Goal: Task Accomplishment & Management: Manage account settings

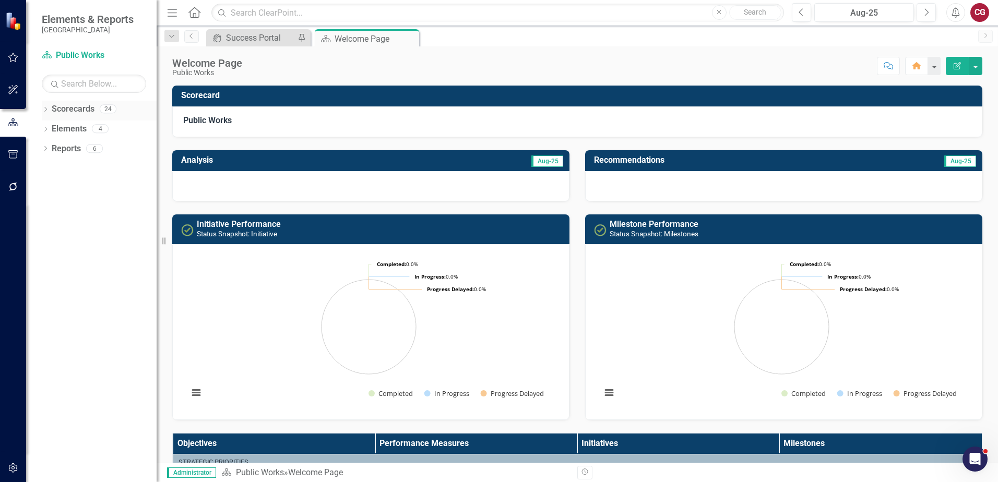
click at [50, 107] on div "Dropdown Scorecards 24" at bounding box center [99, 111] width 115 height 20
click at [48, 108] on icon "Dropdown" at bounding box center [45, 110] width 7 height 6
click at [54, 125] on div "Dropdown" at bounding box center [51, 129] width 8 height 9
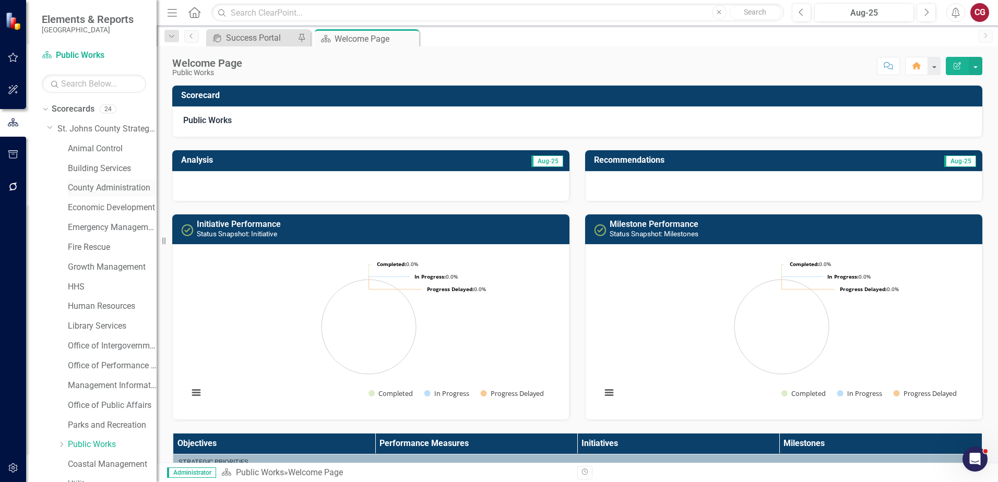
click at [91, 189] on link "County Administration" at bounding box center [112, 188] width 89 height 12
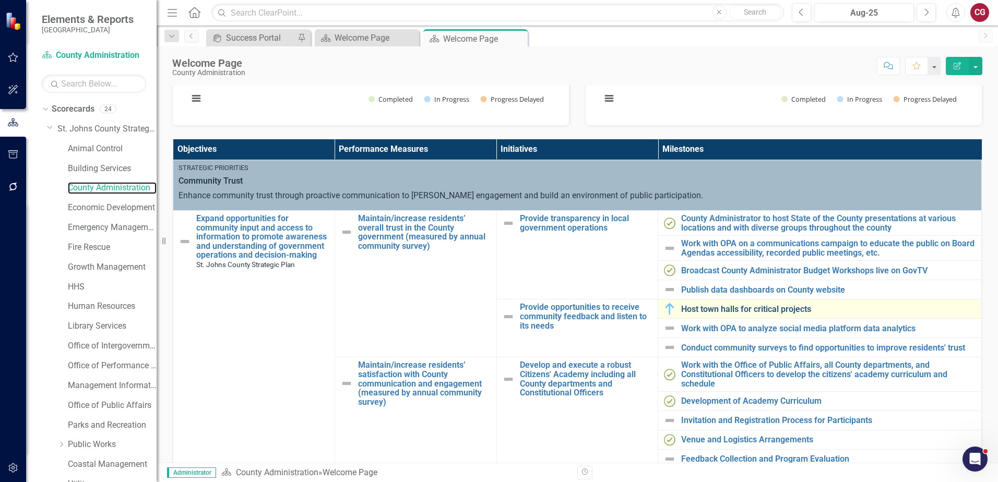
scroll to position [313, 0]
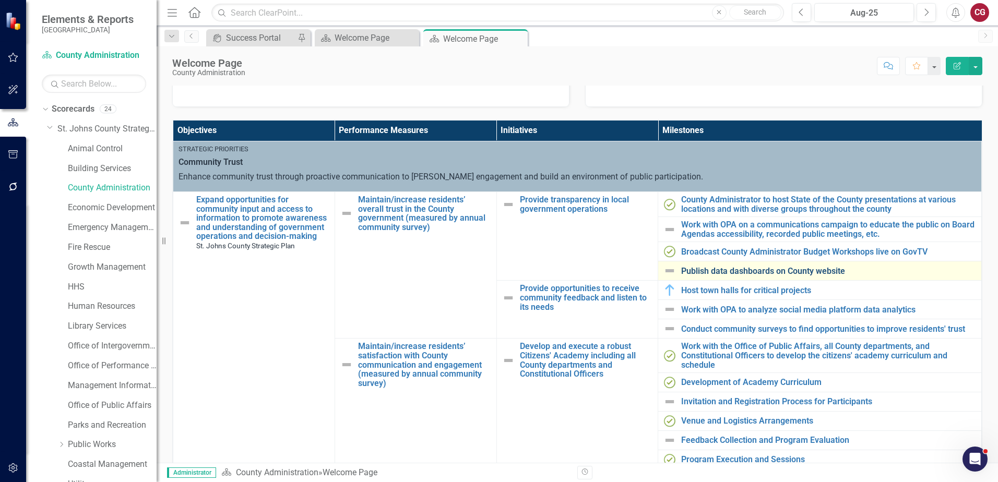
click at [734, 269] on link "Publish data dashboards on County website" at bounding box center [828, 271] width 295 height 9
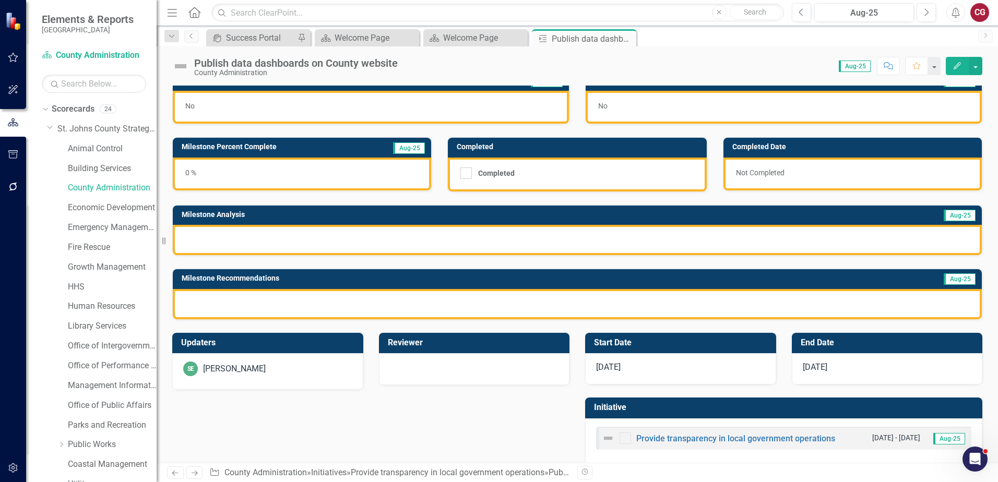
scroll to position [28, 0]
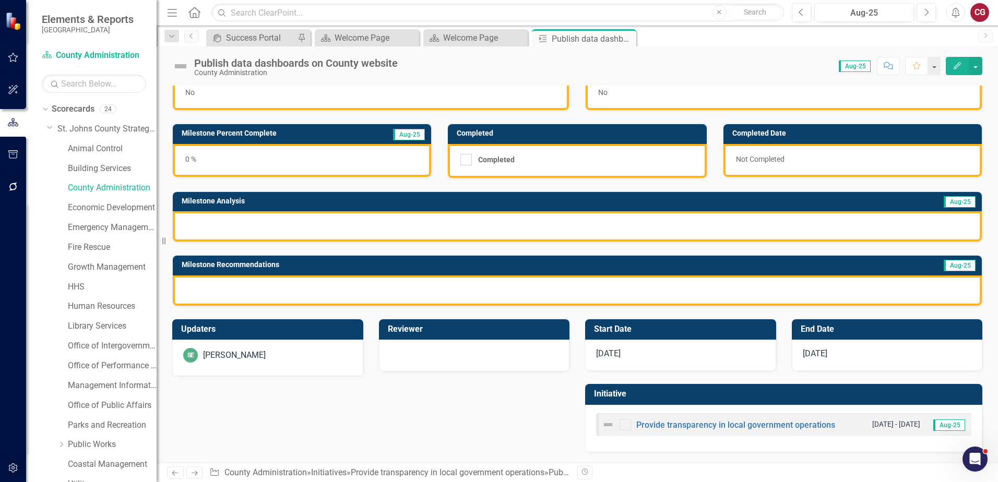
click at [290, 352] on div "SE Savannah Evans" at bounding box center [267, 355] width 169 height 15
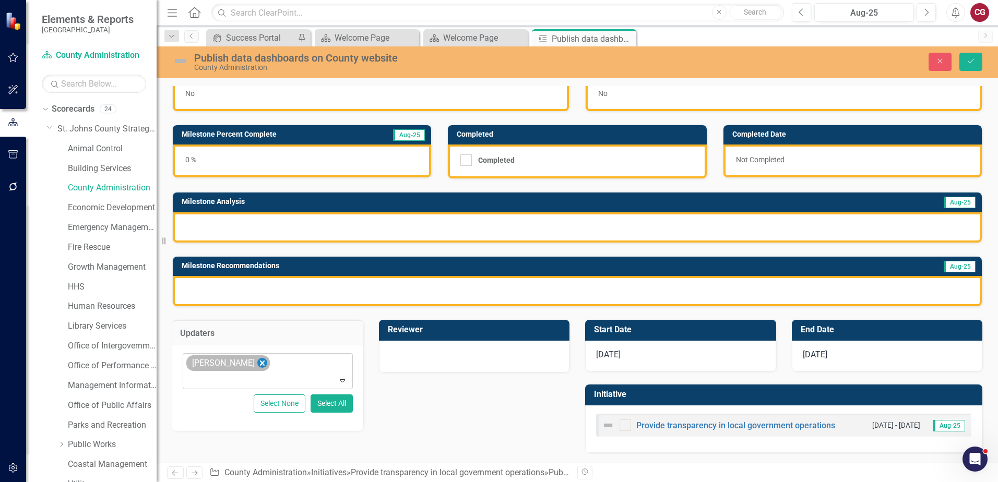
click at [262, 365] on icon "Remove Savannah Evans" at bounding box center [262, 363] width 10 height 13
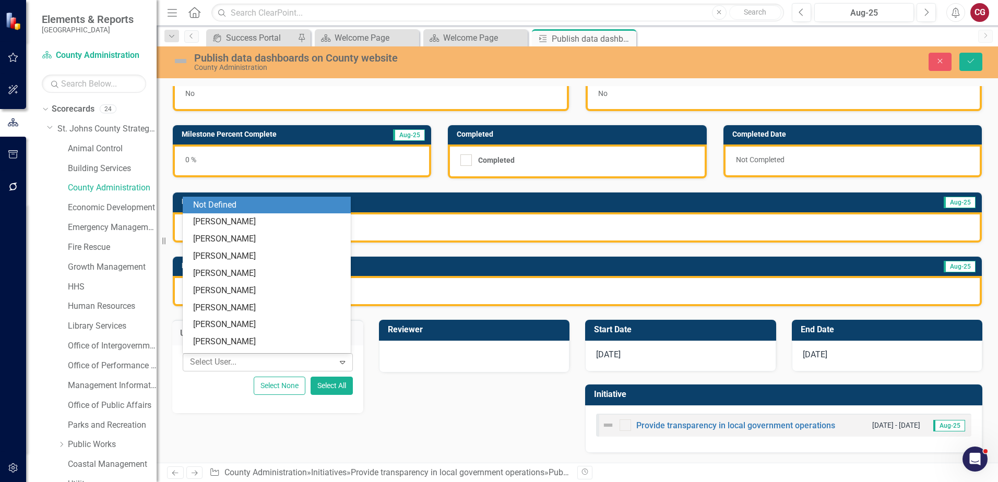
click at [284, 365] on div at bounding box center [260, 362] width 148 height 14
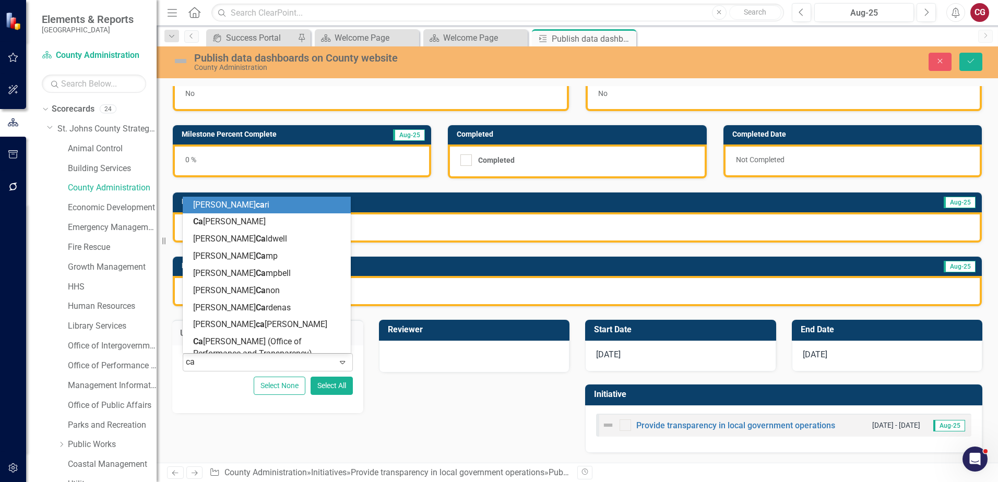
type input "cai"
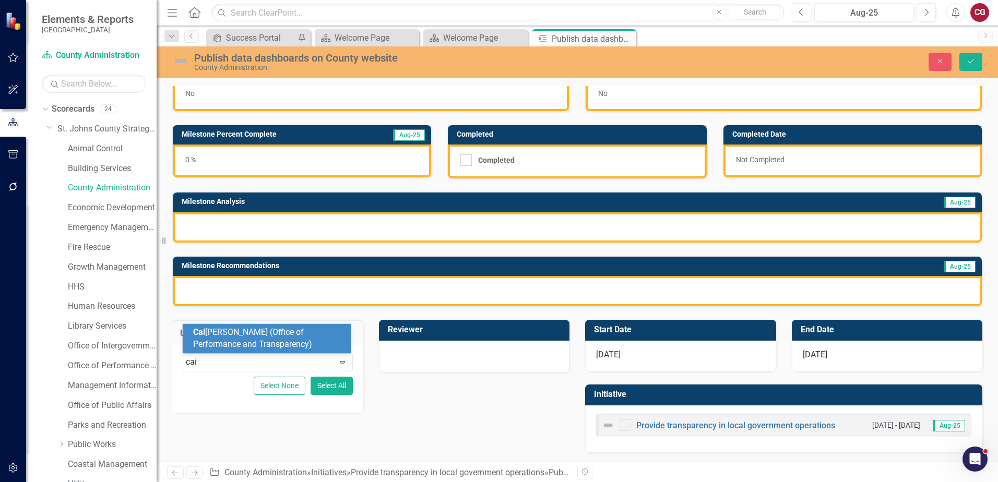
click at [285, 344] on span "Cai tlyn Glendenning (Office of Performance and Transparency)" at bounding box center [252, 338] width 119 height 22
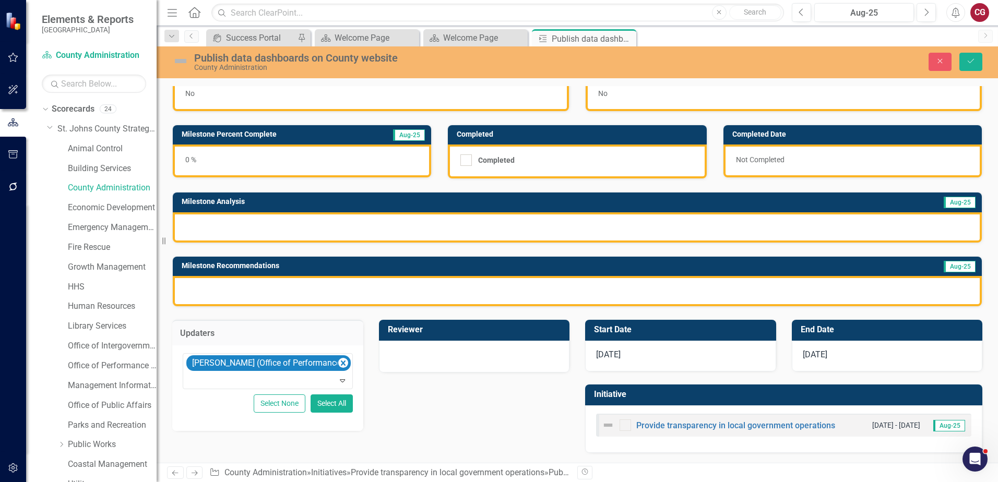
scroll to position [29, 0]
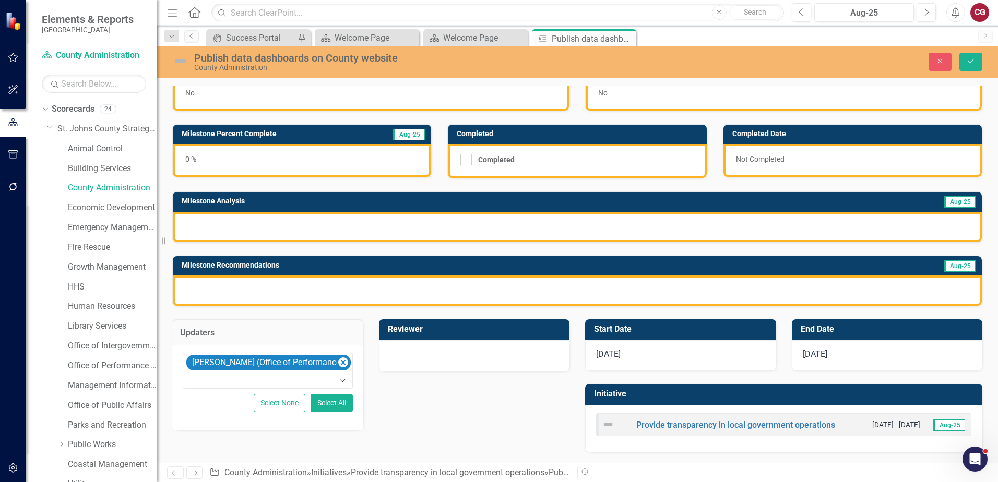
click at [487, 356] on div at bounding box center [474, 355] width 169 height 13
click at [486, 358] on div "Not Defined" at bounding box center [469, 362] width 144 height 12
click at [477, 443] on div "Updaters Caitlyn Glendenning (Office of Performance and Transparency) Expand Se…" at bounding box center [577, 379] width 826 height 146
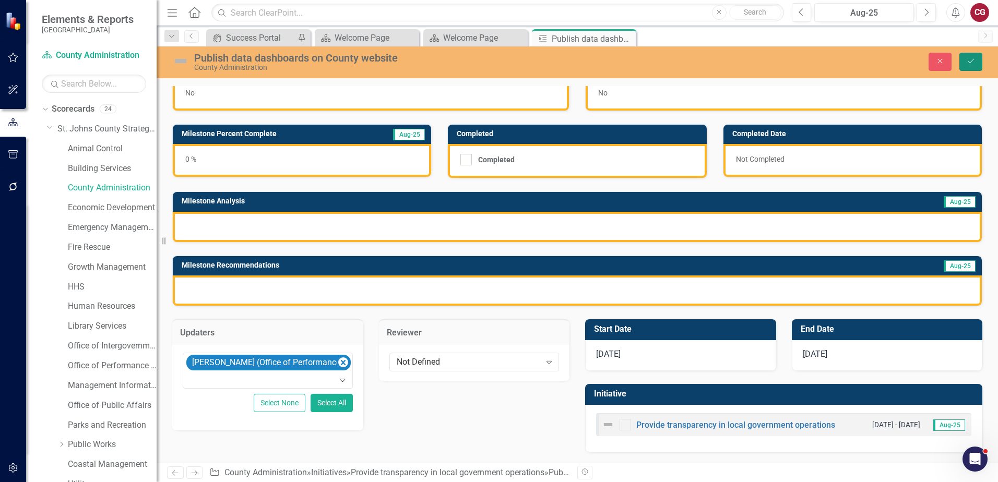
click at [964, 56] on button "Save" at bounding box center [970, 62] width 23 height 18
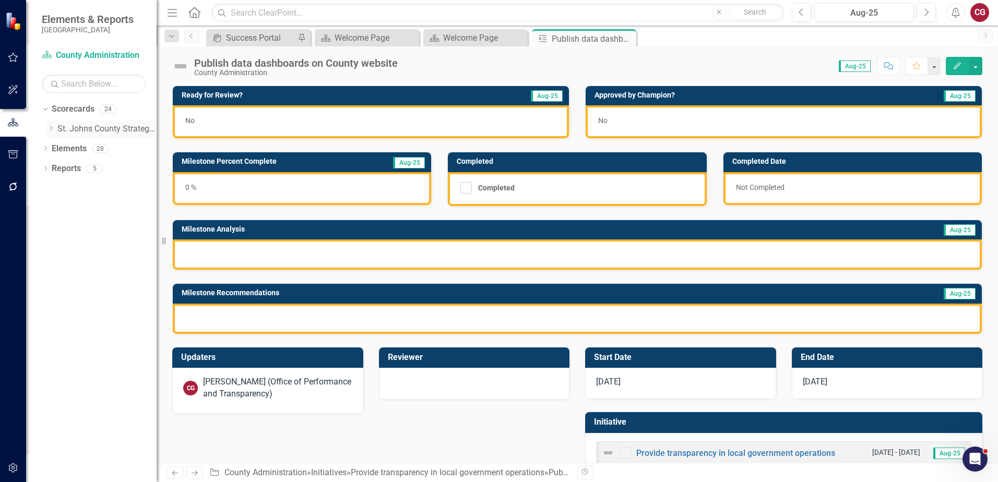
click at [51, 129] on icon "Dropdown" at bounding box center [51, 128] width 8 height 6
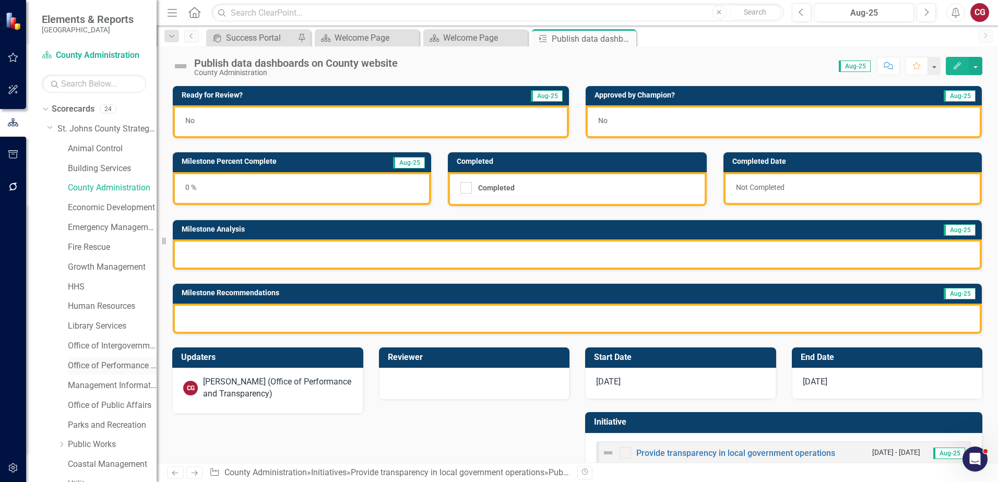
click at [95, 363] on link "Office of Performance & Transparency" at bounding box center [112, 366] width 89 height 12
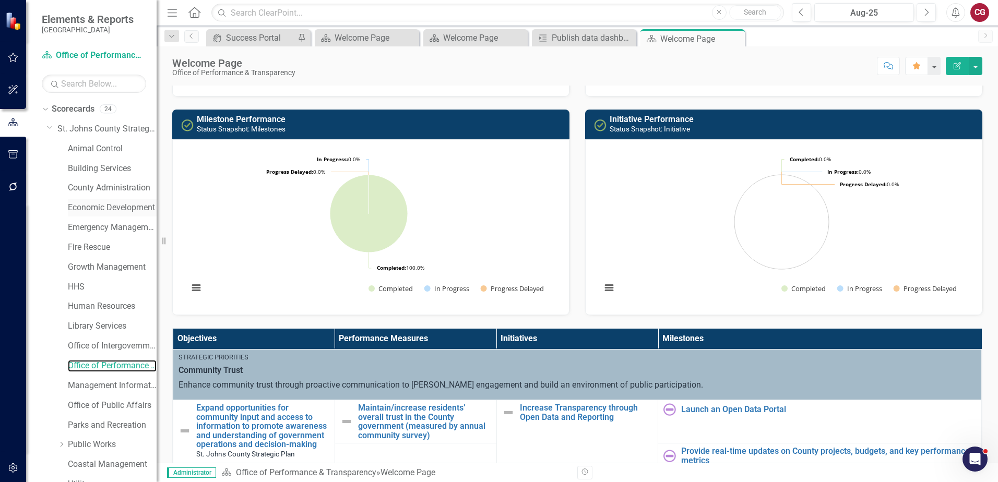
scroll to position [104, 0]
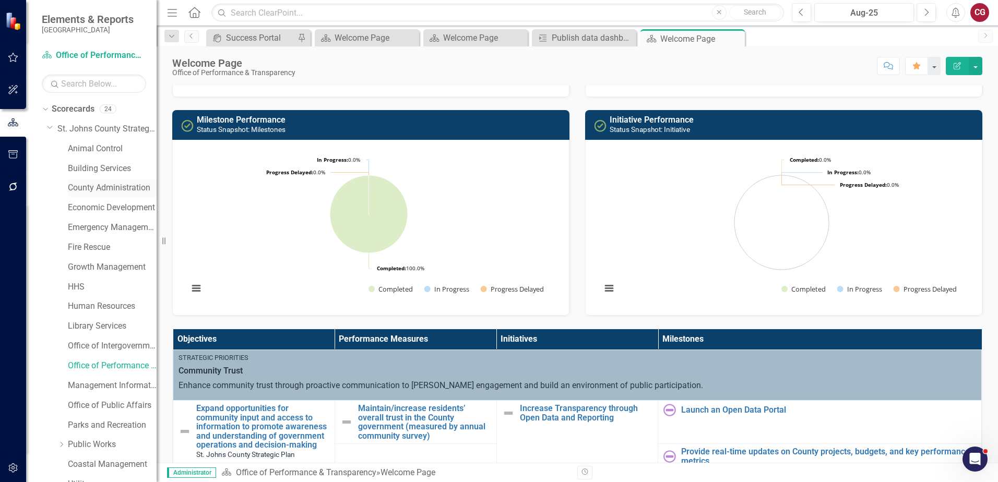
click at [98, 185] on link "County Administration" at bounding box center [112, 188] width 89 height 12
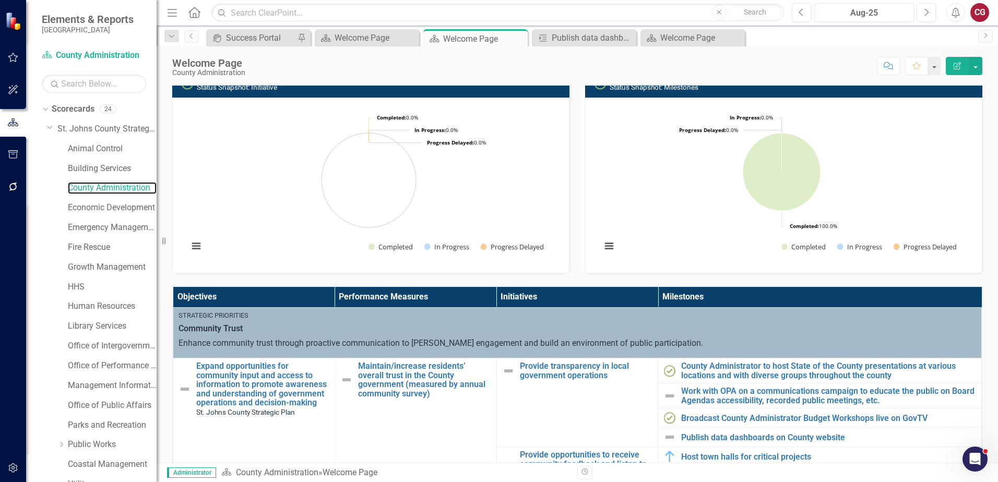
scroll to position [157, 0]
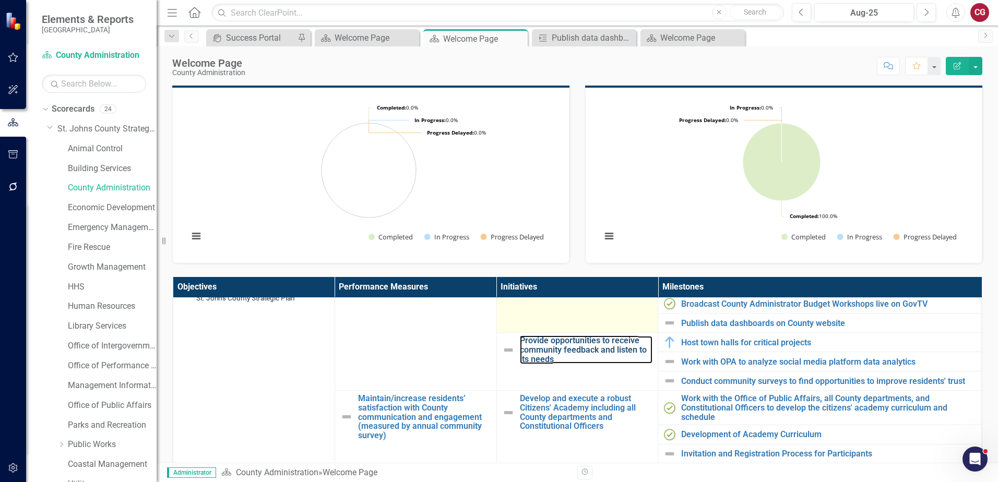
drag, startPoint x: 573, startPoint y: 356, endPoint x: 581, endPoint y: 338, distance: 19.7
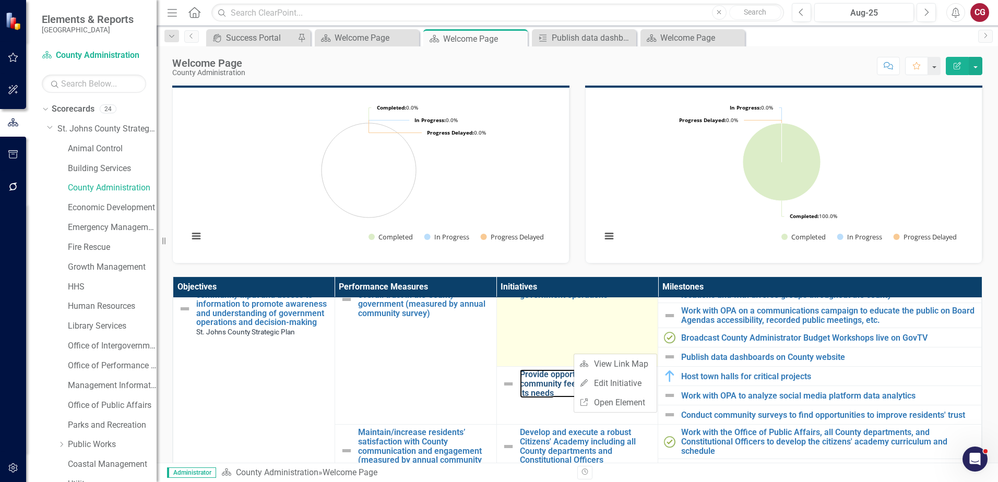
scroll to position [52, 0]
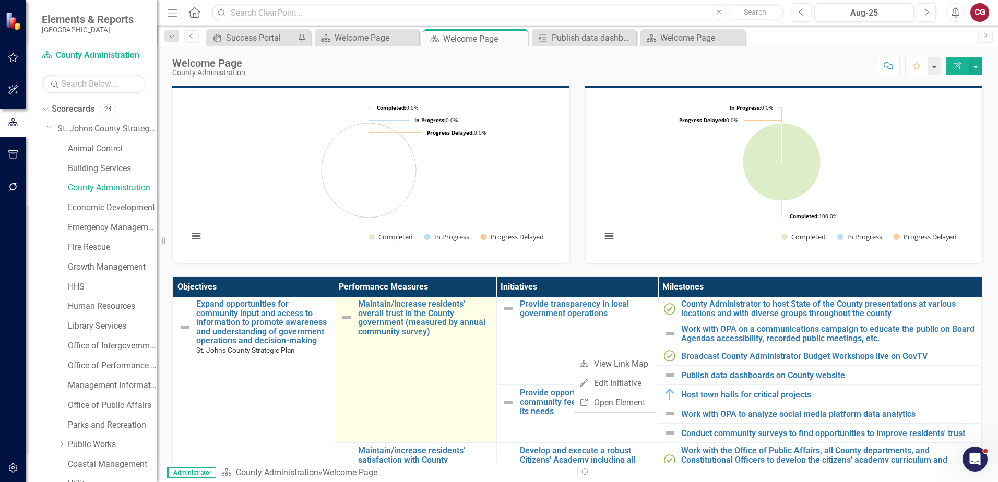
click at [470, 379] on td "Maintain/increase residents’ overall trust in the County government (measured b…" at bounding box center [415, 369] width 162 height 147
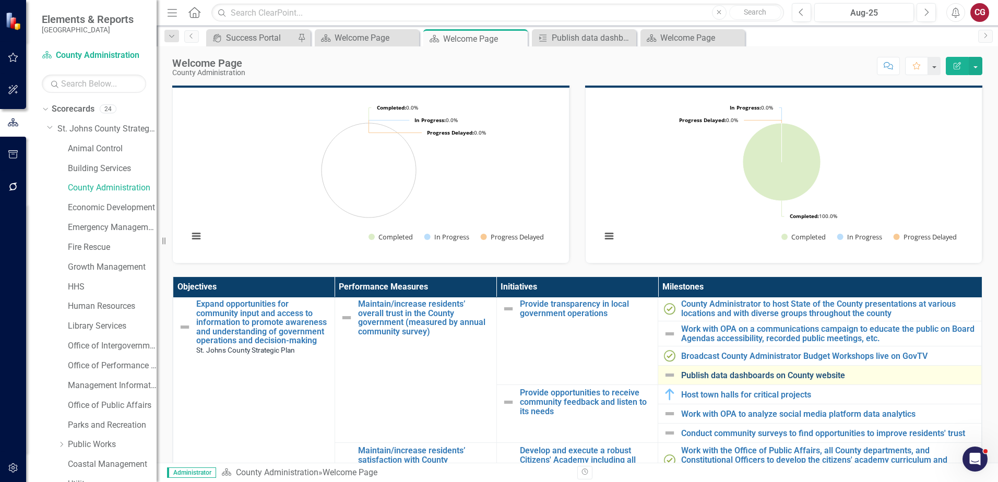
click at [720, 374] on link "Publish data dashboards on County website" at bounding box center [828, 375] width 295 height 9
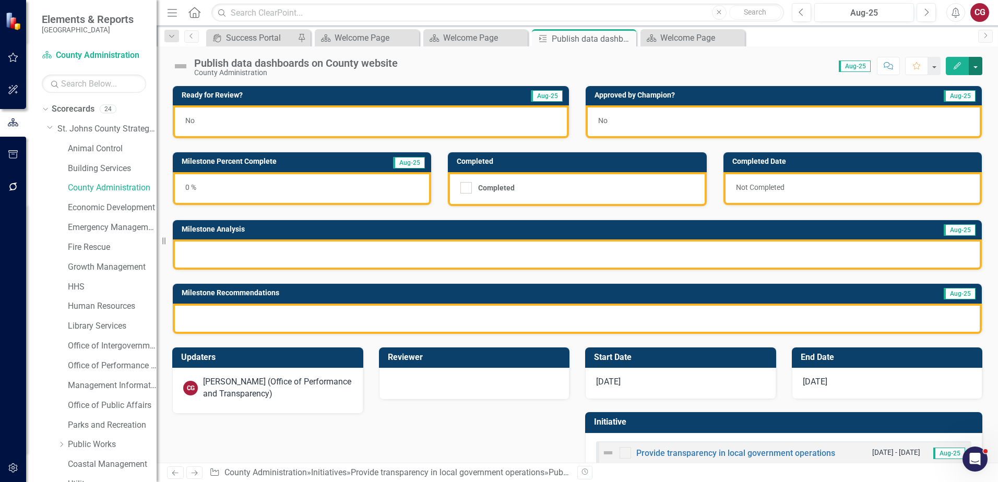
click at [969, 69] on button "button" at bounding box center [976, 66] width 14 height 18
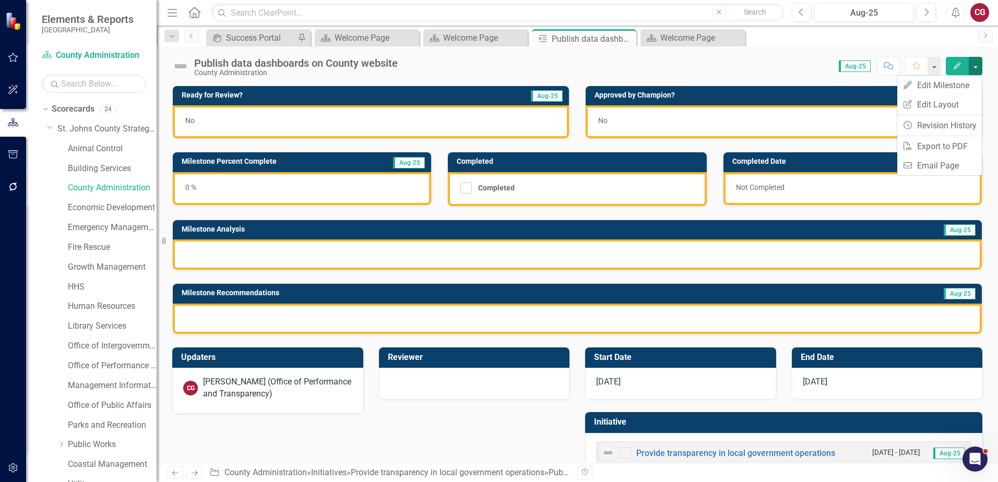
click at [213, 72] on div "County Administration" at bounding box center [296, 73] width 204 height 8
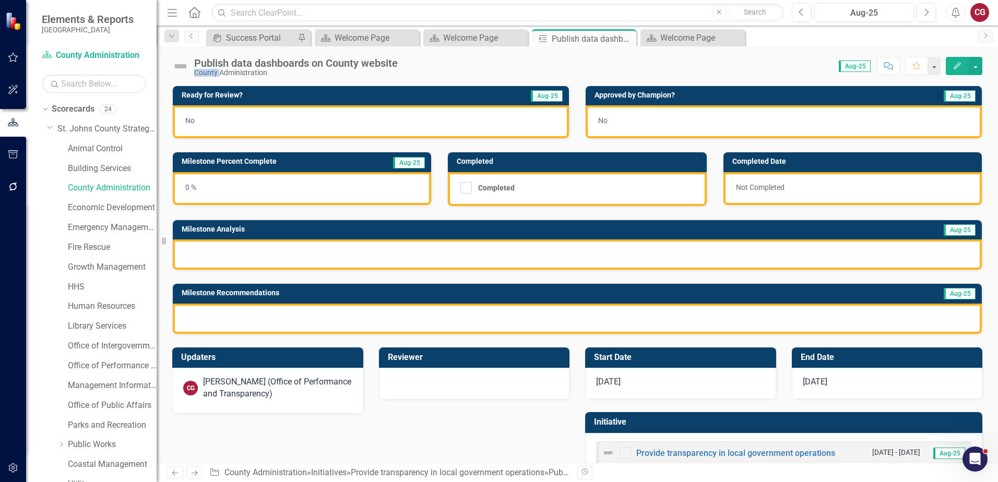
click at [213, 72] on div "County Administration" at bounding box center [296, 73] width 204 height 8
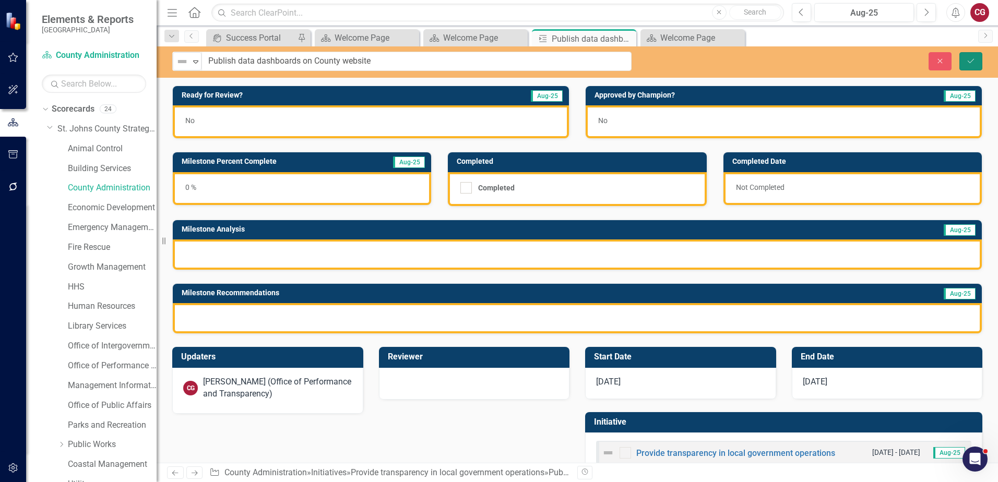
click at [973, 65] on button "Save" at bounding box center [970, 61] width 23 height 18
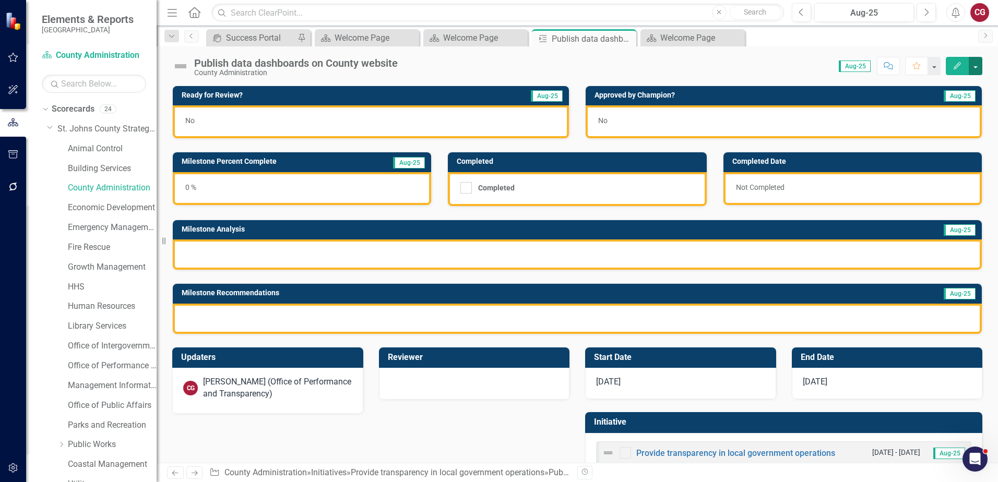
click at [977, 69] on button "button" at bounding box center [976, 66] width 14 height 18
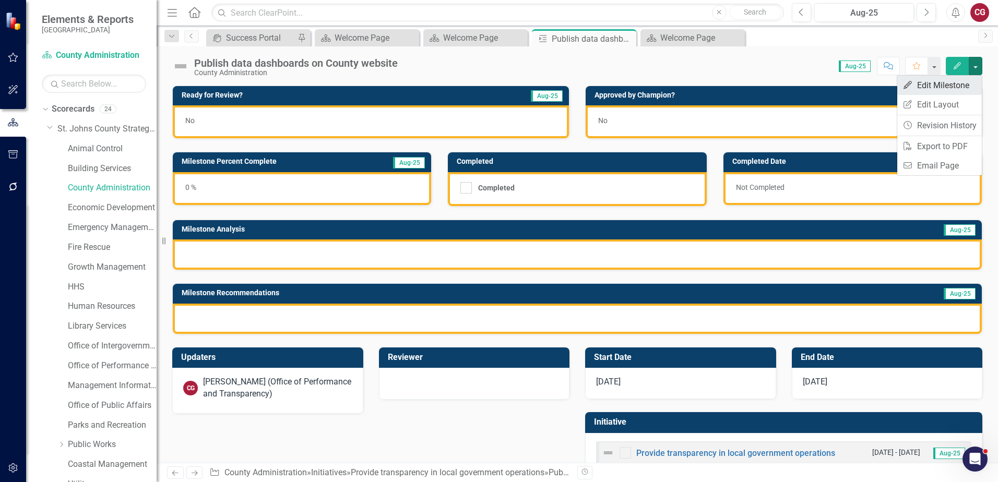
click at [949, 89] on link "Edit Edit Milestone" at bounding box center [939, 85] width 85 height 19
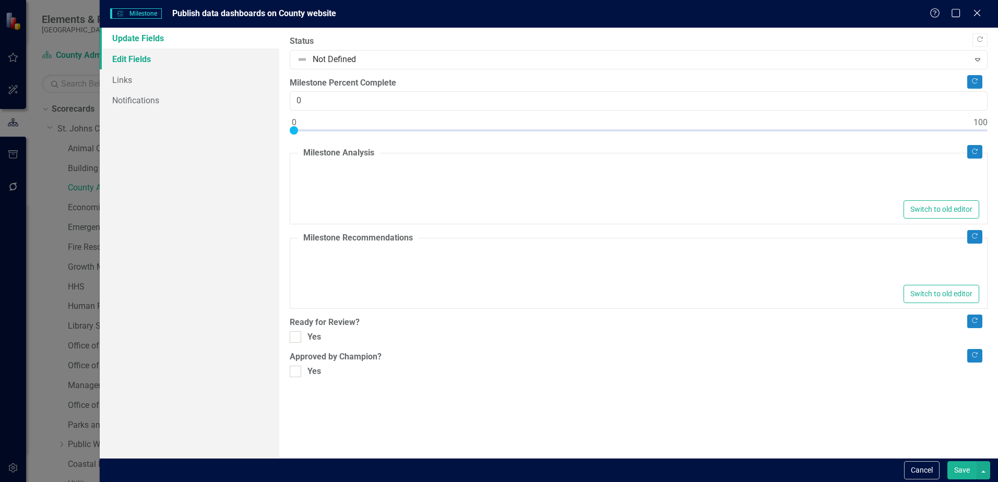
click at [139, 60] on link "Edit Fields" at bounding box center [190, 59] width 180 height 21
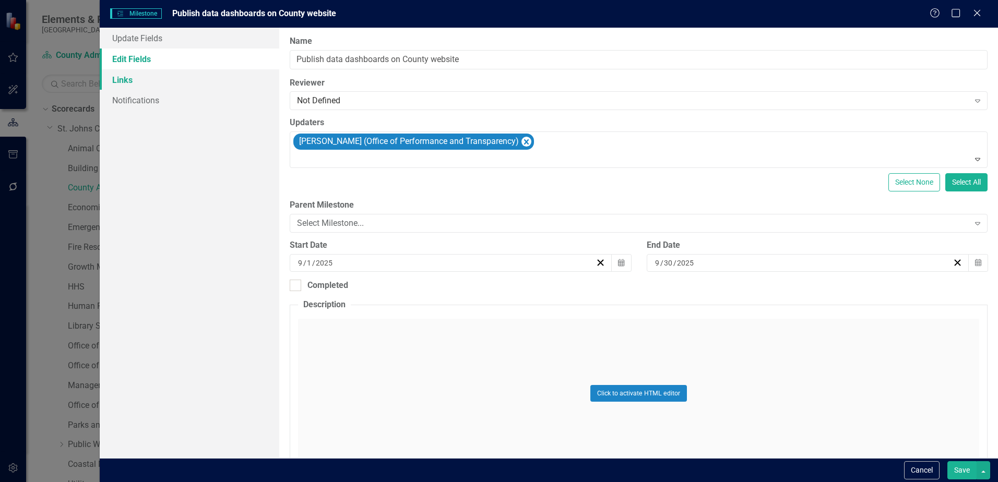
click at [124, 77] on link "Links" at bounding box center [190, 79] width 180 height 21
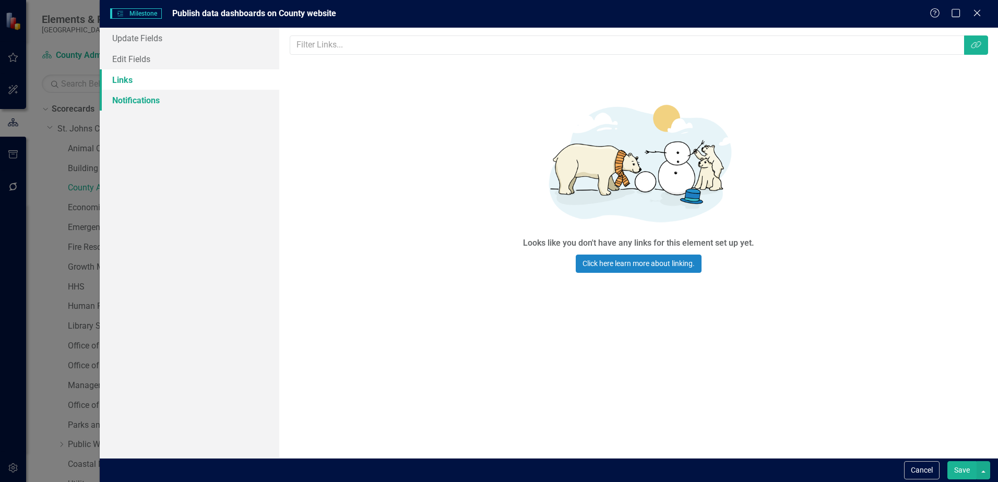
click at [132, 106] on link "Notifications" at bounding box center [190, 100] width 180 height 21
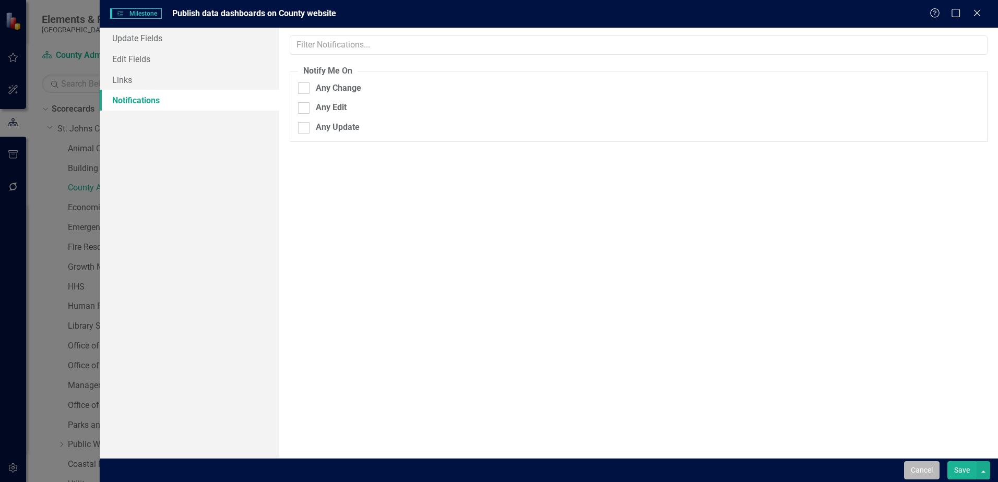
click at [906, 469] on button "Cancel" at bounding box center [921, 470] width 35 height 18
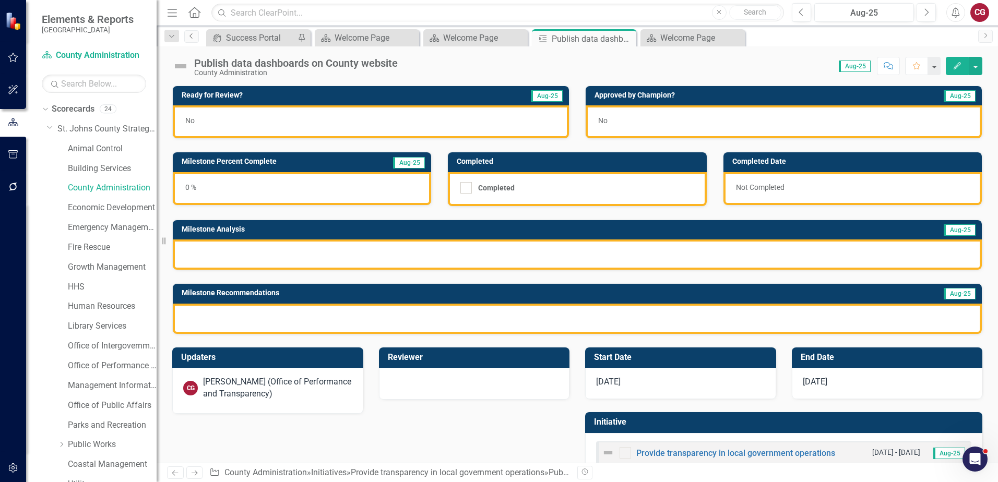
click at [196, 34] on link "Previous" at bounding box center [191, 36] width 15 height 13
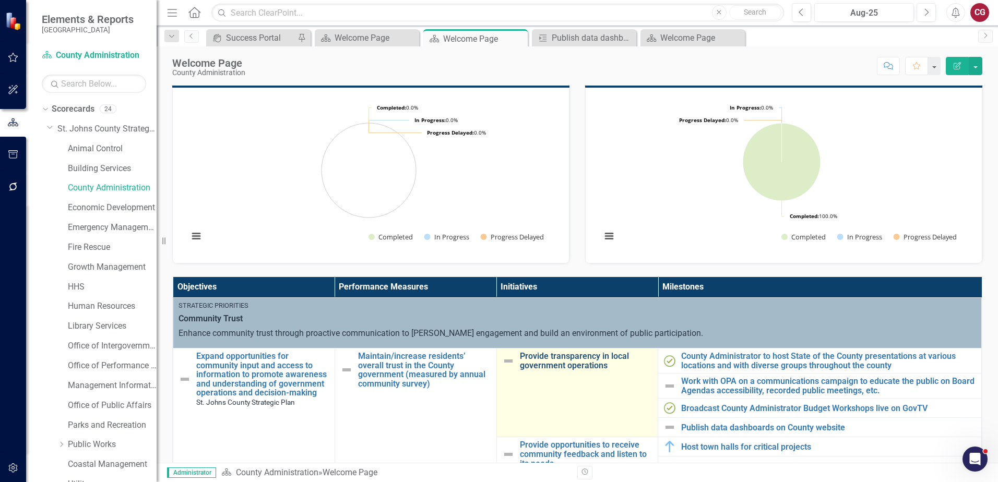
click at [562, 362] on link "Provide transparency in local government operations" at bounding box center [586, 361] width 133 height 18
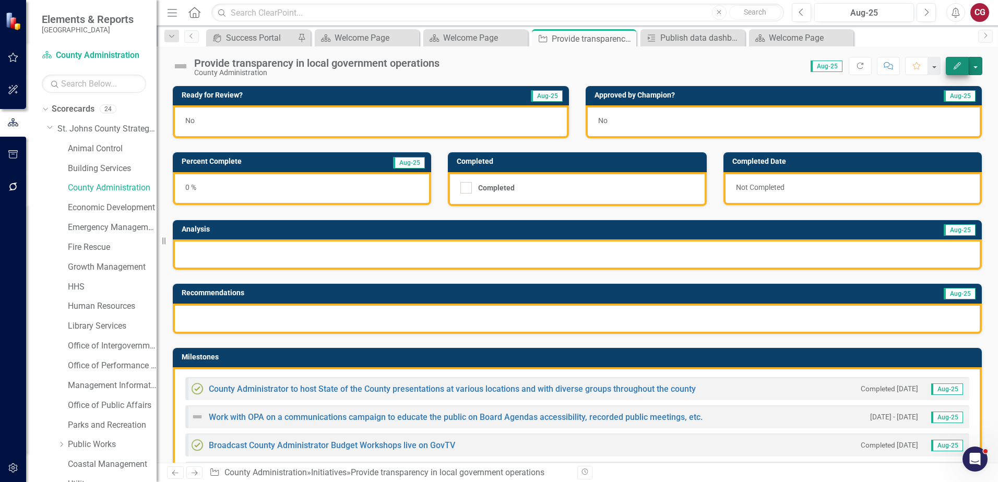
click at [972, 68] on button "button" at bounding box center [976, 66] width 14 height 18
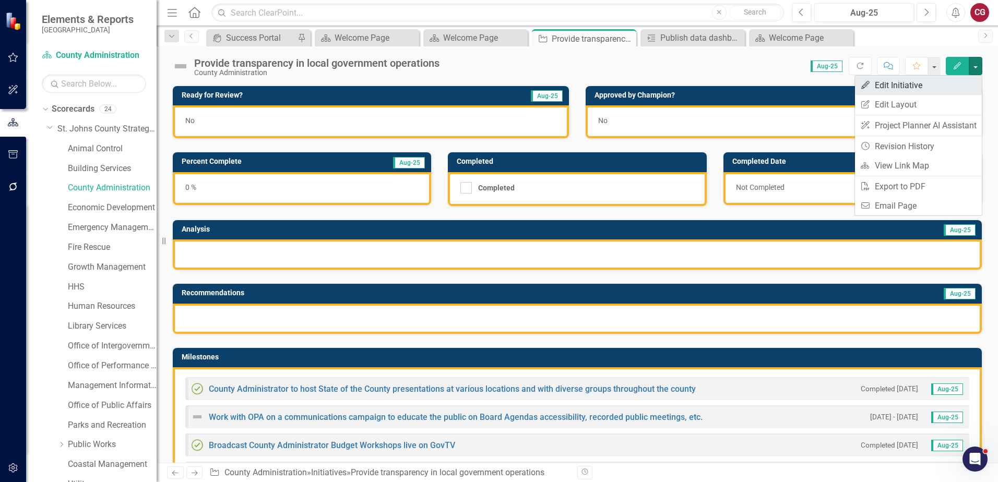
click at [904, 88] on link "Edit Edit Initiative" at bounding box center [918, 85] width 127 height 19
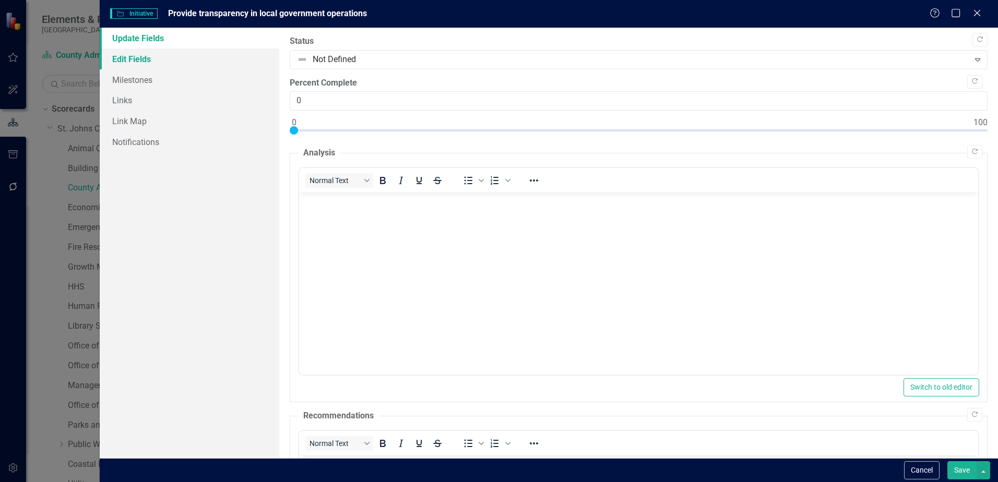
click at [152, 62] on link "Edit Fields" at bounding box center [190, 59] width 180 height 21
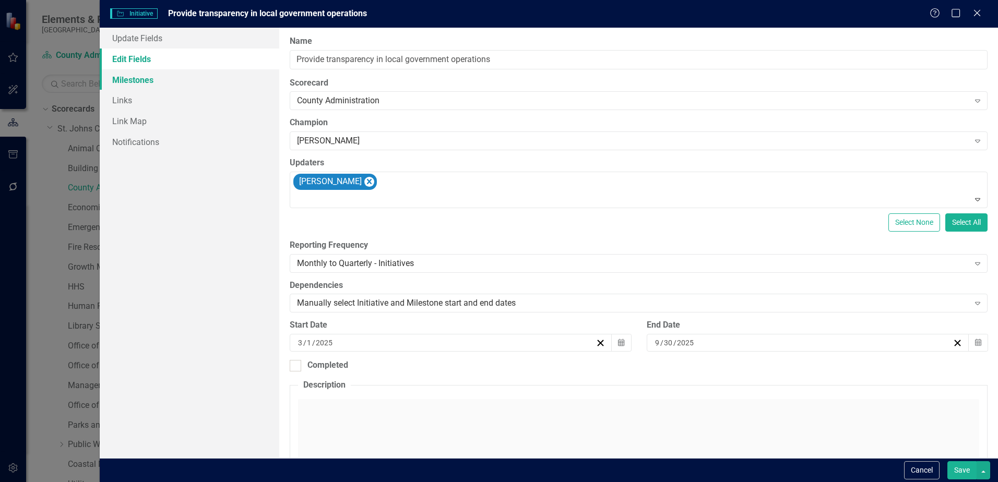
click at [144, 75] on link "Milestones" at bounding box center [190, 79] width 180 height 21
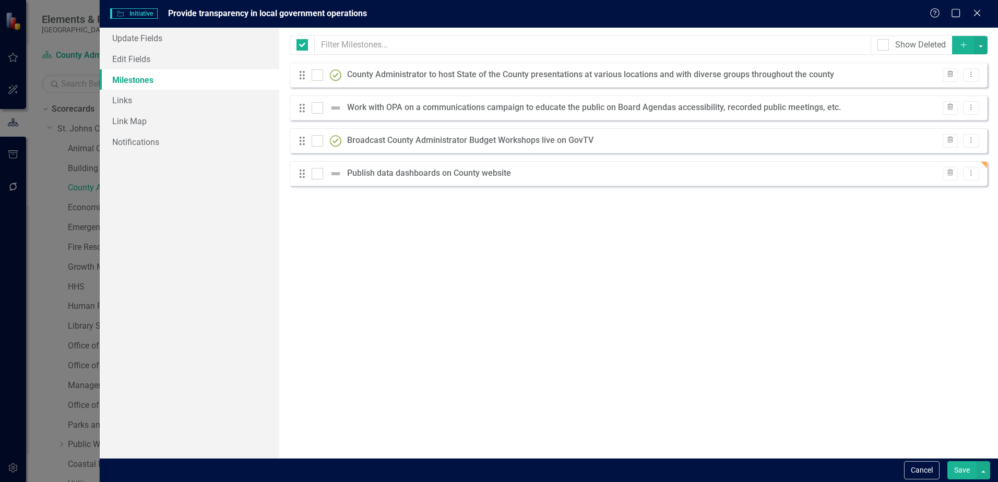
checkbox input "false"
click at [975, 178] on button "Dropdown Menu" at bounding box center [971, 174] width 16 height 14
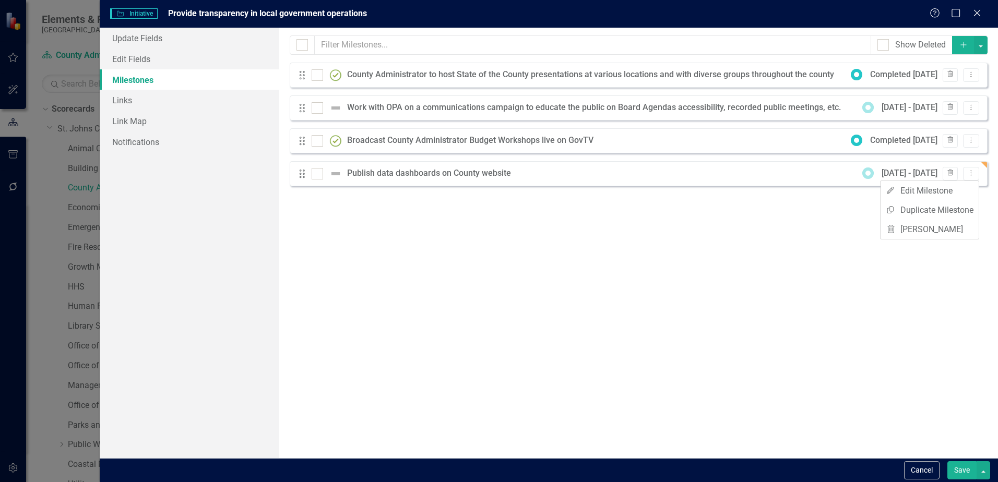
click at [359, 272] on div "Milestones allow you to break down your projects (or initiatives) into smaller …" at bounding box center [638, 243] width 719 height 431
click at [961, 477] on button "Save" at bounding box center [961, 470] width 29 height 18
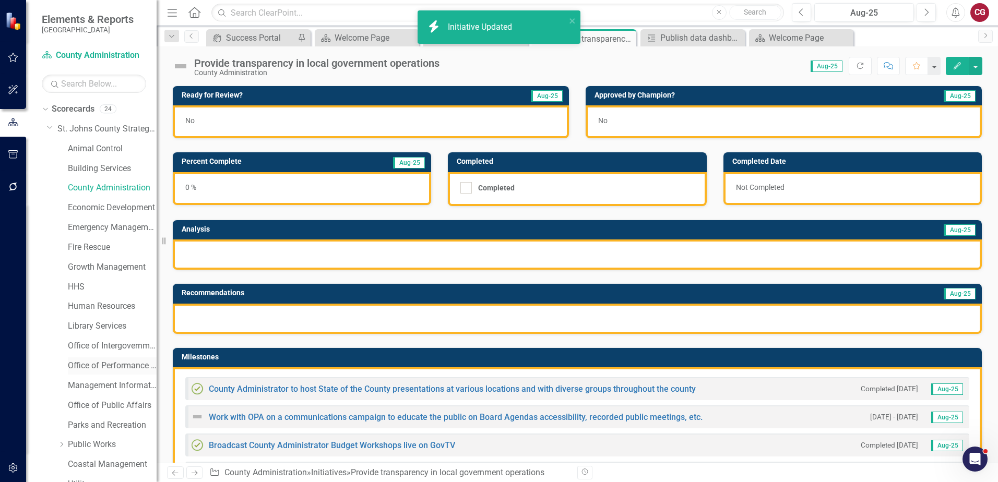
click at [107, 362] on link "Office of Performance & Transparency" at bounding box center [112, 366] width 89 height 12
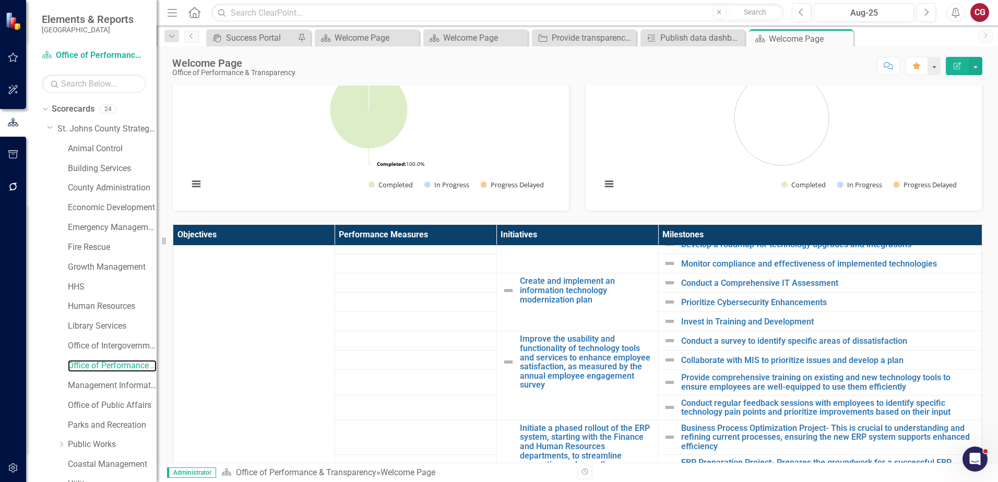
scroll to position [479, 0]
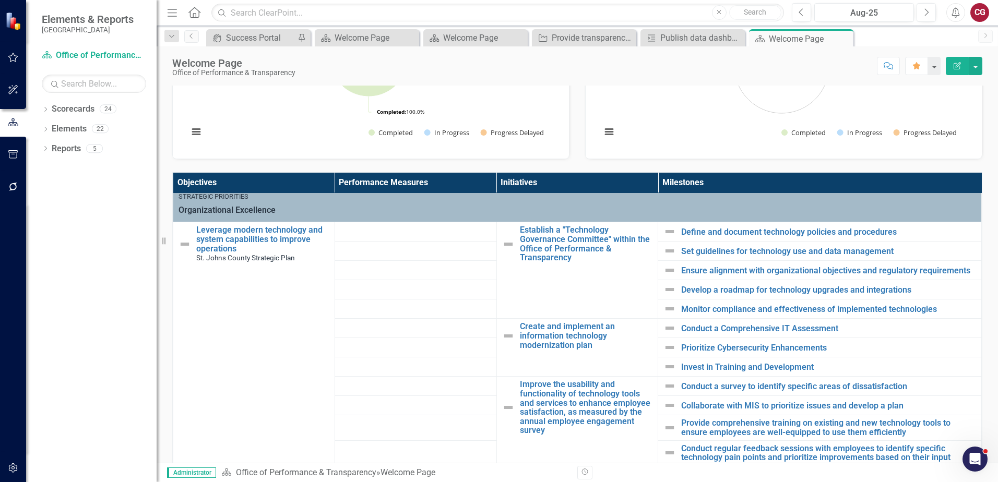
scroll to position [218, 0]
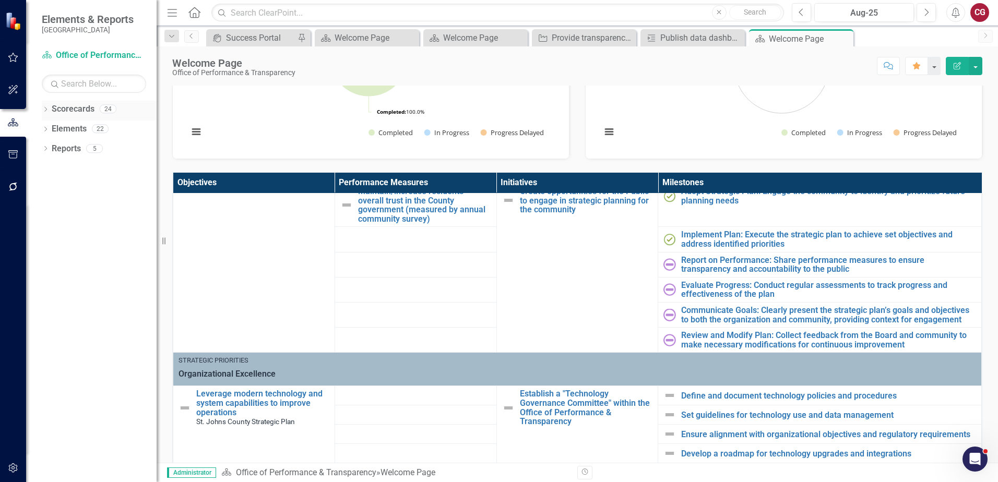
click at [45, 110] on icon "Dropdown" at bounding box center [45, 110] width 7 height 6
click at [54, 130] on icon "Dropdown" at bounding box center [51, 128] width 8 height 6
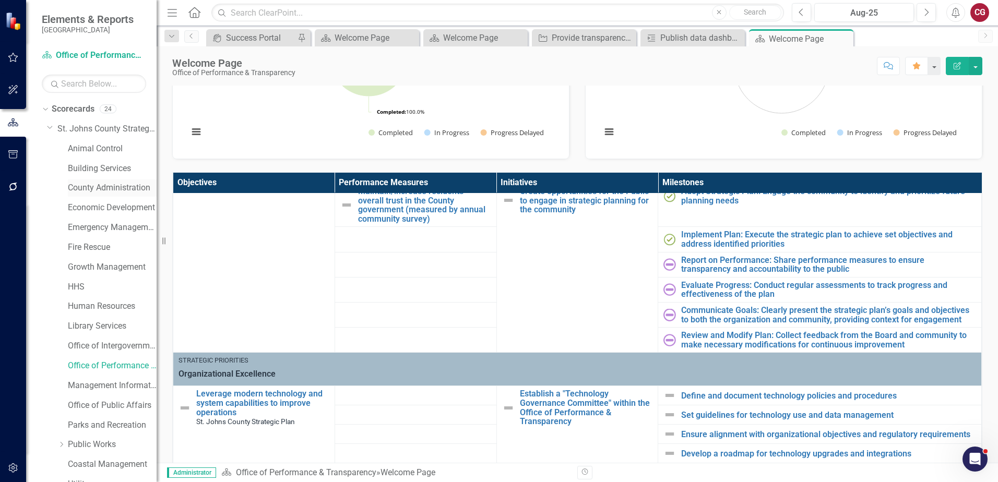
click at [73, 185] on link "County Administration" at bounding box center [112, 188] width 89 height 12
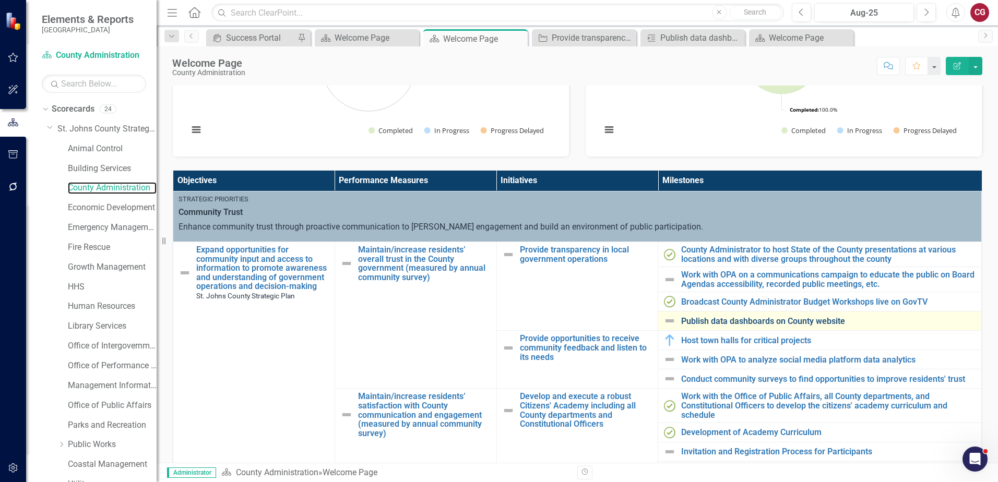
scroll to position [211, 0]
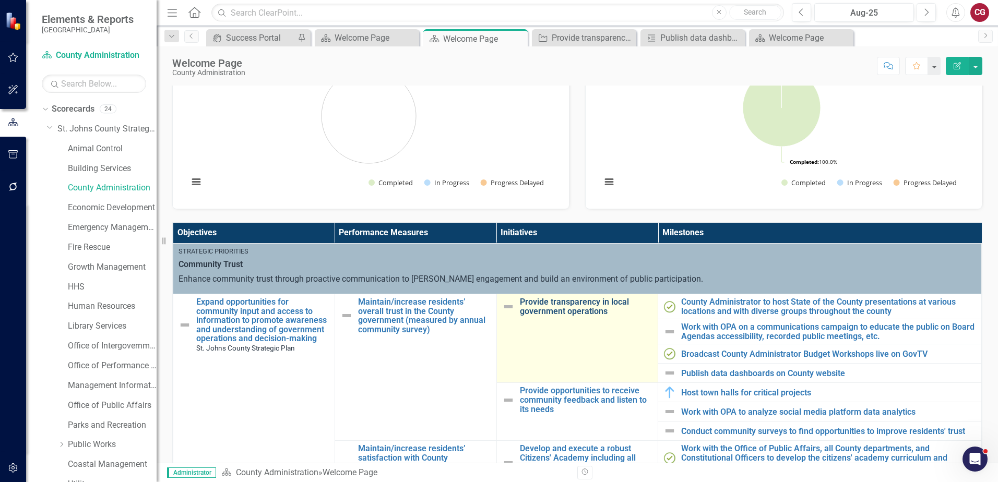
click at [566, 307] on link "Provide transparency in local government operations" at bounding box center [586, 306] width 133 height 18
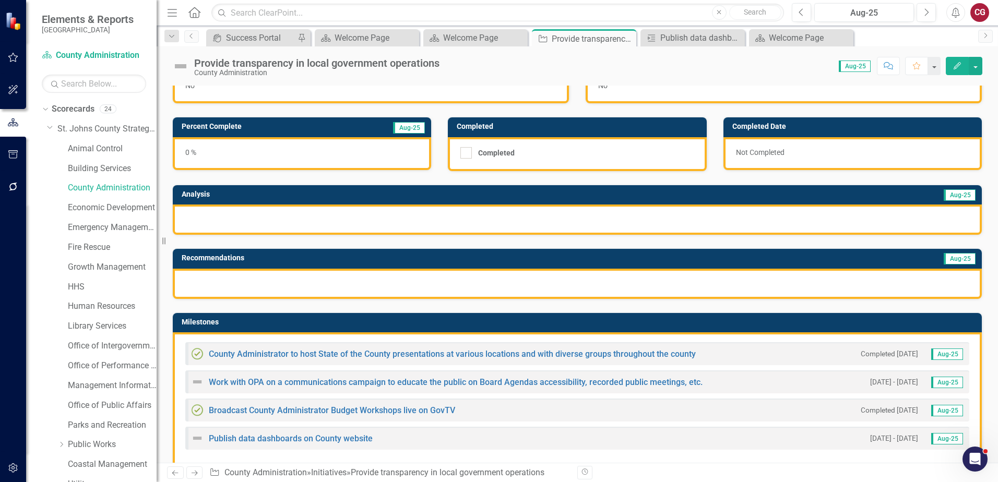
scroll to position [52, 0]
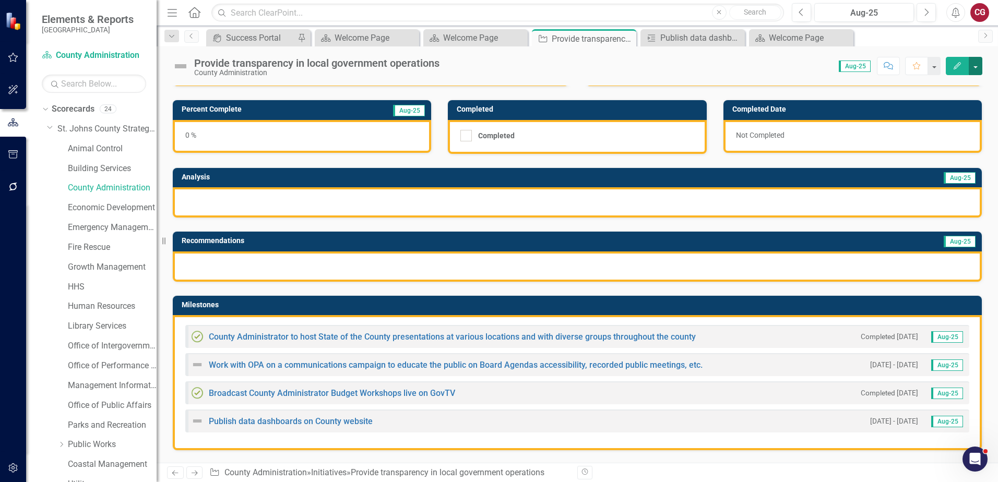
click at [973, 67] on button "button" at bounding box center [976, 66] width 14 height 18
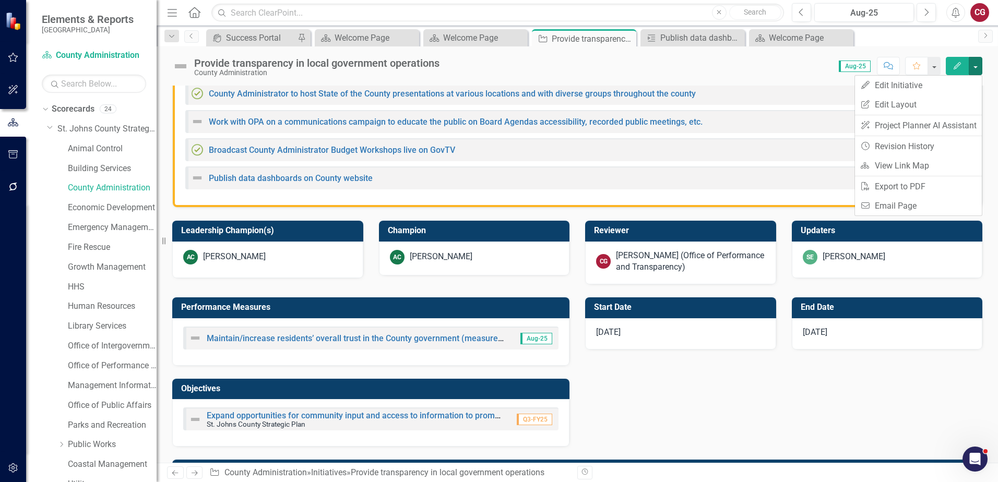
scroll to position [313, 0]
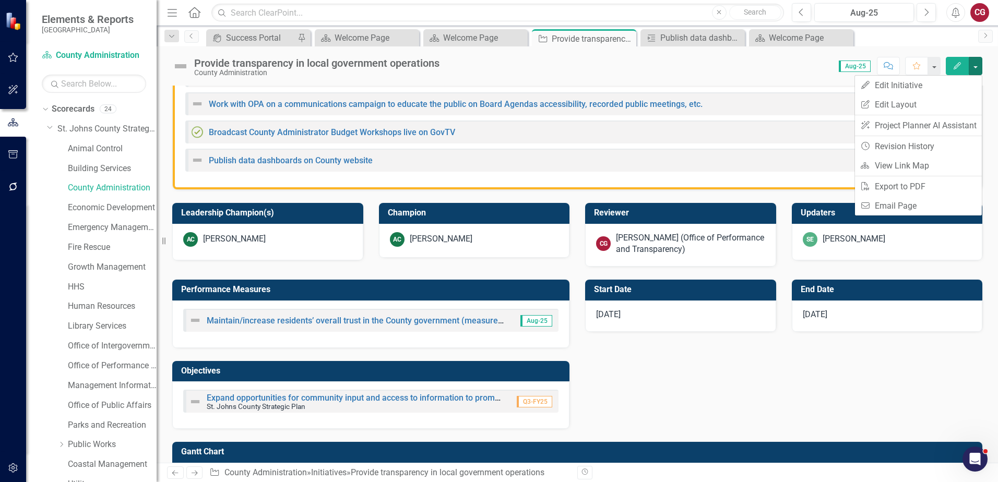
click at [725, 192] on div "Reviewer CG Caitlyn Glendenning (Office of Performance and Transparency)" at bounding box center [680, 228] width 207 height 77
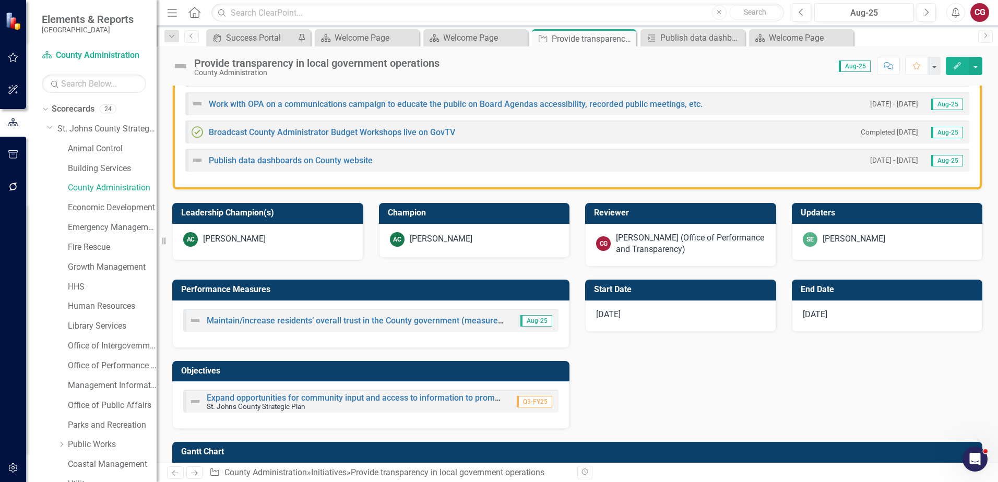
click at [685, 240] on div "[PERSON_NAME] (Office of Performance and Transparency)" at bounding box center [690, 244] width 149 height 24
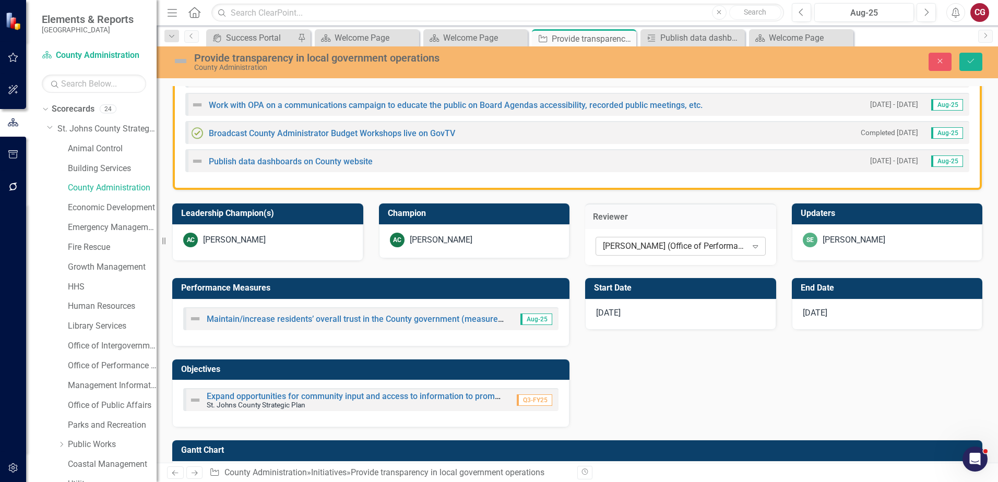
click at [669, 248] on div "[PERSON_NAME] (Office of Performance and Transparency)" at bounding box center [675, 247] width 144 height 12
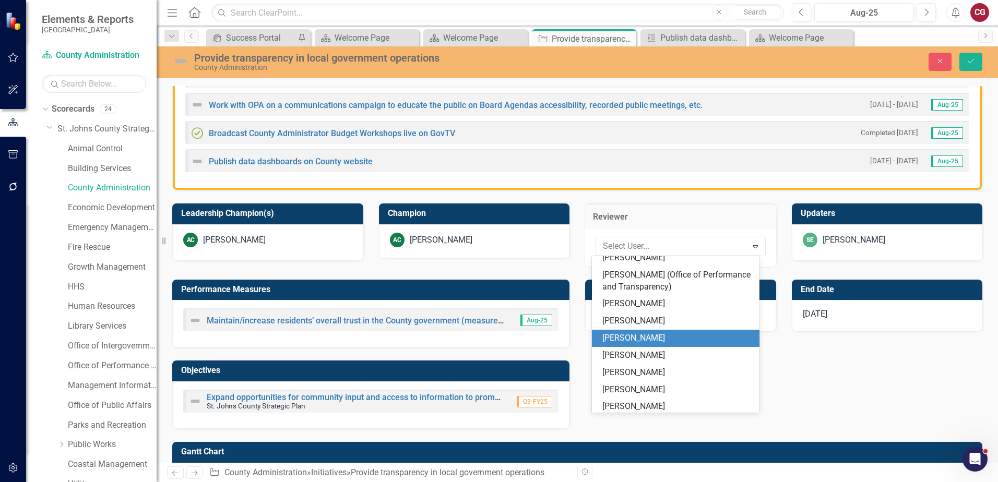
scroll to position [0, 0]
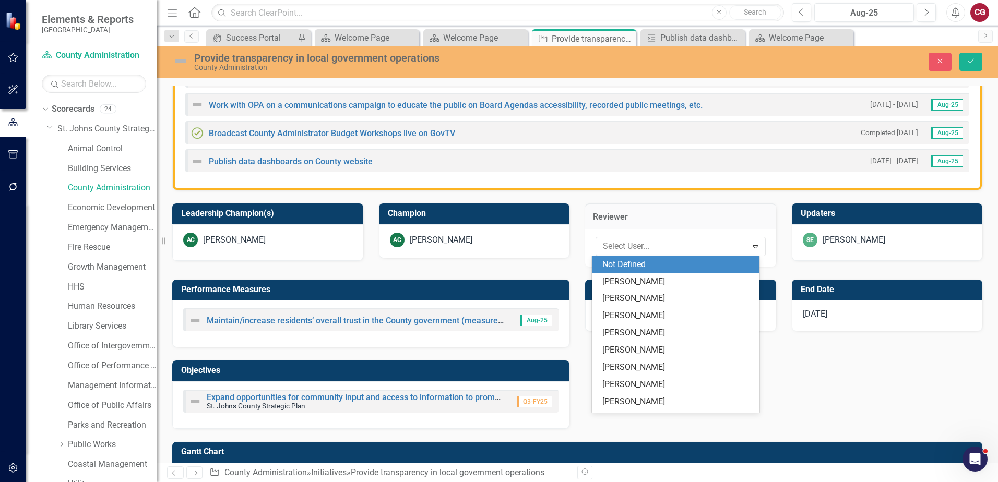
click at [673, 266] on div "Not Defined" at bounding box center [677, 265] width 151 height 12
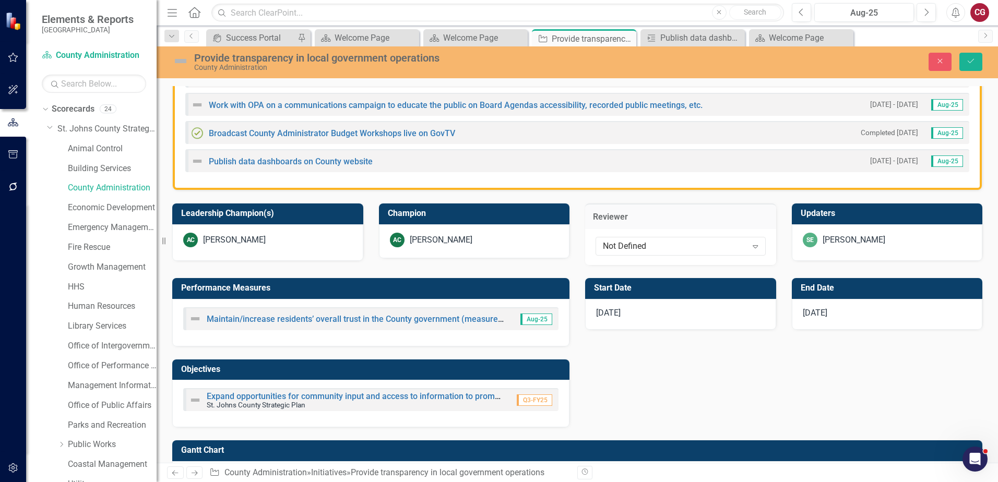
click at [881, 241] on div "SE Savannah Evans" at bounding box center [887, 240] width 169 height 15
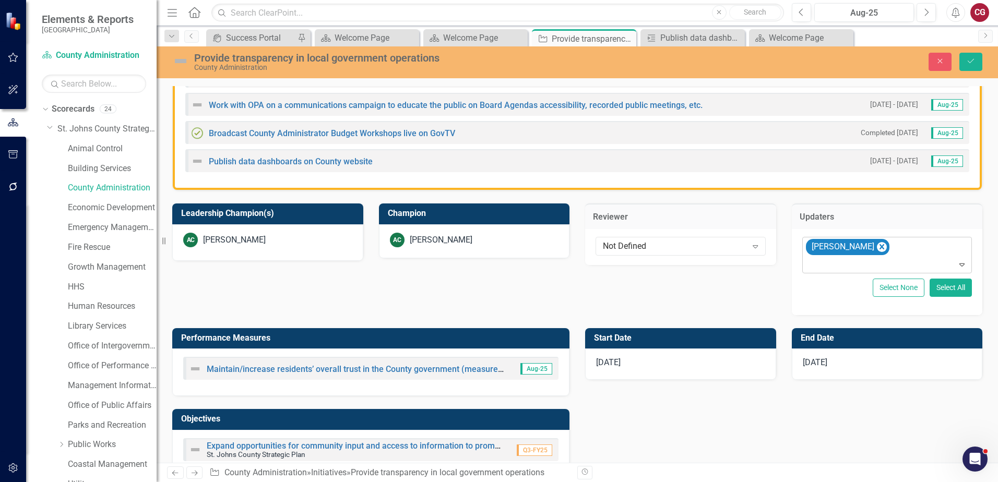
click at [918, 252] on div "[PERSON_NAME]" at bounding box center [888, 254] width 168 height 35
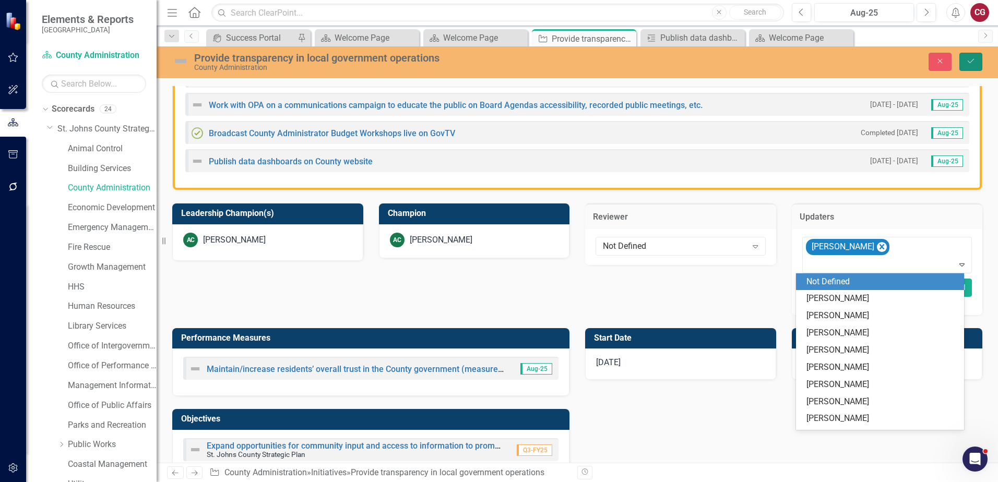
click at [967, 63] on icon "Save" at bounding box center [970, 60] width 9 height 7
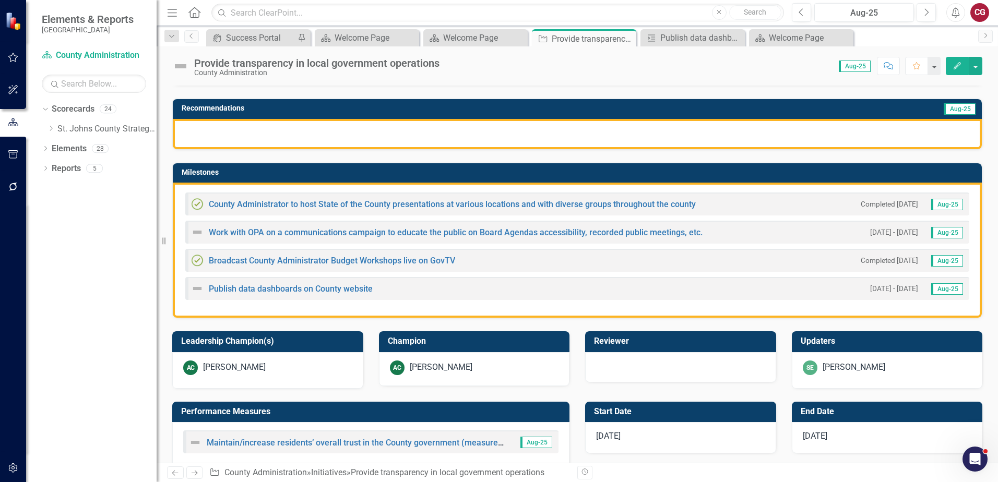
scroll to position [209, 0]
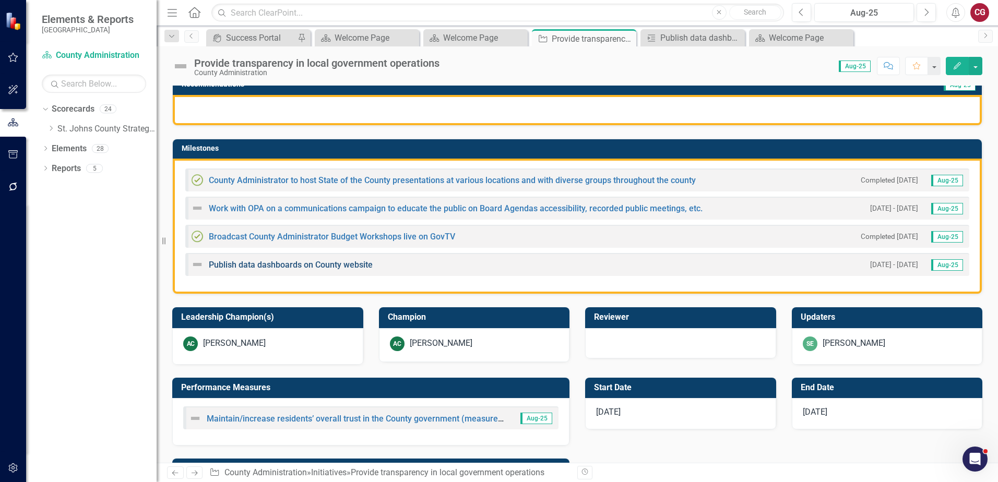
click at [352, 261] on link "Publish data dashboards on County website" at bounding box center [291, 265] width 164 height 10
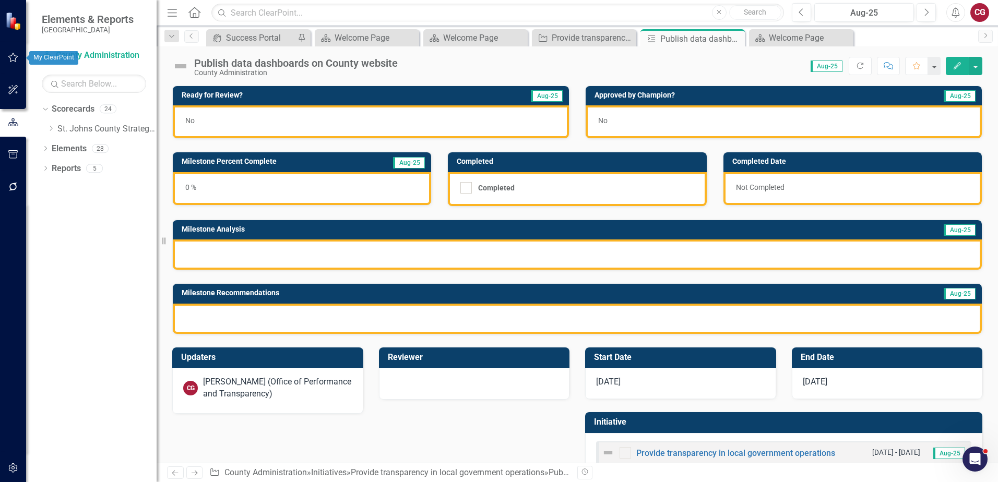
click at [6, 51] on button "button" at bounding box center [13, 58] width 23 height 22
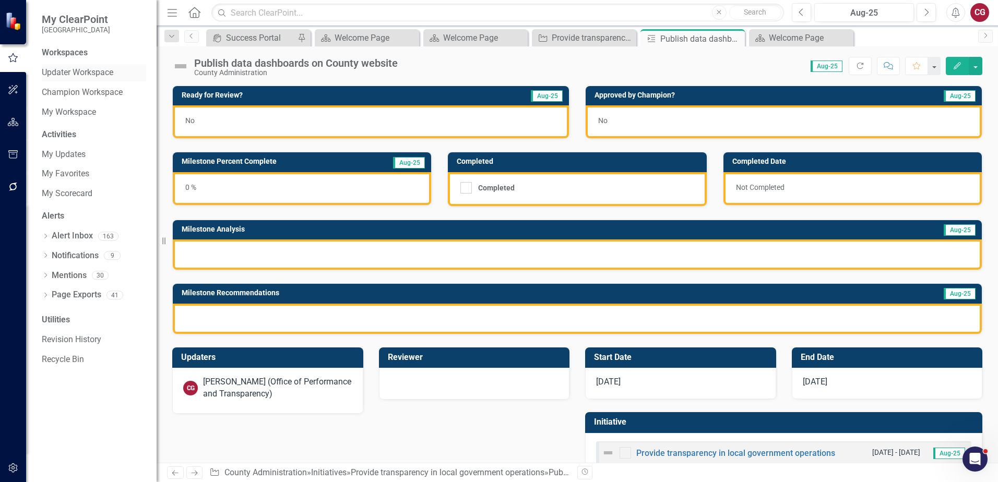
click at [64, 76] on link "Updater Workspace" at bounding box center [94, 73] width 104 height 12
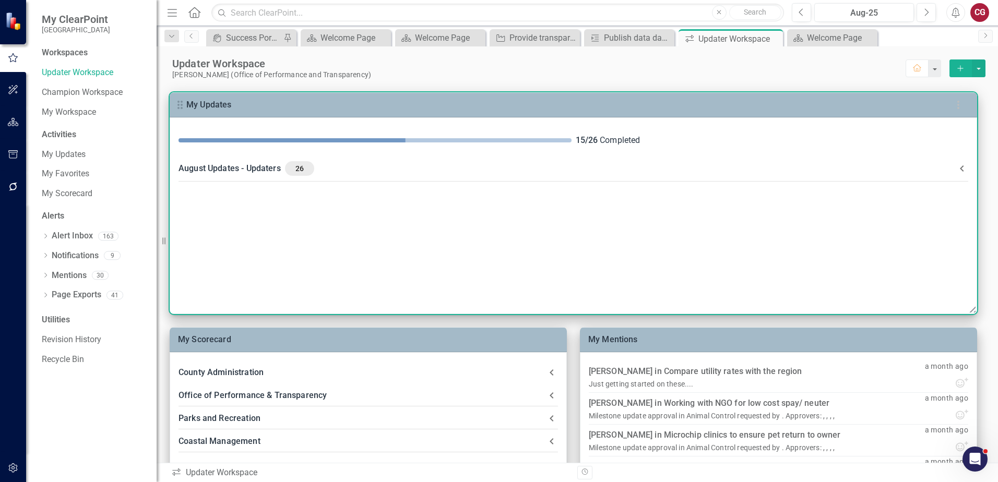
click at [250, 172] on div "August Updates - Updaters 26" at bounding box center [566, 168] width 777 height 15
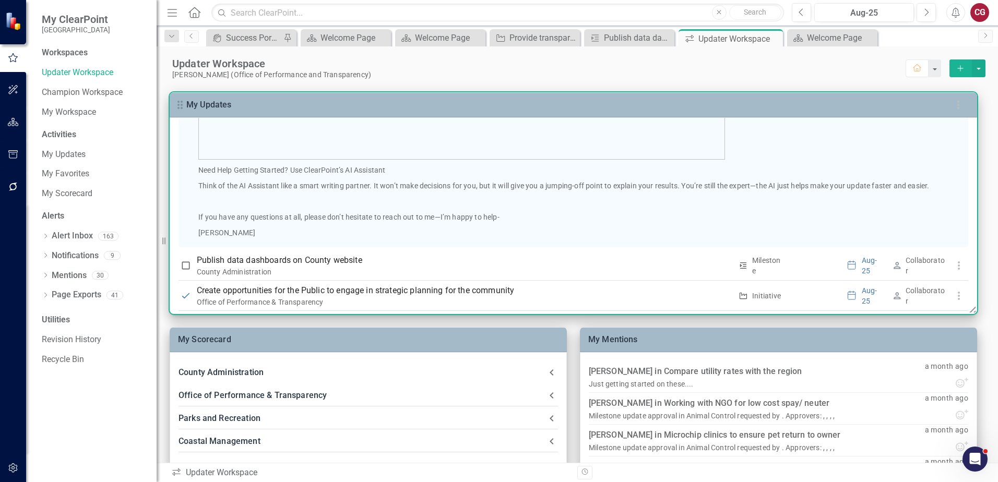
scroll to position [678, 0]
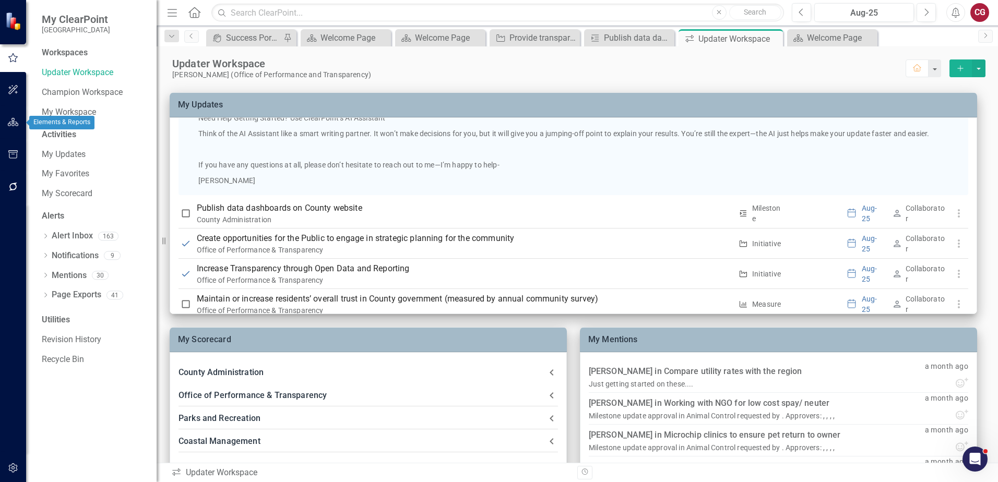
click at [16, 127] on button "button" at bounding box center [13, 123] width 23 height 22
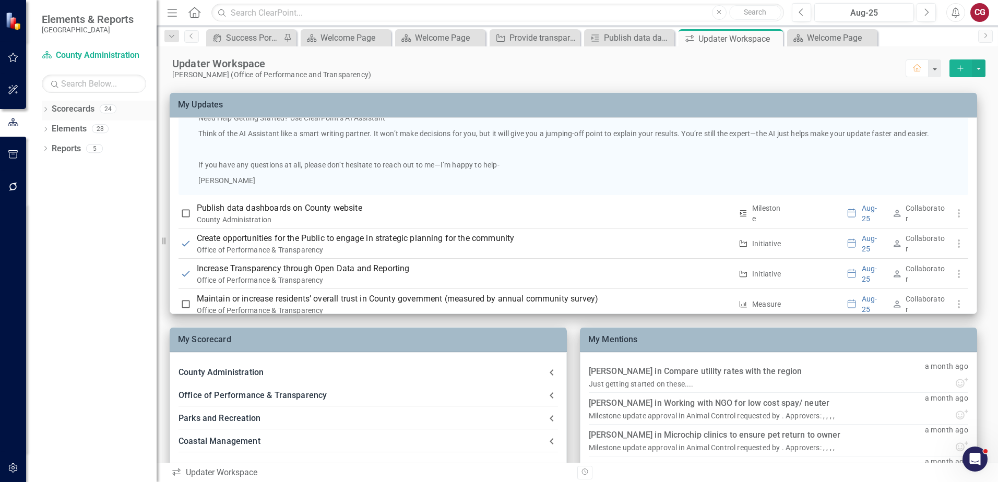
click at [48, 111] on icon "Dropdown" at bounding box center [45, 110] width 7 height 6
click at [49, 130] on icon "Dropdown" at bounding box center [51, 128] width 8 height 6
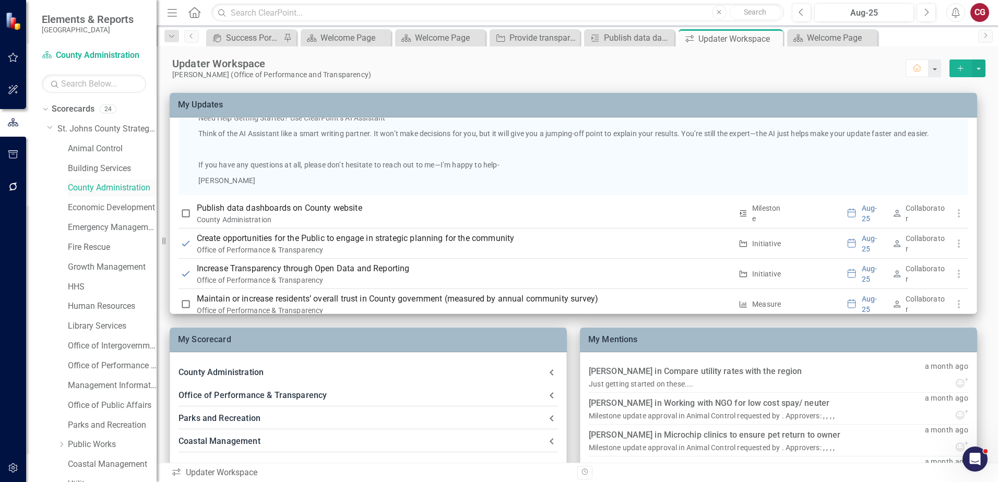
click at [82, 183] on link "County Administration" at bounding box center [112, 188] width 89 height 12
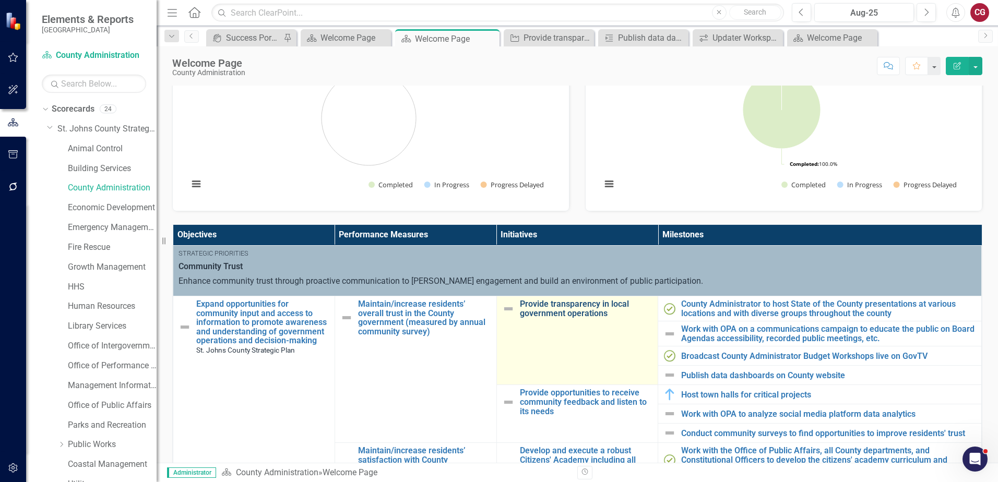
click at [571, 304] on link "Provide transparency in local government operations" at bounding box center [586, 309] width 133 height 18
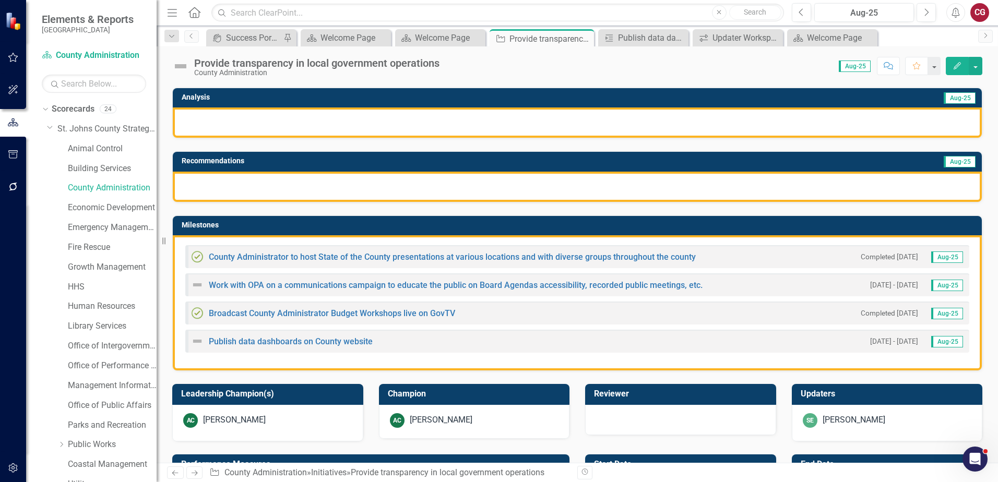
scroll to position [157, 0]
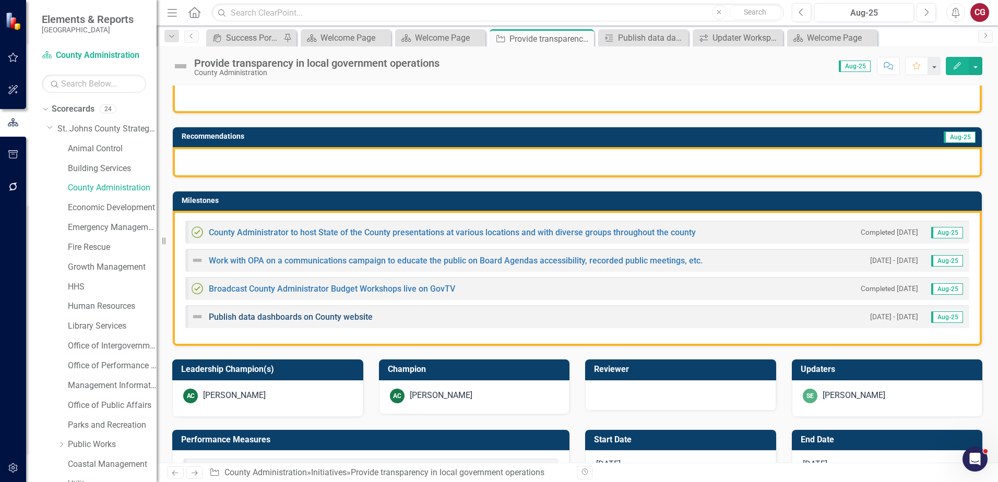
click at [291, 316] on link "Publish data dashboards on County website" at bounding box center [291, 317] width 164 height 10
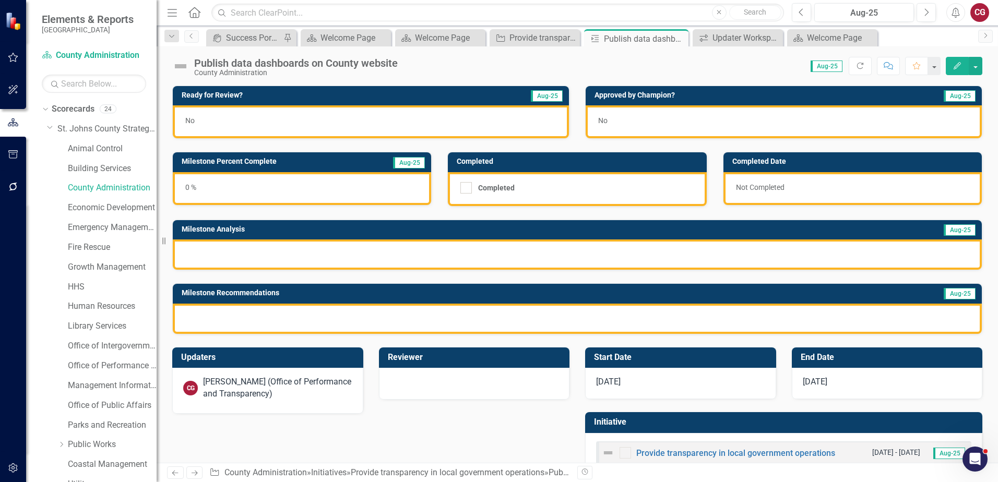
click at [474, 129] on div "No" at bounding box center [371, 121] width 396 height 33
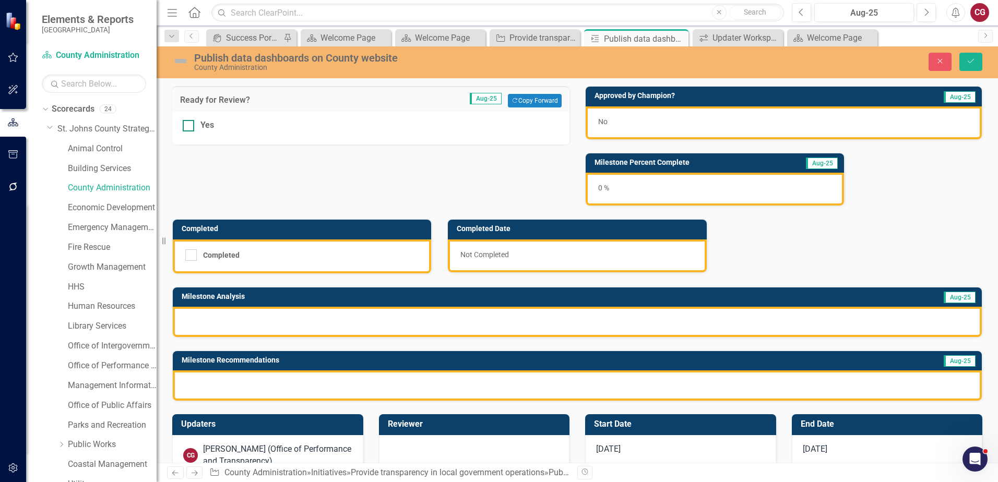
click at [192, 127] on div at bounding box center [188, 125] width 11 height 11
click at [189, 127] on input "Yes" at bounding box center [186, 123] width 7 height 7
checkbox input "true"
click at [773, 182] on div "0 %" at bounding box center [714, 189] width 258 height 33
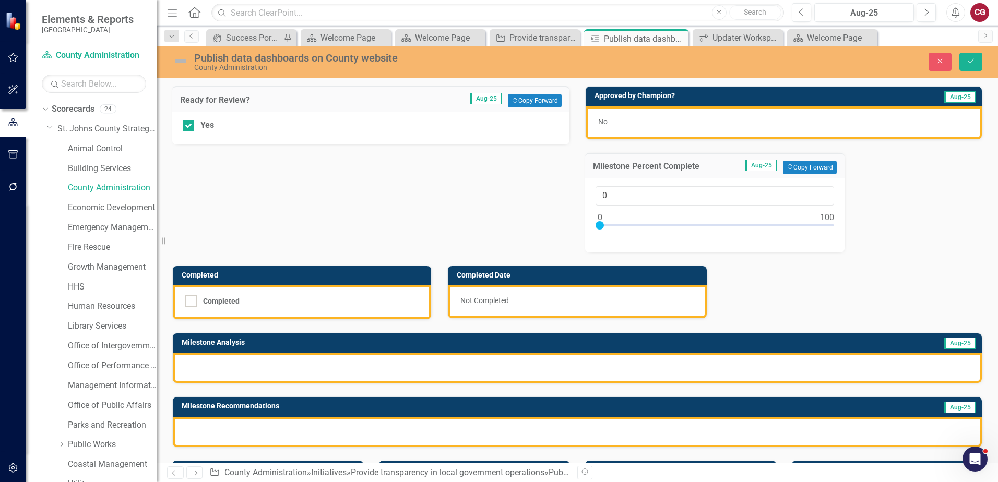
click at [887, 214] on div "Ready for Review? Aug-25 Copy Forward Copy Forward Yes Approved by Champion? Au…" at bounding box center [577, 260] width 826 height 374
click at [261, 368] on div at bounding box center [577, 368] width 809 height 30
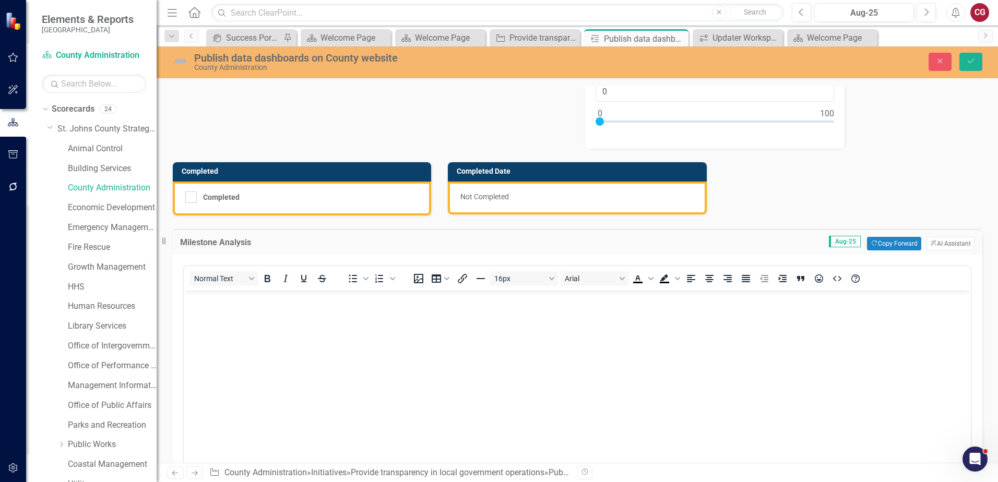
scroll to position [104, 0]
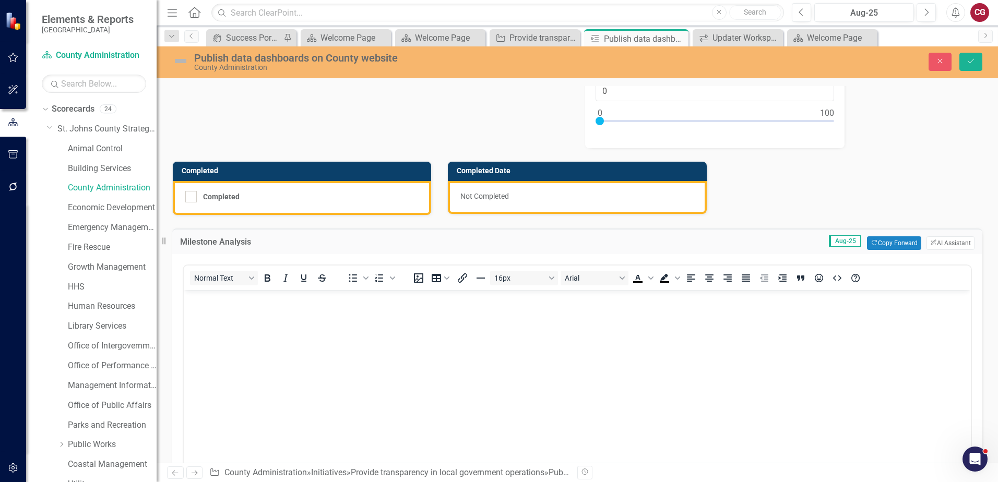
click at [306, 323] on body "Rich Text Area. Press ALT-0 for help." at bounding box center [577, 368] width 787 height 157
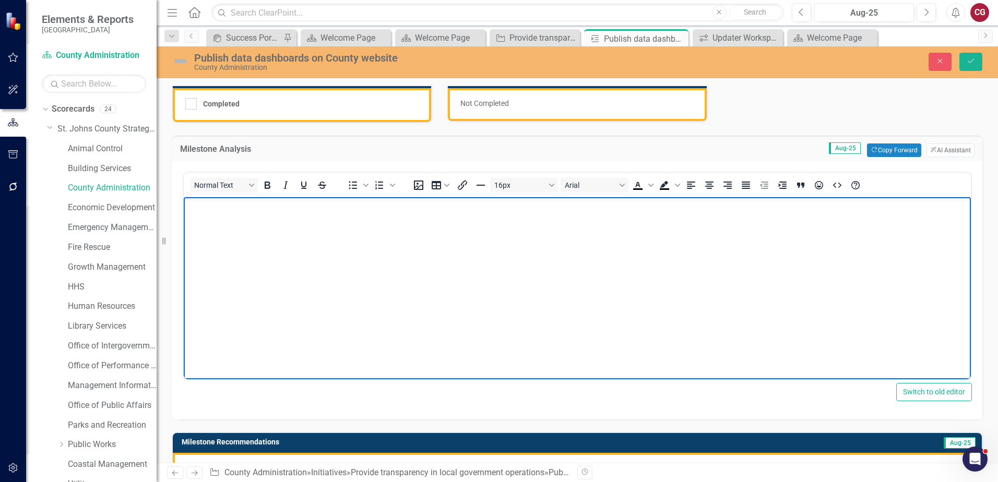
scroll to position [209, 0]
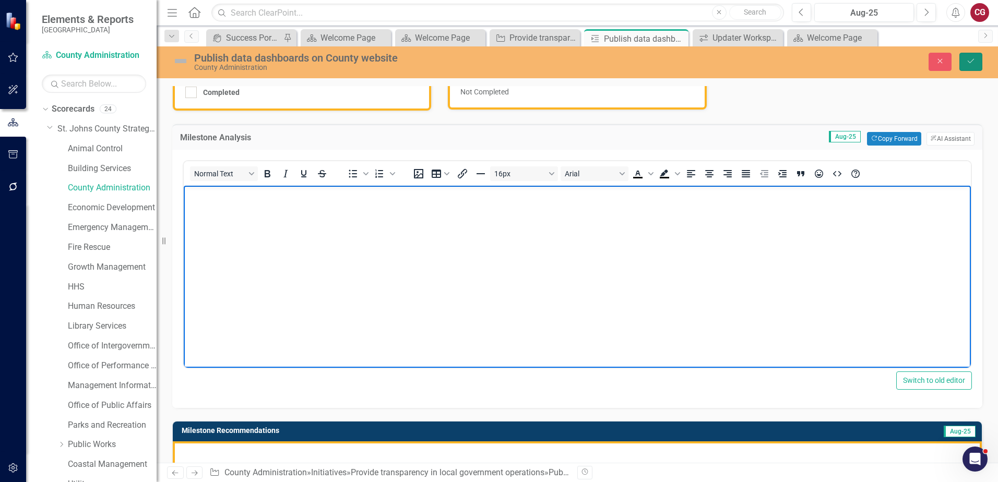
click at [969, 60] on icon "Save" at bounding box center [970, 60] width 9 height 7
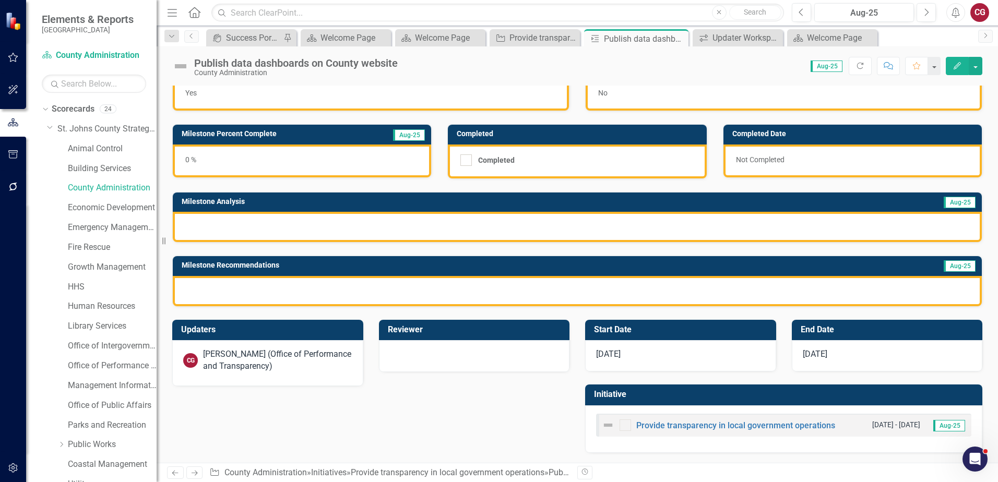
scroll to position [28, 0]
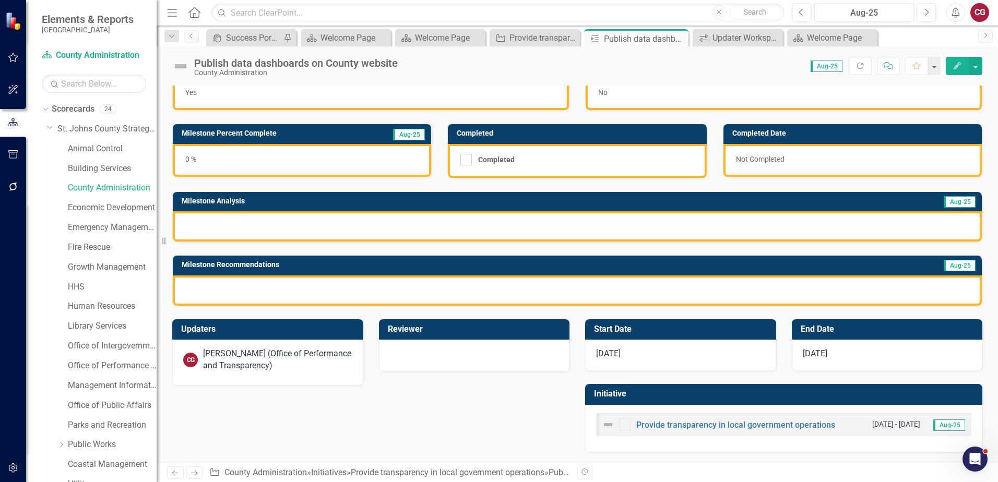
click at [461, 364] on div at bounding box center [474, 356] width 191 height 32
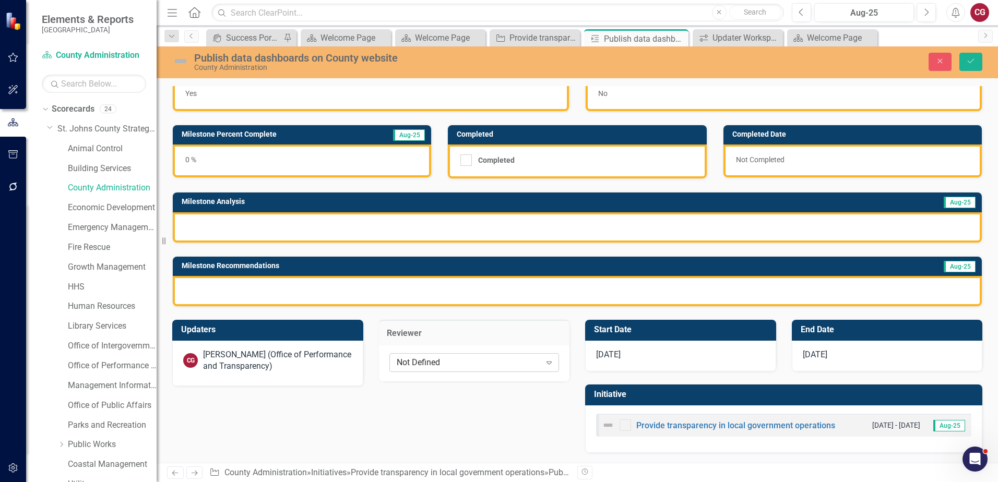
click at [452, 361] on div "Not Defined" at bounding box center [469, 362] width 144 height 12
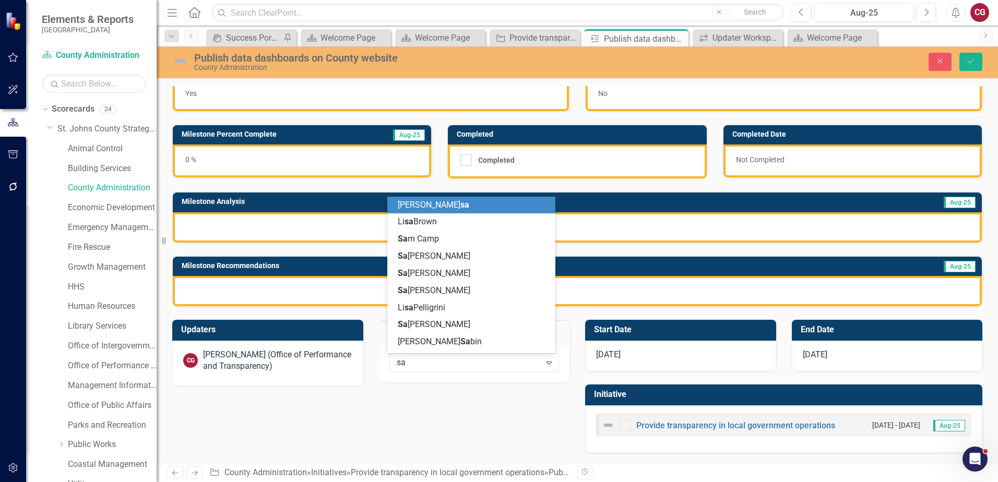
type input "sar"
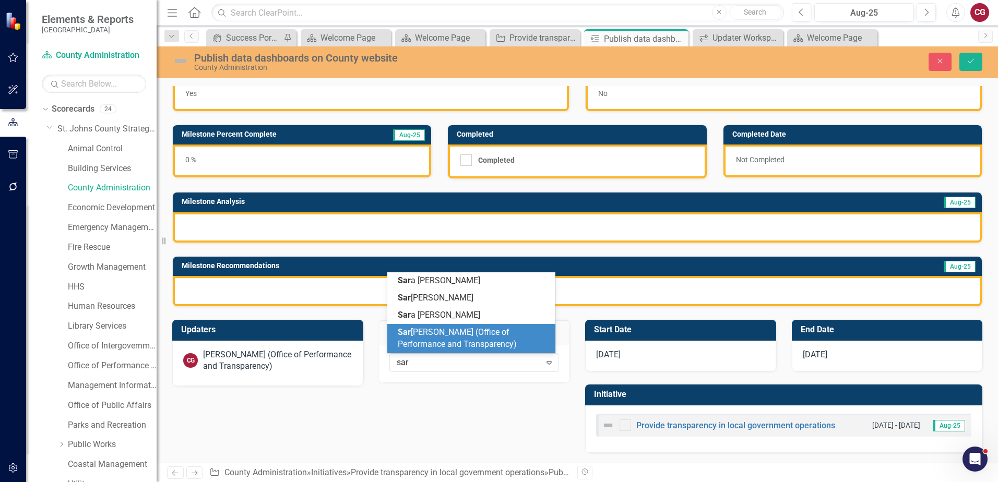
click at [425, 332] on span "Sar ah Taylor (Office of Performance and Transparency)" at bounding box center [457, 338] width 119 height 22
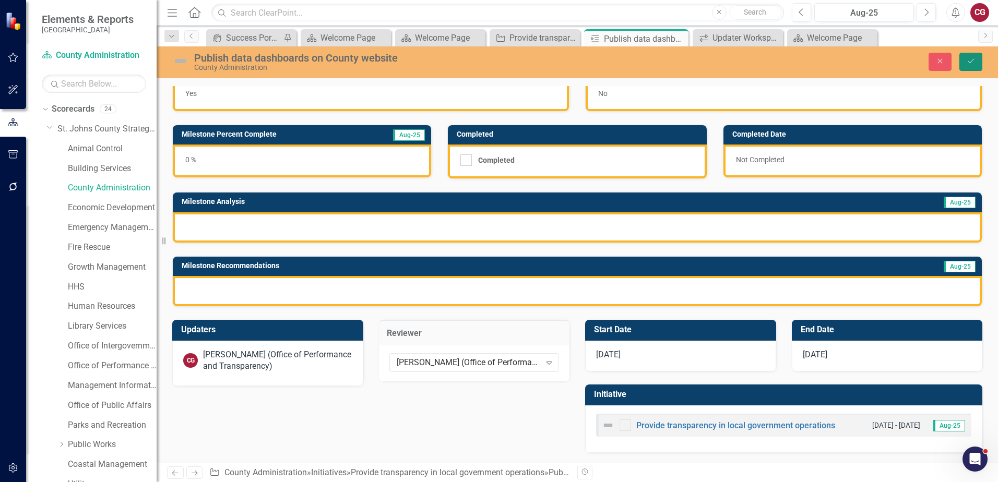
click at [979, 64] on button "Save" at bounding box center [970, 62] width 23 height 18
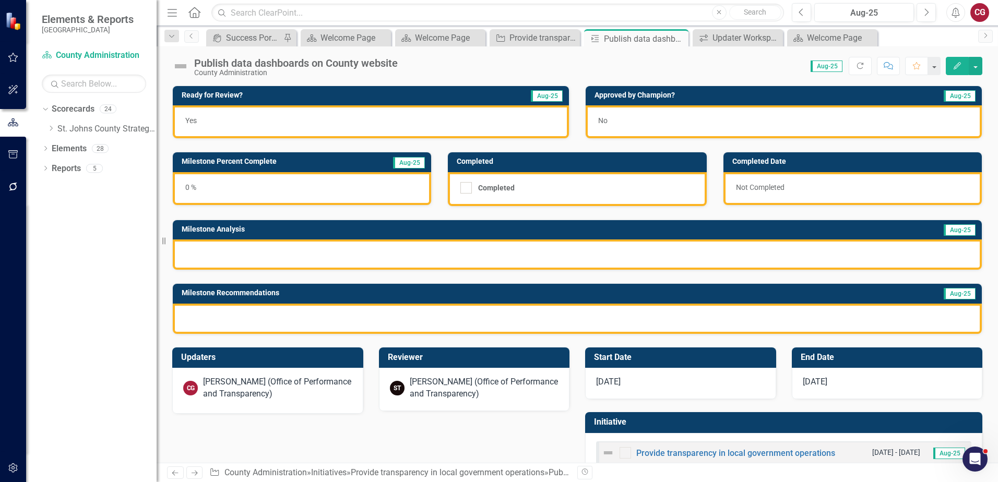
click at [670, 382] on div "9/1/25" at bounding box center [680, 383] width 191 height 31
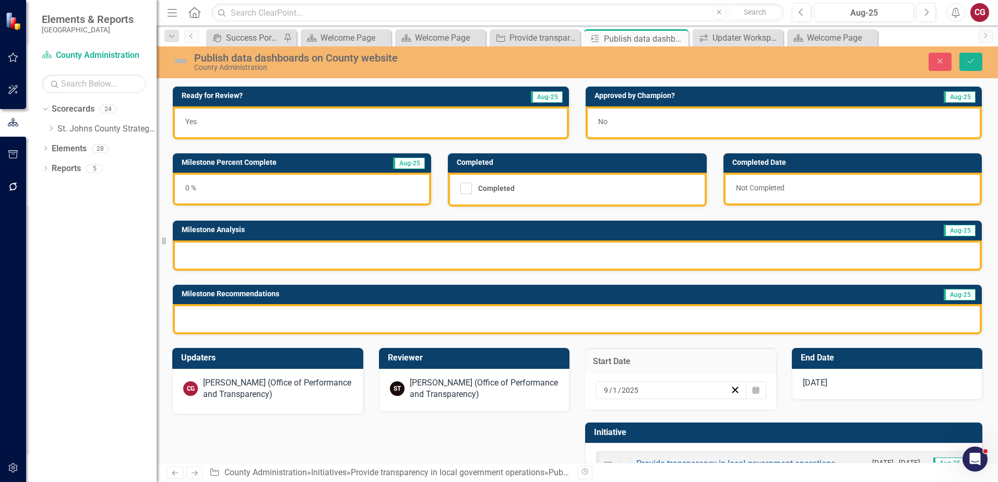
click at [468, 440] on div "Updaters CG Caitlyn Glendenning (Office of Performance and Transparency) Review…" at bounding box center [577, 413] width 826 height 156
click at [752, 389] on icon "Calendar" at bounding box center [755, 390] width 6 height 7
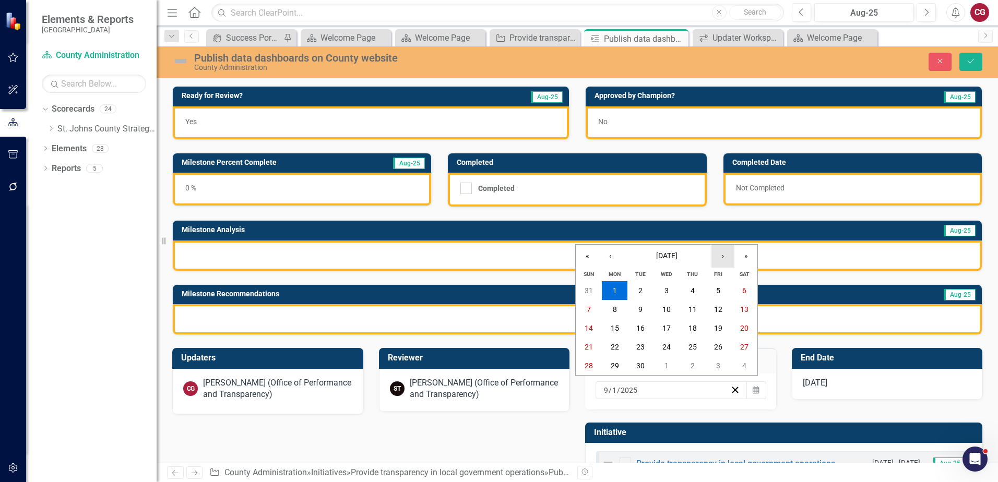
click at [729, 259] on button "›" at bounding box center [722, 256] width 23 height 23
click at [613, 309] on abbr "3" at bounding box center [615, 309] width 4 height 8
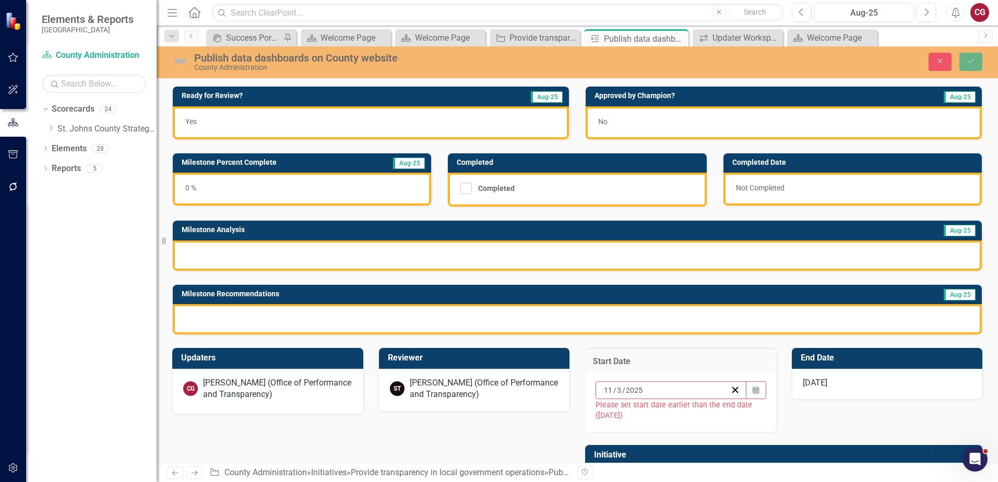
click at [853, 388] on div "[DATE]" at bounding box center [887, 384] width 191 height 31
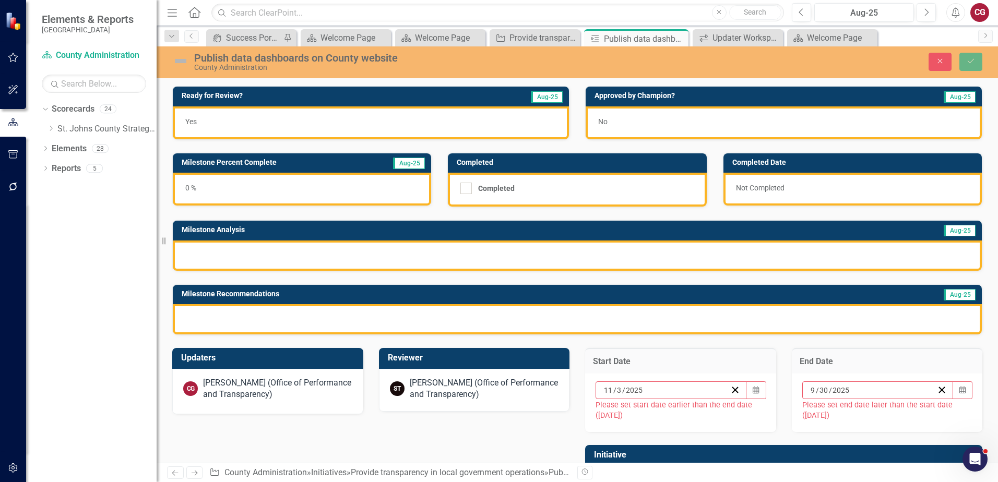
click at [965, 391] on div "9 / 30 / 2025 Calendar Please set end date later than the start date (11/3/25)" at bounding box center [887, 403] width 191 height 58
click at [959, 393] on icon "Calendar" at bounding box center [962, 390] width 6 height 7
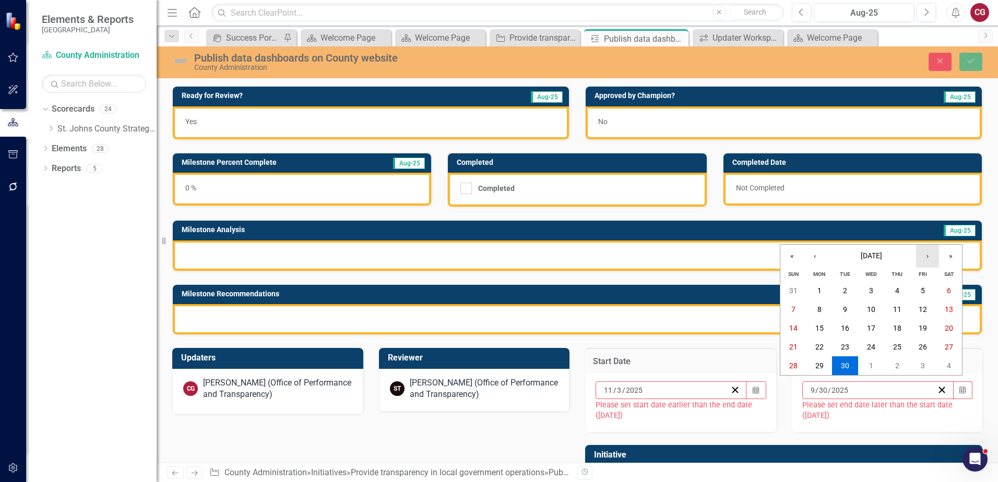
click at [931, 259] on button "›" at bounding box center [927, 256] width 23 height 23
click at [811, 259] on button "‹" at bounding box center [814, 256] width 23 height 23
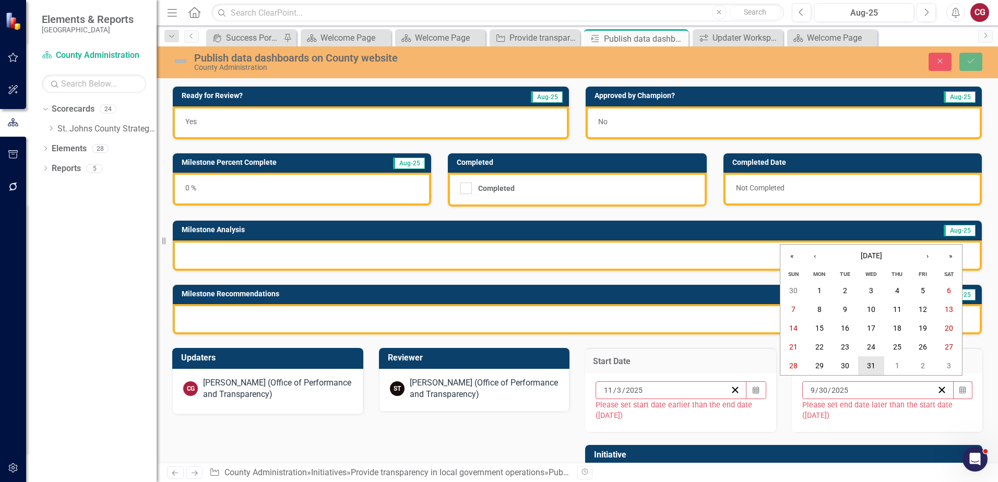
click at [869, 365] on abbr "31" at bounding box center [871, 366] width 8 height 8
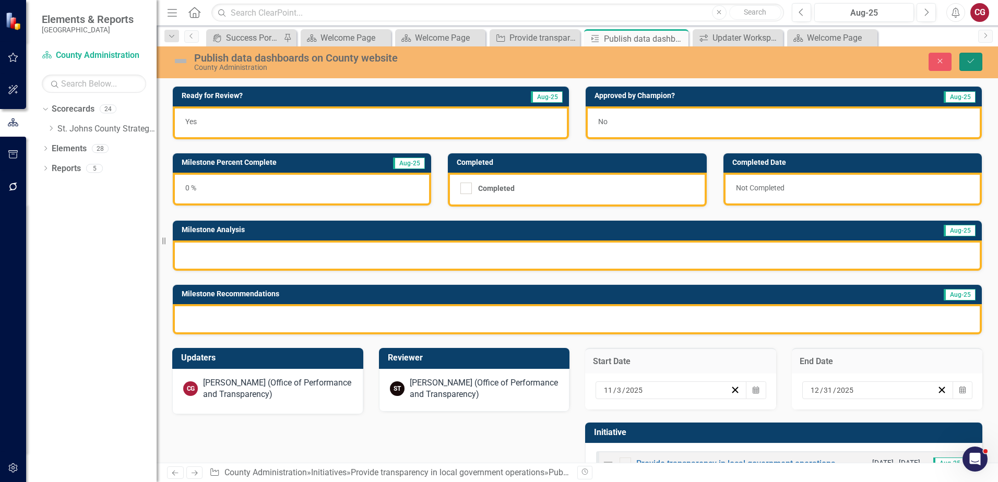
click at [977, 59] on button "Save" at bounding box center [970, 62] width 23 height 18
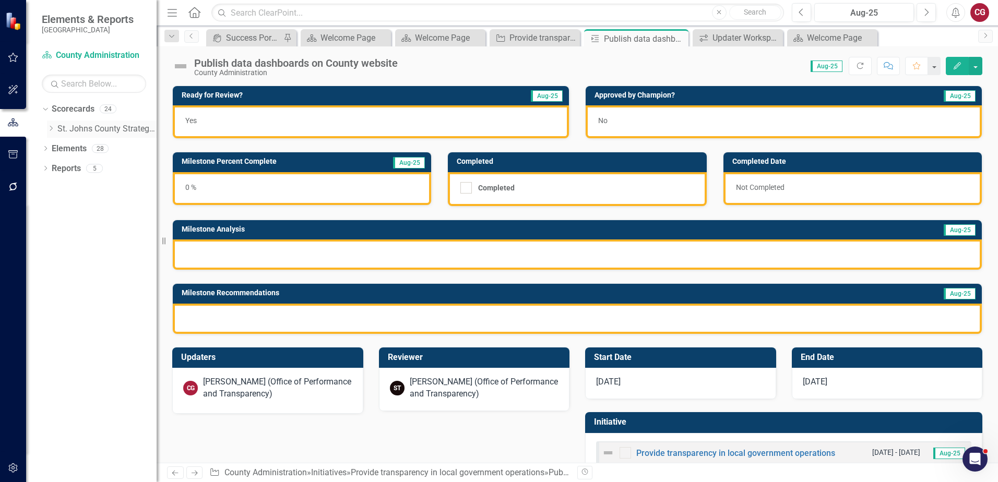
click at [49, 129] on icon "Dropdown" at bounding box center [51, 128] width 8 height 6
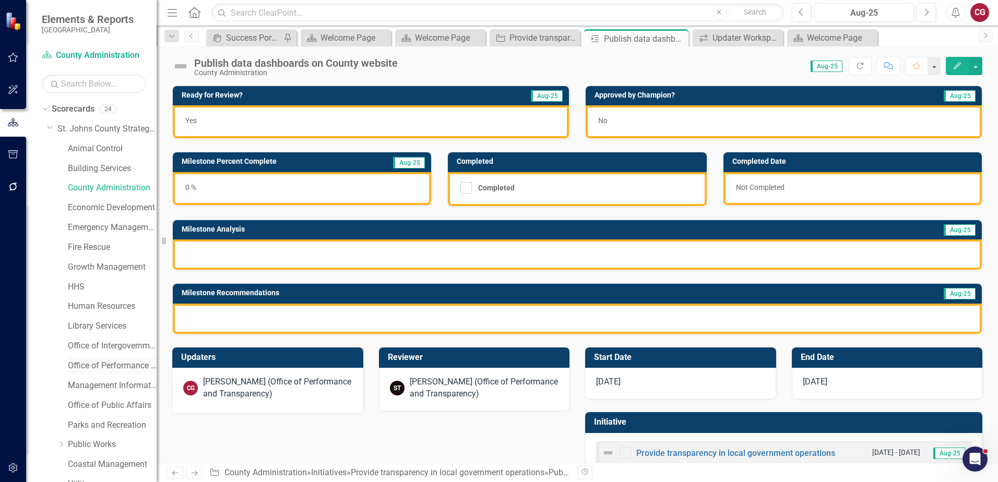
click at [98, 368] on link "Office of Performance & Transparency" at bounding box center [112, 366] width 89 height 12
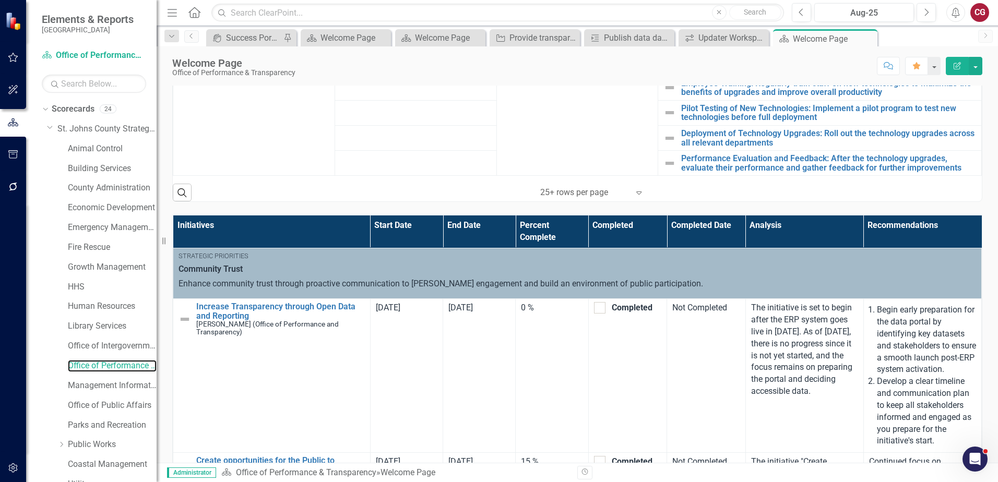
scroll to position [405, 0]
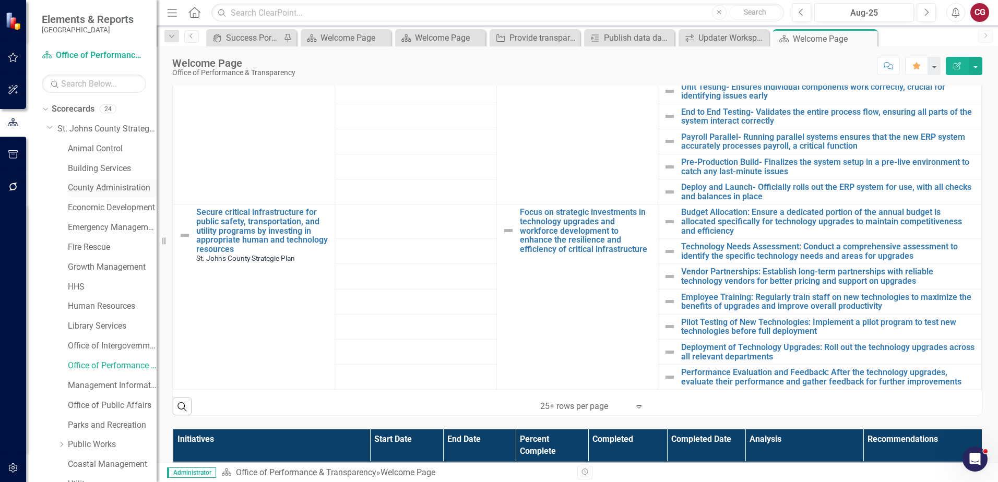
click at [89, 190] on link "County Administration" at bounding box center [112, 188] width 89 height 12
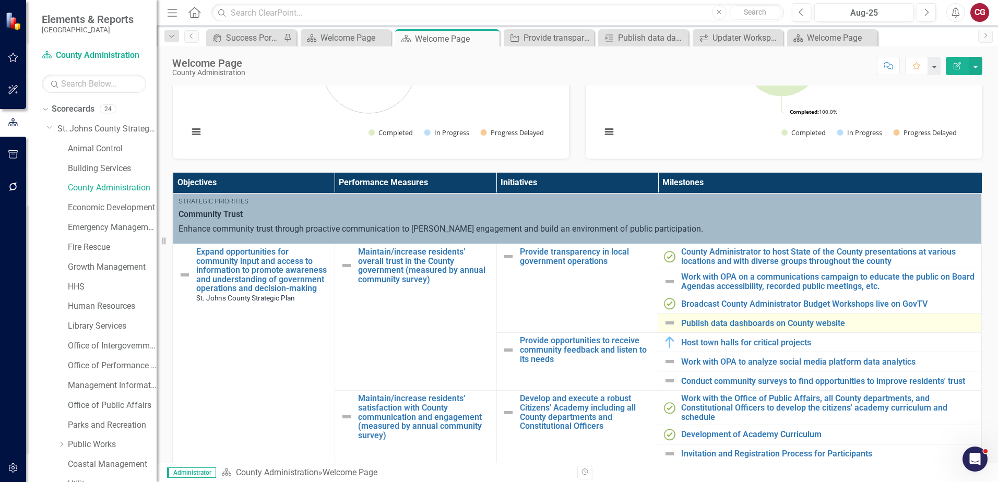
click at [663, 322] on img at bounding box center [669, 323] width 13 height 13
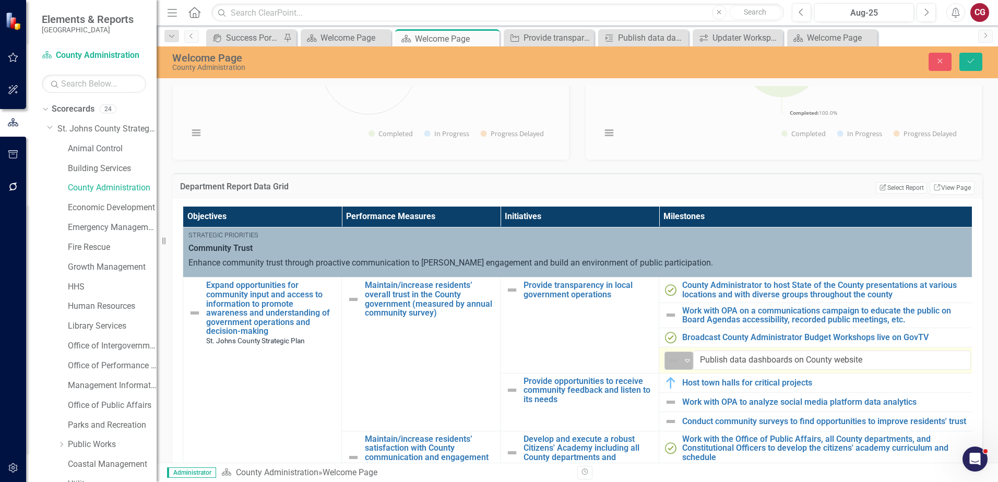
click at [686, 366] on div "Expand" at bounding box center [687, 360] width 10 height 17
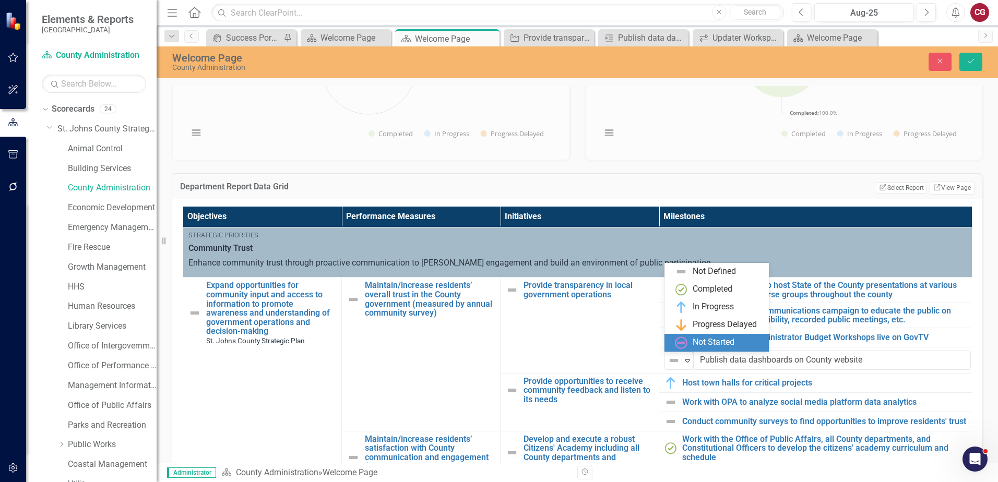
click at [699, 344] on div "Not Started" at bounding box center [713, 343] width 42 height 12
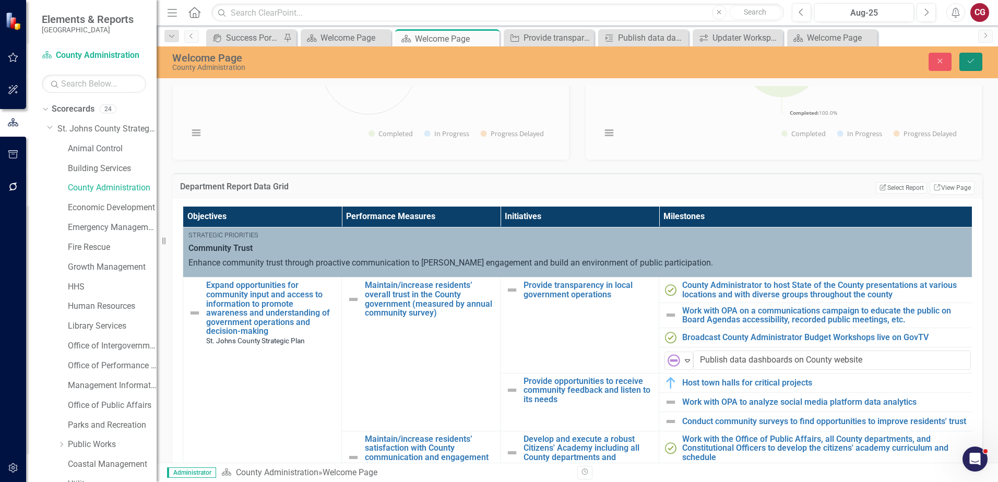
click at [974, 62] on icon "Save" at bounding box center [970, 60] width 9 height 7
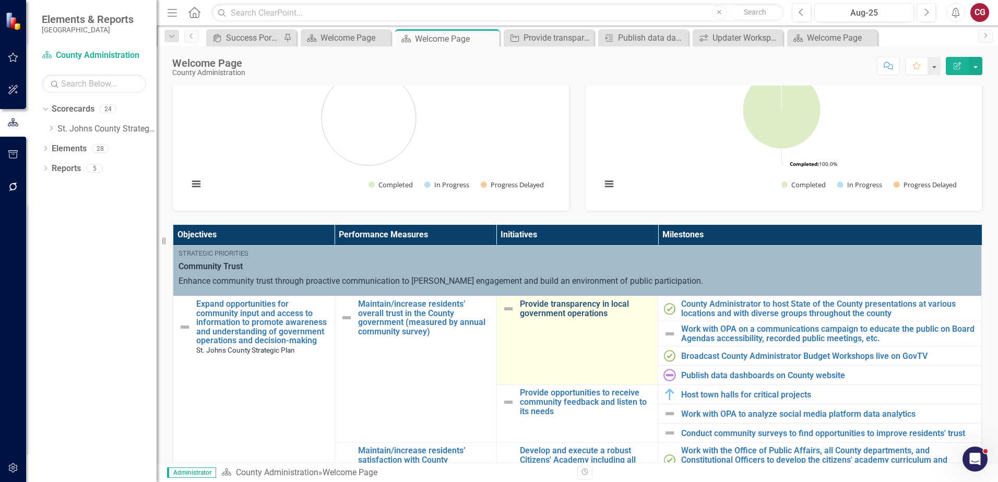
click at [571, 303] on link "Provide transparency in local government operations" at bounding box center [586, 309] width 133 height 18
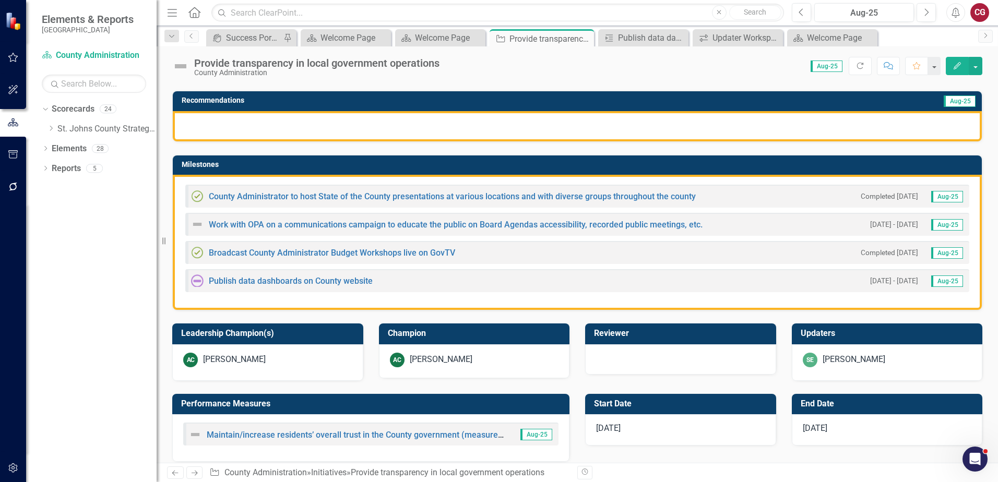
scroll to position [209, 0]
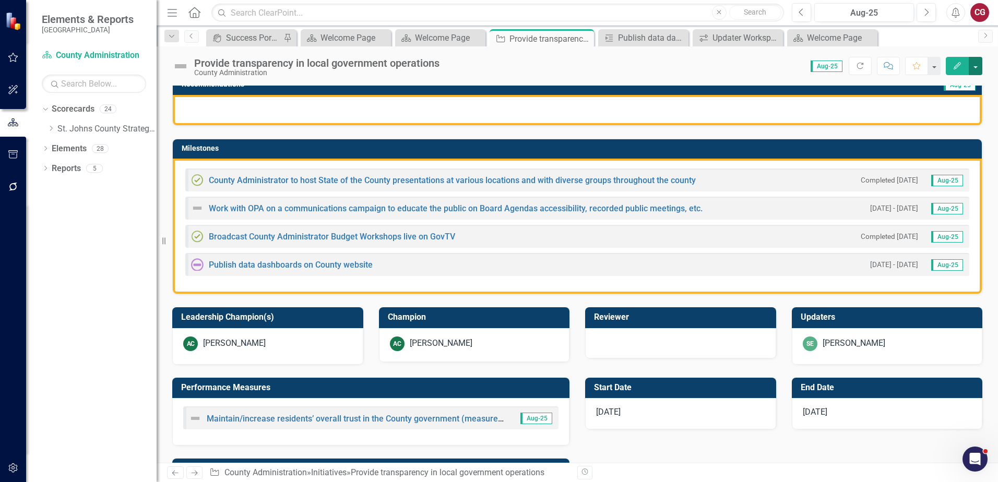
click at [976, 67] on button "button" at bounding box center [976, 66] width 14 height 18
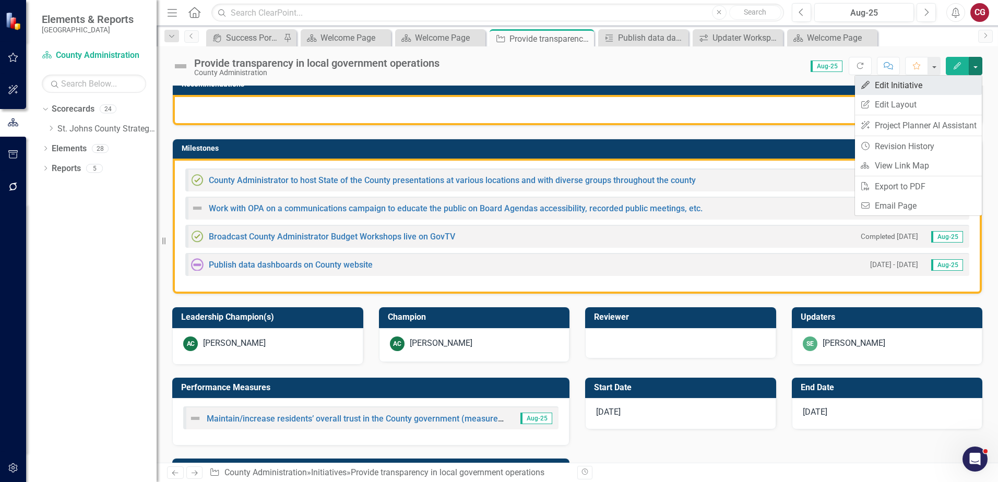
click at [923, 89] on link "Edit Edit Initiative" at bounding box center [918, 85] width 127 height 19
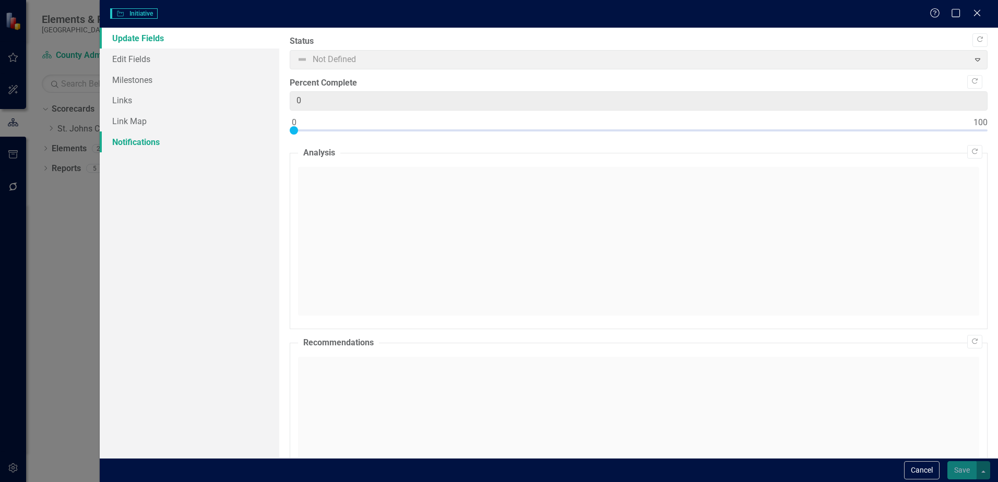
click at [123, 146] on link "Notifications" at bounding box center [190, 142] width 180 height 21
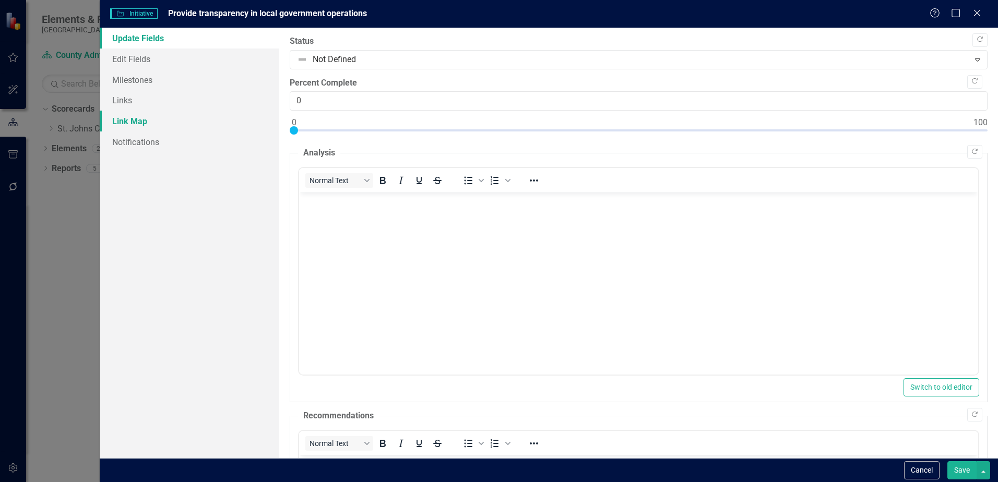
click at [127, 121] on link "Link Map" at bounding box center [190, 121] width 180 height 21
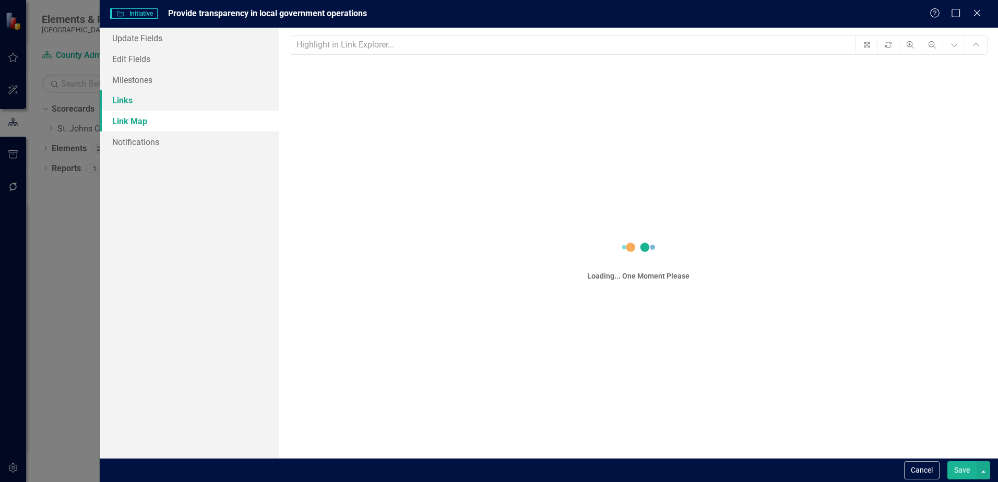
click at [128, 106] on link "Links" at bounding box center [190, 100] width 180 height 21
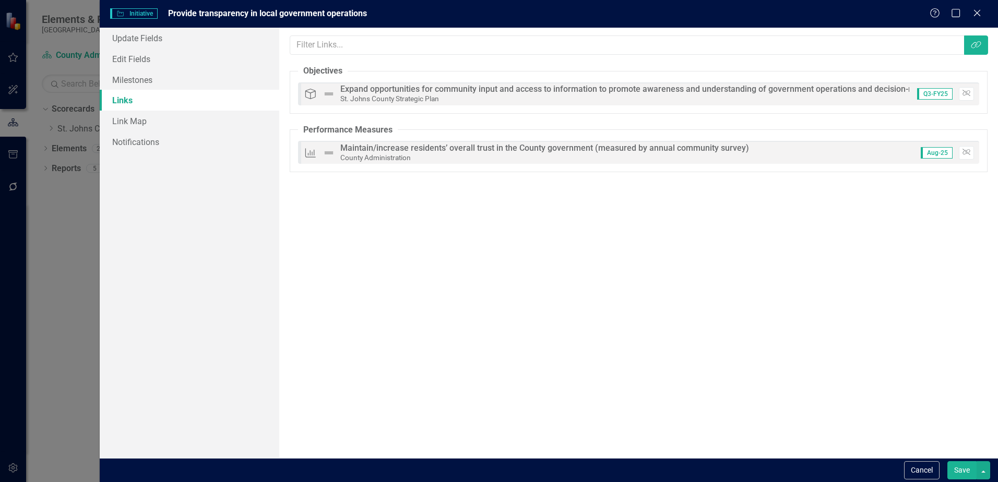
click at [129, 92] on link "Links" at bounding box center [190, 100] width 180 height 21
click at [130, 78] on link "Milestones" at bounding box center [190, 79] width 180 height 21
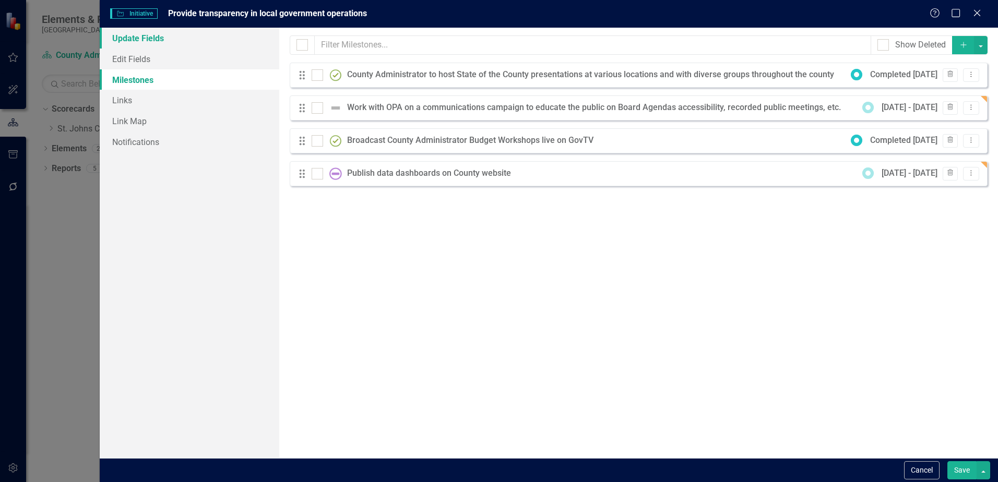
click at [125, 38] on link "Update Fields" at bounding box center [190, 38] width 180 height 21
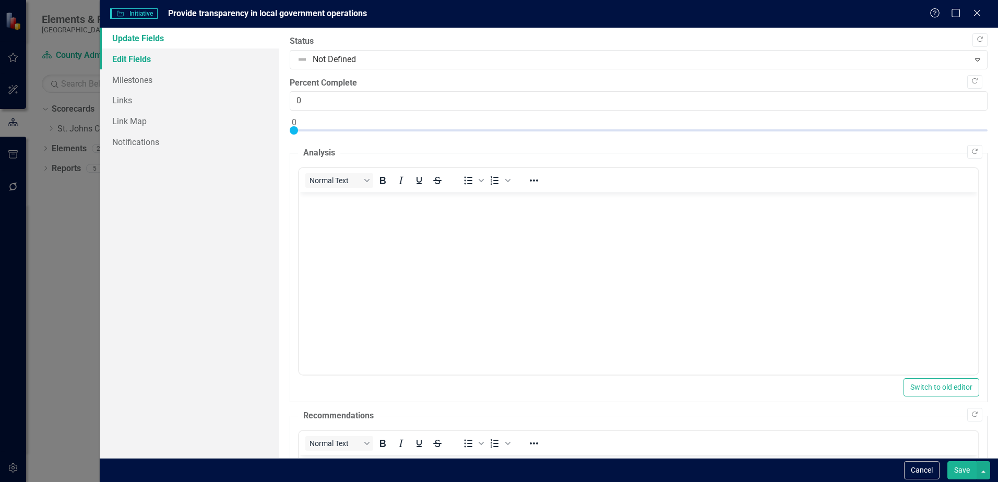
click at [127, 50] on link "Edit Fields" at bounding box center [190, 59] width 180 height 21
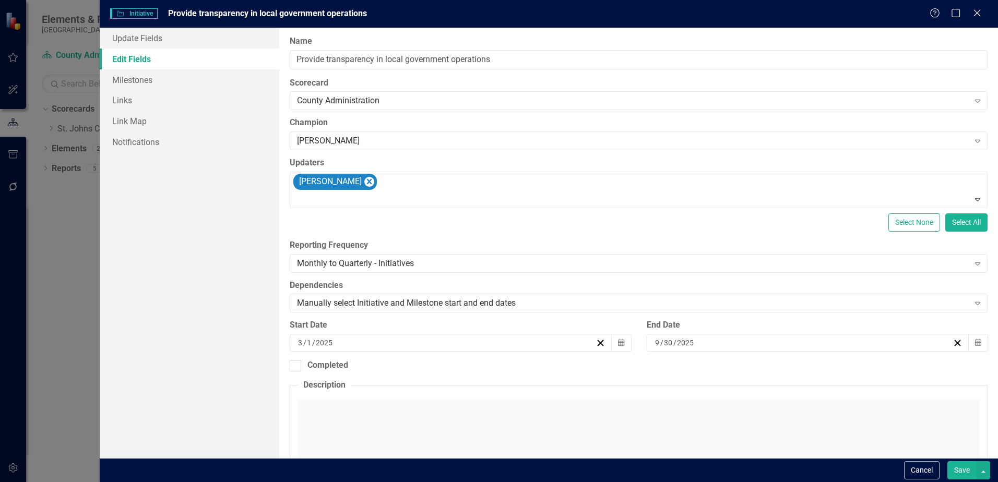
click at [129, 61] on link "Edit Fields" at bounding box center [190, 59] width 180 height 21
click at [488, 177] on div "Savannah Evans" at bounding box center [639, 189] width 695 height 35
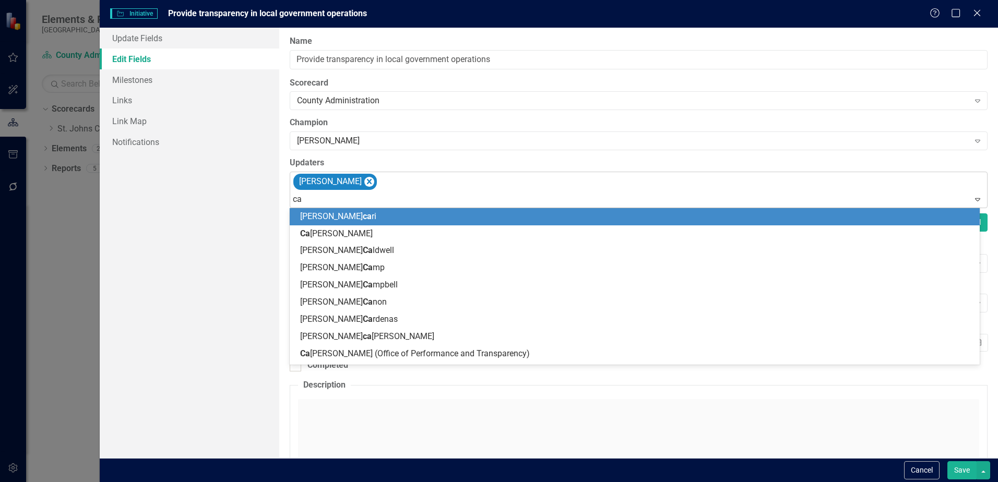
type input "cai"
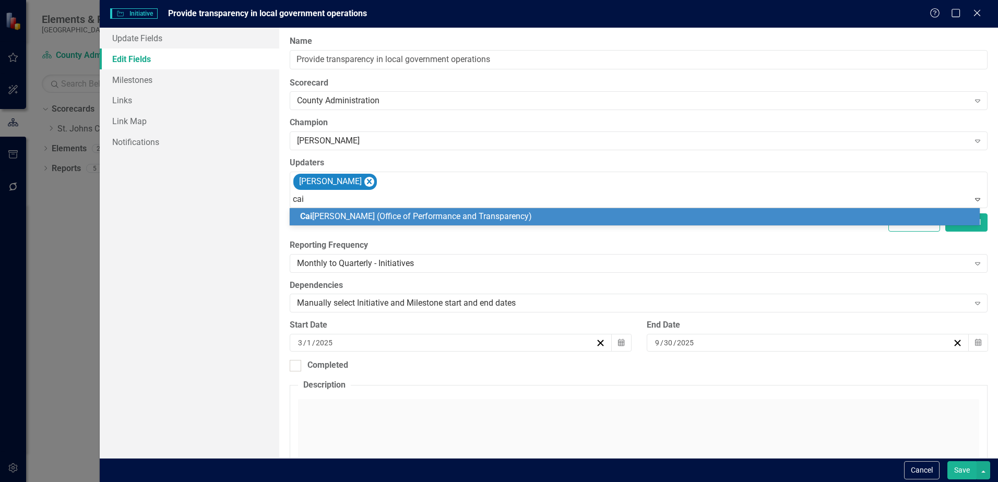
click at [453, 221] on span "Cai tlyn Glendenning (Office of Performance and Transparency)" at bounding box center [416, 216] width 232 height 10
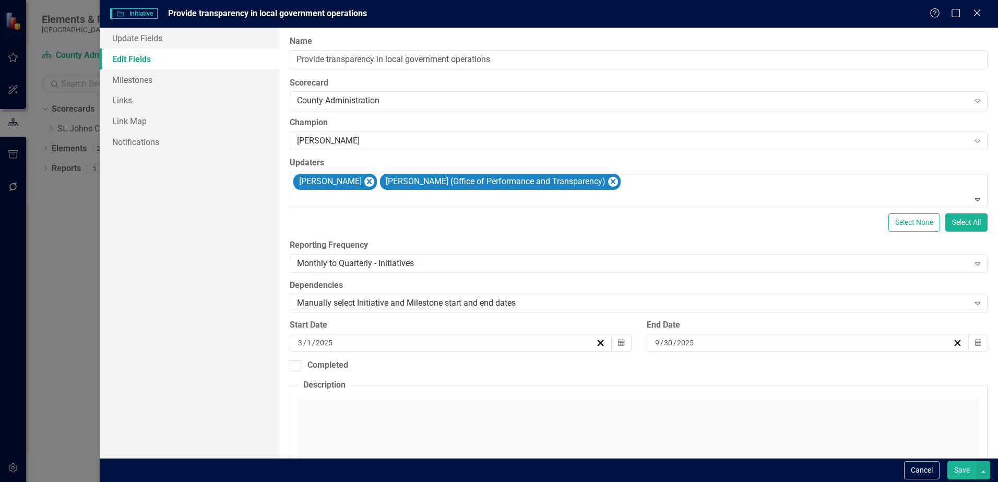
click at [969, 467] on button "Save" at bounding box center [961, 470] width 29 height 18
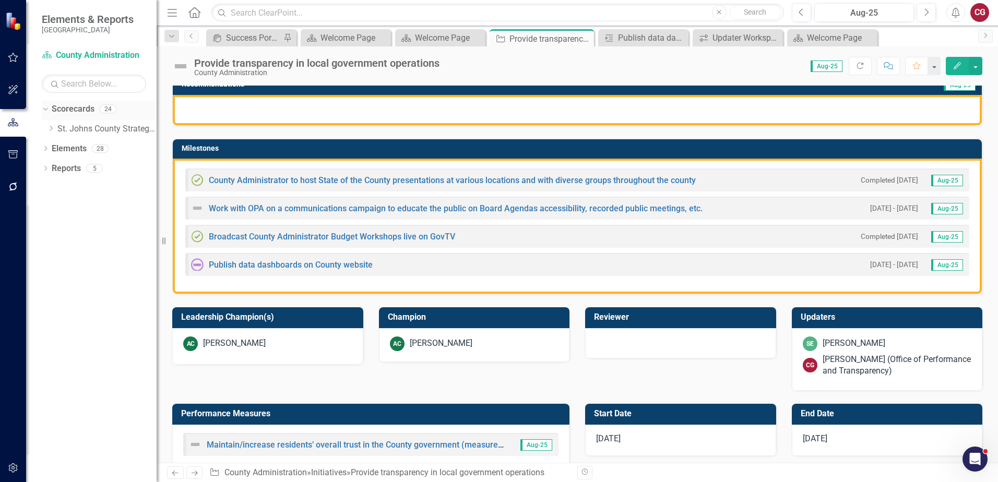
click at [45, 111] on icon "Dropdown" at bounding box center [44, 108] width 6 height 7
click at [47, 110] on icon "Dropdown" at bounding box center [45, 110] width 7 height 6
click at [53, 126] on icon "Dropdown" at bounding box center [51, 128] width 8 height 6
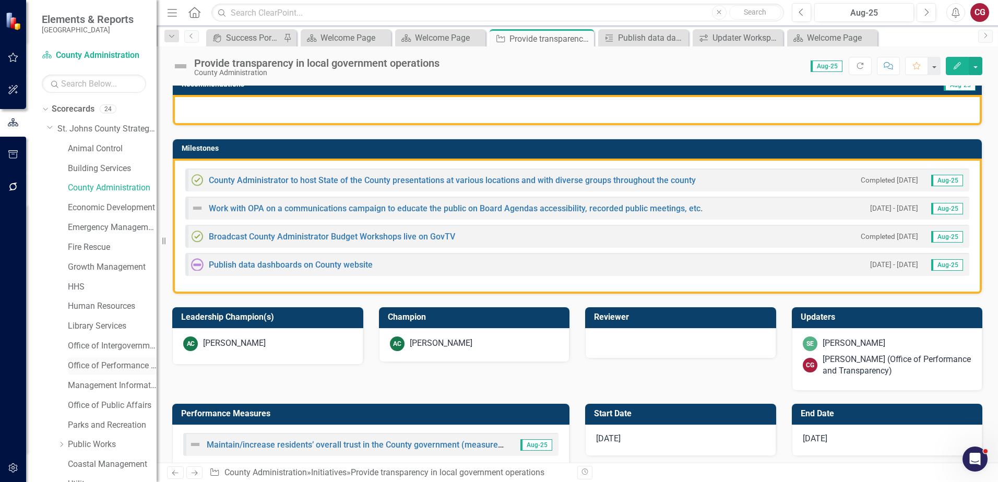
click at [103, 366] on link "Office of Performance & Transparency" at bounding box center [112, 366] width 89 height 12
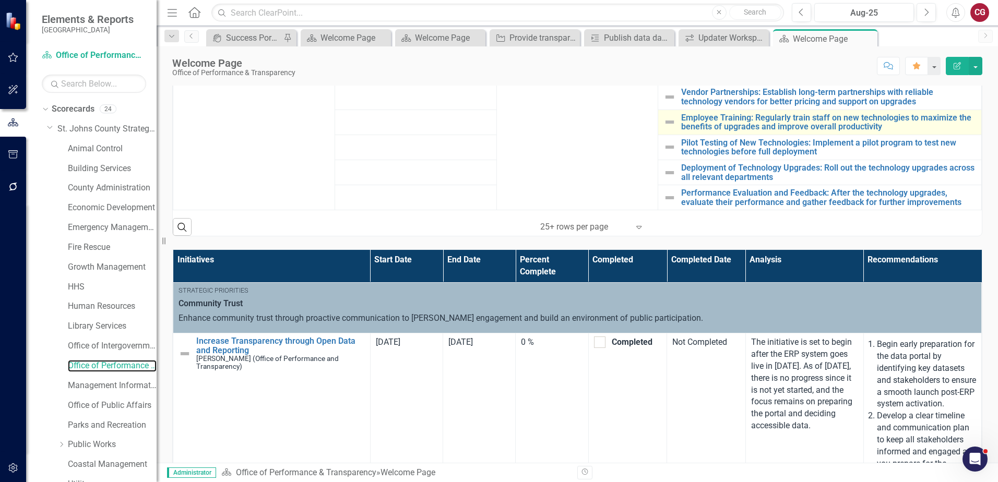
scroll to position [678, 0]
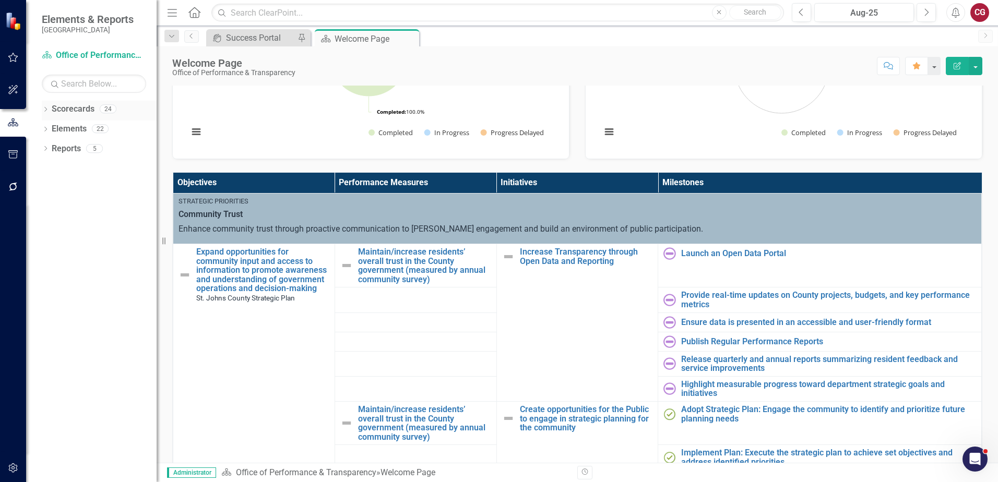
click at [49, 107] on icon "Dropdown" at bounding box center [45, 110] width 7 height 6
click at [50, 129] on icon "Dropdown" at bounding box center [51, 128] width 8 height 6
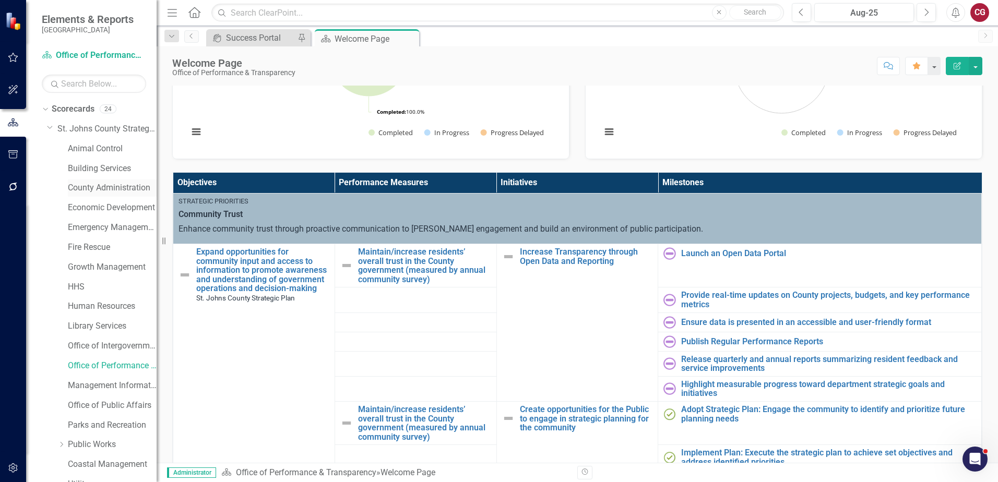
click at [85, 190] on link "County Administration" at bounding box center [112, 188] width 89 height 12
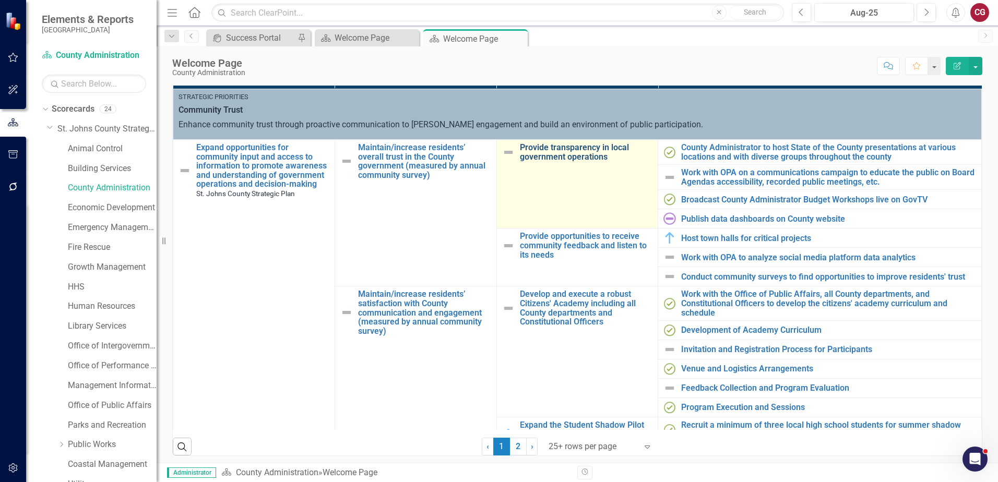
click at [595, 153] on link "Provide transparency in local government operations" at bounding box center [586, 152] width 133 height 18
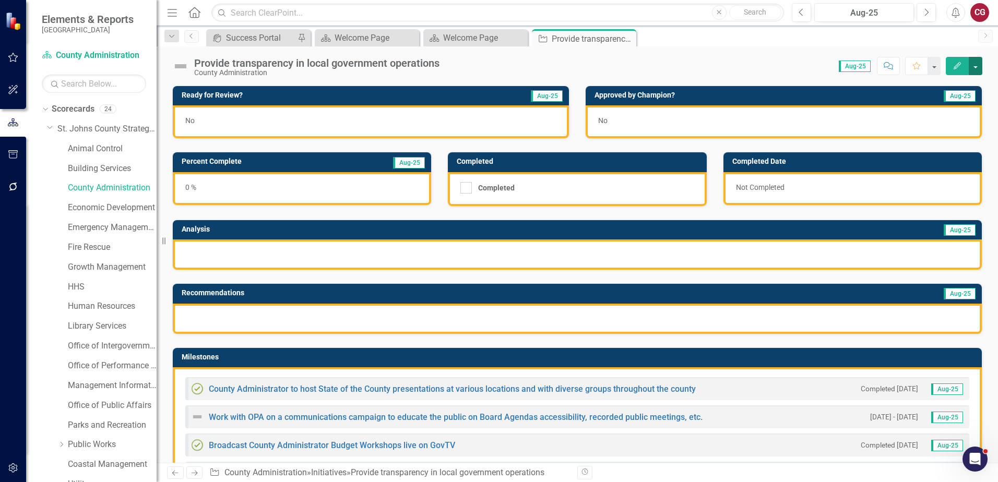
click at [975, 70] on button "button" at bounding box center [976, 66] width 14 height 18
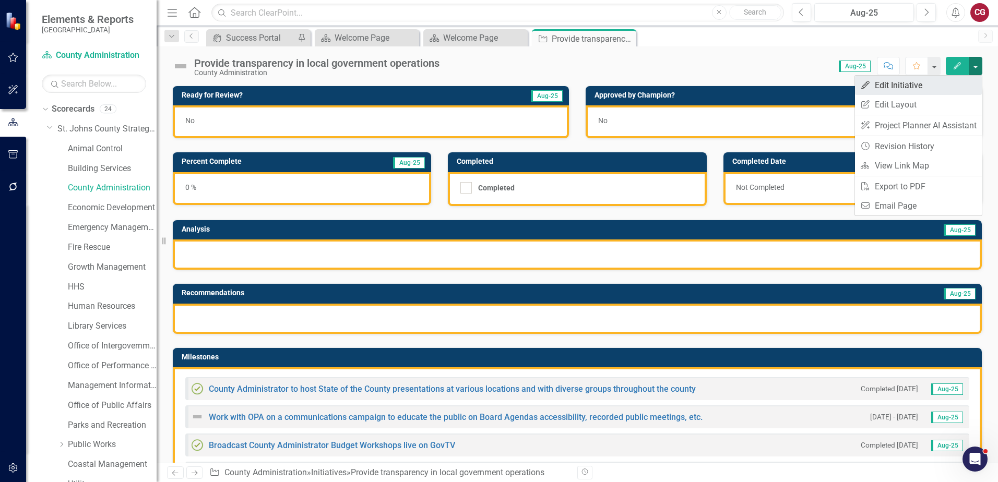
click at [912, 87] on link "Edit Edit Initiative" at bounding box center [918, 85] width 127 height 19
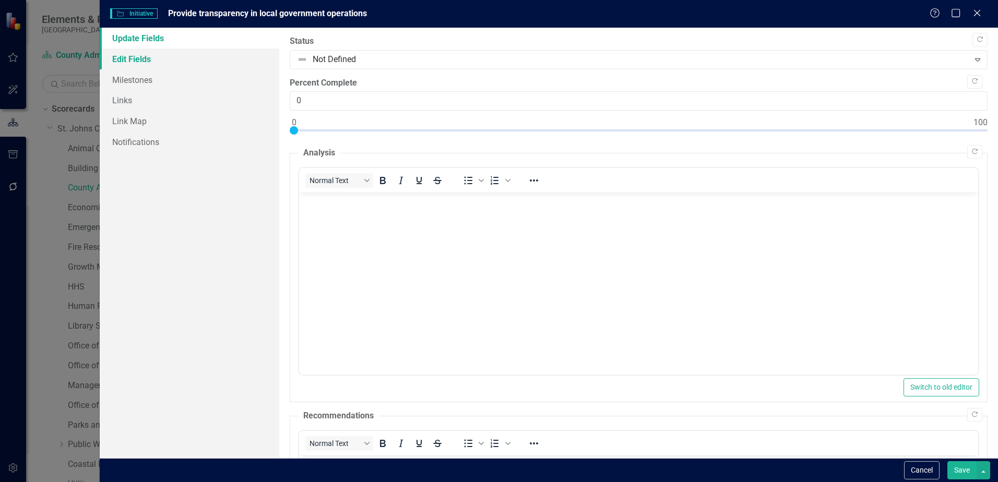
click at [127, 62] on link "Edit Fields" at bounding box center [190, 59] width 180 height 21
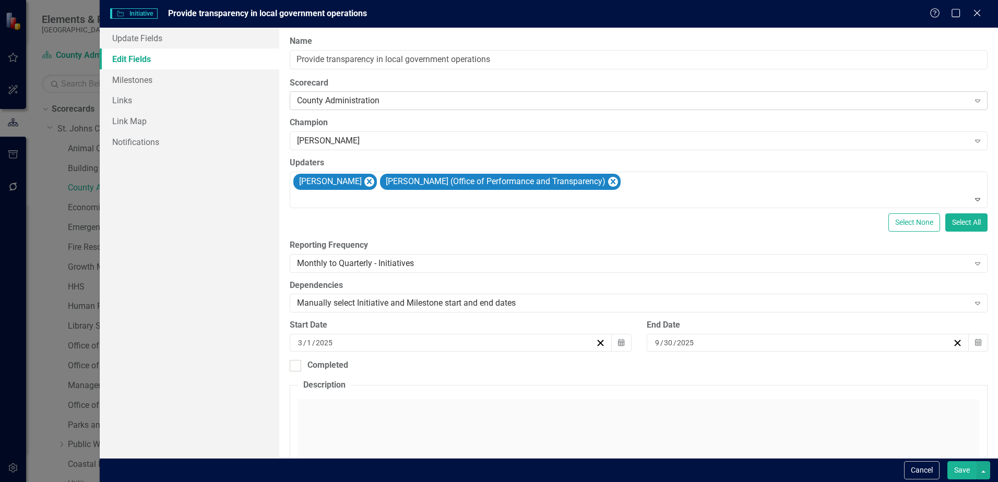
click at [456, 104] on div "County Administration" at bounding box center [633, 101] width 672 height 12
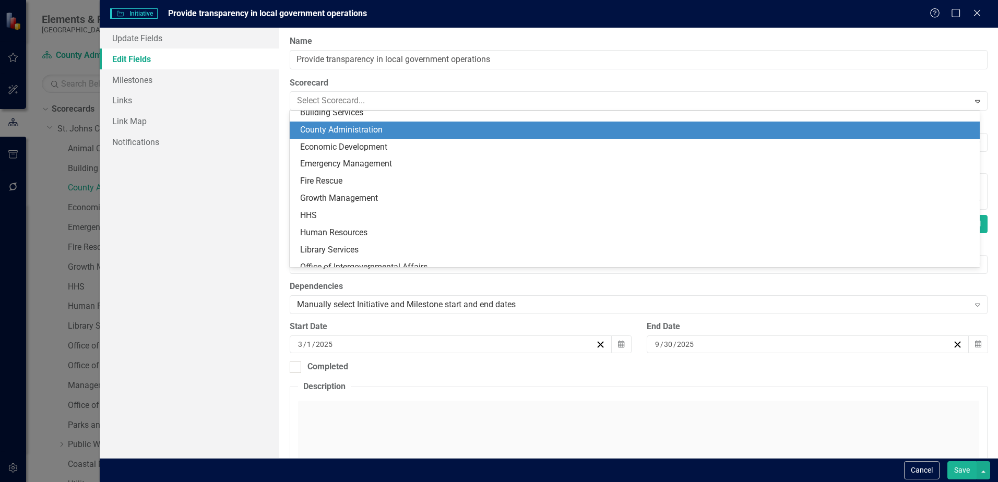
scroll to position [52, 0]
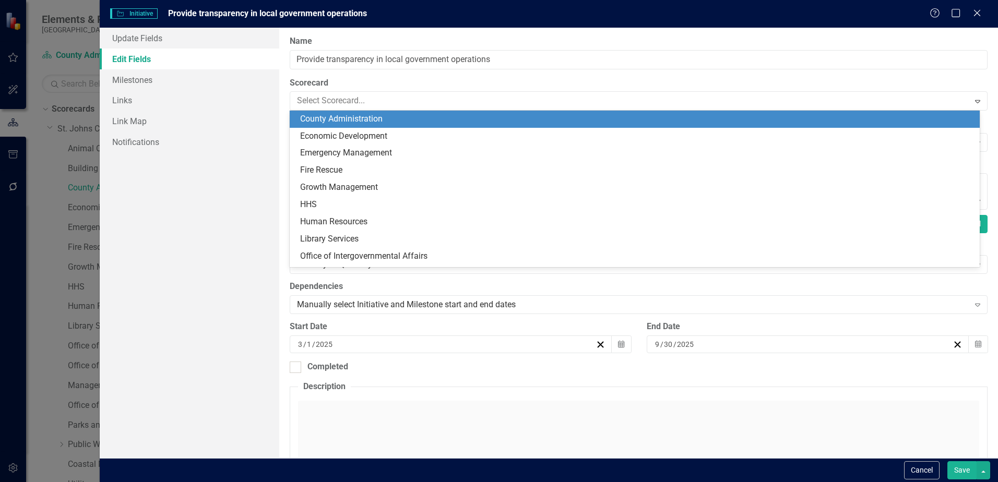
click at [457, 112] on div "County Administration" at bounding box center [635, 119] width 690 height 17
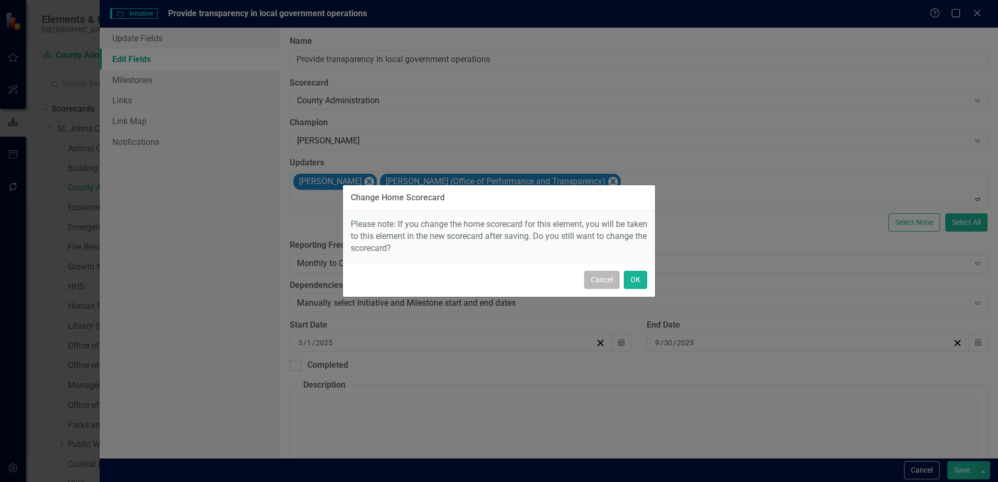
click at [602, 283] on button "Cancel" at bounding box center [601, 280] width 35 height 18
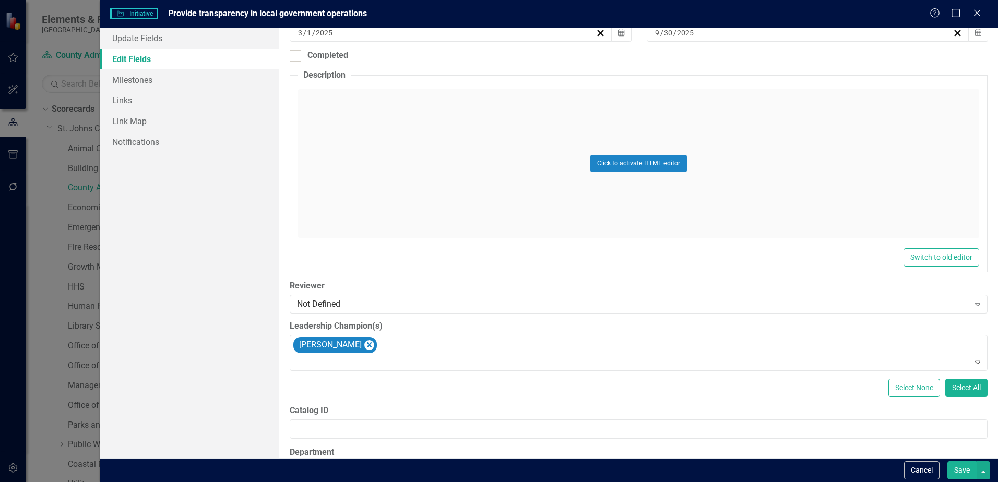
scroll to position [348, 0]
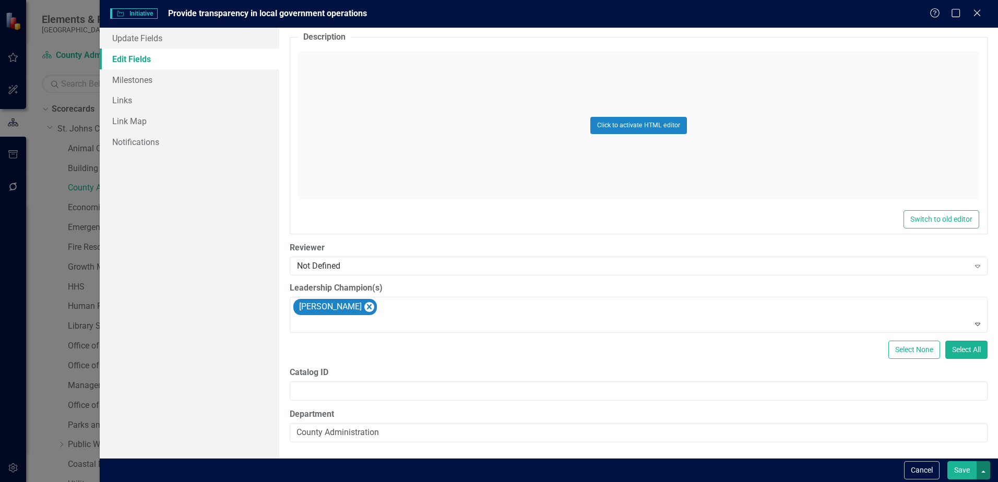
click at [986, 474] on button "button" at bounding box center [983, 470] width 14 height 18
click at [961, 475] on button "Save" at bounding box center [961, 470] width 29 height 18
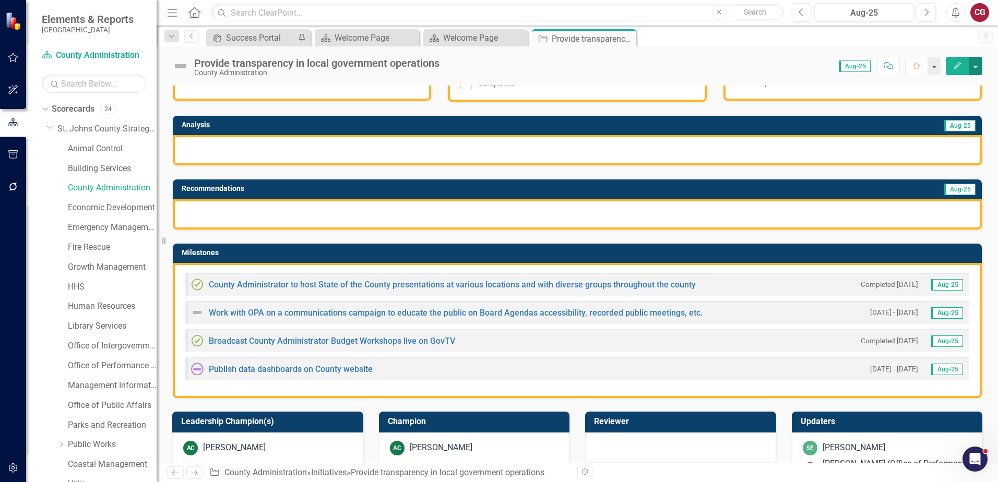
scroll to position [157, 0]
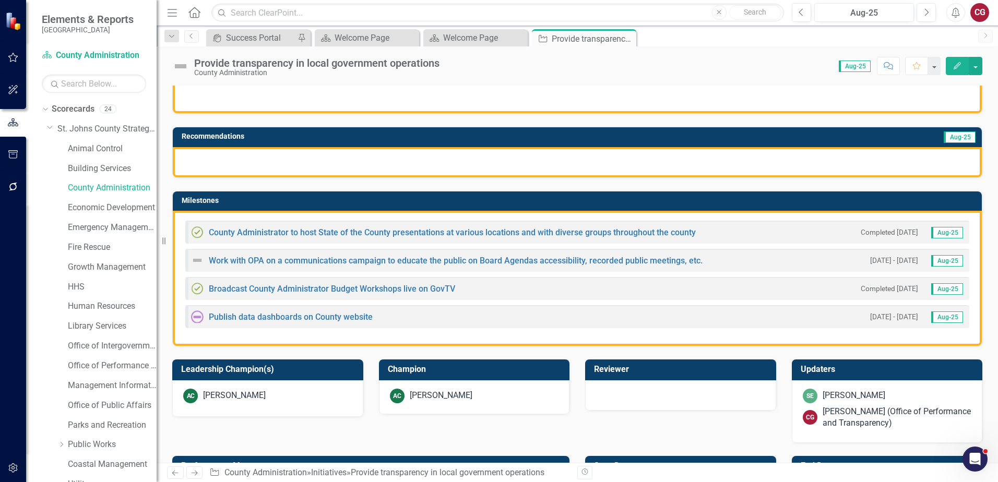
click at [401, 318] on div "Publish data dashboards on County website [DATE] - [DATE] Aug-25" at bounding box center [577, 316] width 784 height 23
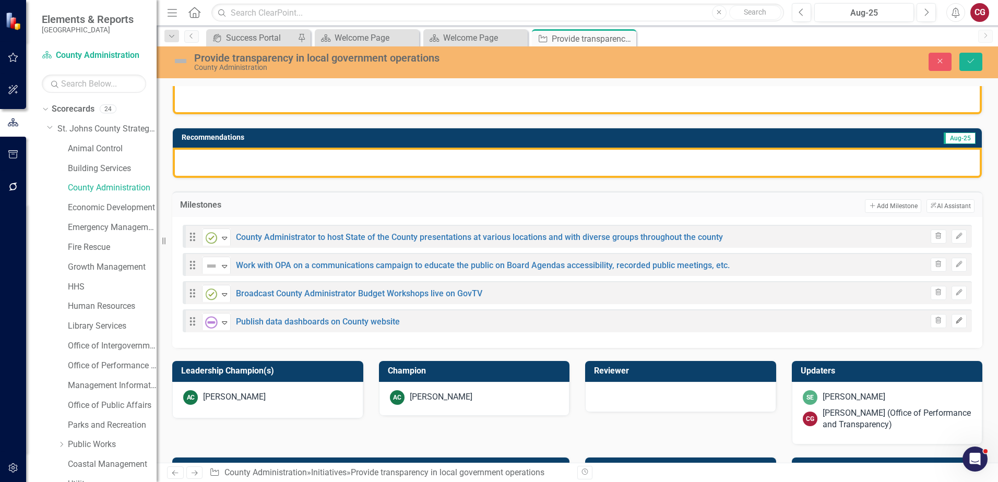
click at [955, 322] on icon "Edit" at bounding box center [959, 321] width 8 height 6
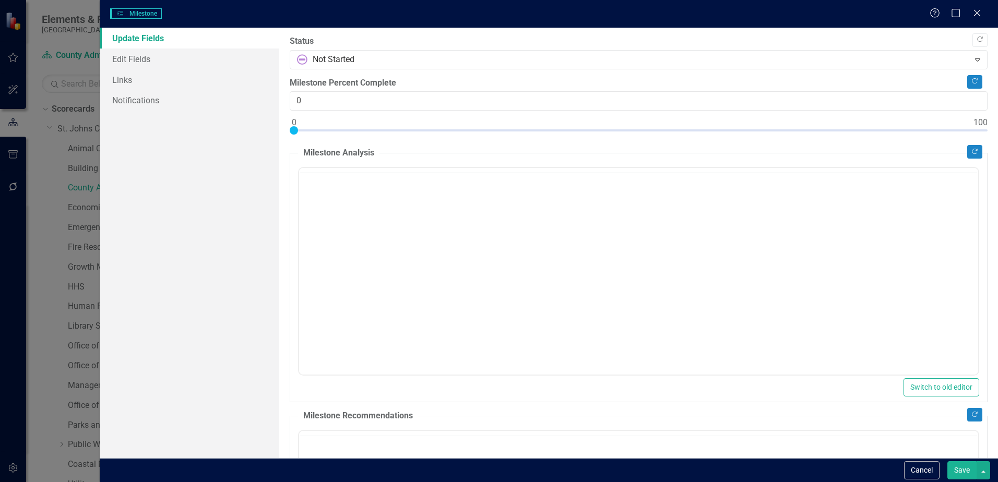
checkbox input "true"
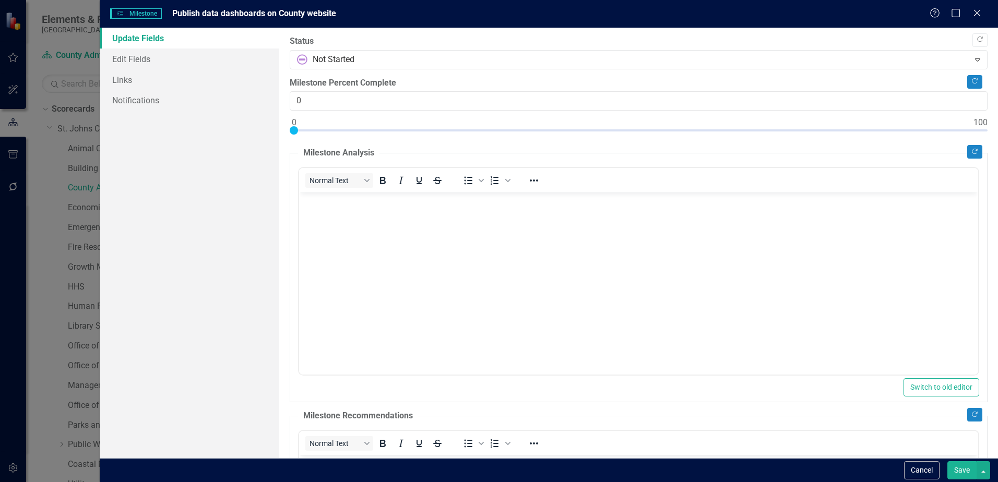
scroll to position [0, 0]
click at [125, 76] on link "Links" at bounding box center [190, 79] width 180 height 21
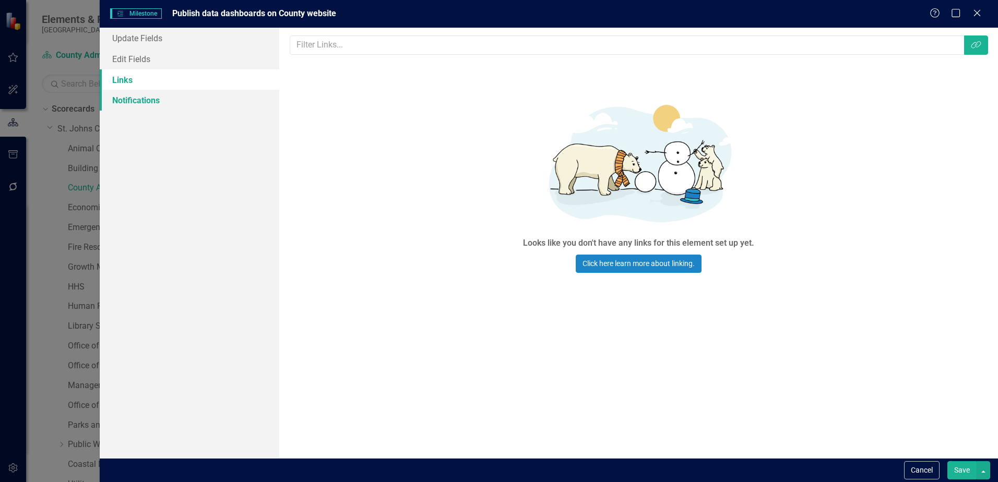
click at [139, 103] on link "Notifications" at bounding box center [190, 100] width 180 height 21
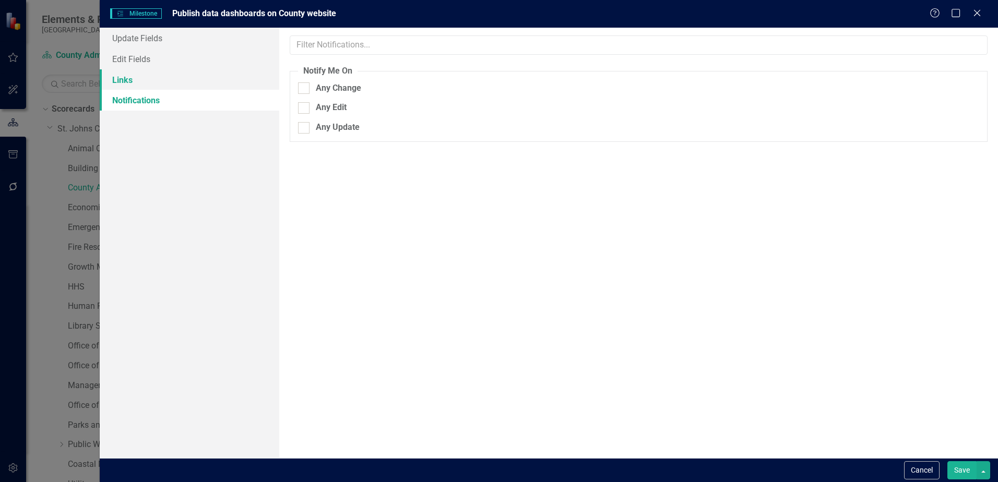
click at [136, 77] on link "Links" at bounding box center [190, 79] width 180 height 21
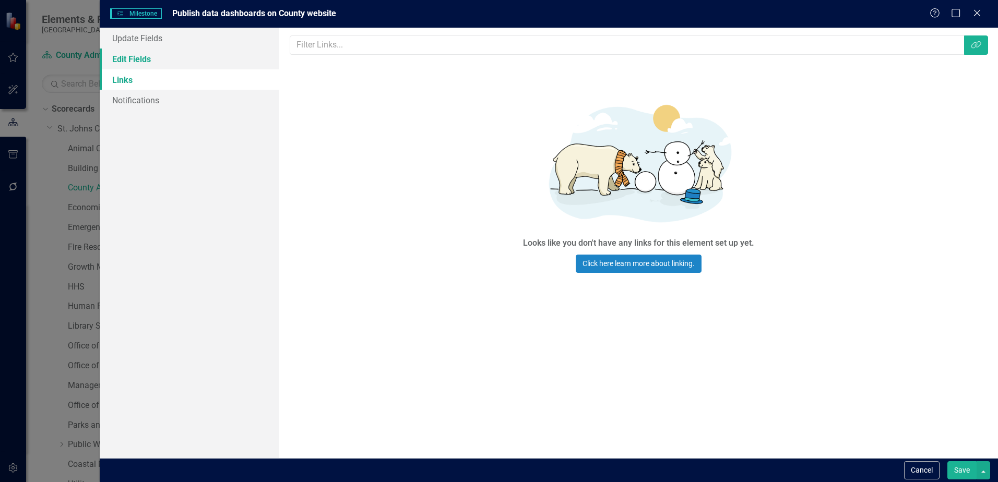
click at [141, 56] on link "Edit Fields" at bounding box center [190, 59] width 180 height 21
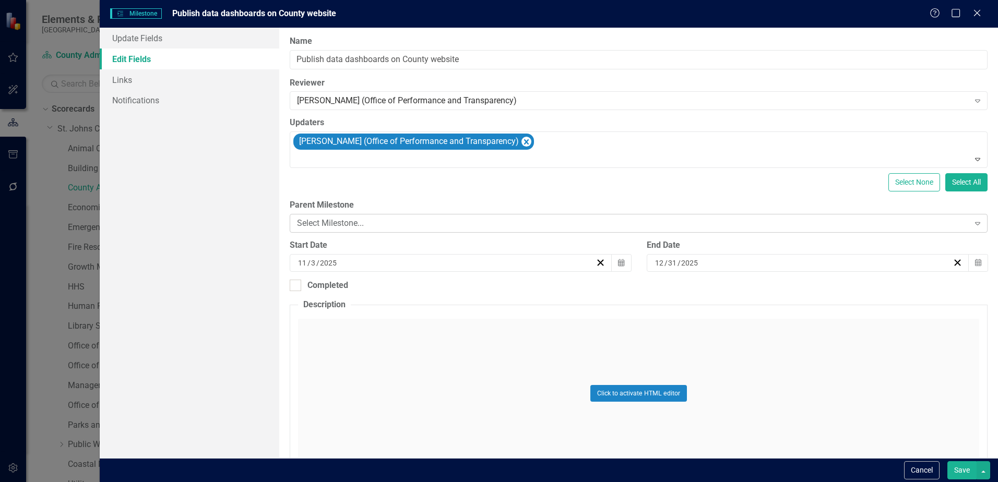
click at [374, 225] on div "Select Milestone..." at bounding box center [633, 223] width 672 height 12
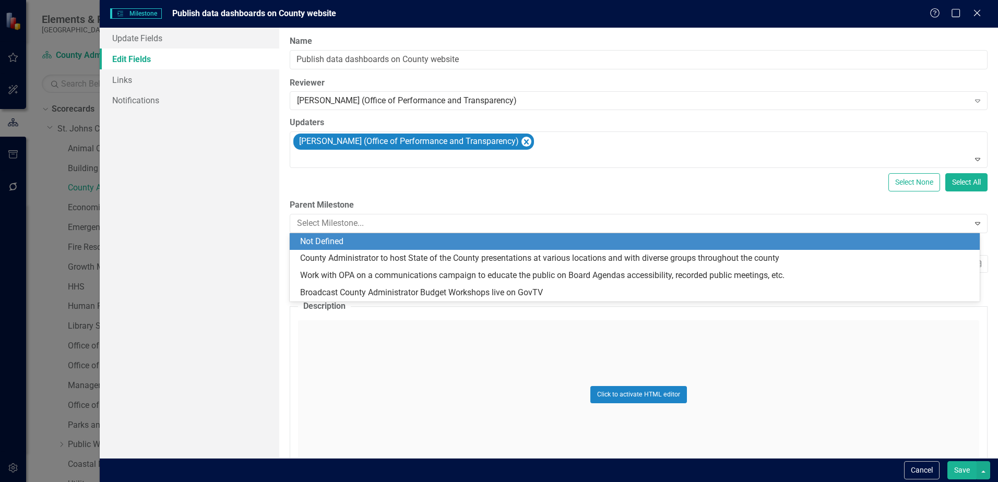
click at [197, 200] on div "Update Fields Edit Fields Links Notifications" at bounding box center [190, 243] width 180 height 431
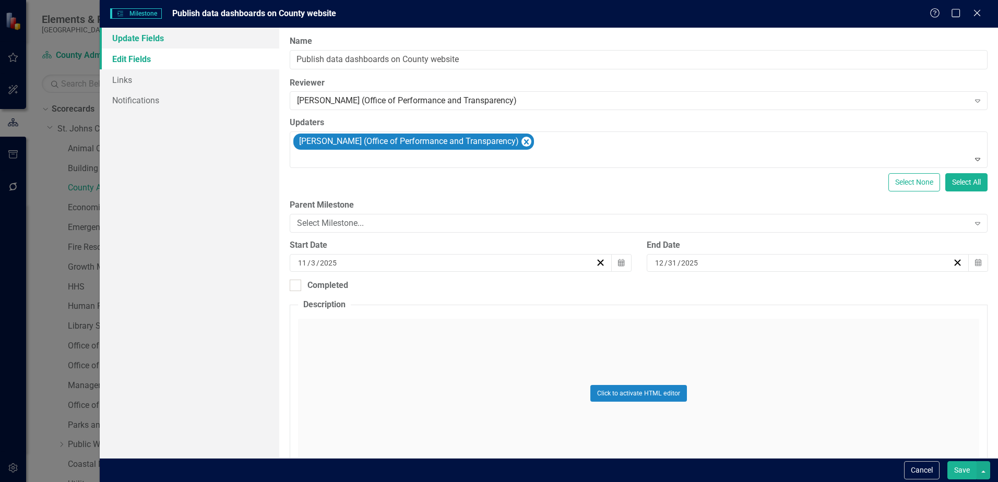
click at [145, 38] on link "Update Fields" at bounding box center [190, 38] width 180 height 21
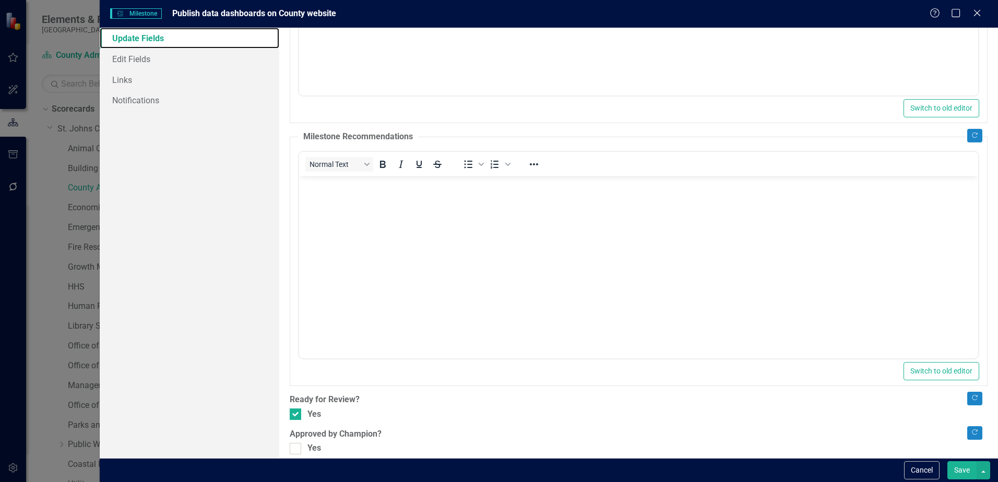
scroll to position [291, 0]
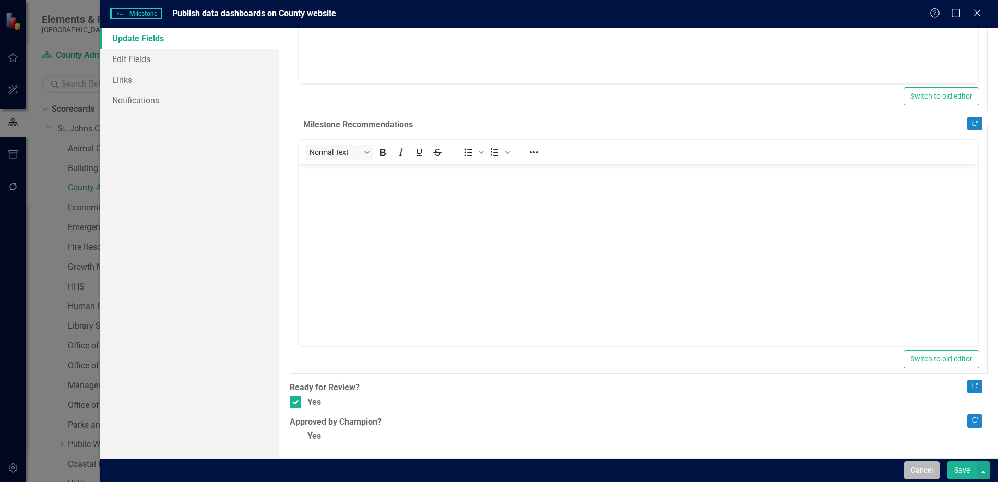
click at [934, 479] on button "Cancel" at bounding box center [921, 470] width 35 height 18
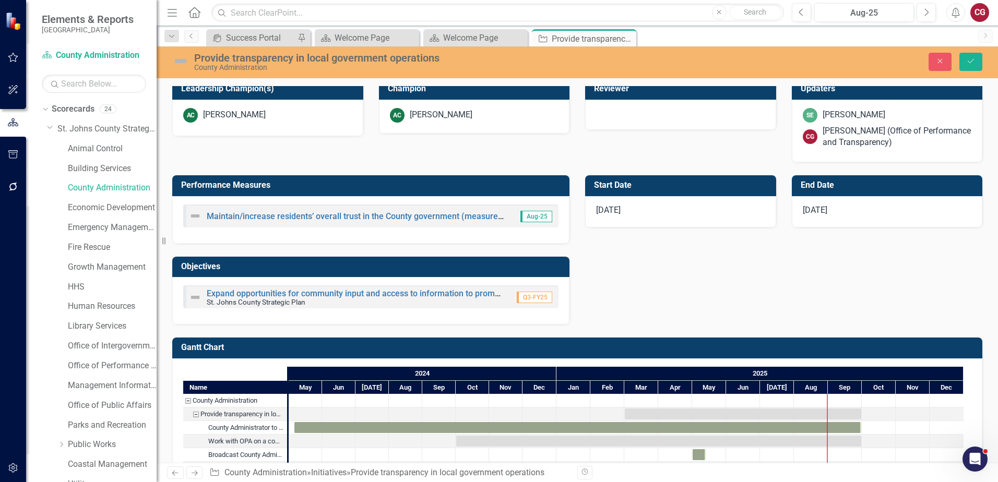
scroll to position [473, 0]
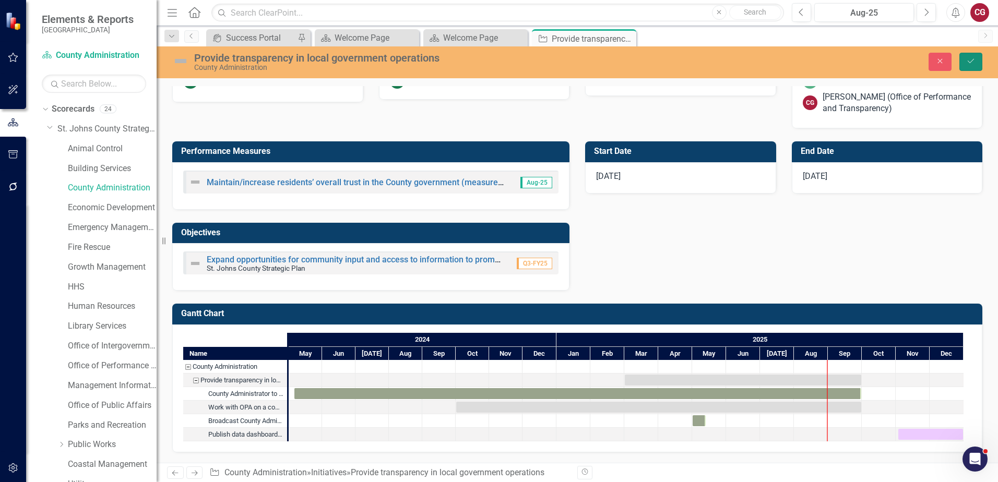
click at [974, 68] on button "Save" at bounding box center [970, 62] width 23 height 18
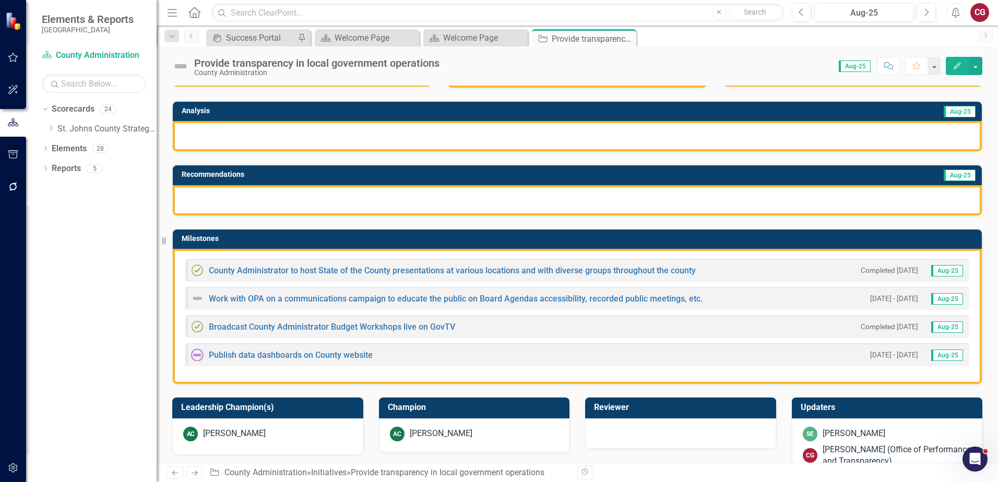
scroll to position [157, 0]
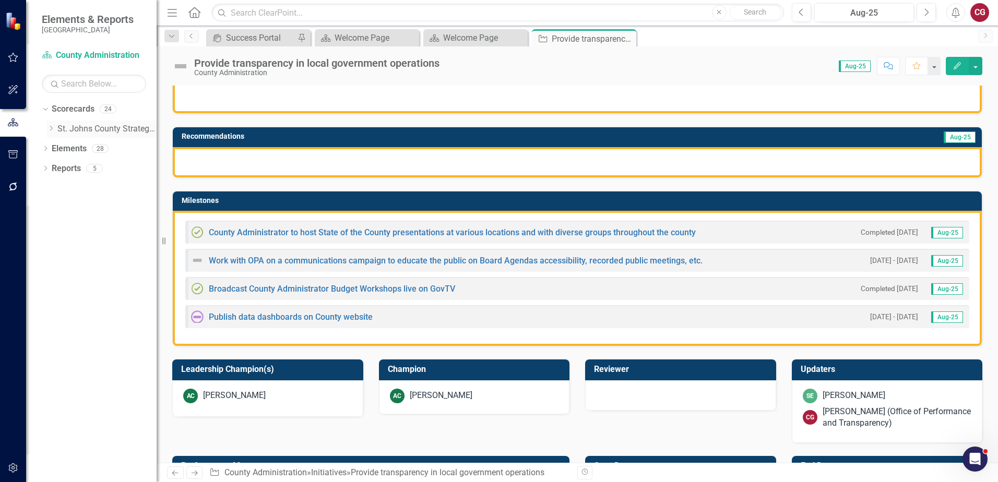
click at [47, 128] on icon "Dropdown" at bounding box center [51, 128] width 8 height 6
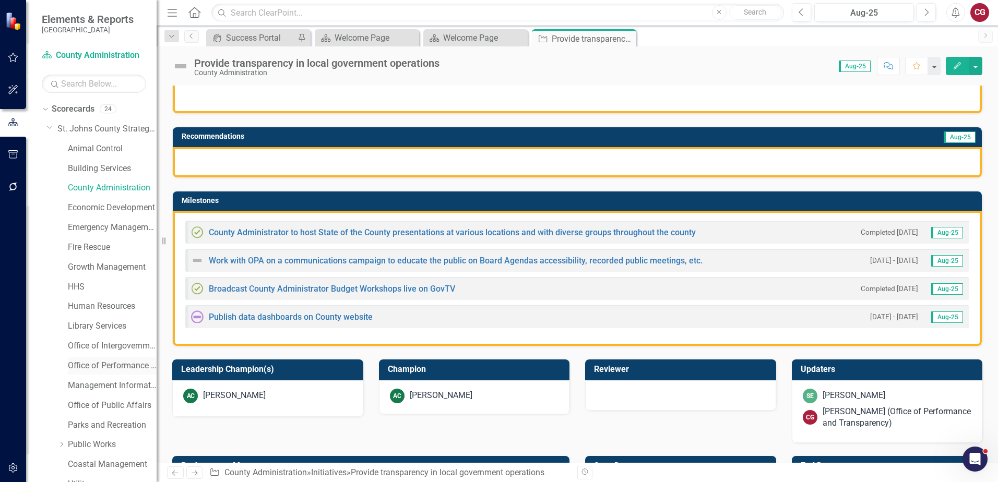
click at [97, 363] on link "Office of Performance & Transparency" at bounding box center [112, 366] width 89 height 12
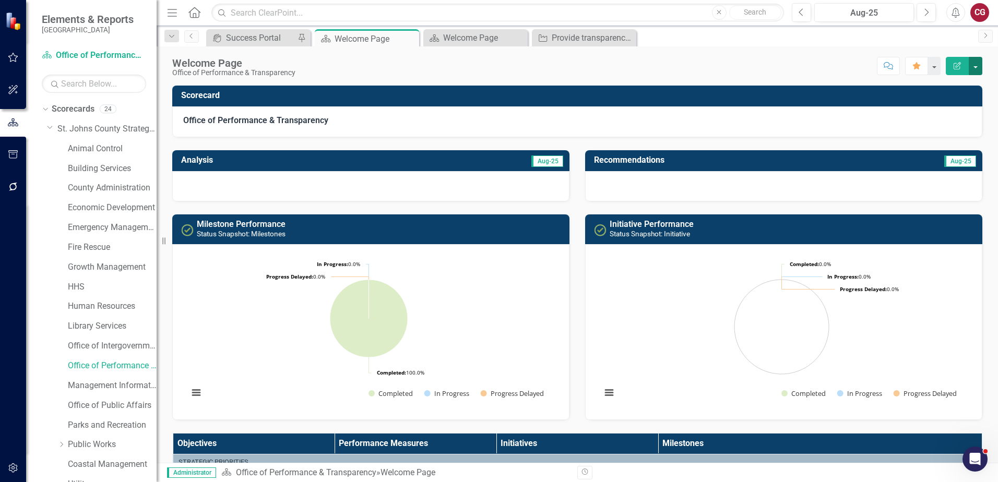
click at [973, 67] on button "button" at bounding box center [976, 66] width 14 height 18
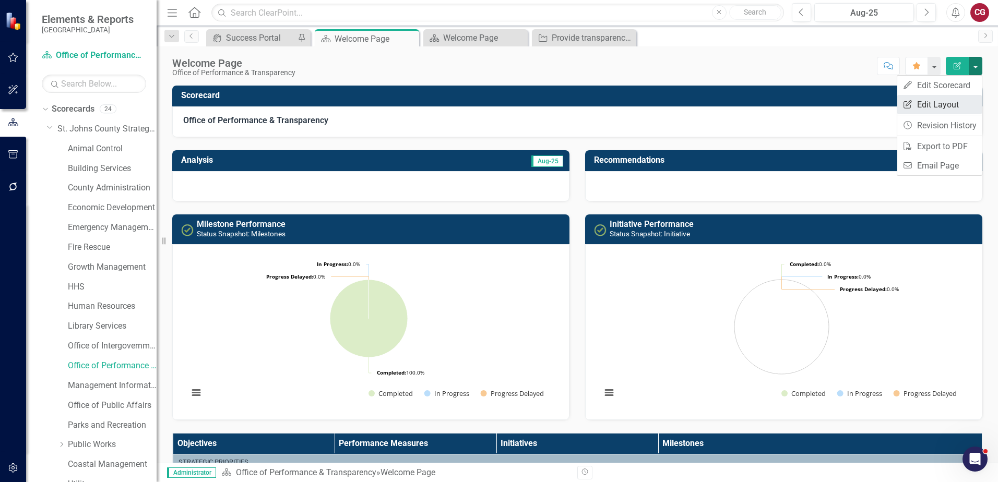
click at [940, 100] on link "Edit Report Edit Layout" at bounding box center [939, 104] width 85 height 19
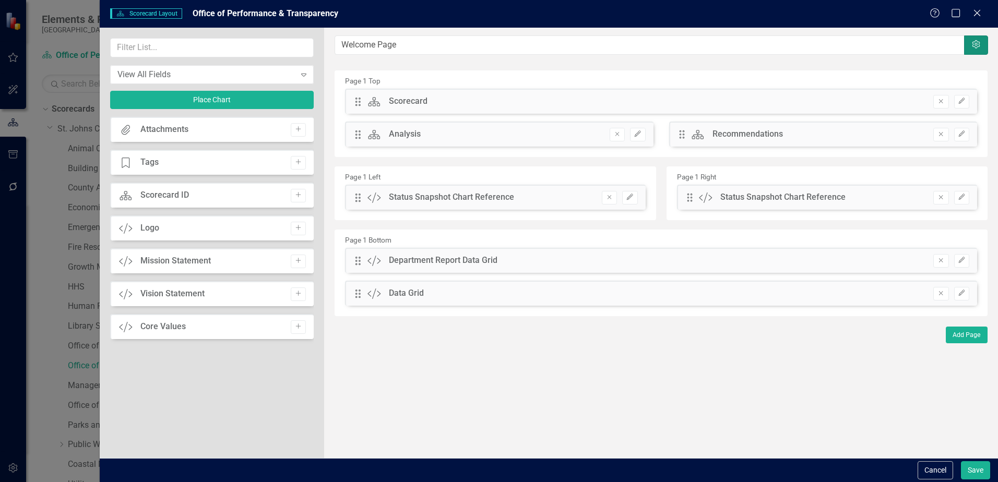
click at [980, 50] on button "Settings" at bounding box center [976, 44] width 24 height 19
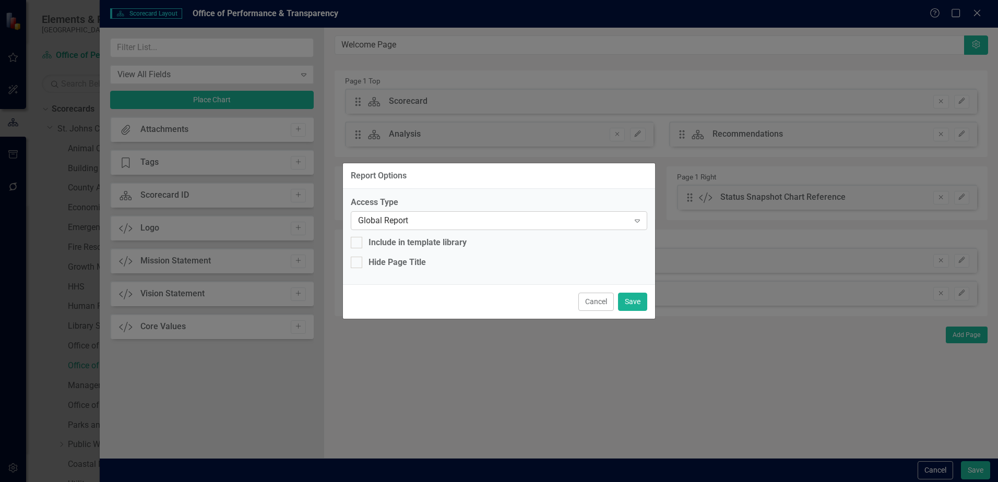
click at [490, 221] on div "Global Report" at bounding box center [493, 221] width 271 height 12
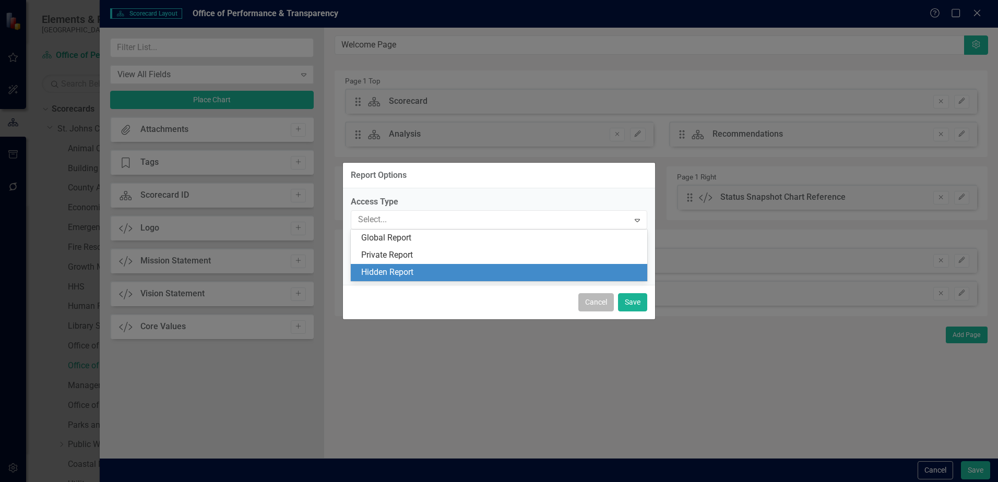
click at [581, 301] on button "Cancel" at bounding box center [595, 302] width 35 height 18
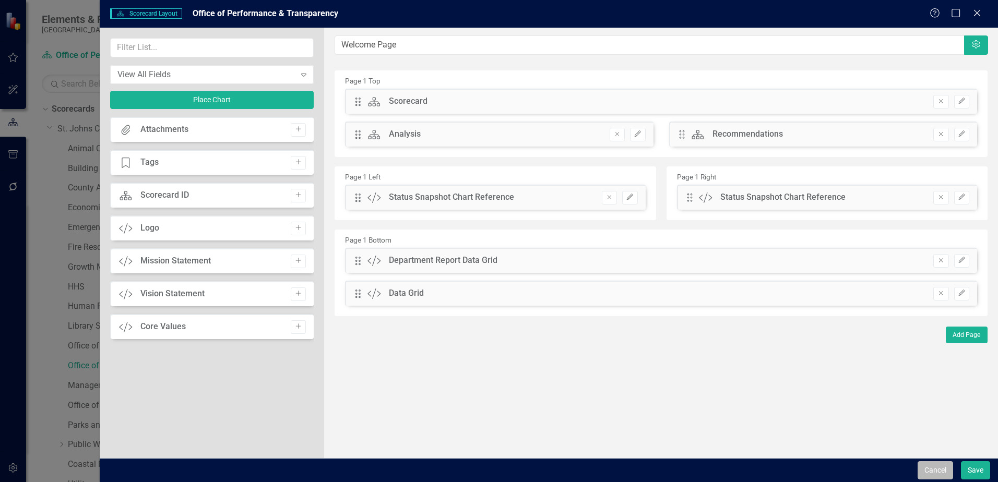
click at [935, 471] on button "Cancel" at bounding box center [934, 470] width 35 height 18
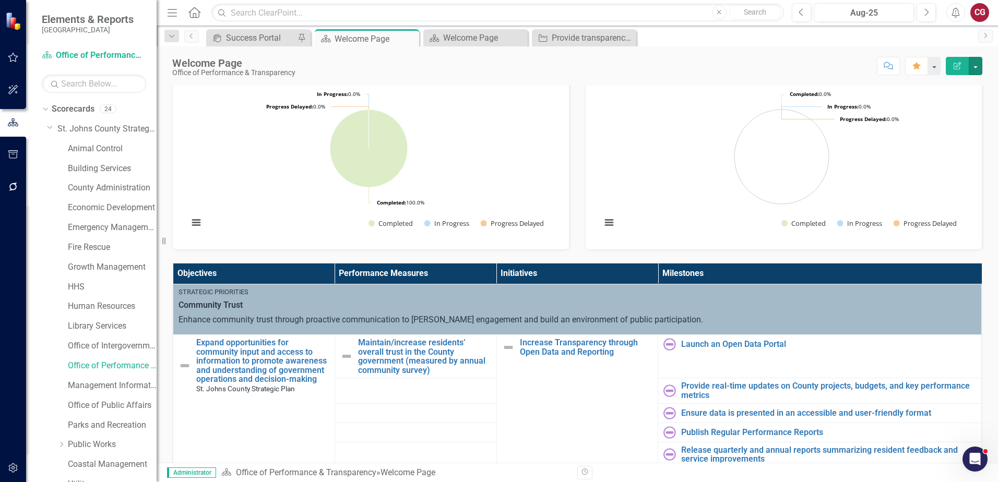
scroll to position [157, 0]
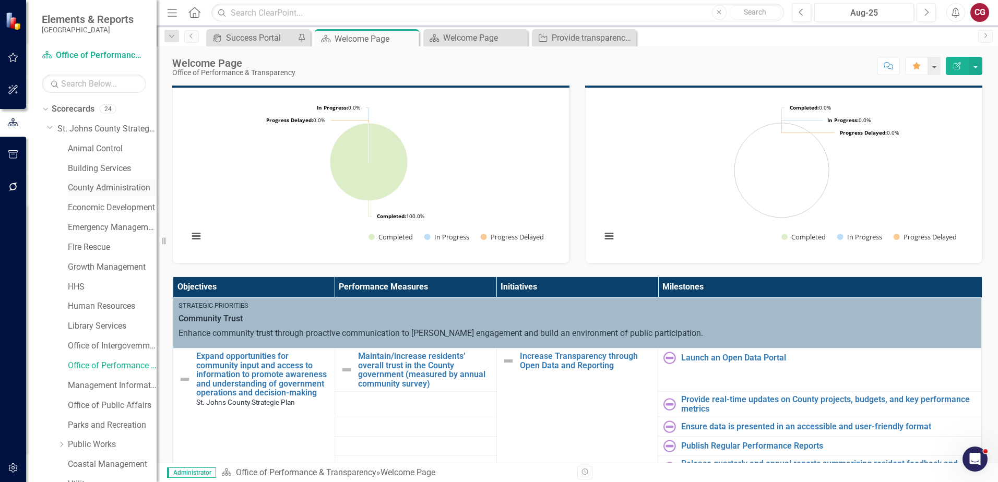
click at [101, 184] on link "County Administration" at bounding box center [112, 188] width 89 height 12
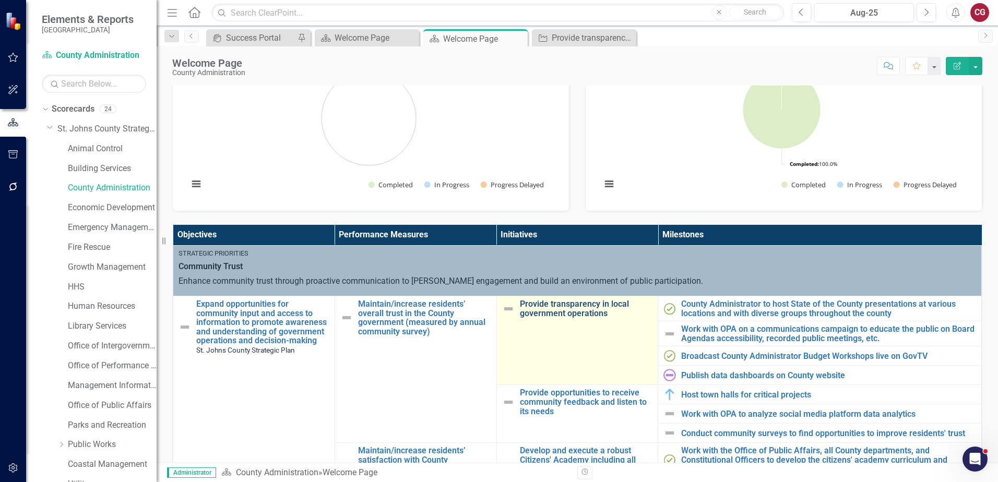
click at [577, 313] on link "Provide transparency in local government operations" at bounding box center [586, 309] width 133 height 18
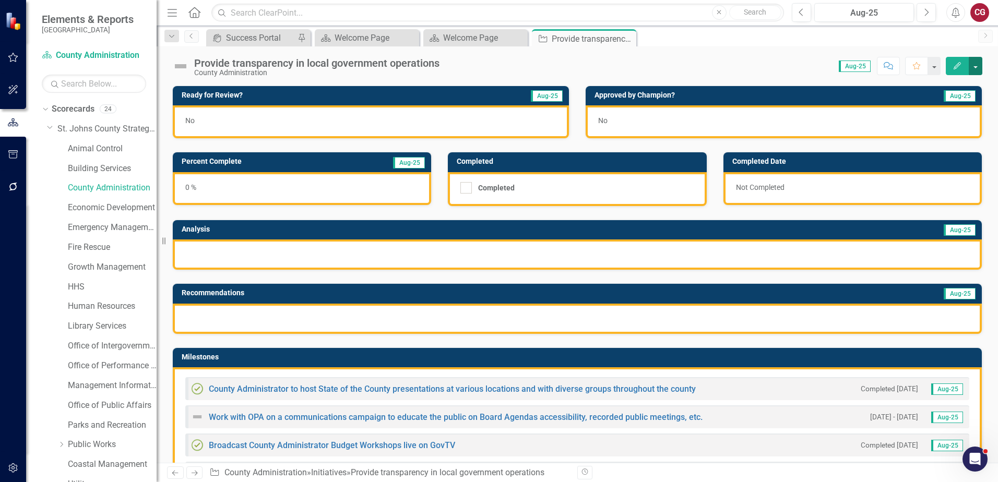
click at [977, 67] on button "button" at bounding box center [976, 66] width 14 height 18
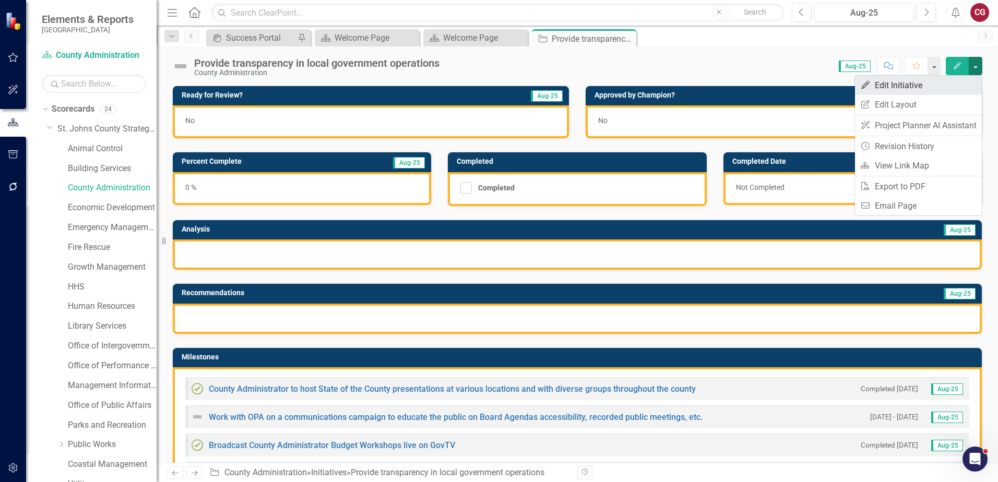
click at [886, 88] on link "Edit Edit Initiative" at bounding box center [918, 85] width 127 height 19
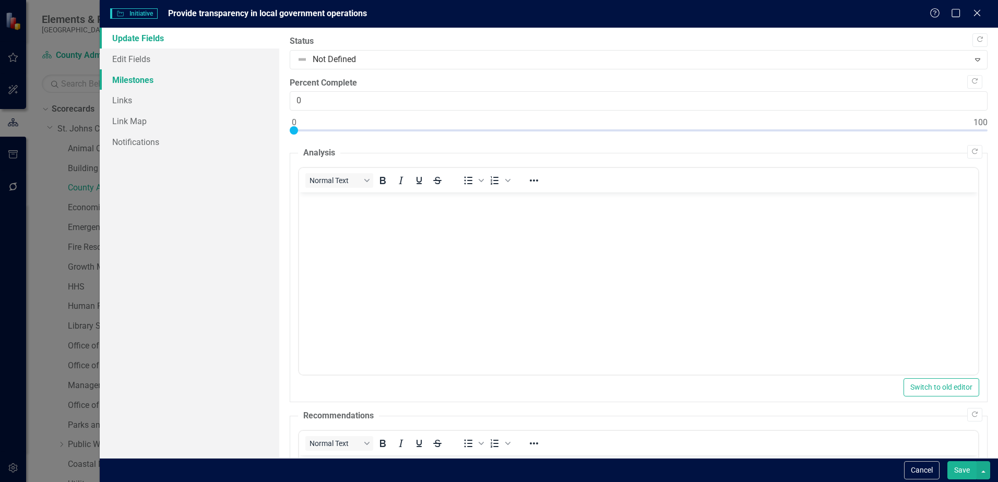
click at [152, 74] on link "Milestones" at bounding box center [190, 79] width 180 height 21
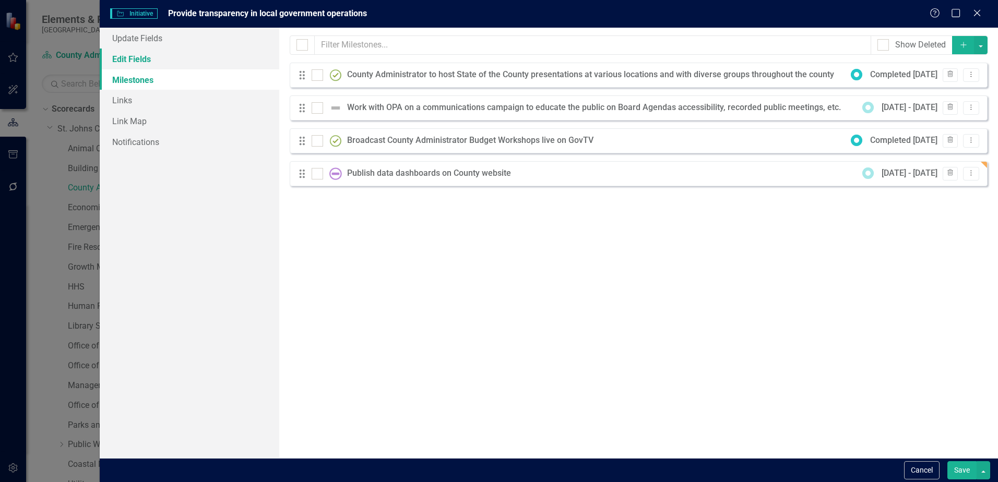
click at [160, 62] on link "Edit Fields" at bounding box center [190, 59] width 180 height 21
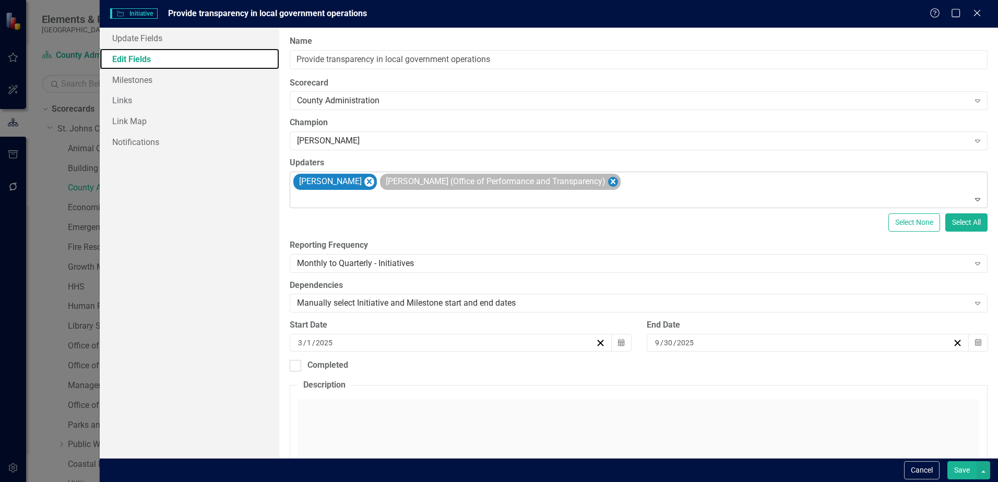
click at [615, 181] on icon "Remove Caitlyn Glendenning (Office of Performance and Transparency)" at bounding box center [613, 181] width 5 height 5
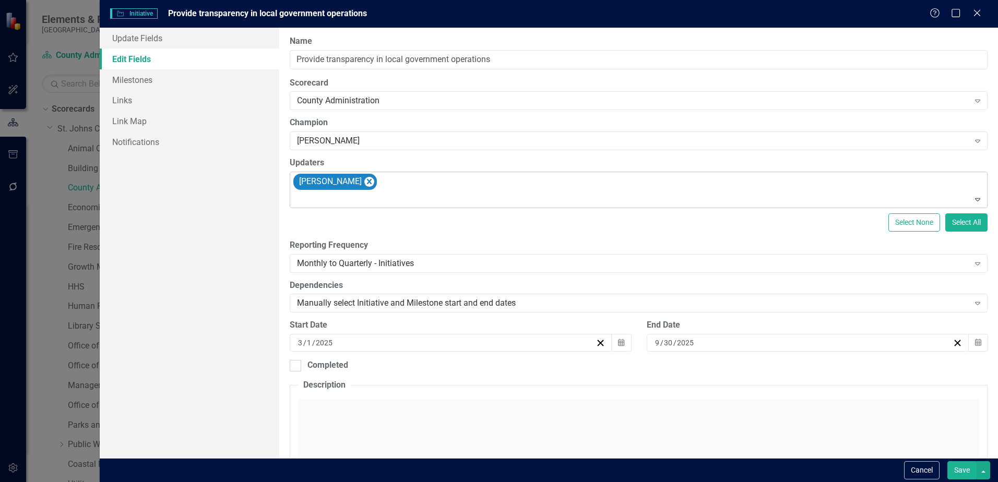
click at [957, 467] on button "Save" at bounding box center [961, 470] width 29 height 18
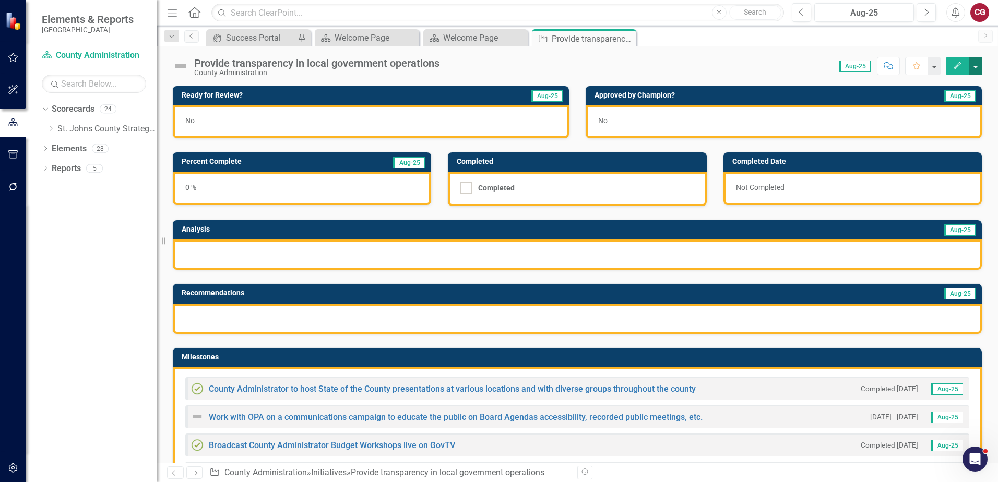
click at [979, 68] on button "button" at bounding box center [976, 66] width 14 height 18
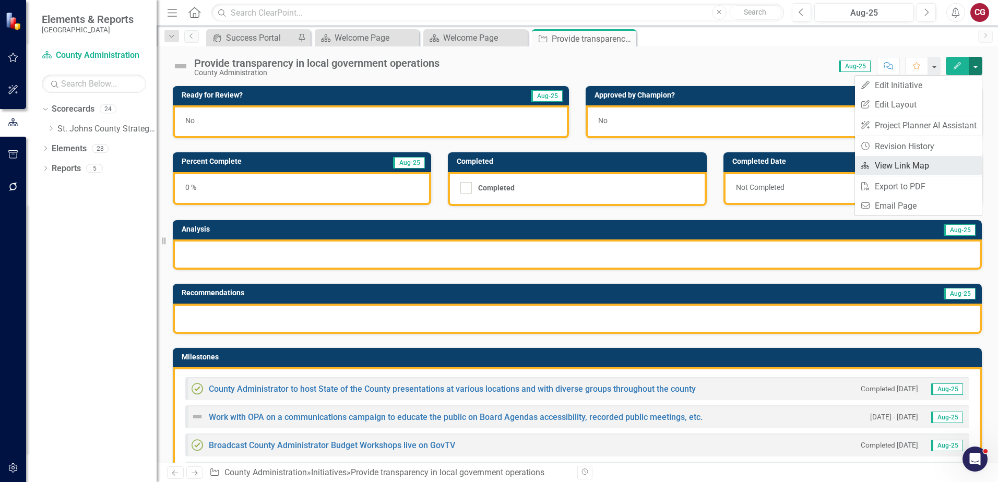
click at [913, 165] on link "Link Map View Link Map" at bounding box center [918, 165] width 127 height 19
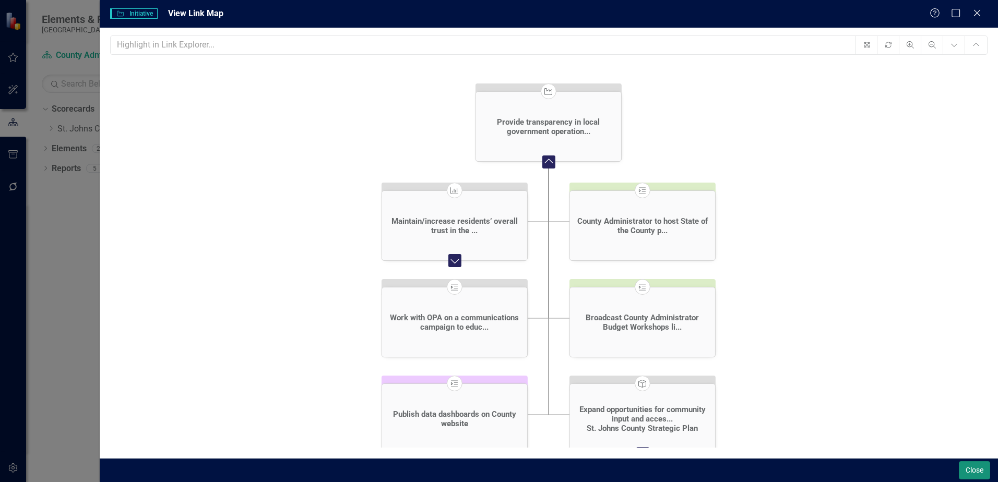
click at [966, 470] on button "Close" at bounding box center [974, 470] width 31 height 18
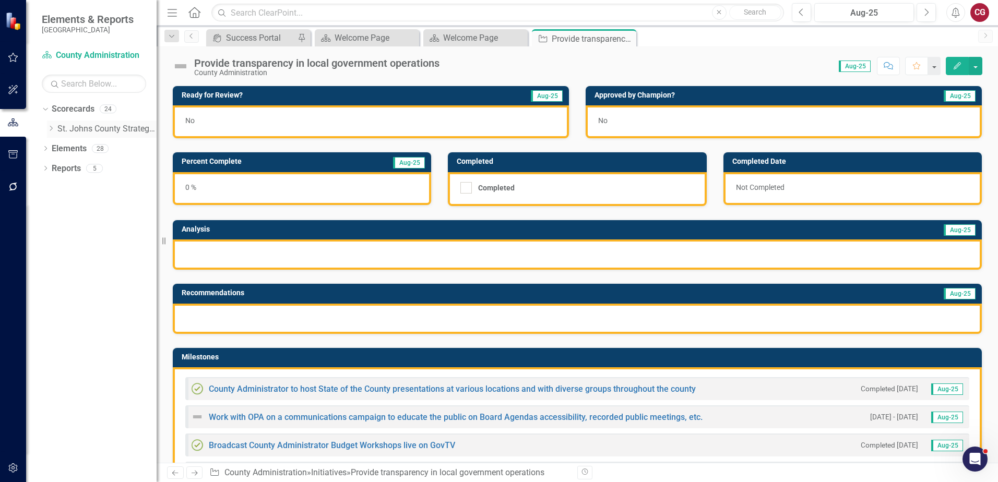
click at [49, 129] on icon "Dropdown" at bounding box center [51, 128] width 8 height 6
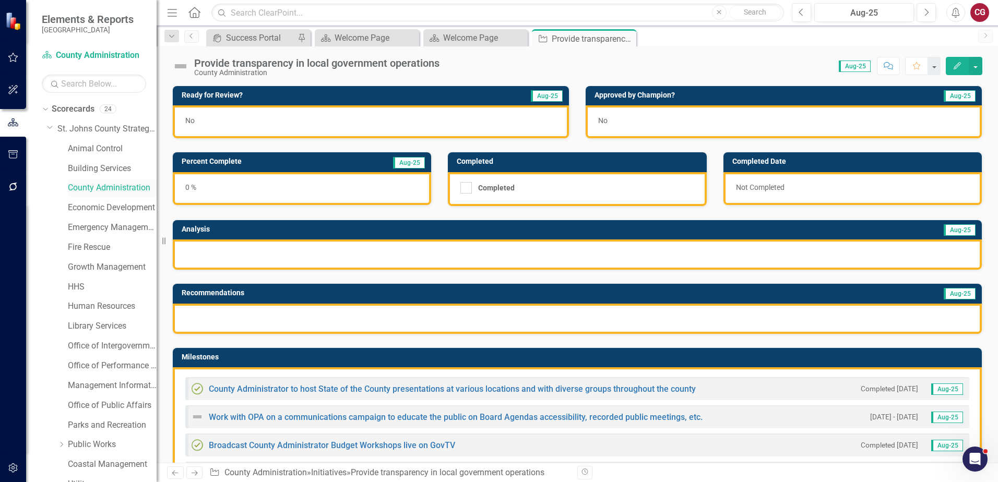
click at [81, 189] on link "County Administration" at bounding box center [112, 188] width 89 height 12
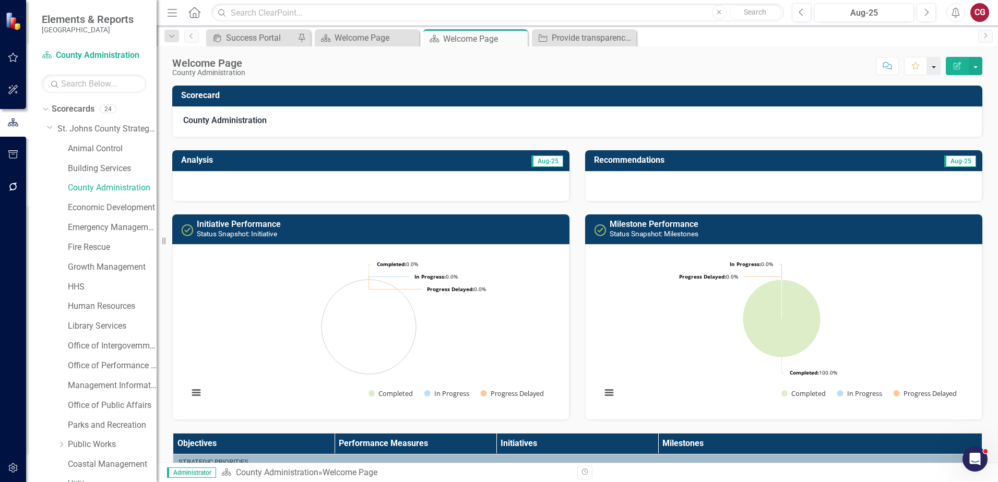
click at [936, 71] on button "button" at bounding box center [934, 66] width 14 height 18
click at [834, 44] on div "icon.portal Success Portal Pin Scorecard Welcome Page Close Scorecard Welcome P…" at bounding box center [588, 37] width 769 height 17
click at [90, 364] on link "Office of Performance & Transparency" at bounding box center [112, 366] width 89 height 12
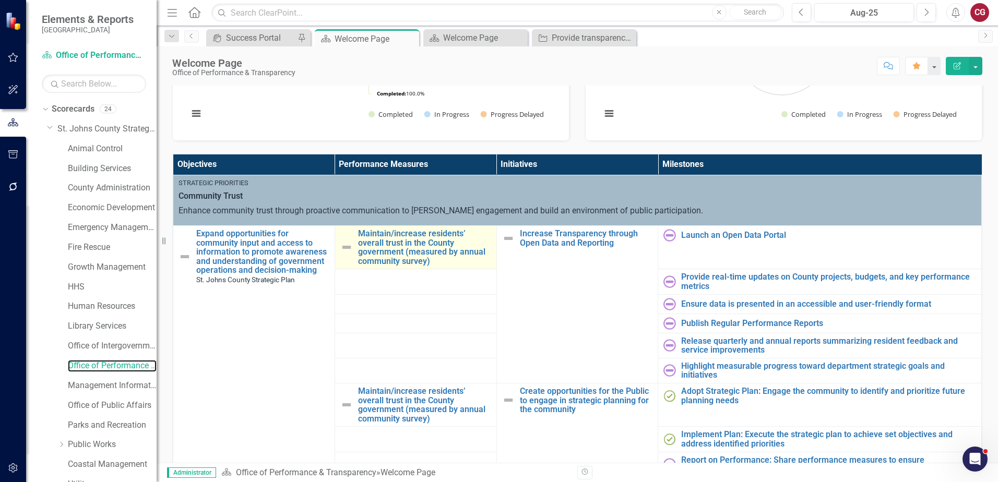
scroll to position [261, 0]
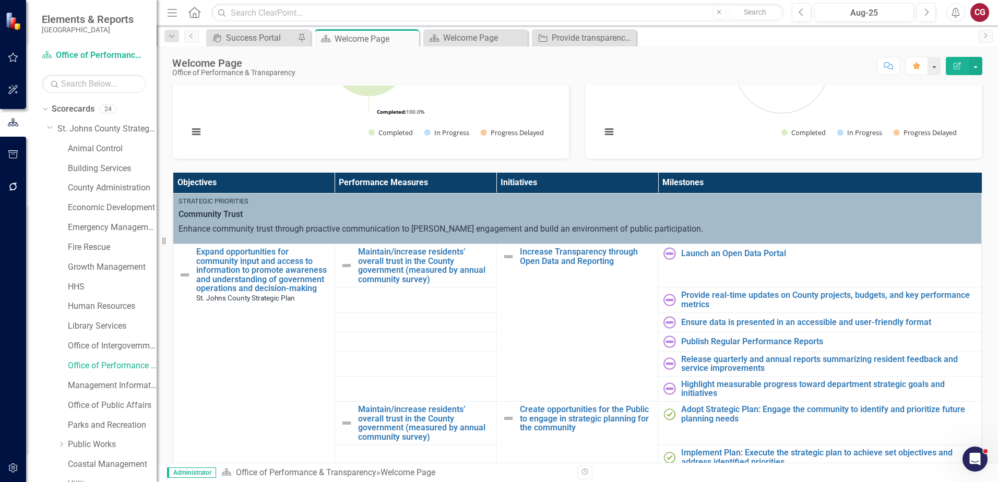
click at [269, 188] on th "Objectives" at bounding box center [254, 183] width 162 height 20
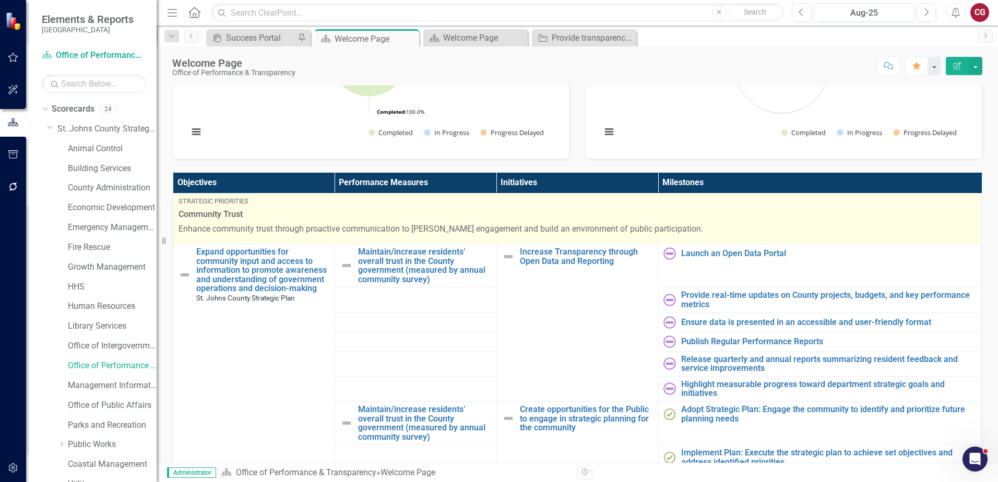
click at [556, 221] on div "Community Trust Enhance community trust through proactive communication to fost…" at bounding box center [576, 222] width 797 height 27
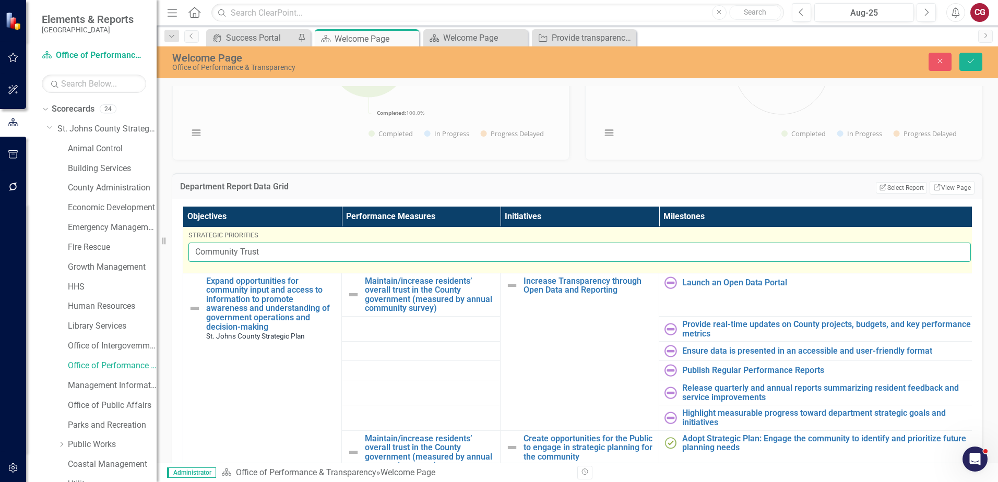
click at [581, 246] on input "Community Trust" at bounding box center [579, 252] width 782 height 19
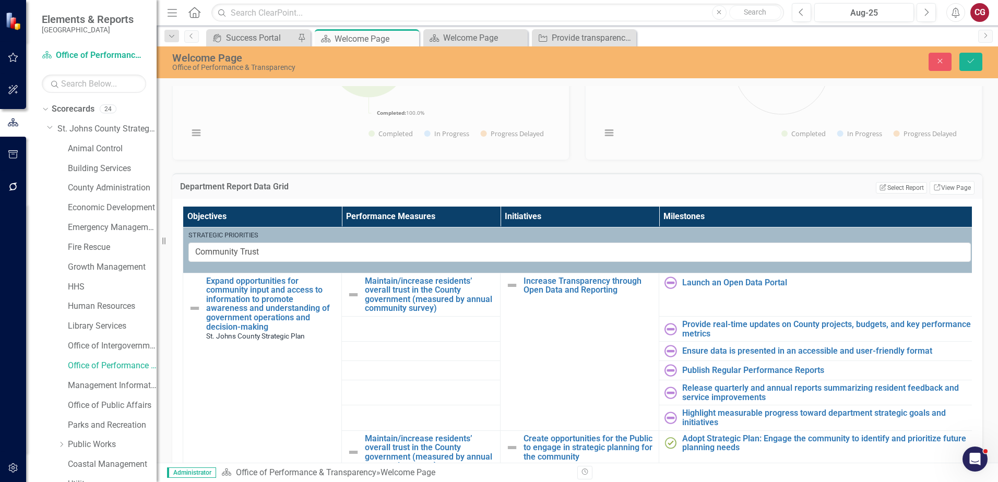
click at [927, 63] on div "Close Save" at bounding box center [822, 62] width 335 height 18
click at [936, 64] on icon "Close" at bounding box center [939, 60] width 9 height 7
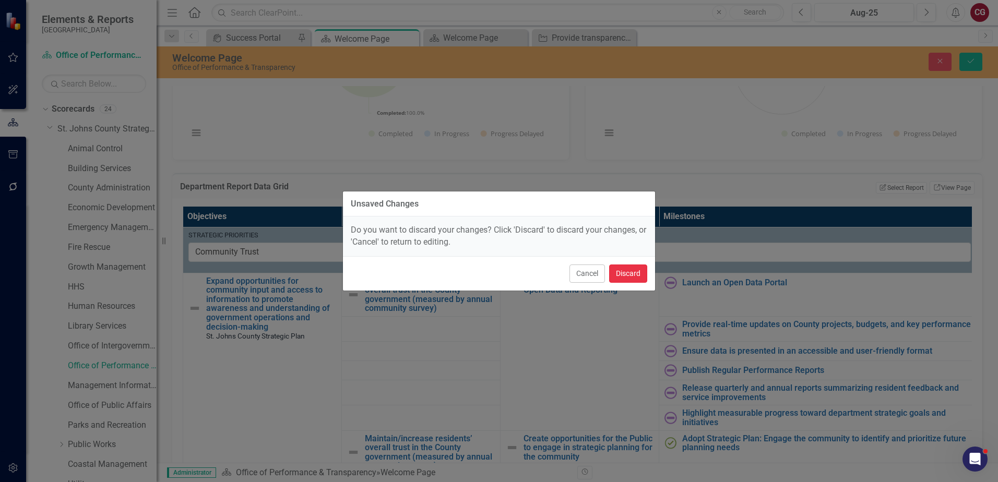
click at [625, 274] on button "Discard" at bounding box center [628, 274] width 38 height 18
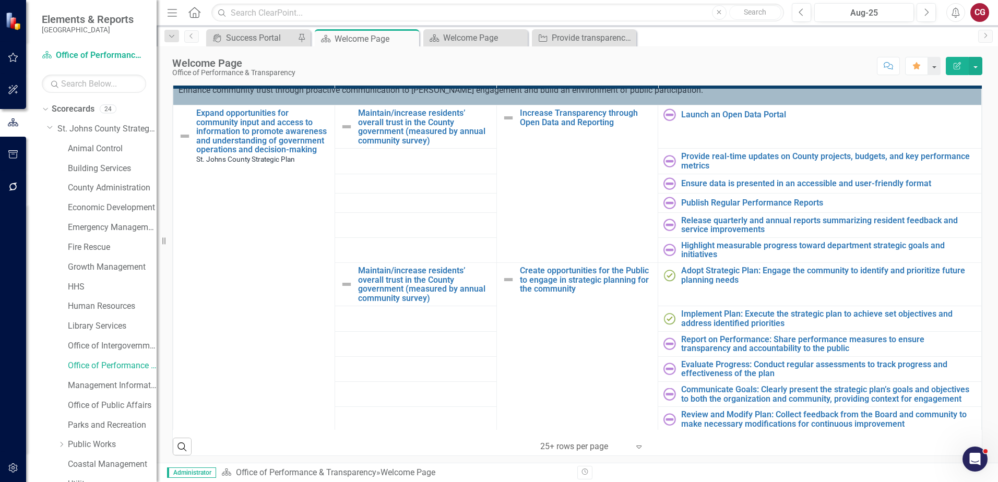
scroll to position [0, 0]
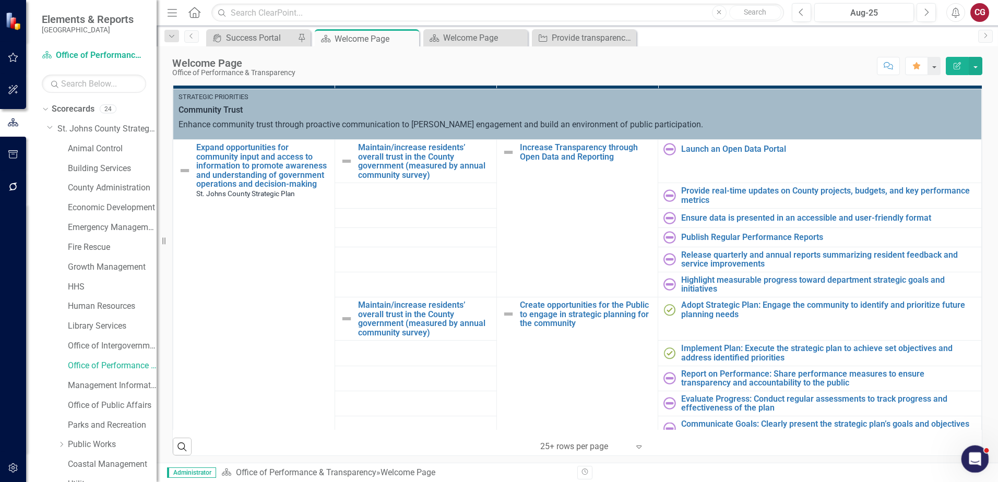
click at [975, 455] on icon "Open Intercom Messenger" at bounding box center [973, 457] width 17 height 17
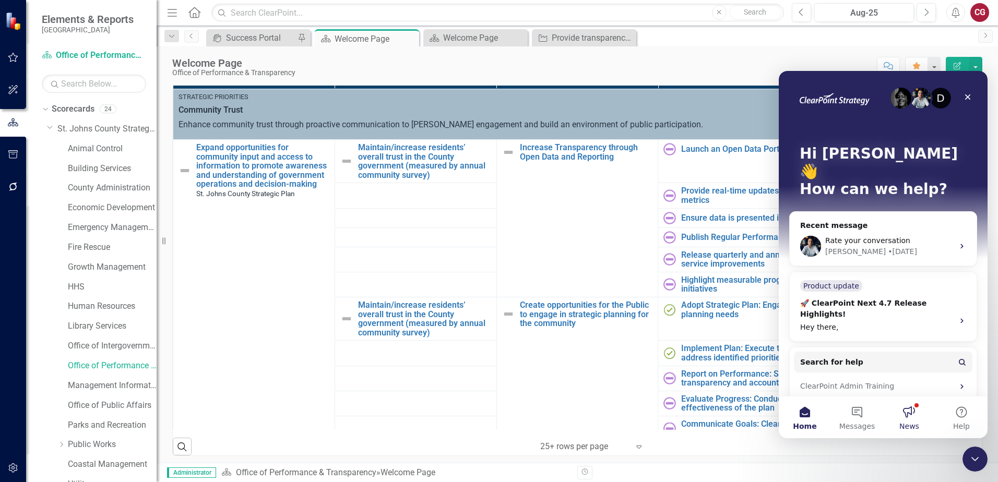
click at [905, 413] on button "News" at bounding box center [909, 418] width 52 height 42
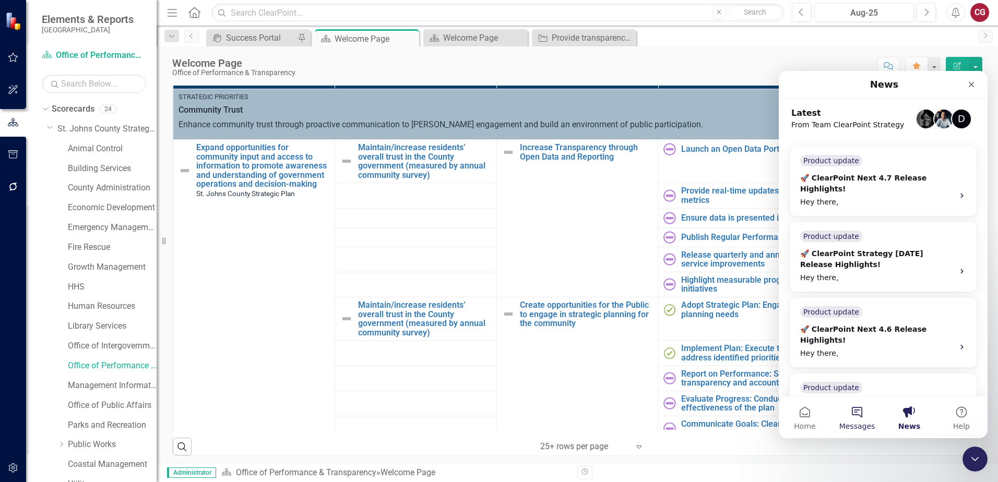
click at [853, 423] on span "Messages" at bounding box center [857, 426] width 36 height 7
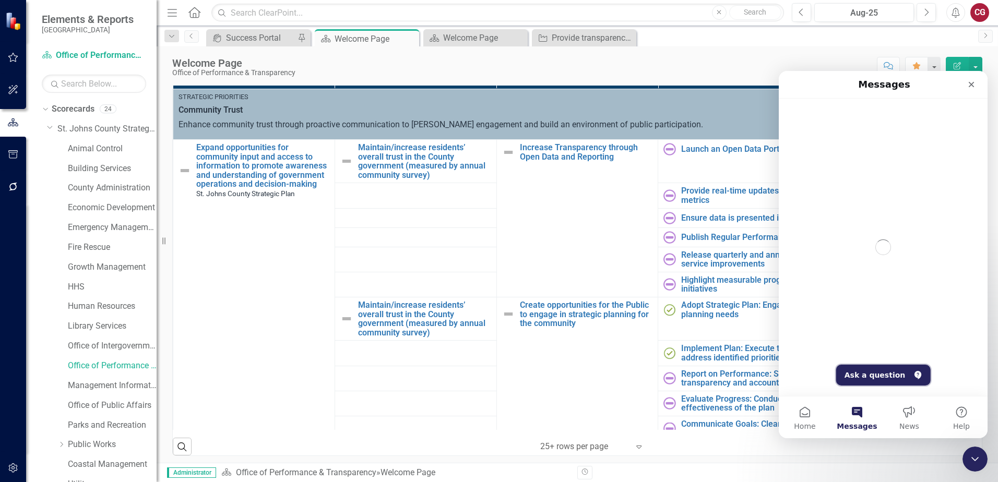
click at [882, 377] on button "Ask a question" at bounding box center [883, 375] width 94 height 21
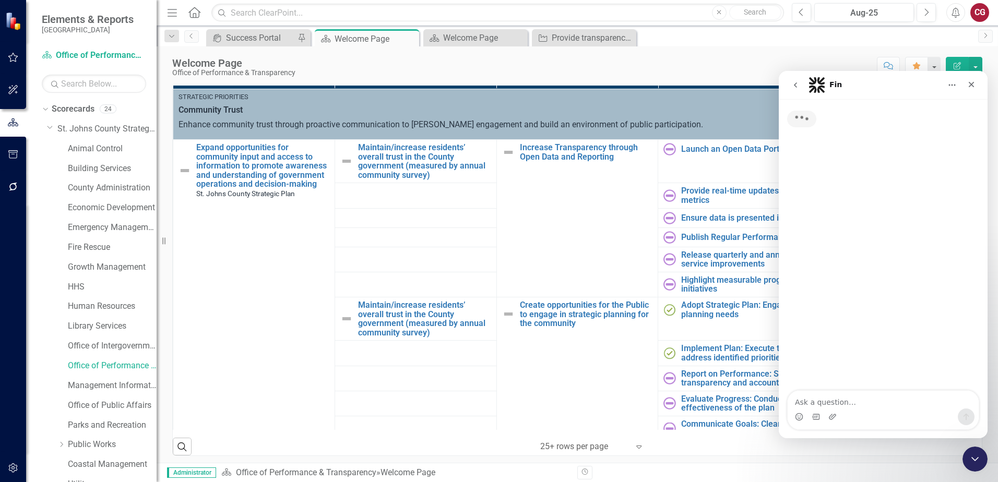
click at [867, 395] on textarea "Ask a question…" at bounding box center [882, 400] width 191 height 18
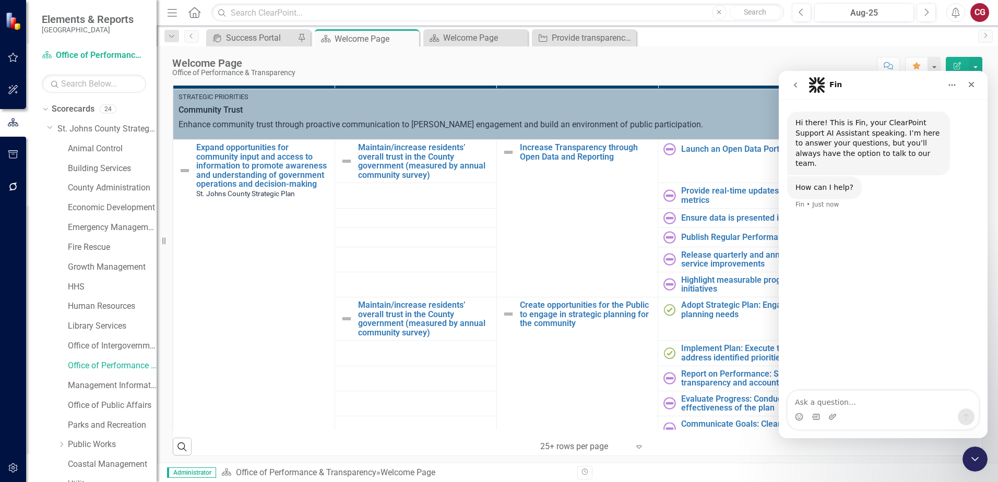
type textarea "h"
type textarea "I am an updater in one scorecard but it is not showing up in my scorecars welco…"
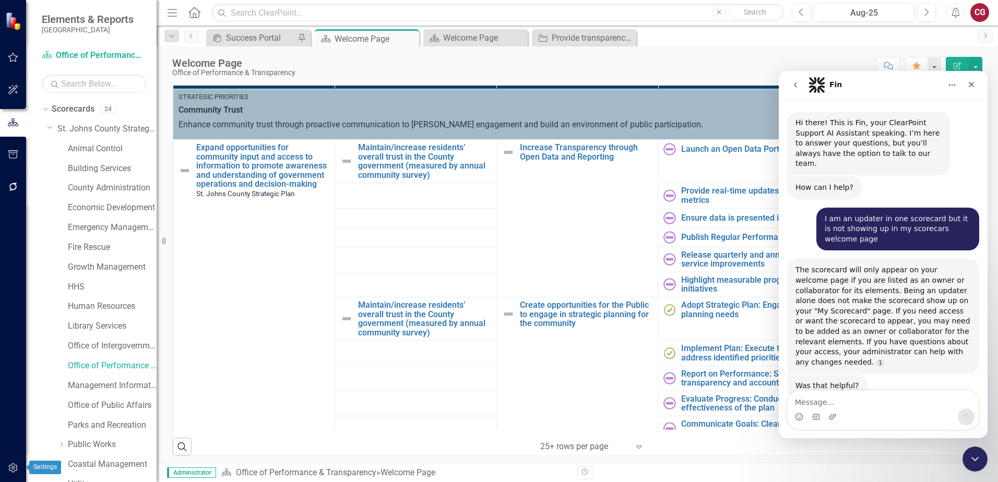
click at [13, 467] on icon "button" at bounding box center [12, 467] width 9 height 9
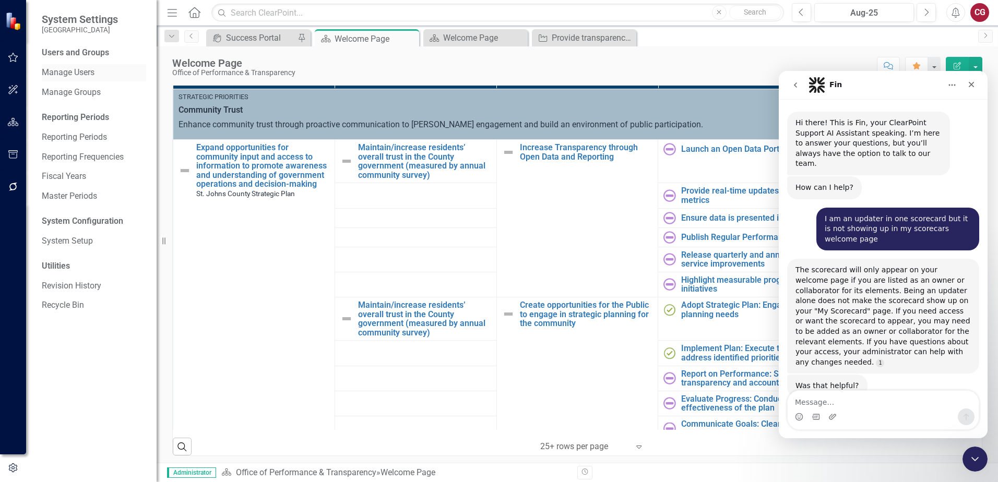
click at [62, 76] on link "Manage Users" at bounding box center [94, 73] width 104 height 12
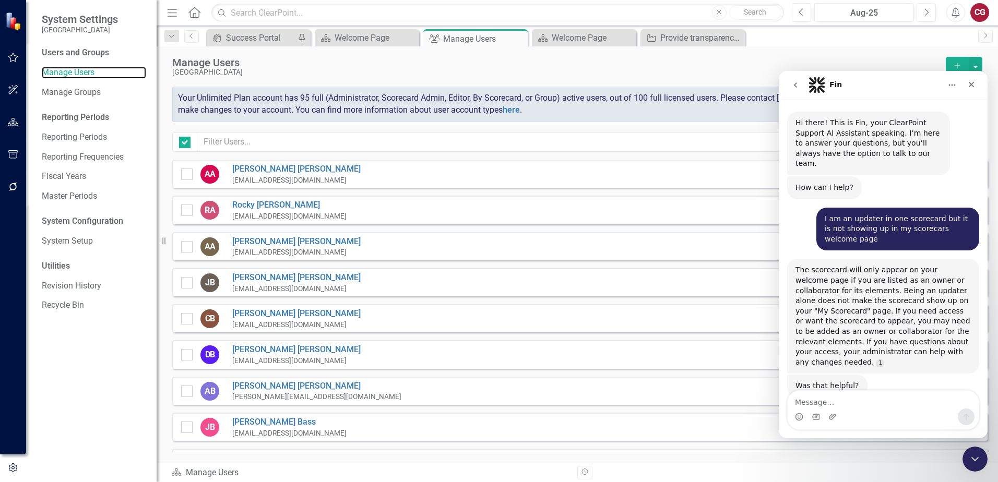
checkbox input "false"
click at [966, 86] on div "Close" at bounding box center [971, 84] width 19 height 19
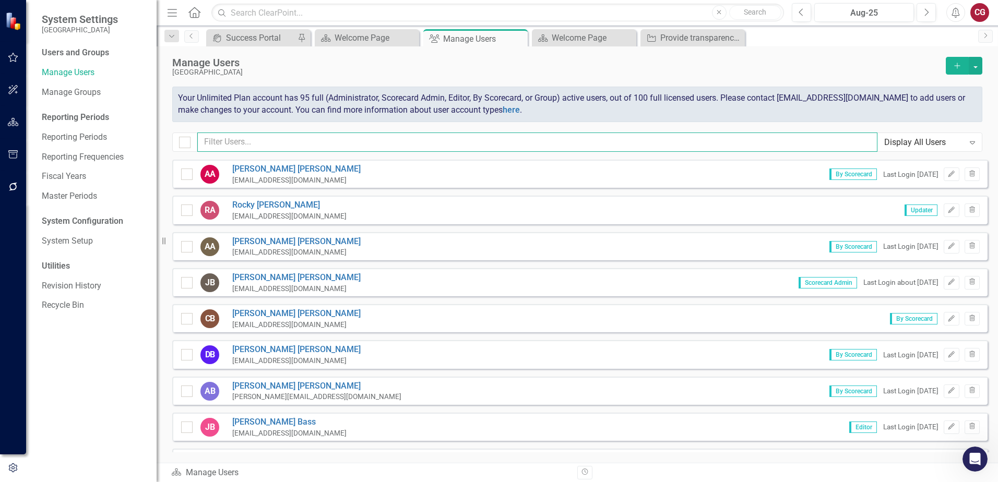
click at [373, 142] on input "text" at bounding box center [537, 142] width 680 height 19
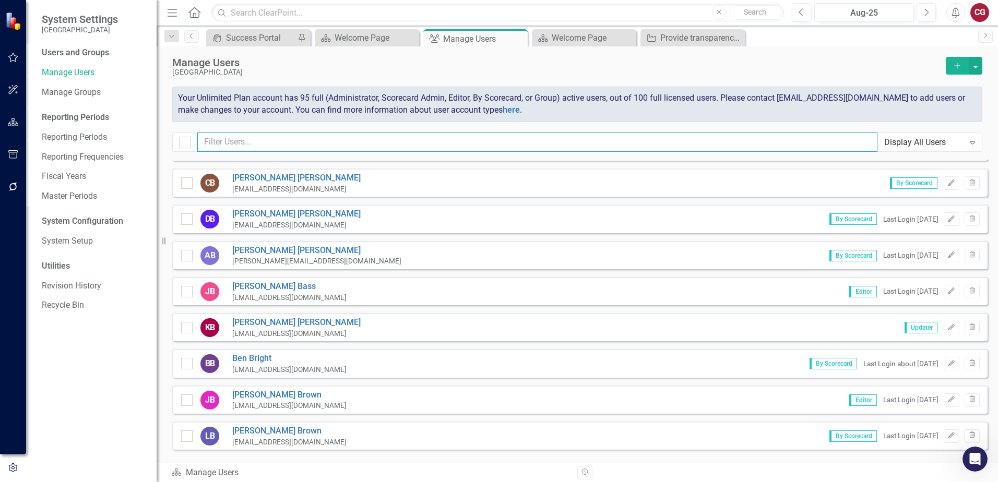
scroll to position [52, 0]
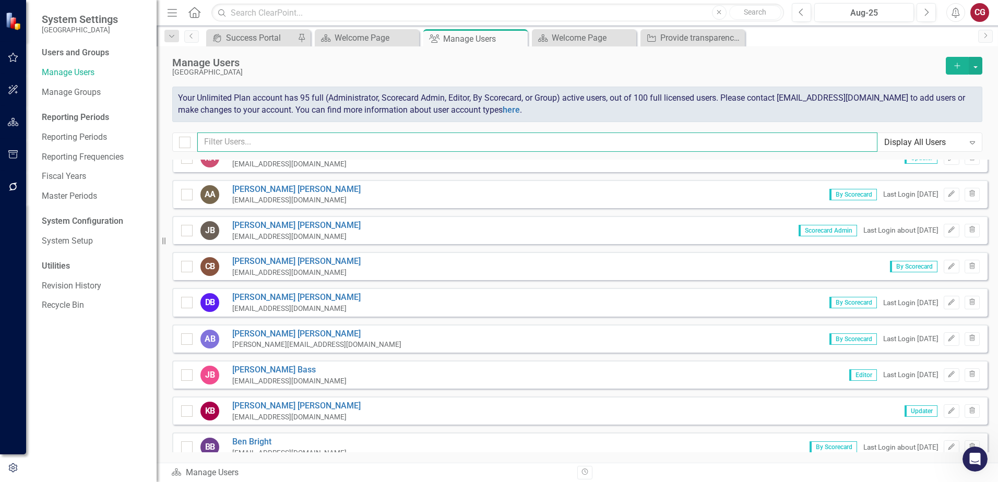
click at [261, 148] on input "text" at bounding box center [537, 142] width 680 height 19
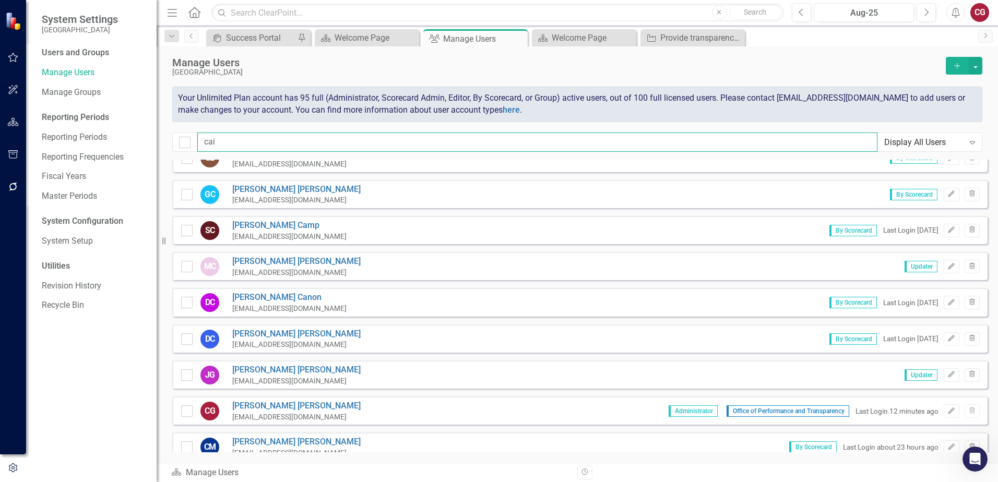
scroll to position [0, 0]
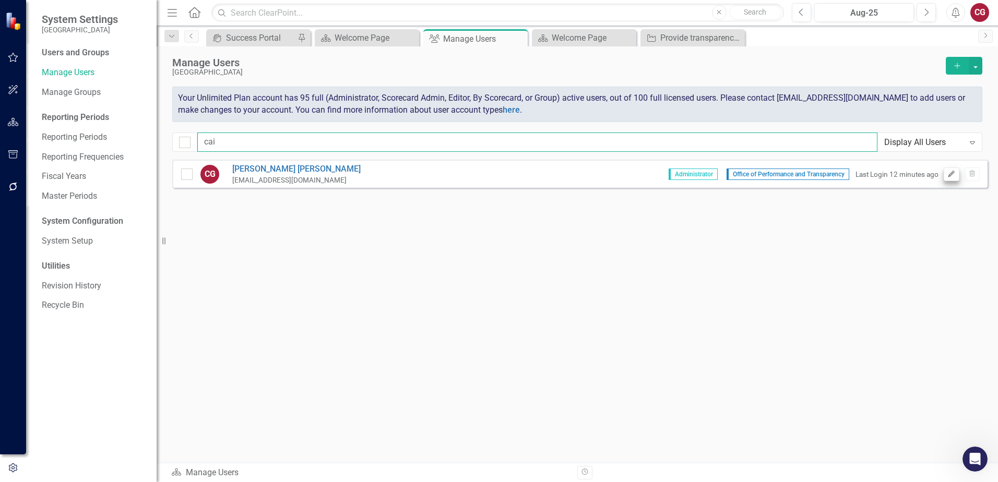
type input "cai"
click at [945, 178] on button "Edit" at bounding box center [950, 175] width 15 height 14
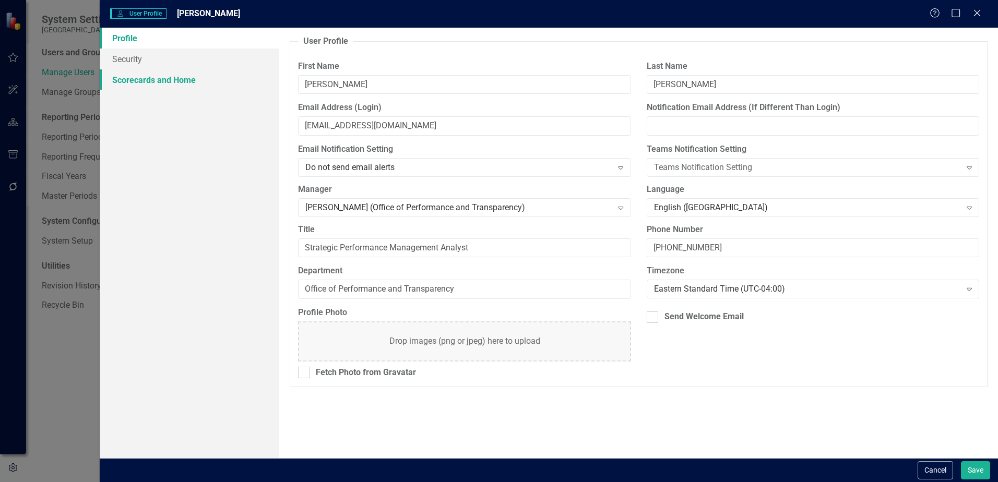
click at [170, 83] on link "Scorecards and Home" at bounding box center [190, 79] width 180 height 21
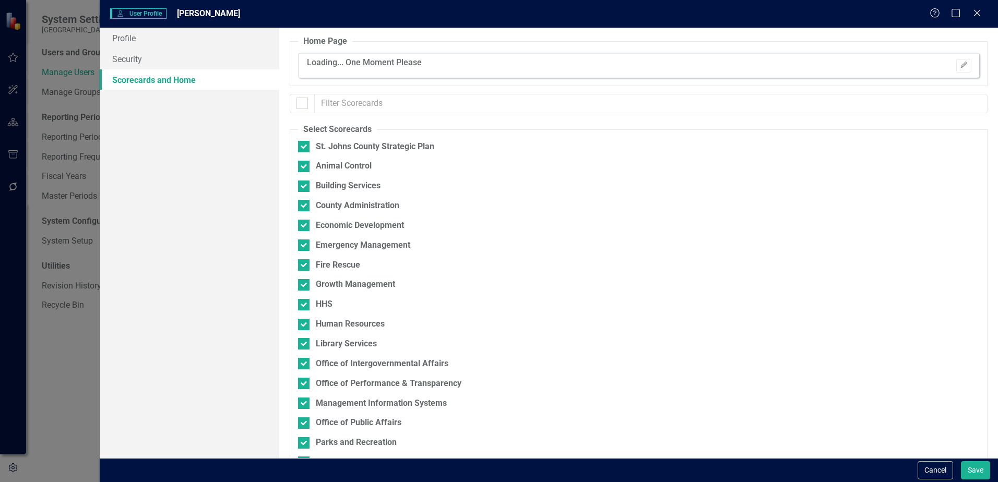
checkbox input "false"
click at [138, 62] on link "Security" at bounding box center [190, 59] width 180 height 21
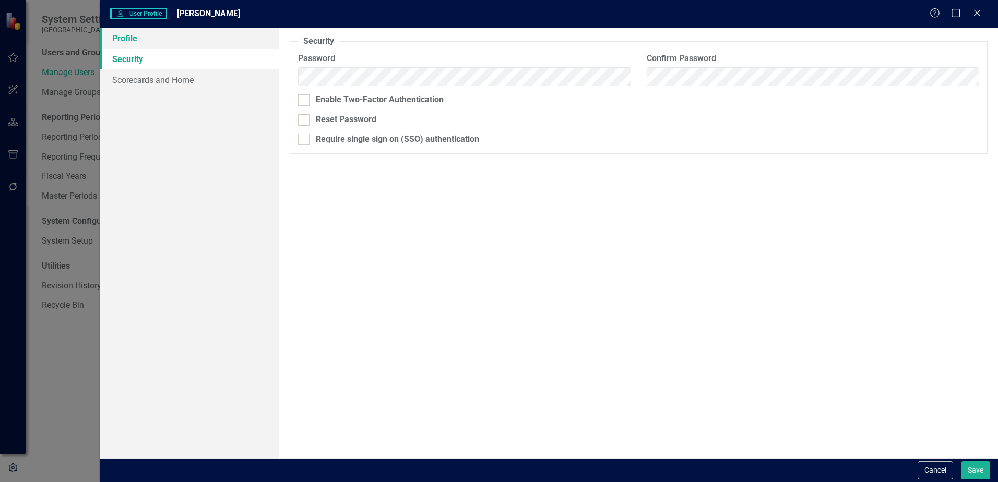
click at [121, 32] on link "Profile" at bounding box center [190, 38] width 180 height 21
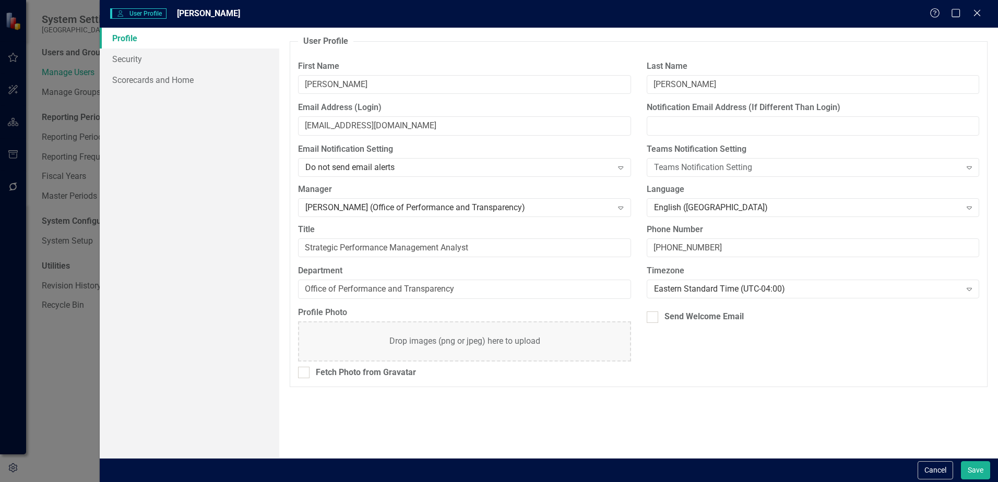
click at [144, 41] on link "Profile" at bounding box center [190, 38] width 180 height 21
click at [139, 58] on link "Security" at bounding box center [190, 59] width 180 height 21
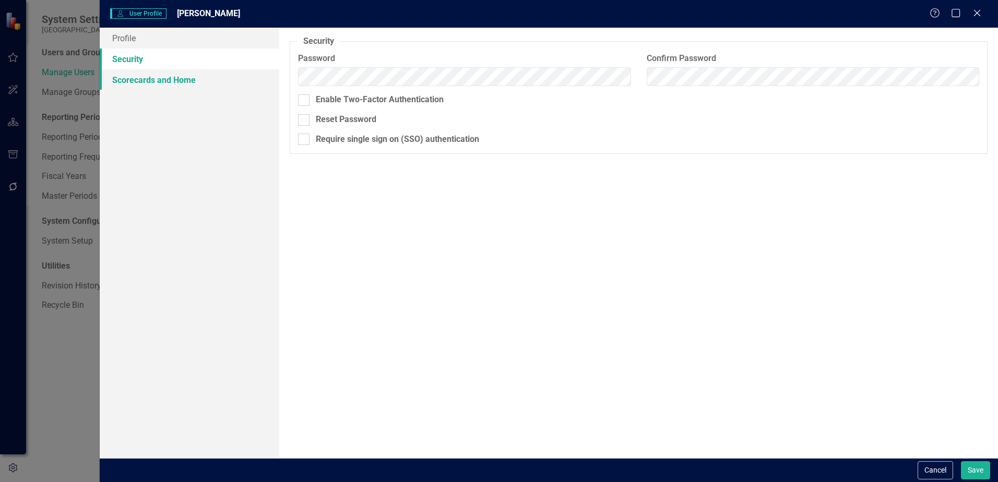
click at [136, 85] on link "Scorecards and Home" at bounding box center [190, 79] width 180 height 21
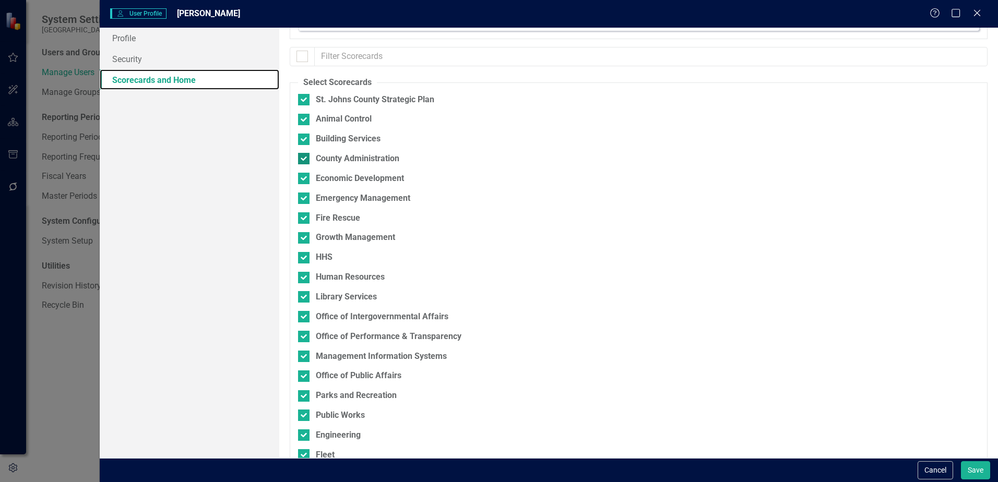
scroll to position [28, 0]
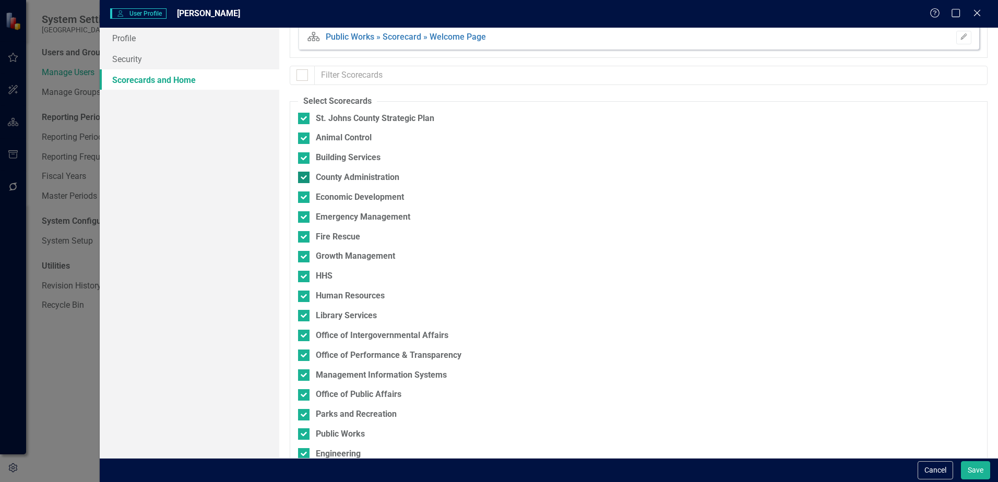
click at [338, 174] on div "County Administration" at bounding box center [357, 178] width 83 height 12
click at [305, 174] on input "County Administration" at bounding box center [301, 175] width 7 height 7
click at [338, 174] on div "County Administration" at bounding box center [357, 178] width 83 height 12
click at [305, 174] on input "County Administration" at bounding box center [301, 175] width 7 height 7
checkbox input "true"
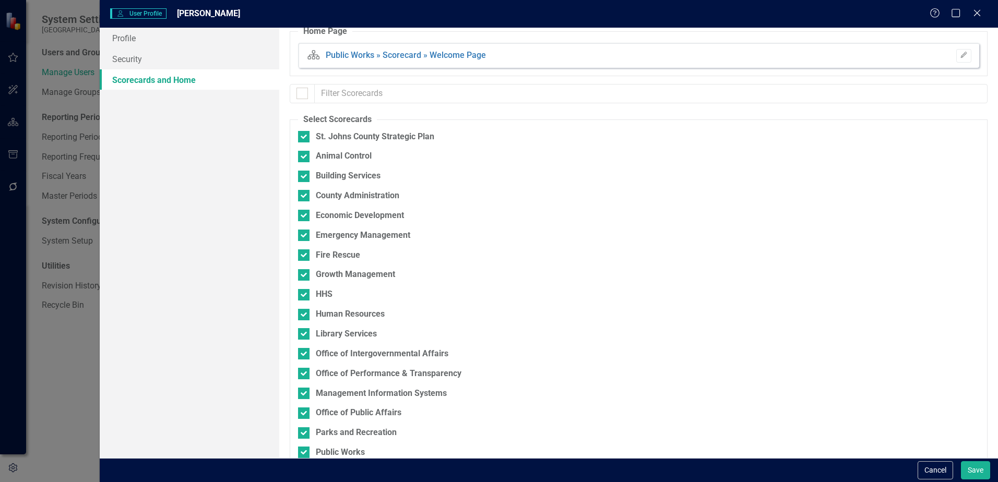
scroll to position [0, 0]
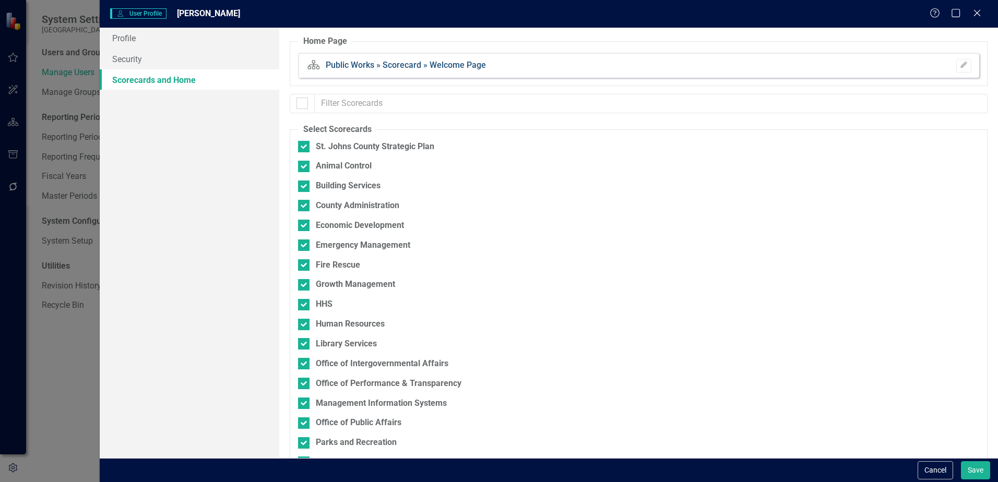
click at [410, 67] on link "Public Works » Scorecard » Welcome Page" at bounding box center [406, 65] width 160 height 10
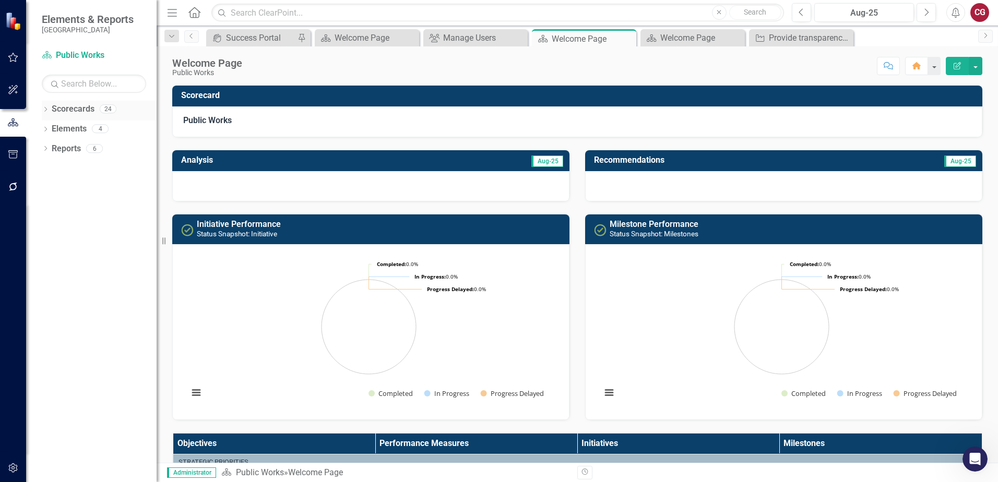
click at [44, 109] on icon "Dropdown" at bounding box center [45, 110] width 7 height 6
click at [95, 128] on link "St. Johns County Strategic Plan" at bounding box center [106, 129] width 99 height 12
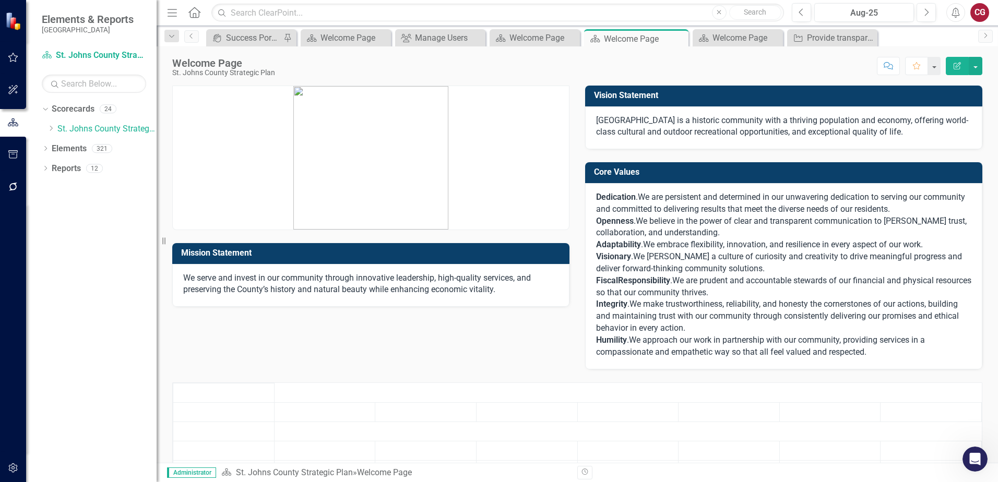
click at [8, 464] on icon "button" at bounding box center [13, 468] width 11 height 8
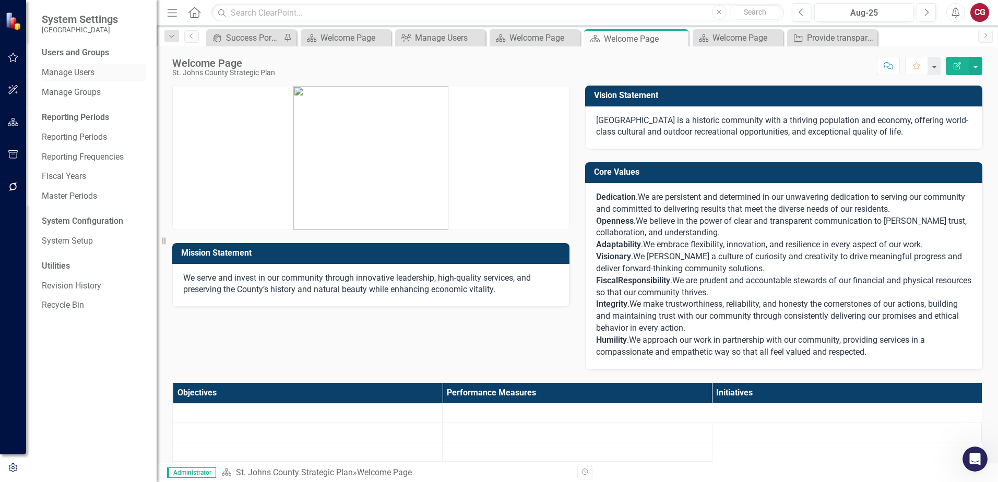
click at [55, 76] on link "Manage Users" at bounding box center [94, 73] width 104 height 12
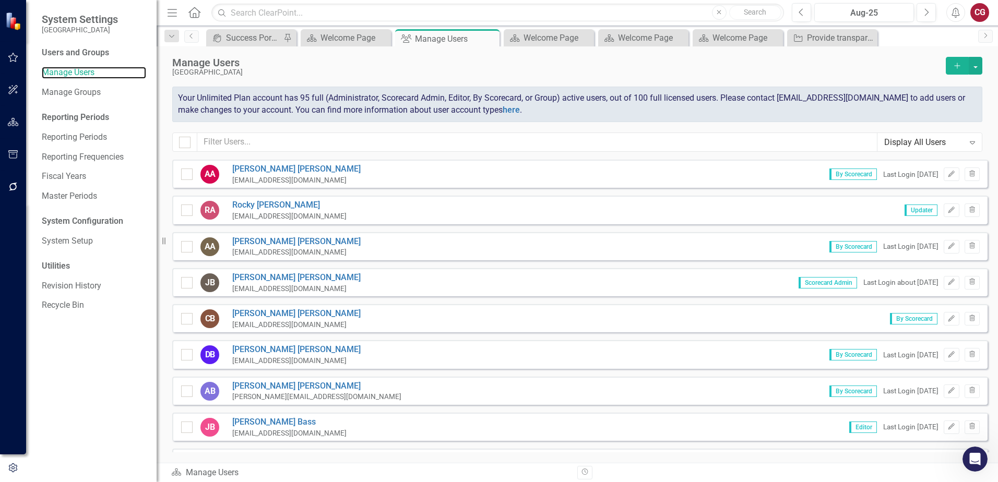
checkbox input "false"
click at [258, 141] on input "text" at bounding box center [537, 142] width 680 height 19
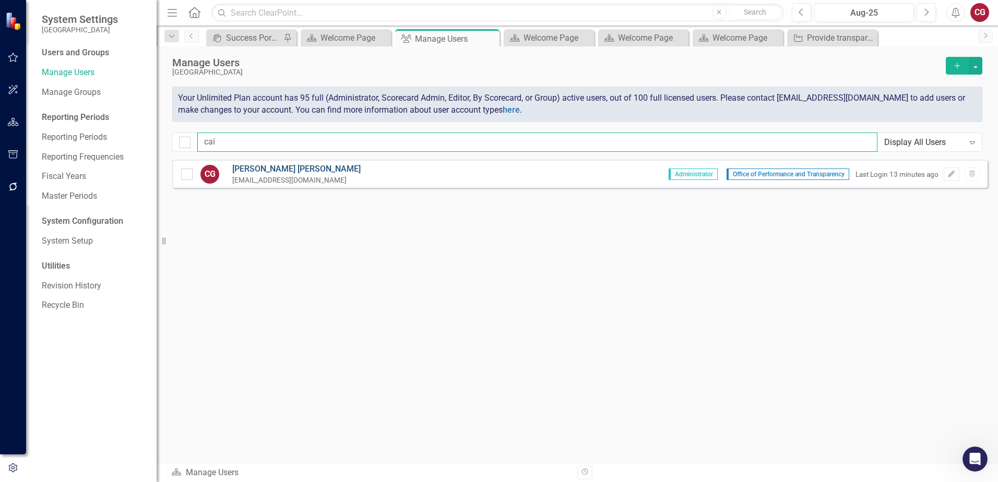
type input "cai"
click at [254, 173] on link "Caitlyn Glendenning" at bounding box center [296, 169] width 128 height 12
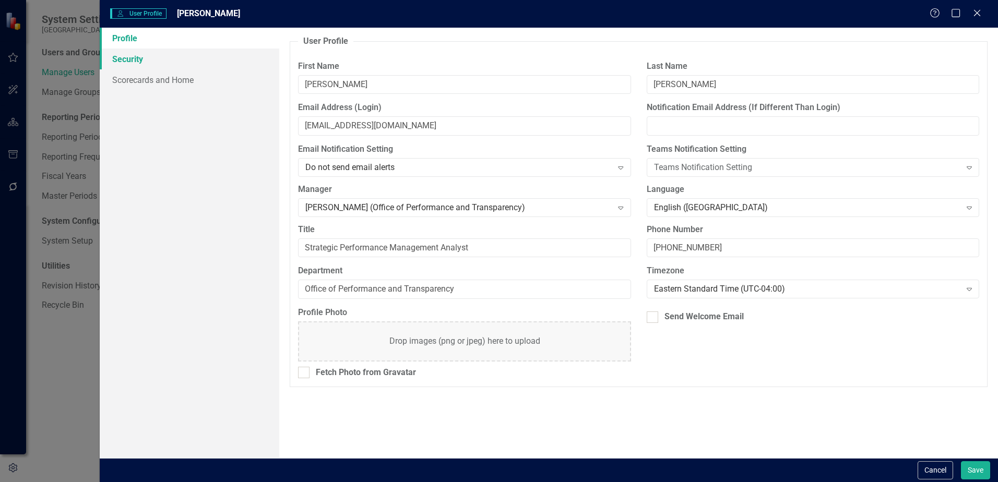
click at [144, 67] on link "Security" at bounding box center [190, 59] width 180 height 21
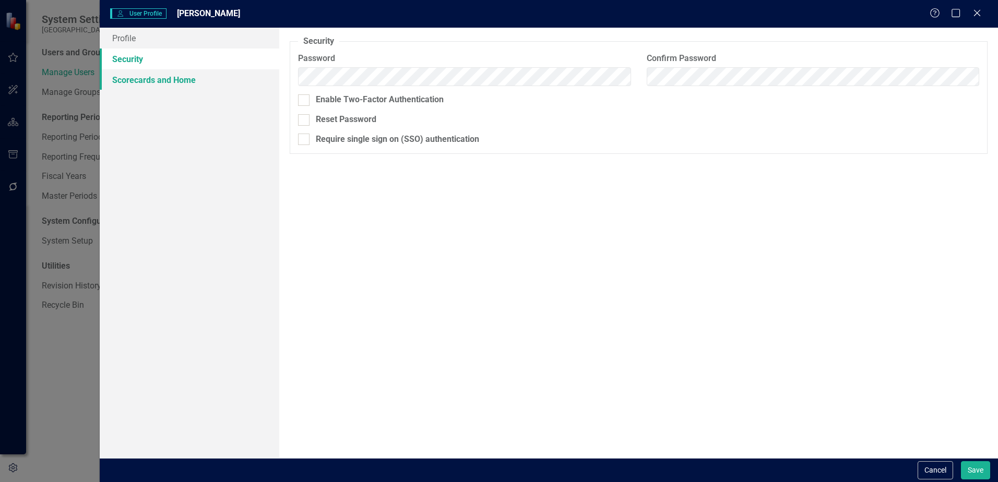
click at [143, 78] on link "Scorecards and Home" at bounding box center [190, 79] width 180 height 21
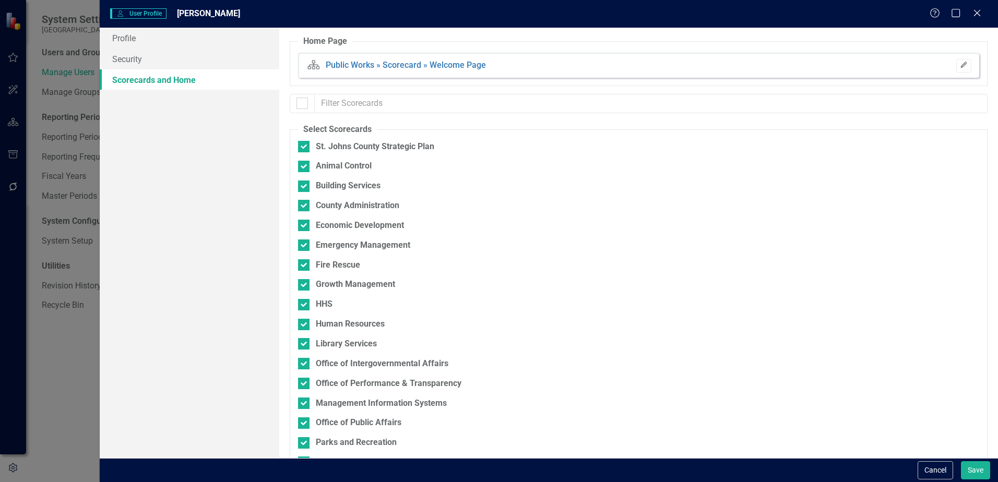
click at [960, 65] on icon "Edit" at bounding box center [964, 65] width 8 height 6
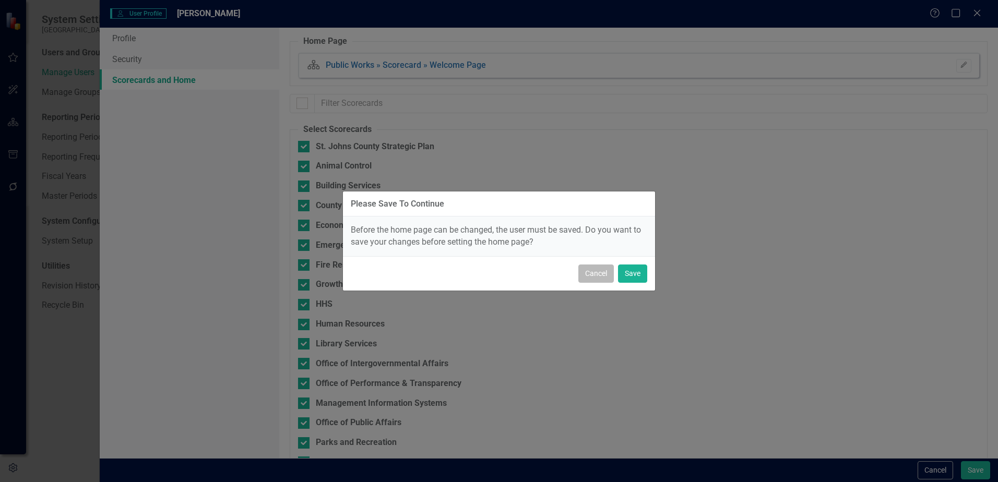
click at [598, 277] on button "Cancel" at bounding box center [595, 274] width 35 height 18
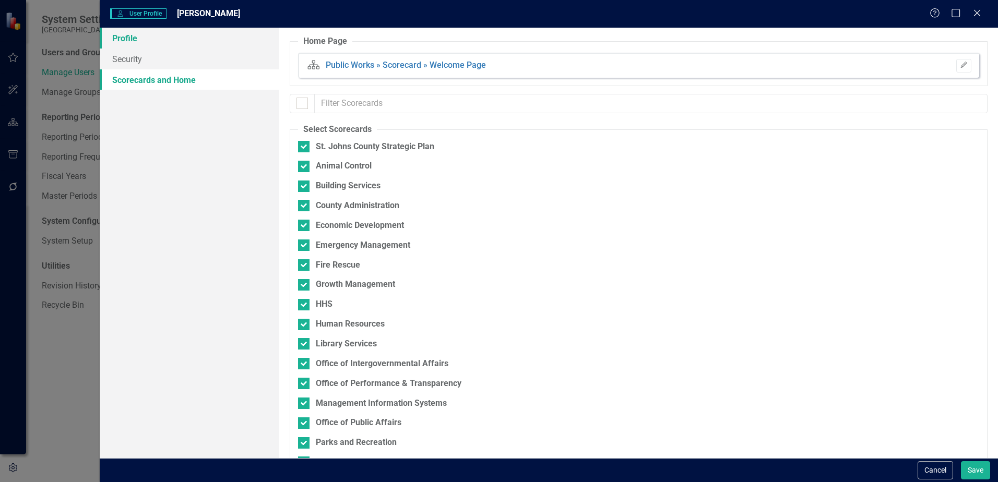
click at [124, 43] on link "Profile" at bounding box center [190, 38] width 180 height 21
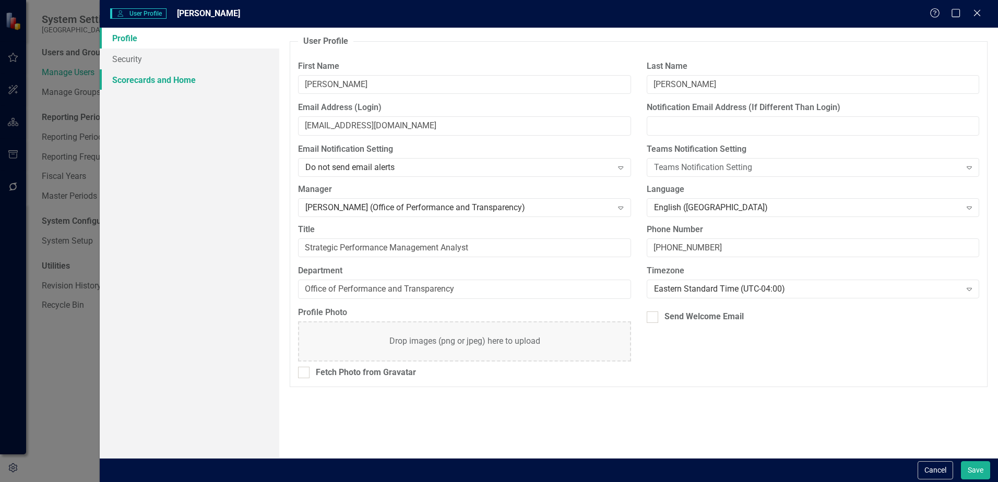
click at [126, 86] on link "Scorecards and Home" at bounding box center [190, 79] width 180 height 21
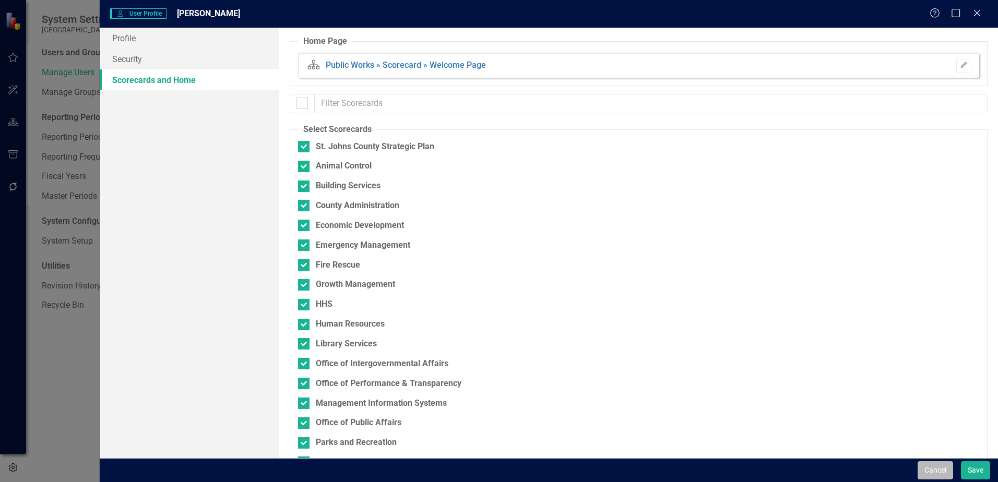
click at [929, 470] on button "Cancel" at bounding box center [934, 470] width 35 height 18
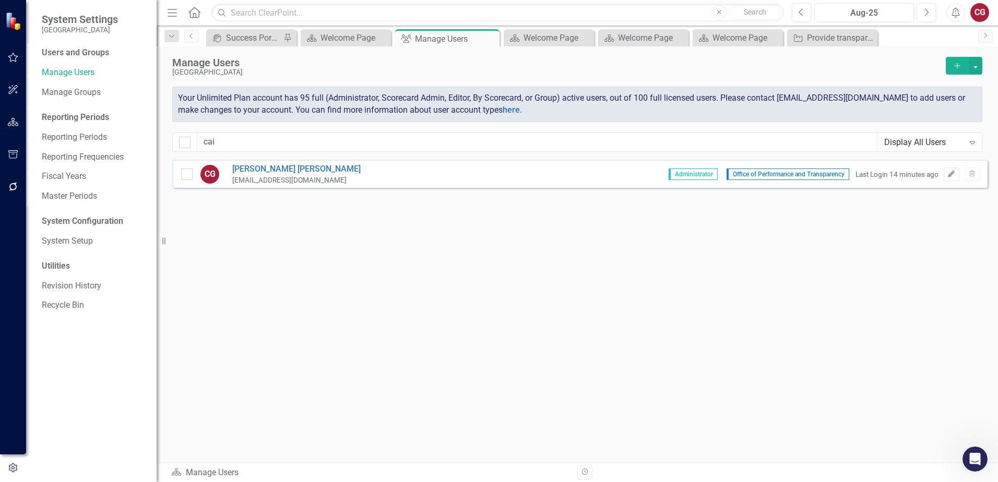
click at [947, 176] on icon "Edit" at bounding box center [951, 174] width 8 height 6
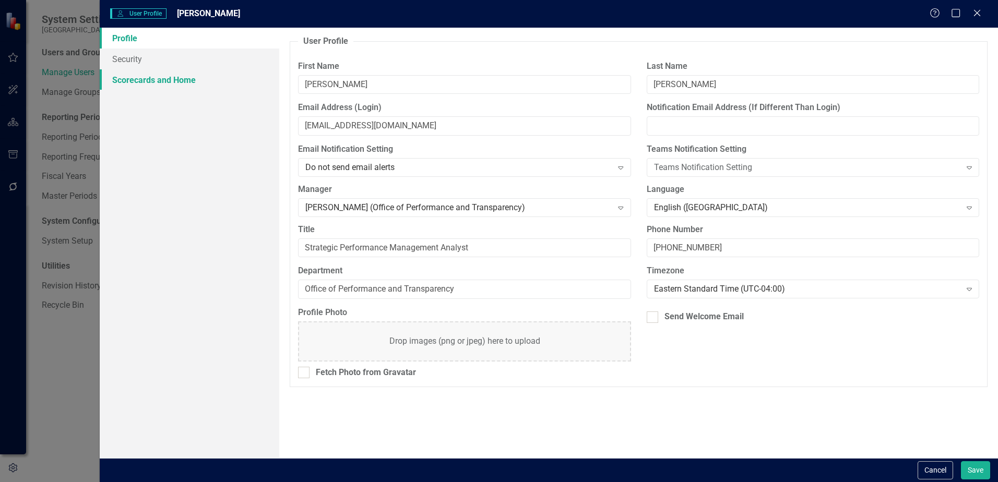
click at [185, 84] on link "Scorecards and Home" at bounding box center [190, 79] width 180 height 21
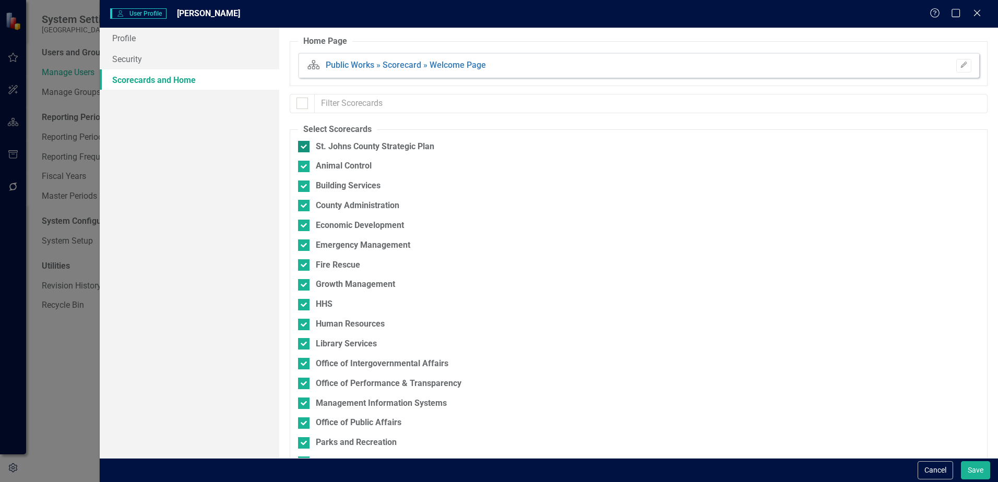
click at [339, 146] on div "St. Johns County Strategic Plan" at bounding box center [375, 147] width 118 height 12
click at [305, 146] on input "St. Johns County Strategic Plan" at bounding box center [301, 144] width 7 height 7
click at [380, 147] on div "St. Johns County Strategic Plan" at bounding box center [375, 147] width 118 height 12
click at [305, 147] on input "St. Johns County Strategic Plan" at bounding box center [301, 144] width 7 height 7
checkbox input "true"
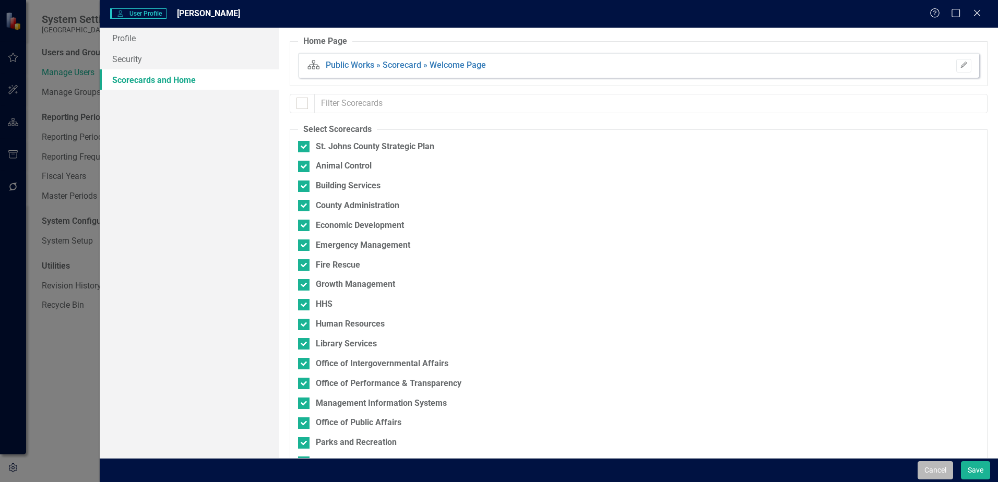
click at [939, 478] on button "Cancel" at bounding box center [934, 470] width 35 height 18
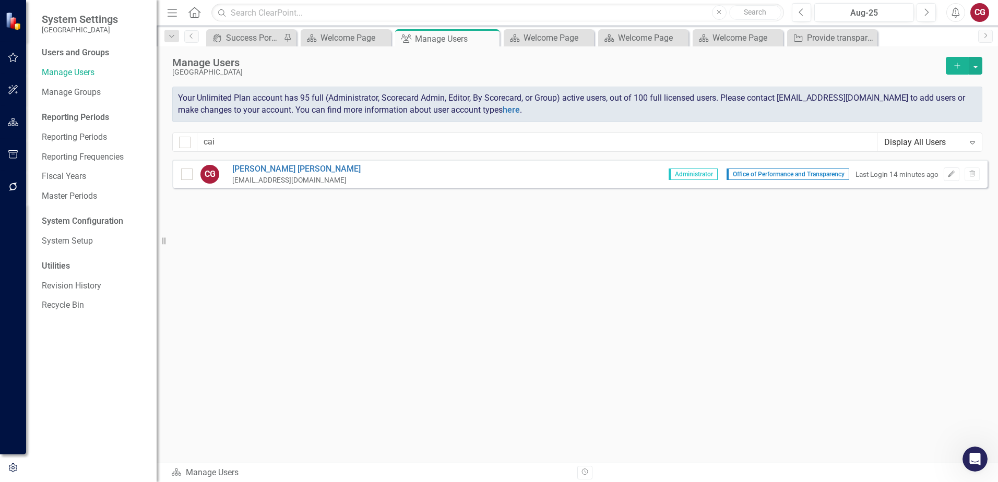
click at [701, 176] on span "Administrator" at bounding box center [692, 174] width 49 height 11
click at [799, 170] on span "Office of Performance and Transparency" at bounding box center [787, 174] width 123 height 11
click at [799, 175] on span "Office of Performance and Transparency" at bounding box center [787, 174] width 123 height 11
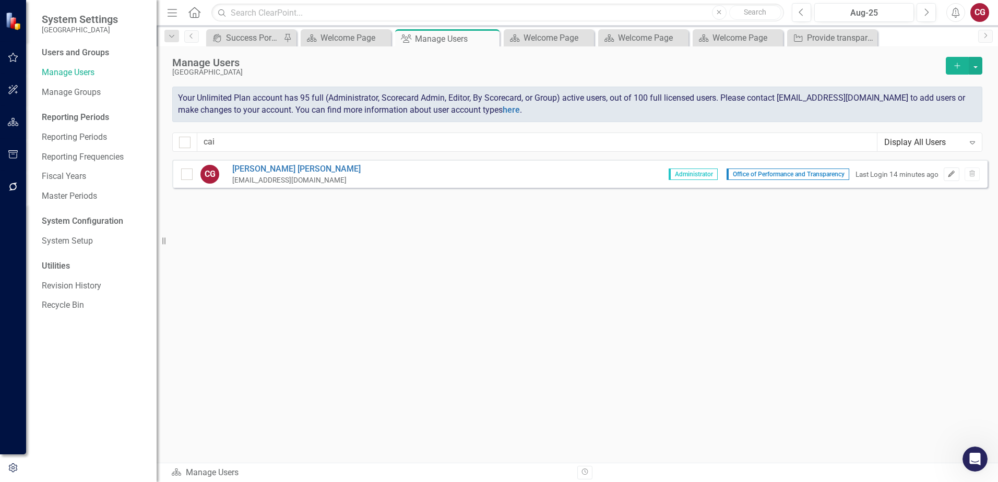
click at [951, 177] on button "Edit" at bounding box center [950, 175] width 15 height 14
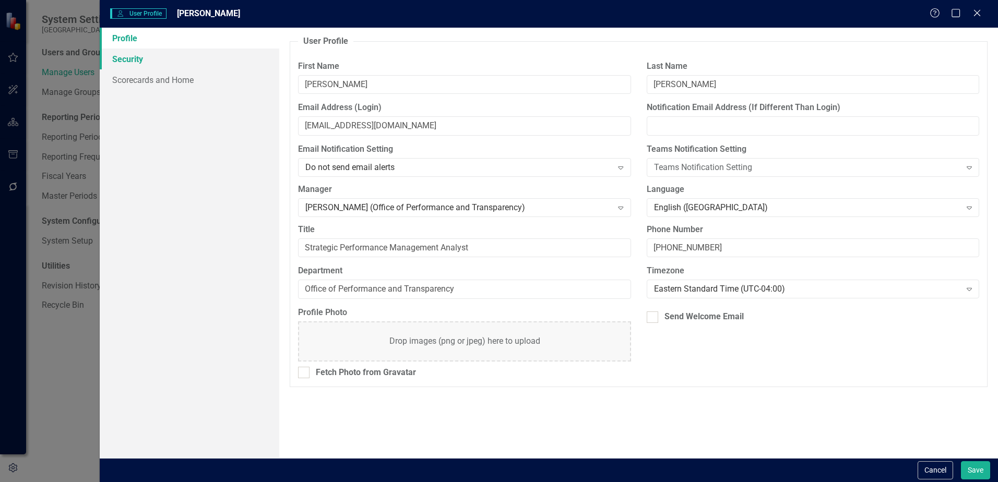
click at [112, 59] on link "Security" at bounding box center [190, 59] width 180 height 21
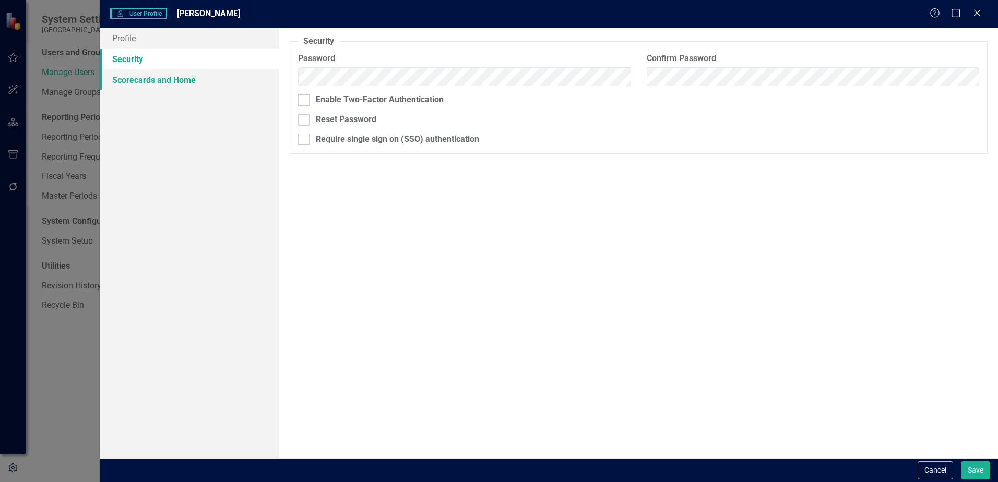
click at [122, 81] on link "Scorecards and Home" at bounding box center [190, 79] width 180 height 21
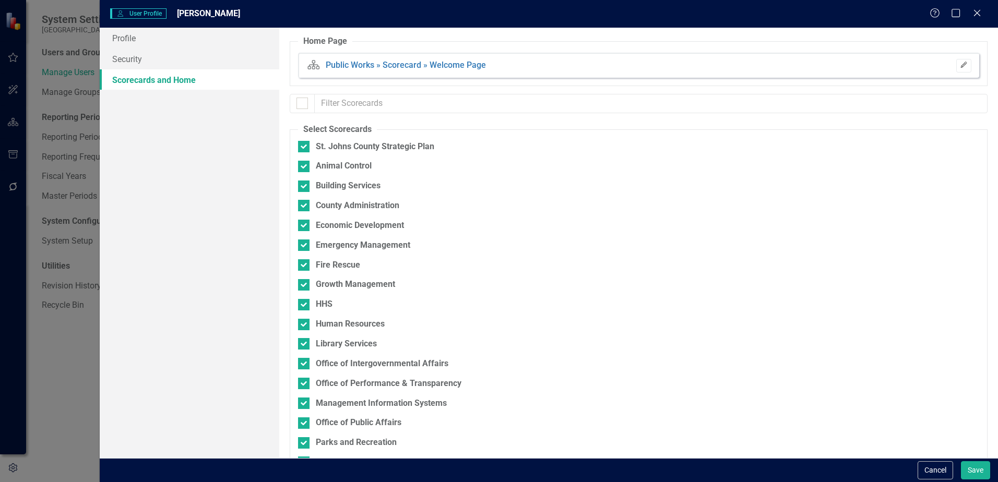
click at [956, 70] on button "Edit" at bounding box center [963, 66] width 15 height 14
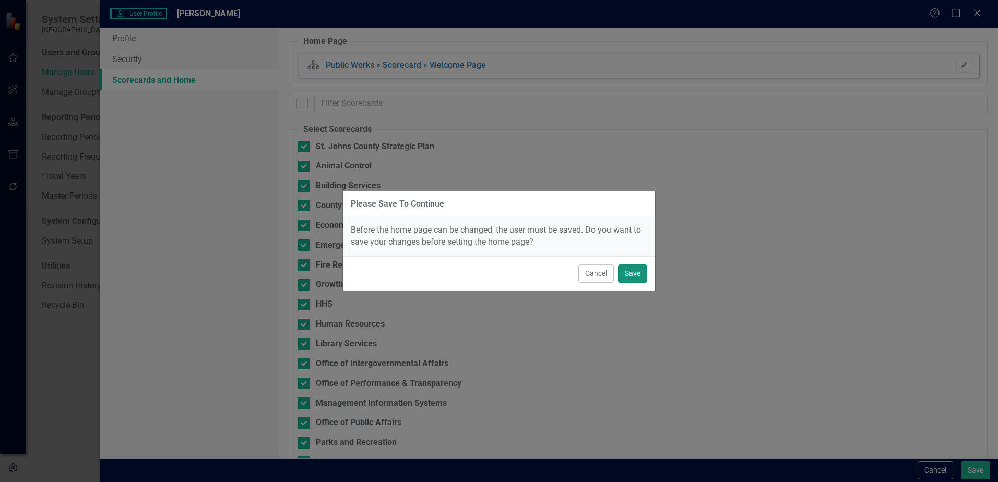
click at [643, 279] on button "Save" at bounding box center [632, 274] width 29 height 18
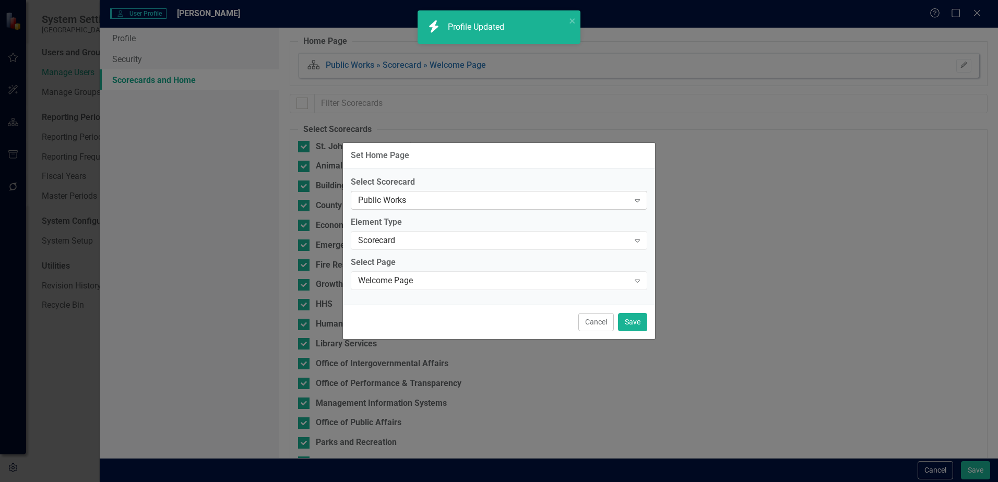
click at [409, 197] on div "Public Works" at bounding box center [493, 201] width 271 height 12
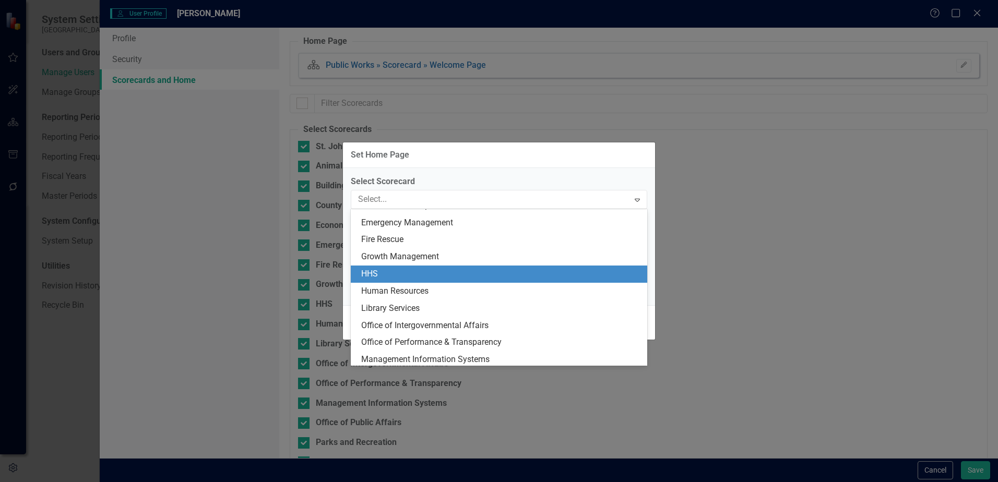
scroll to position [150, 0]
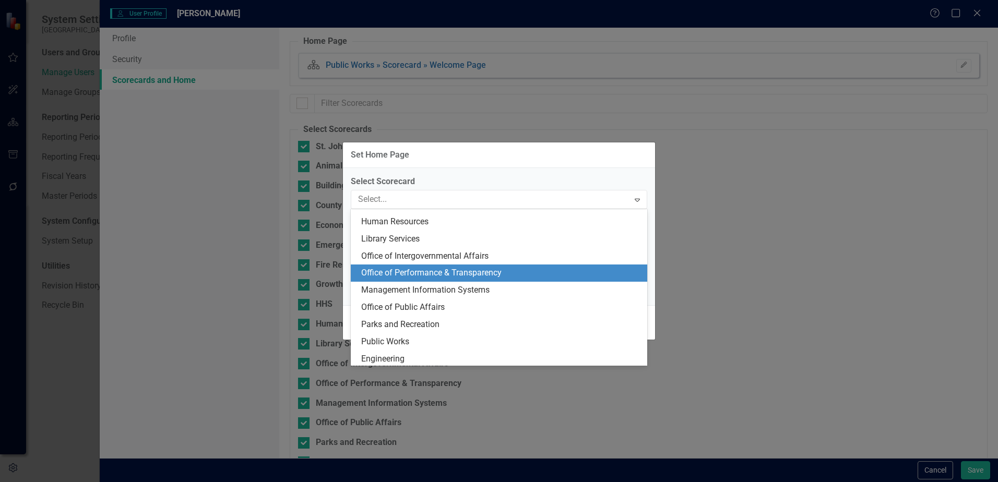
click at [397, 274] on div "Office of Performance & Transparency" at bounding box center [501, 273] width 280 height 12
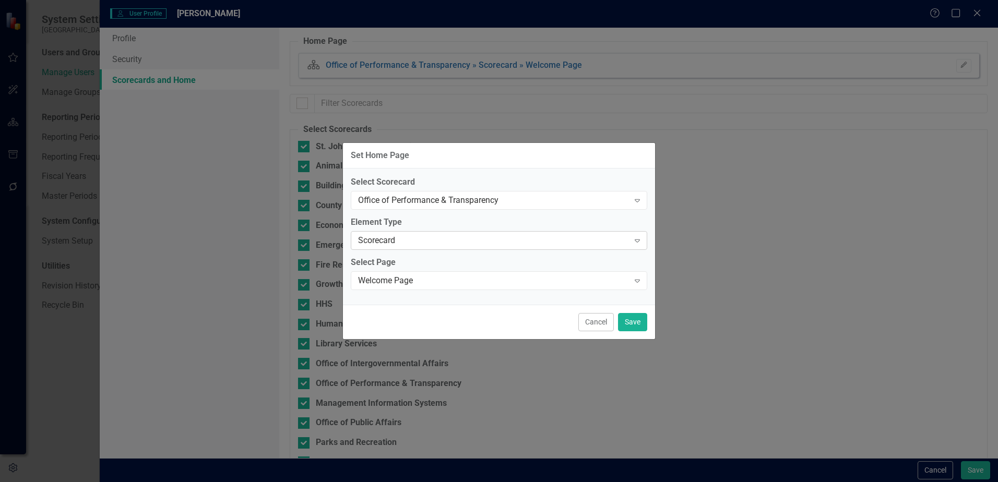
click at [475, 245] on div "Scorecard" at bounding box center [493, 240] width 271 height 12
click at [625, 316] on button "Save" at bounding box center [632, 322] width 29 height 18
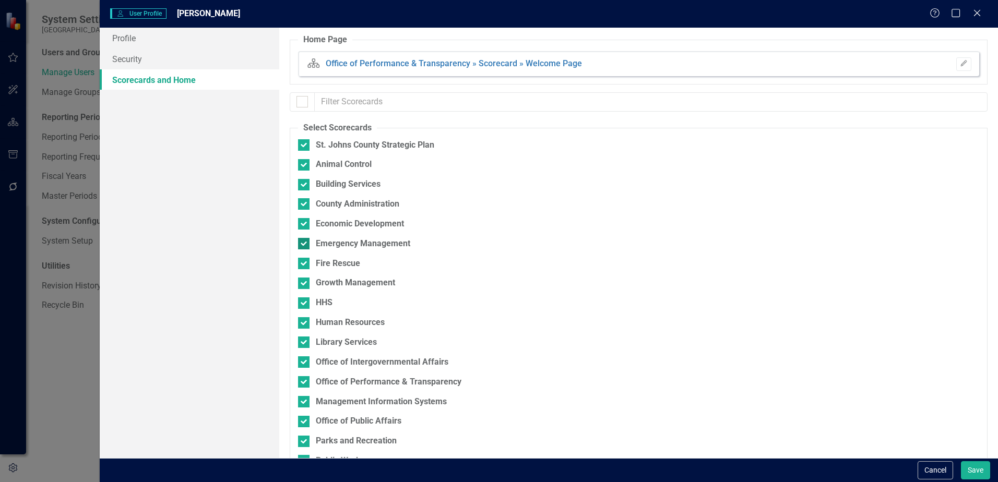
scroll to position [0, 0]
click at [133, 38] on link "Profile" at bounding box center [190, 38] width 180 height 21
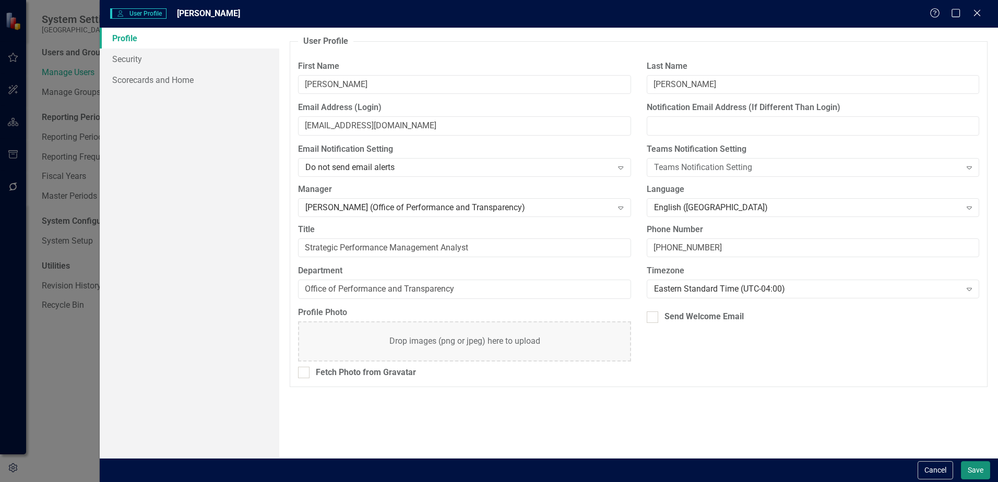
click at [967, 471] on button "Save" at bounding box center [975, 470] width 29 height 18
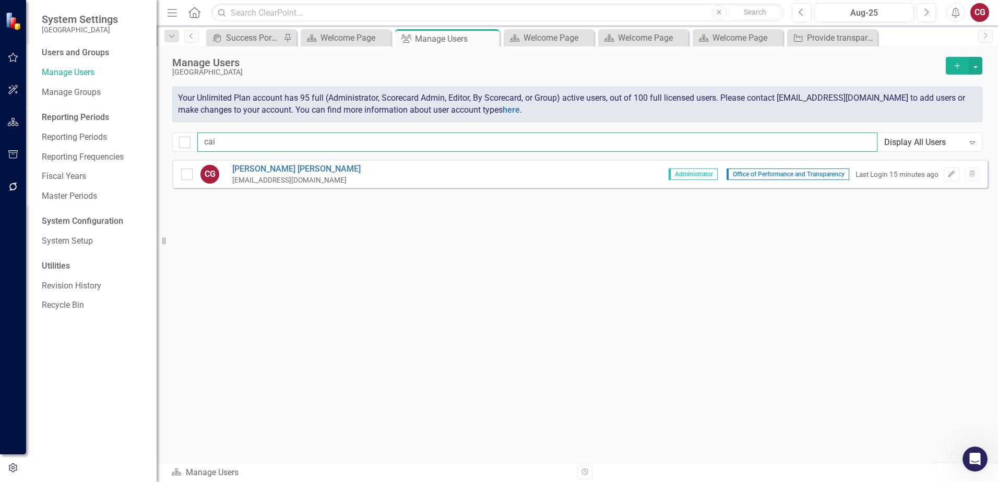
click at [632, 150] on input "cai" at bounding box center [537, 142] width 680 height 19
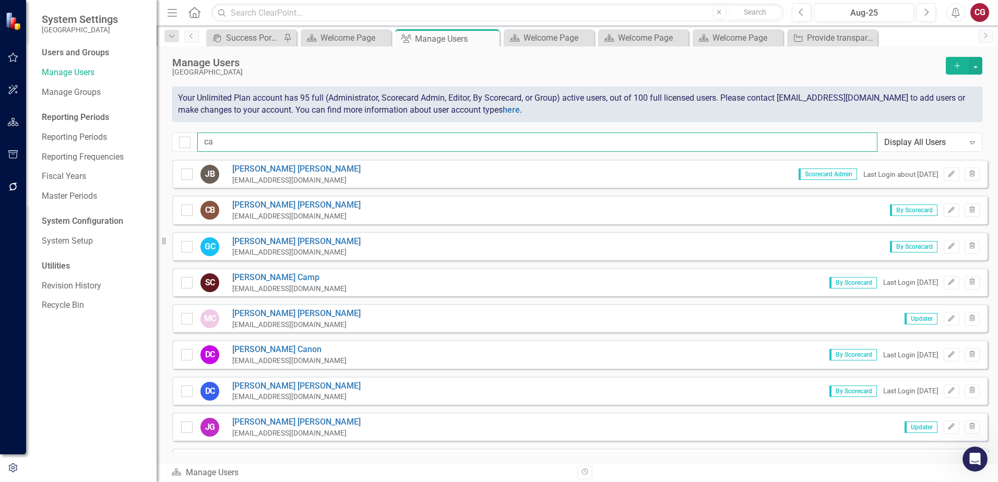
type input "c"
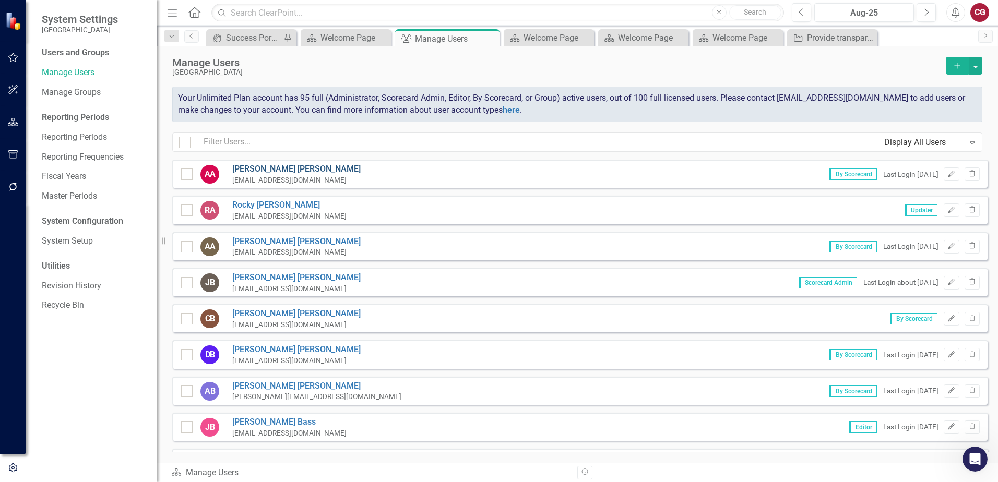
click at [280, 164] on link "Amy Ackerman" at bounding box center [296, 169] width 128 height 12
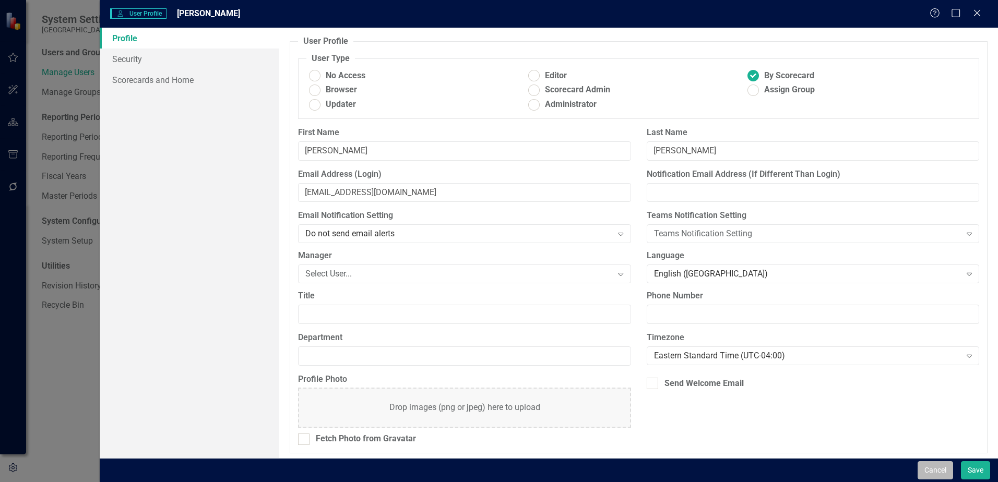
click at [939, 469] on button "Cancel" at bounding box center [934, 470] width 35 height 18
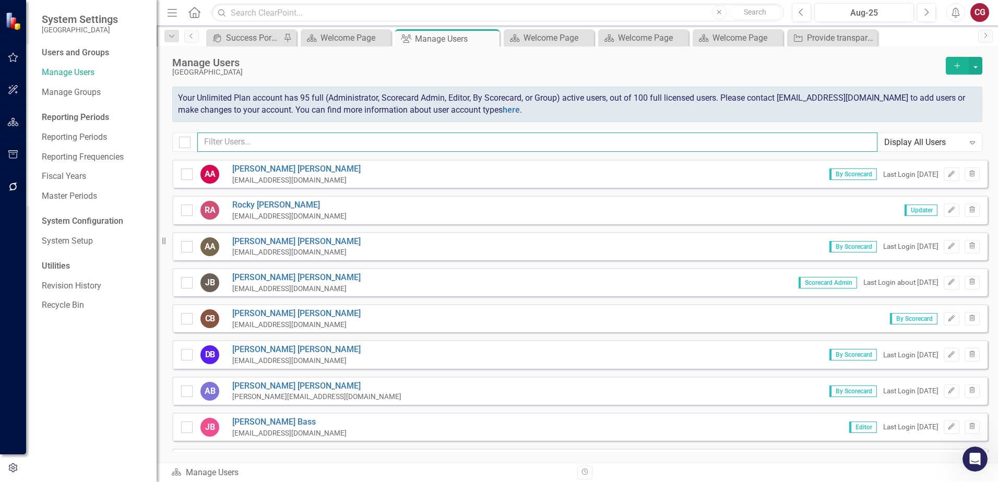
click at [295, 138] on input "text" at bounding box center [537, 142] width 680 height 19
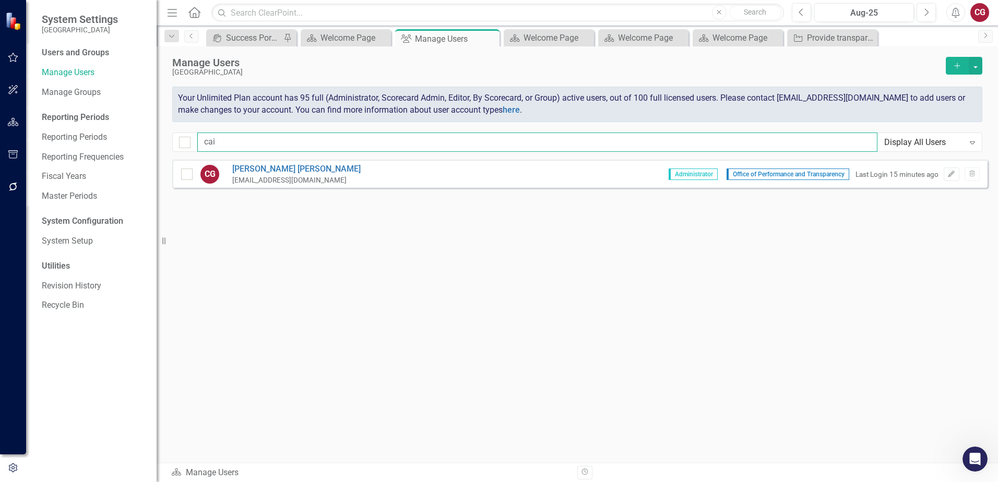
type input "cai"
click at [901, 174] on div "Last Login 15 minutes ago" at bounding box center [896, 175] width 83 height 10
click at [678, 169] on span "Administrator" at bounding box center [692, 174] width 49 height 11
click at [198, 178] on div "CG" at bounding box center [206, 174] width 27 height 19
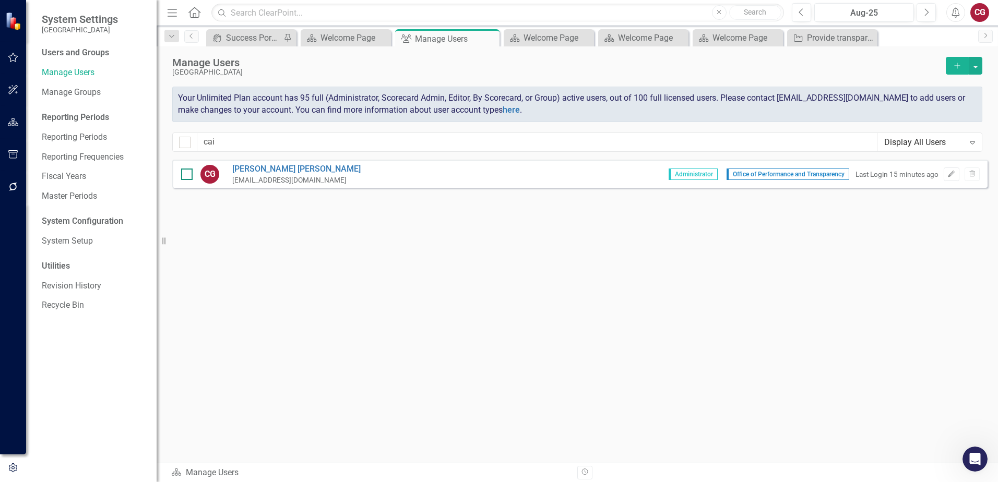
click at [192, 178] on div at bounding box center [186, 174] width 11 height 11
click at [188, 175] on input "checkbox" at bounding box center [184, 172] width 7 height 7
checkbox input "true"
click at [972, 63] on button "button" at bounding box center [976, 66] width 14 height 18
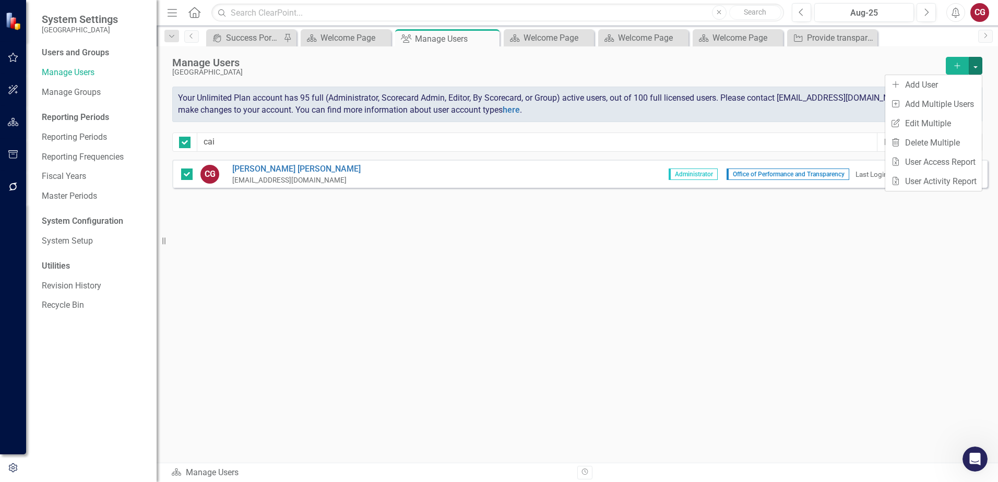
drag, startPoint x: 771, startPoint y: 236, endPoint x: 813, endPoint y: 200, distance: 54.8
click at [771, 236] on div "Sorry, no results found. CG Caitlyn Glendenning cglendenning@sjcfl.us Administr…" at bounding box center [577, 306] width 841 height 293
click at [954, 176] on icon "Edit" at bounding box center [951, 174] width 8 height 6
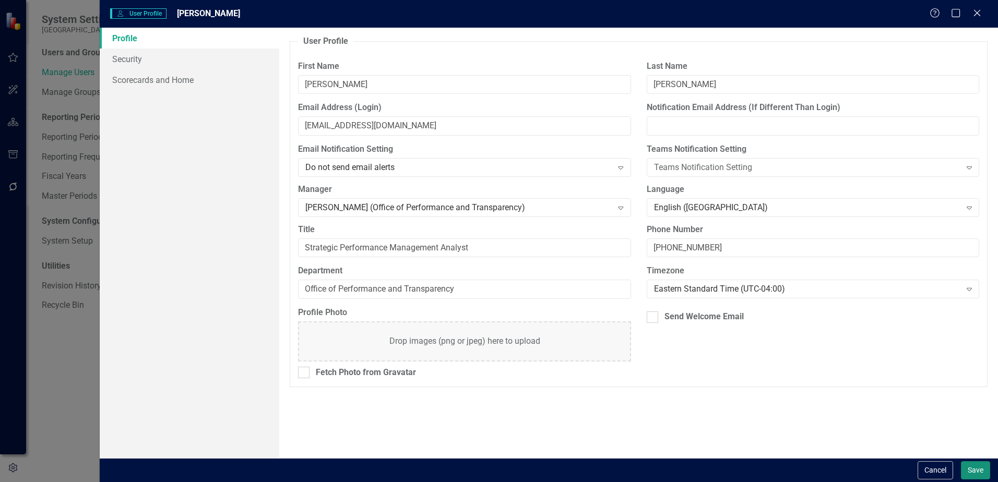
click at [983, 473] on button "Save" at bounding box center [975, 470] width 29 height 18
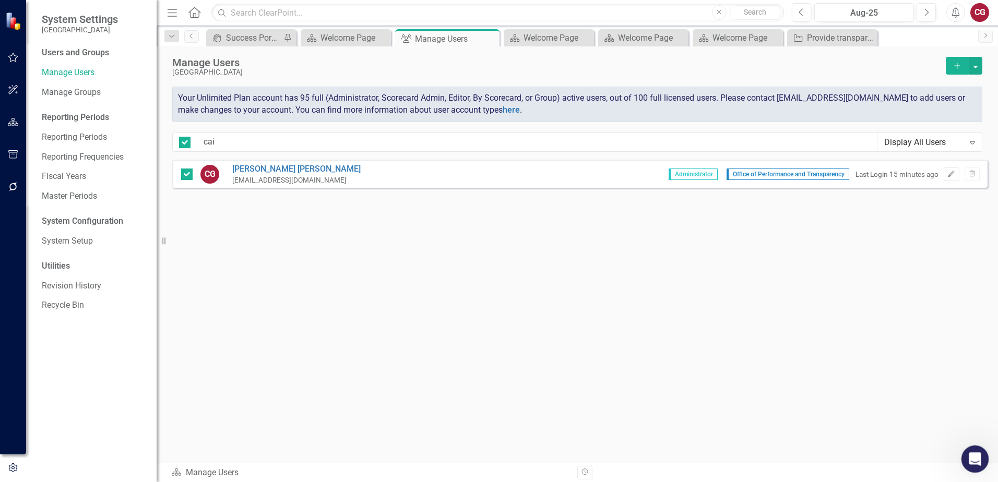
click at [976, 456] on icon "Open Intercom Messenger" at bounding box center [973, 457] width 17 height 17
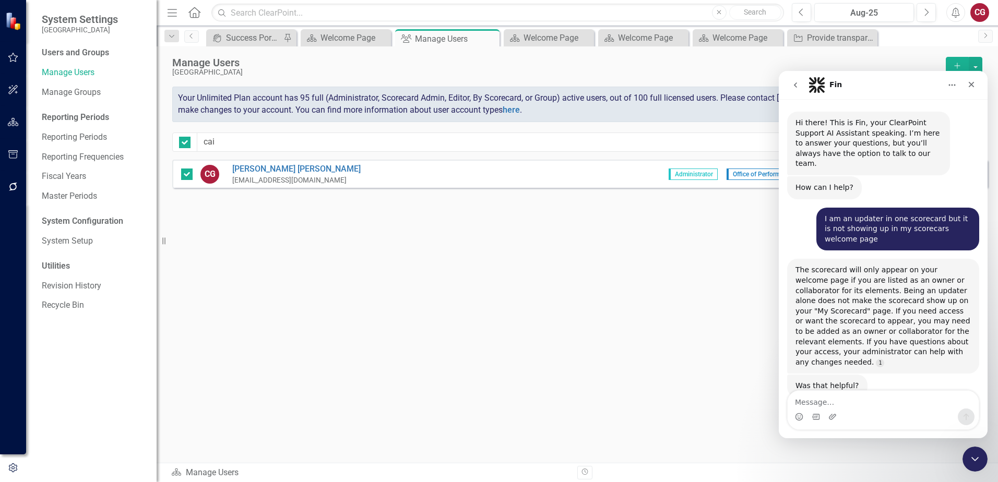
click at [891, 405] on textarea "Message…" at bounding box center [882, 400] width 191 height 18
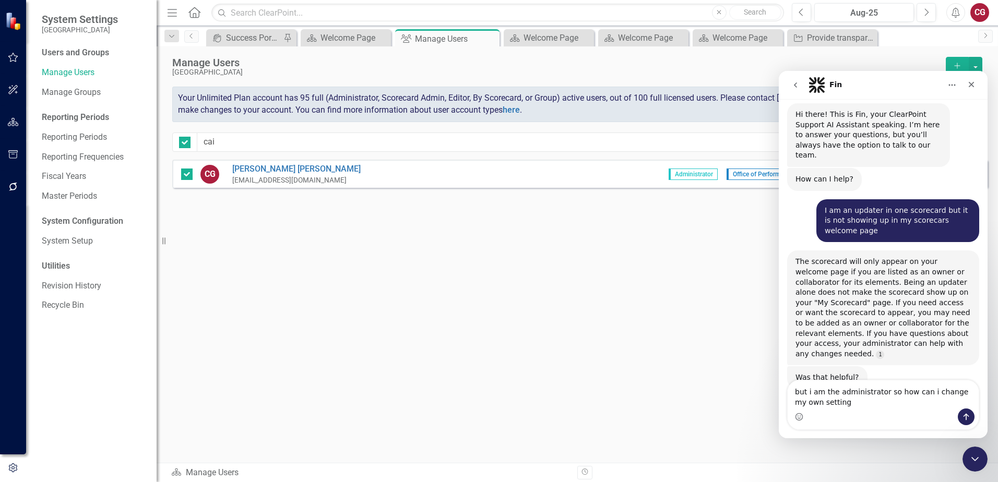
type textarea "but i am the administrator so how can i change my own settings"
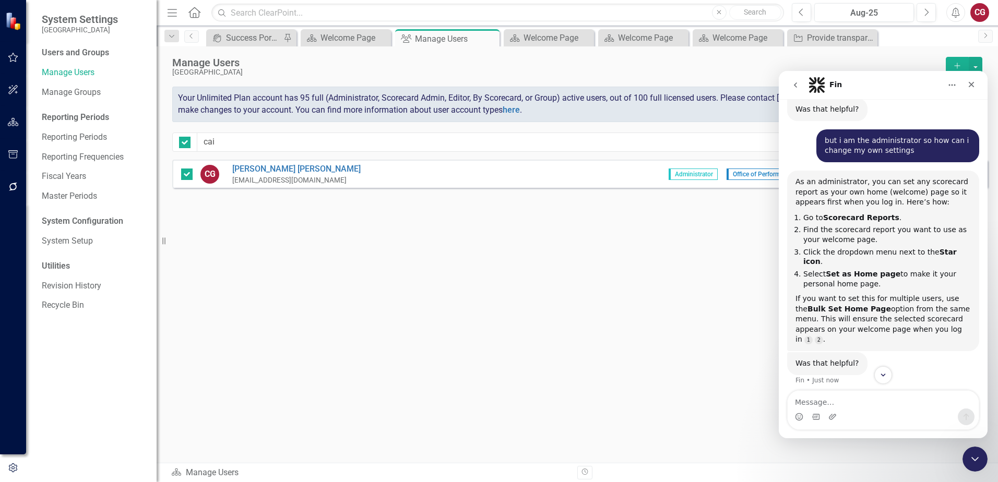
scroll to position [279, 0]
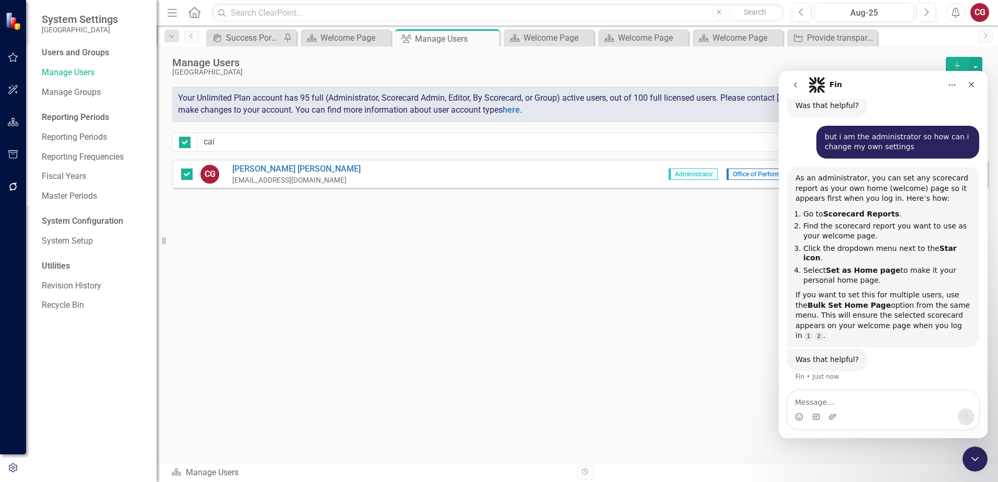
click at [823, 400] on textarea "Message…" at bounding box center [882, 400] width 191 height 18
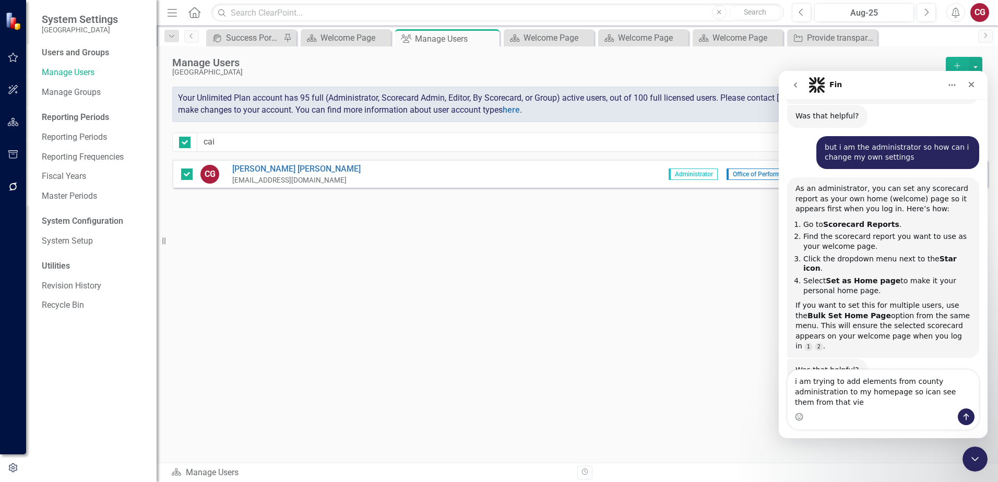
type textarea "i am trying to add elements from county administration to my homepage so ican s…"
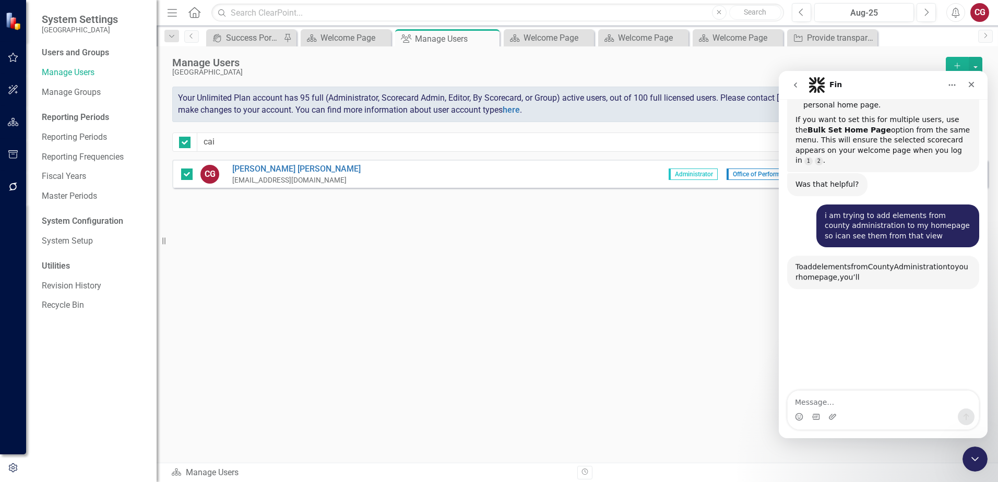
scroll to position [513, 0]
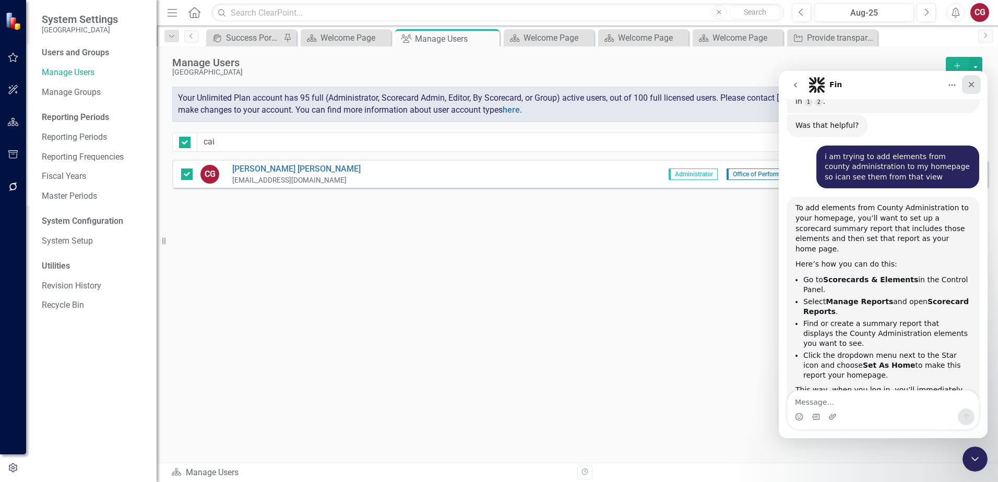
click at [970, 86] on icon "Close" at bounding box center [972, 85] width 6 height 6
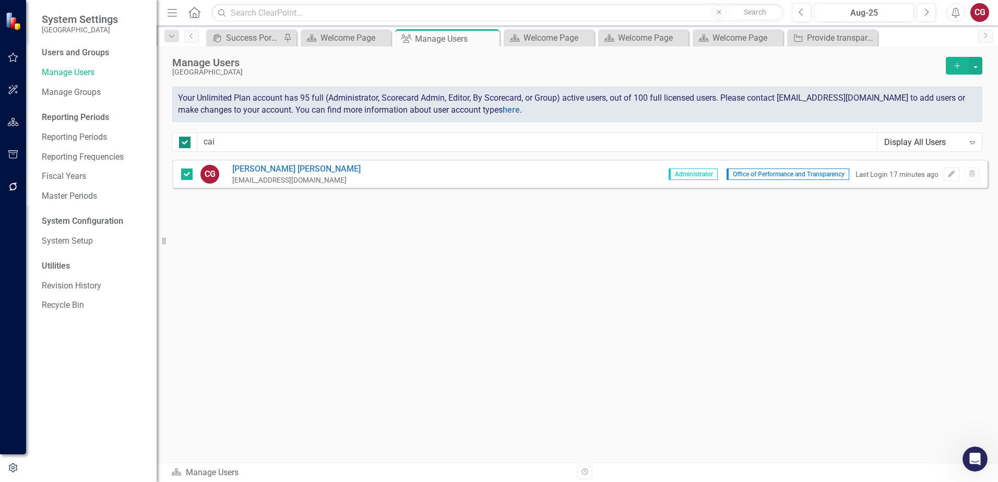
click at [181, 146] on div at bounding box center [184, 142] width 11 height 11
click at [181, 144] on input "checkbox" at bounding box center [182, 140] width 7 height 7
checkbox input "false"
click at [8, 117] on button "button" at bounding box center [13, 123] width 23 height 22
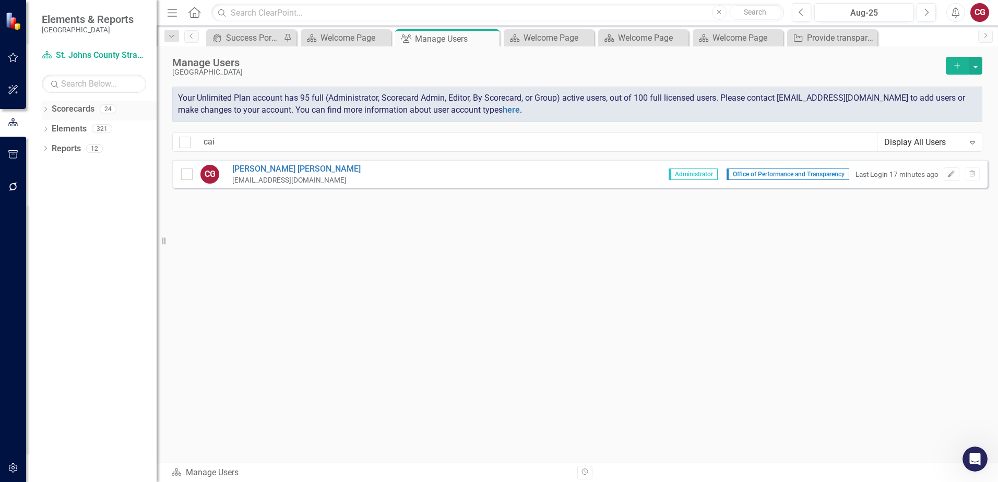
click at [46, 111] on icon "Dropdown" at bounding box center [45, 110] width 7 height 6
click at [47, 129] on icon "Dropdown" at bounding box center [51, 128] width 8 height 6
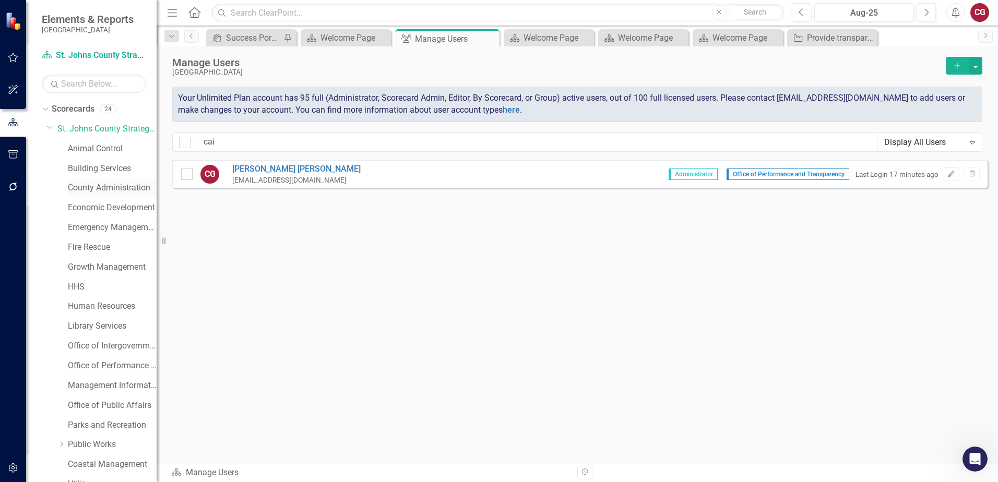
click at [95, 192] on link "County Administration" at bounding box center [112, 188] width 89 height 12
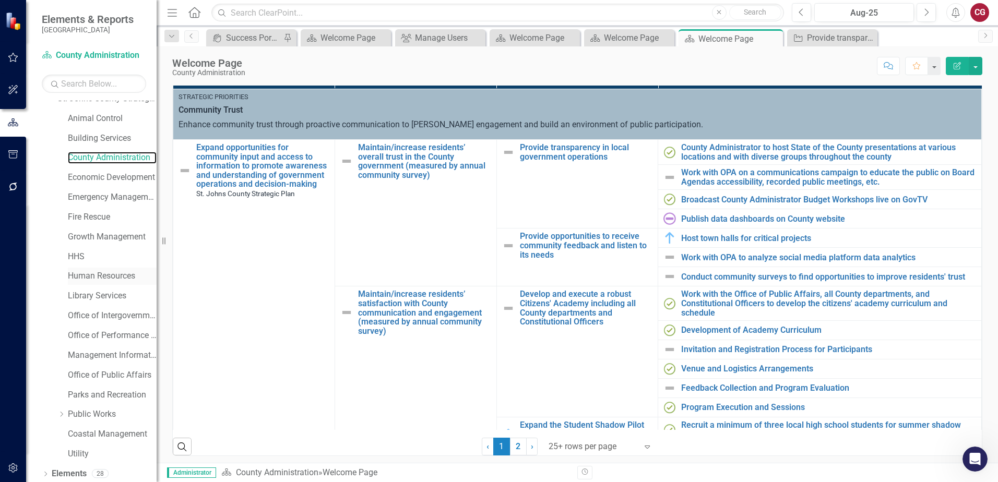
scroll to position [53, 0]
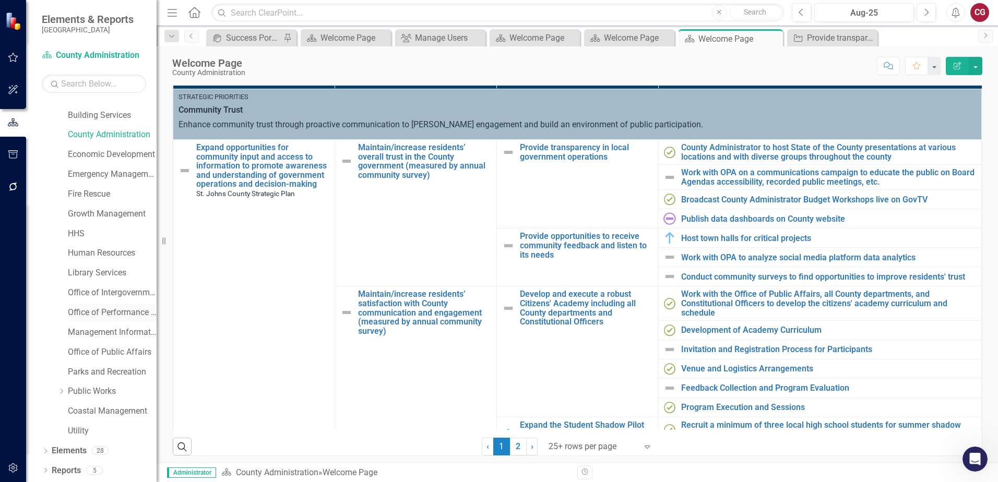
click at [124, 315] on link "Office of Performance & Transparency" at bounding box center [112, 313] width 89 height 12
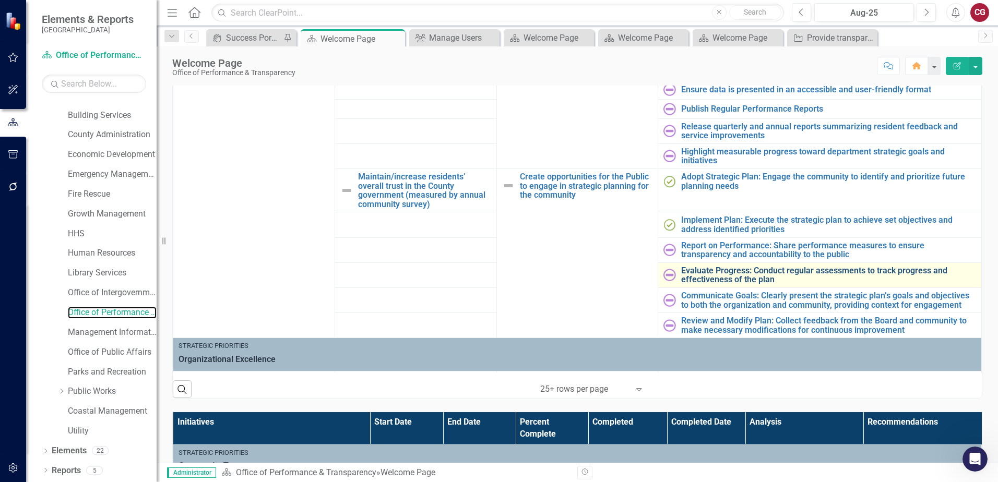
scroll to position [104, 0]
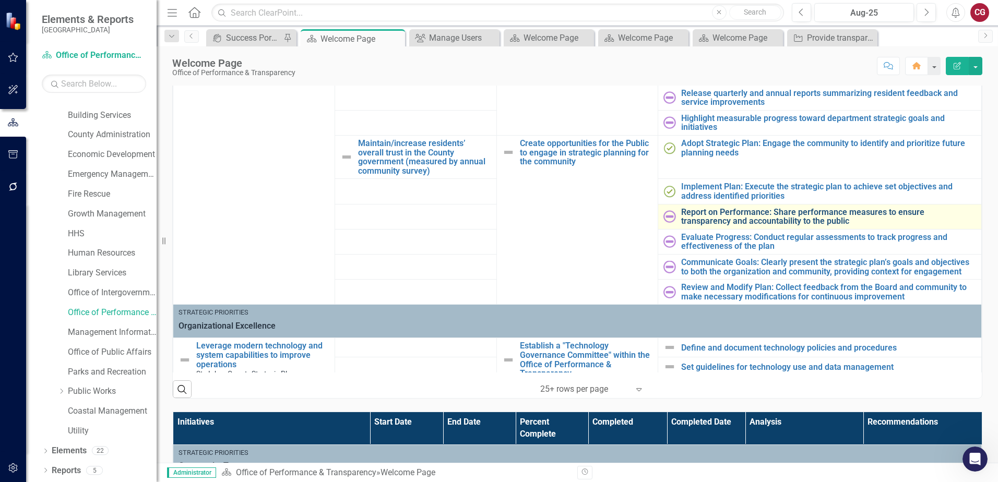
click at [696, 214] on link "Report on Performance: Share performance measures to ensure transparency and ac…" at bounding box center [828, 217] width 295 height 18
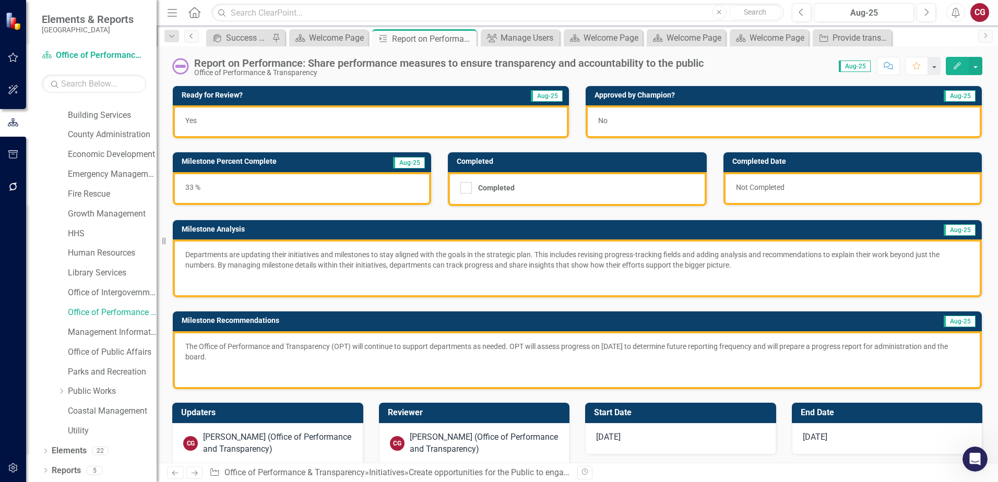
click at [191, 38] on icon "Previous" at bounding box center [191, 36] width 8 height 6
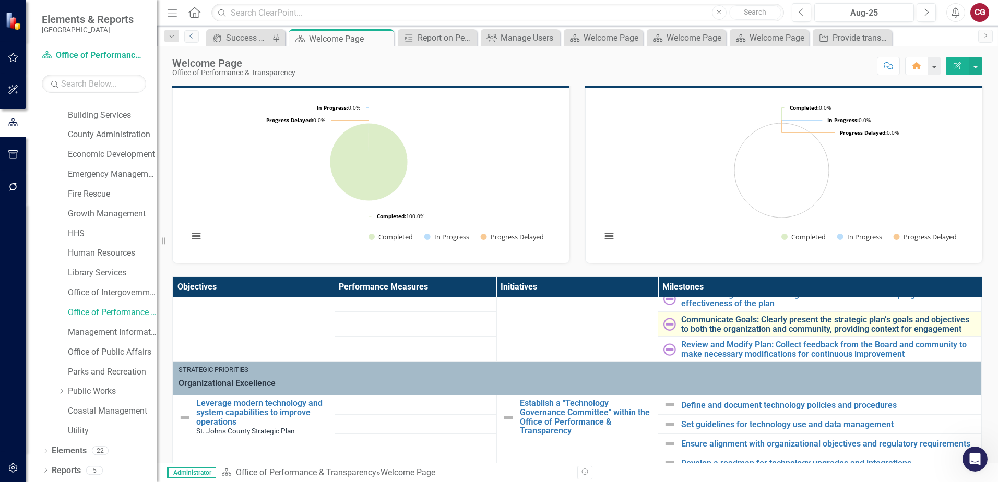
scroll to position [209, 0]
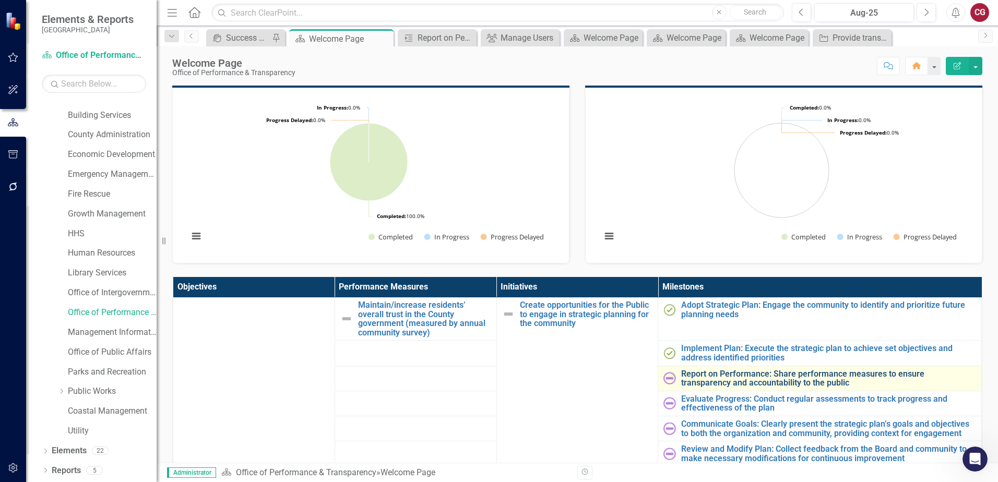
click at [720, 379] on link "Report on Performance: Share performance measures to ensure transparency and ac…" at bounding box center [828, 378] width 295 height 18
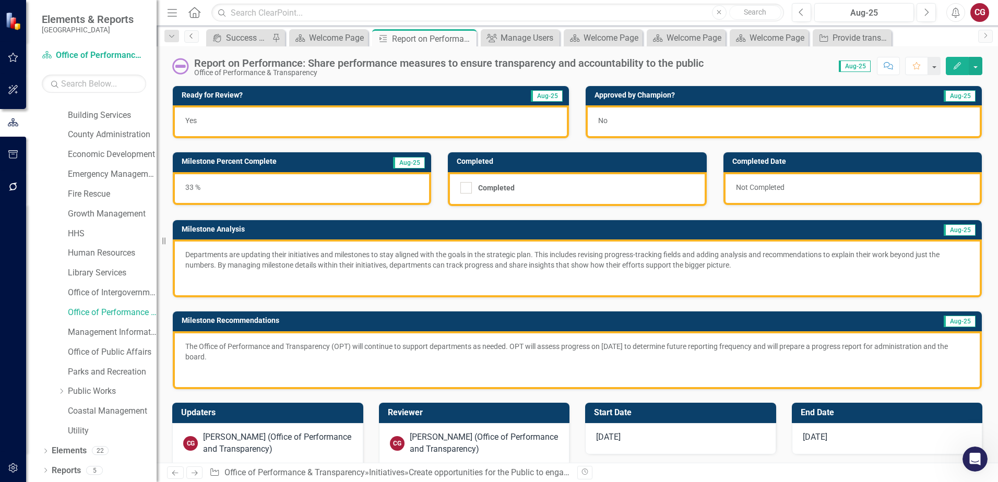
click at [193, 38] on icon "Previous" at bounding box center [191, 36] width 8 height 6
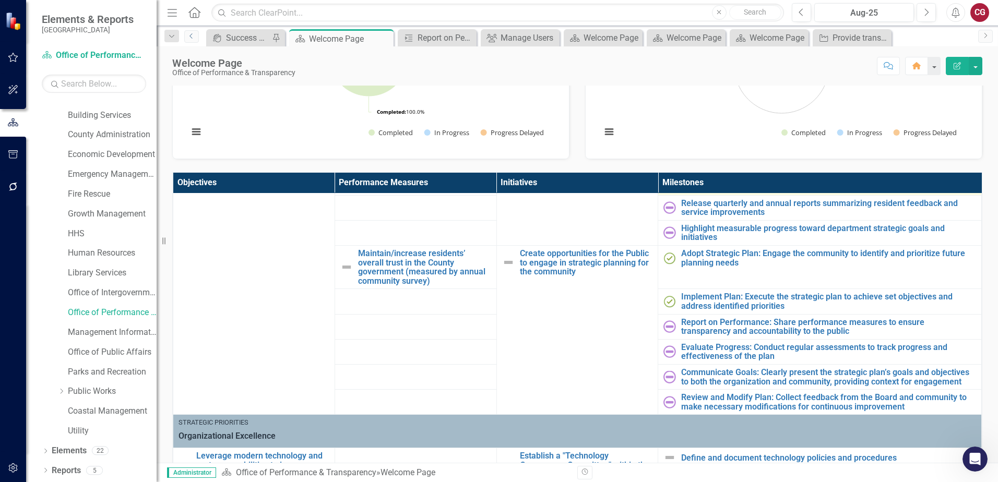
scroll to position [157, 0]
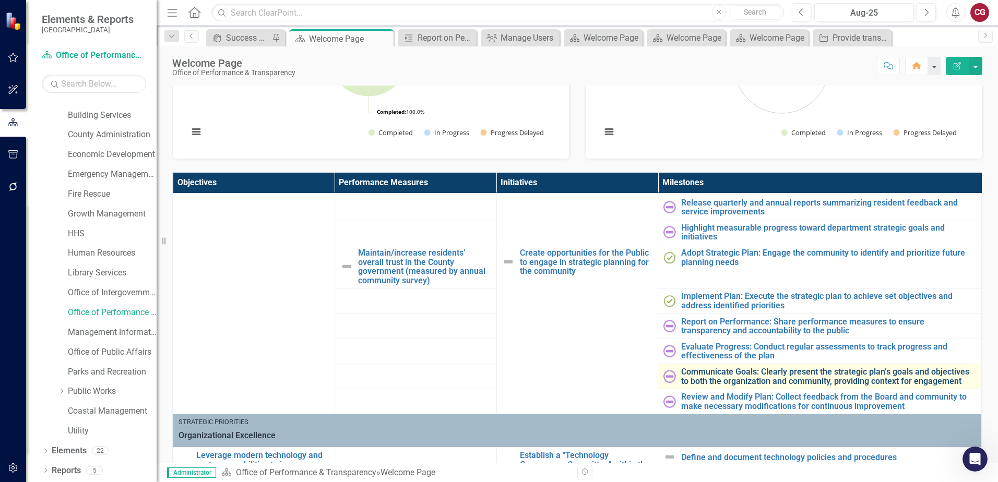
click at [805, 379] on link "Communicate Goals: Clearly present the strategic plan’s goals and objectives to…" at bounding box center [828, 376] width 295 height 18
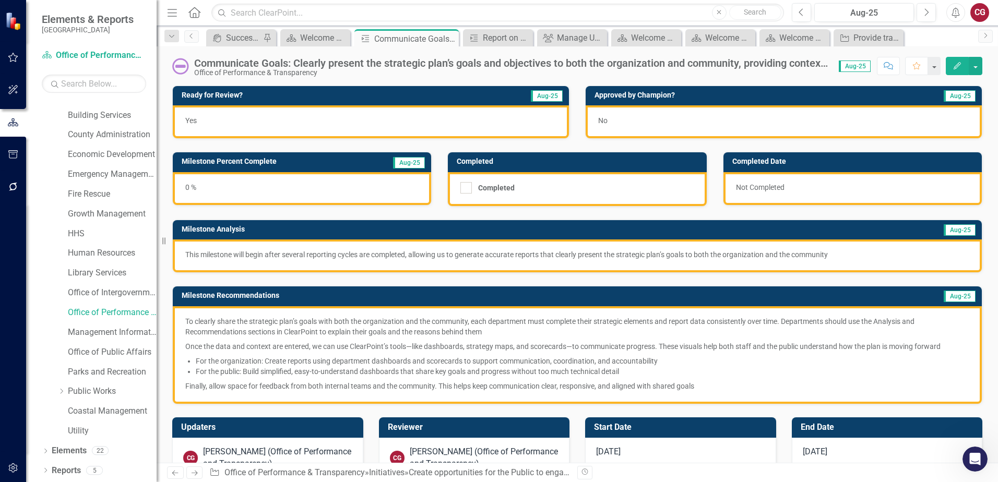
click at [450, 256] on p "This milestone will begin after several reporting cycles are completed, allowin…" at bounding box center [577, 254] width 784 height 10
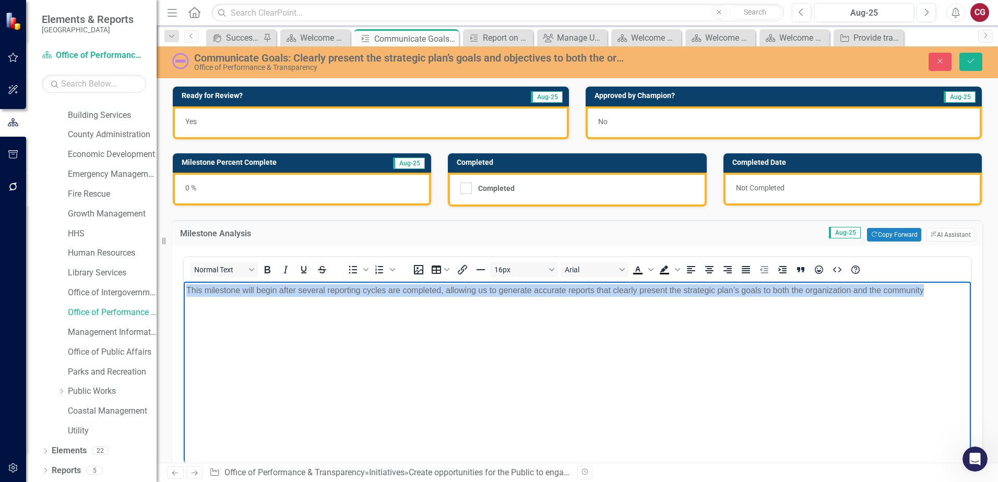
drag, startPoint x: 947, startPoint y: 296, endPoint x: 379, endPoint y: 562, distance: 626.6
click at [184, 282] on html "This milestone will begin after several reporting cycles are completed, allowin…" at bounding box center [577, 360] width 787 height 157
copy p "This milestone will begin after several reporting cycles are completed, allowin…"
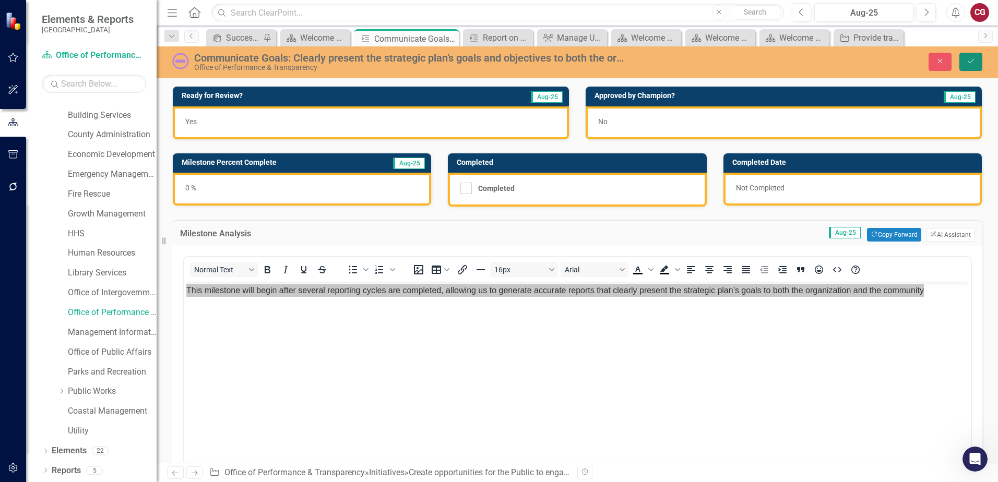
click at [973, 63] on icon "Save" at bounding box center [970, 60] width 9 height 7
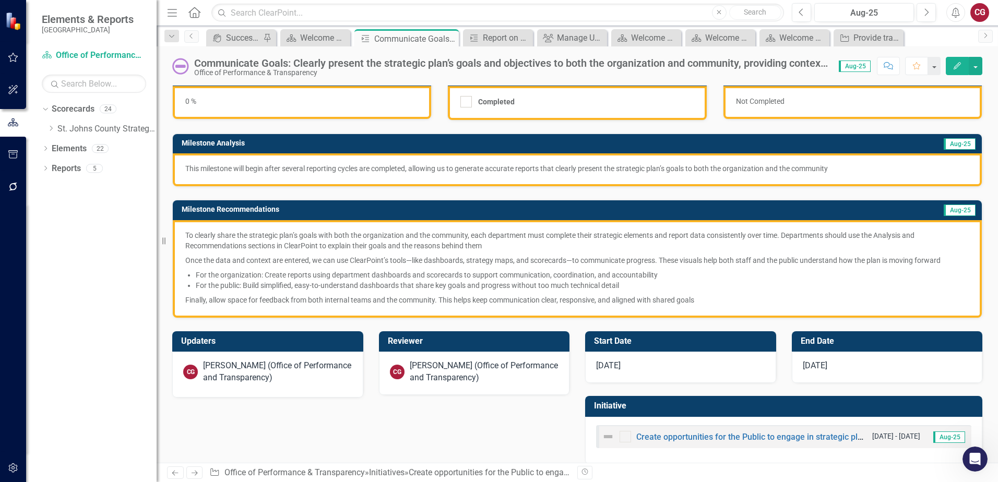
scroll to position [98, 0]
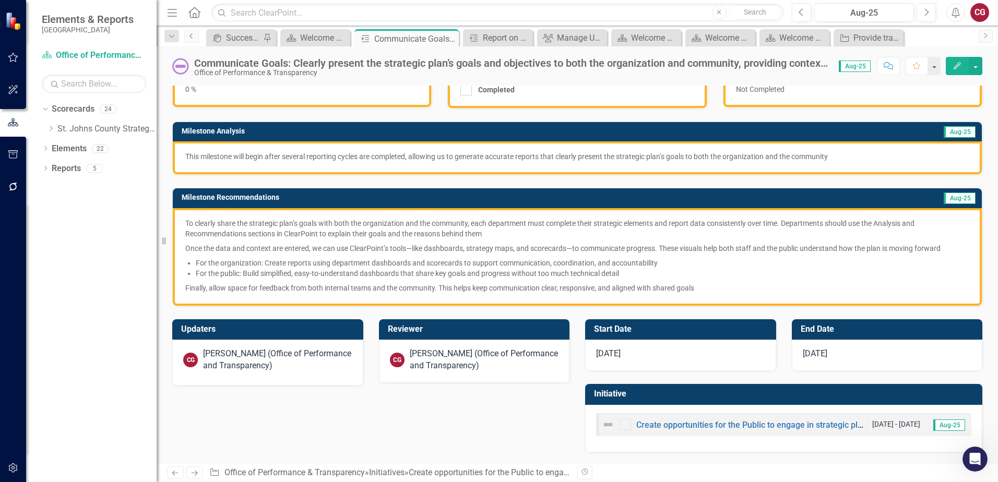
click at [193, 35] on icon "Previous" at bounding box center [191, 36] width 8 height 6
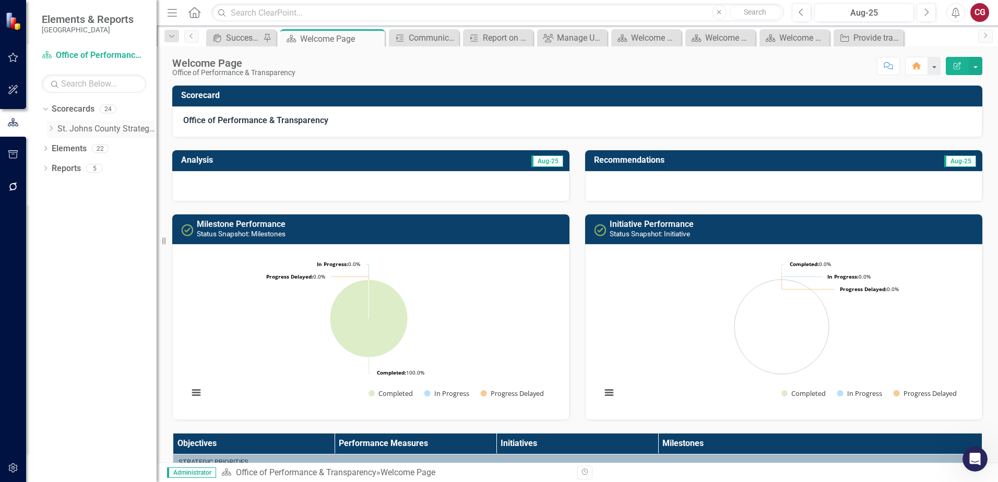
click at [51, 127] on icon at bounding box center [51, 128] width 3 height 5
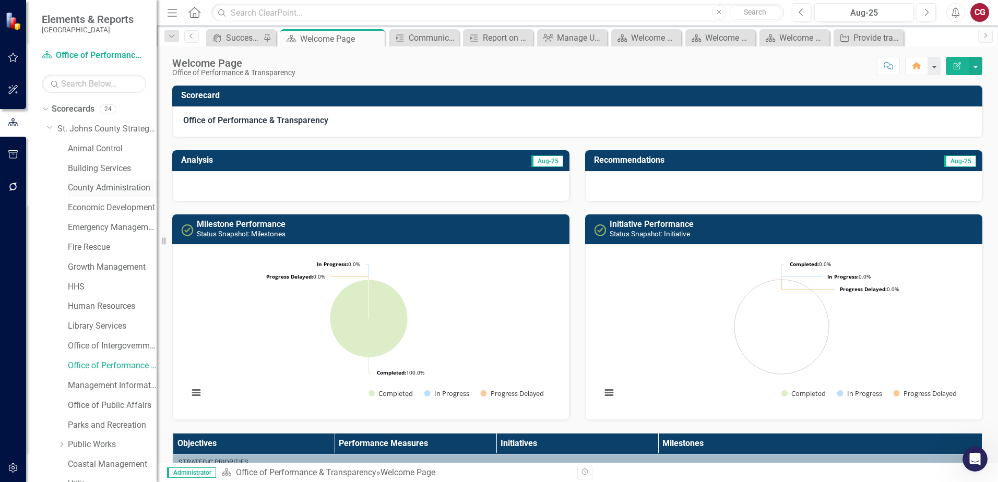
click at [91, 188] on link "County Administration" at bounding box center [112, 188] width 89 height 12
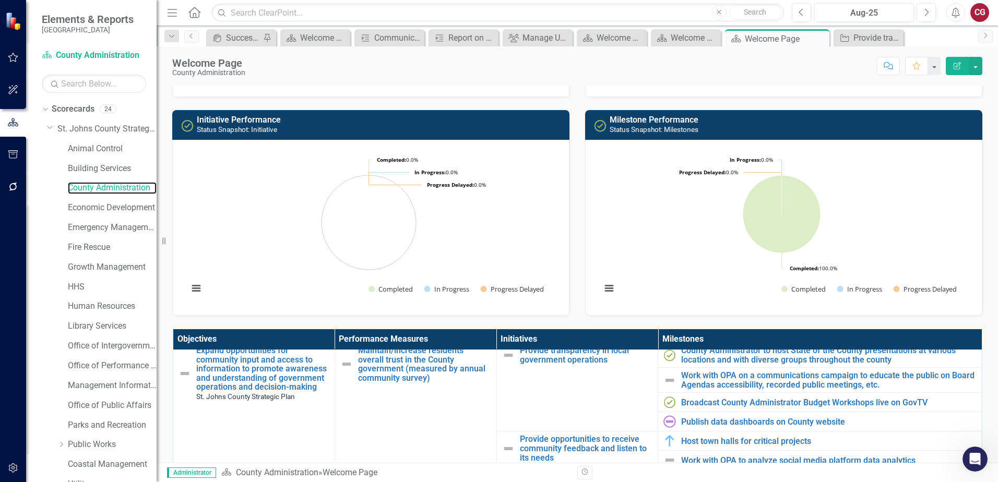
scroll to position [52, 0]
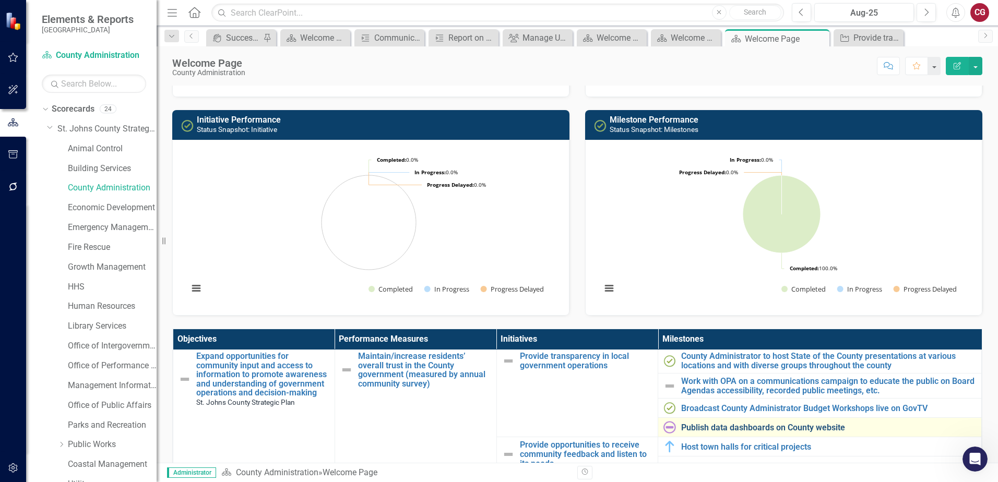
click at [712, 426] on link "Publish data dashboards on County website" at bounding box center [828, 427] width 295 height 9
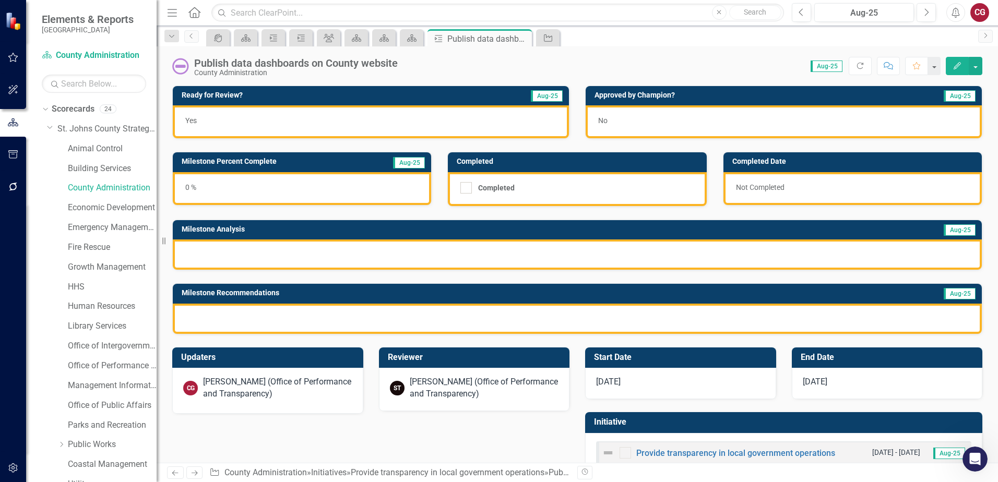
click at [257, 259] on div at bounding box center [577, 255] width 809 height 30
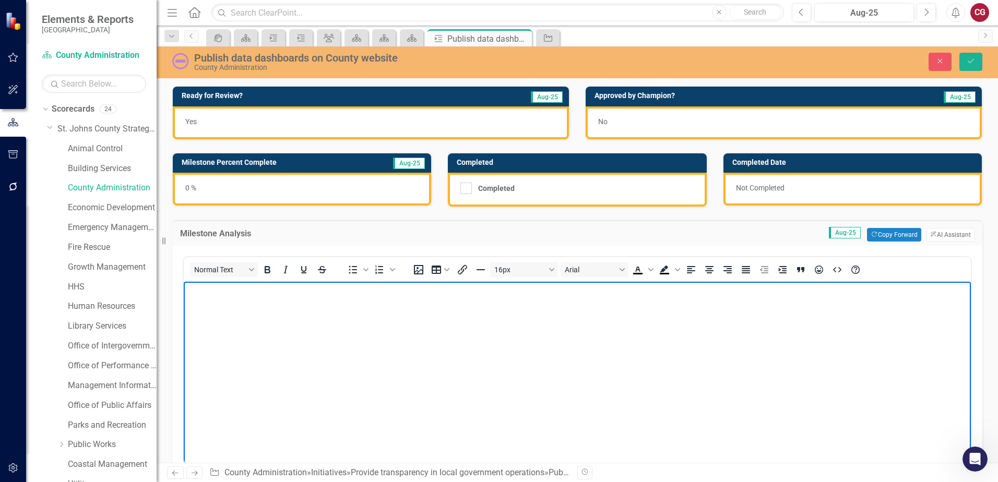
click at [236, 295] on p "Rich Text Area. Press ALT-0 for help." at bounding box center [577, 290] width 782 height 13
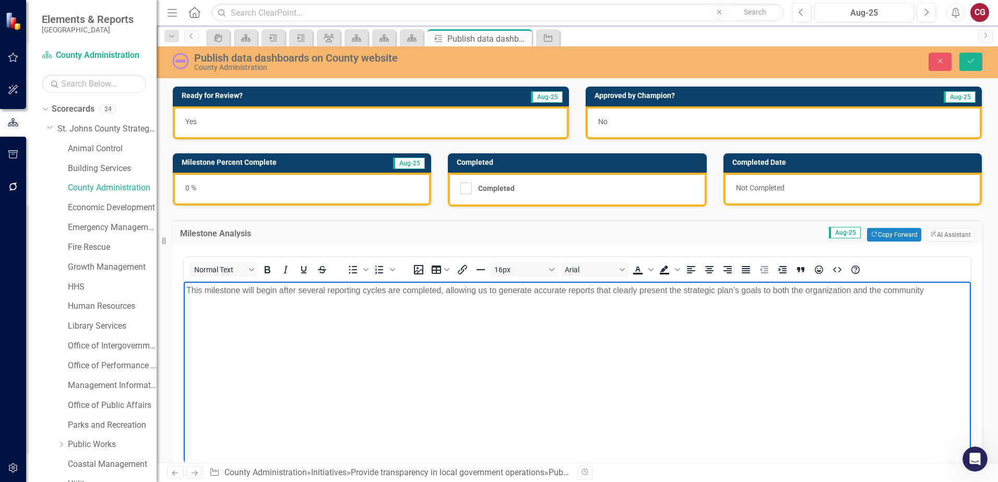
click at [940, 291] on p "This milestone will begin after several reporting cycles are completed, allowin…" at bounding box center [577, 290] width 782 height 13
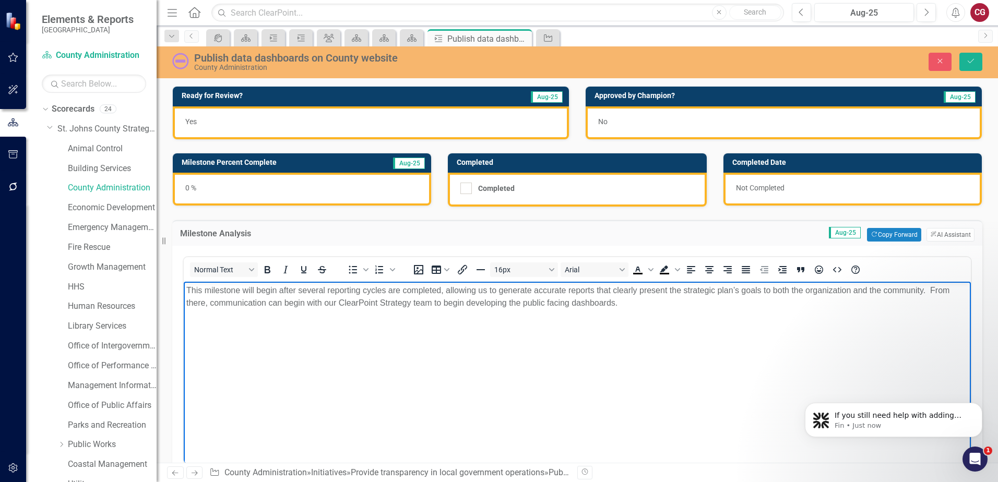
scroll to position [555, 0]
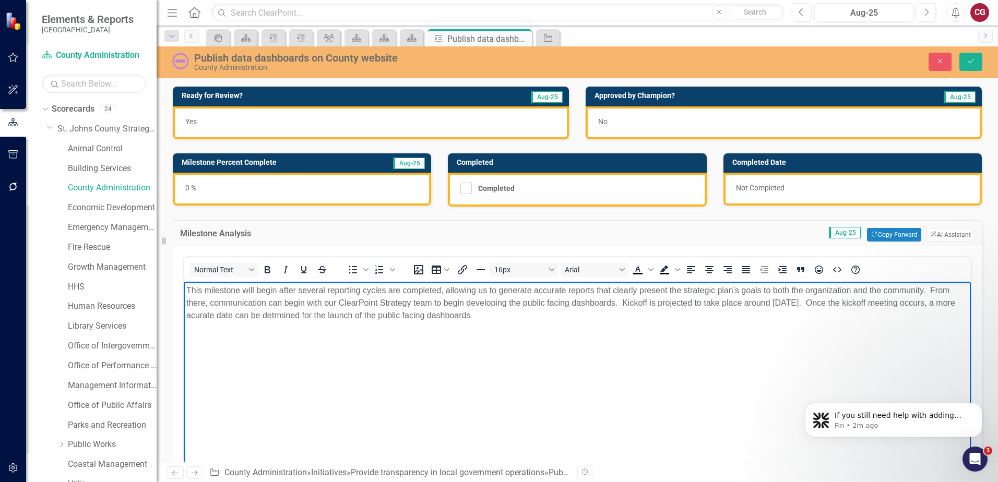
click at [648, 285] on body "This milestone will begin after several reporting cycles are completed, allowin…" at bounding box center [577, 360] width 787 height 157
click at [592, 326] on body "This milestone will begin after several reporting cycles are completed, allowin…" at bounding box center [577, 360] width 787 height 157
drag, startPoint x: 621, startPoint y: 325, endPoint x: 419, endPoint y: 299, distance: 204.1
click at [184, 282] on html "This milestone will begin after several reporting cycles are completed, allowin…" at bounding box center [577, 360] width 787 height 157
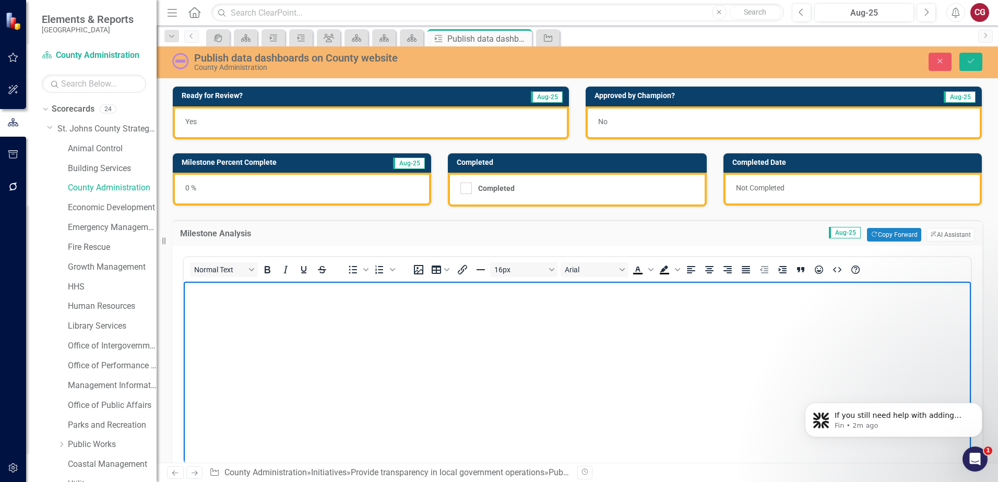
click at [372, 307] on body "Rich Text Area. Press ALT-0 for help." at bounding box center [577, 360] width 787 height 157
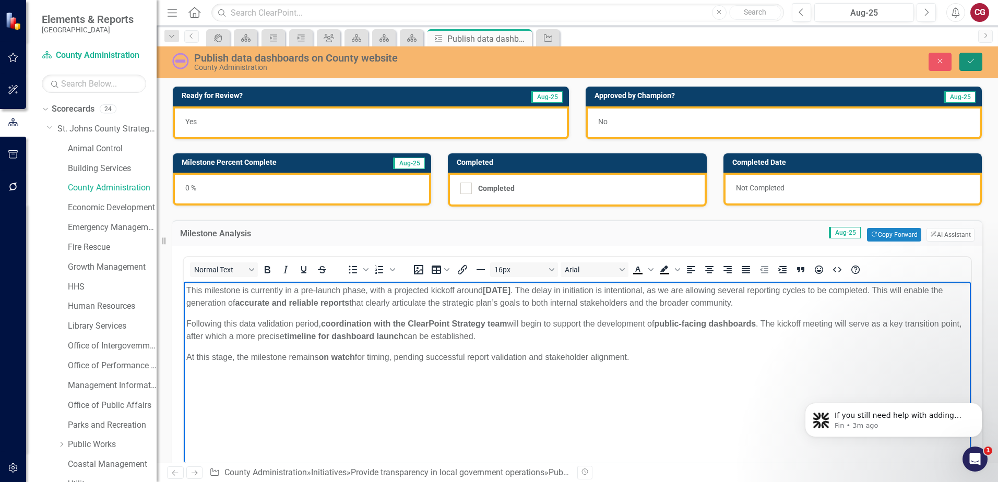
click at [976, 65] on button "Save" at bounding box center [970, 62] width 23 height 18
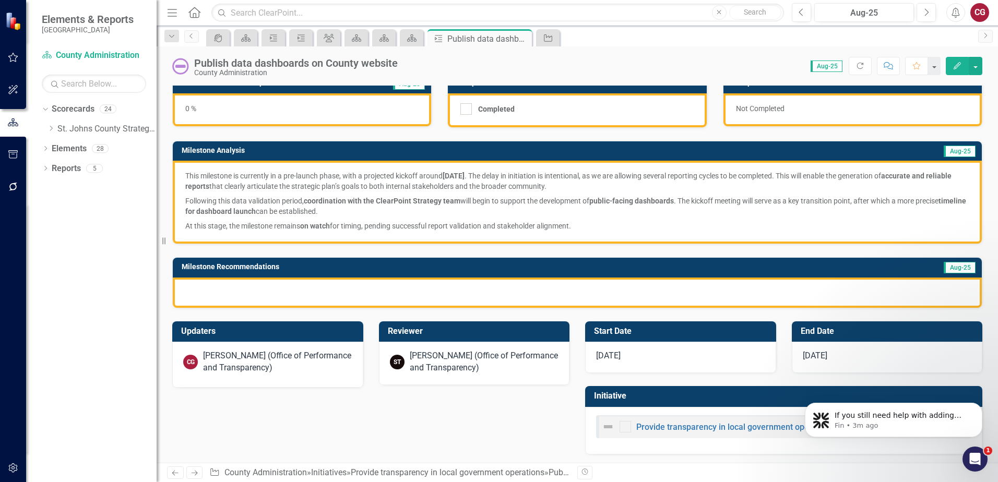
scroll to position [81, 0]
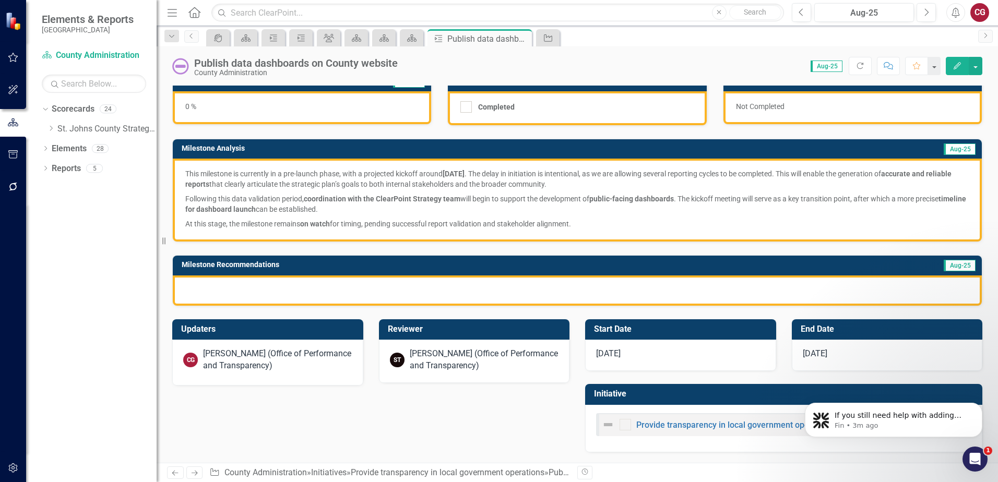
click at [436, 293] on div at bounding box center [577, 291] width 809 height 30
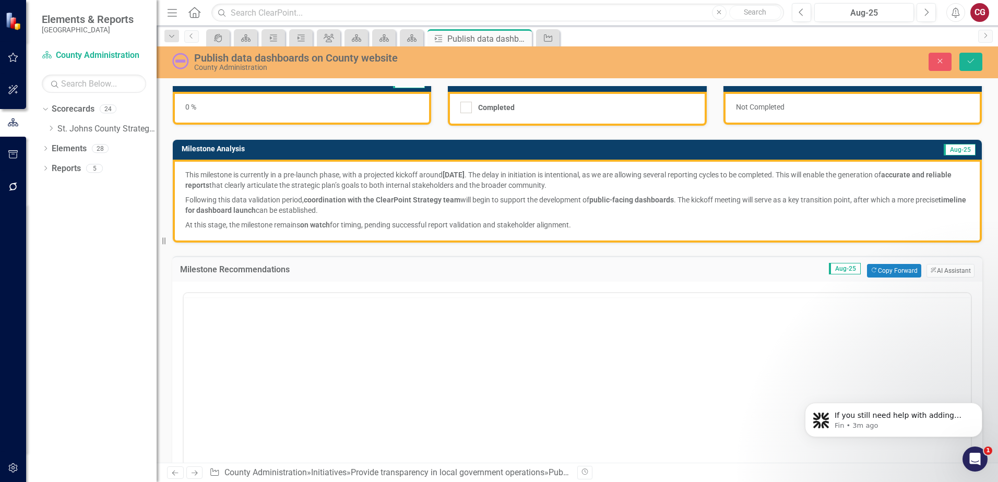
scroll to position [0, 0]
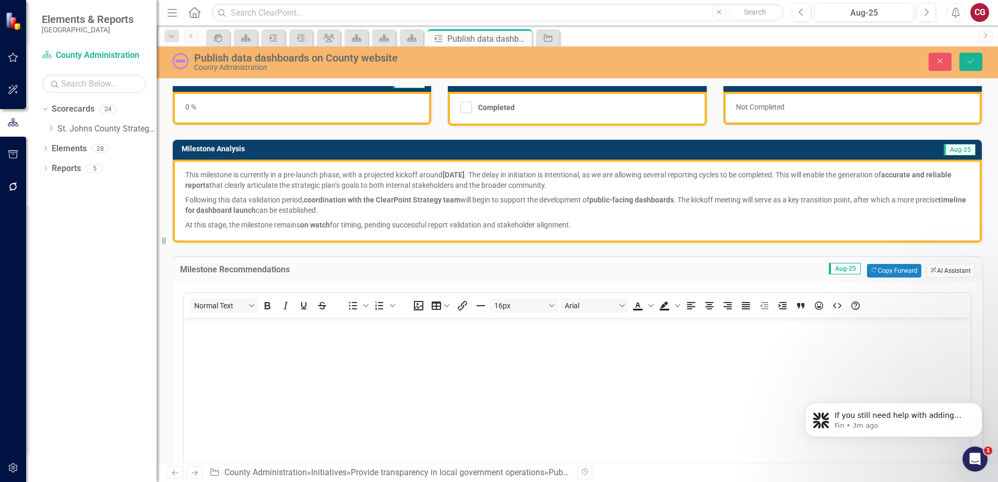
click at [928, 268] on button "ClearPoint AI AI Assistant" at bounding box center [950, 271] width 48 height 14
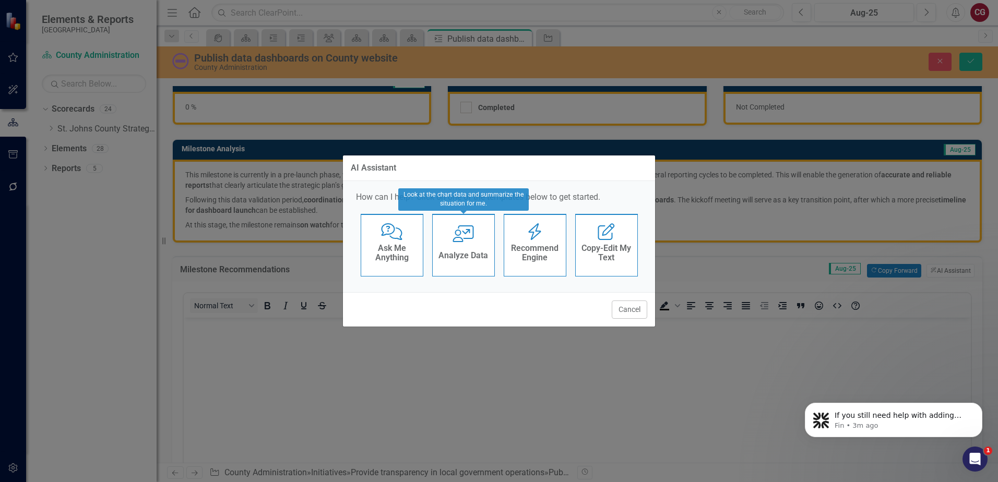
click at [518, 253] on h4 "Recommend Engine" at bounding box center [534, 253] width 51 height 18
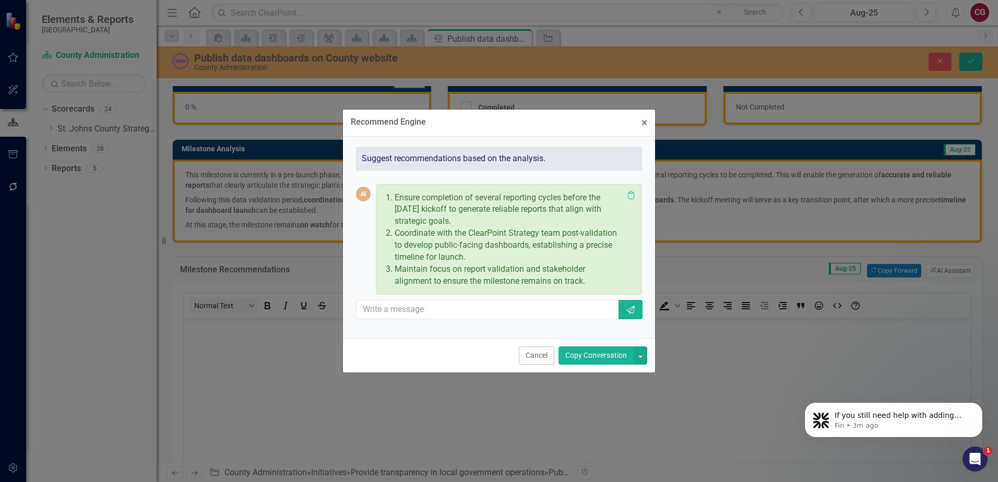
click at [597, 351] on button "Copy Conversation" at bounding box center [595, 355] width 75 height 18
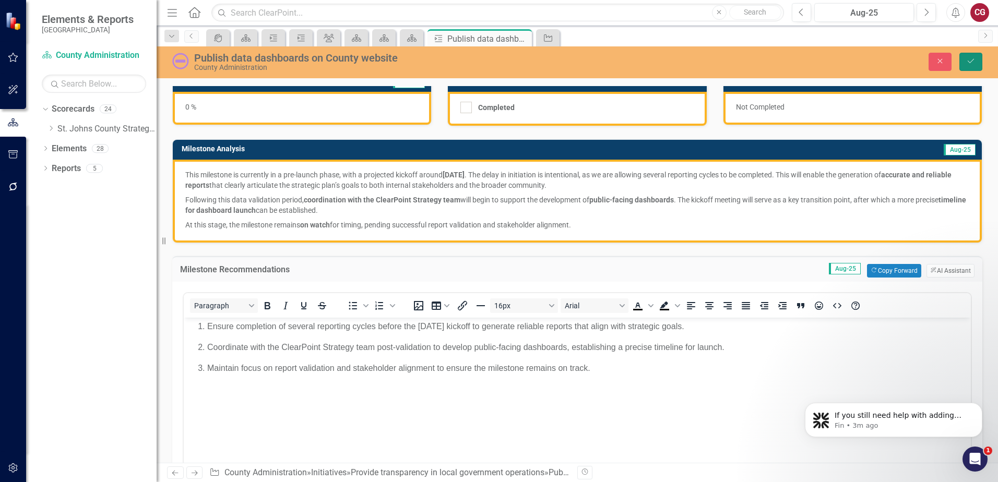
click at [968, 65] on icon "Save" at bounding box center [970, 60] width 9 height 7
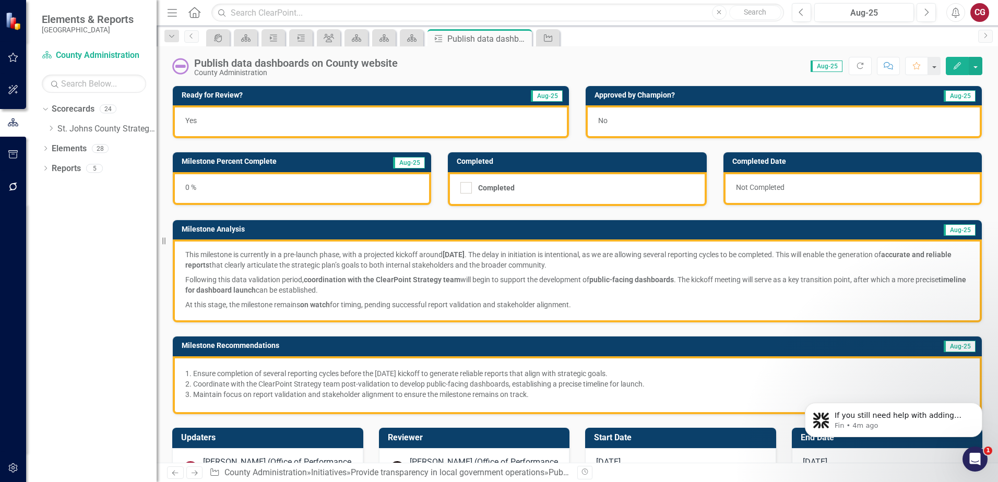
click at [515, 389] on p "Maintain focus on report validation and stakeholder alignment to ensure the mil…" at bounding box center [581, 394] width 776 height 10
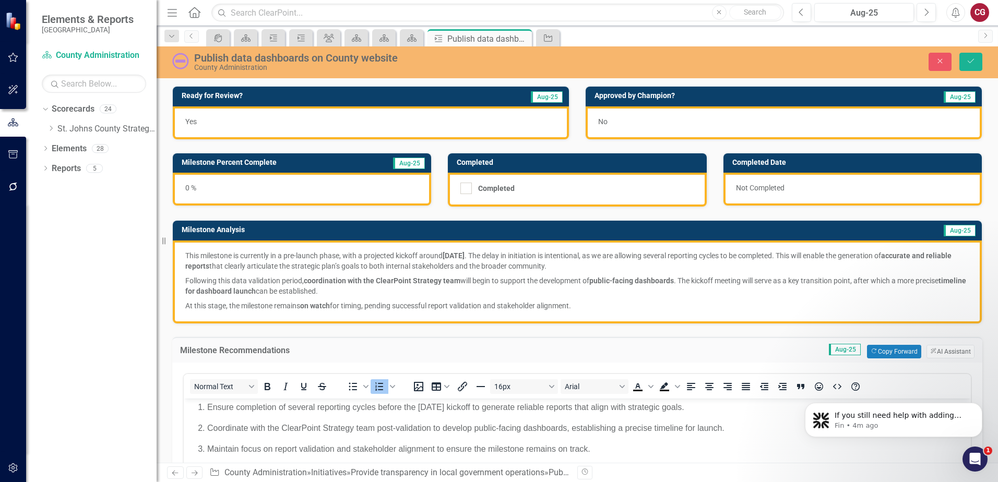
scroll to position [52, 0]
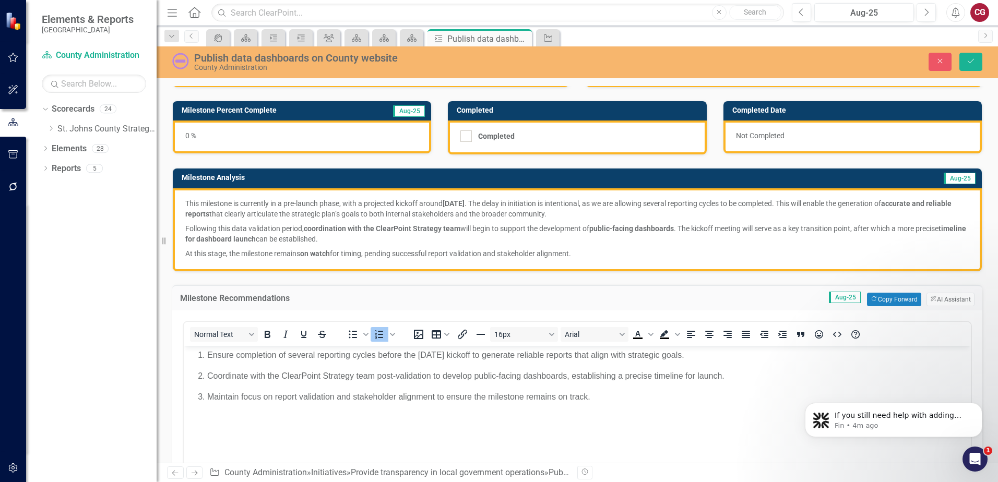
click at [431, 374] on p "Coordinate with the ClearPoint Strategy team post-validation to develop public-…" at bounding box center [587, 375] width 761 height 13
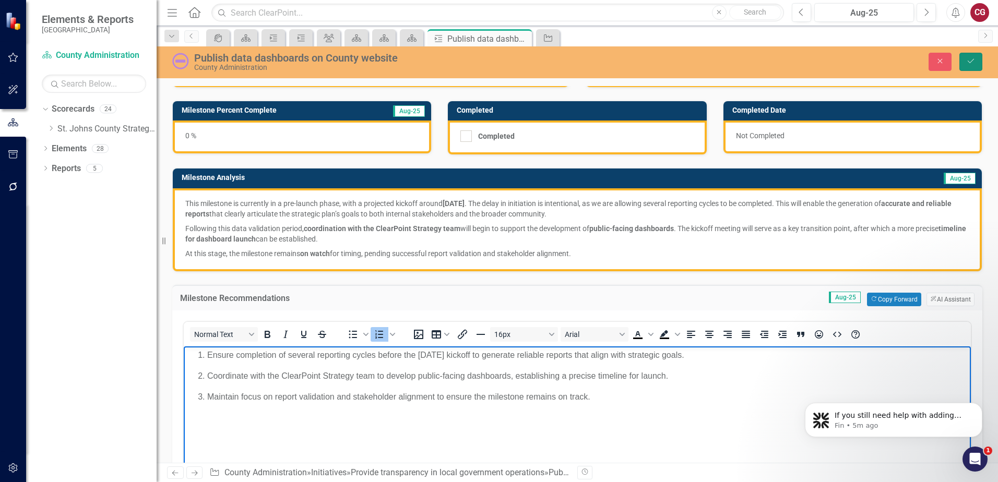
click at [973, 61] on icon "Save" at bounding box center [970, 60] width 9 height 7
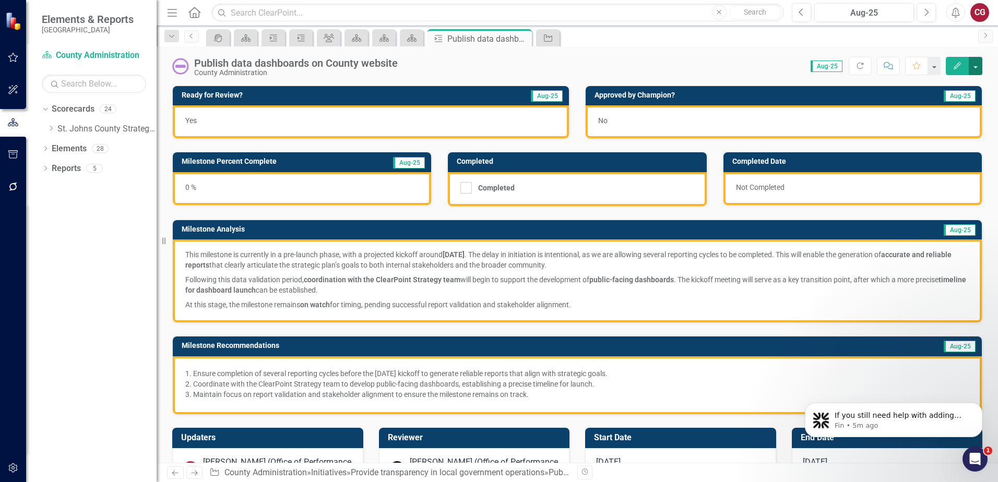
click at [978, 69] on button "button" at bounding box center [976, 66] width 14 height 18
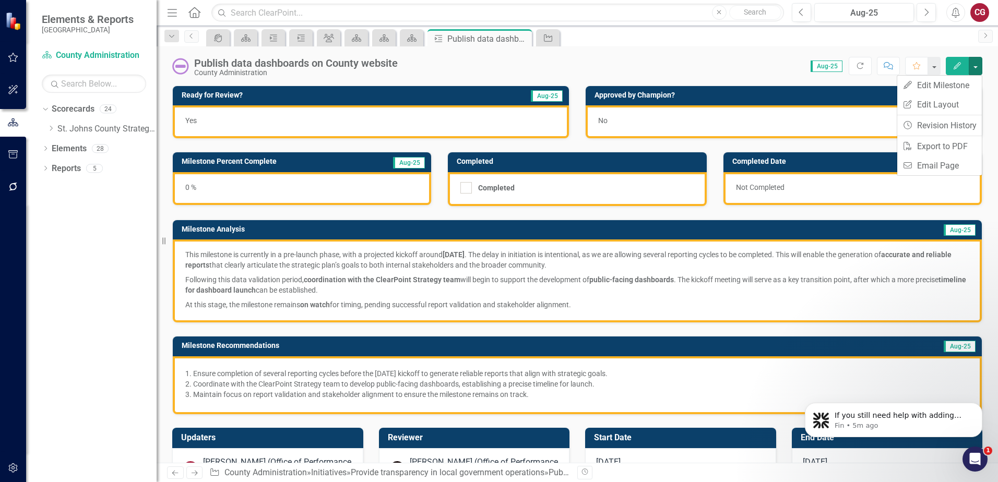
click at [834, 43] on div "icon.portal Scorecard Milestone Milestone Group Scorecard Scorecard Scorecard M…" at bounding box center [588, 37] width 769 height 17
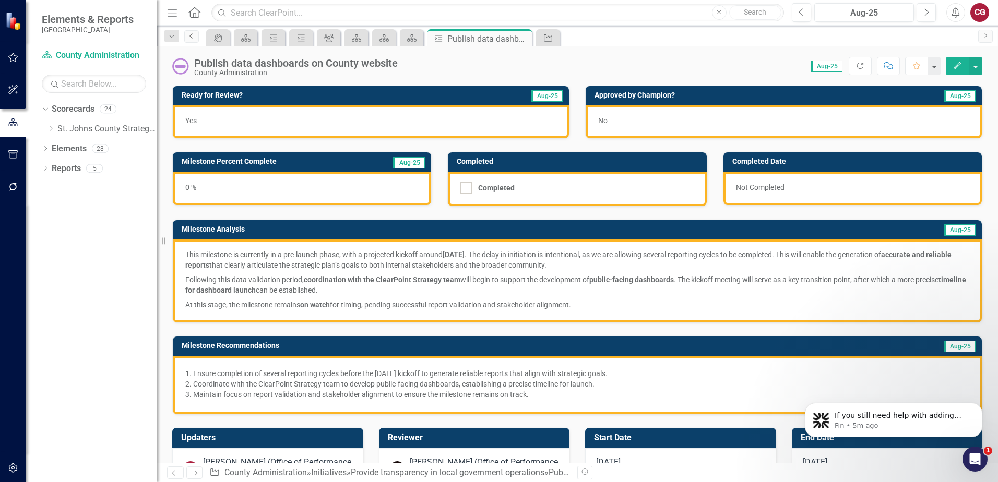
click at [184, 37] on link "Previous" at bounding box center [191, 36] width 15 height 13
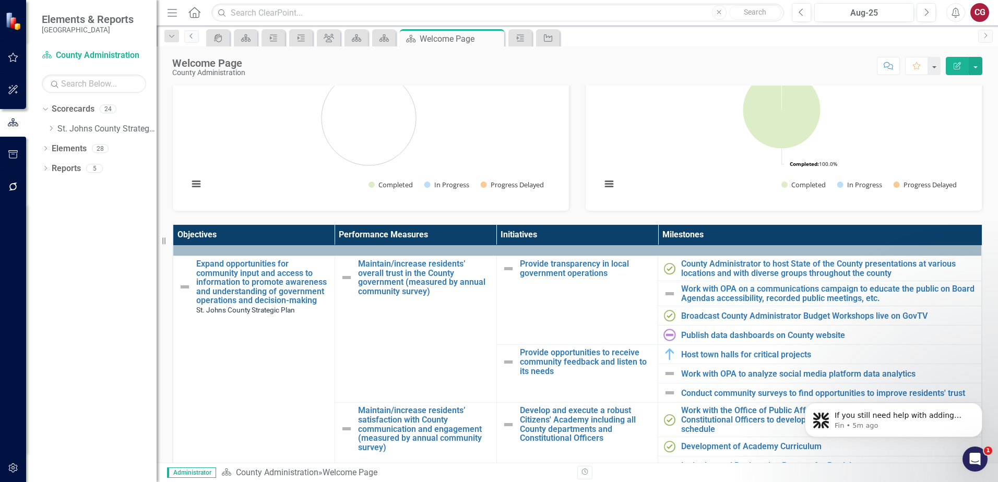
scroll to position [52, 0]
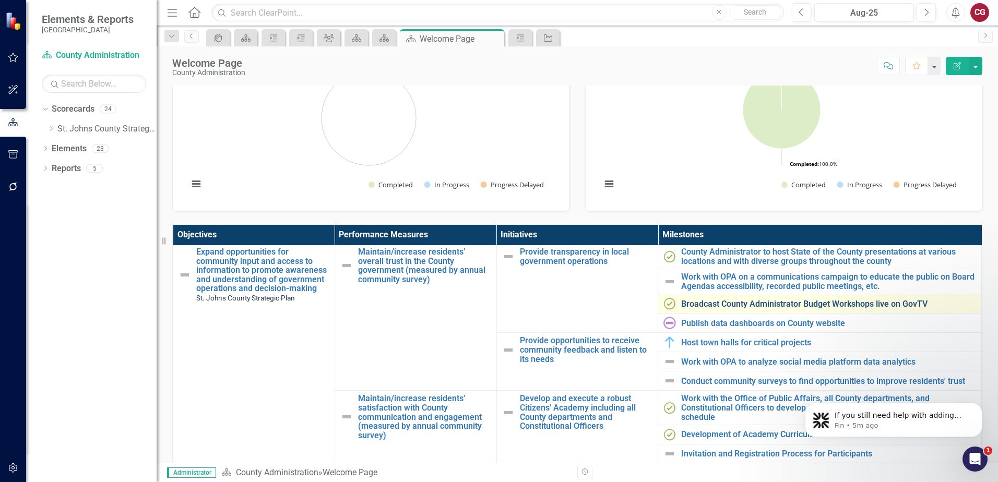
click at [692, 301] on link "Broadcast County Administrator Budget Workshops live on GovTV" at bounding box center [828, 304] width 295 height 9
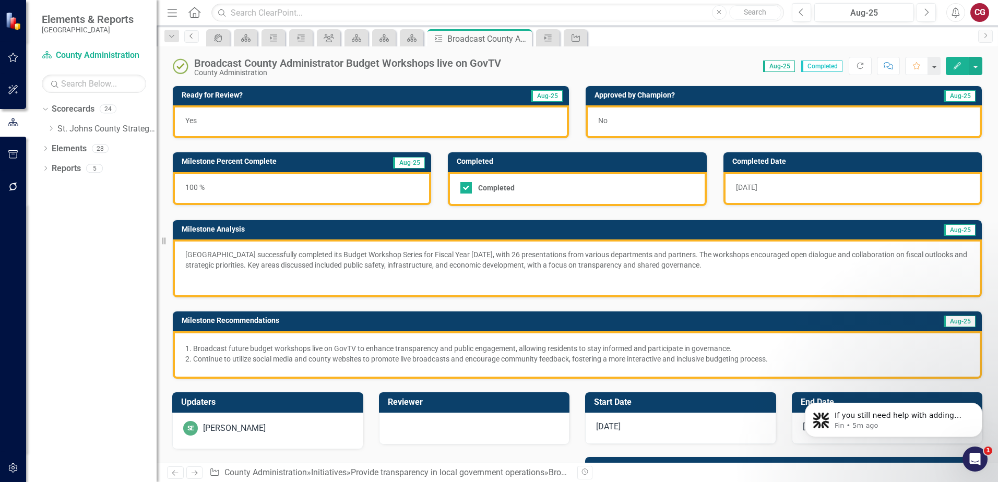
click at [189, 38] on icon "Previous" at bounding box center [191, 36] width 8 height 6
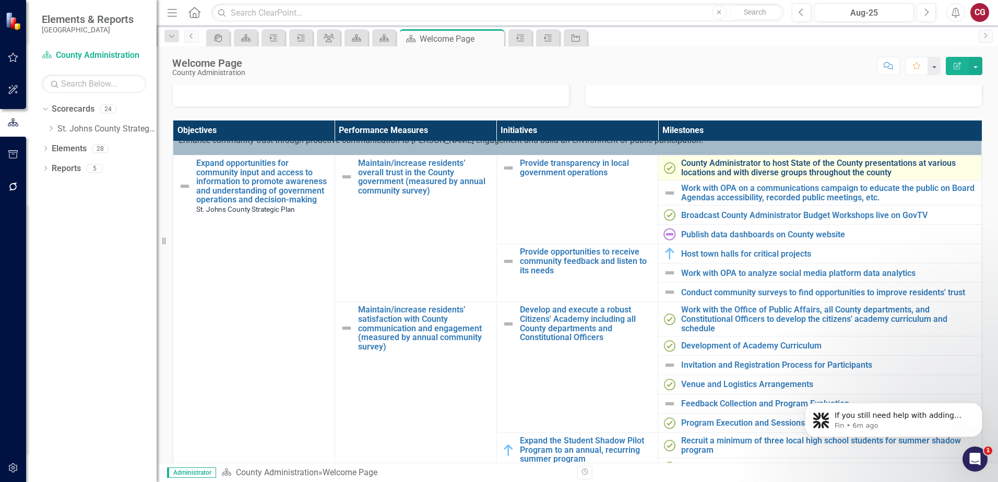
scroll to position [52, 0]
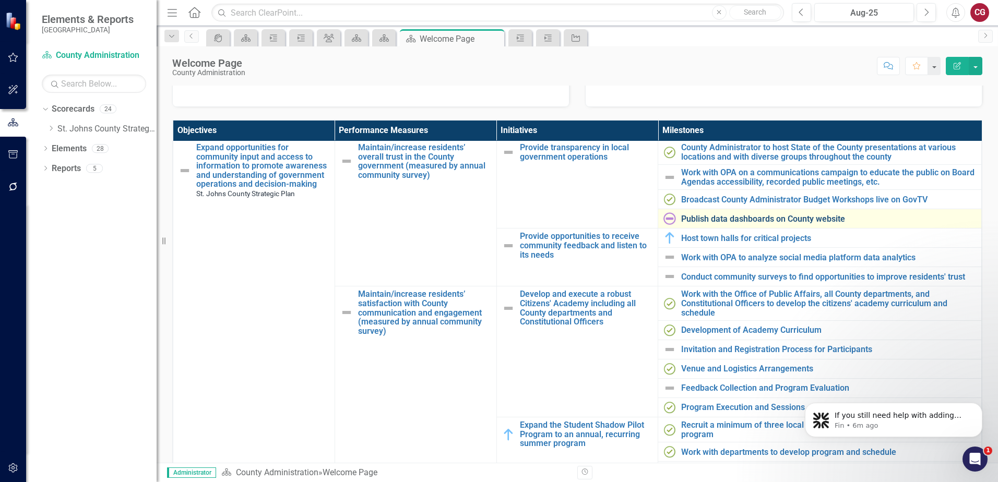
click at [720, 221] on link "Publish data dashboards on County website" at bounding box center [828, 218] width 295 height 9
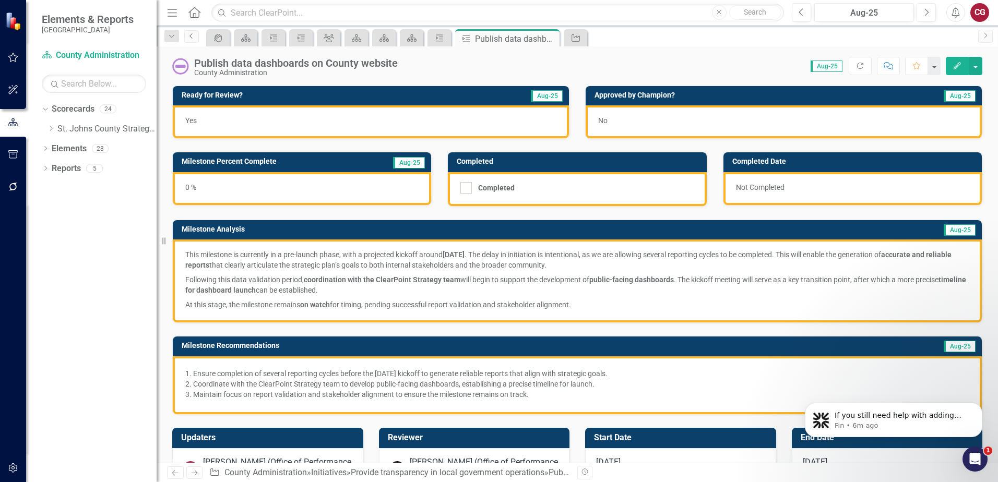
click at [192, 38] on icon at bounding box center [190, 35] width 3 height 5
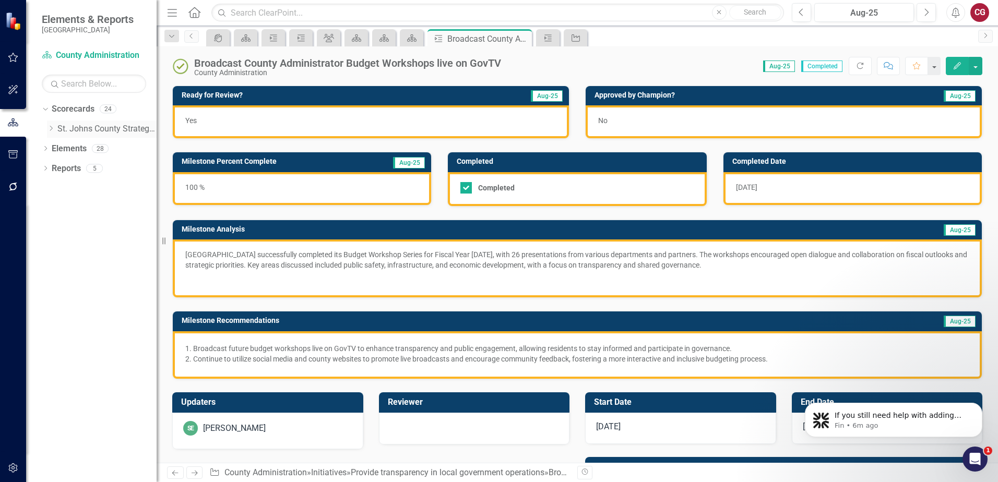
click at [53, 132] on div "Dropdown" at bounding box center [51, 129] width 8 height 9
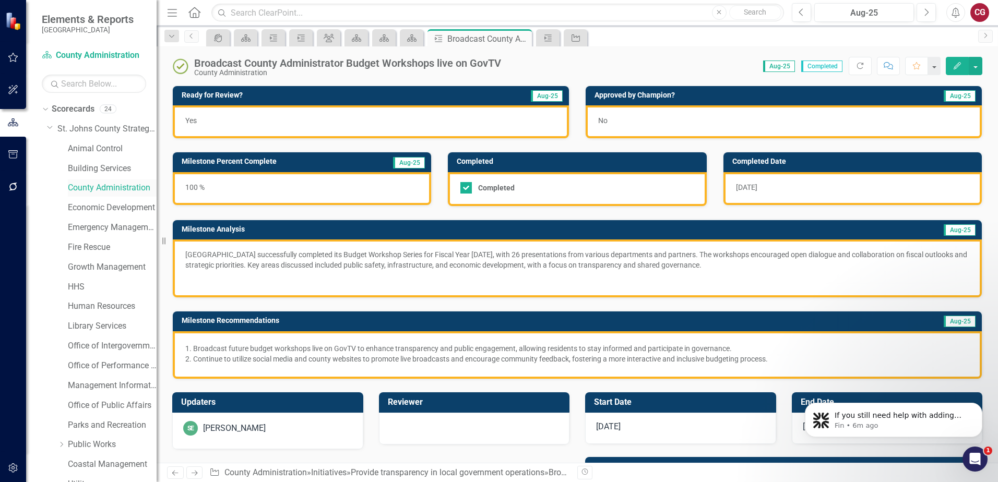
click at [95, 183] on link "County Administration" at bounding box center [112, 188] width 89 height 12
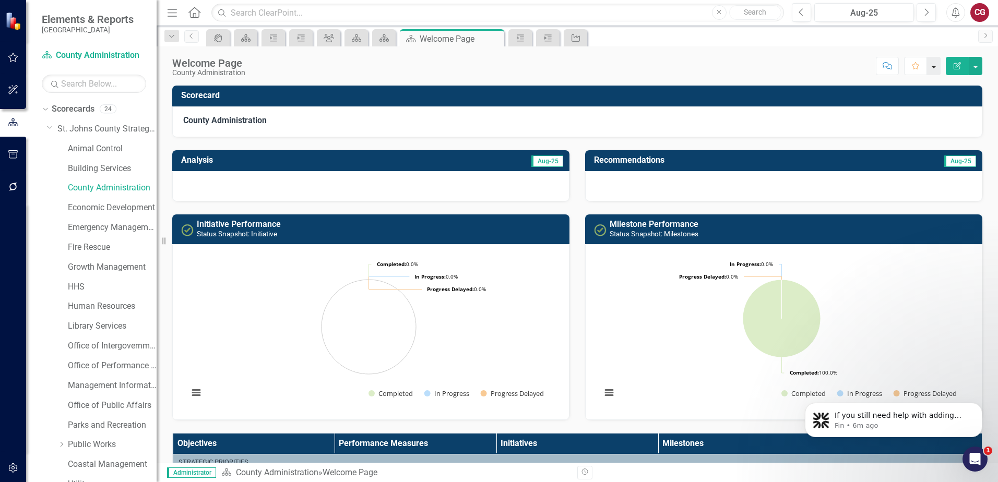
click at [932, 70] on button "button" at bounding box center [934, 66] width 14 height 18
click at [756, 64] on div "Score: N/A Aug-25 Completed Comment Favorite Edit Report" at bounding box center [616, 66] width 732 height 18
click at [915, 66] on icon "Favorite" at bounding box center [916, 65] width 9 height 7
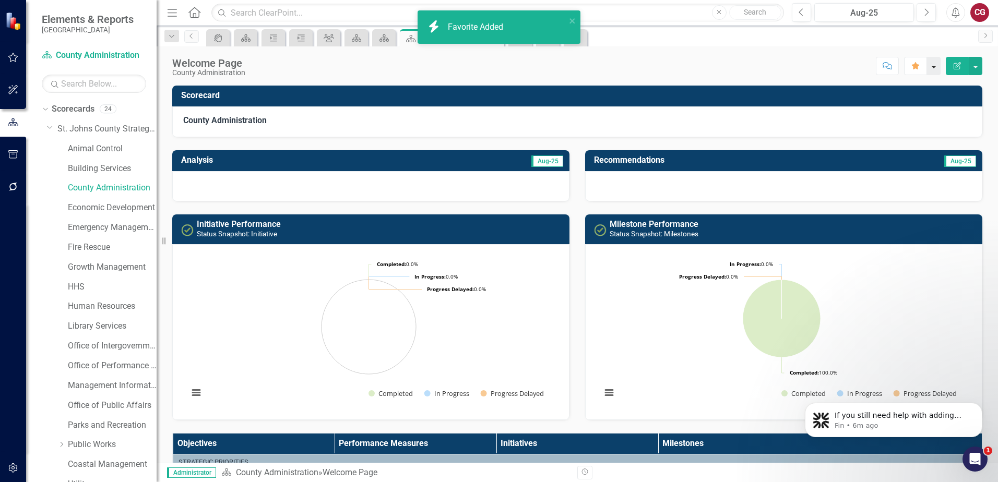
click at [934, 67] on button "button" at bounding box center [934, 66] width 14 height 18
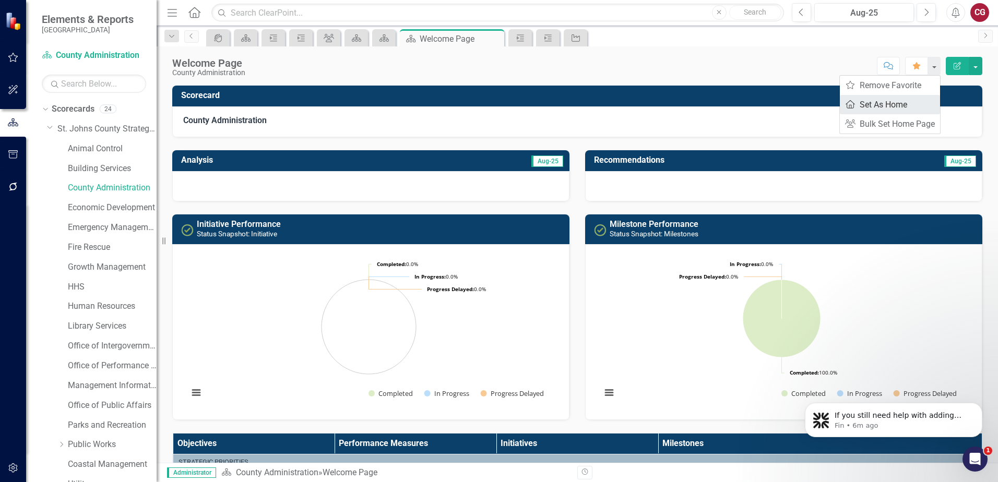
click at [904, 105] on link "Home Set As Home" at bounding box center [890, 104] width 100 height 19
click at [101, 364] on link "Office of Performance & Transparency" at bounding box center [112, 366] width 89 height 12
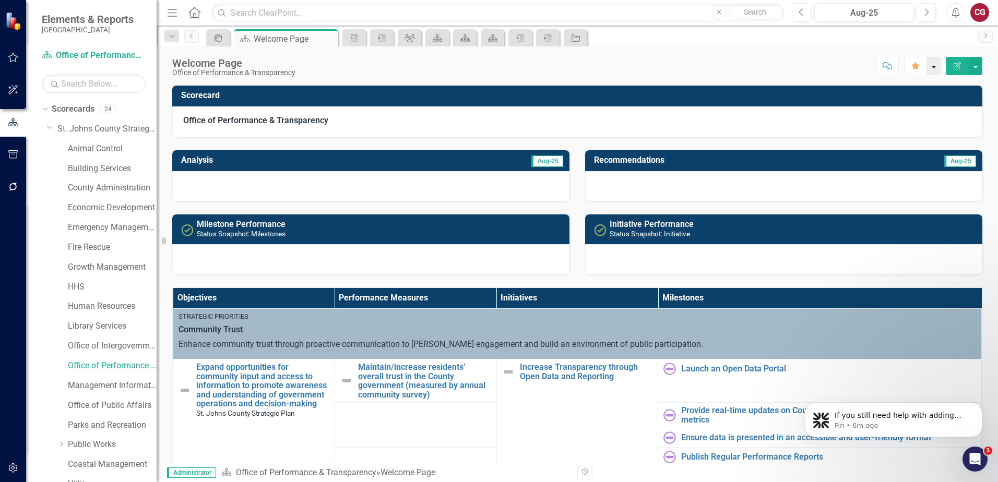
click at [935, 68] on button "button" at bounding box center [934, 66] width 14 height 18
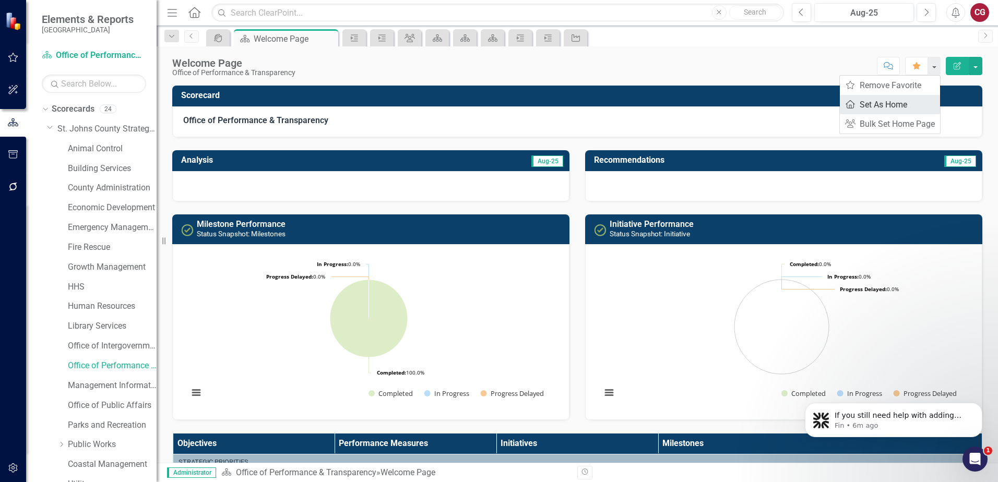
click at [881, 105] on link "Home Set As Home" at bounding box center [890, 104] width 100 height 19
click at [194, 11] on icon "Home" at bounding box center [194, 12] width 14 height 11
click at [192, 15] on icon "Home" at bounding box center [194, 12] width 14 height 11
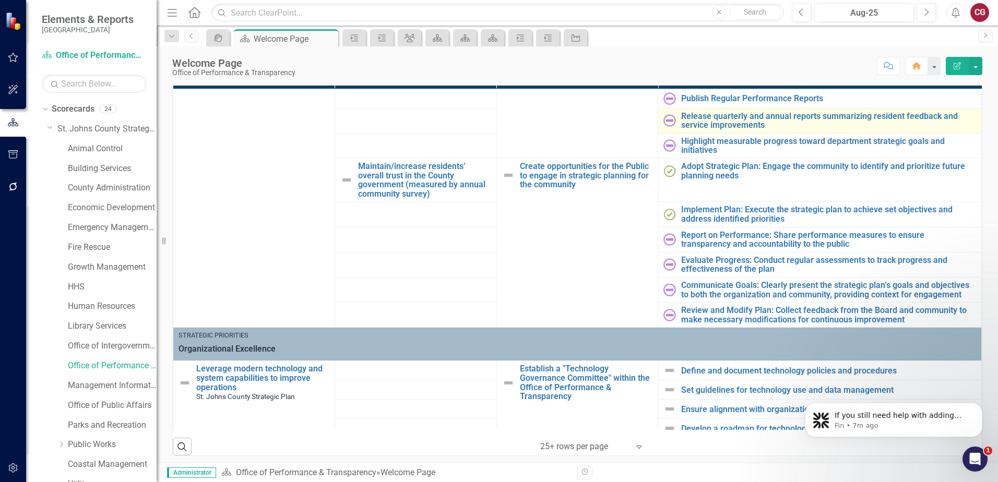
scroll to position [157, 0]
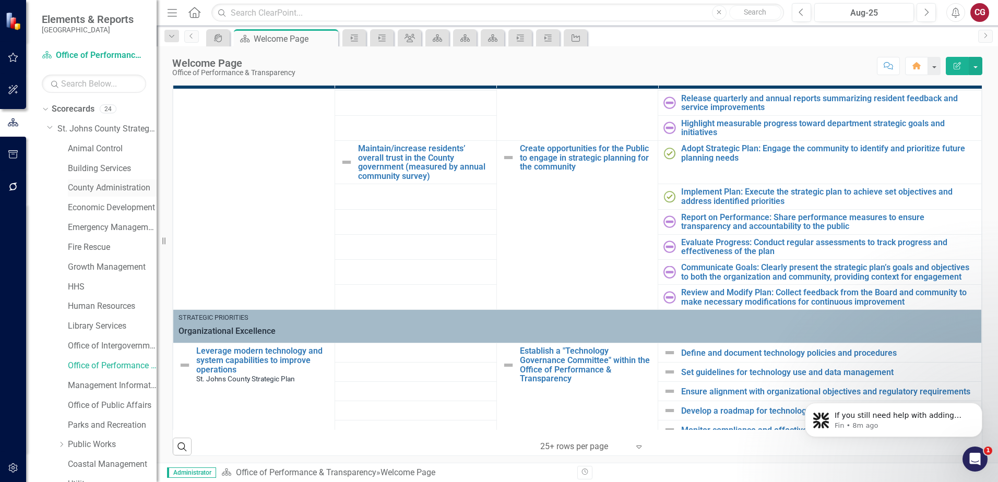
click at [88, 192] on link "County Administration" at bounding box center [112, 188] width 89 height 12
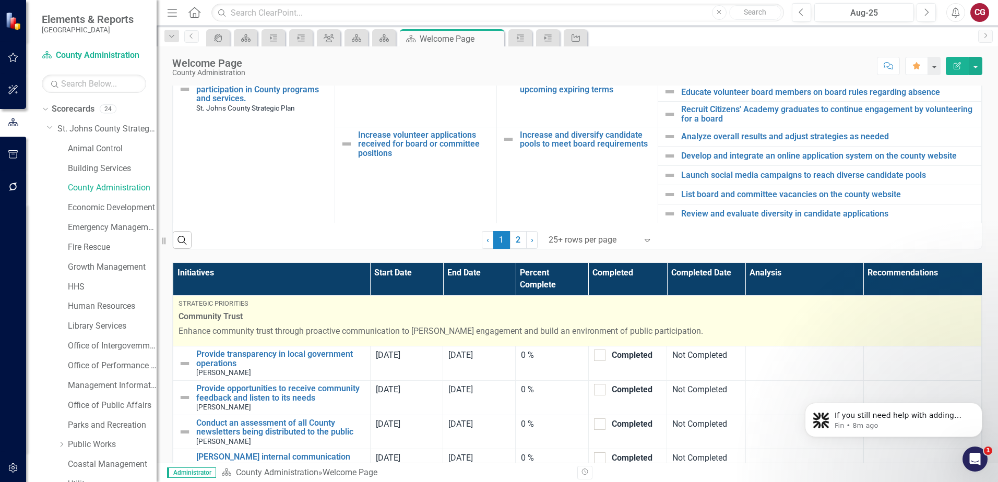
scroll to position [574, 0]
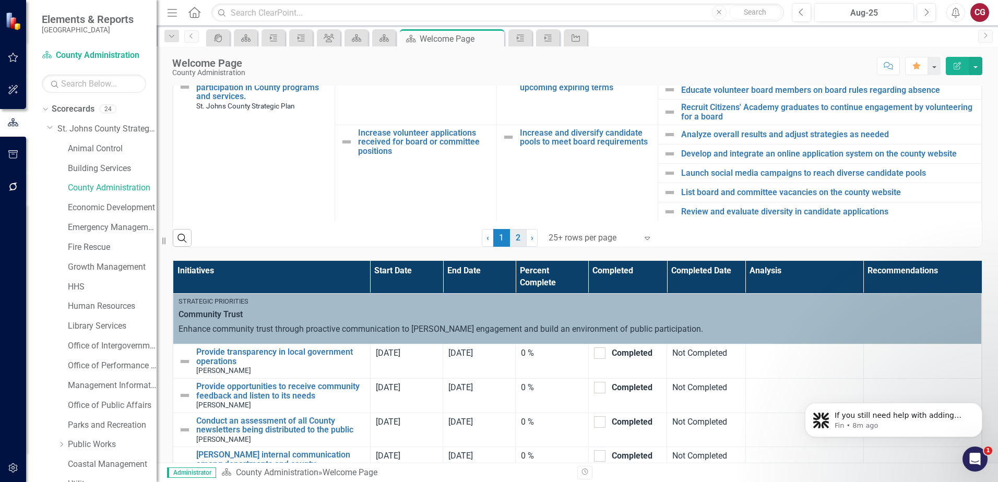
click at [517, 241] on link "2" at bounding box center [518, 238] width 17 height 18
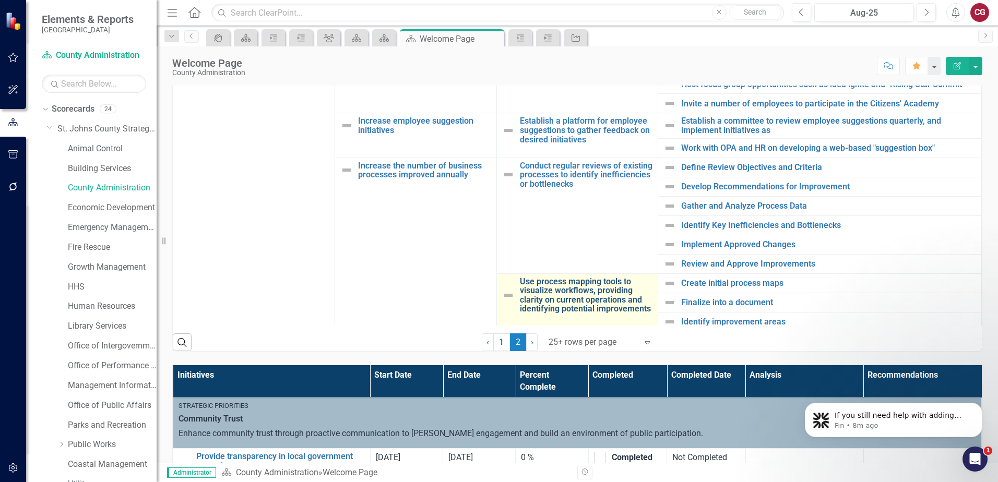
scroll to position [0, 0]
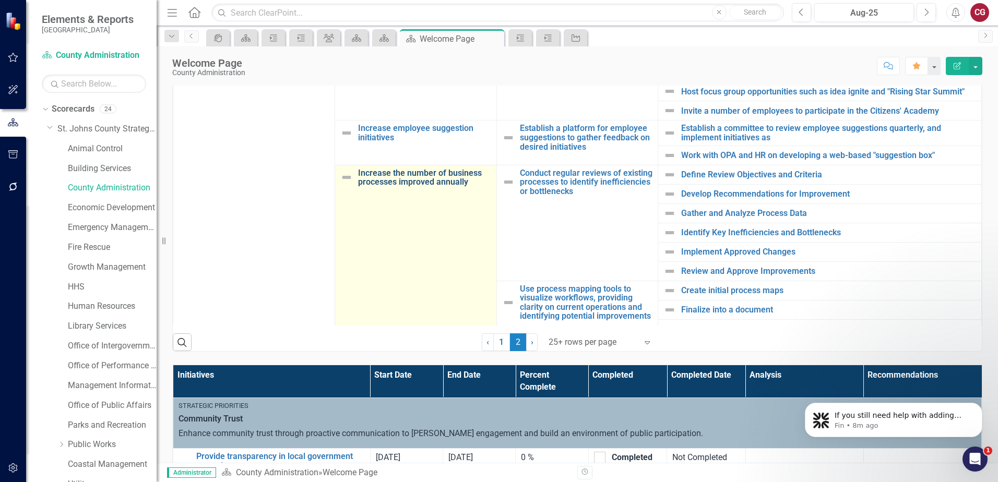
click at [419, 172] on link "Increase the number of business processes improved annually" at bounding box center [424, 178] width 133 height 18
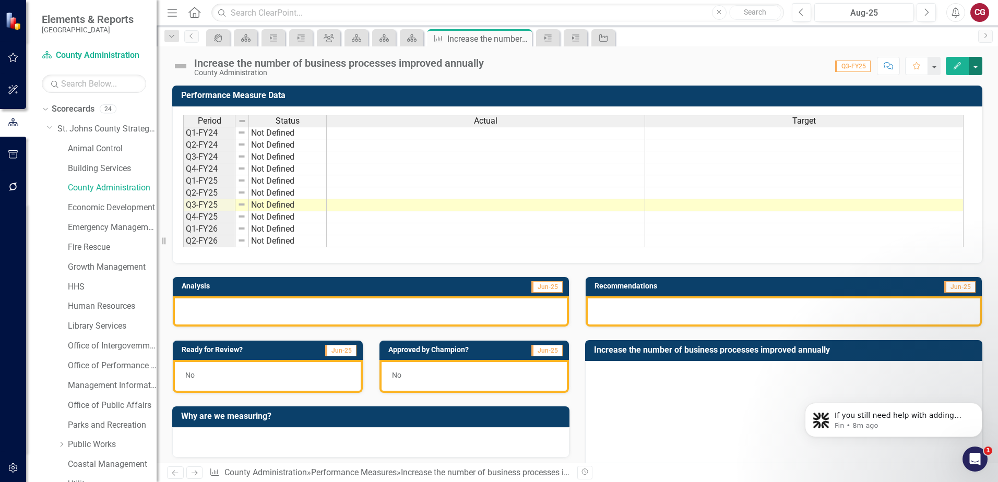
click at [975, 65] on button "button" at bounding box center [976, 66] width 14 height 18
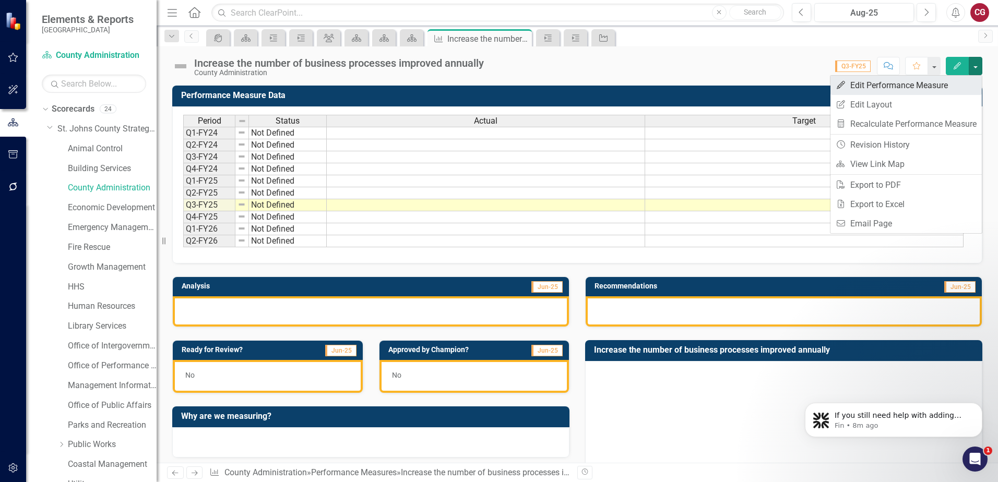
click at [904, 87] on link "Edit Edit Performance Measure" at bounding box center [905, 85] width 151 height 19
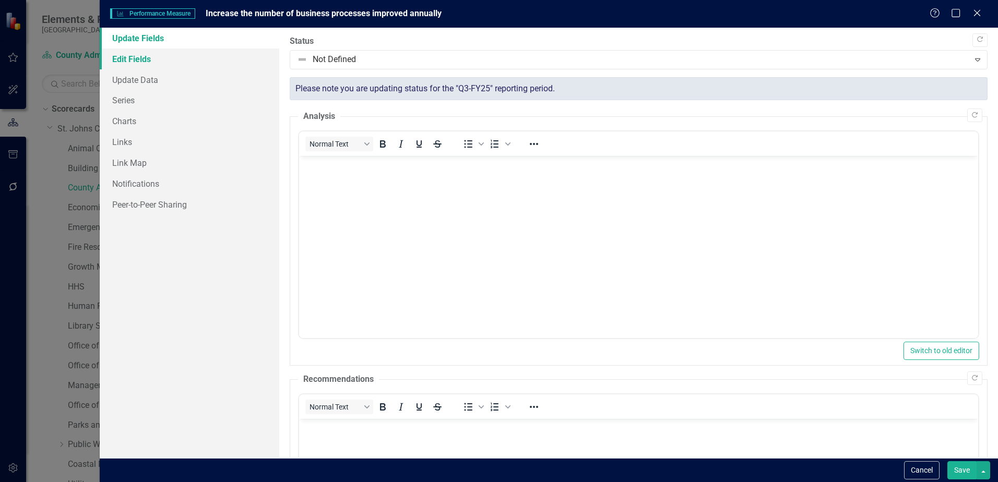
click at [130, 62] on link "Edit Fields" at bounding box center [190, 59] width 180 height 21
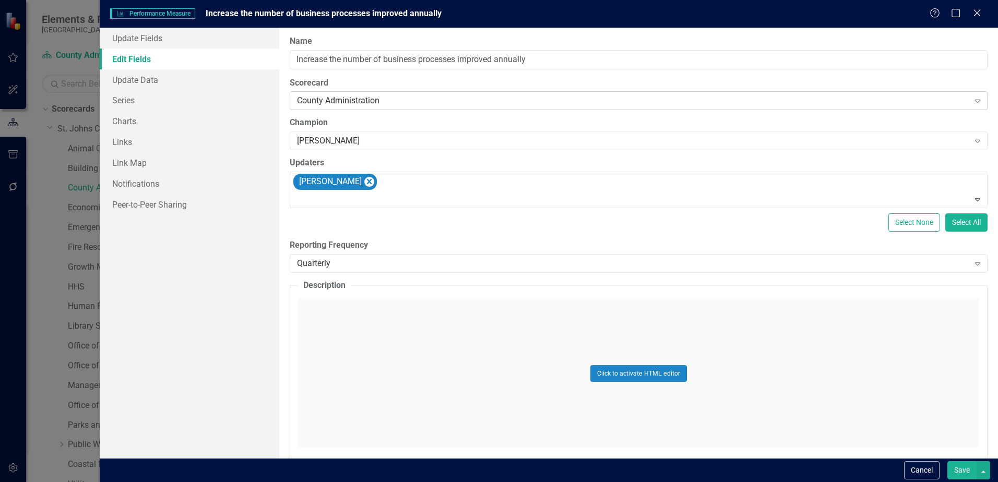
click at [343, 102] on div "County Administration" at bounding box center [633, 101] width 672 height 12
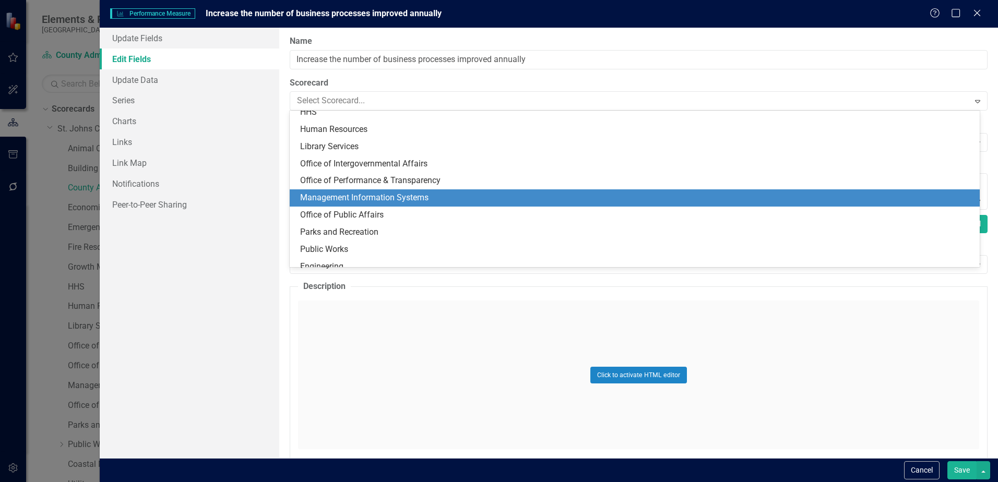
scroll to position [156, 0]
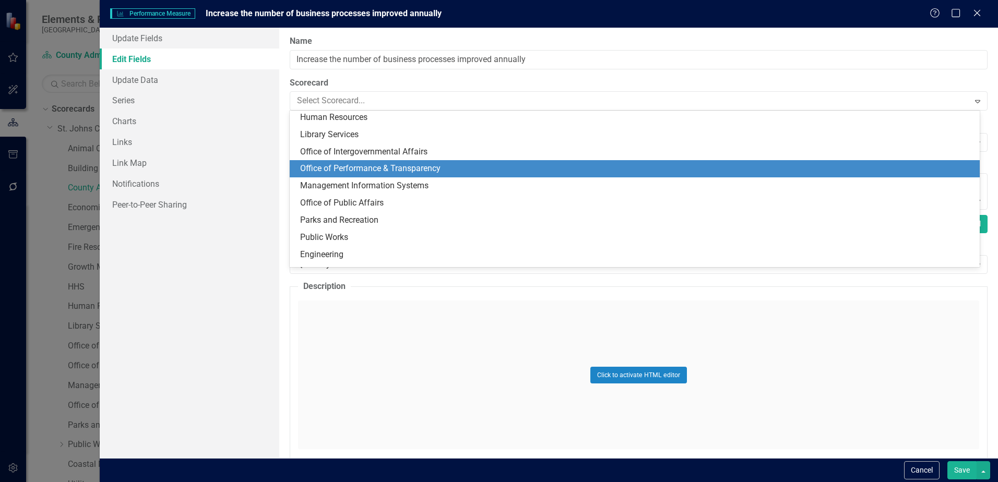
click at [350, 168] on div "Office of Performance & Transparency" at bounding box center [636, 169] width 673 height 12
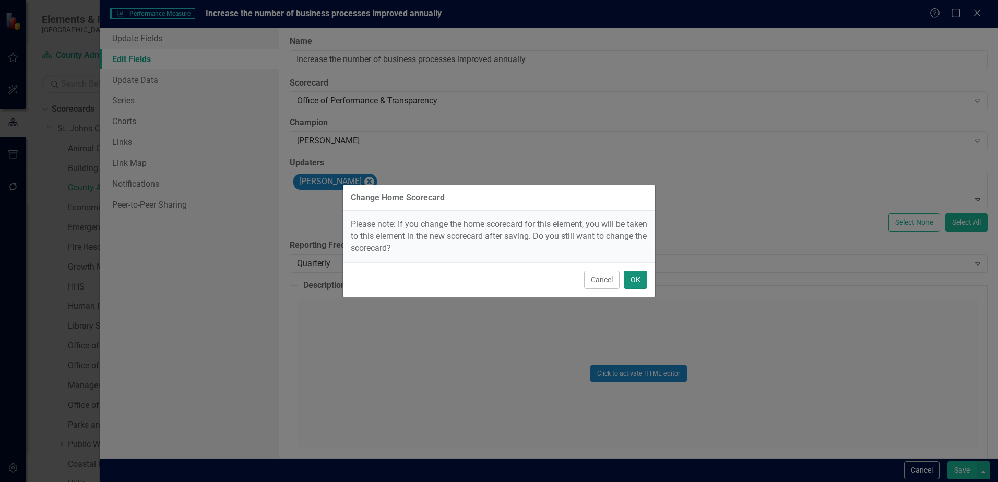
click at [638, 282] on button "OK" at bounding box center [635, 280] width 23 height 18
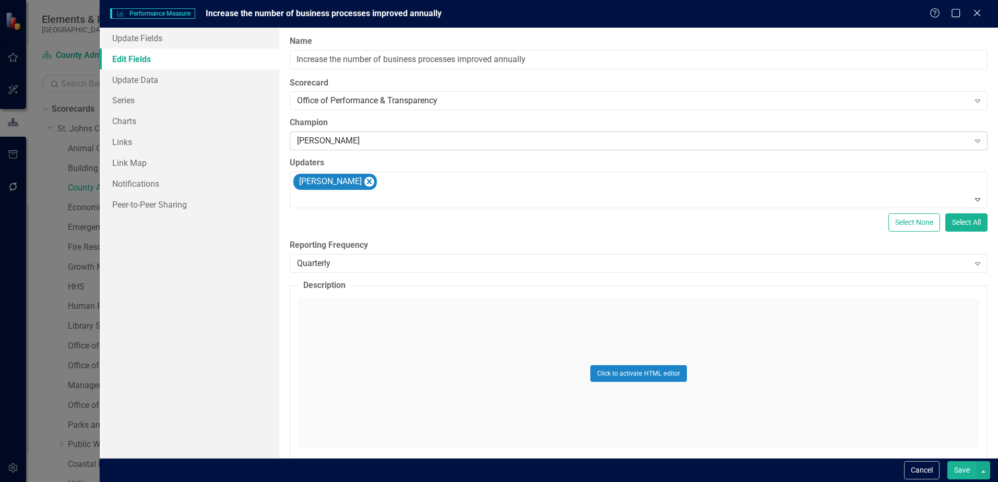
click at [364, 142] on div "[PERSON_NAME]" at bounding box center [633, 141] width 672 height 12
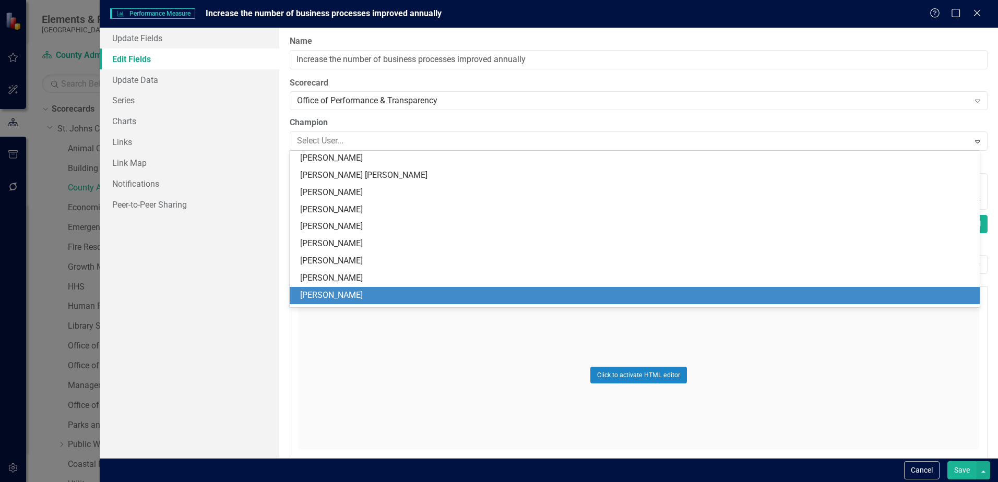
scroll to position [360, 0]
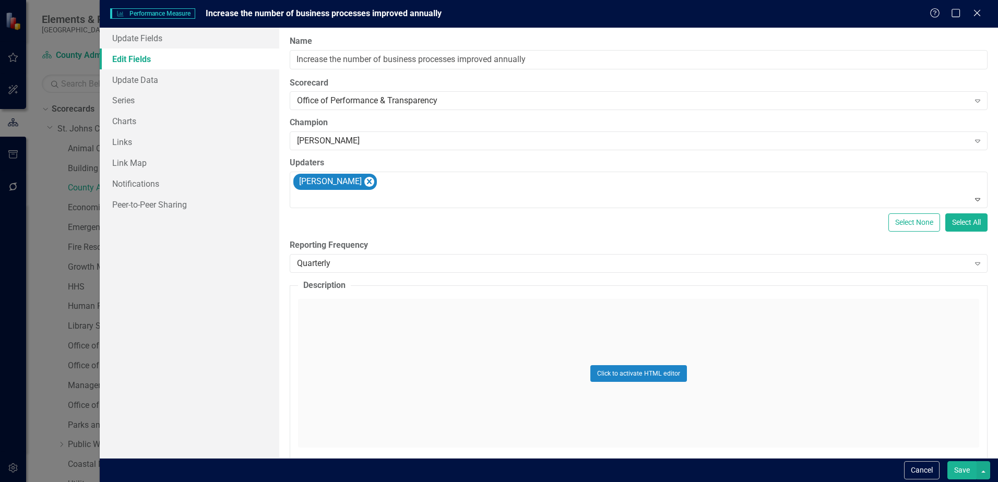
click at [364, 142] on div "[PERSON_NAME]" at bounding box center [633, 141] width 672 height 12
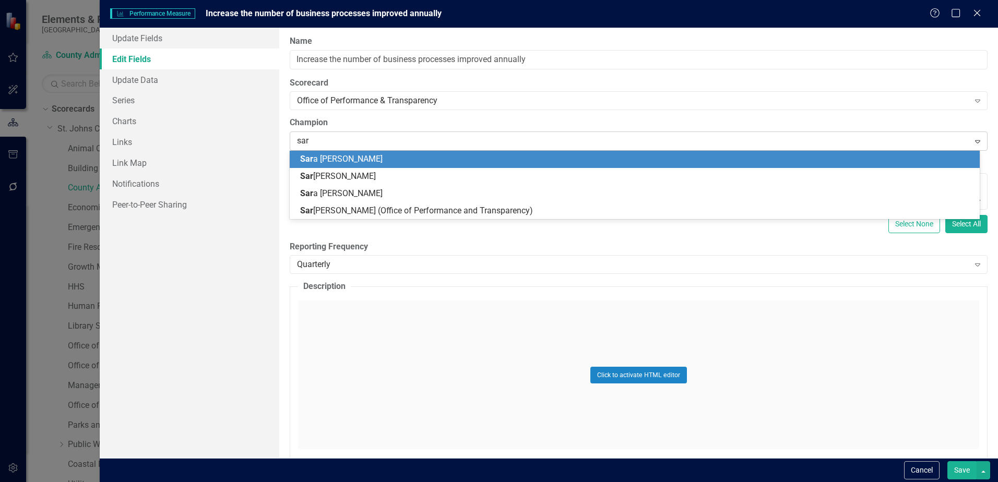
type input "sara"
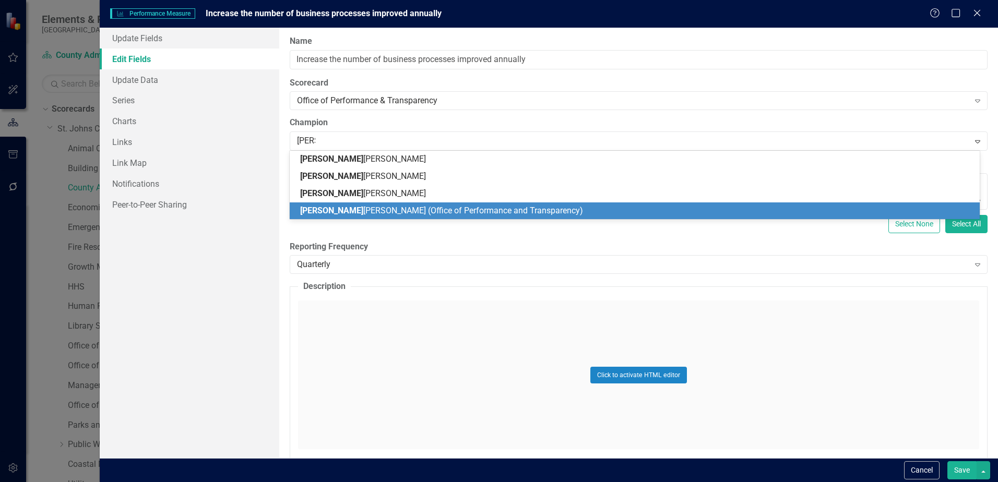
click at [355, 206] on span "Sara h Taylor (Office of Performance and Transparency)" at bounding box center [441, 211] width 283 height 10
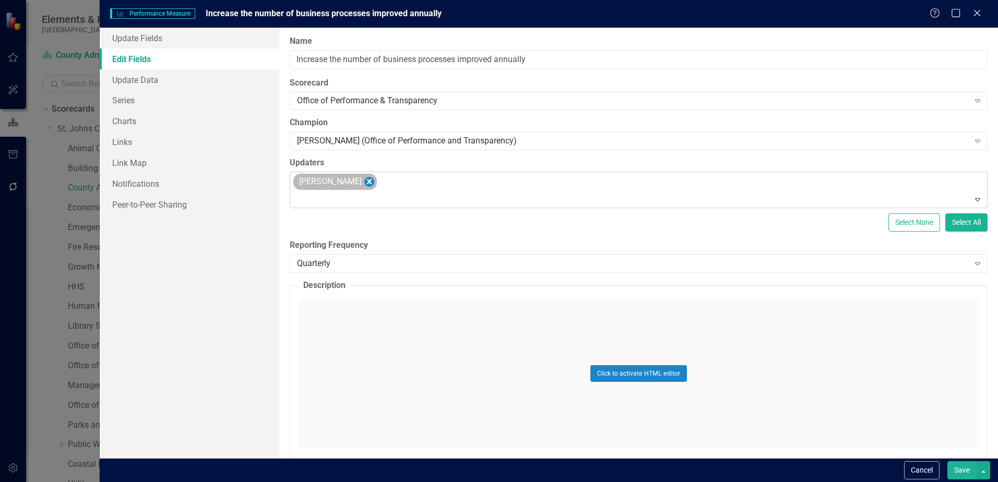
click at [369, 183] on icon "Remove Savannah Evans" at bounding box center [369, 181] width 10 height 13
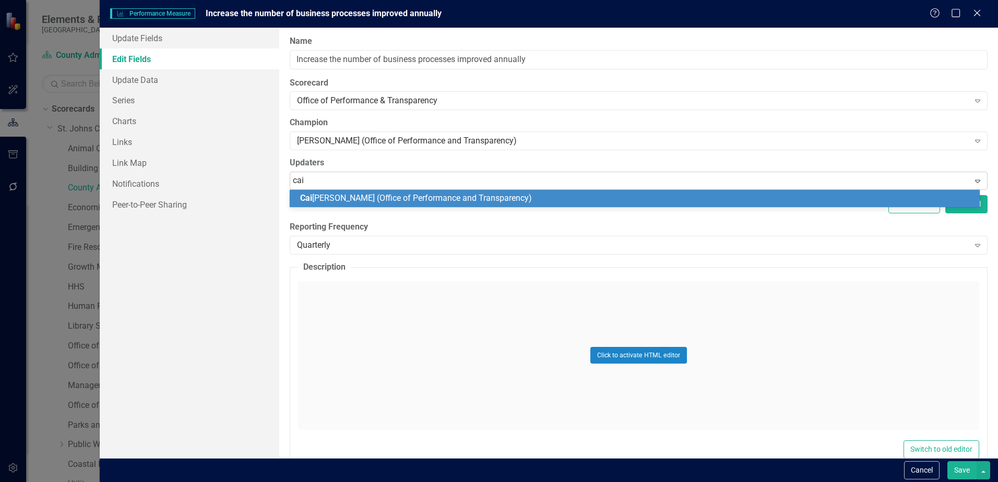
type input "cait"
click at [375, 195] on span "Cait lyn Glendenning (Office of Performance and Transparency)" at bounding box center [417, 198] width 234 height 10
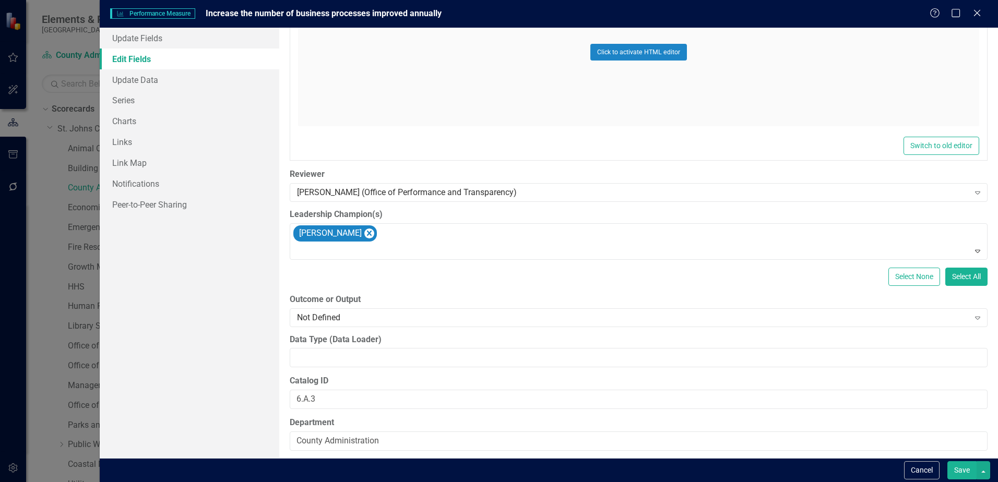
scroll to position [541, 0]
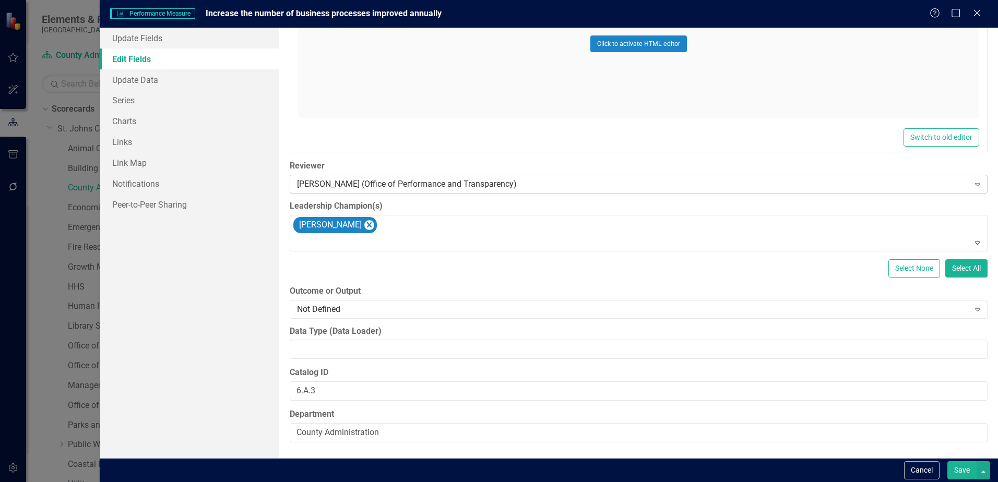
click at [395, 184] on div "[PERSON_NAME] (Office of Performance and Transparency)" at bounding box center [633, 184] width 672 height 12
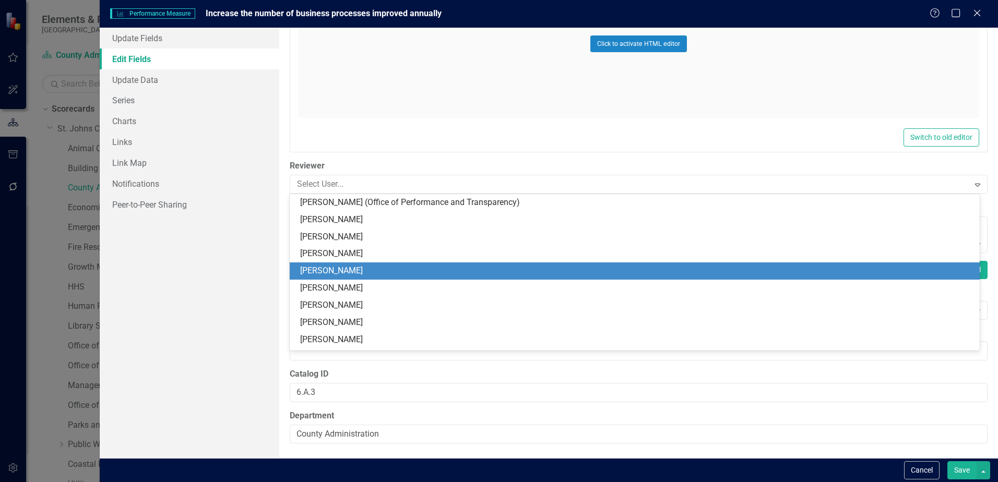
scroll to position [0, 0]
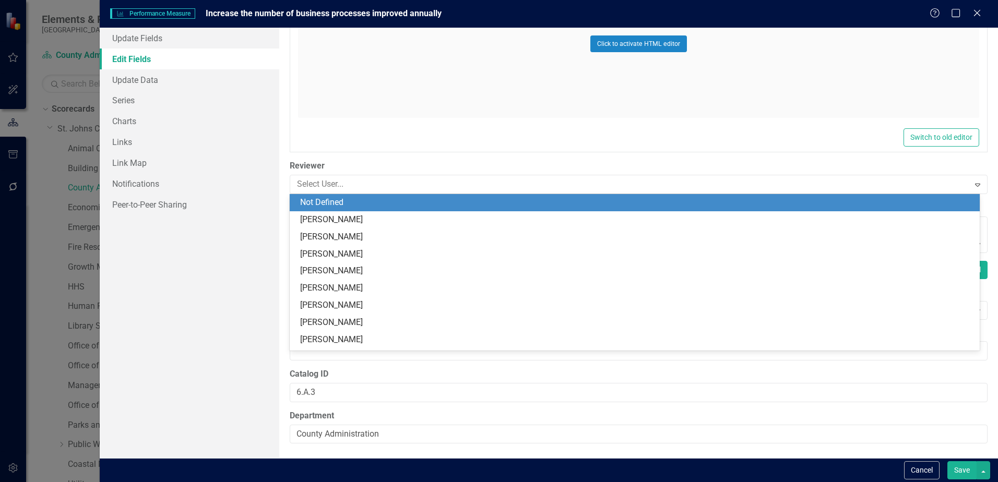
click at [464, 205] on div "Not Defined" at bounding box center [636, 203] width 673 height 12
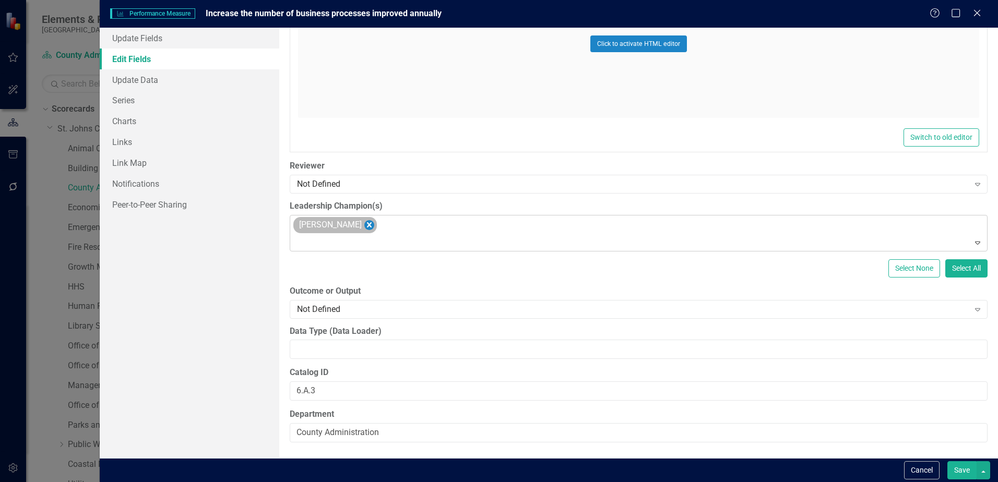
click at [367, 226] on icon "Remove Angie Cowling" at bounding box center [369, 224] width 5 height 5
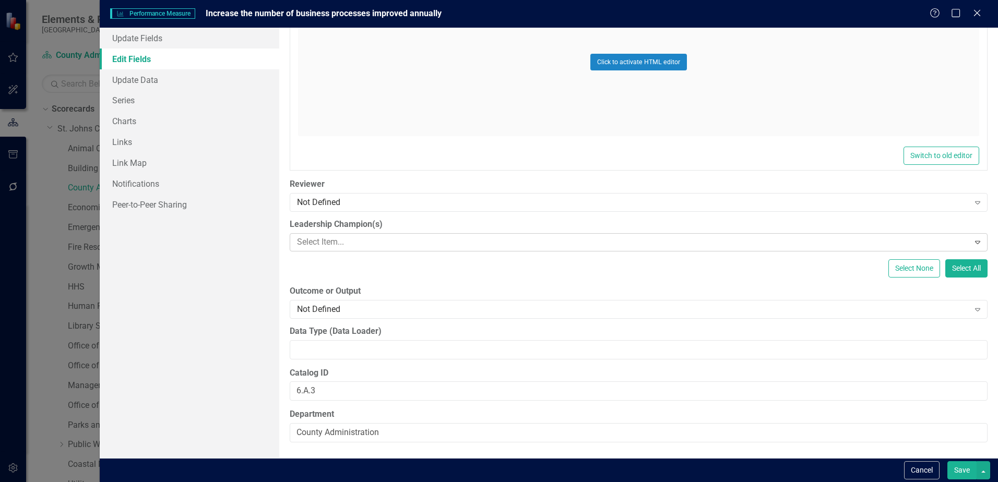
scroll to position [522, 0]
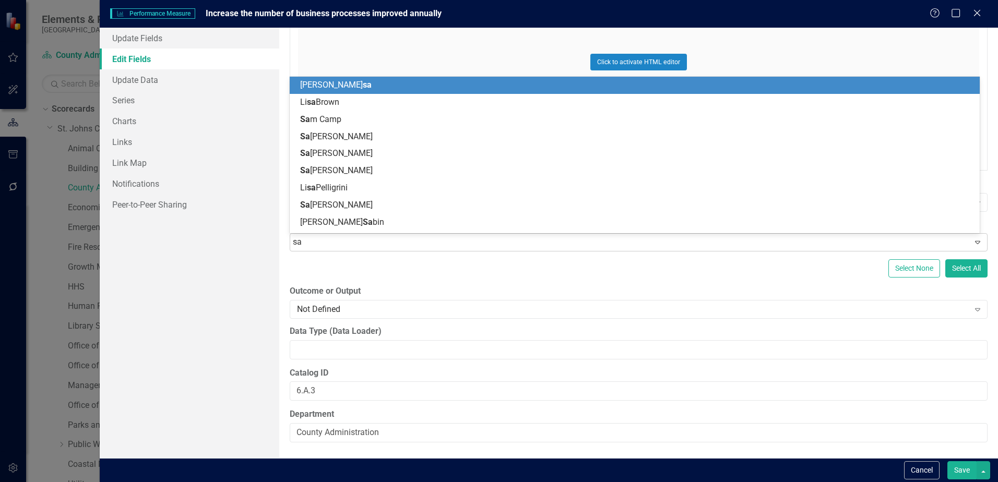
type input "sar"
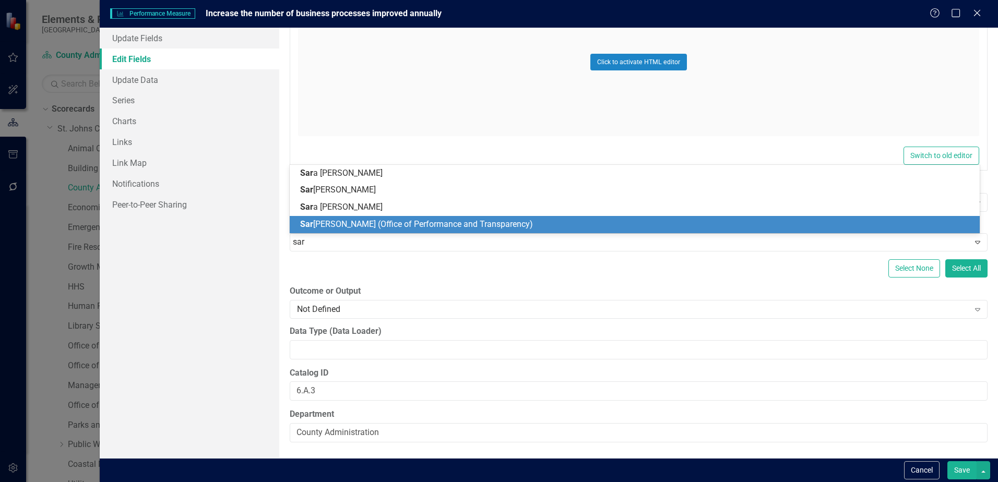
click at [364, 222] on span "Sar ah Taylor (Office of Performance and Transparency)" at bounding box center [416, 224] width 233 height 10
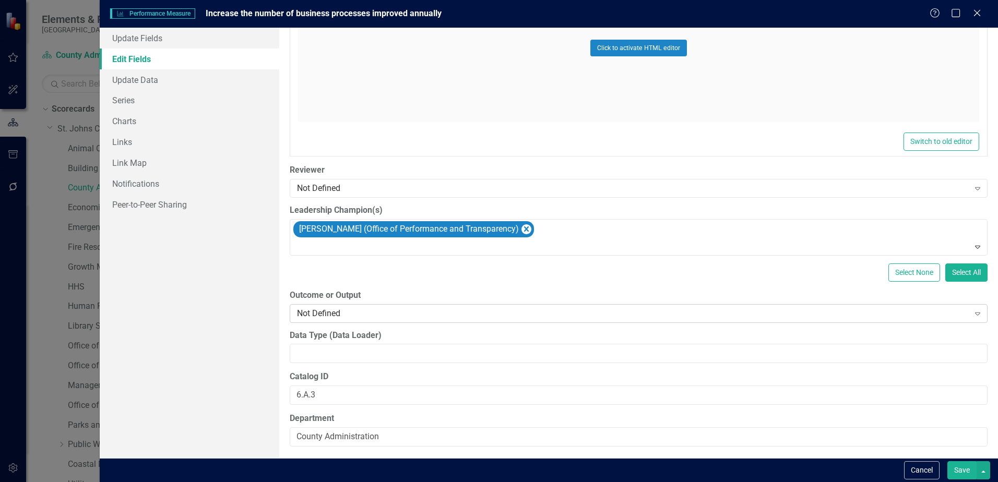
scroll to position [541, 0]
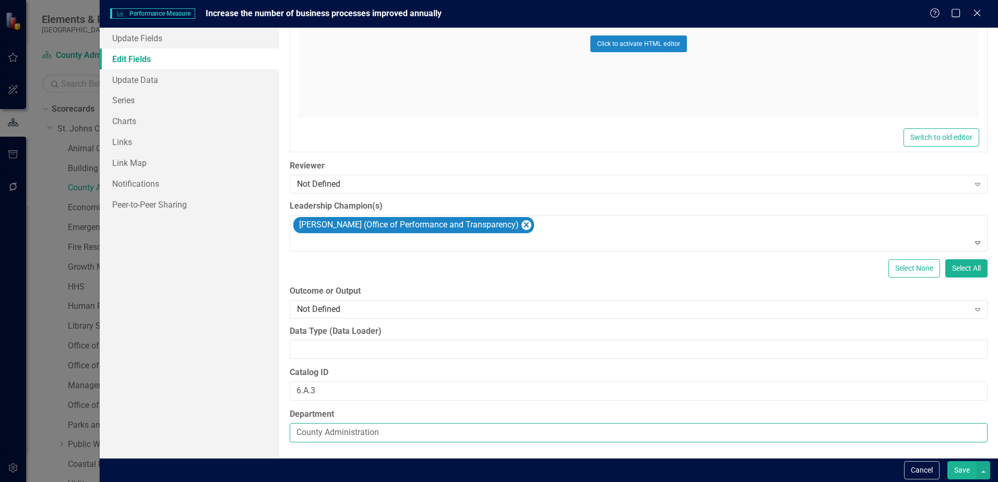
drag, startPoint x: 415, startPoint y: 434, endPoint x: 281, endPoint y: 443, distance: 134.4
click at [281, 443] on div "ClearPoint Can Do More! How ClearPoint Can Help Close Enterprise plans can auto…" at bounding box center [638, 243] width 719 height 431
type input "Office of Performance and Transparency"
click at [498, 422] on div "Department Office of Performance and Transparency" at bounding box center [639, 426] width 698 height 34
click at [372, 434] on input "Office of Performance and Transparency" at bounding box center [639, 432] width 698 height 19
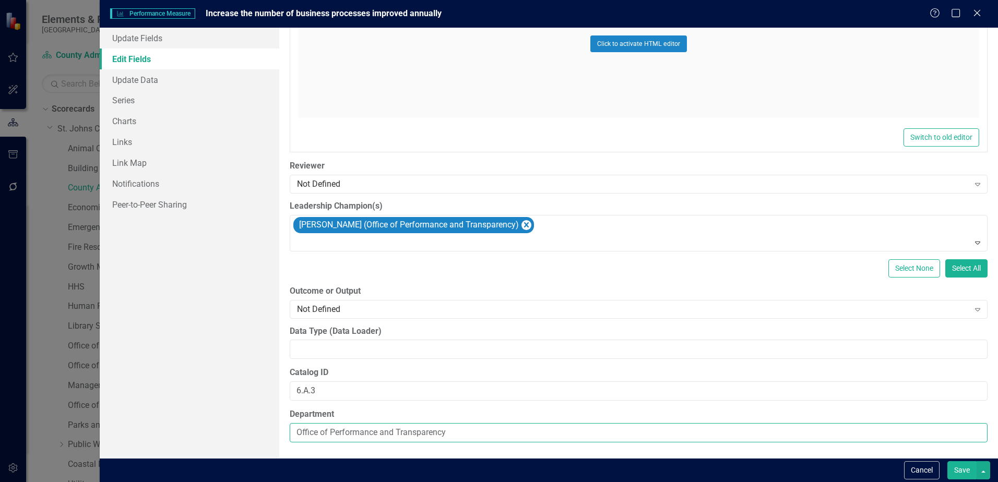
click at [429, 433] on input "Office of Performance and Transparency" at bounding box center [639, 432] width 698 height 19
click at [477, 433] on input "Office of Performance and Transparency" at bounding box center [639, 432] width 698 height 19
click at [966, 472] on button "Save" at bounding box center [961, 470] width 29 height 18
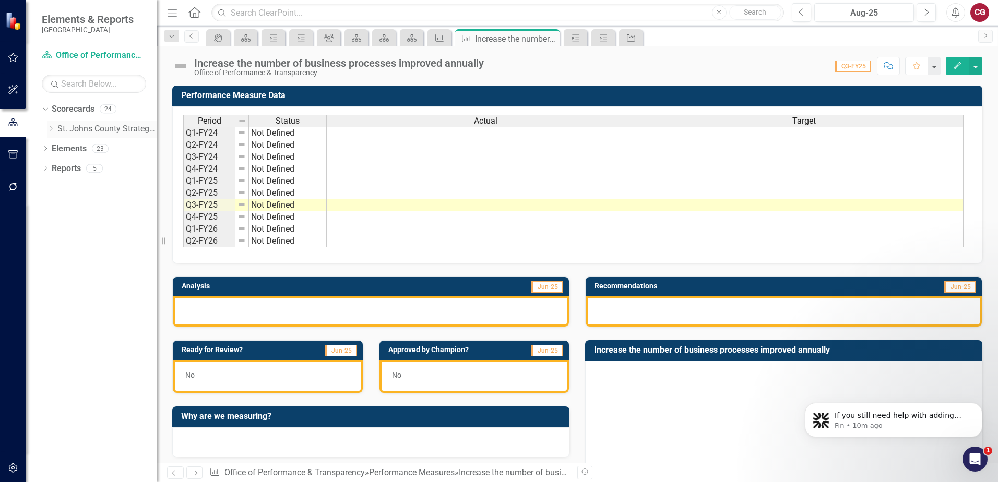
click at [53, 130] on icon "Dropdown" at bounding box center [51, 128] width 8 height 6
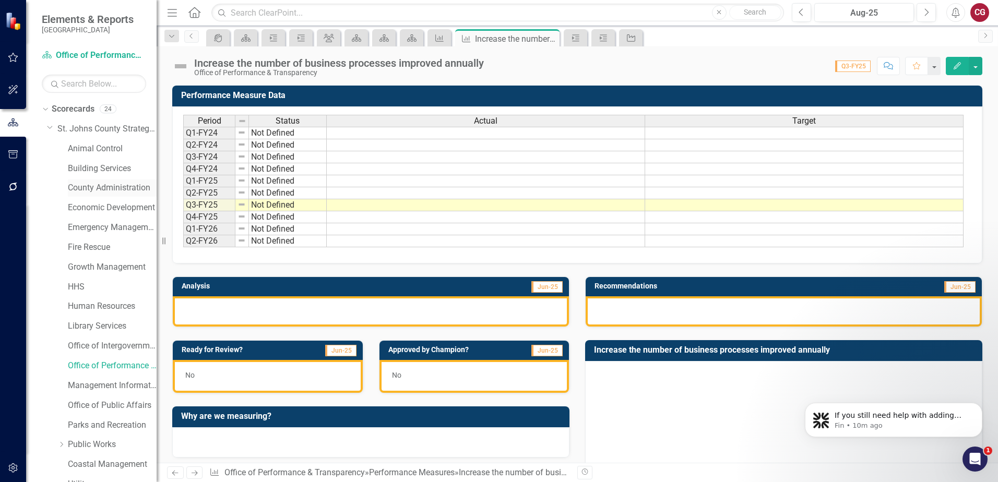
click at [105, 186] on link "County Administration" at bounding box center [112, 188] width 89 height 12
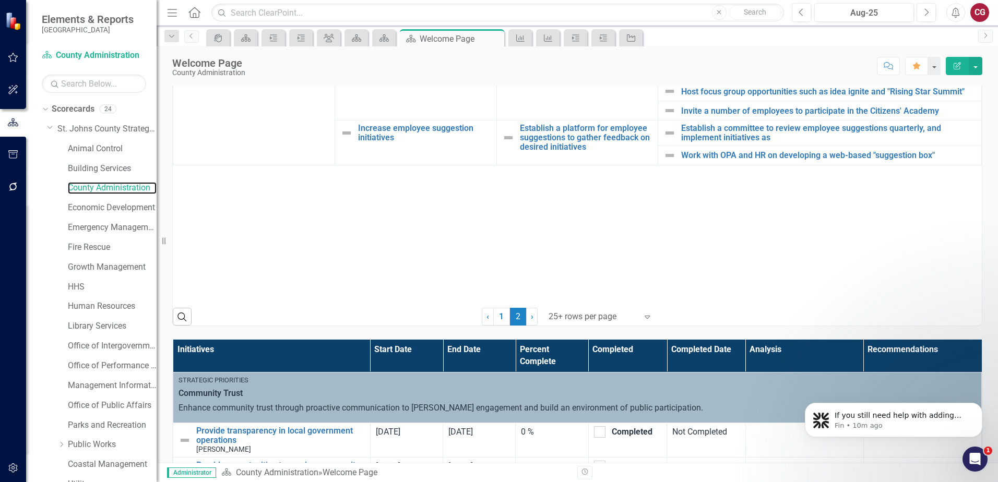
scroll to position [365, 0]
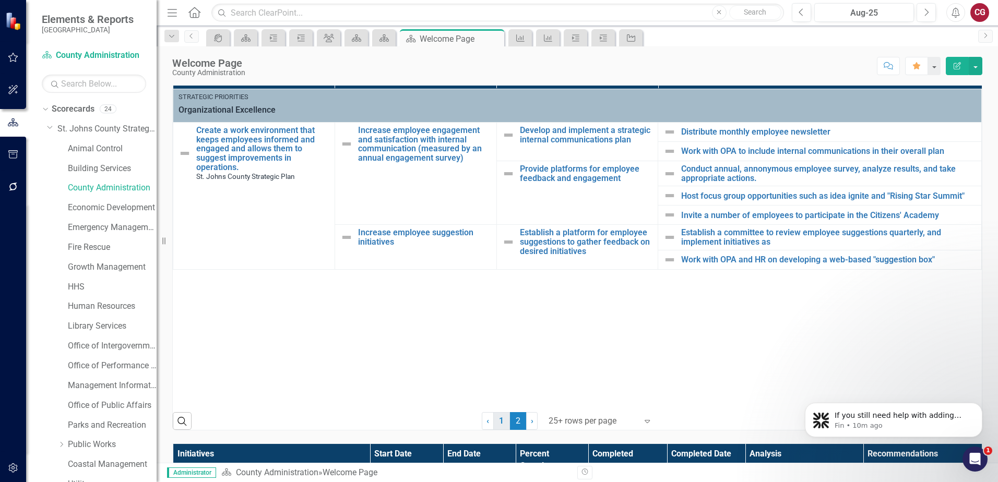
click at [495, 422] on link "1" at bounding box center [501, 421] width 17 height 18
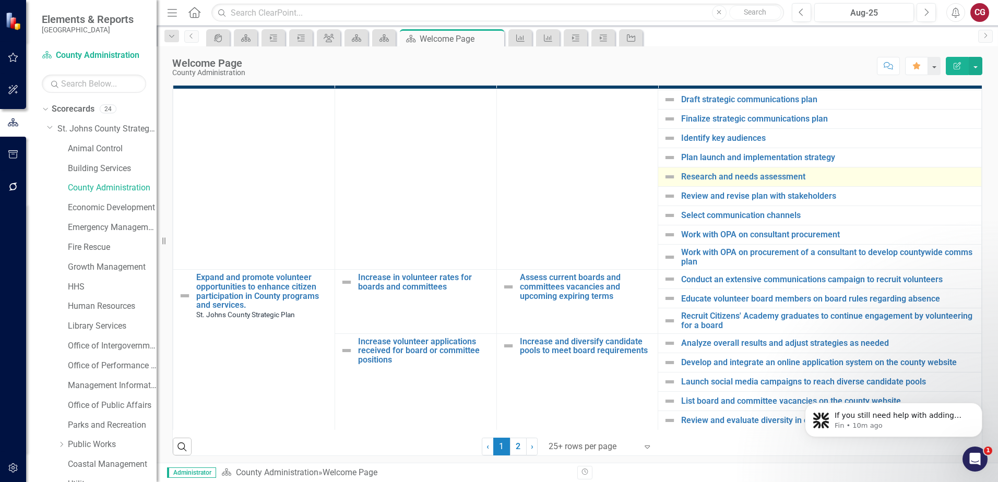
scroll to position [816, 0]
click at [94, 361] on link "Office of Performance & Transparency" at bounding box center [112, 366] width 89 height 12
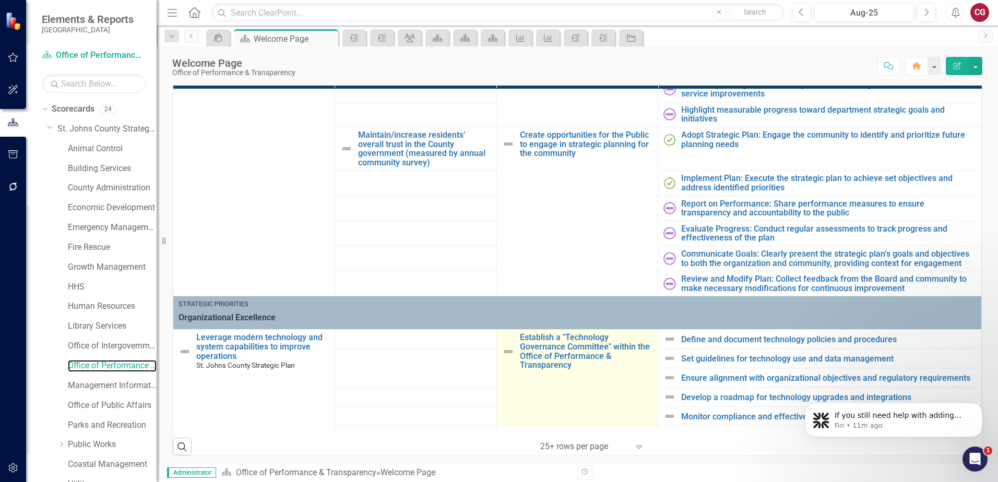
scroll to position [166, 0]
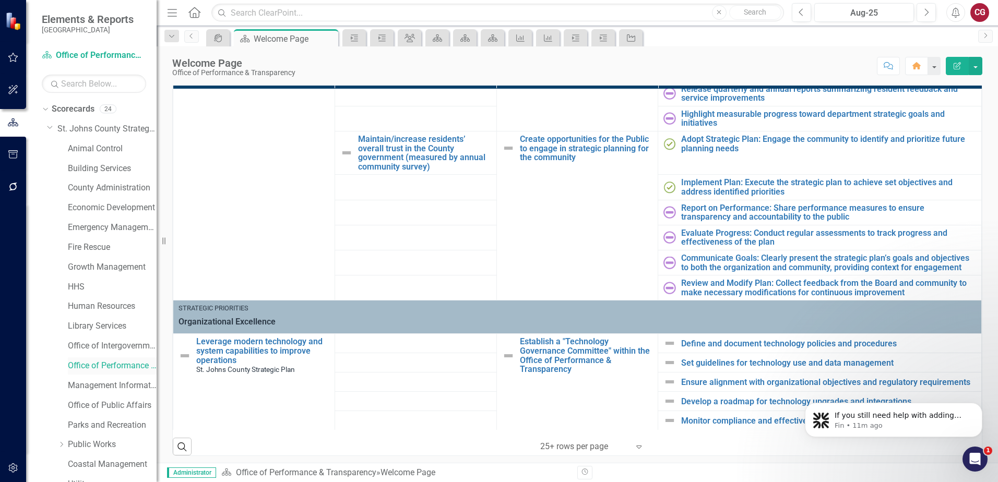
click at [85, 364] on link "Office of Performance & Transparency" at bounding box center [112, 366] width 89 height 12
click at [976, 16] on div "CG" at bounding box center [979, 12] width 19 height 19
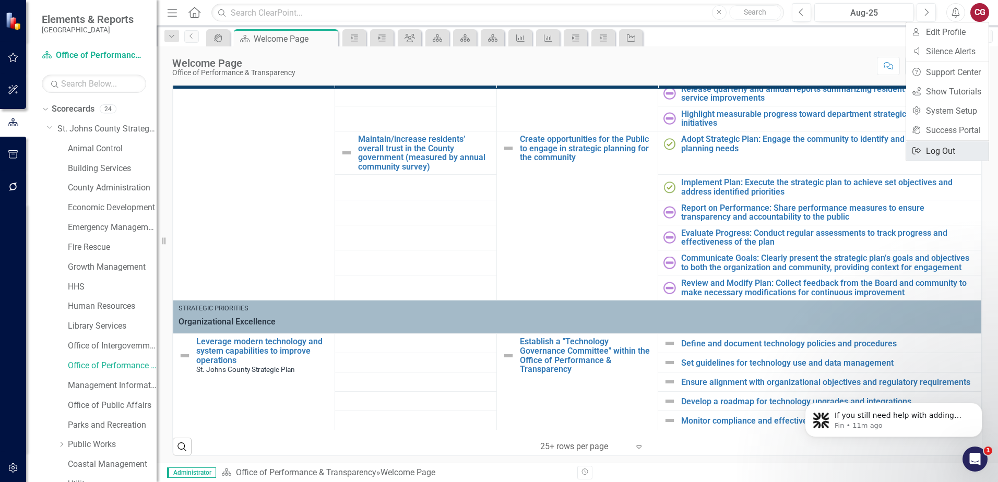
click at [931, 150] on link "Logout Log Out" at bounding box center [947, 150] width 82 height 19
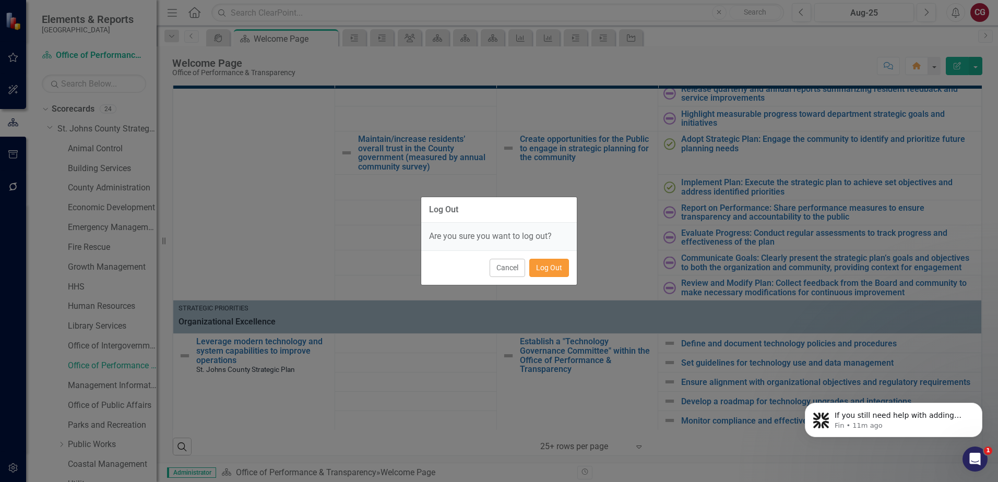
click at [549, 271] on button "Log Out" at bounding box center [549, 268] width 40 height 18
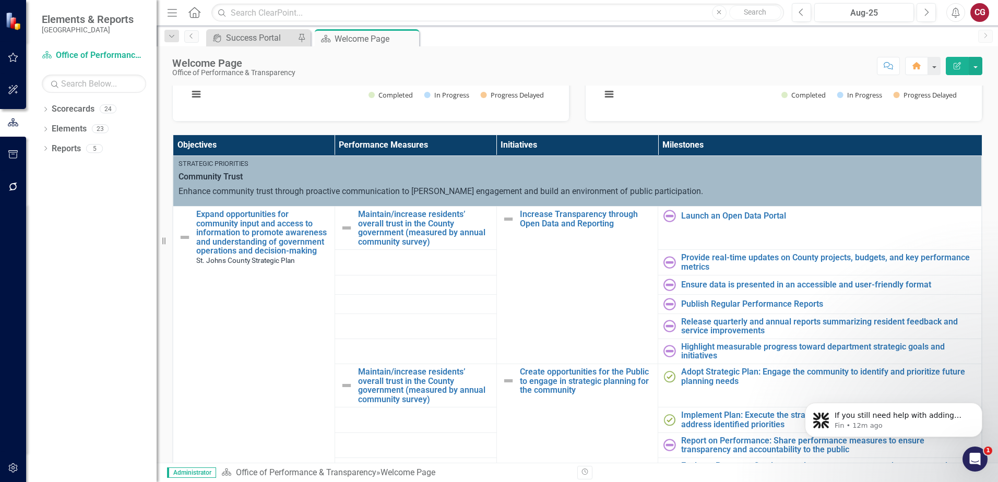
scroll to position [157, 0]
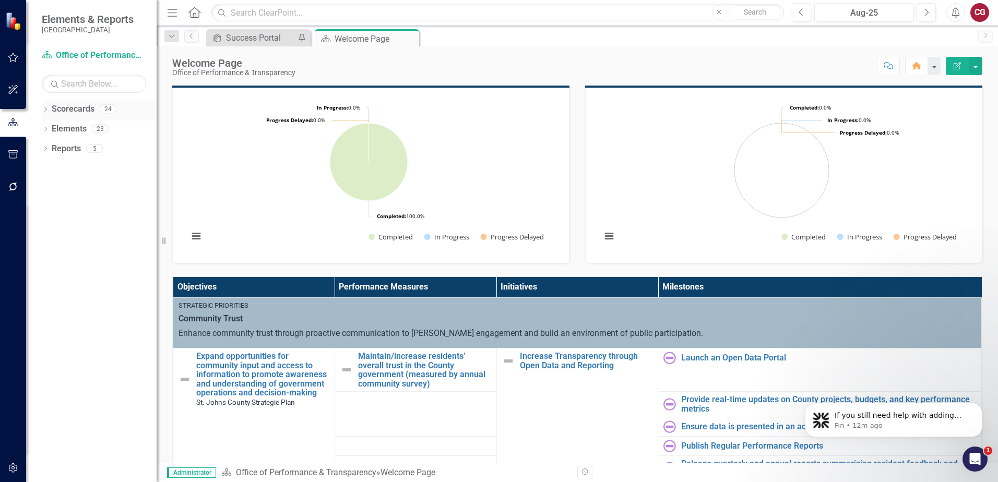
click at [46, 109] on icon "Dropdown" at bounding box center [45, 110] width 7 height 6
click at [52, 130] on icon "Dropdown" at bounding box center [51, 128] width 8 height 6
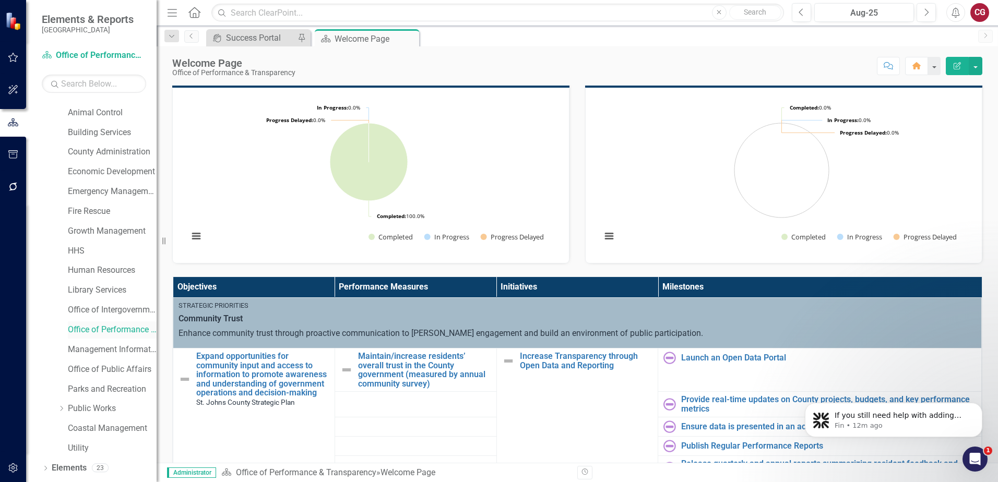
scroll to position [52, 0]
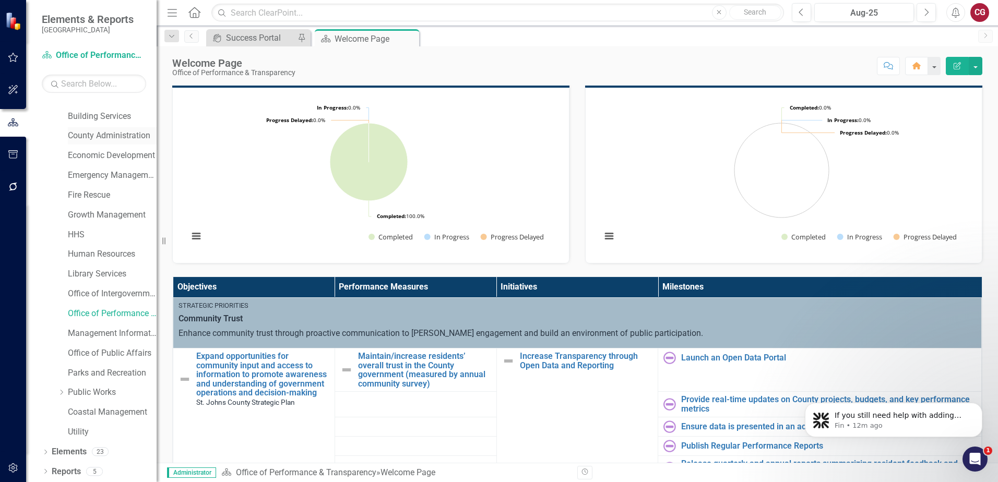
click at [103, 134] on link "County Administration" at bounding box center [112, 136] width 89 height 12
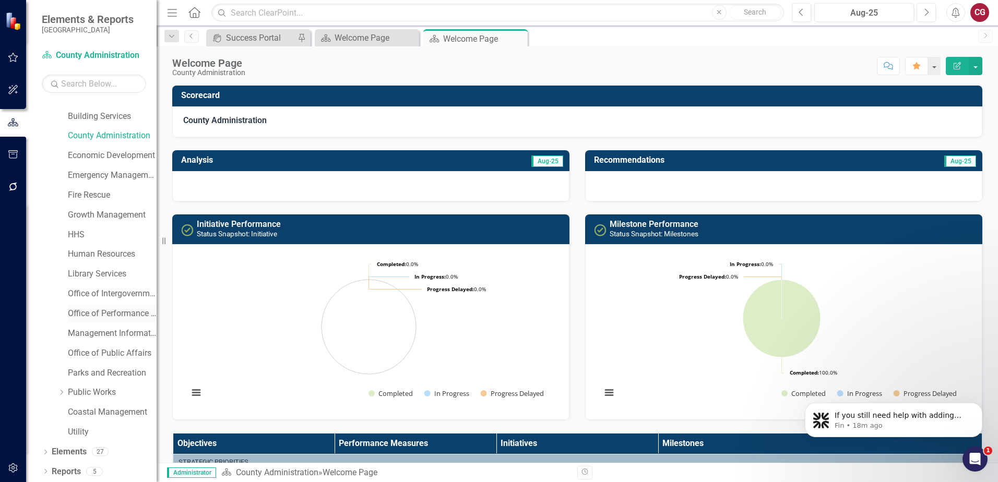
click at [96, 315] on link "Office of Performance & Transparency" at bounding box center [112, 314] width 89 height 12
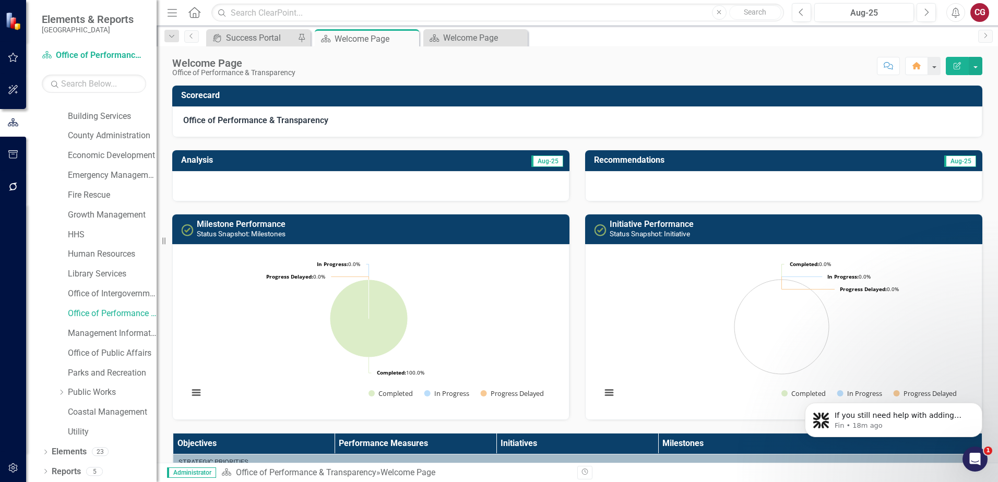
click at [978, 12] on div "CG" at bounding box center [979, 12] width 19 height 19
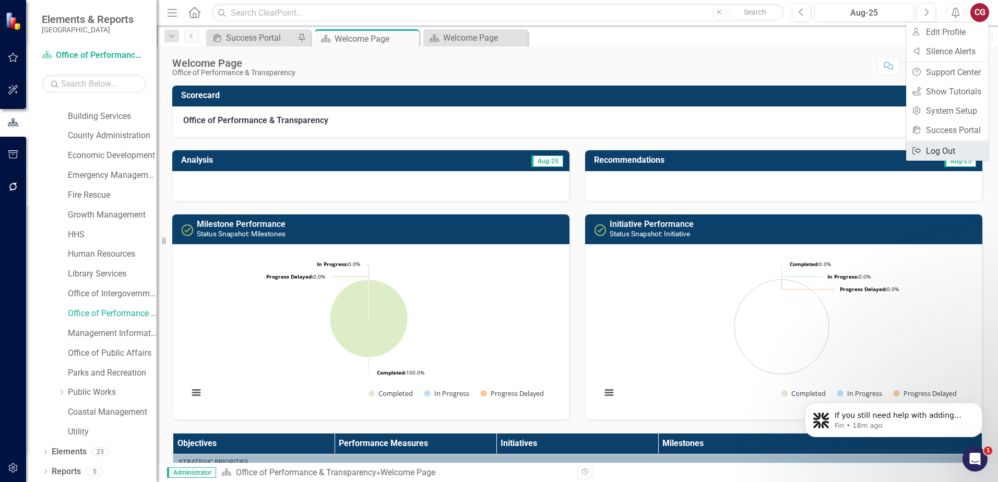
click at [938, 147] on link "Logout Log Out" at bounding box center [947, 150] width 82 height 19
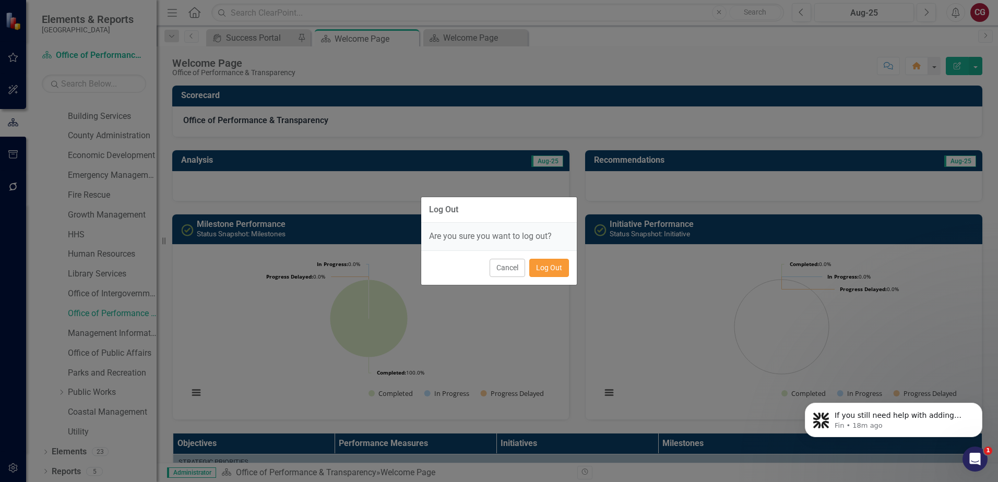
click at [551, 274] on button "Log Out" at bounding box center [549, 268] width 40 height 18
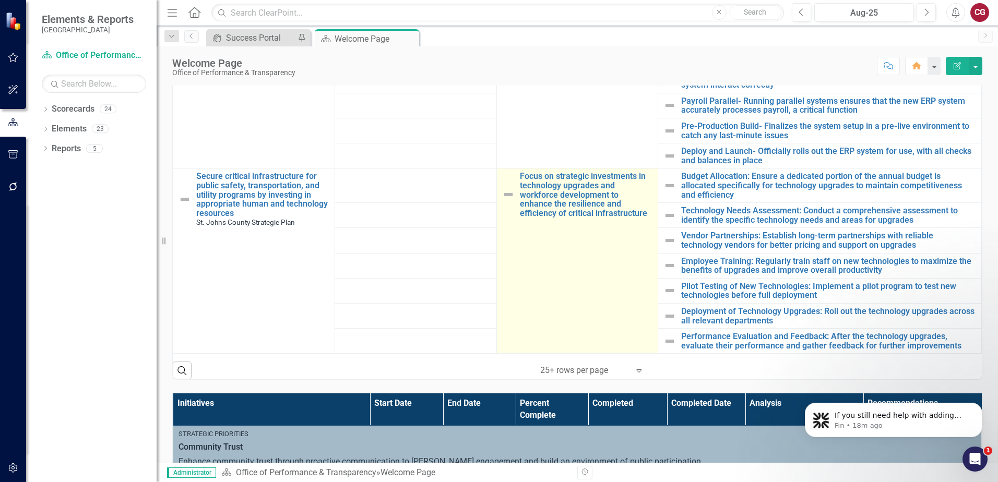
scroll to position [417, 0]
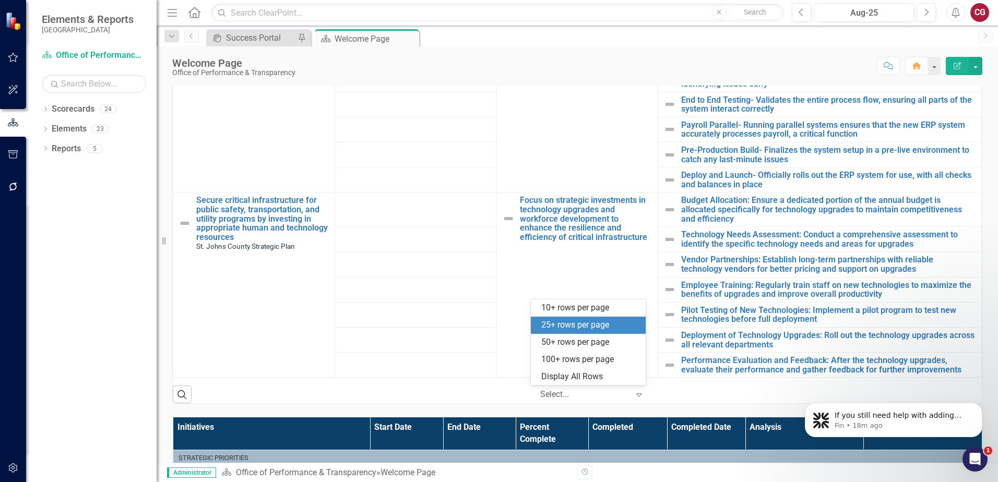
click at [638, 396] on icon "Expand" at bounding box center [638, 394] width 10 height 8
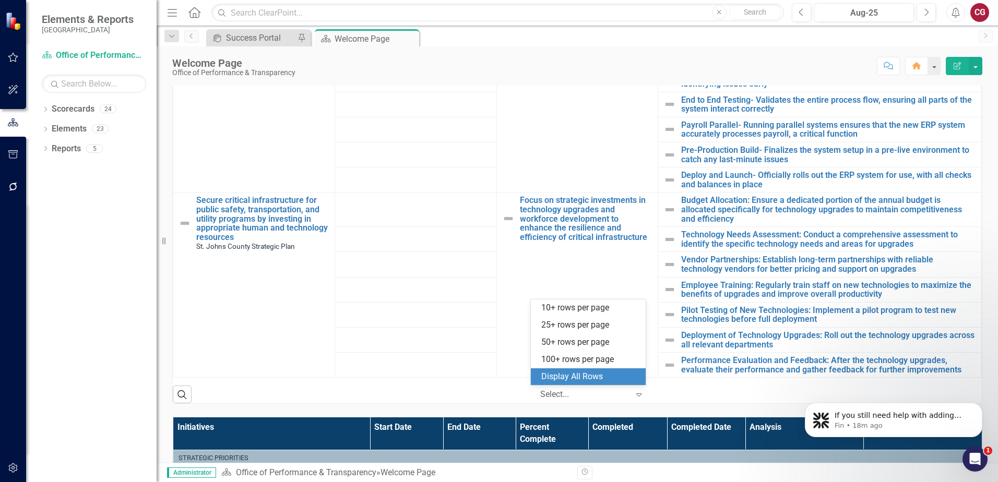
click at [604, 373] on div "Display All Rows" at bounding box center [590, 377] width 98 height 12
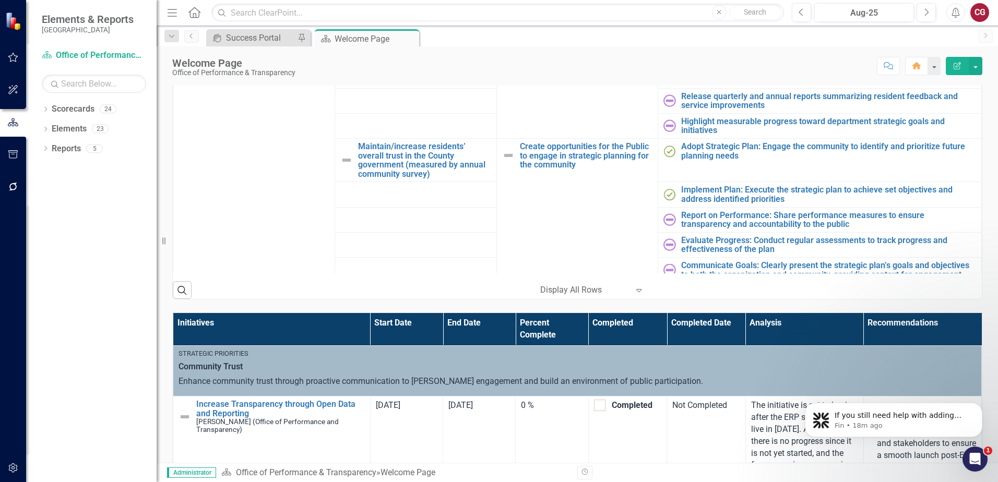
scroll to position [0, 0]
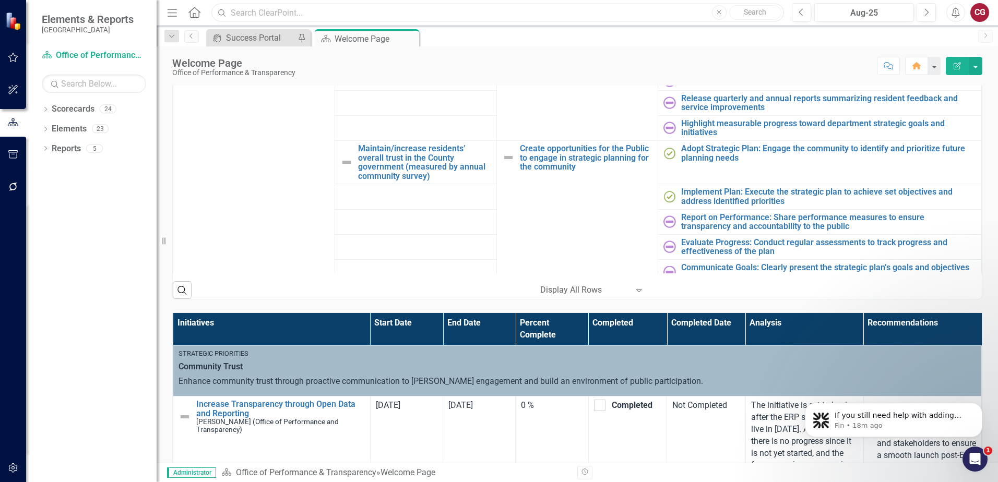
click at [465, 7] on input "text" at bounding box center [497, 13] width 572 height 18
type input "i"
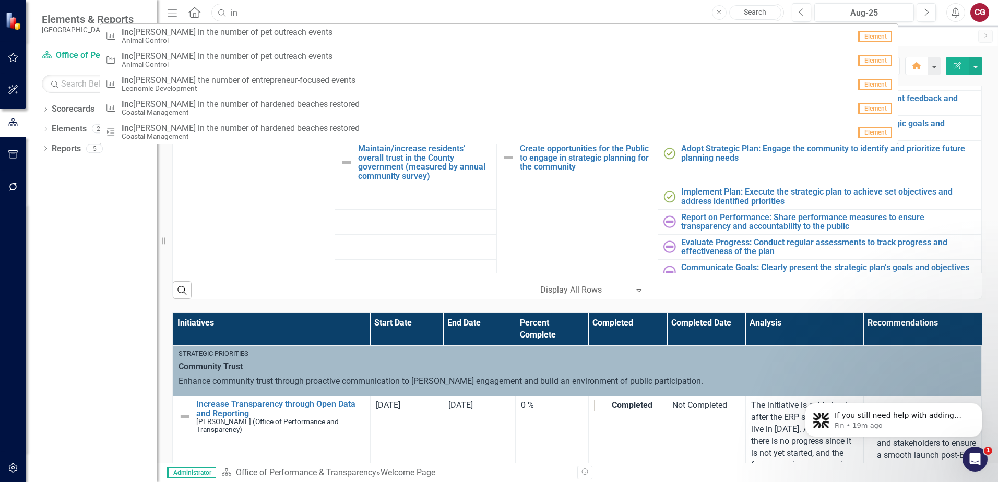
type input "i"
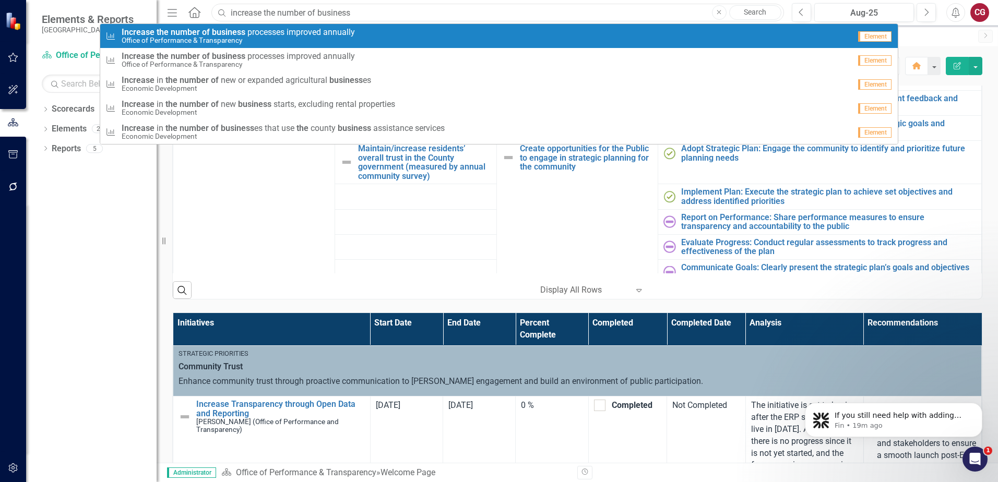
type input "increase the number of business"
click at [414, 34] on div "Performance Measure Increase the number of business p r o c e s s e s i m p r o…" at bounding box center [477, 36] width 745 height 17
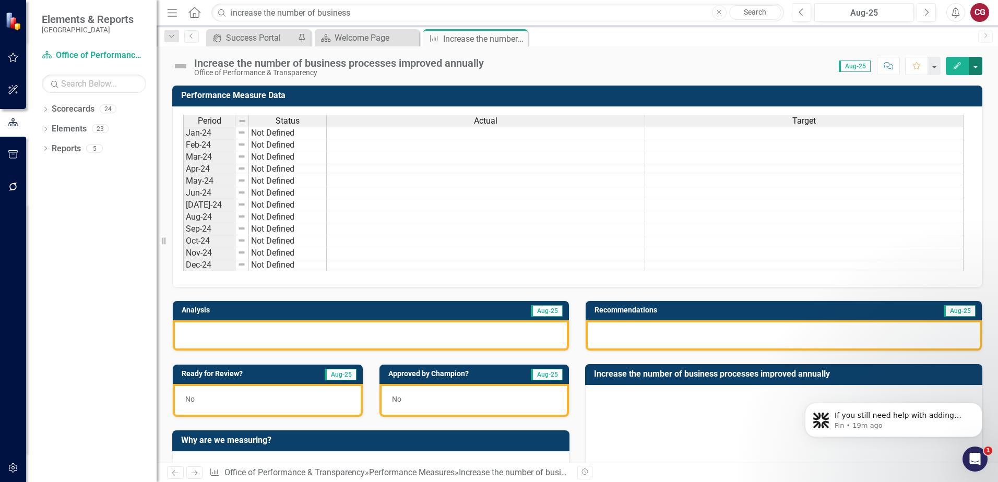
click at [977, 67] on button "button" at bounding box center [976, 66] width 14 height 18
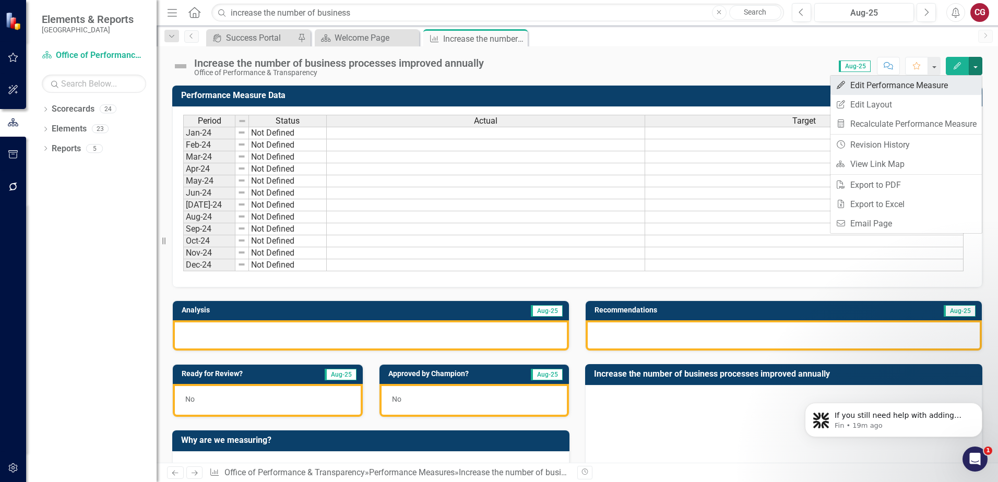
click at [903, 92] on link "Edit Edit Performance Measure" at bounding box center [905, 85] width 151 height 19
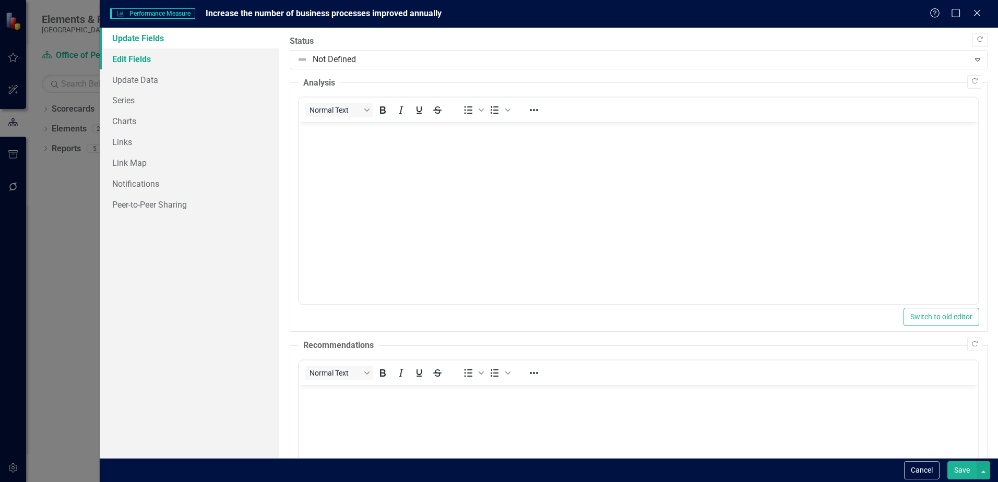
click at [156, 60] on link "Edit Fields" at bounding box center [190, 59] width 180 height 21
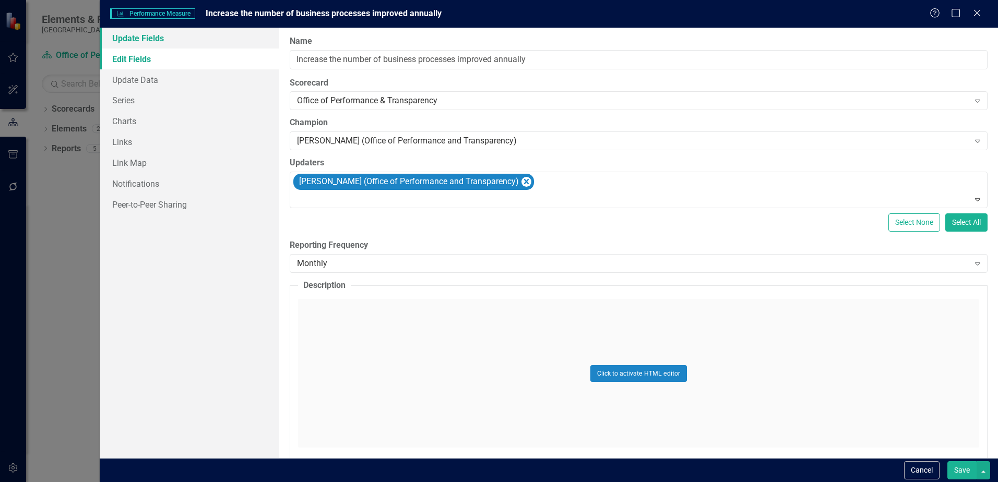
click at [156, 41] on link "Update Fields" at bounding box center [190, 38] width 180 height 21
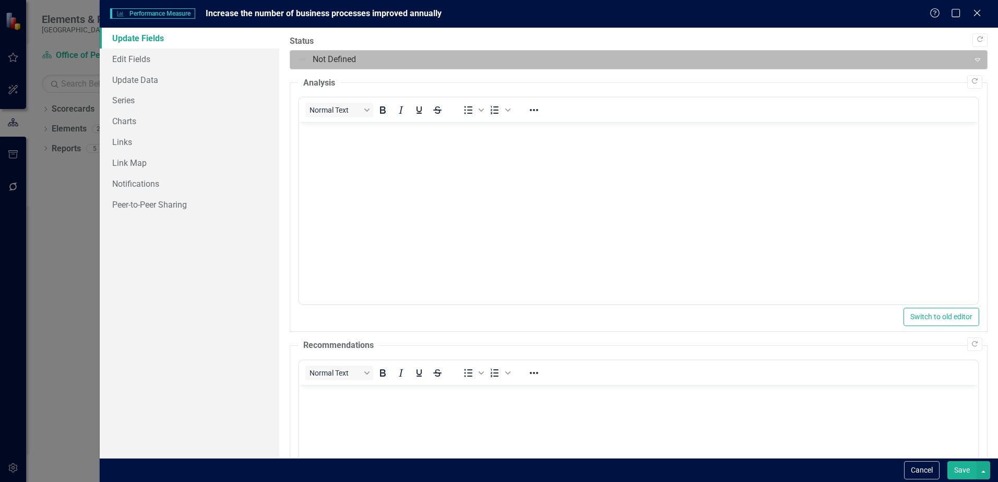
click at [341, 59] on div at bounding box center [629, 60] width 665 height 14
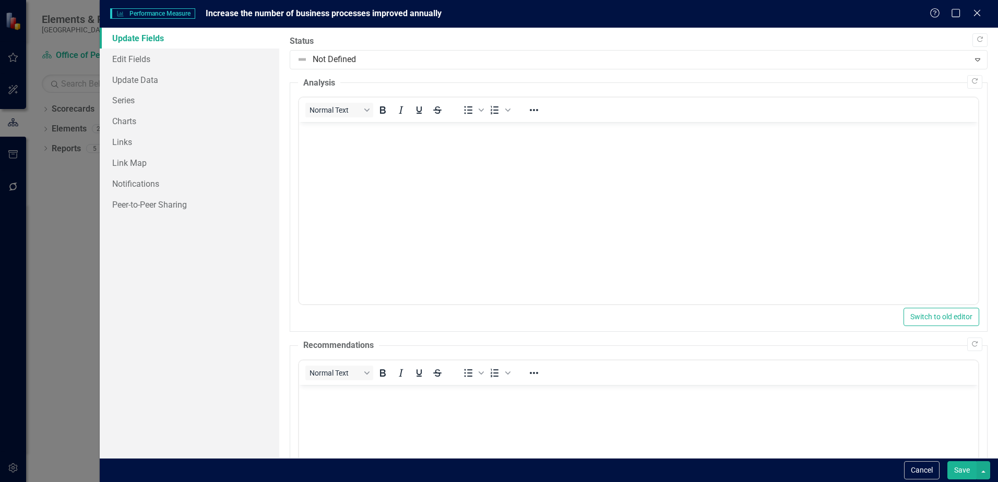
click at [225, 43] on link "Update Fields" at bounding box center [190, 38] width 180 height 21
click at [145, 55] on link "Edit Fields" at bounding box center [190, 59] width 180 height 21
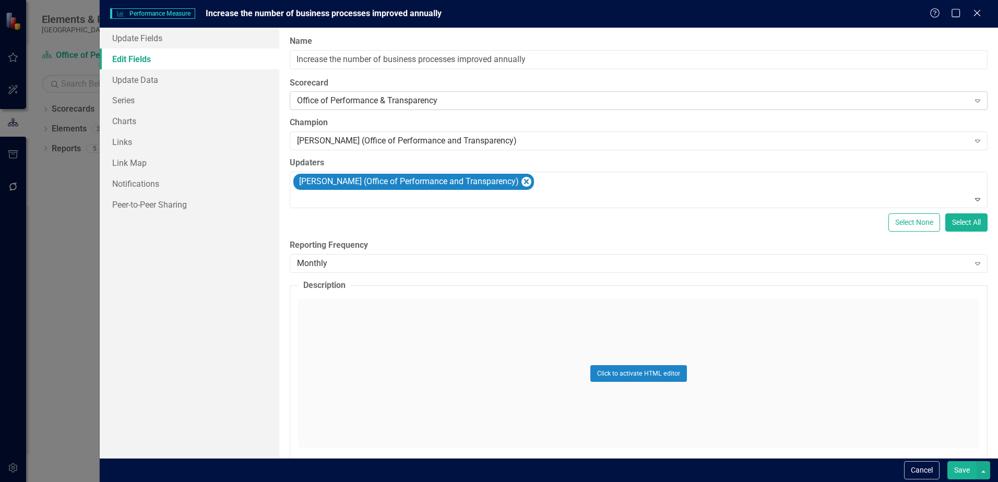
click at [374, 102] on div "Office of Performance & Transparency" at bounding box center [633, 101] width 672 height 12
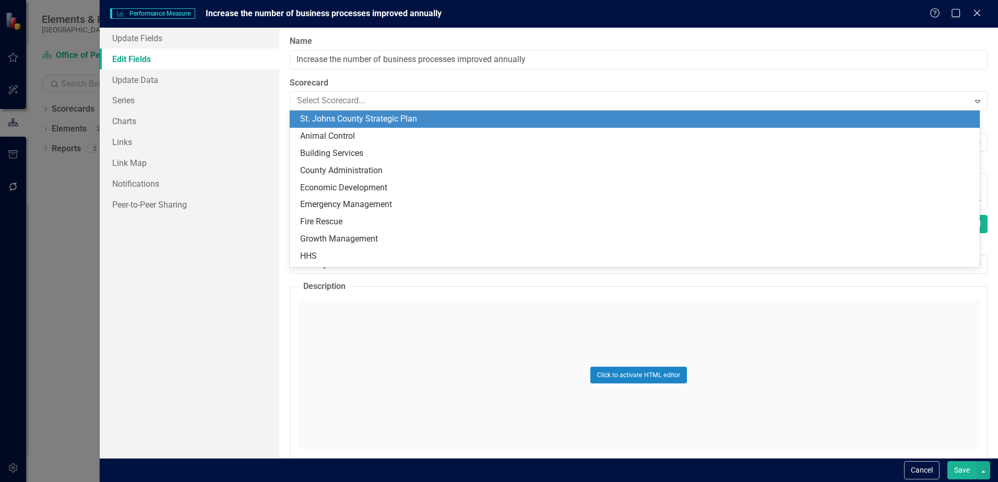
click at [427, 116] on div "St. Johns County Strategic Plan" at bounding box center [636, 119] width 673 height 12
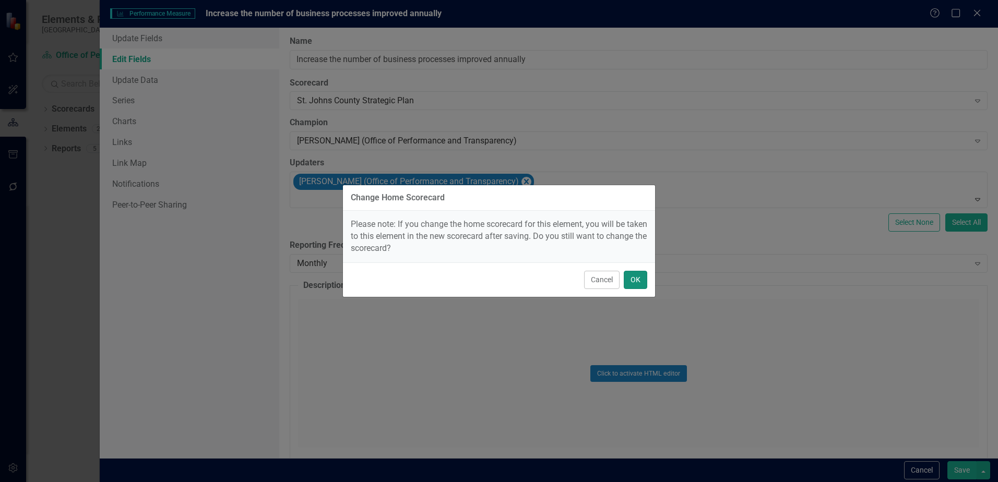
click at [640, 284] on button "OK" at bounding box center [635, 280] width 23 height 18
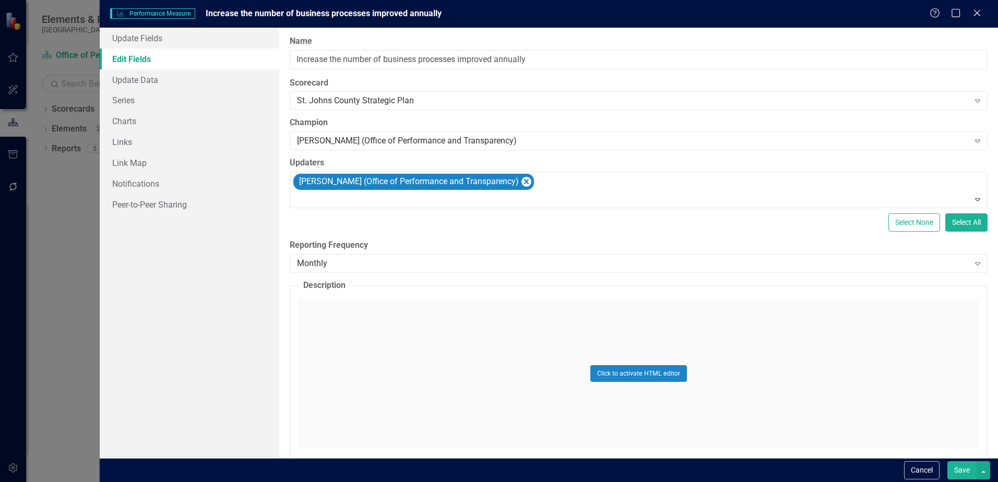
click at [958, 476] on button "Save" at bounding box center [961, 470] width 29 height 18
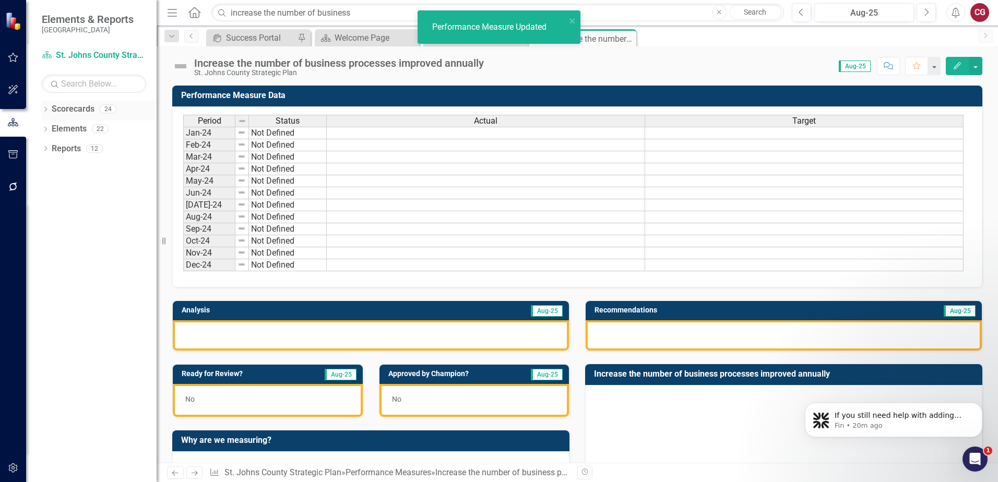
click at [44, 109] on icon "Dropdown" at bounding box center [45, 110] width 7 height 6
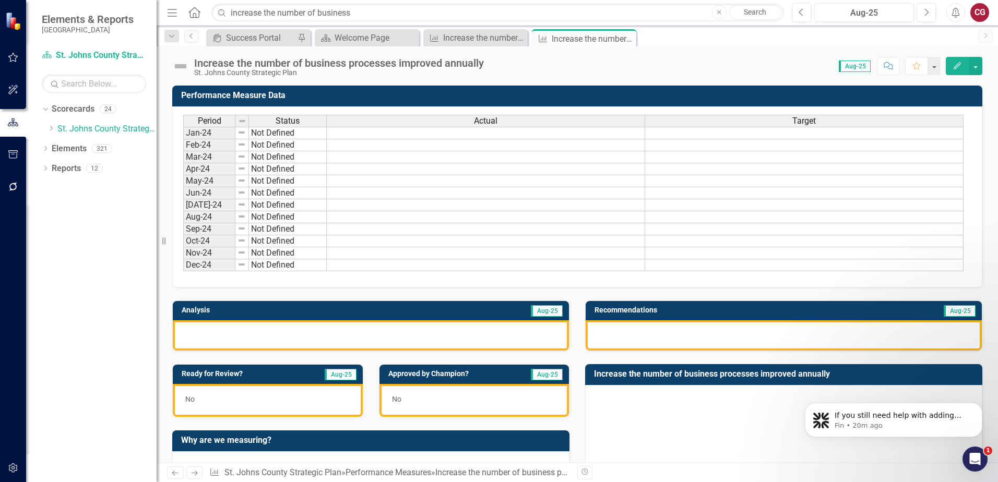
drag, startPoint x: 628, startPoint y: 40, endPoint x: 545, endPoint y: 35, distance: 82.6
click at [0, 0] on icon "Close" at bounding box center [0, 0] width 0 height 0
click at [518, 39] on icon at bounding box center [518, 39] width 6 height 6
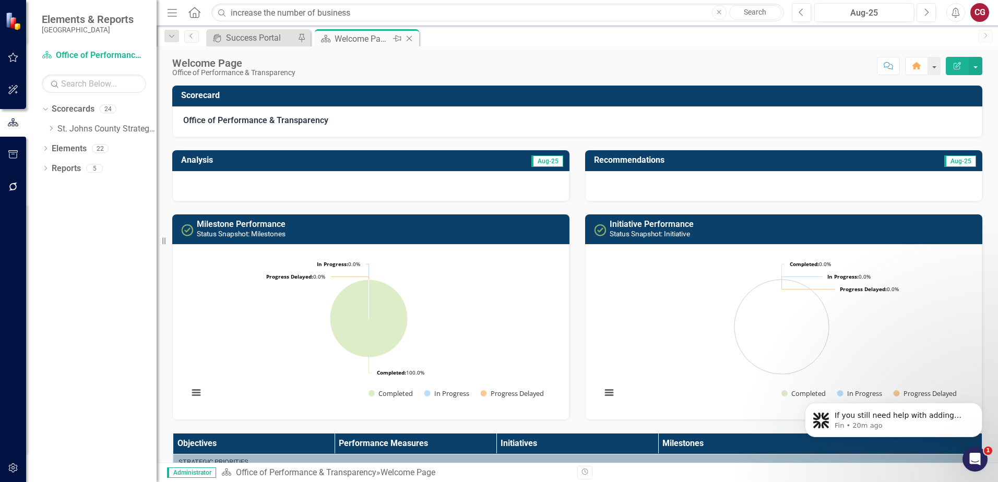
click at [397, 40] on icon "Pin" at bounding box center [397, 38] width 8 height 10
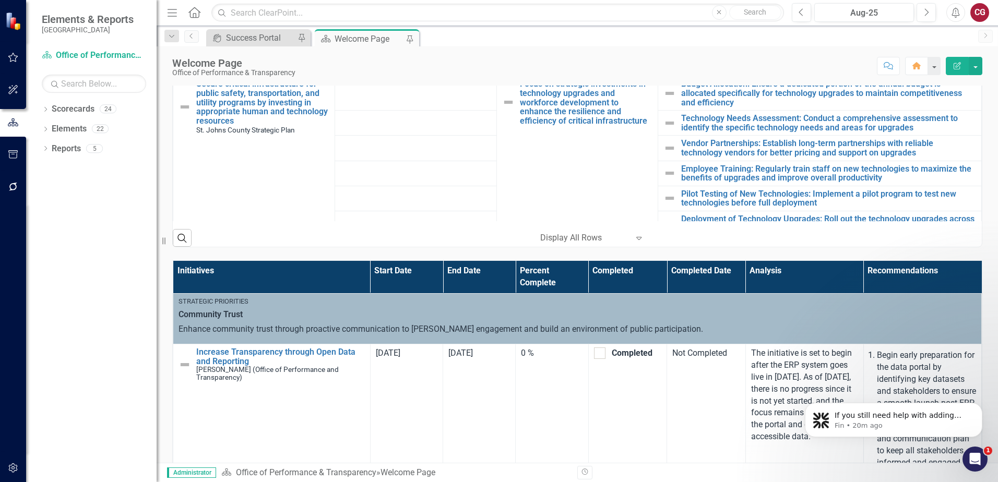
scroll to position [792, 0]
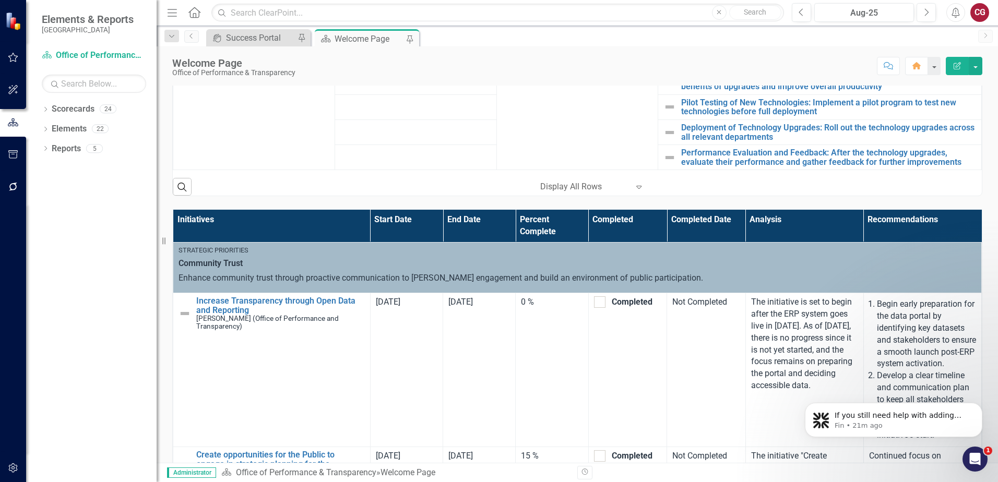
scroll to position [626, 0]
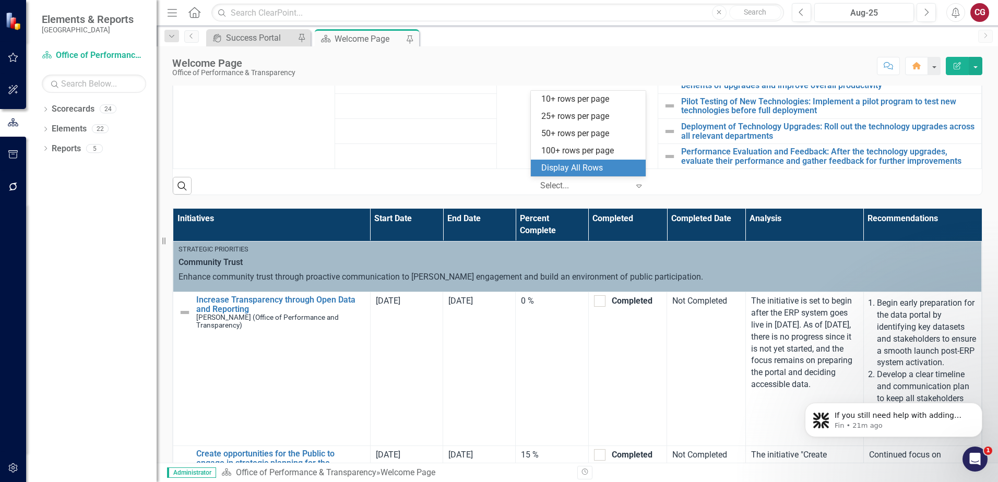
click at [640, 184] on icon "Expand" at bounding box center [638, 186] width 10 height 8
click at [585, 168] on div "Display All Rows" at bounding box center [590, 168] width 98 height 12
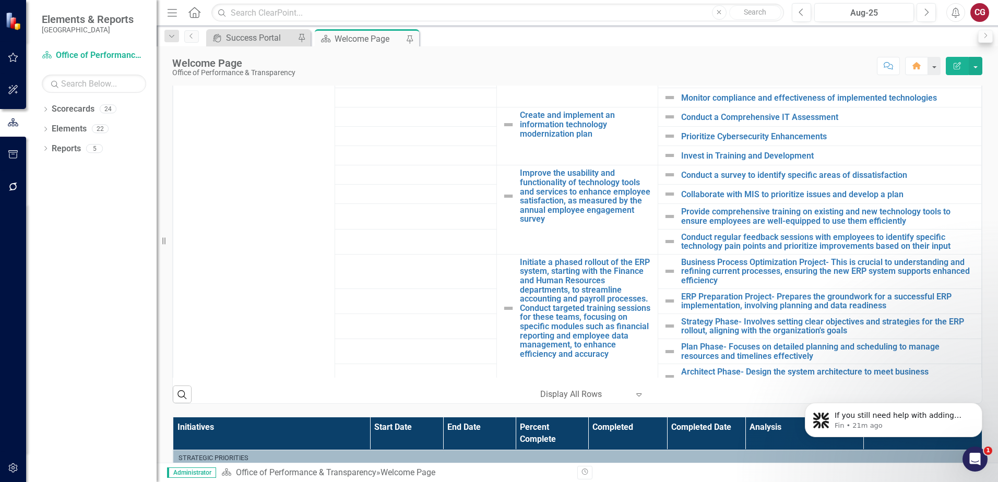
scroll to position [218, 0]
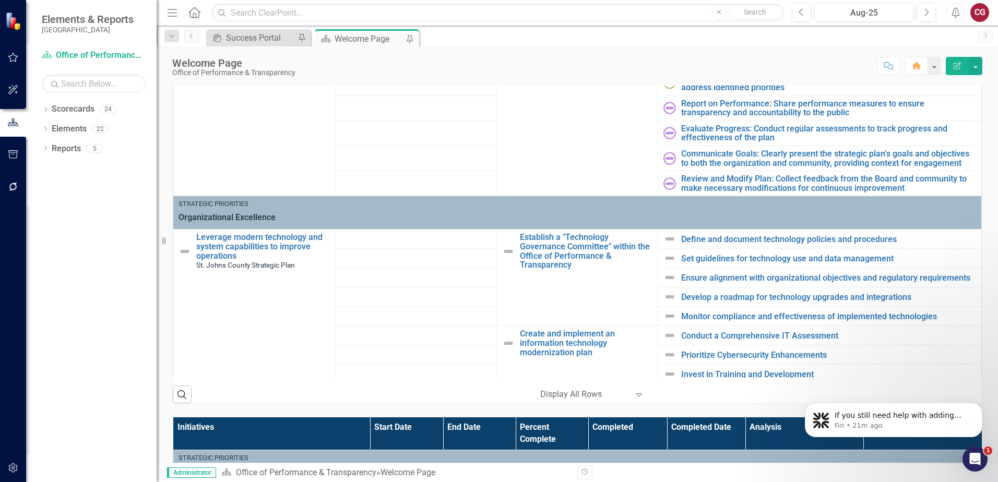
click at [981, 17] on div "CG" at bounding box center [979, 12] width 19 height 19
click at [936, 147] on link "Logout Log Out" at bounding box center [947, 150] width 82 height 19
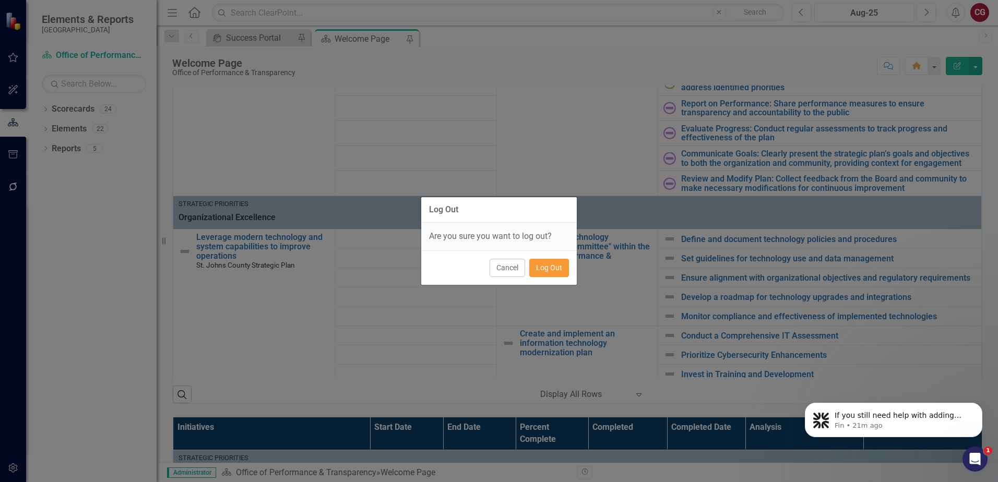
click at [552, 269] on button "Log Out" at bounding box center [549, 268] width 40 height 18
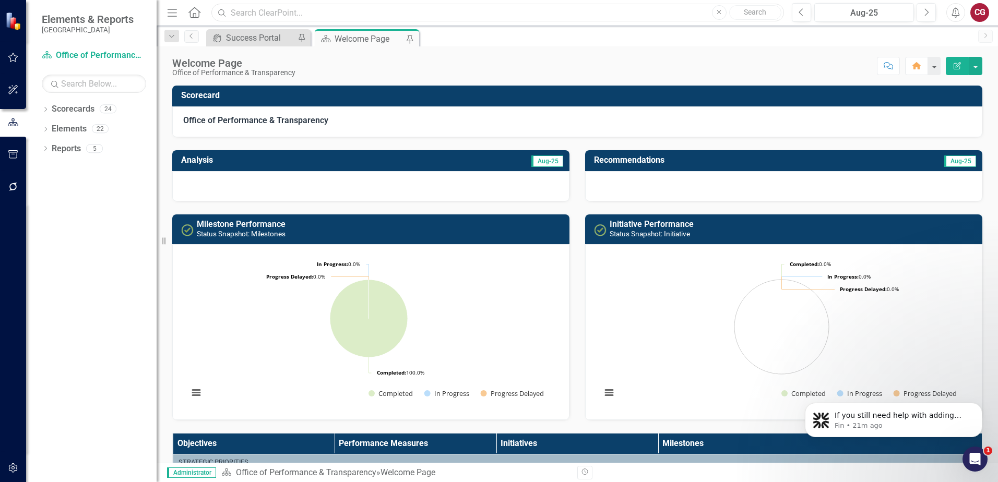
click at [450, 13] on input "text" at bounding box center [497, 13] width 572 height 18
click at [756, 75] on div "Welcome Page Office of Performance & Transparency Score: N/A Aug-25 Completed C…" at bounding box center [577, 61] width 841 height 31
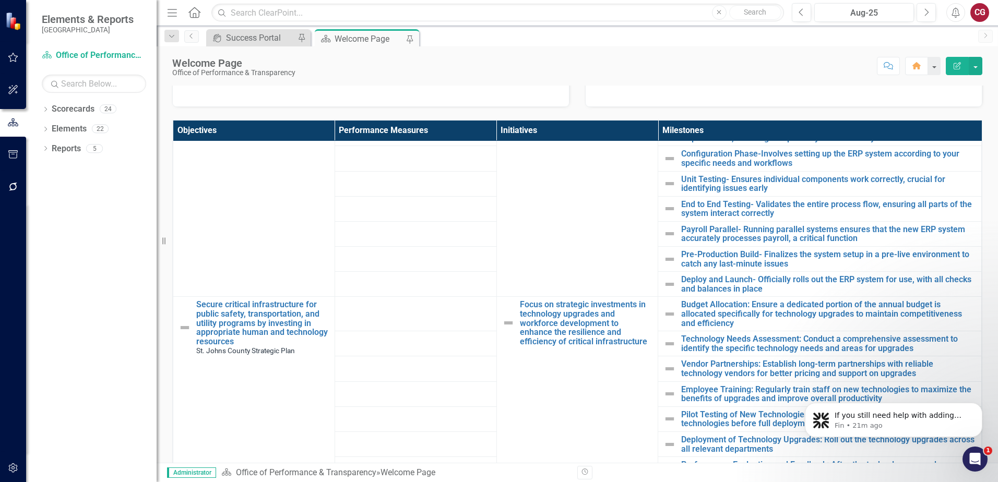
scroll to position [792, 0]
click at [353, 12] on input "text" at bounding box center [497, 13] width 572 height 18
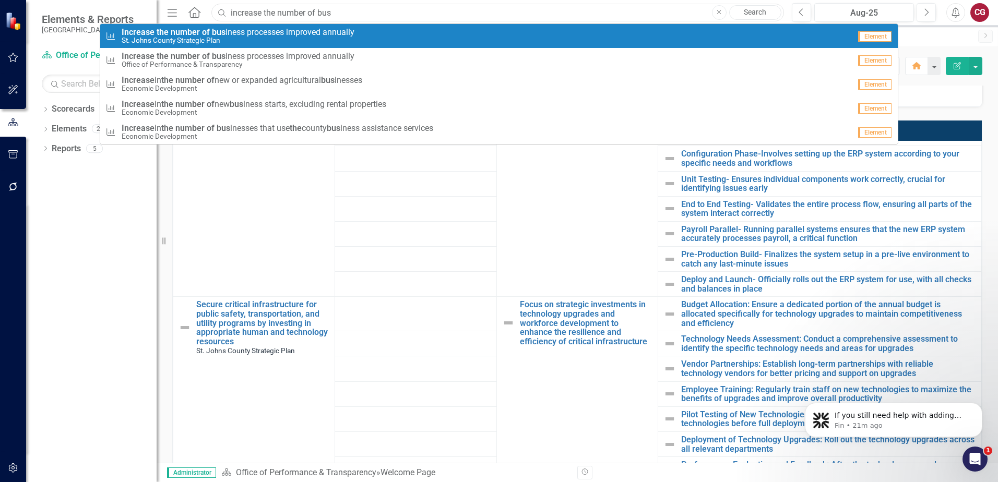
type input "increase the number of bus"
click at [327, 31] on span "Increase the number of bus iness processes improved annually" at bounding box center [238, 32] width 233 height 9
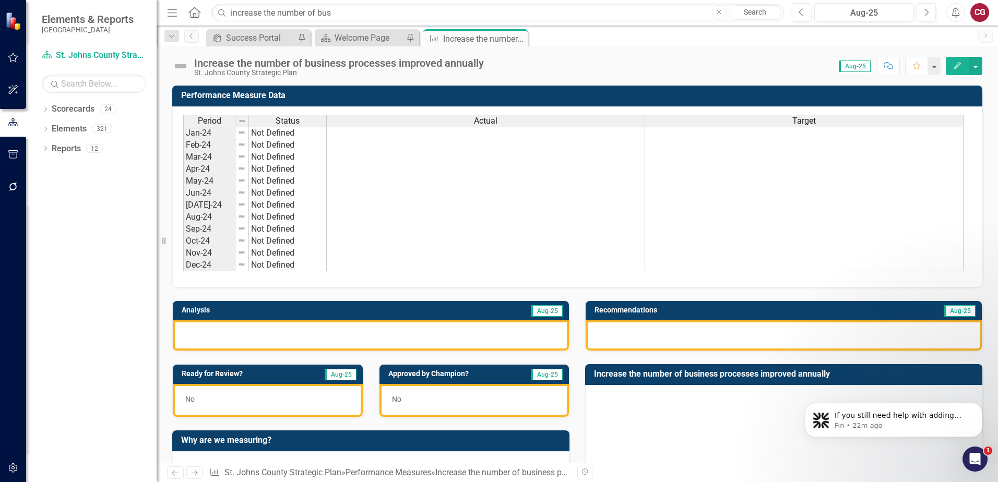
click at [288, 69] on div "St. Johns County Strategic Plan" at bounding box center [339, 73] width 290 height 8
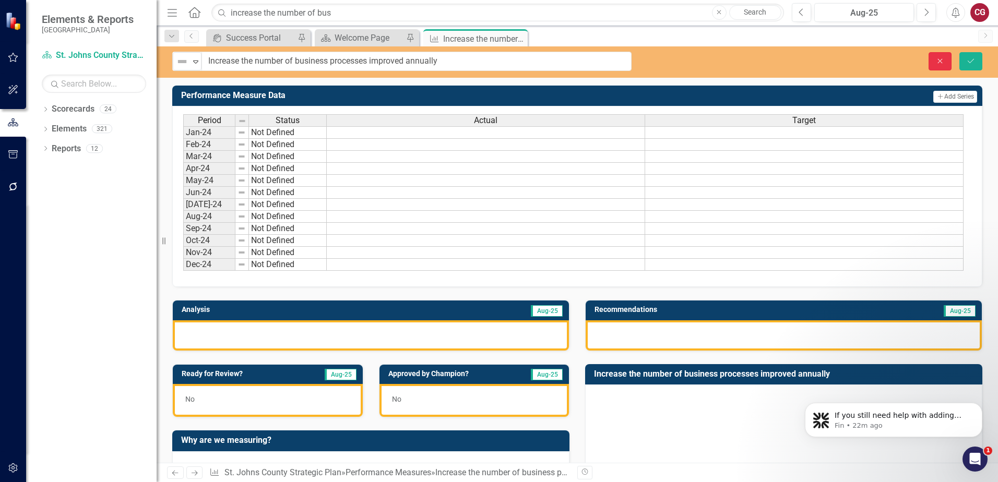
click at [938, 62] on icon "Close" at bounding box center [939, 60] width 9 height 7
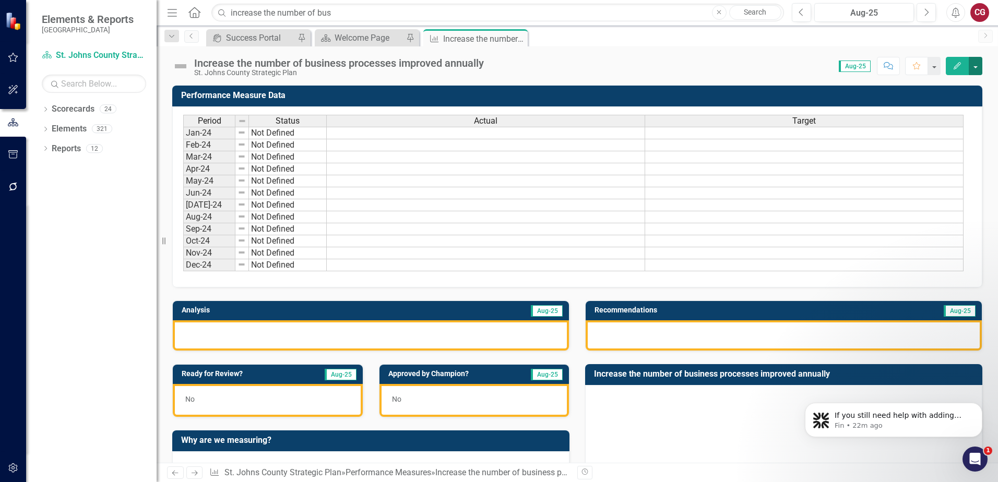
click at [972, 64] on button "button" at bounding box center [976, 66] width 14 height 18
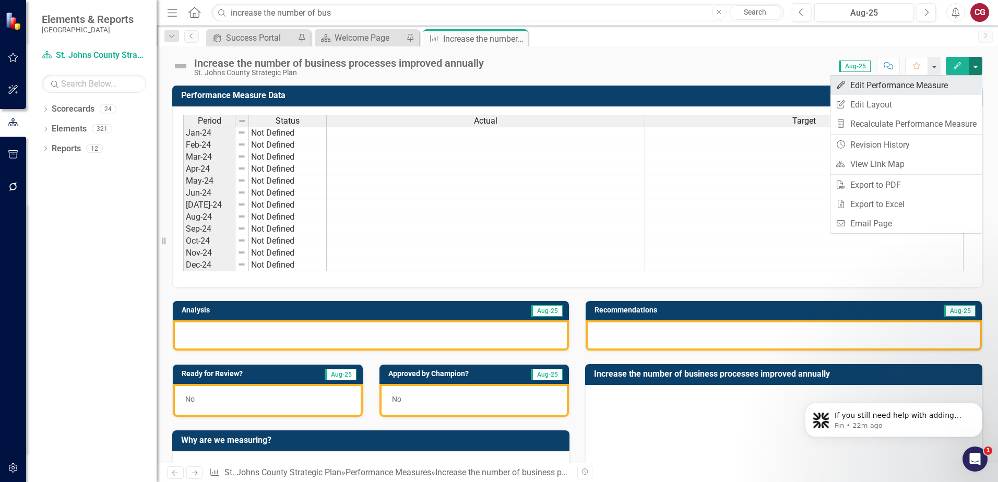
click at [876, 86] on link "Edit Edit Performance Measure" at bounding box center [905, 85] width 151 height 19
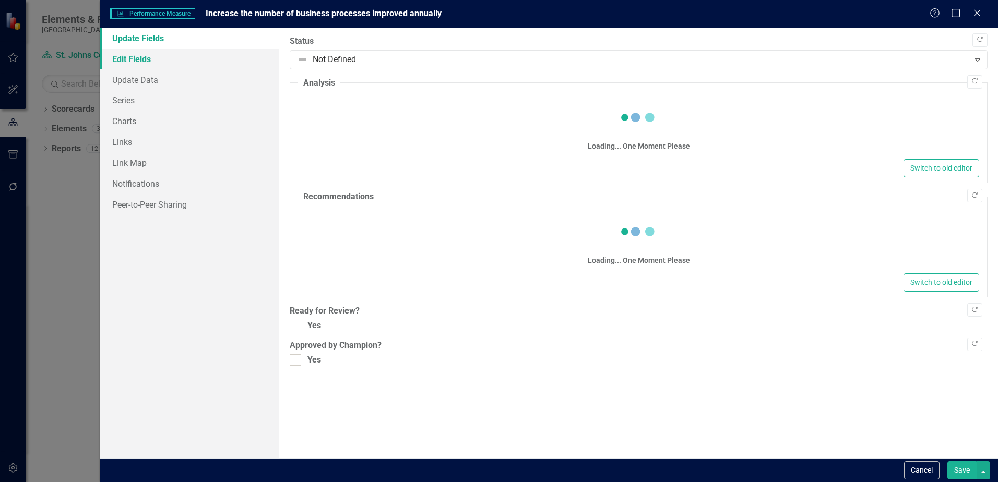
click at [114, 54] on link "Edit Fields" at bounding box center [190, 59] width 180 height 21
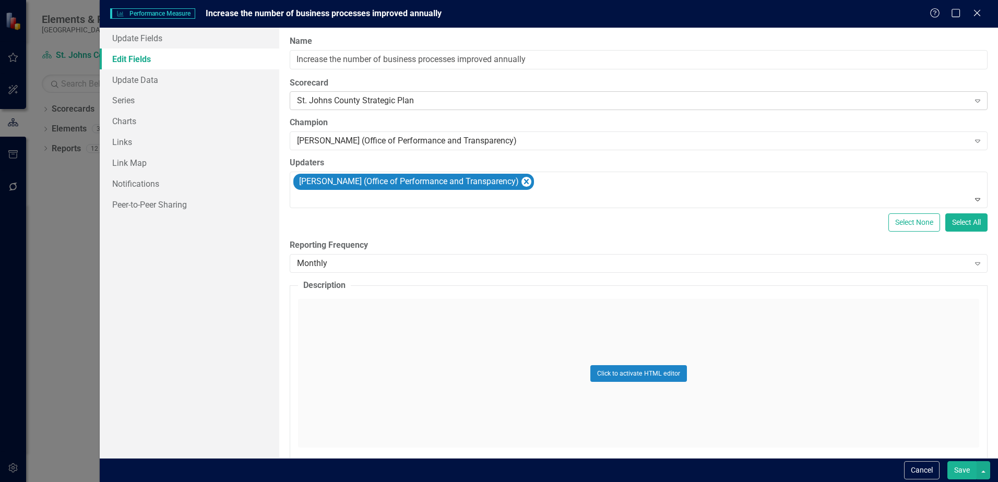
click at [378, 98] on div "St. Johns County Strategic Plan" at bounding box center [633, 101] width 672 height 12
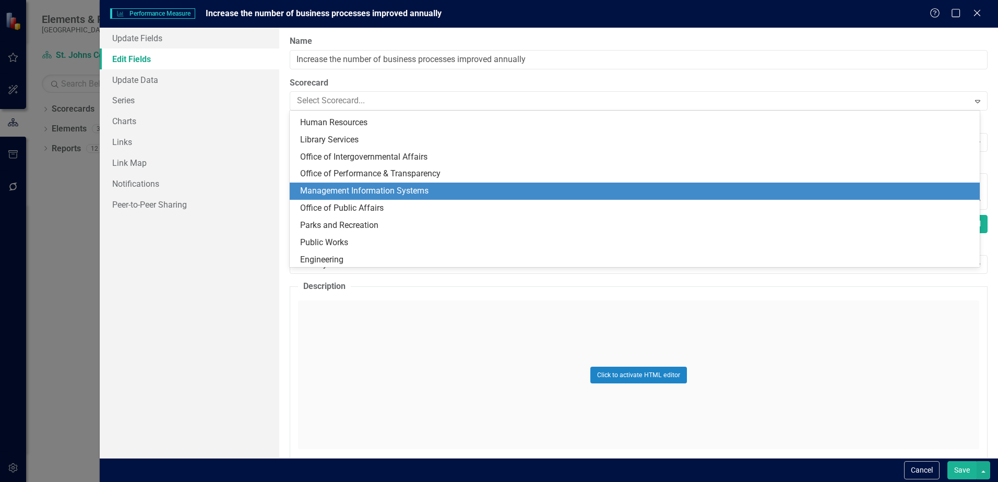
scroll to position [150, 0]
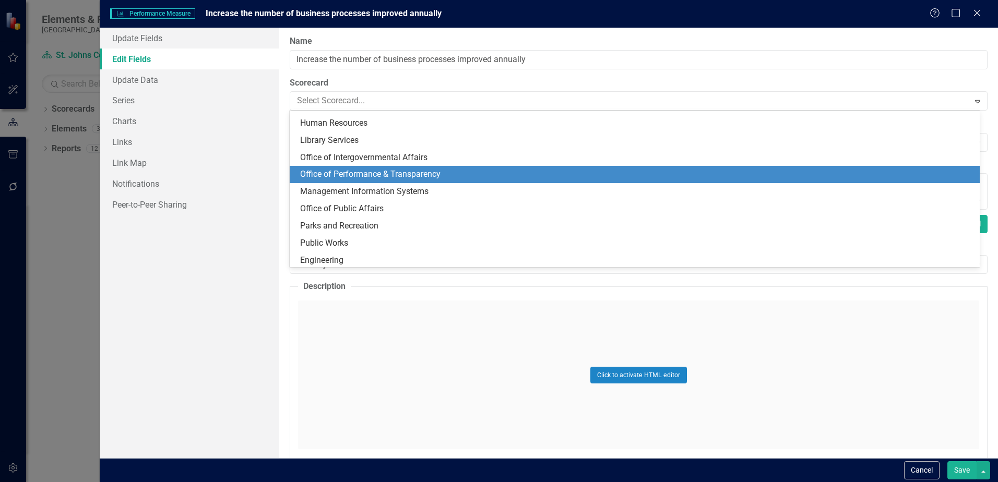
click at [382, 178] on div "Office of Performance & Transparency" at bounding box center [636, 175] width 673 height 12
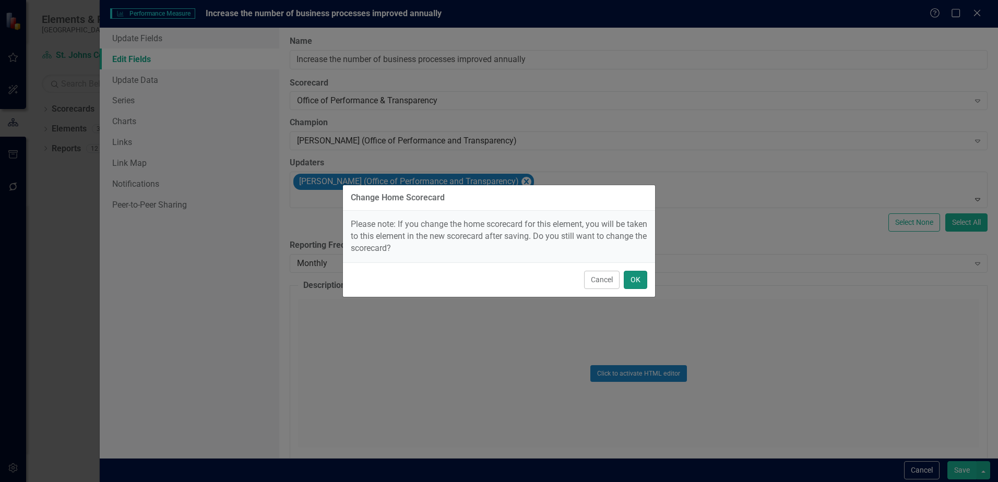
click at [636, 285] on button "OK" at bounding box center [635, 280] width 23 height 18
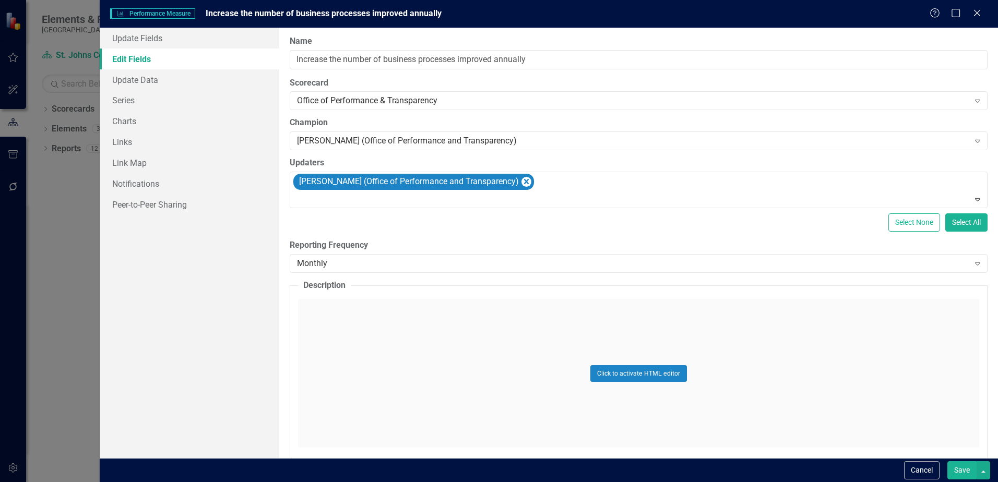
click at [971, 472] on button "Save" at bounding box center [961, 470] width 29 height 18
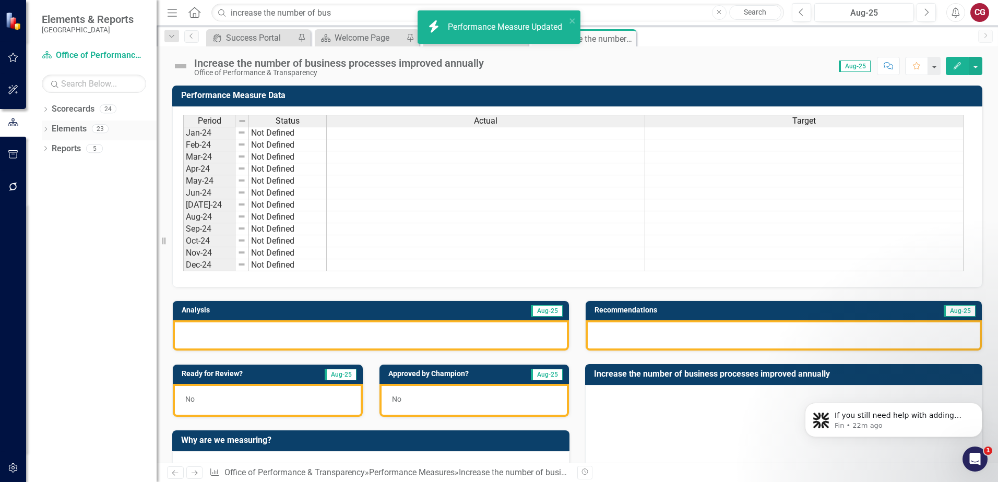
click at [66, 126] on link "Elements" at bounding box center [69, 129] width 35 height 12
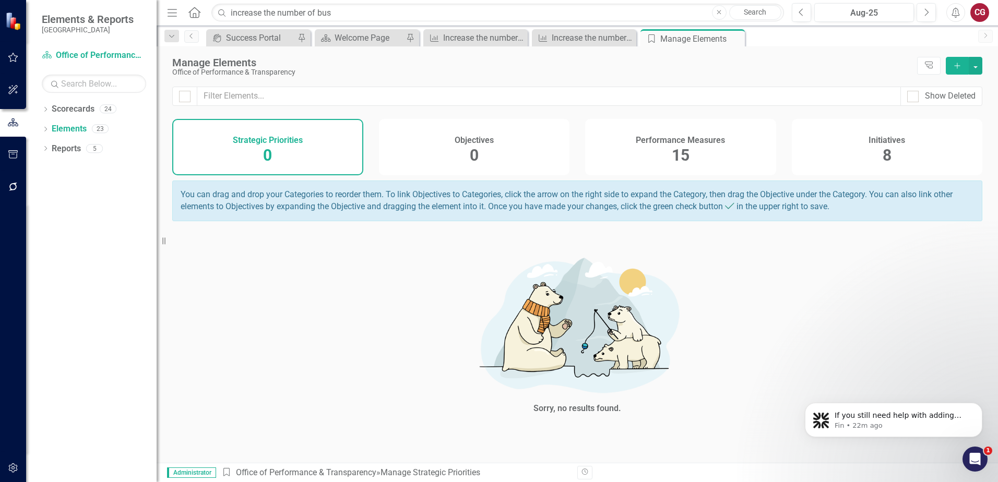
click at [711, 157] on div "Performance Measures 15" at bounding box center [680, 147] width 191 height 56
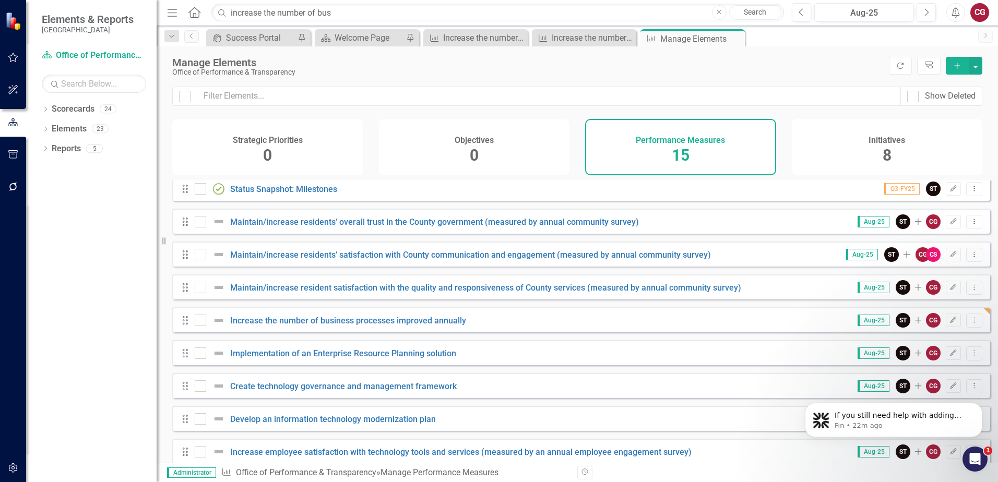
scroll to position [104, 0]
click at [412, 324] on link "Increase the number of business processes improved annually" at bounding box center [348, 320] width 236 height 10
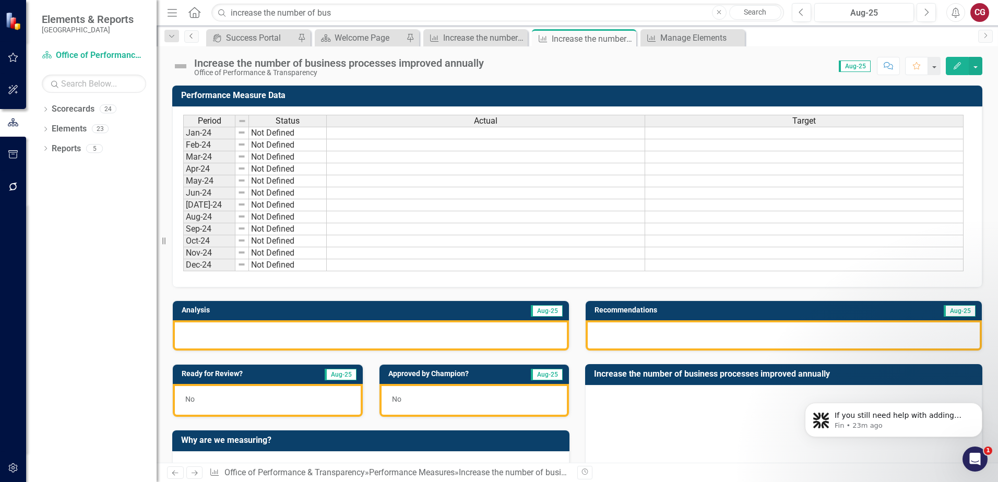
click at [191, 40] on link "Previous" at bounding box center [191, 36] width 15 height 13
click at [190, 41] on link "Previous" at bounding box center [191, 36] width 15 height 13
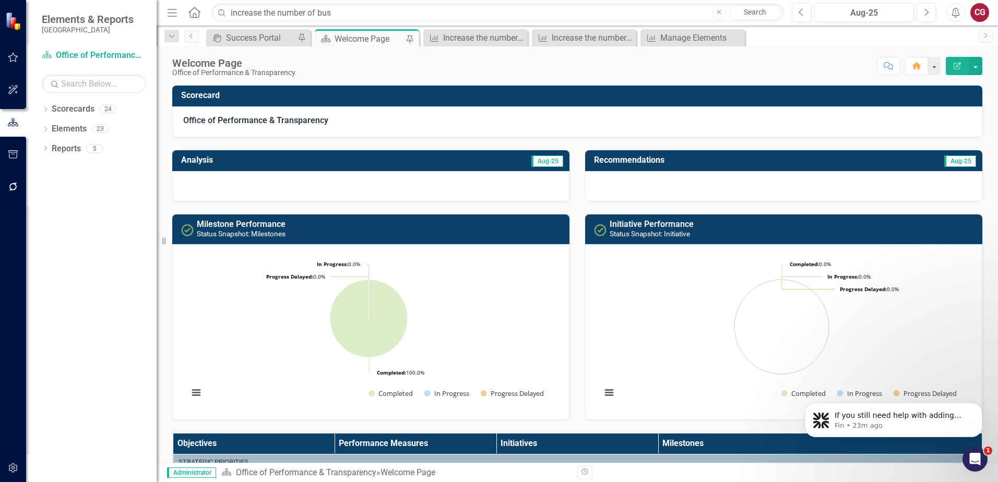
click at [355, 38] on div "Welcome Page" at bounding box center [368, 38] width 69 height 13
click at [54, 128] on link "Elements" at bounding box center [69, 129] width 35 height 12
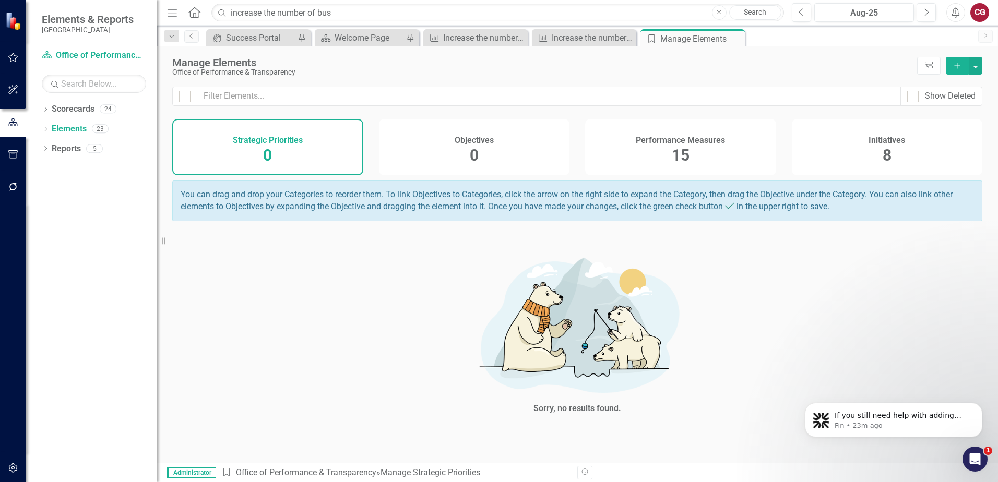
click at [688, 153] on span "15" at bounding box center [681, 155] width 18 height 18
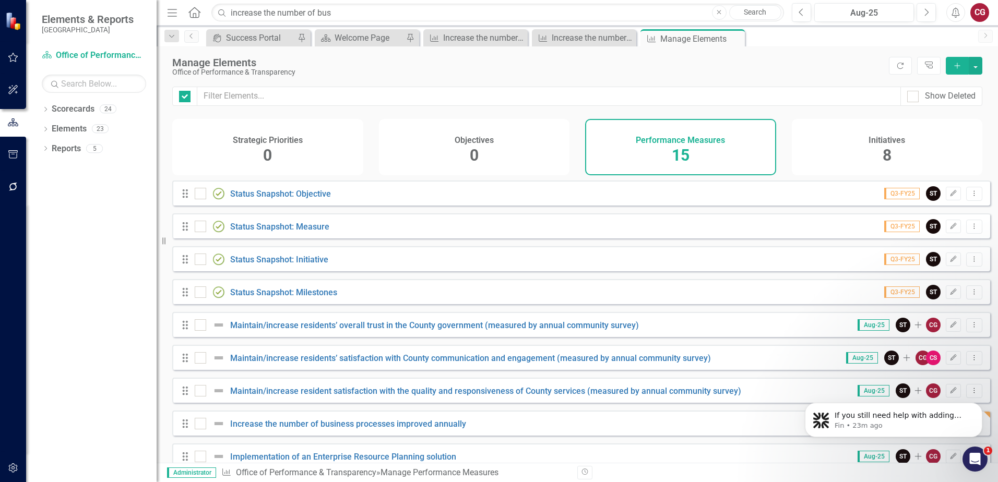
checkbox input "false"
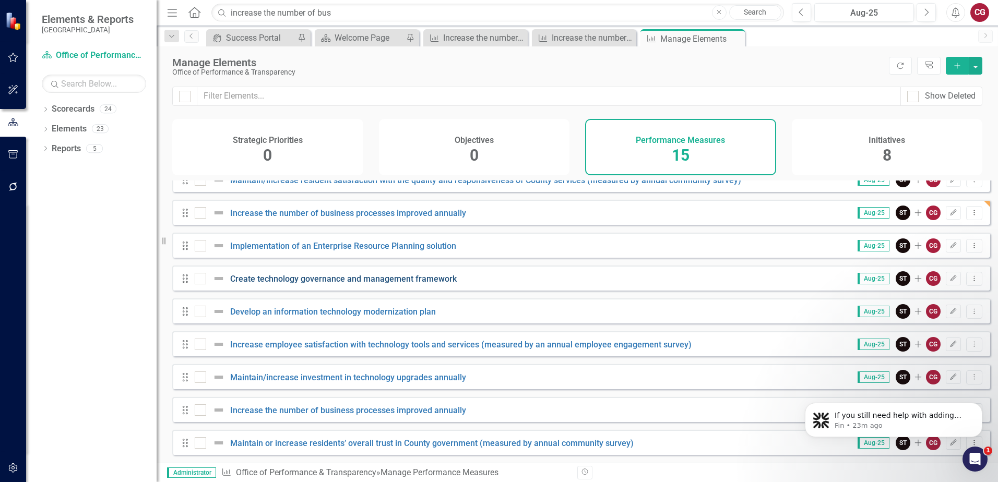
scroll to position [219, 0]
click at [978, 408] on icon "Dismiss notification" at bounding box center [979, 406] width 6 height 6
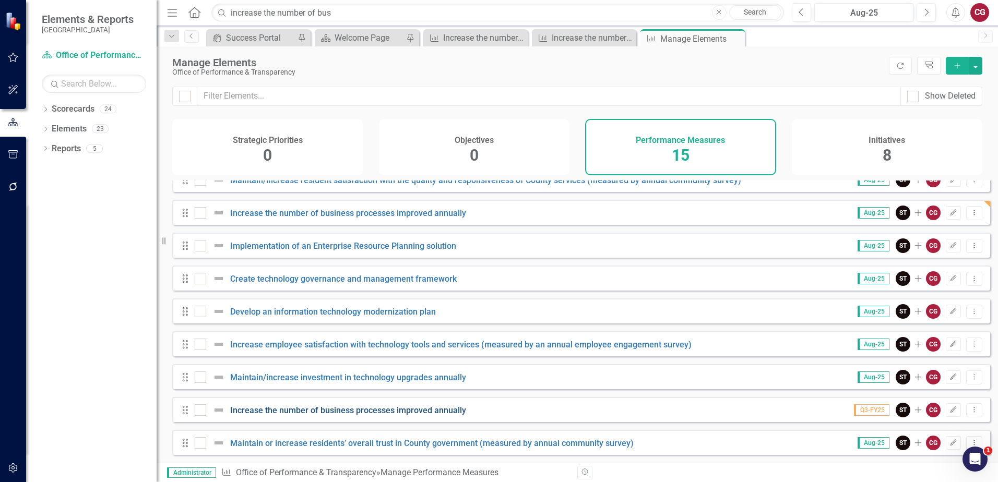
click at [445, 411] on link "Increase the number of business processes improved annually" at bounding box center [348, 410] width 236 height 10
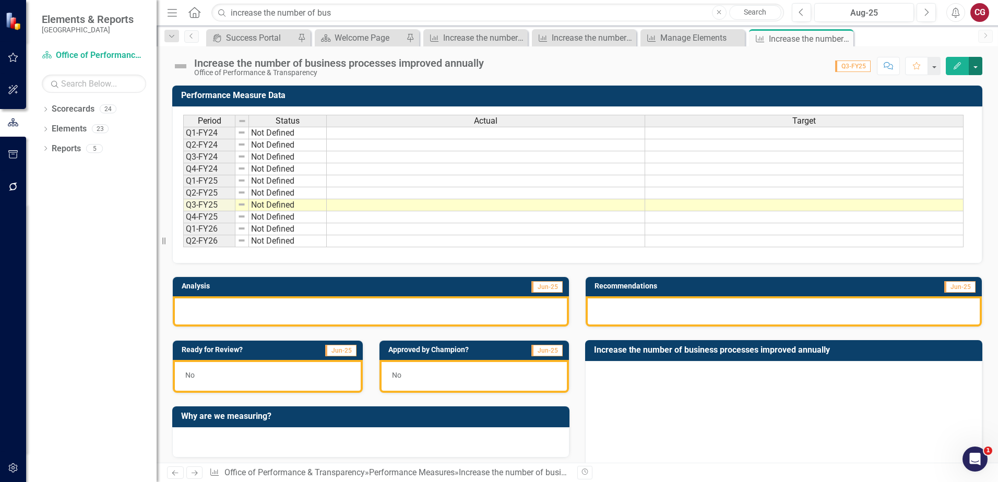
click at [977, 68] on button "button" at bounding box center [976, 66] width 14 height 18
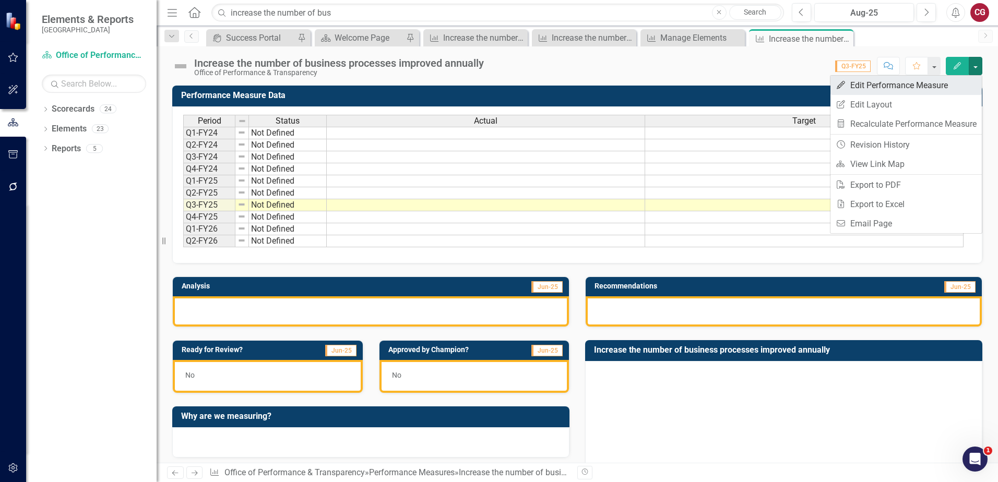
click at [907, 87] on link "Edit Edit Performance Measure" at bounding box center [905, 85] width 151 height 19
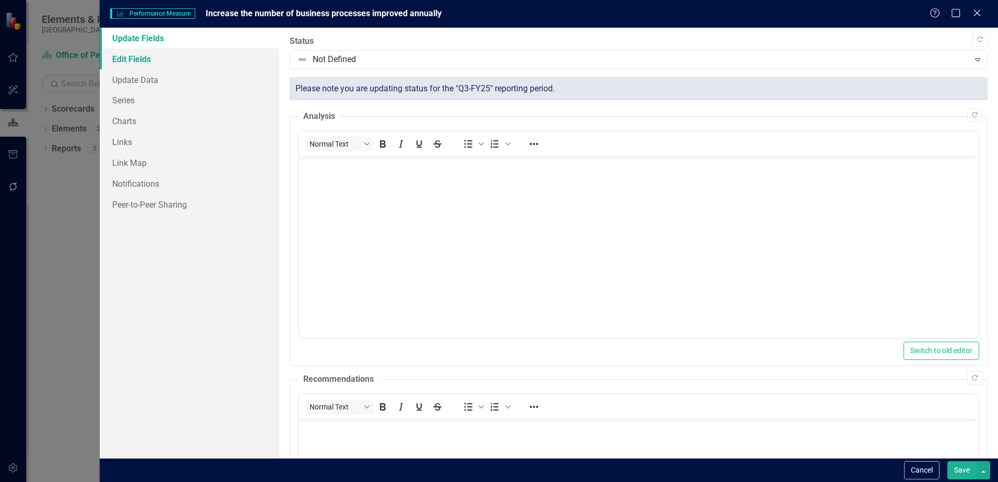
click at [157, 62] on link "Edit Fields" at bounding box center [190, 59] width 180 height 21
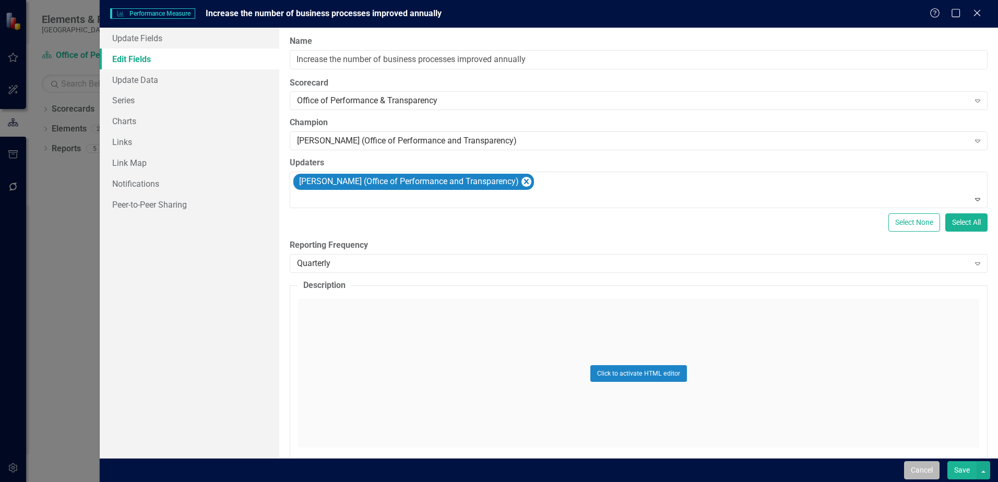
click at [924, 471] on button "Cancel" at bounding box center [921, 470] width 35 height 18
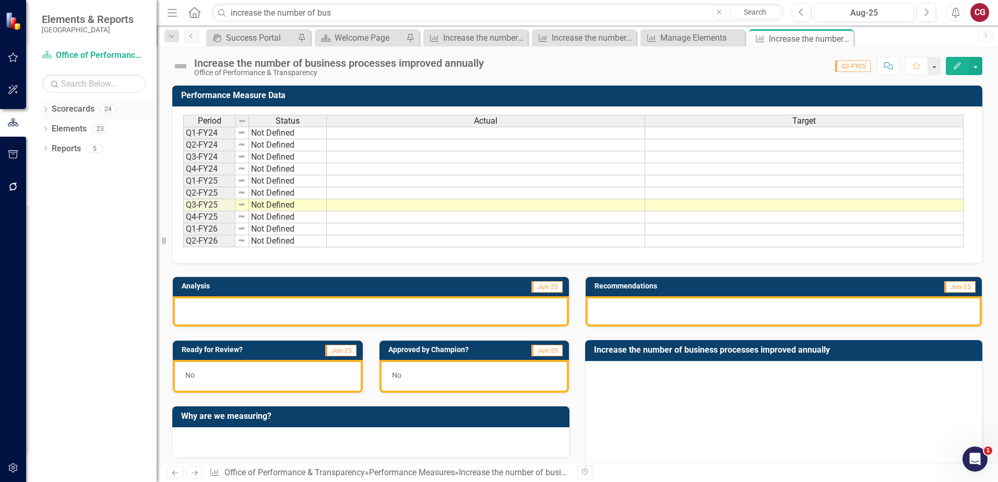
click at [47, 112] on icon "Dropdown" at bounding box center [45, 110] width 7 height 6
click at [48, 130] on icon "Dropdown" at bounding box center [51, 128] width 8 height 6
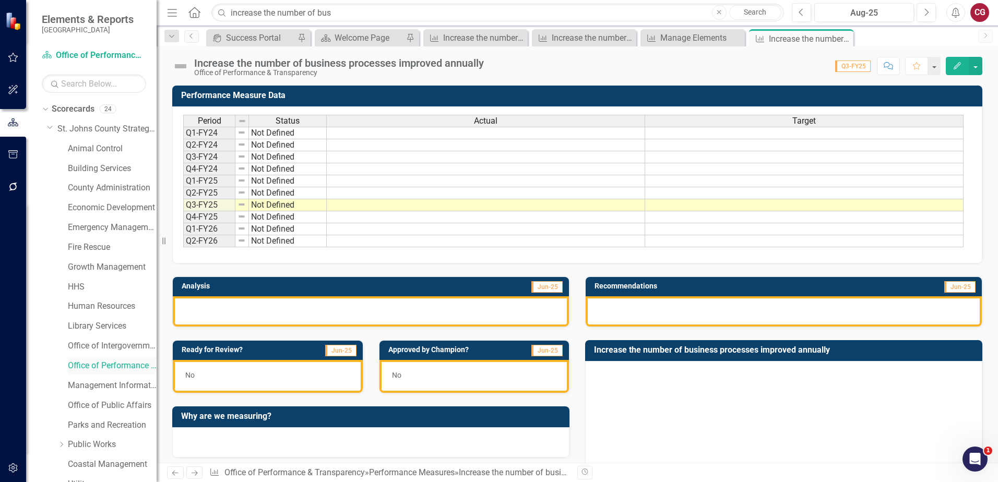
click at [94, 363] on link "Office of Performance & Transparency" at bounding box center [112, 366] width 89 height 12
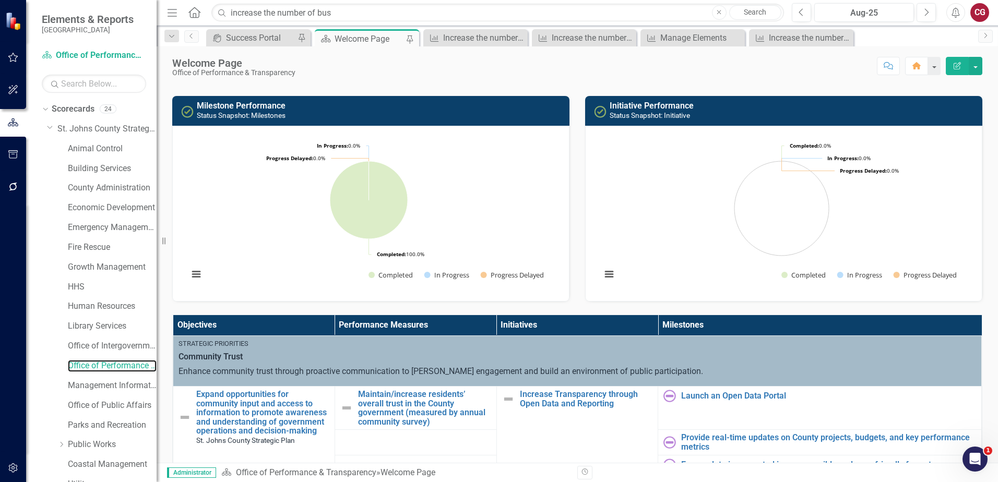
scroll to position [209, 0]
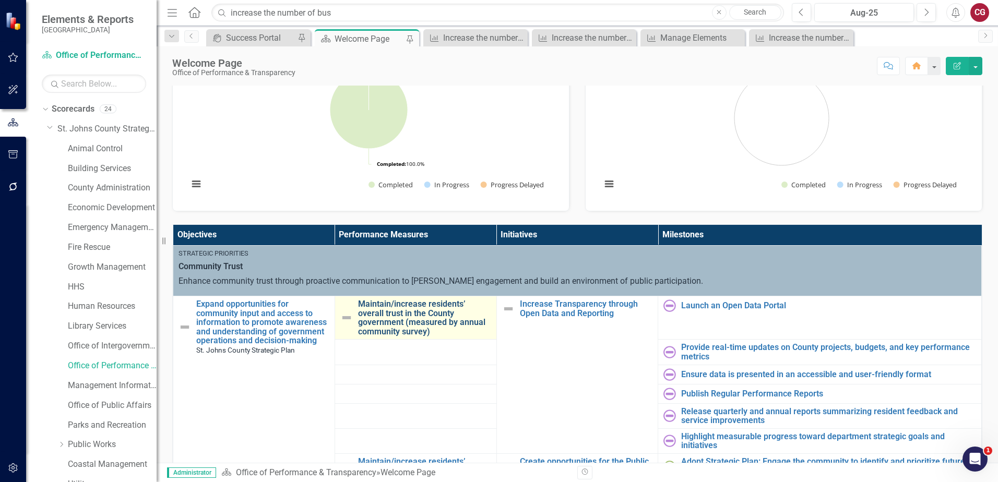
click at [413, 318] on link "Maintain/increase residents’ overall trust in the County government (measured b…" at bounding box center [424, 318] width 133 height 37
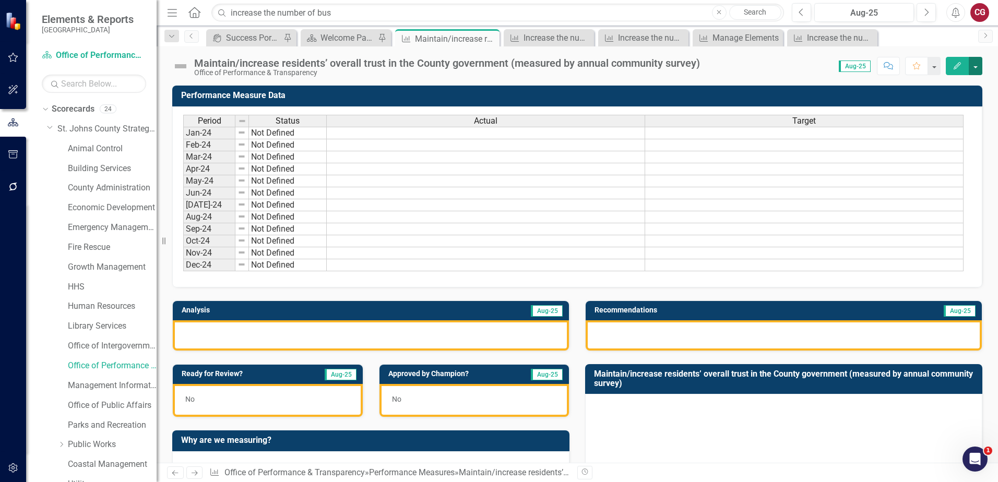
click at [977, 67] on button "button" at bounding box center [976, 66] width 14 height 18
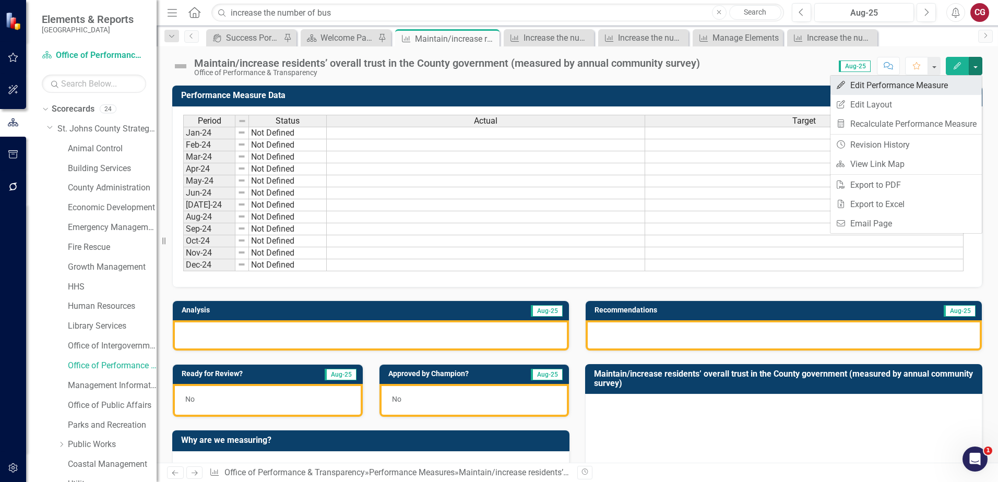
click at [877, 90] on link "Edit Edit Performance Measure" at bounding box center [905, 85] width 151 height 19
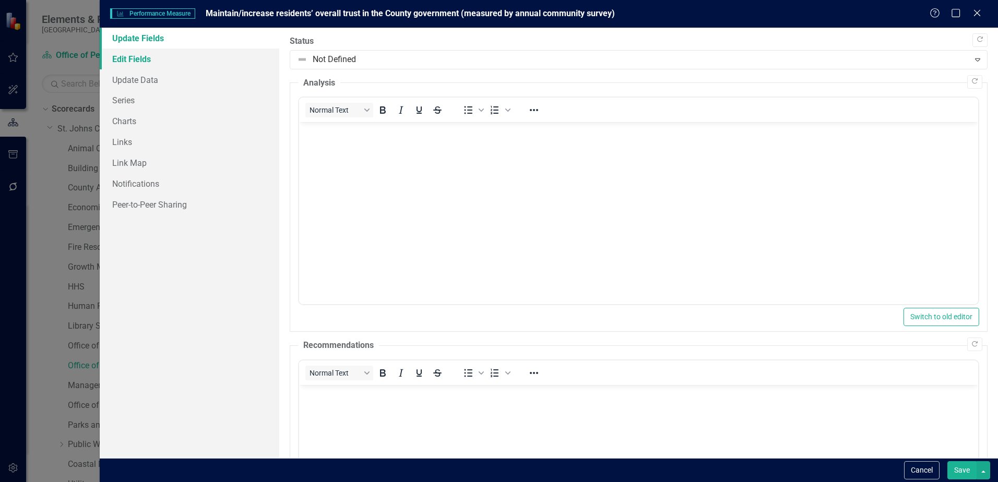
click at [158, 65] on link "Edit Fields" at bounding box center [190, 59] width 180 height 21
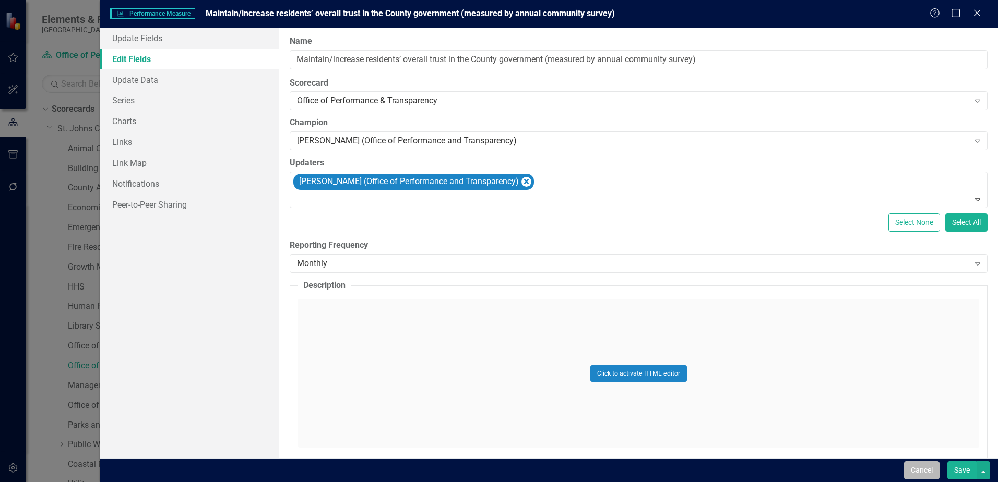
click at [925, 465] on button "Cancel" at bounding box center [921, 470] width 35 height 18
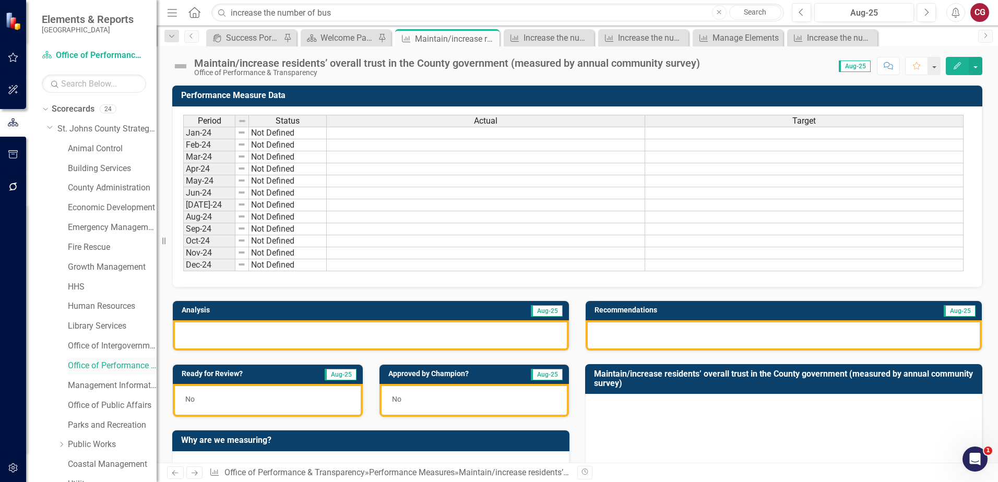
click at [112, 369] on link "Office of Performance & Transparency" at bounding box center [112, 366] width 89 height 12
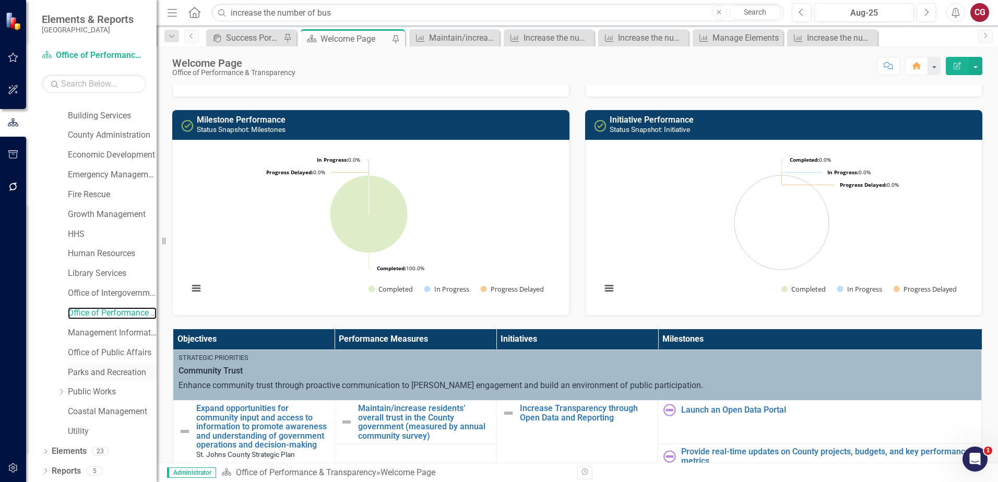
scroll to position [53, 0]
click at [80, 453] on link "Elements" at bounding box center [69, 451] width 35 height 12
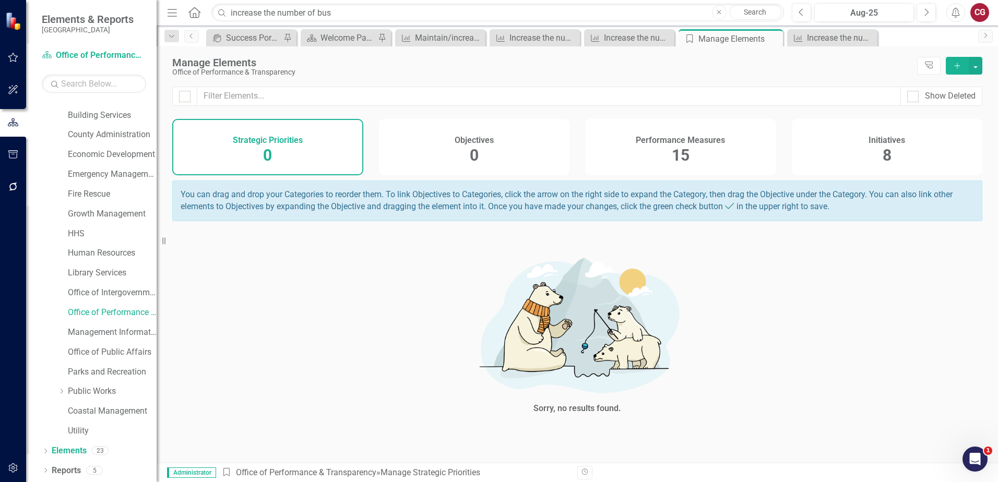
click at [709, 144] on h4 "Performance Measures" at bounding box center [680, 140] width 89 height 9
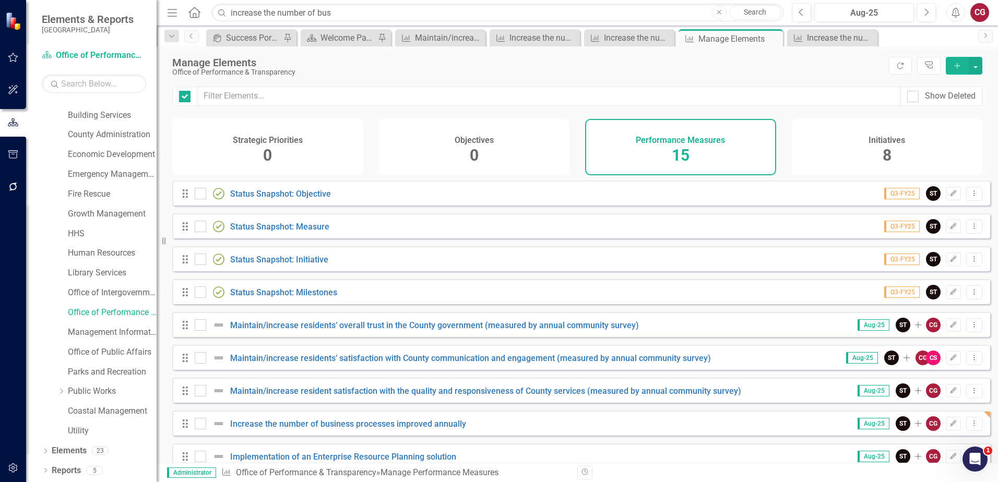
checkbox input "false"
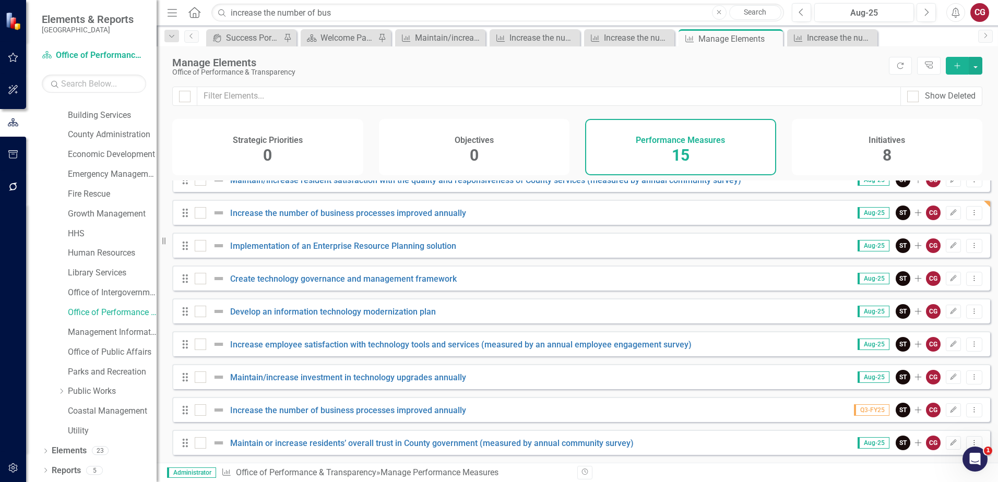
scroll to position [219, 0]
click at [946, 414] on button "Edit" at bounding box center [953, 410] width 15 height 14
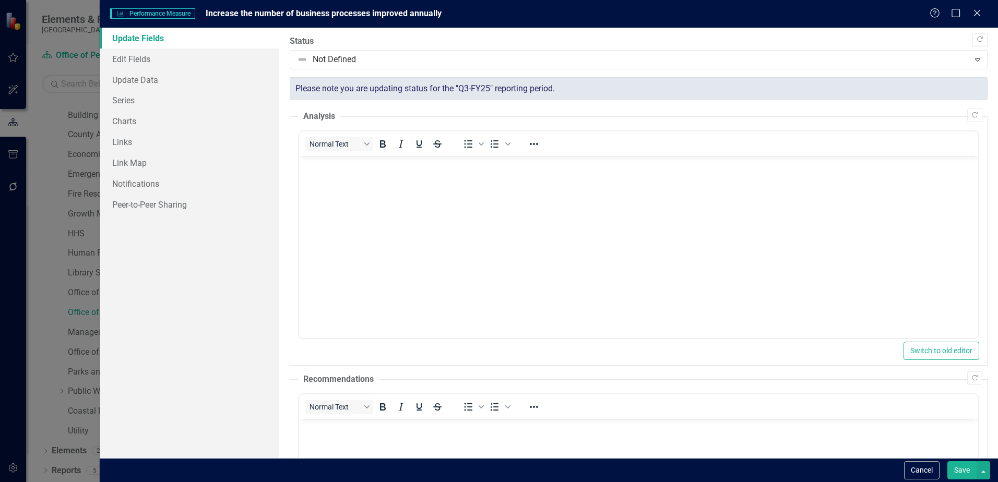
scroll to position [0, 0]
click at [918, 471] on button "Cancel" at bounding box center [921, 470] width 35 height 18
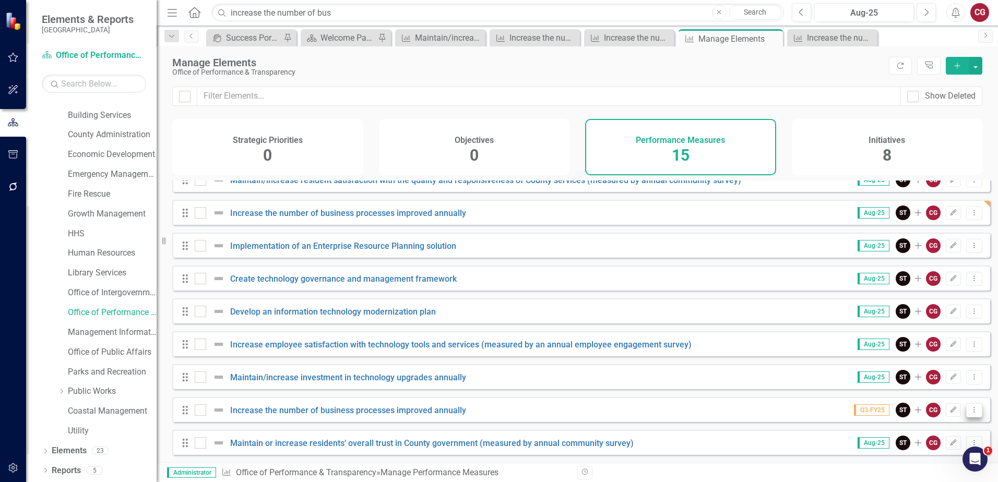
click at [970, 411] on icon "Dropdown Menu" at bounding box center [974, 410] width 9 height 7
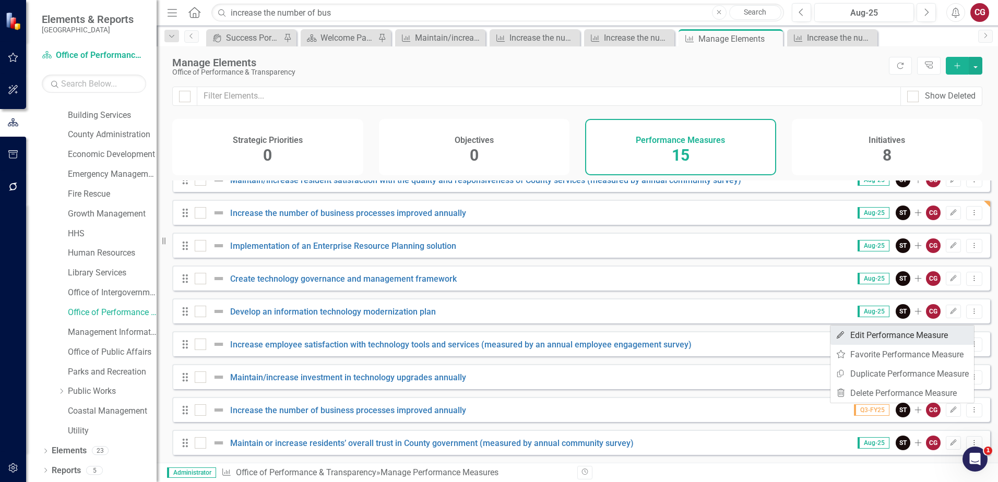
click at [901, 340] on link "Edit Edit Performance Measure" at bounding box center [902, 335] width 144 height 19
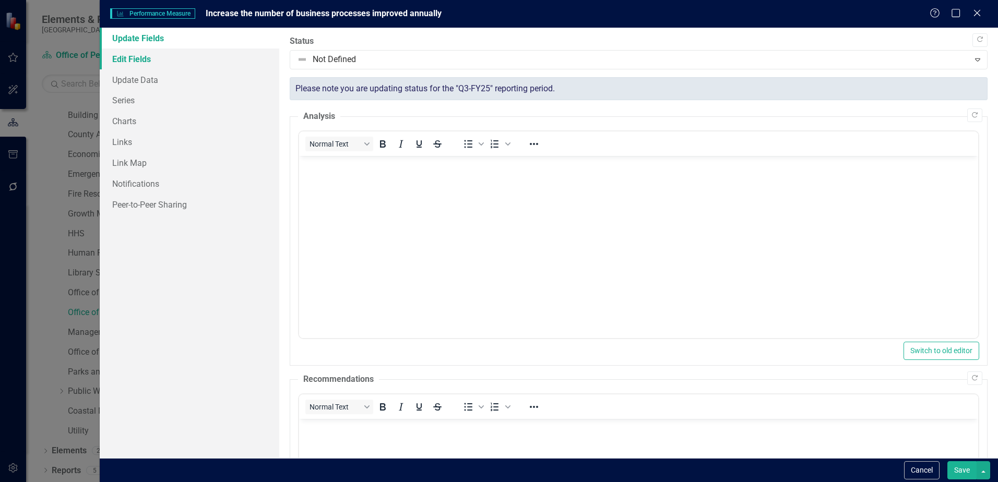
click at [175, 60] on link "Edit Fields" at bounding box center [190, 59] width 180 height 21
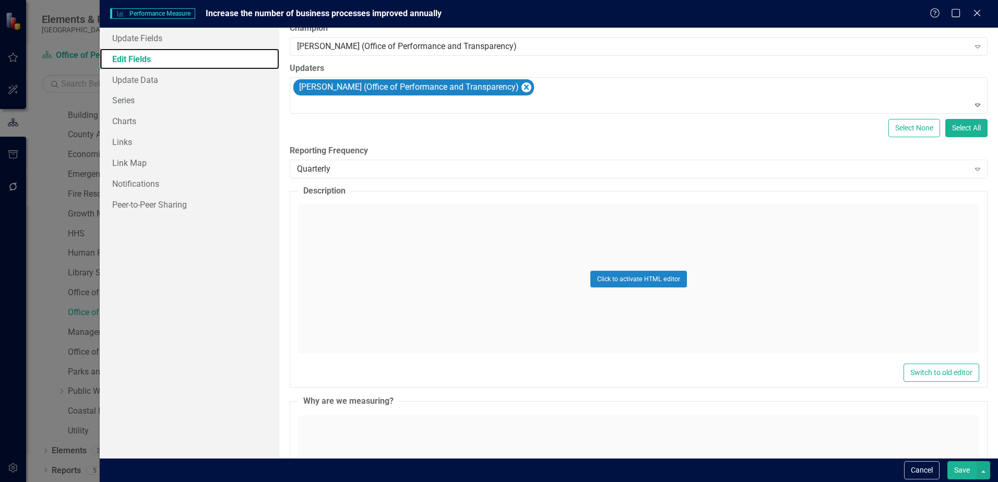
scroll to position [71, 0]
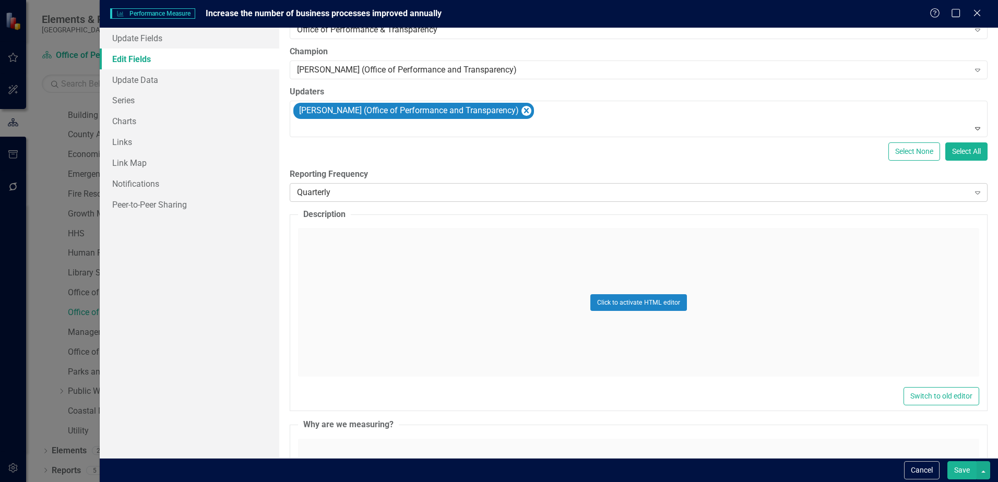
click at [445, 192] on div "Quarterly" at bounding box center [633, 192] width 672 height 12
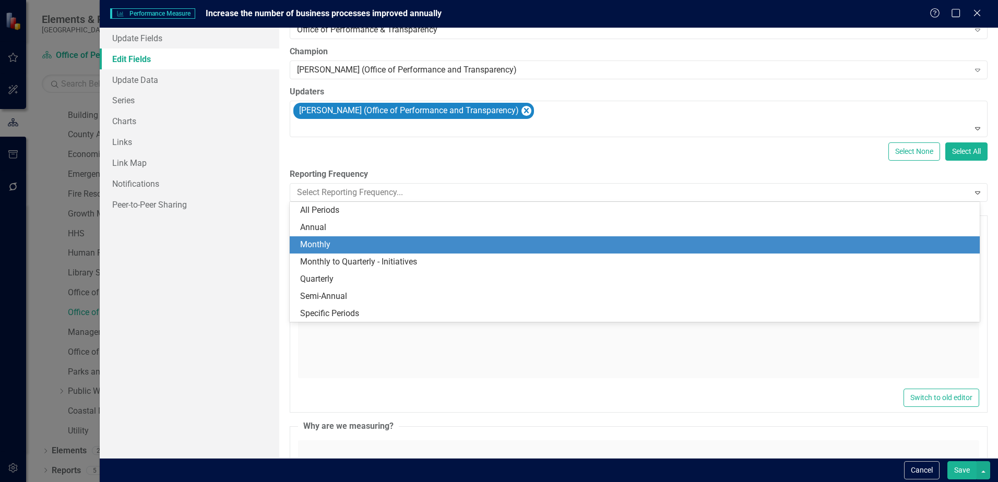
click at [360, 243] on div "Monthly" at bounding box center [636, 245] width 673 height 12
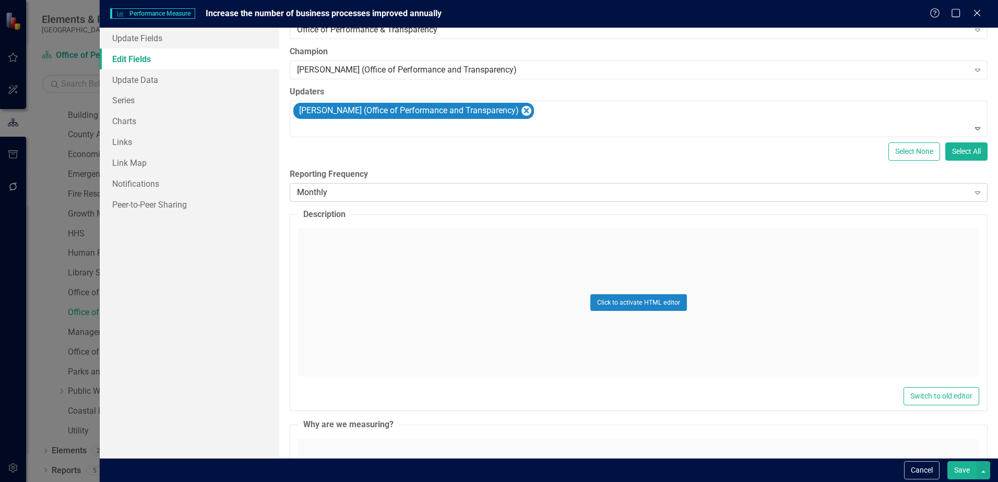
click at [436, 197] on div "Monthly" at bounding box center [633, 192] width 672 height 12
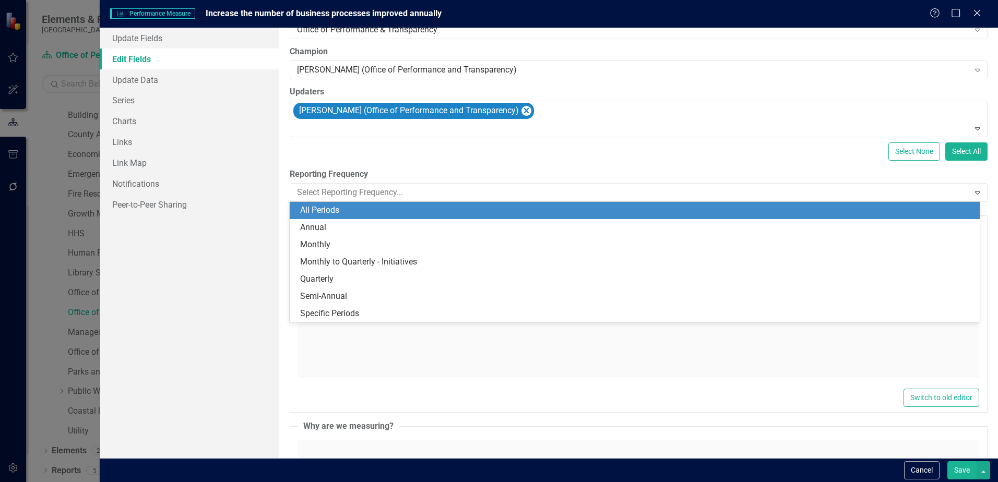
click at [363, 211] on div "All Periods" at bounding box center [636, 211] width 673 height 12
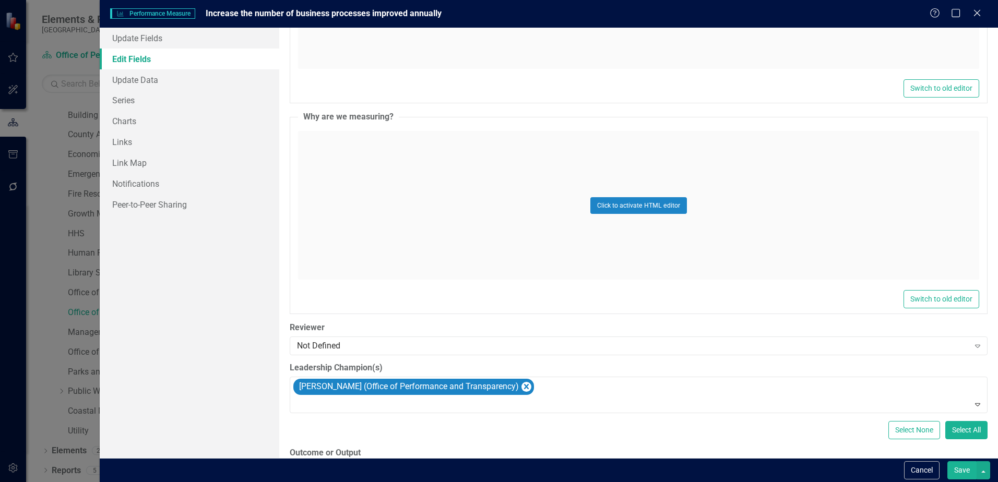
scroll to position [384, 0]
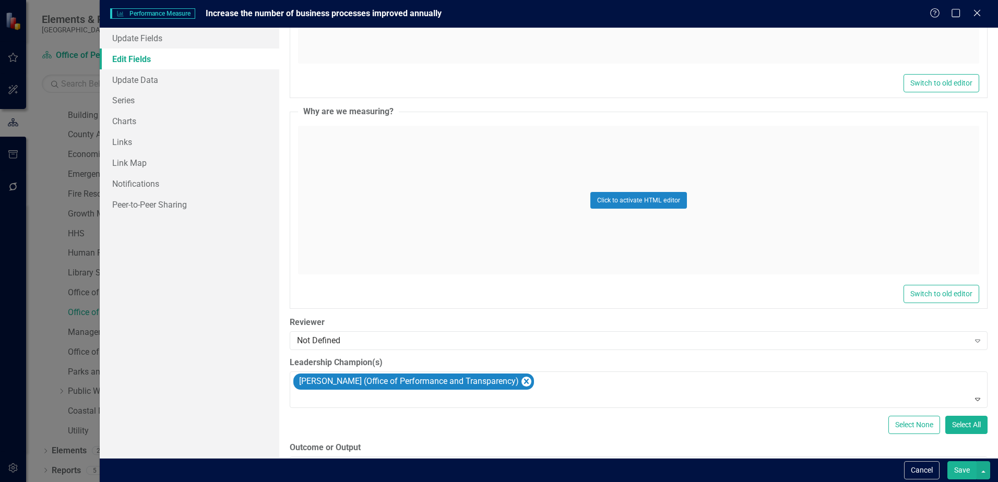
click at [965, 470] on button "Save" at bounding box center [961, 470] width 29 height 18
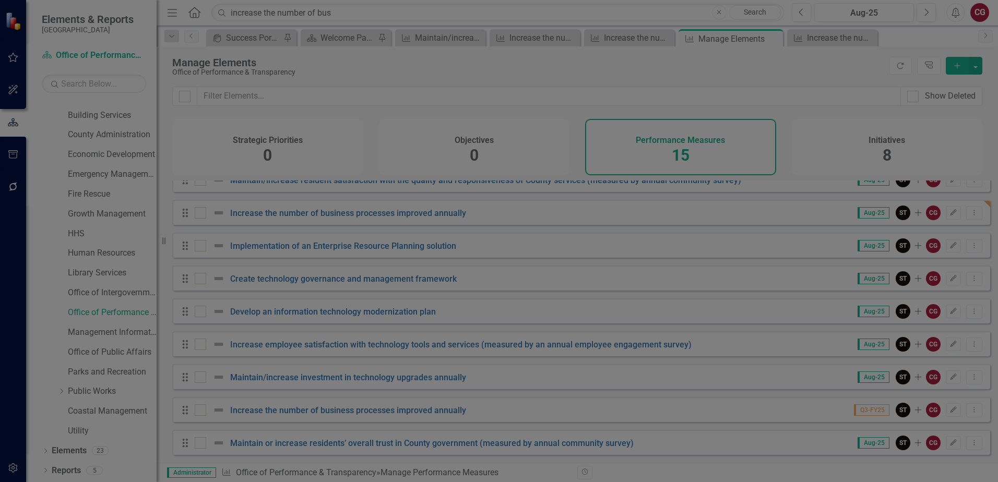
click at [983, 472] on body "Elements & Reports St. Johns County Scorecard Office of Performance & Transpare…" at bounding box center [499, 241] width 998 height 482
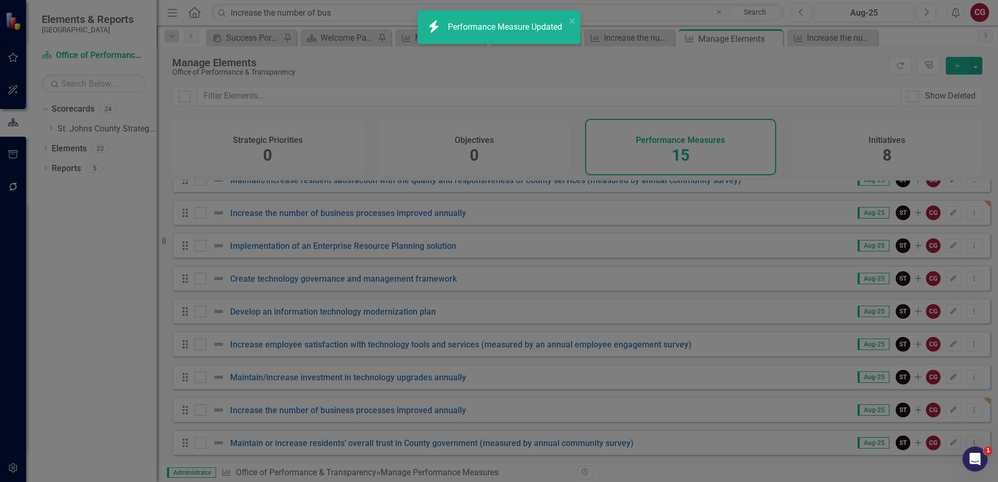
scroll to position [0, 0]
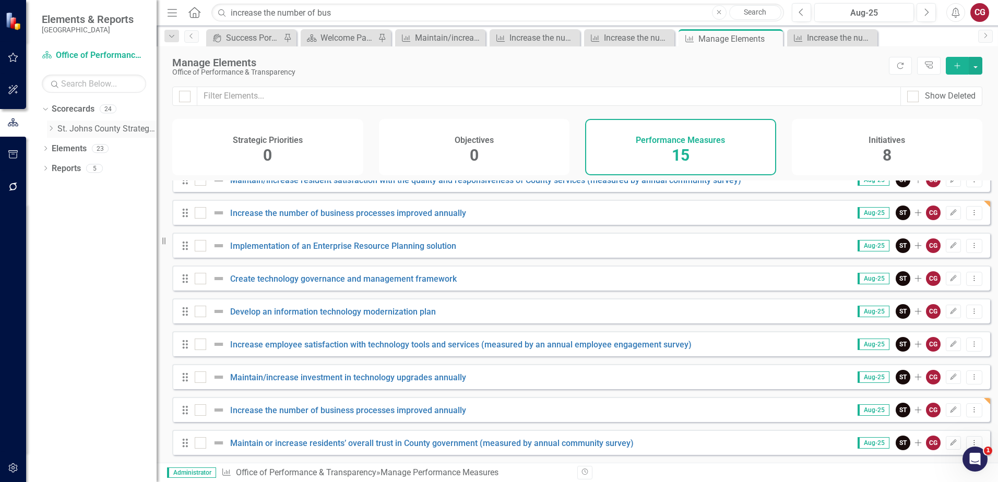
click at [51, 128] on icon "Dropdown" at bounding box center [51, 128] width 8 height 6
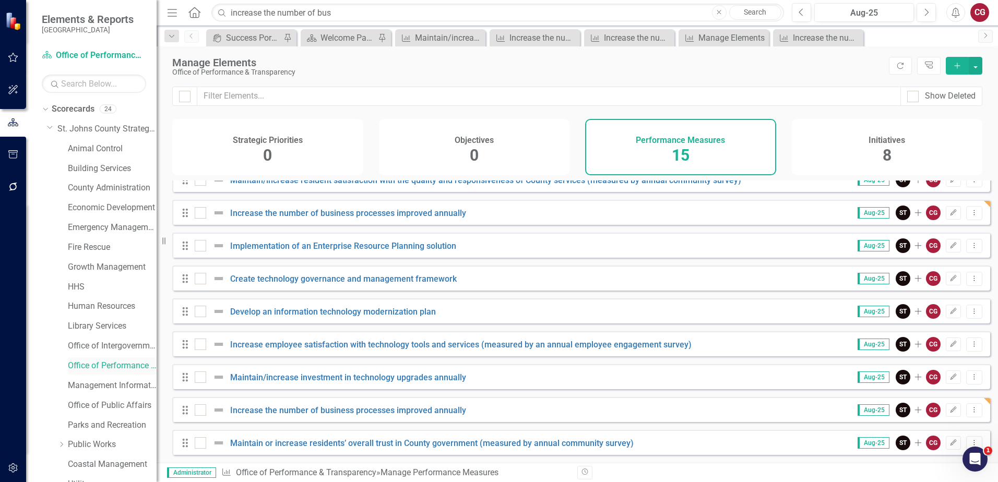
click at [101, 364] on link "Office of Performance & Transparency" at bounding box center [112, 366] width 89 height 12
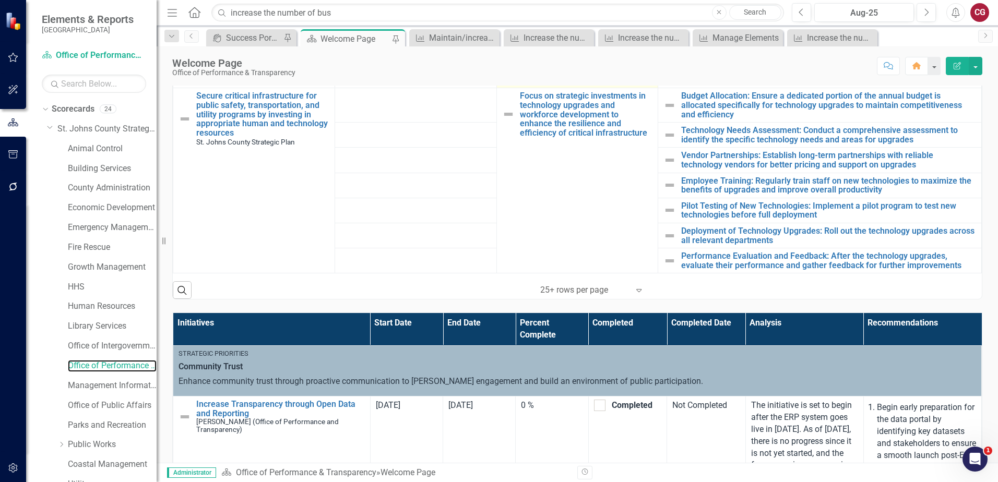
scroll to position [688, 0]
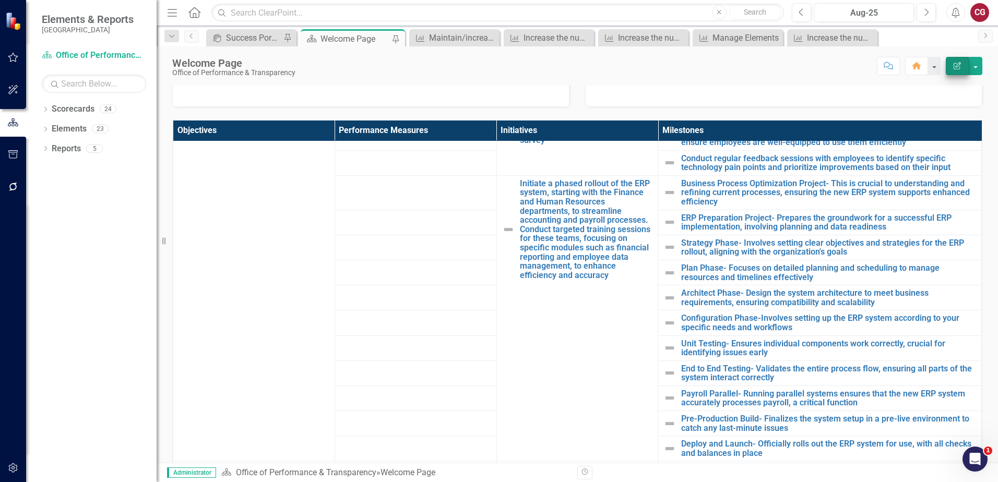
scroll to position [583, 0]
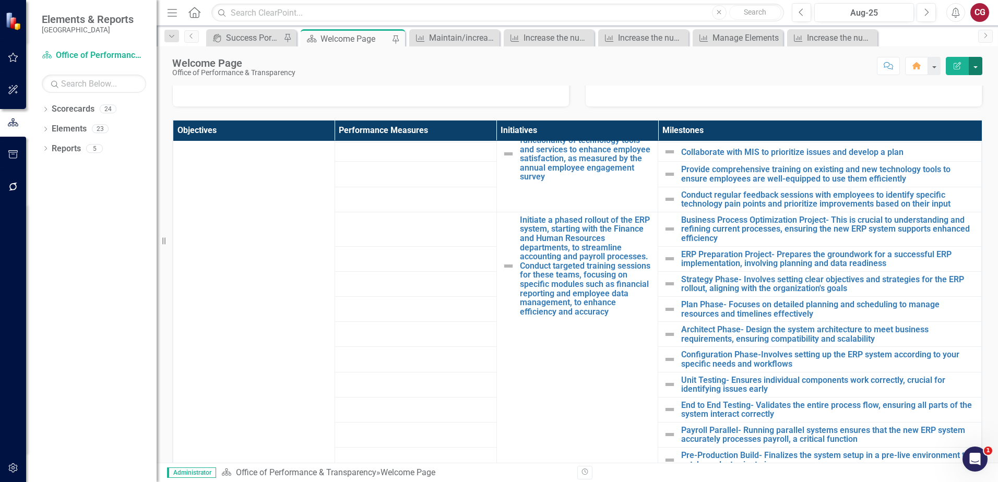
click at [975, 67] on button "button" at bounding box center [976, 66] width 14 height 18
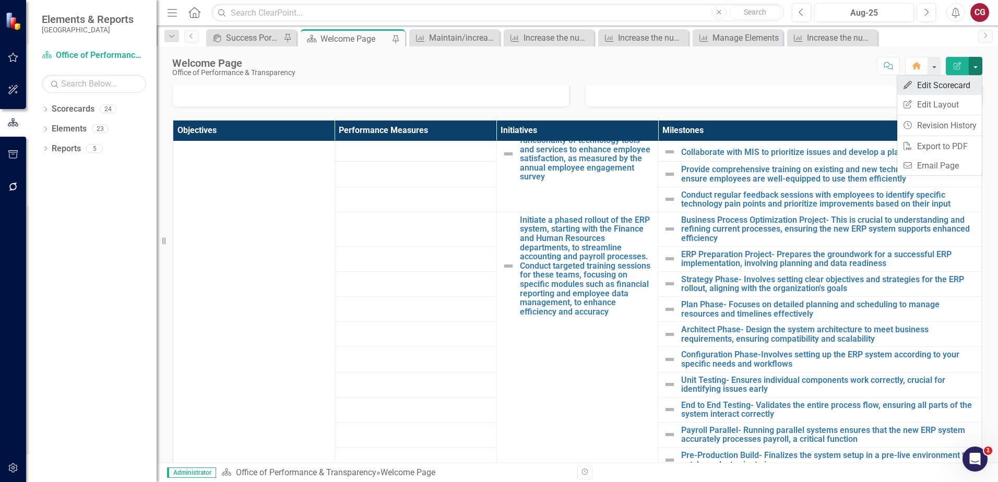
click at [915, 87] on link "Edit Edit Scorecard" at bounding box center [939, 85] width 85 height 19
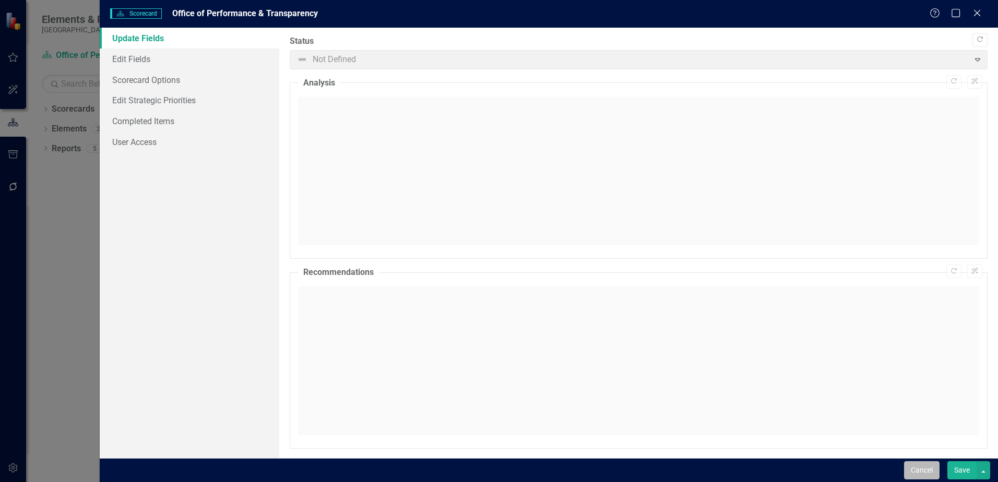
click at [924, 477] on button "Cancel" at bounding box center [921, 470] width 35 height 18
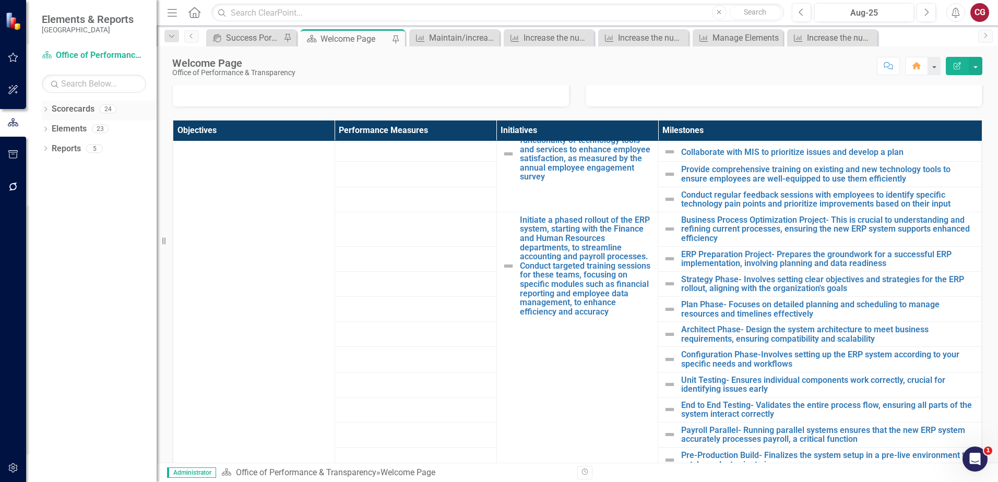
click at [46, 110] on icon "Dropdown" at bounding box center [45, 110] width 7 height 6
click at [49, 130] on icon "Dropdown" at bounding box center [51, 128] width 8 height 6
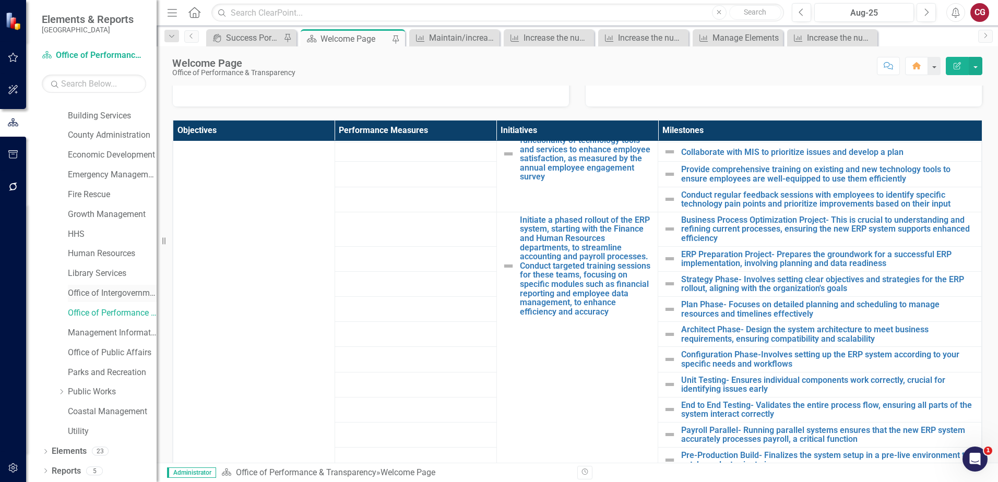
scroll to position [53, 0]
click at [88, 311] on link "Office of Performance & Transparency" at bounding box center [112, 313] width 89 height 12
click at [115, 314] on link "Office of Performance & Transparency" at bounding box center [112, 313] width 89 height 12
click at [82, 448] on link "Elements" at bounding box center [69, 451] width 35 height 12
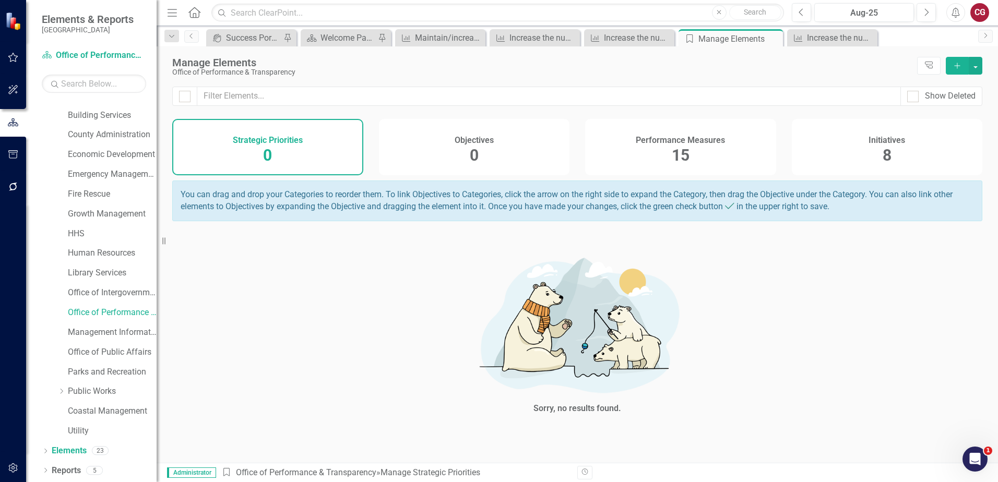
click at [679, 149] on span "15" at bounding box center [681, 155] width 18 height 18
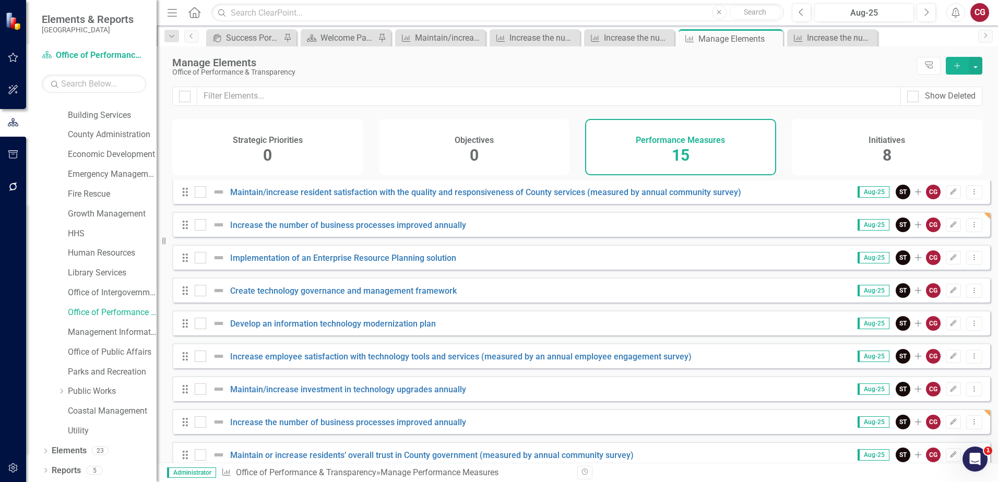
scroll to position [219, 0]
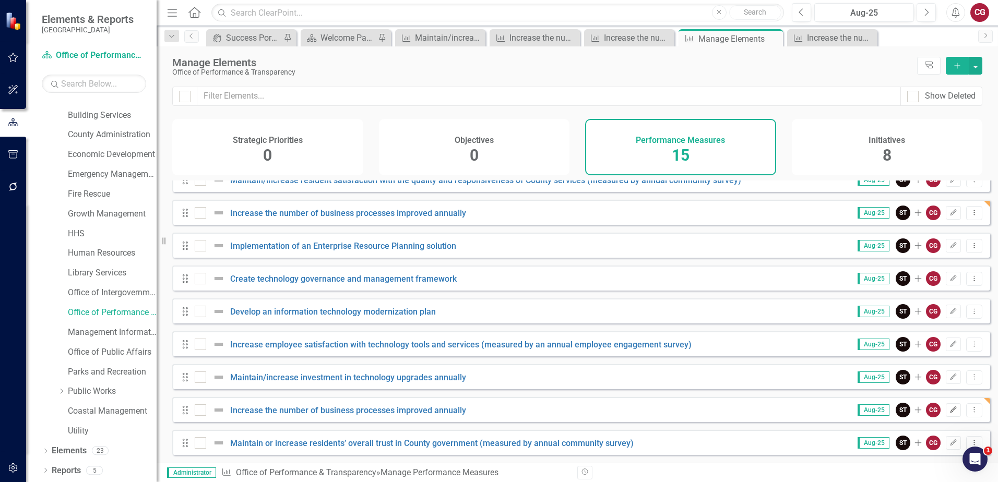
click at [950, 412] on icon "button" at bounding box center [953, 410] width 6 height 6
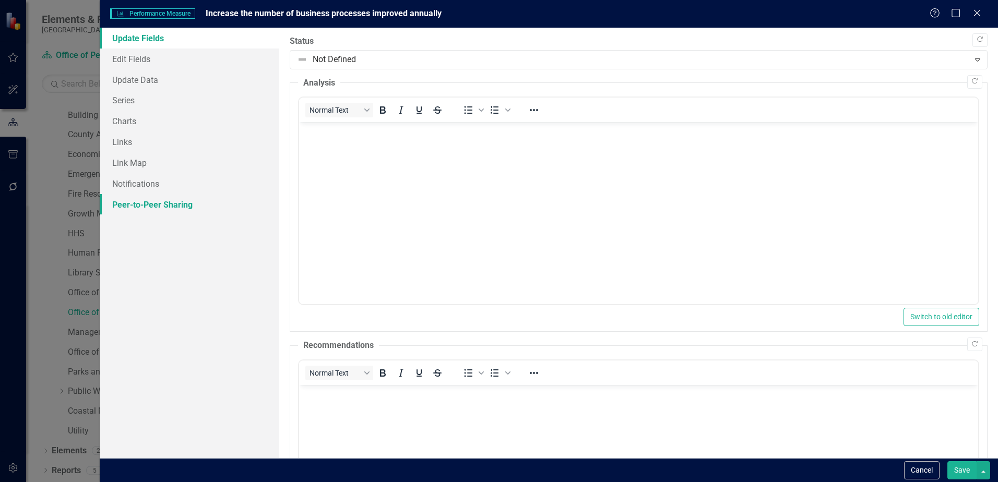
scroll to position [0, 0]
click at [132, 200] on link "Peer-to-Peer Sharing" at bounding box center [190, 204] width 180 height 21
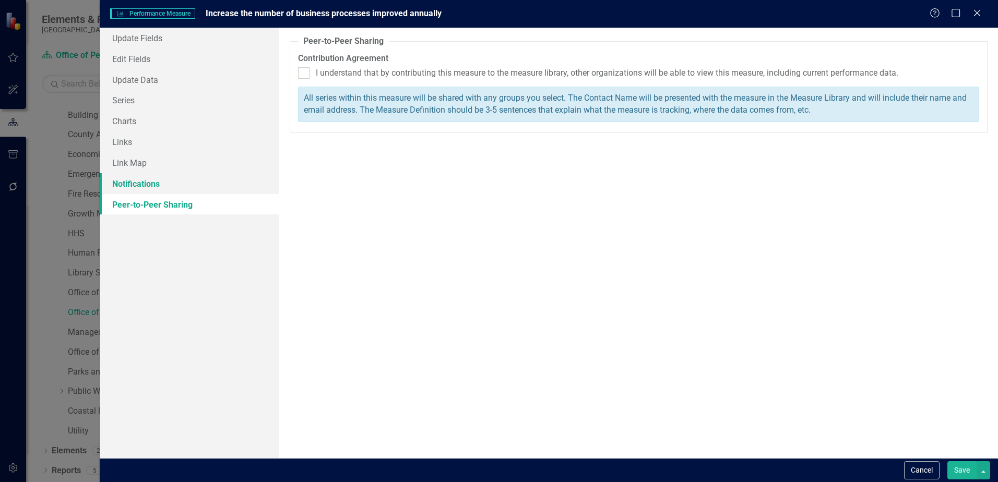
click at [135, 190] on link "Notifications" at bounding box center [190, 183] width 180 height 21
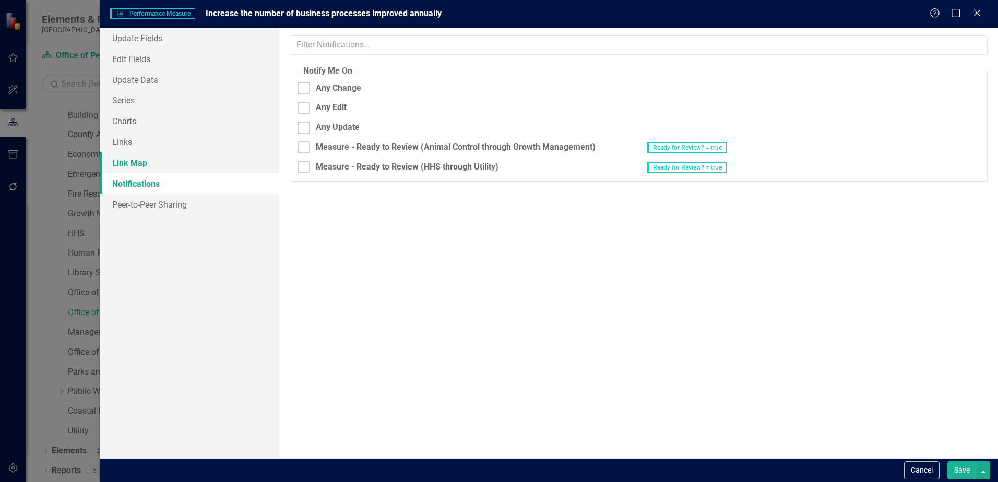
click at [132, 164] on link "Link Map" at bounding box center [190, 162] width 180 height 21
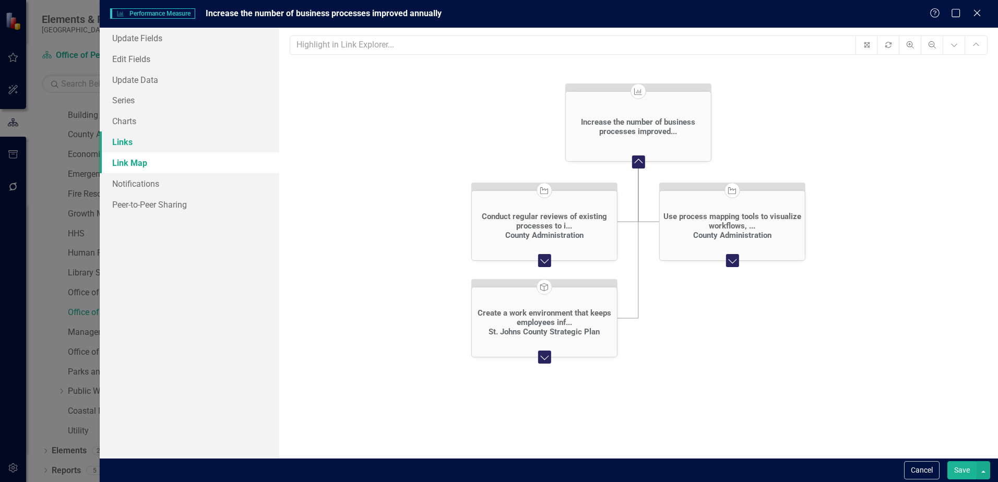
click at [128, 145] on link "Links" at bounding box center [190, 142] width 180 height 21
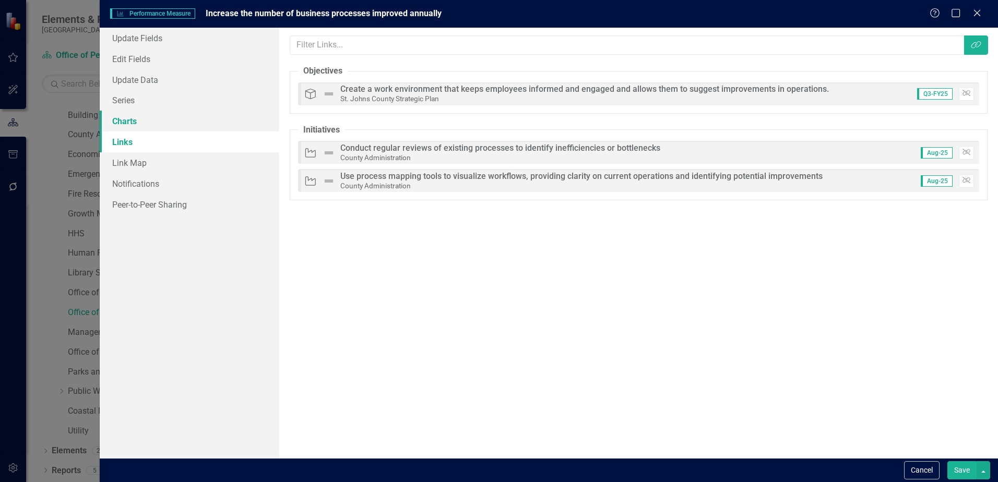
click at [136, 125] on link "Charts" at bounding box center [190, 121] width 180 height 21
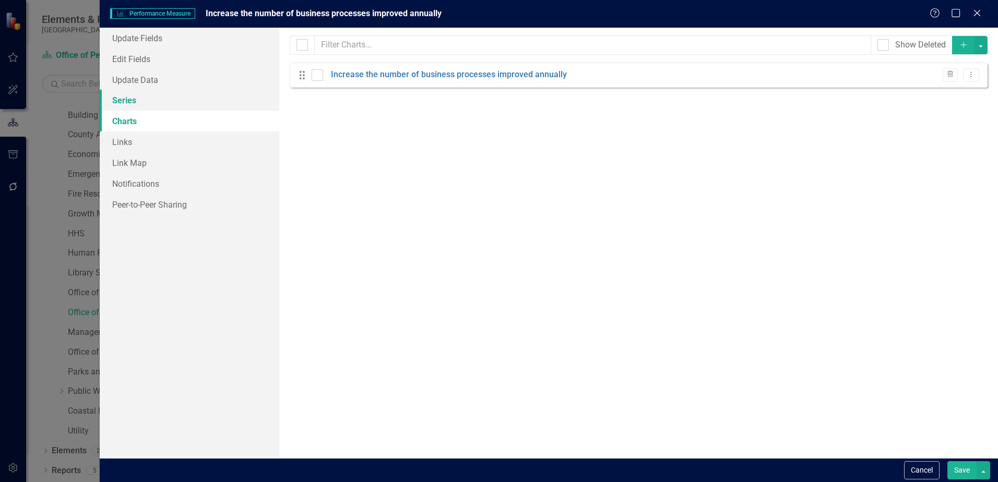
click at [125, 104] on link "Series" at bounding box center [190, 100] width 180 height 21
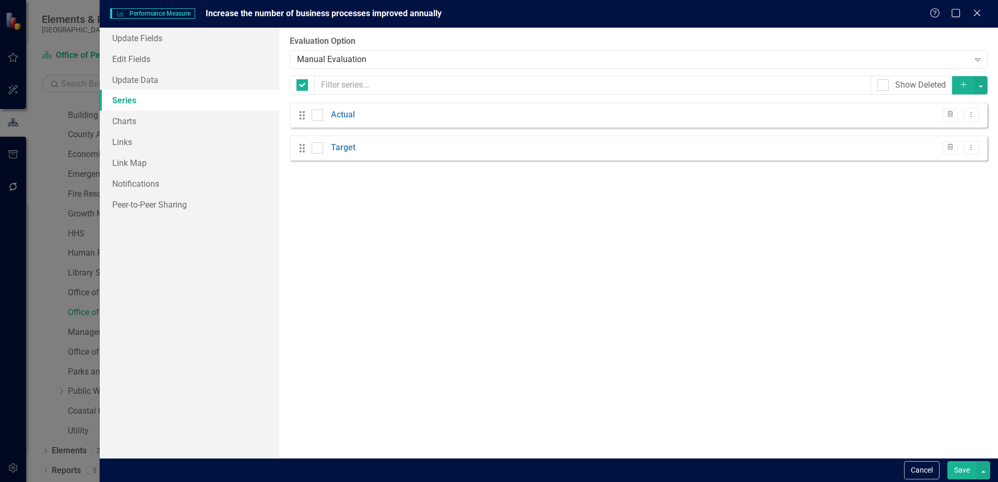
checkbox input "false"
click at [133, 81] on link "Update Data" at bounding box center [190, 79] width 180 height 21
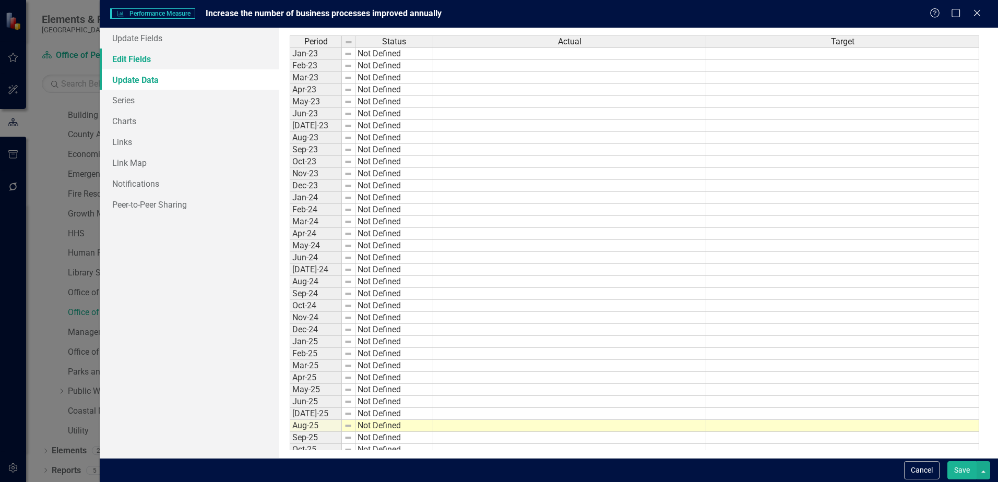
click at [135, 62] on link "Edit Fields" at bounding box center [190, 59] width 180 height 21
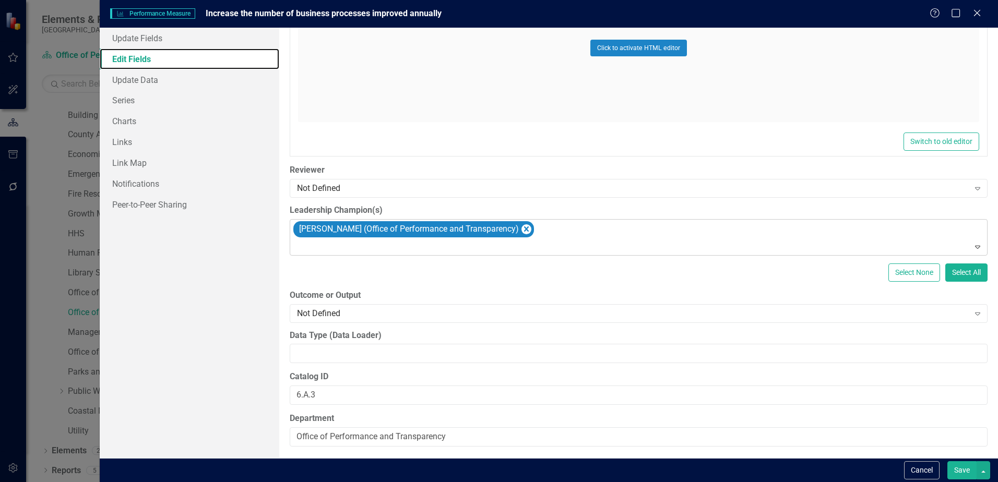
scroll to position [541, 0]
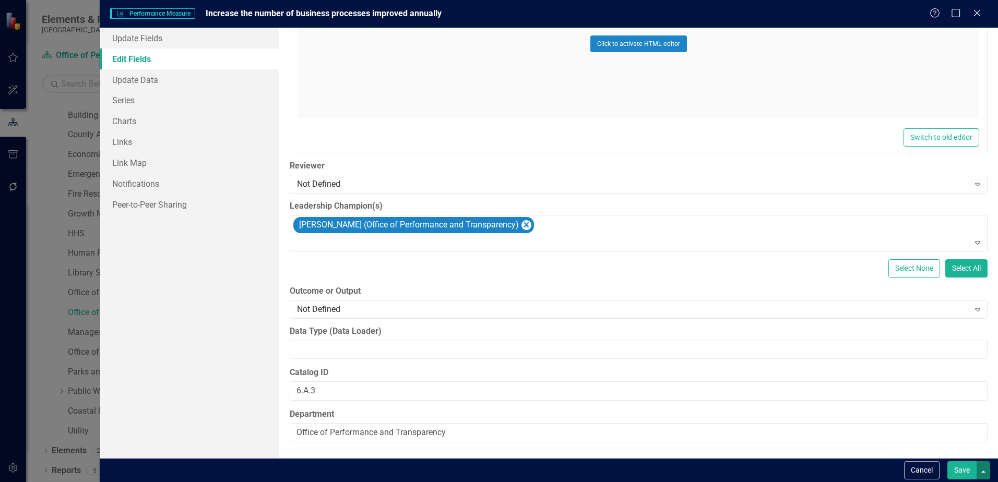
click at [984, 467] on button "button" at bounding box center [983, 470] width 14 height 18
click at [934, 455] on link "Save and Continue" at bounding box center [948, 450] width 82 height 19
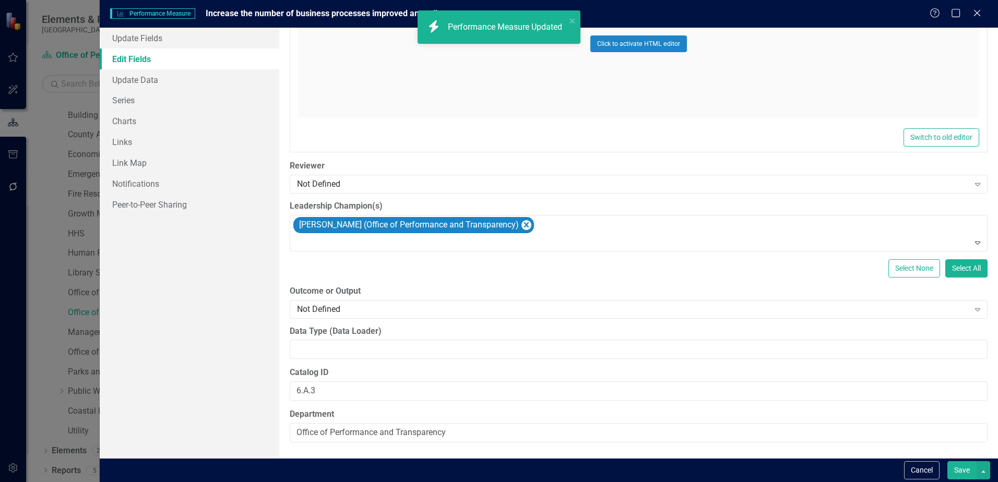
click at [984, 17] on div "Help Maximize Close" at bounding box center [958, 14] width 58 height 12
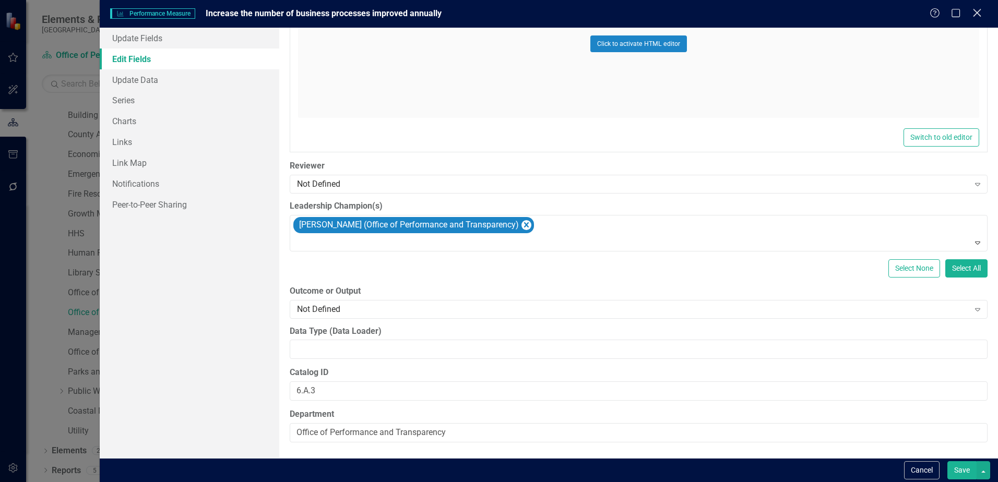
click at [979, 17] on icon "Close" at bounding box center [976, 13] width 13 height 10
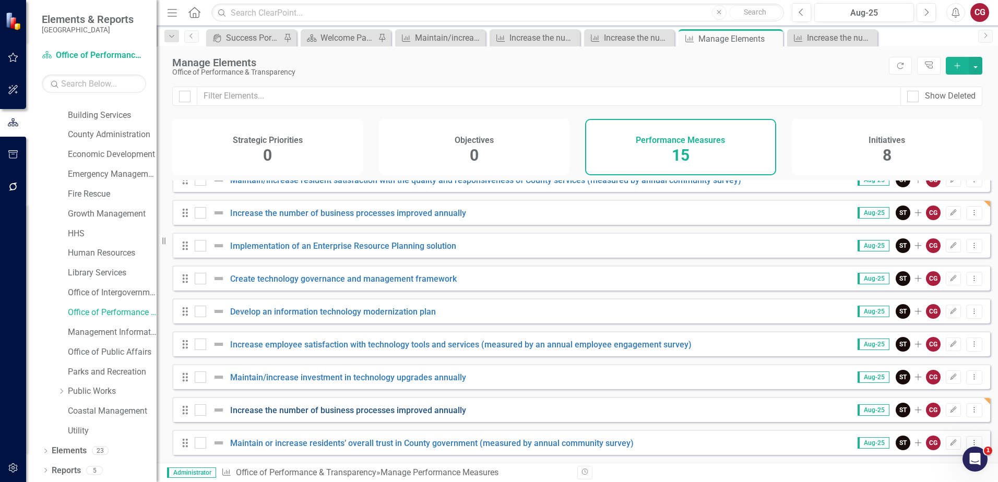
click at [305, 408] on link "Increase the number of business processes improved annually" at bounding box center [348, 410] width 236 height 10
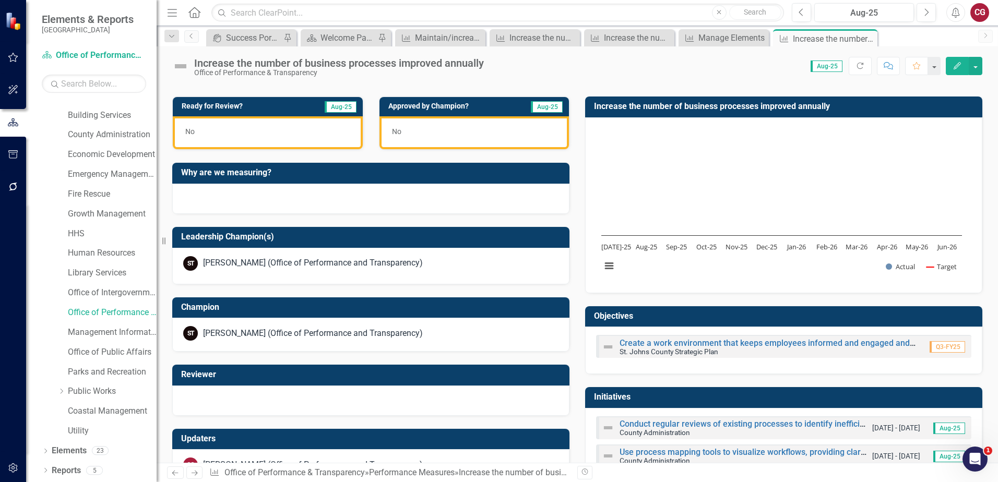
scroll to position [877, 0]
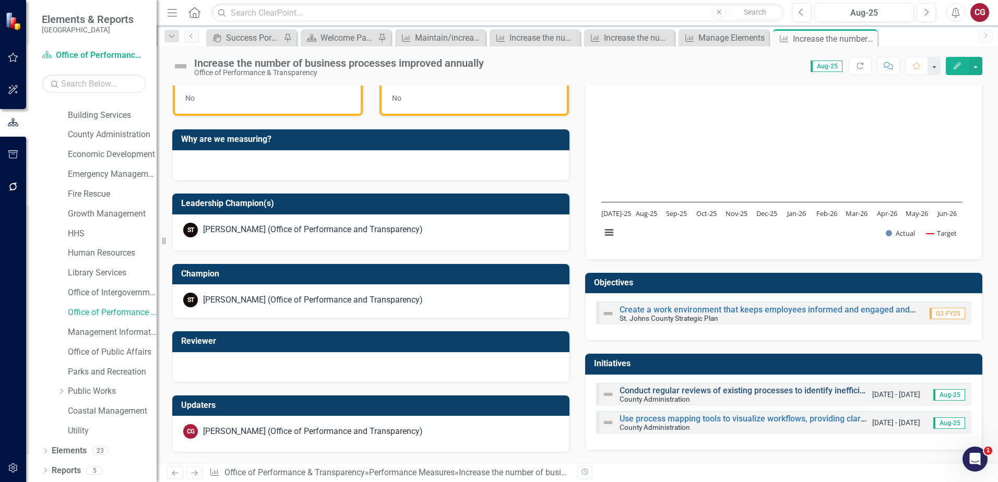
click at [640, 390] on link "Conduct regular reviews of existing processes to identify inefficiencies or bot…" at bounding box center [779, 391] width 320 height 10
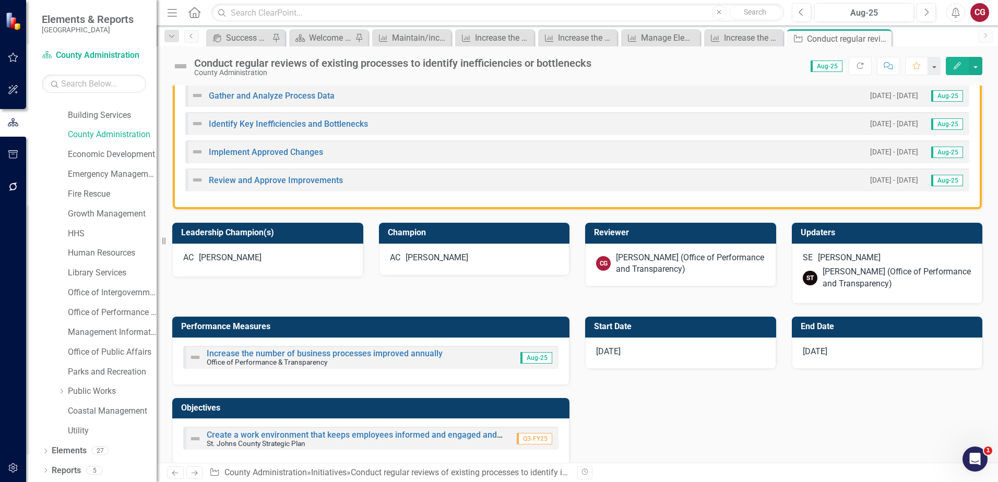
scroll to position [365, 0]
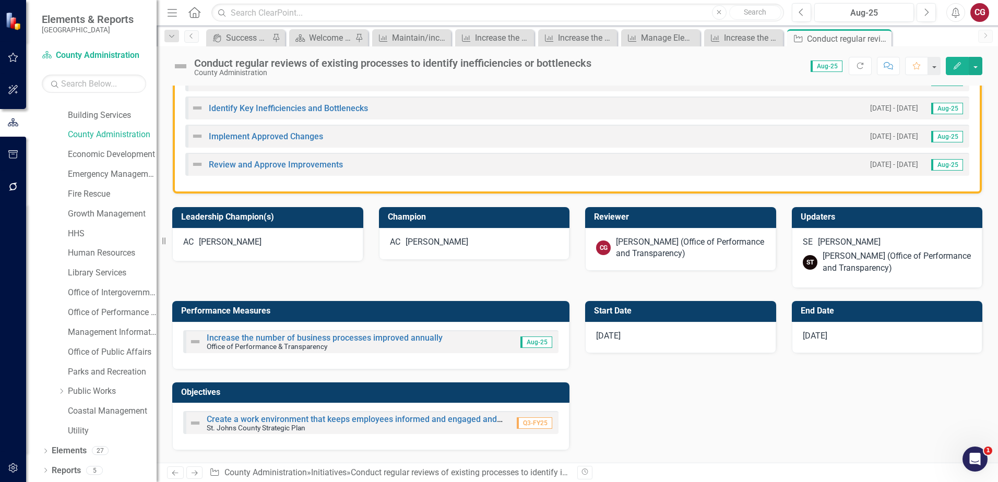
click at [886, 231] on div "SE Savannah Evans ST Sarah Taylor (Office of Performance and Transparency)" at bounding box center [887, 258] width 191 height 61
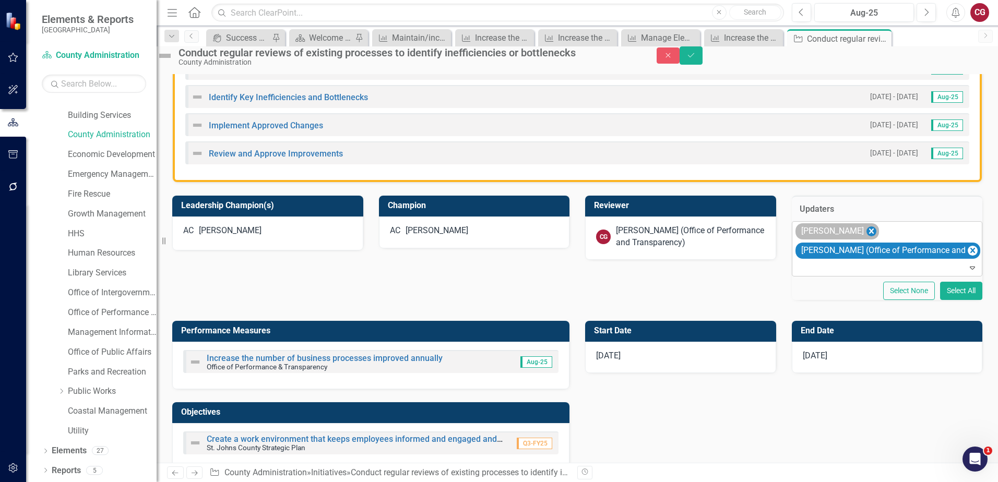
click at [876, 238] on icon "Remove Savannah Evans" at bounding box center [871, 231] width 10 height 13
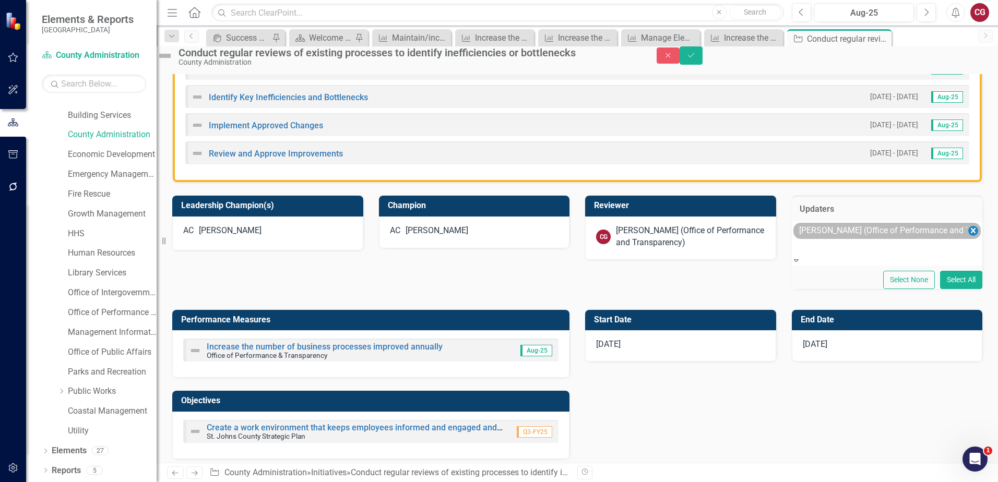
click at [968, 237] on icon "Remove Sarah Taylor (Office of Performance and Transparency)" at bounding box center [973, 230] width 10 height 13
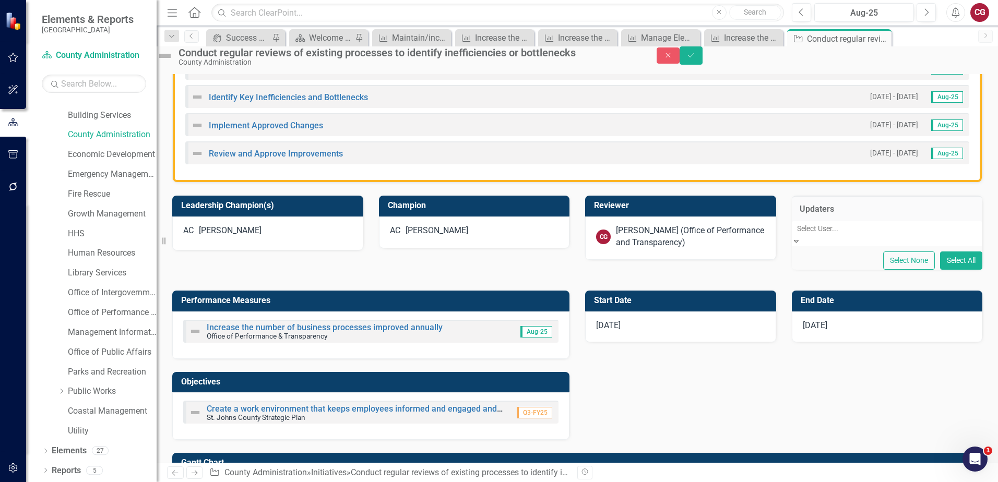
click at [661, 244] on div "[PERSON_NAME] (Office of Performance and Transparency)" at bounding box center [690, 237] width 149 height 24
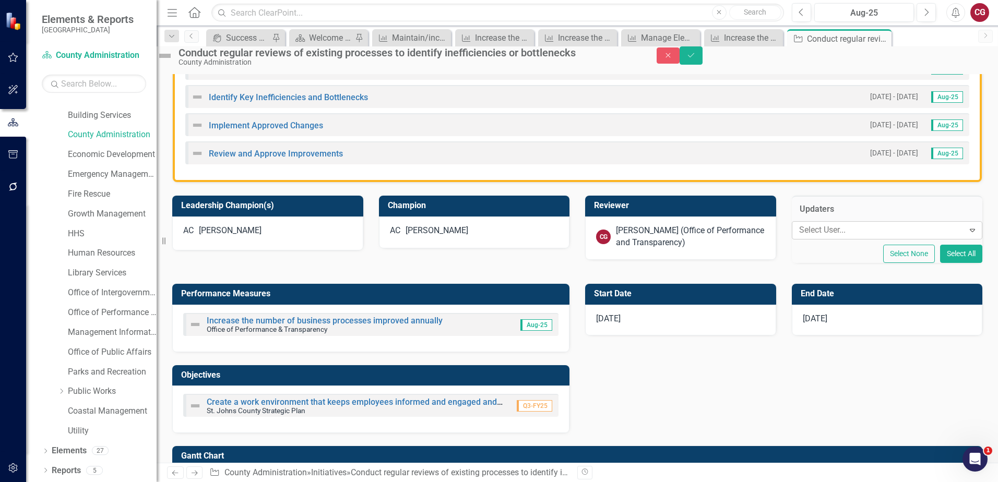
click at [661, 244] on div "[PERSON_NAME] (Office of Performance and Transparency)" at bounding box center [690, 237] width 149 height 24
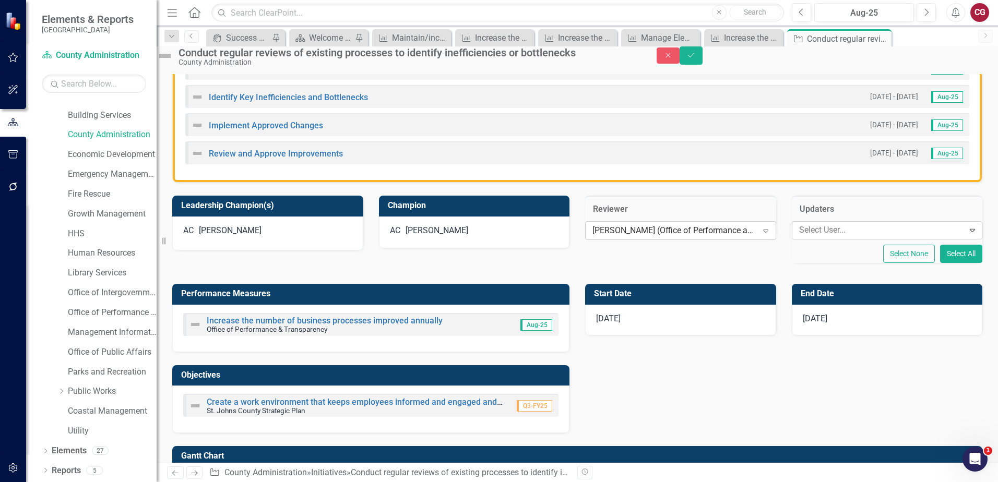
click at [723, 237] on div "[PERSON_NAME] (Office of Performance and Transparency)" at bounding box center [674, 231] width 165 height 12
click at [652, 482] on div "Not Defined" at bounding box center [499, 488] width 998 height 12
click at [475, 237] on div "AC Angie Cowling" at bounding box center [474, 231] width 169 height 12
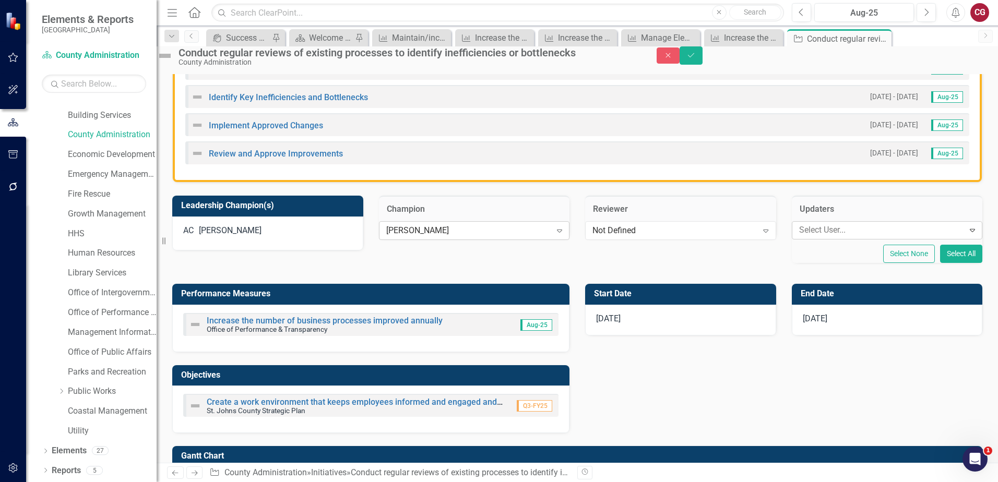
click at [554, 235] on icon "Expand" at bounding box center [559, 230] width 10 height 8
type input "sar"
click at [338, 250] on div "AC Angie Cowling" at bounding box center [267, 234] width 191 height 34
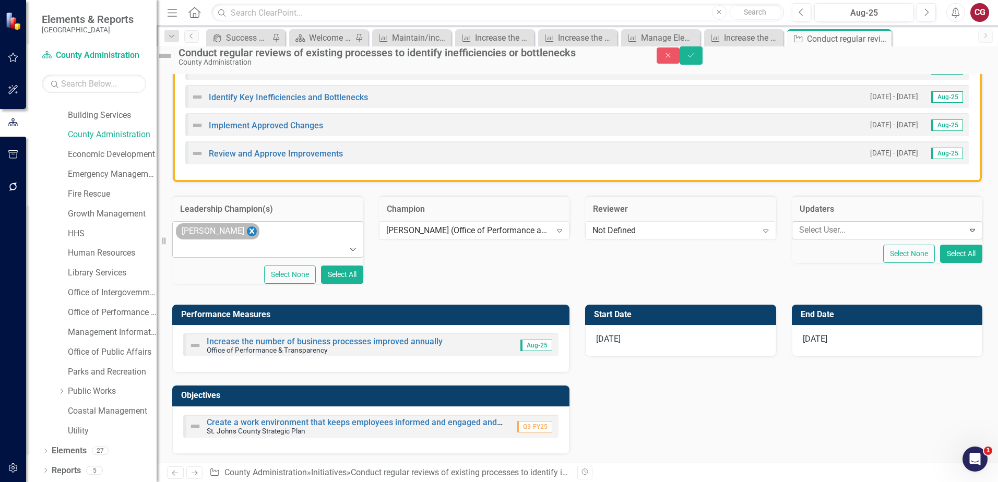
click at [256, 238] on icon "Remove Angie Cowling" at bounding box center [252, 231] width 10 height 13
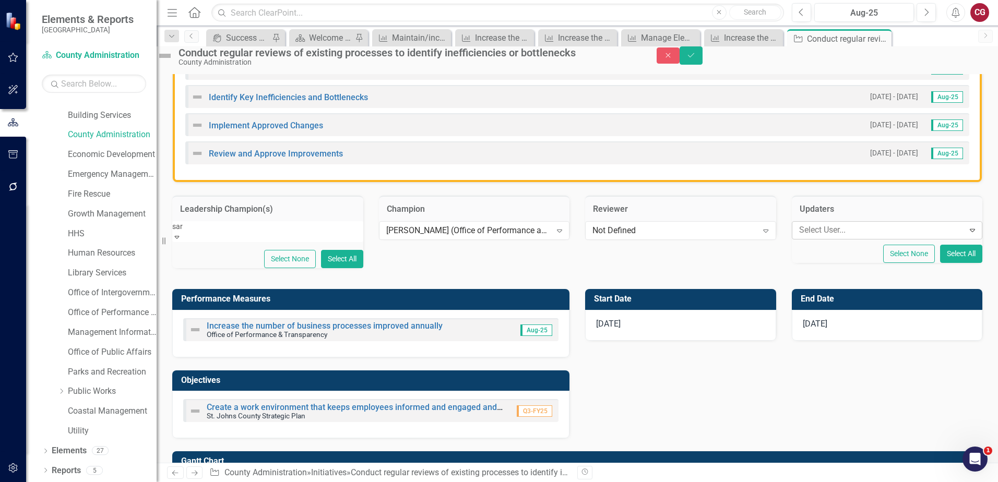
type input "sara"
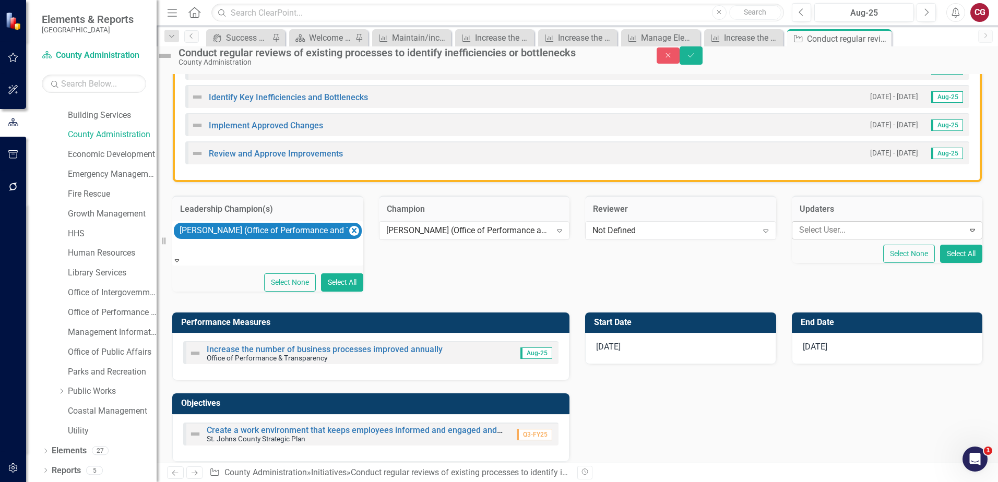
click at [883, 238] on div "Select User..." at bounding box center [878, 230] width 169 height 16
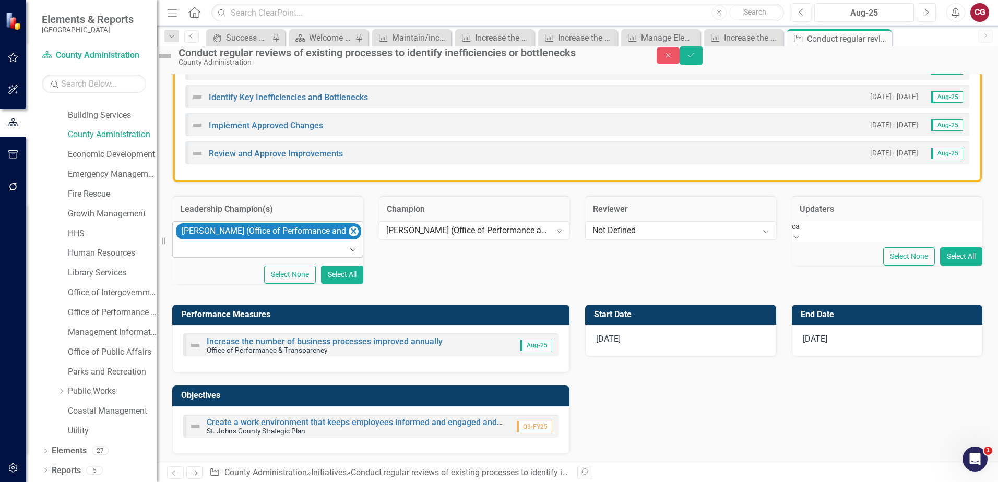
type input "cai"
click at [232, 482] on span "Cai tlyn Glendenning (Office of Performance and Transparency)" at bounding box center [116, 488] width 232 height 10
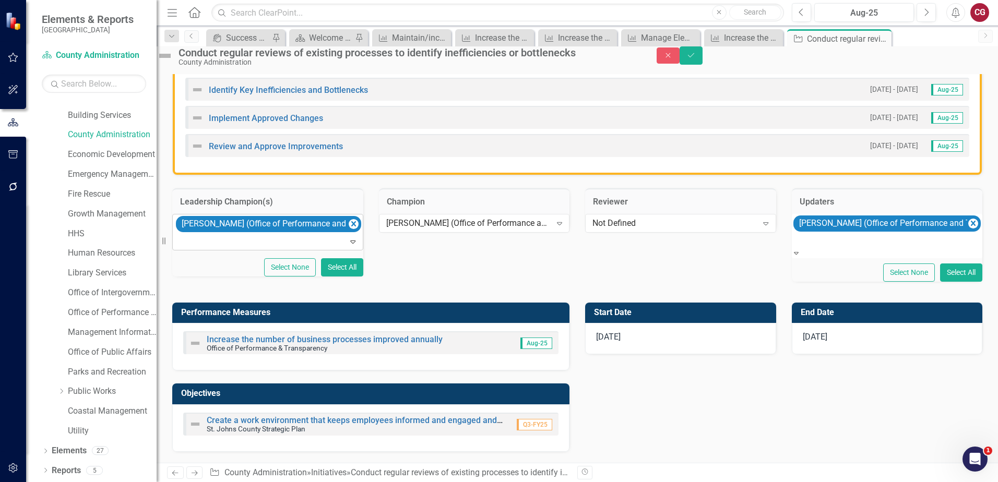
scroll to position [365, 0]
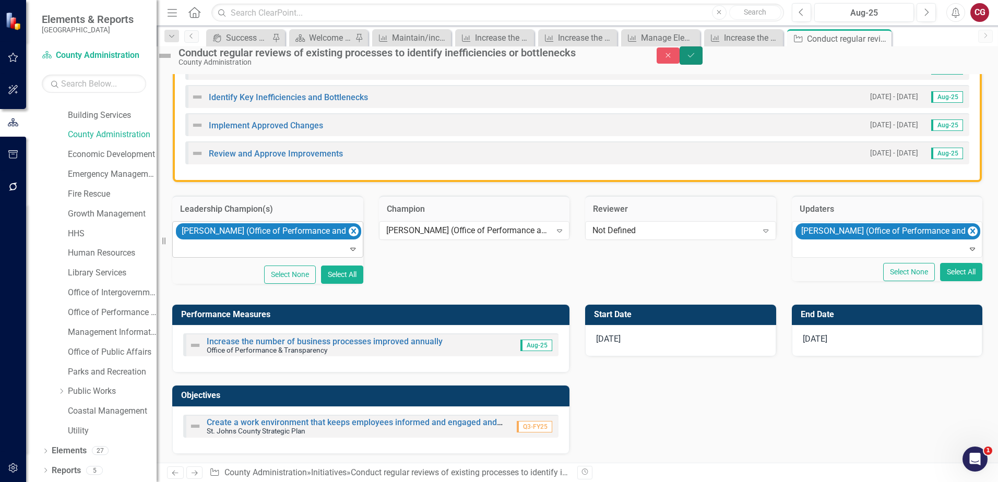
click at [702, 65] on button "Save" at bounding box center [690, 55] width 23 height 18
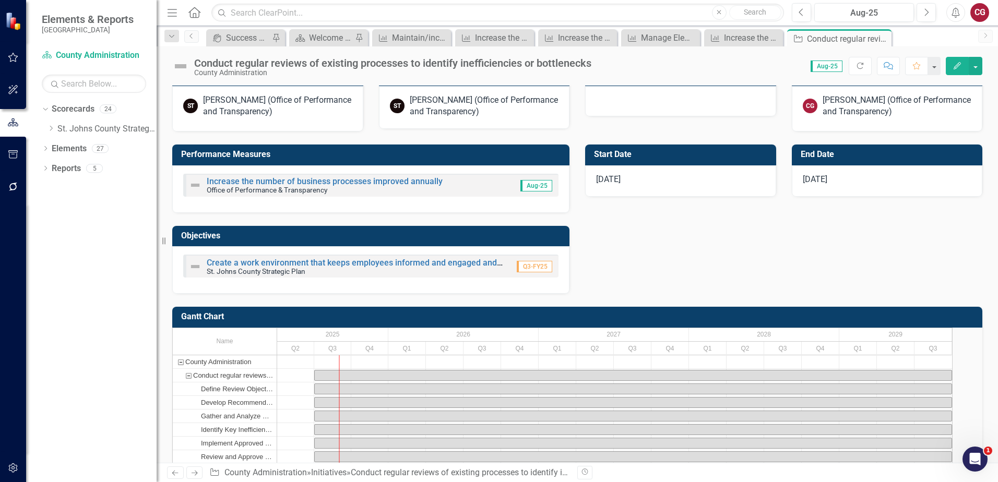
scroll to position [522, 0]
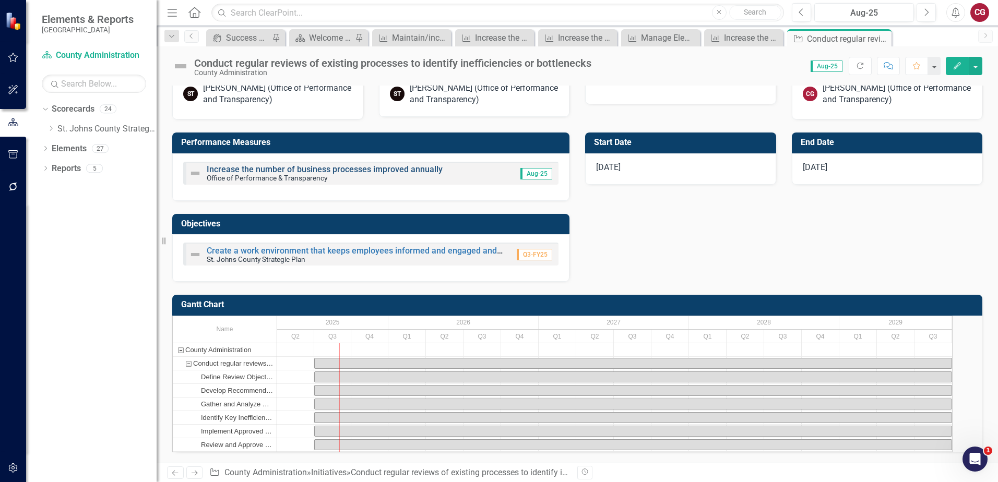
click at [313, 164] on link "Increase the number of business processes improved annually" at bounding box center [325, 169] width 236 height 10
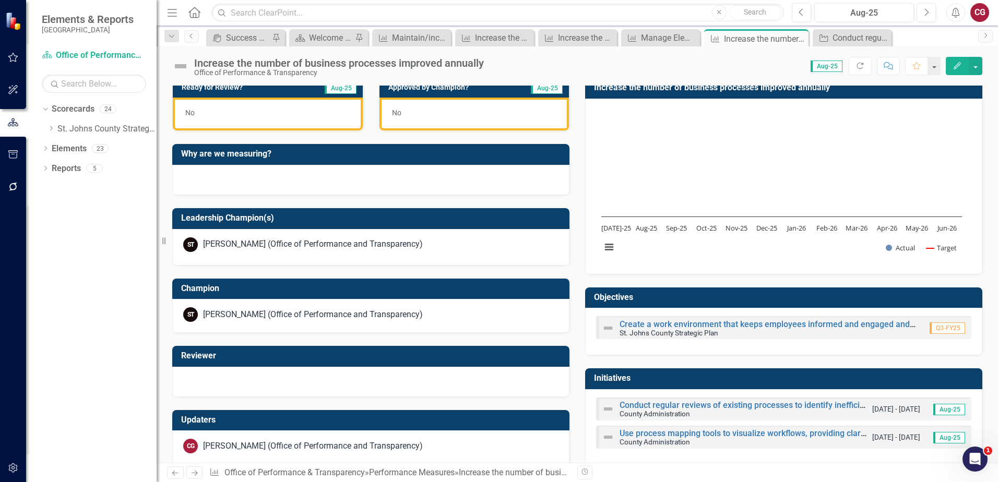
scroll to position [877, 0]
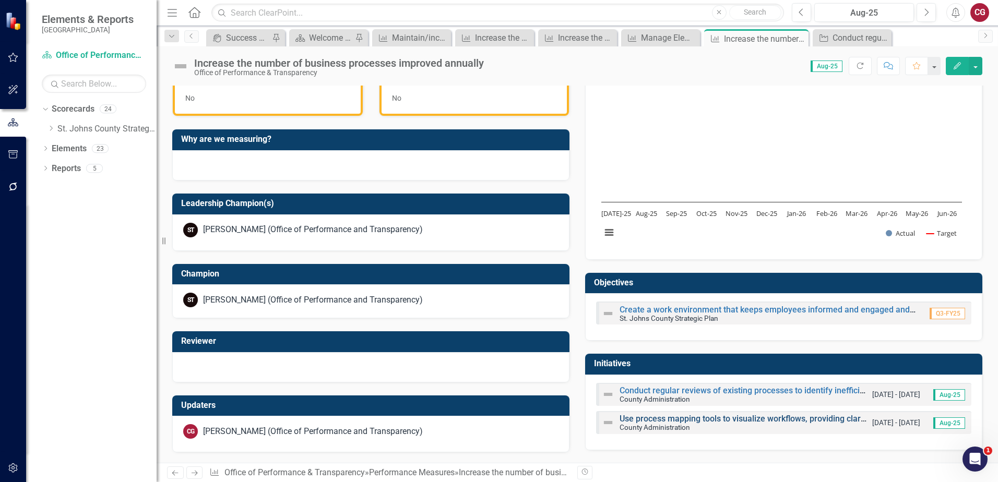
click at [644, 421] on link "Use process mapping tools to visualize workflows, providing clarity on current …" at bounding box center [860, 419] width 482 height 10
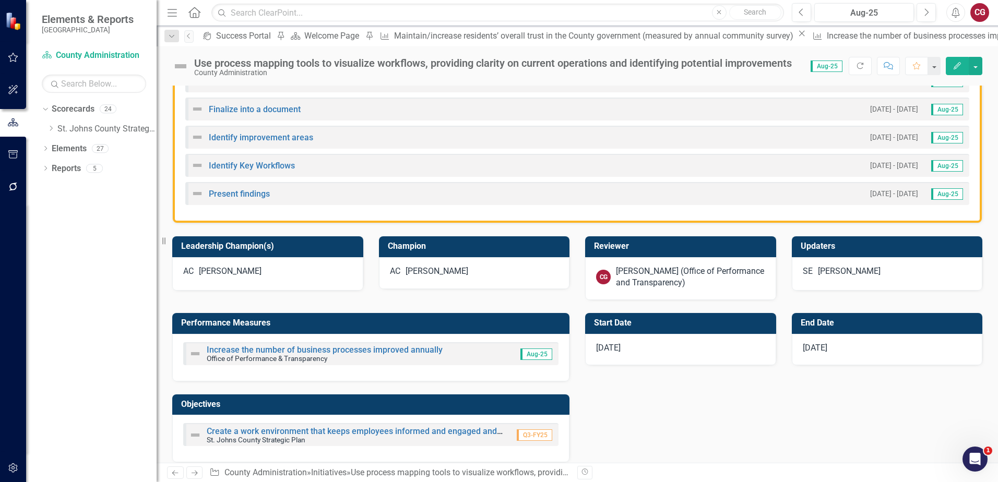
scroll to position [365, 0]
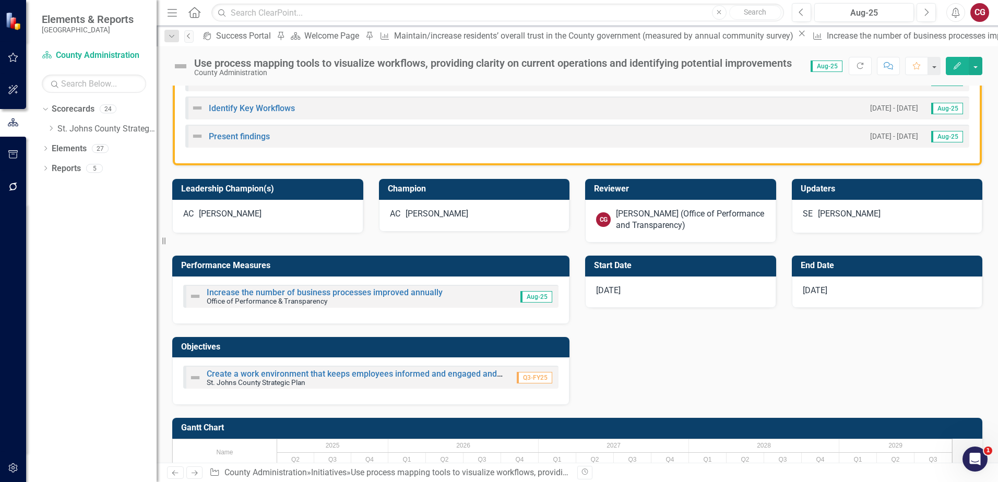
click at [190, 36] on icon "Previous" at bounding box center [189, 36] width 8 height 6
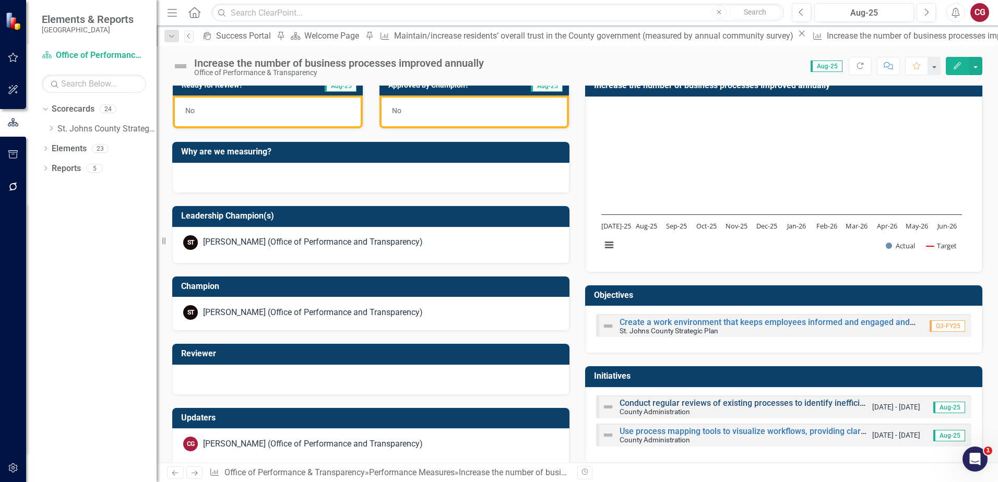
scroll to position [877, 0]
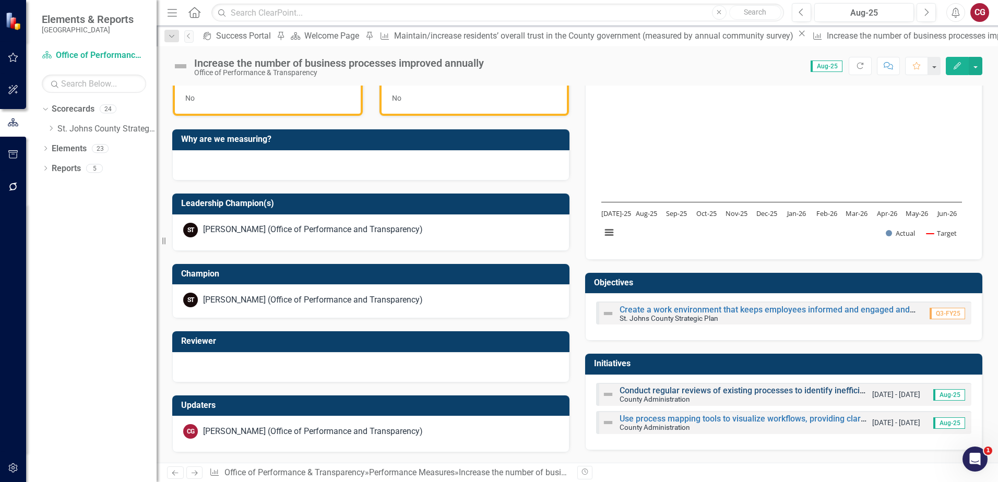
click at [696, 395] on link "Conduct regular reviews of existing processes to identify inefficiencies or bot…" at bounding box center [779, 391] width 320 height 10
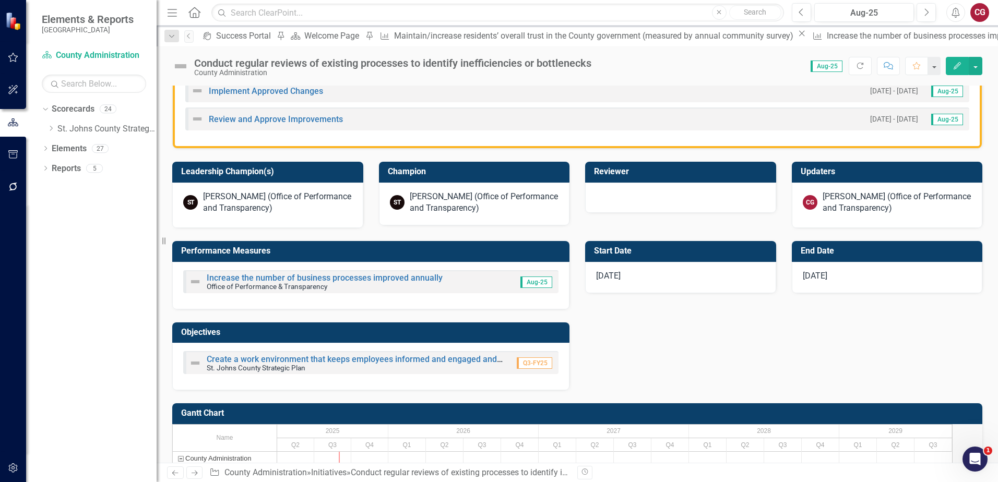
scroll to position [417, 0]
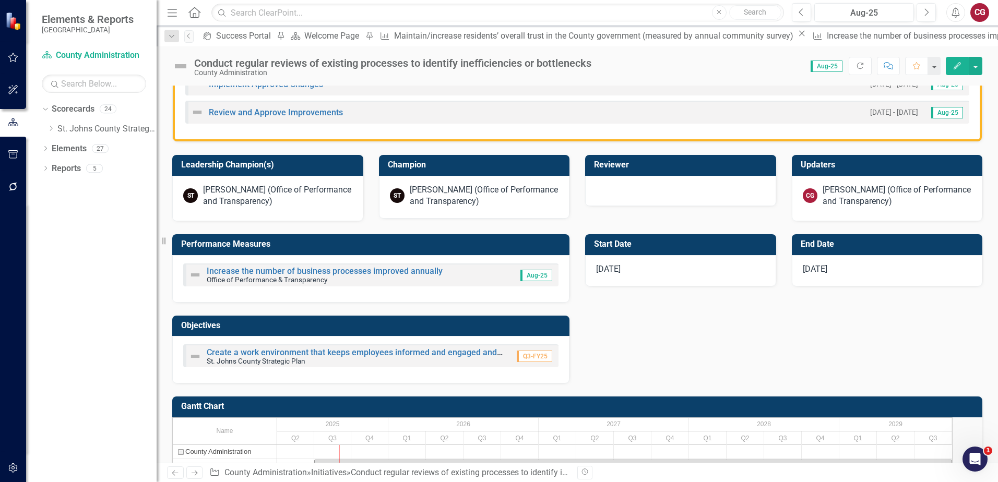
click at [297, 276] on small "Office of Performance & Transparency" at bounding box center [267, 280] width 121 height 8
click at [298, 272] on link "Increase the number of business processes improved annually" at bounding box center [325, 271] width 236 height 10
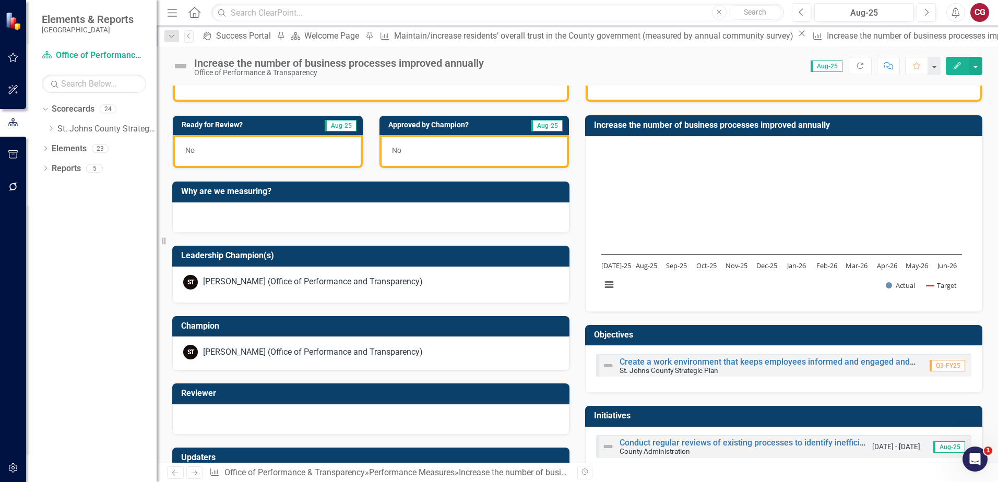
scroll to position [877, 0]
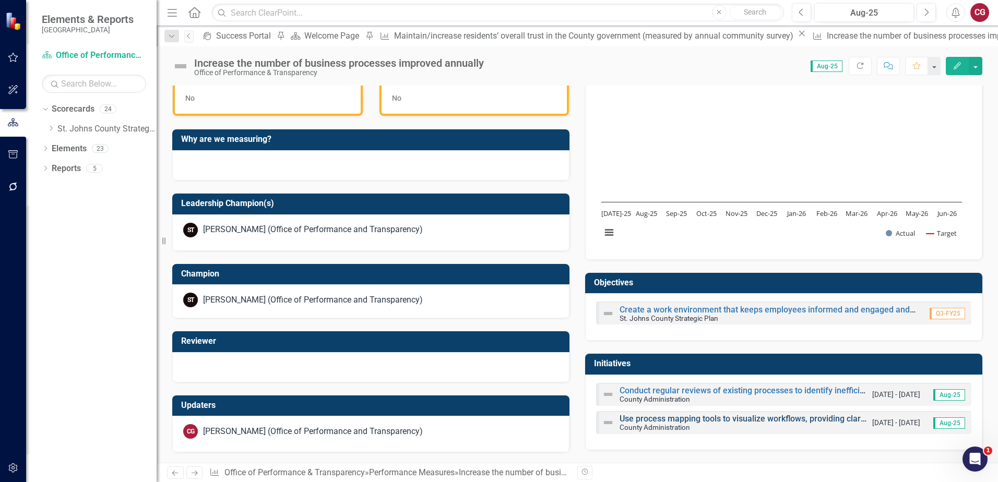
click at [644, 419] on link "Use process mapping tools to visualize workflows, providing clarity on current …" at bounding box center [860, 419] width 482 height 10
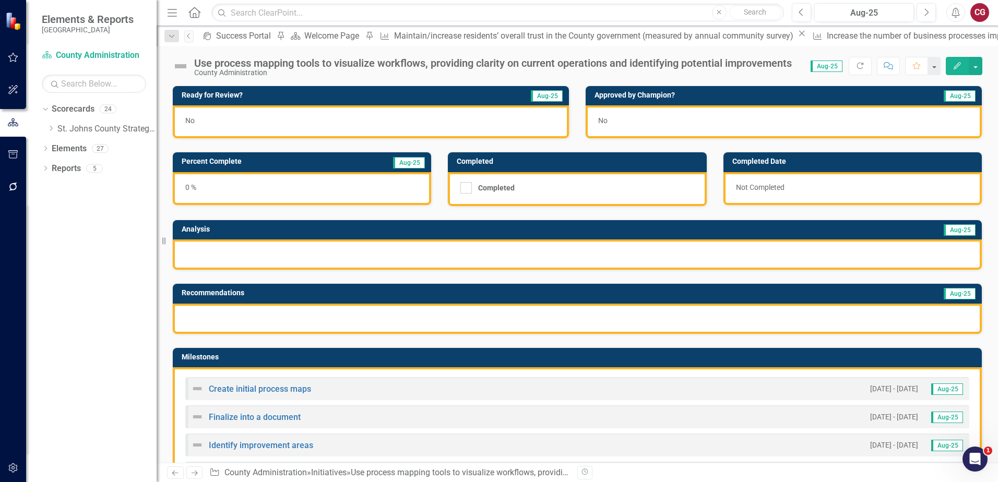
scroll to position [365, 0]
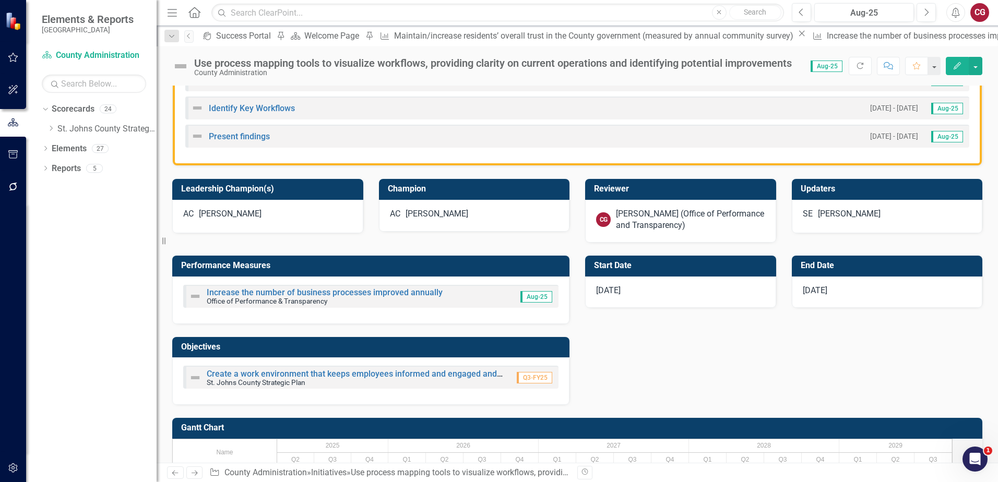
click at [240, 224] on div "AC Angie Cowling" at bounding box center [267, 217] width 191 height 34
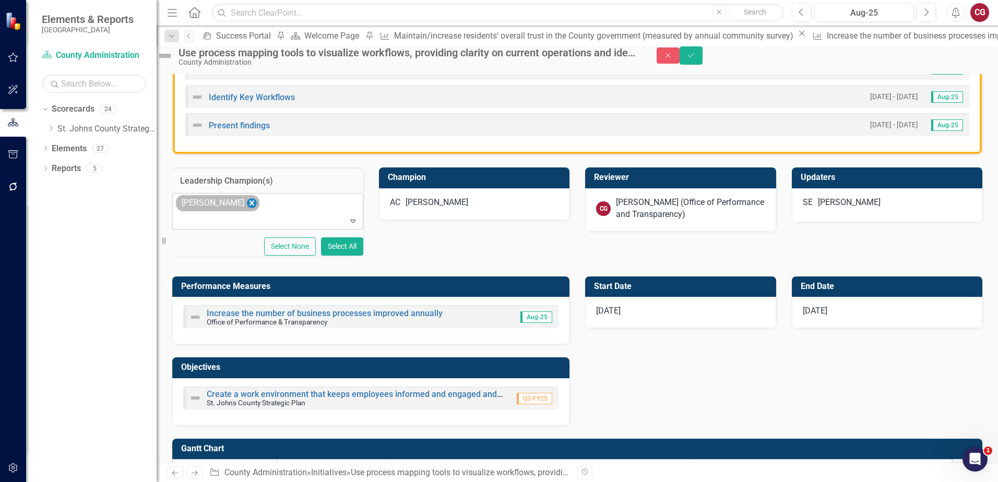
click at [252, 210] on icon "Remove Angie Cowling" at bounding box center [252, 203] width 10 height 13
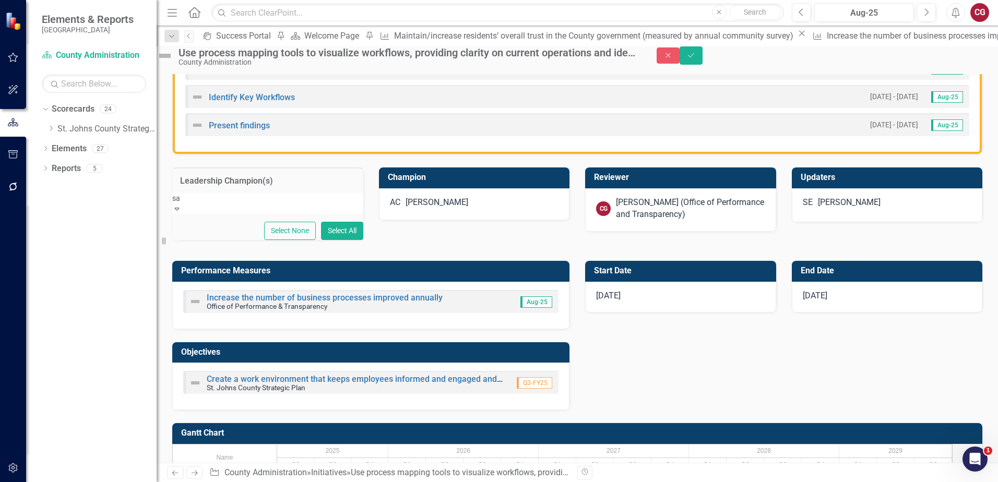
type input "sar"
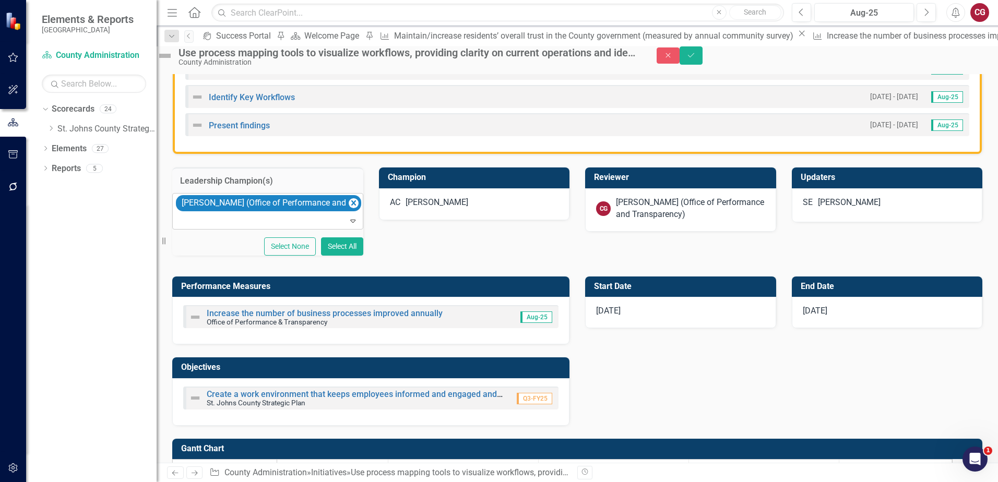
click at [453, 209] on div "[PERSON_NAME]" at bounding box center [436, 203] width 63 height 12
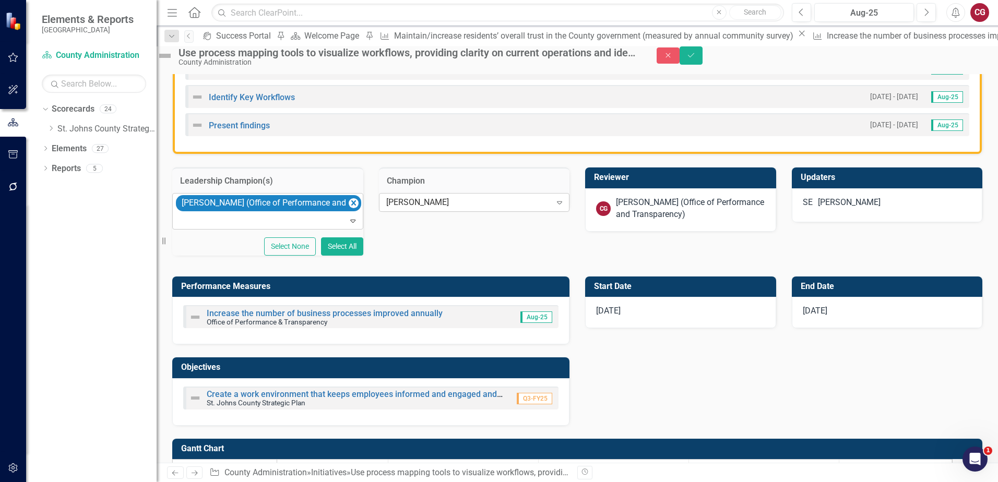
click at [440, 212] on div "Angie Cowling Expand" at bounding box center [474, 202] width 191 height 19
type input "sar"
click at [669, 221] on div "[PERSON_NAME] (Office of Performance and Transparency)" at bounding box center [690, 209] width 149 height 24
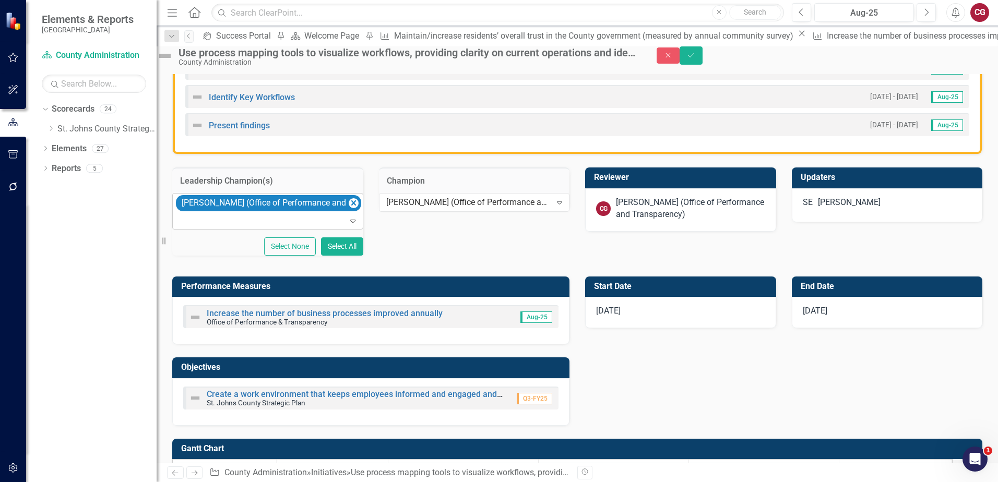
click at [669, 221] on div "[PERSON_NAME] (Office of Performance and Transparency)" at bounding box center [690, 209] width 149 height 24
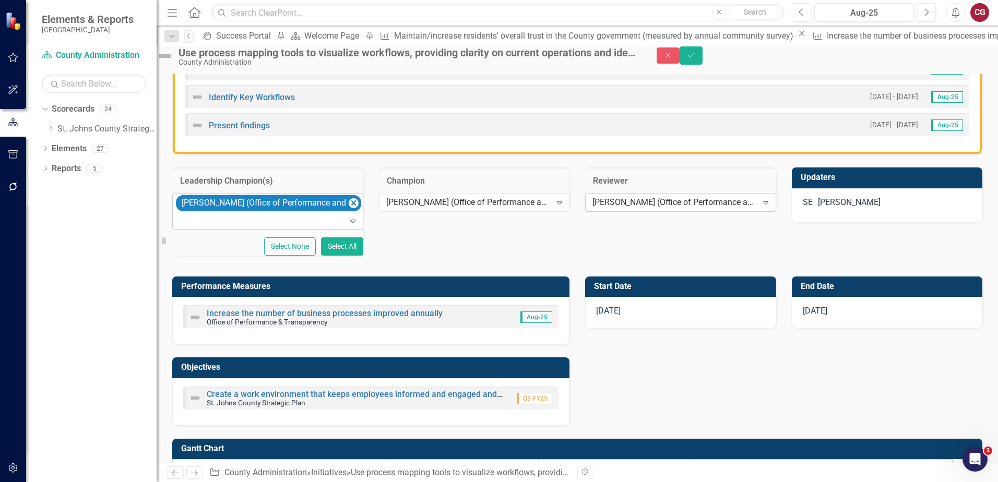
click at [668, 209] on div "[PERSON_NAME] (Office of Performance and Transparency)" at bounding box center [674, 203] width 165 height 12
click at [667, 482] on div "Not Defined" at bounding box center [499, 488] width 998 height 12
click at [877, 207] on div "SE Savannah Evans" at bounding box center [887, 205] width 191 height 34
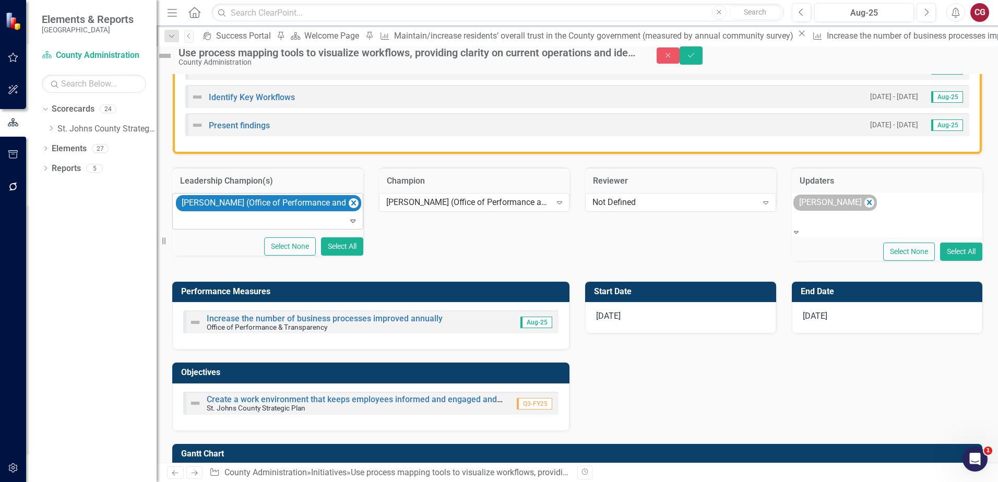
click at [877, 211] on div "Savannah Evans" at bounding box center [834, 203] width 83 height 16
click at [874, 209] on icon "Remove Savannah Evans" at bounding box center [869, 202] width 10 height 13
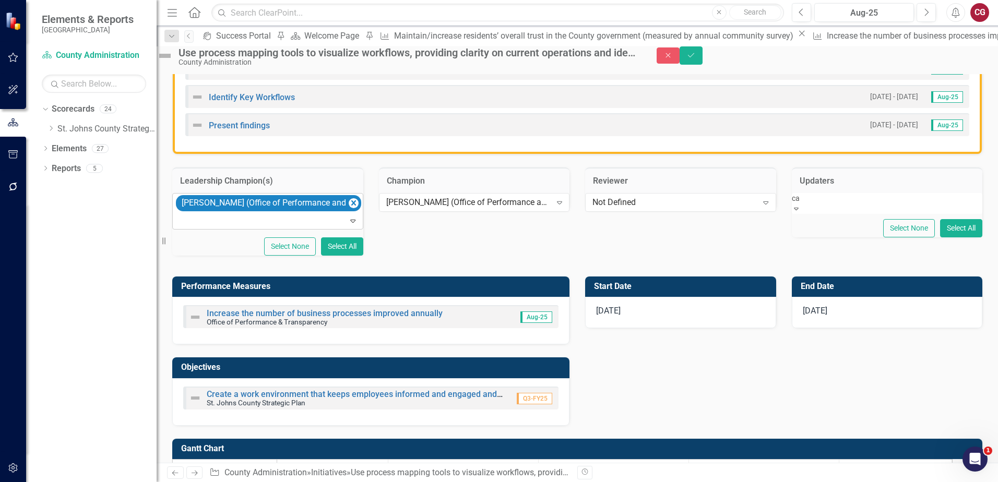
type input "cai"
click at [232, 482] on span "Cai tlyn Glendenning (Office of Performance and Transparency)" at bounding box center [116, 488] width 232 height 10
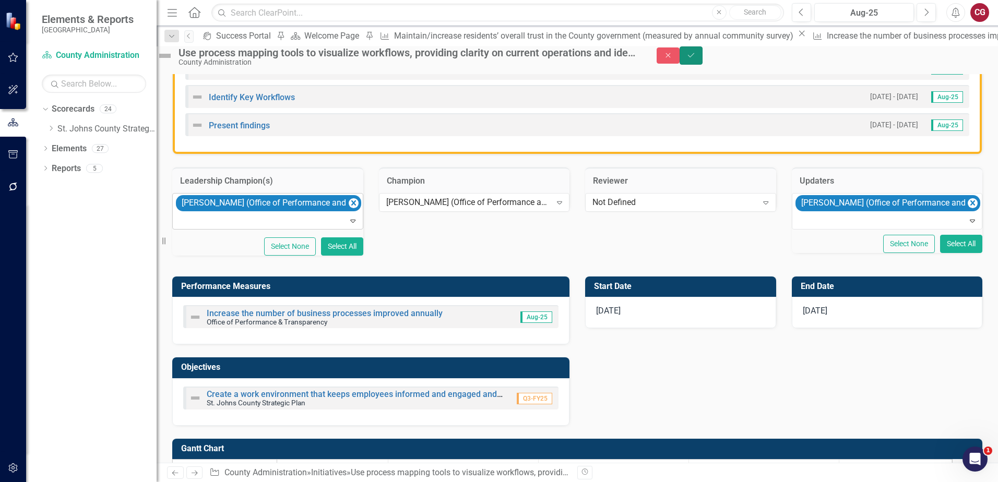
click at [696, 59] on icon "Save" at bounding box center [690, 55] width 9 height 7
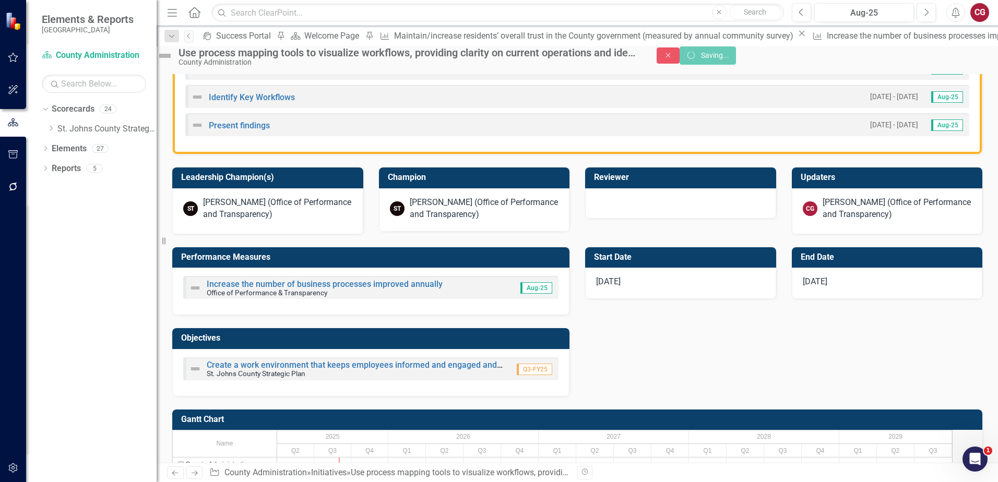
scroll to position [496, 0]
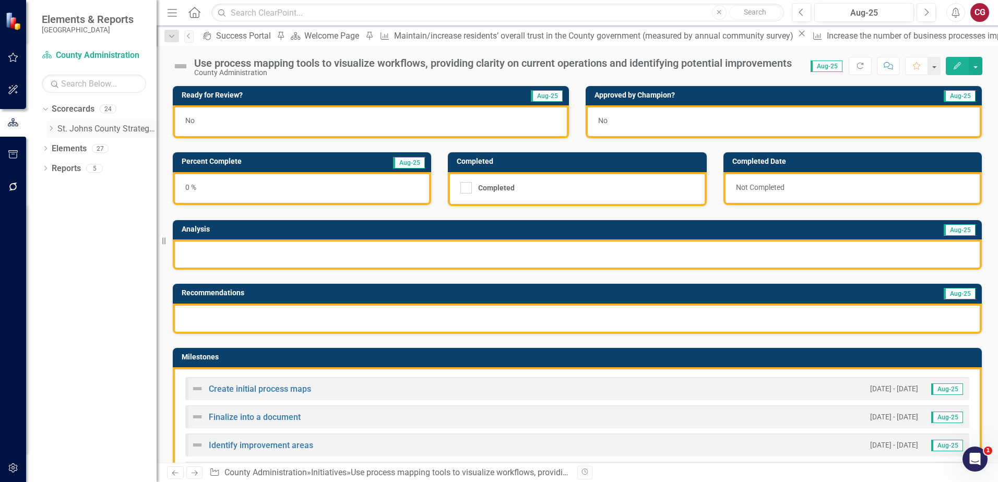
click at [50, 128] on icon "Dropdown" at bounding box center [51, 128] width 8 height 6
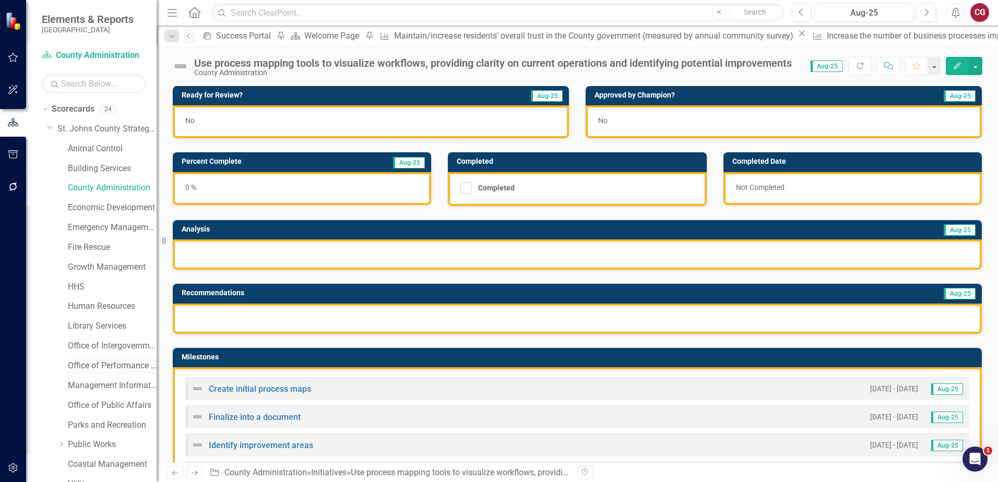
click at [108, 360] on link "Office of Performance & Transparency" at bounding box center [112, 366] width 89 height 12
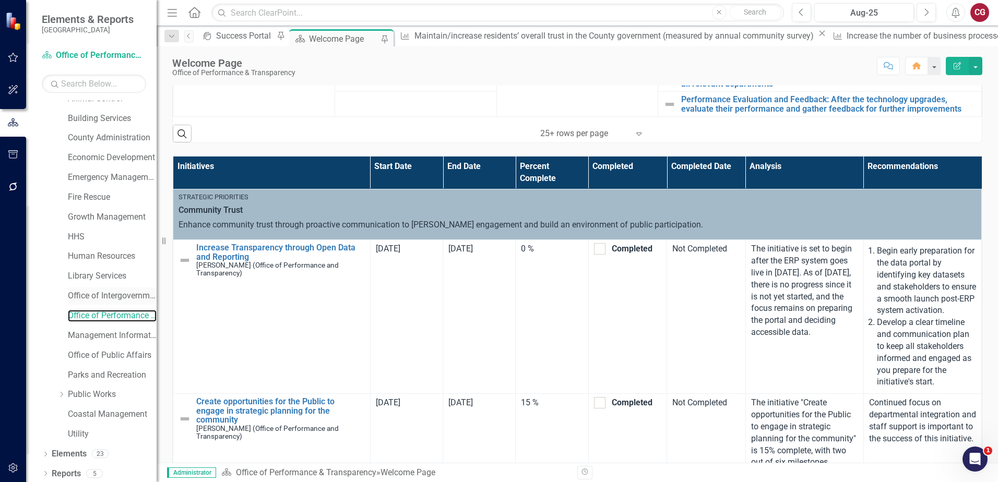
scroll to position [53, 0]
click at [71, 448] on link "Elements" at bounding box center [69, 451] width 35 height 12
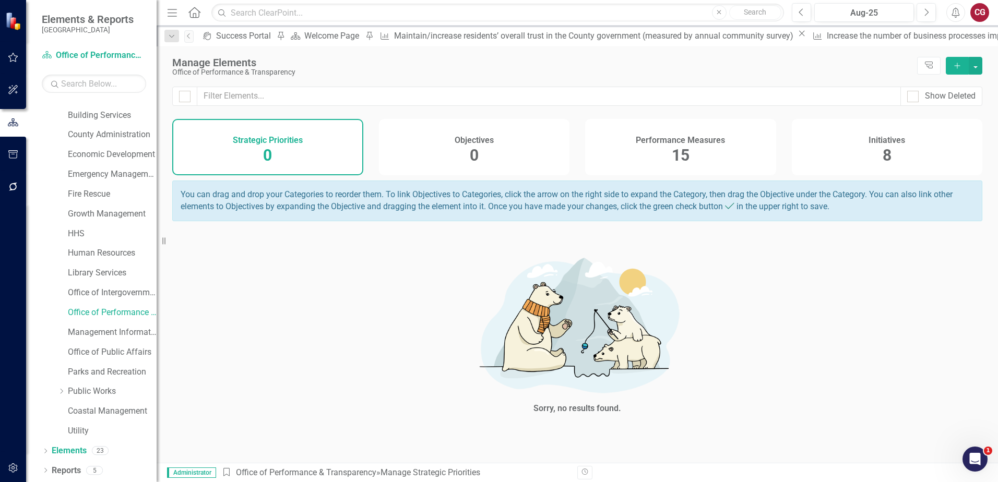
click at [705, 142] on h4 "Performance Measures" at bounding box center [680, 140] width 89 height 9
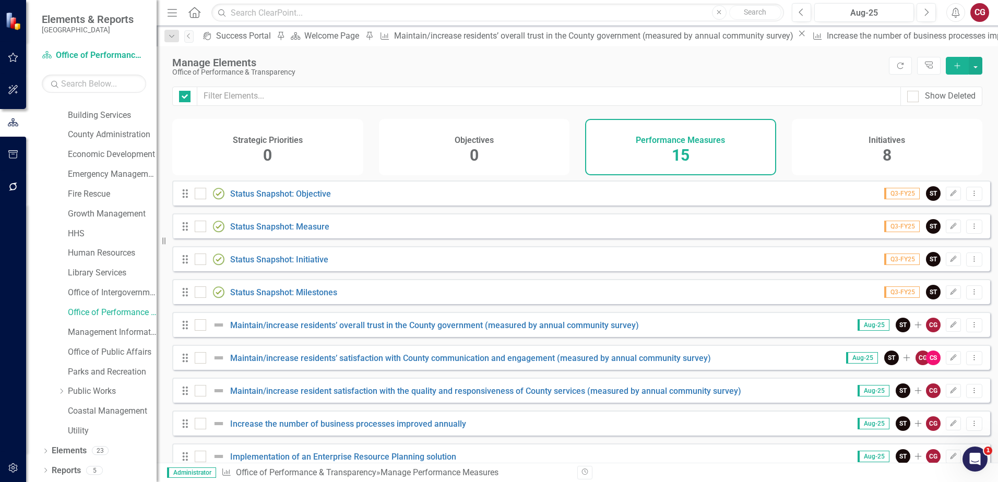
checkbox input "false"
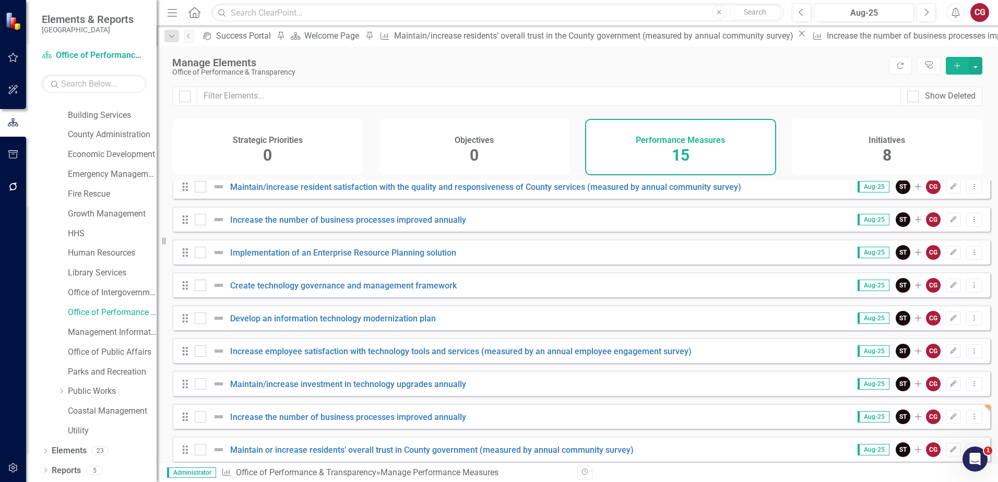
scroll to position [219, 0]
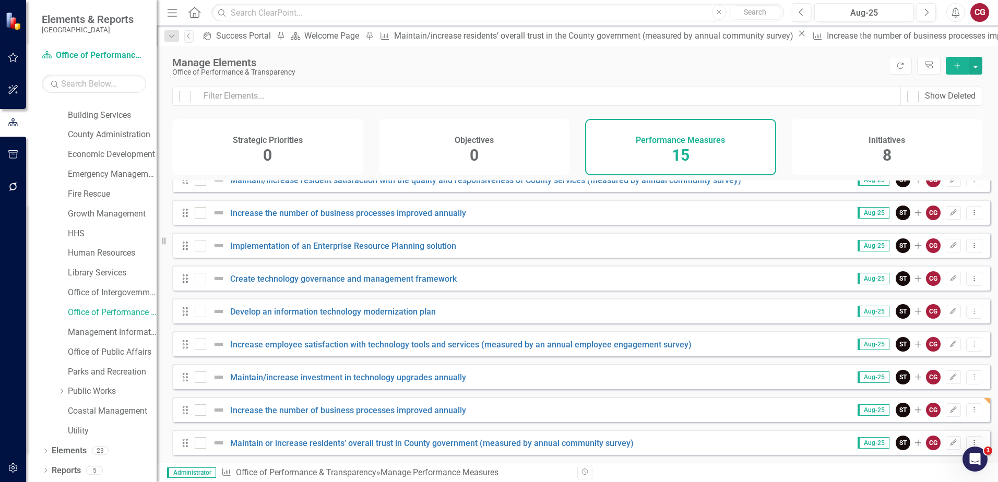
click at [886, 147] on span "8" at bounding box center [886, 155] width 9 height 18
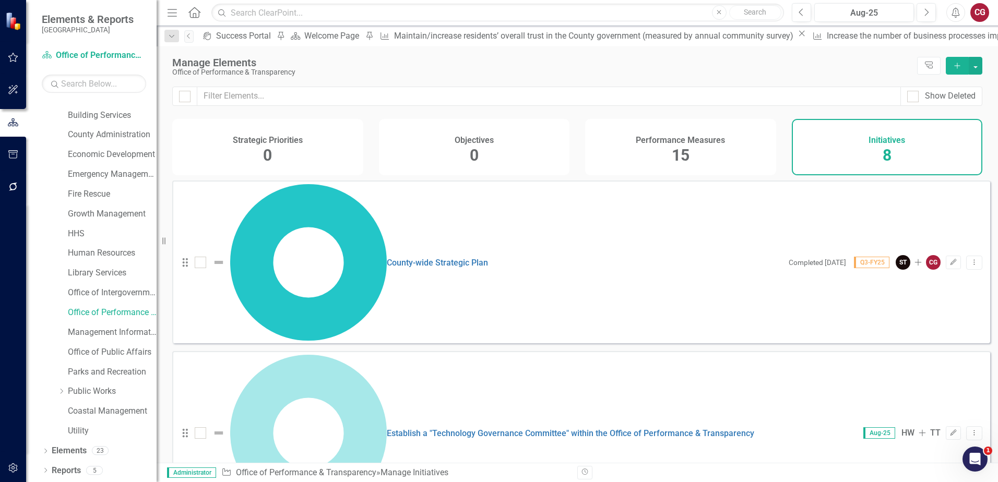
click at [671, 157] on div "Performance Measures 15" at bounding box center [680, 147] width 191 height 56
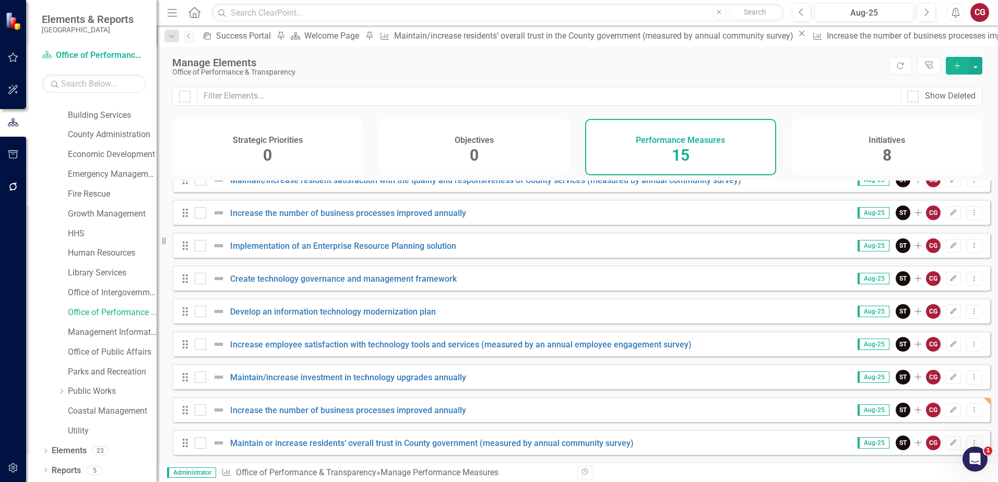
scroll to position [219, 0]
click at [359, 409] on link "Increase the number of business processes improved annually" at bounding box center [348, 410] width 236 height 10
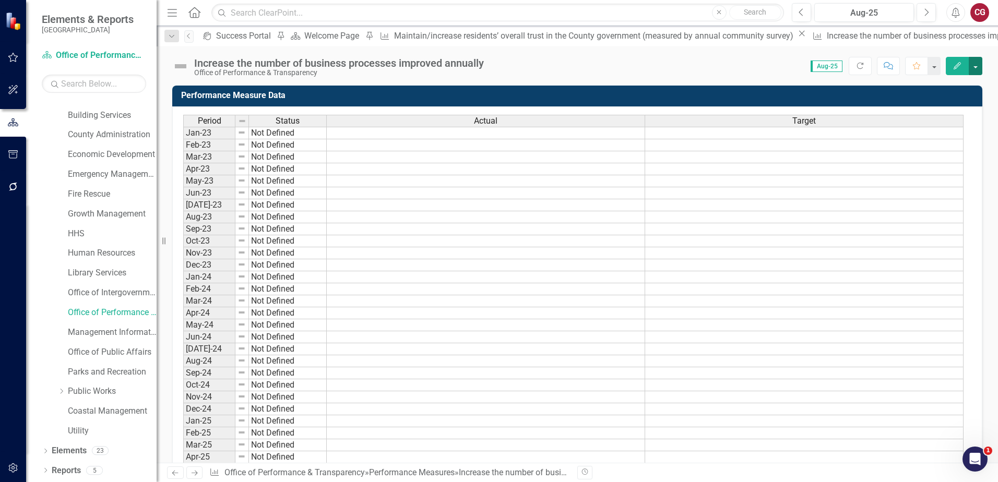
click at [974, 68] on button "button" at bounding box center [976, 66] width 14 height 18
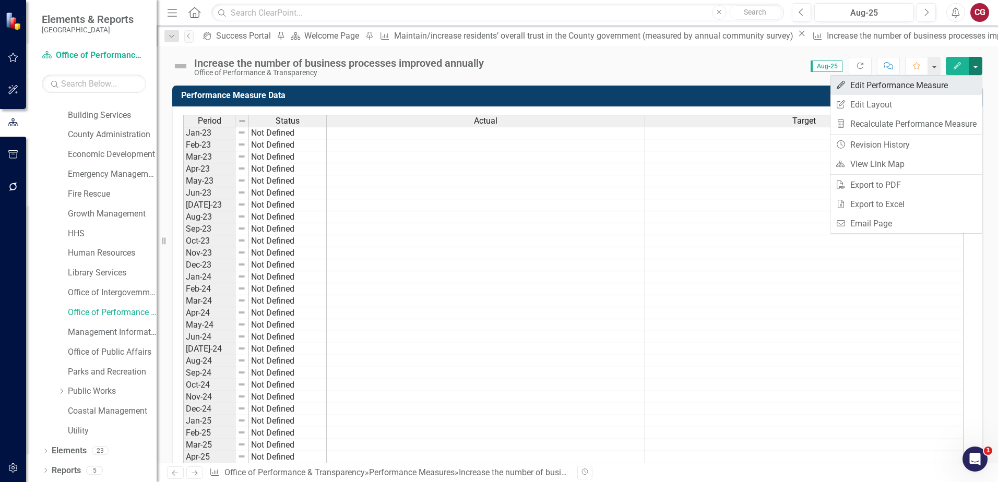
click at [938, 89] on link "Edit Edit Performance Measure" at bounding box center [905, 85] width 151 height 19
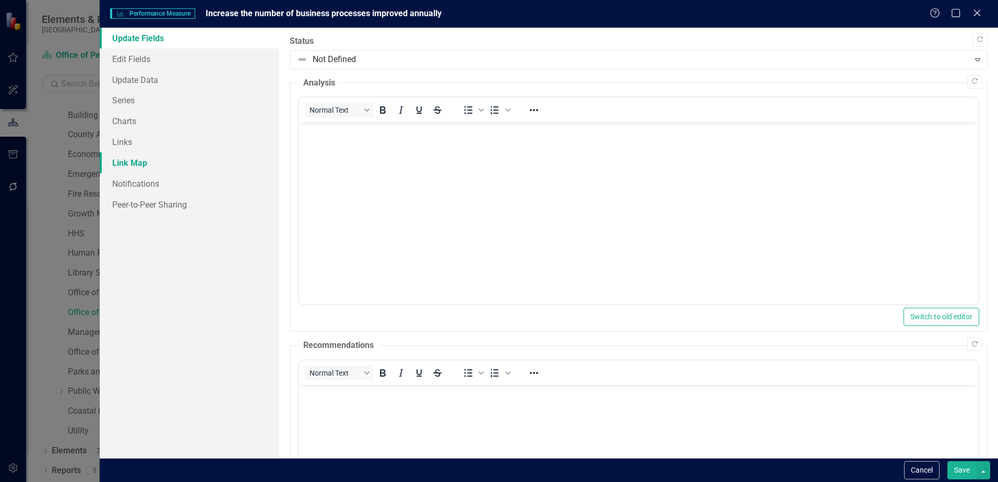
click at [145, 159] on link "Link Map" at bounding box center [190, 162] width 180 height 21
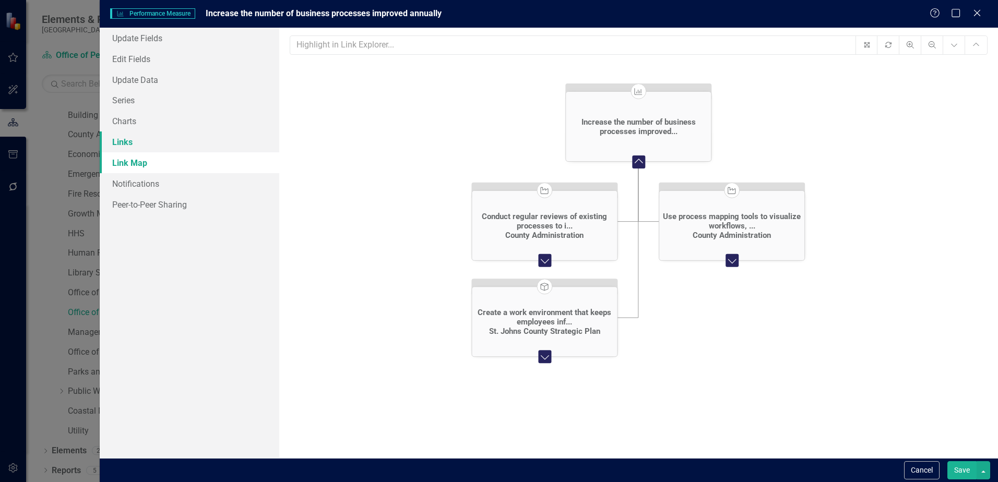
click at [139, 144] on link "Links" at bounding box center [190, 142] width 180 height 21
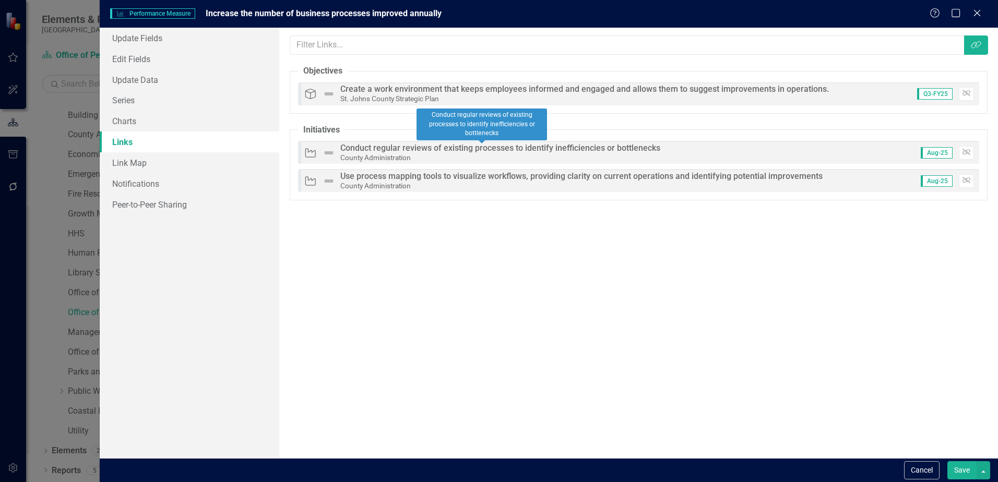
click at [414, 146] on div "Conduct regular reviews of existing processes to identify inefficiencies or bot…" at bounding box center [500, 148] width 320 height 9
click at [326, 128] on legend "Initiatives" at bounding box center [321, 130] width 47 height 12
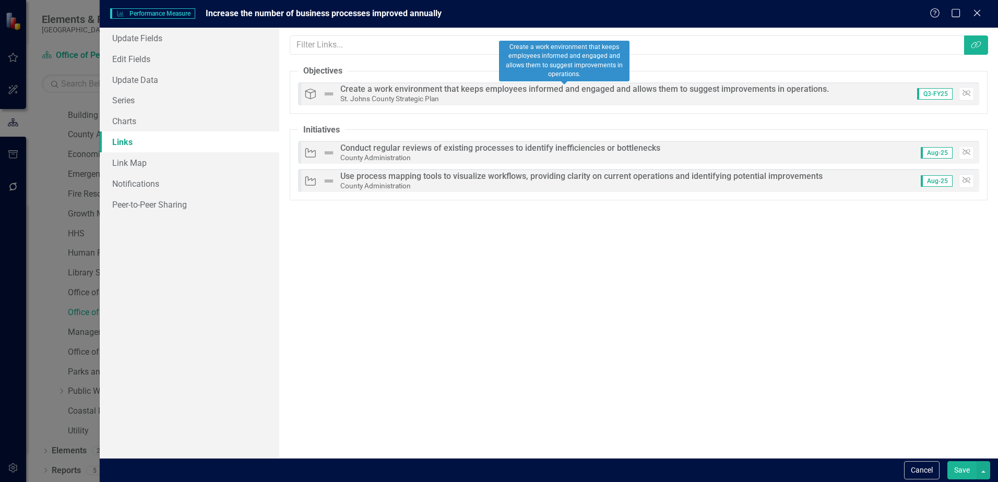
click at [375, 87] on div "Create a work environment that keeps employees informed and engaged and allows …" at bounding box center [584, 89] width 488 height 9
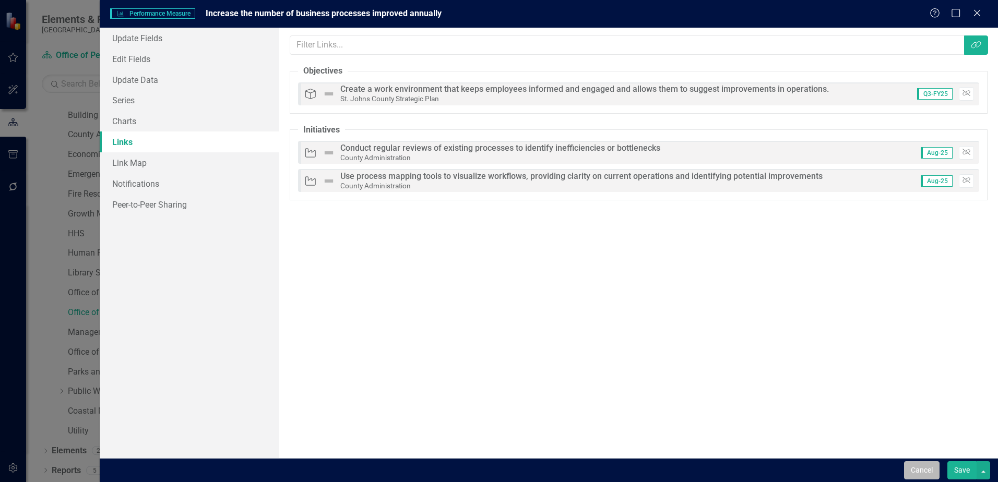
click at [925, 471] on button "Cancel" at bounding box center [921, 470] width 35 height 18
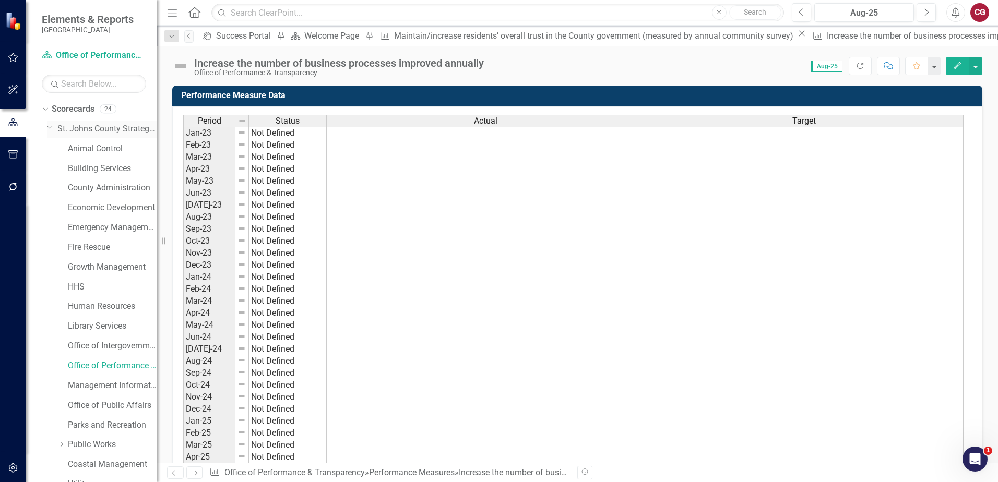
click at [98, 131] on link "St. Johns County Strategic Plan" at bounding box center [106, 129] width 99 height 12
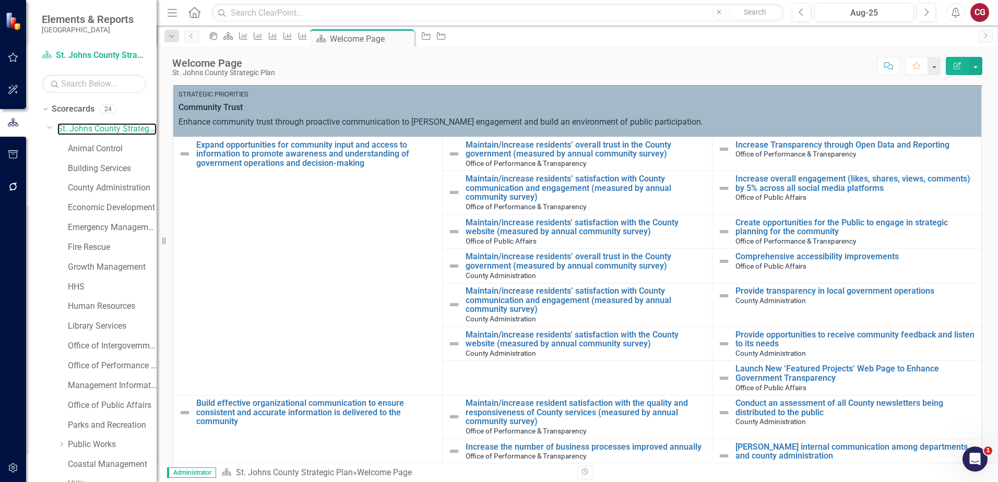
scroll to position [318, 0]
click at [410, 14] on input "text" at bounding box center [497, 13] width 572 height 18
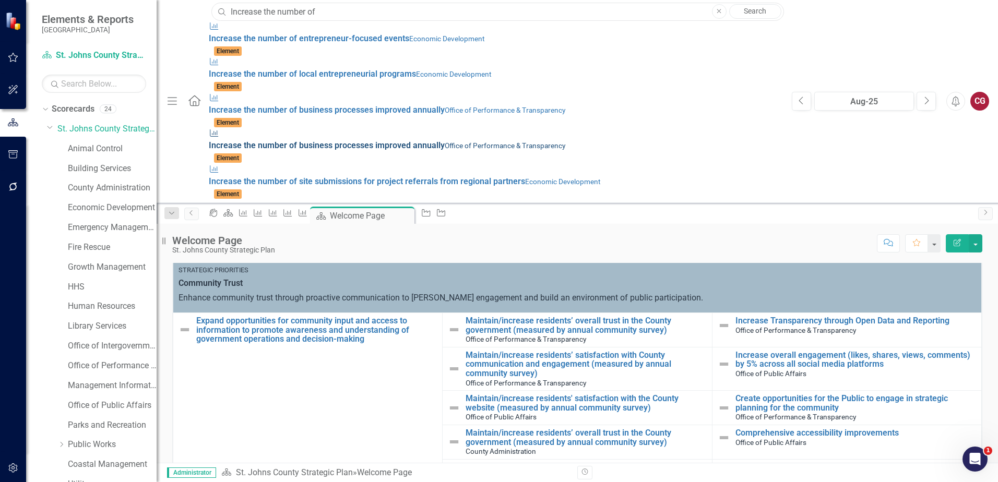
type input "Increase the number of"
click at [445, 141] on small "Office of Performance & Transparency" at bounding box center [505, 145] width 121 height 8
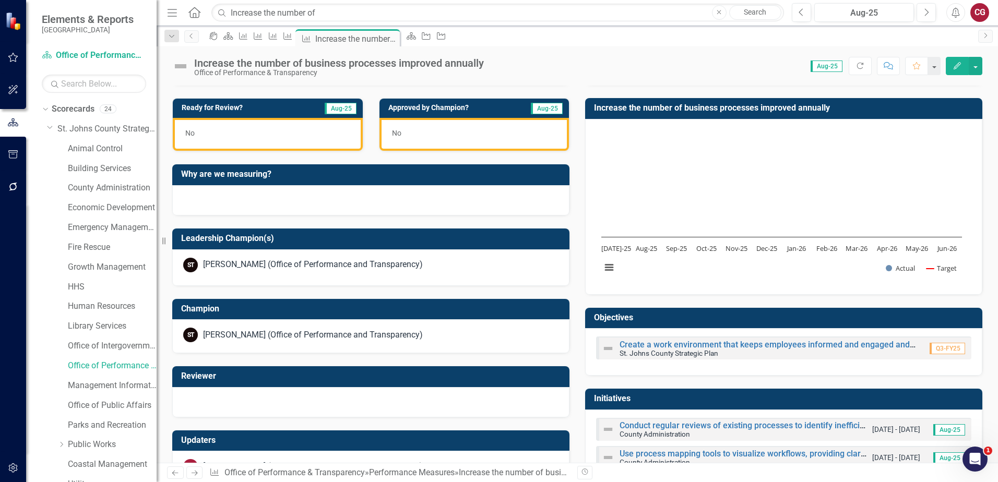
scroll to position [877, 0]
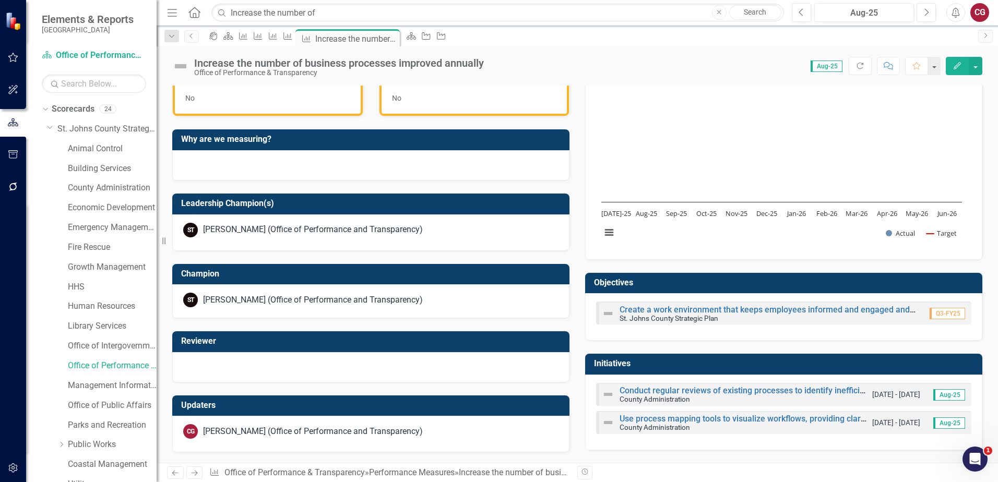
click at [676, 363] on h3 "Initiatives" at bounding box center [785, 363] width 383 height 9
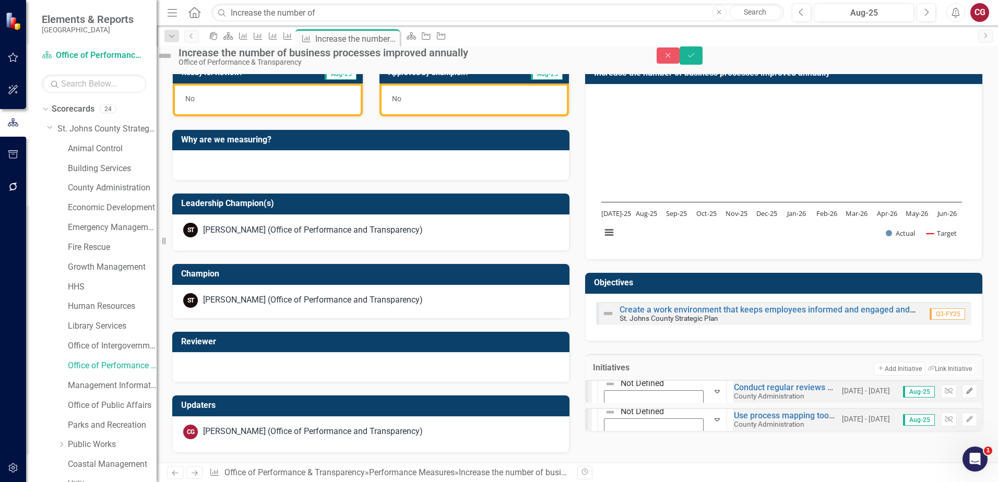
click at [965, 395] on icon "Edit" at bounding box center [969, 391] width 8 height 6
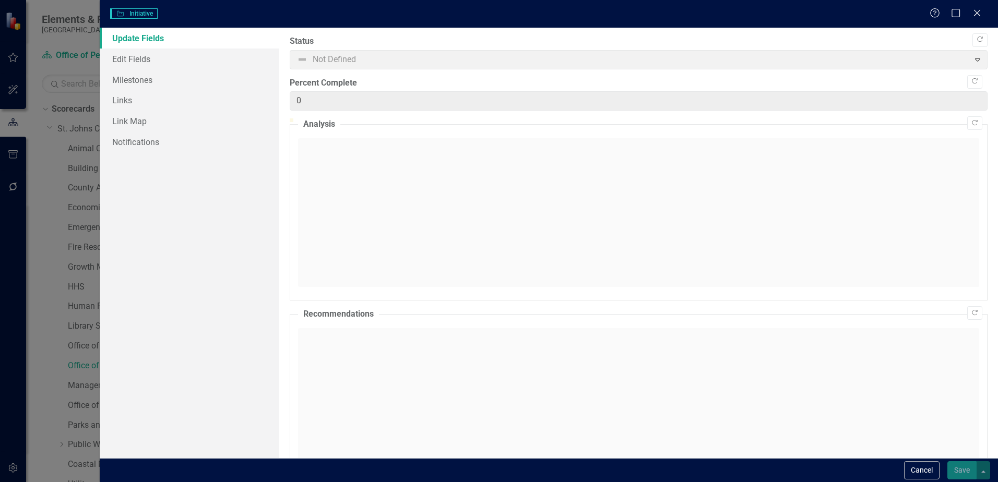
type input "0"
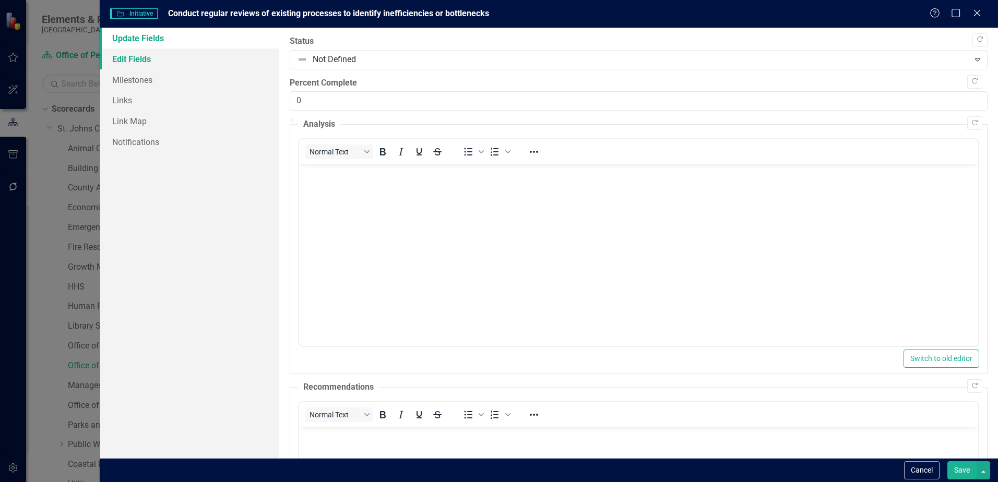
scroll to position [0, 0]
click at [130, 52] on link "Edit Fields" at bounding box center [190, 59] width 180 height 21
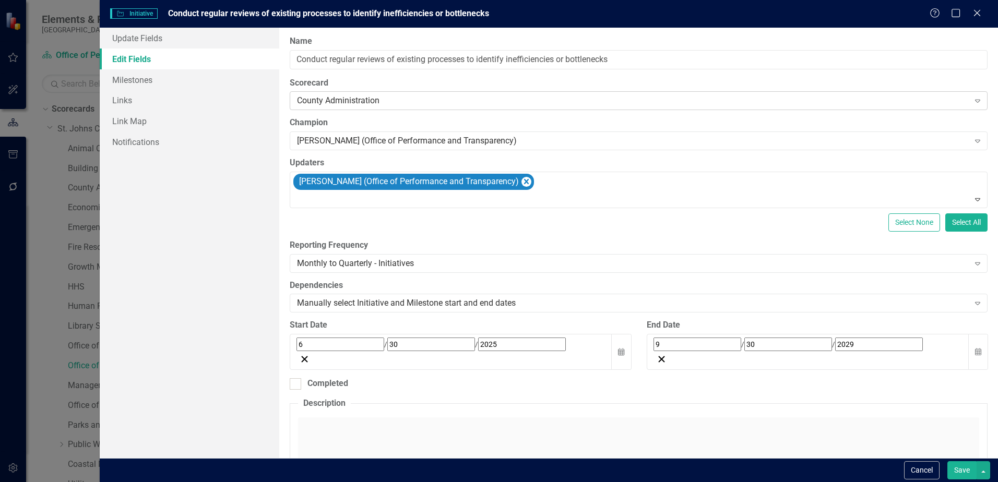
click at [320, 98] on div "County Administration" at bounding box center [633, 101] width 672 height 12
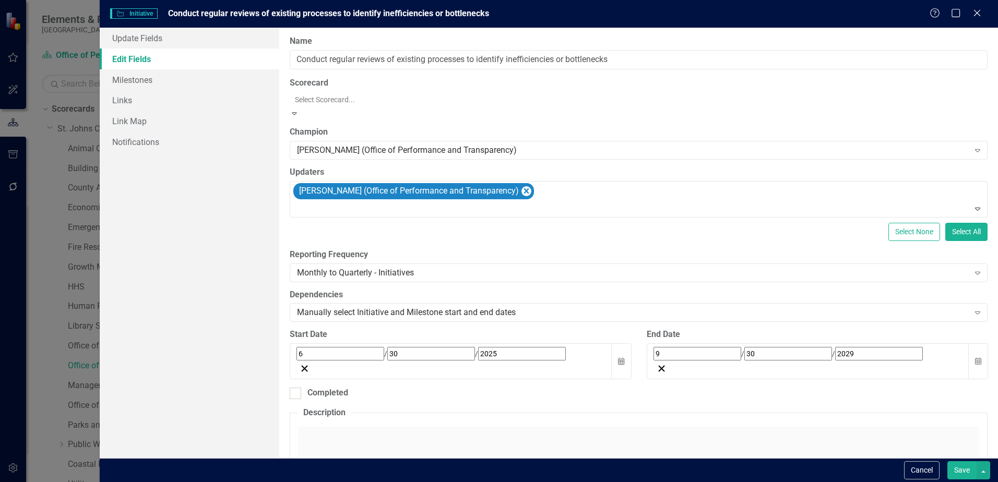
scroll to position [208, 0]
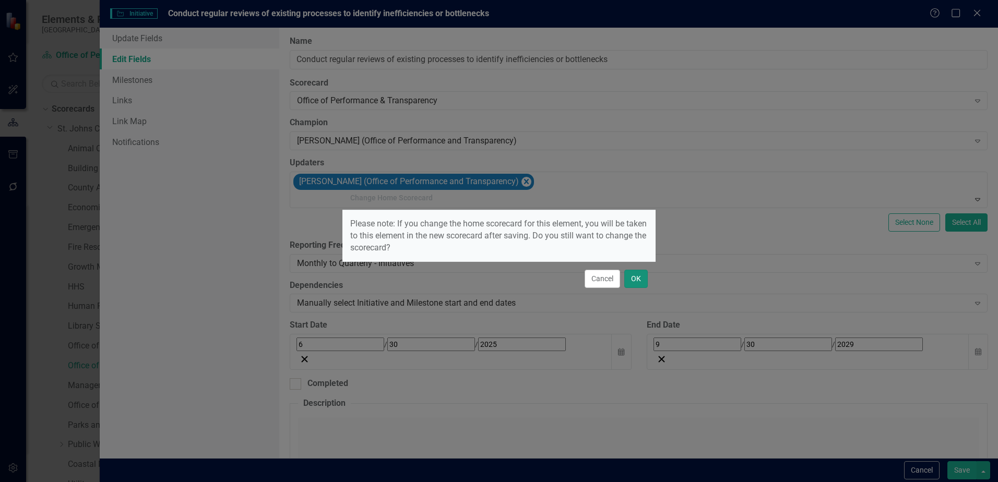
click at [639, 279] on button "OK" at bounding box center [635, 279] width 23 height 18
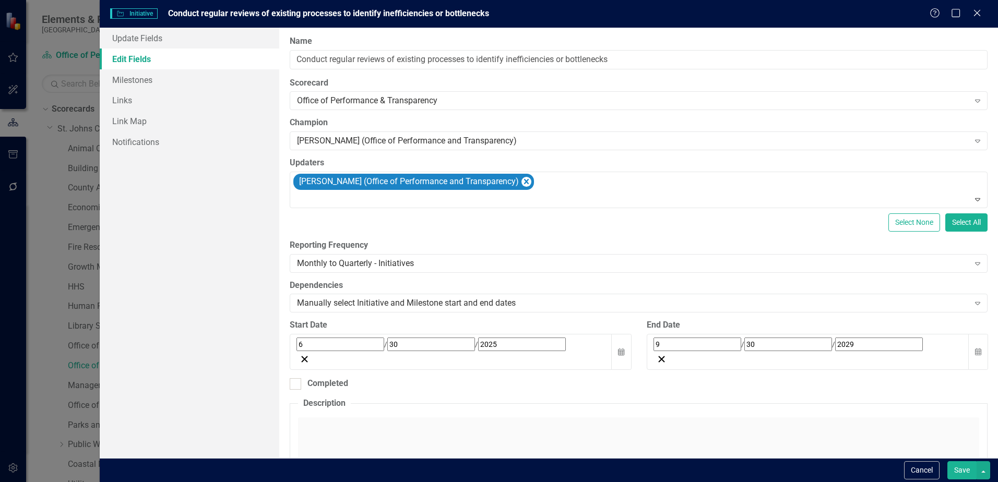
click at [971, 469] on button "Save" at bounding box center [961, 470] width 29 height 18
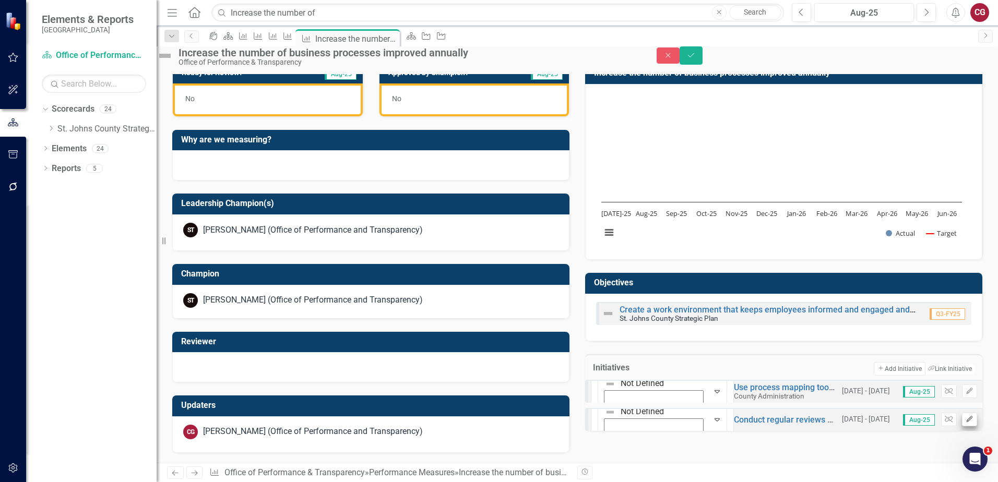
click at [962, 426] on button "Edit" at bounding box center [969, 420] width 15 height 14
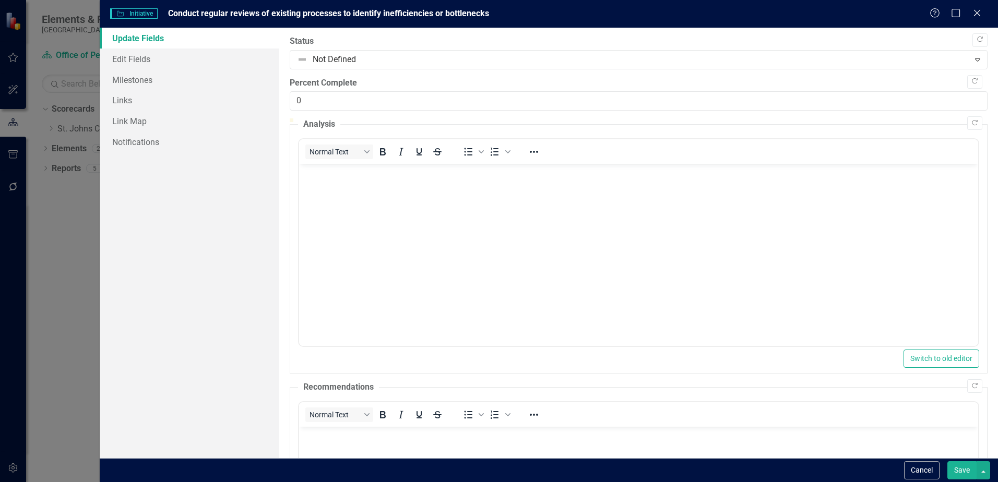
scroll to position [0, 0]
click at [136, 79] on link "Milestones" at bounding box center [190, 79] width 180 height 21
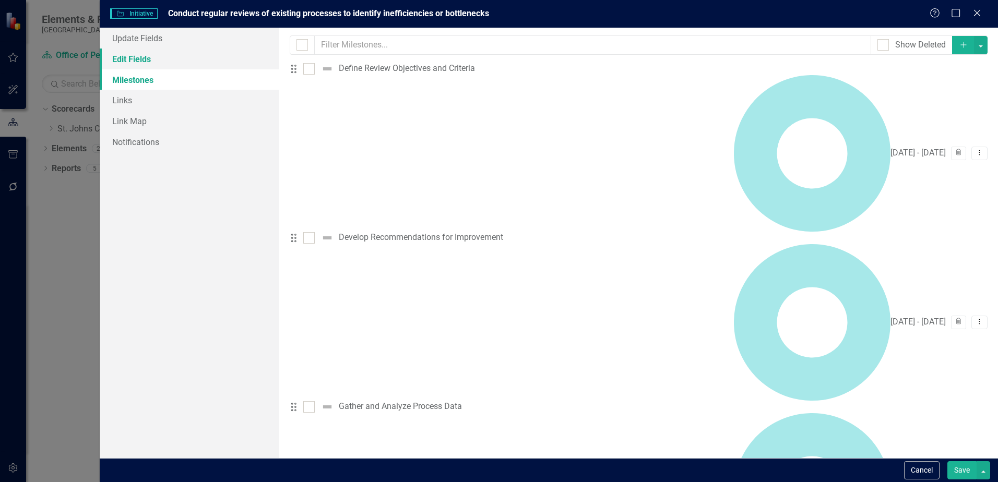
click at [134, 63] on link "Edit Fields" at bounding box center [190, 59] width 180 height 21
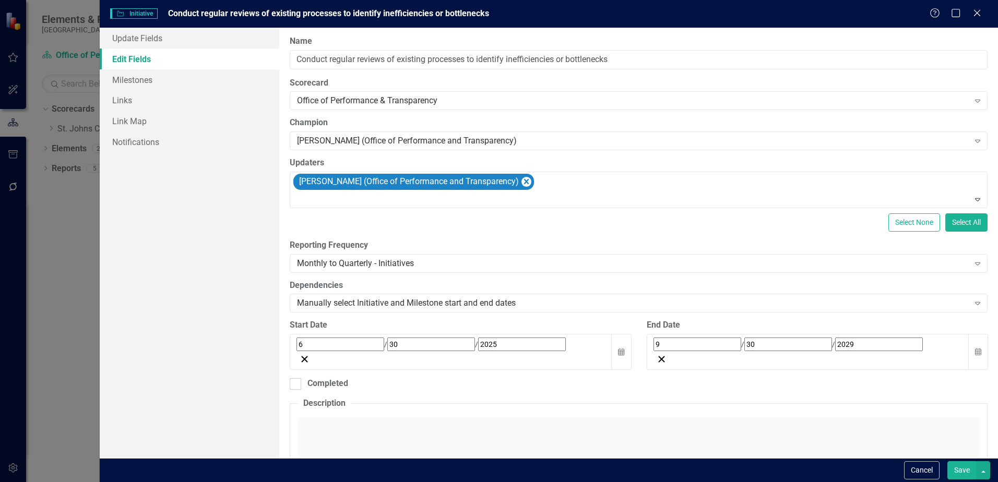
click at [990, 477] on div "Cancel Save" at bounding box center [549, 470] width 898 height 24
click at [965, 472] on button "Save" at bounding box center [961, 470] width 29 height 18
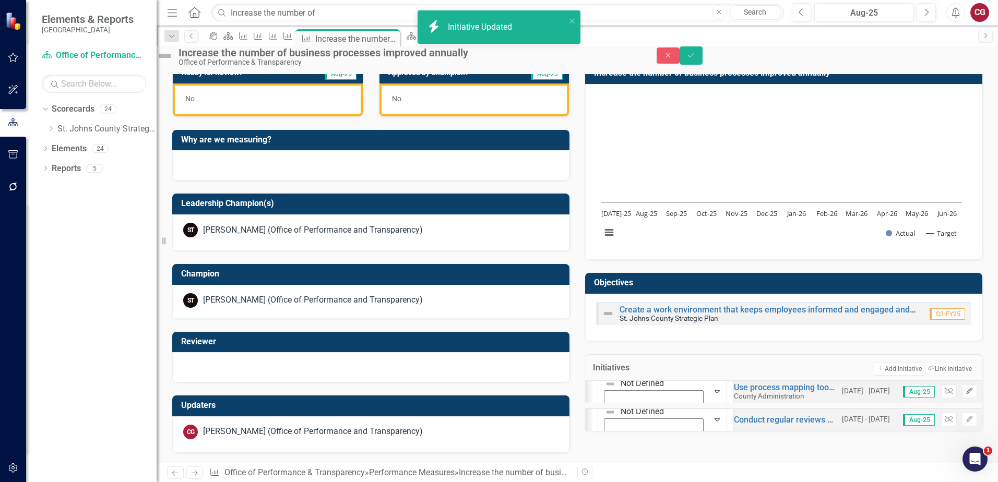
click at [962, 398] on button "Edit" at bounding box center [969, 392] width 15 height 14
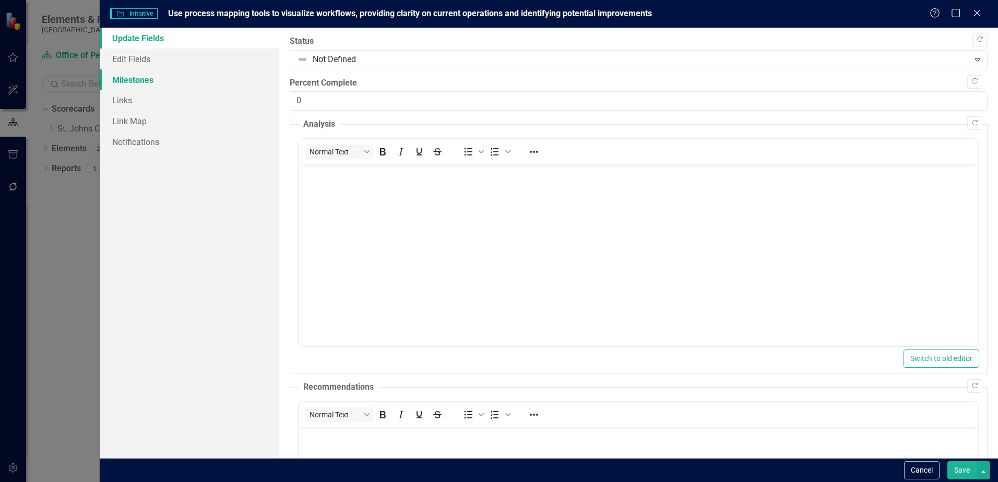
click at [137, 86] on link "Milestones" at bounding box center [190, 79] width 180 height 21
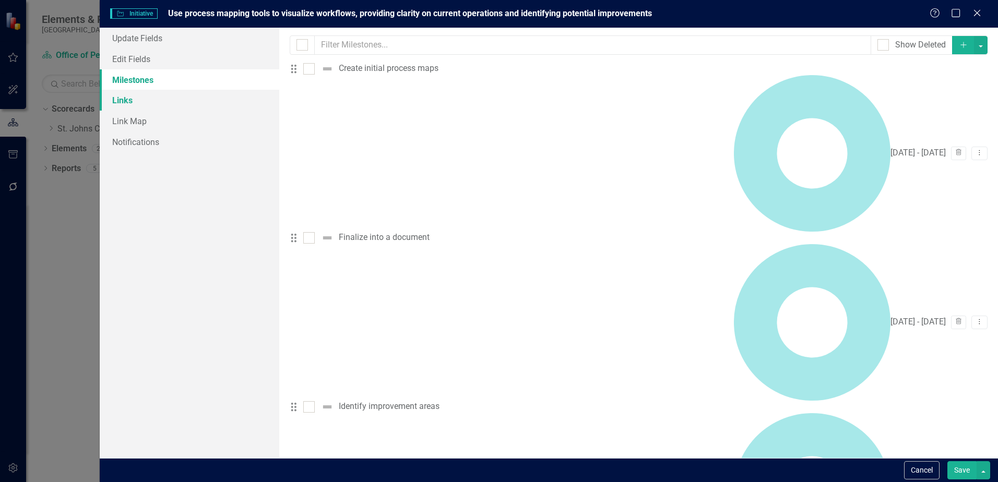
click at [133, 99] on link "Links" at bounding box center [190, 100] width 180 height 21
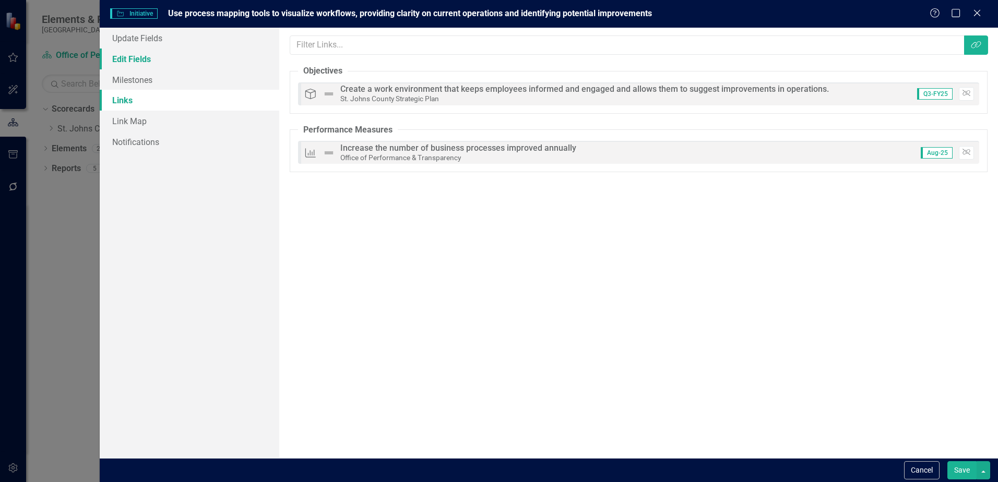
click at [140, 57] on link "Edit Fields" at bounding box center [190, 59] width 180 height 21
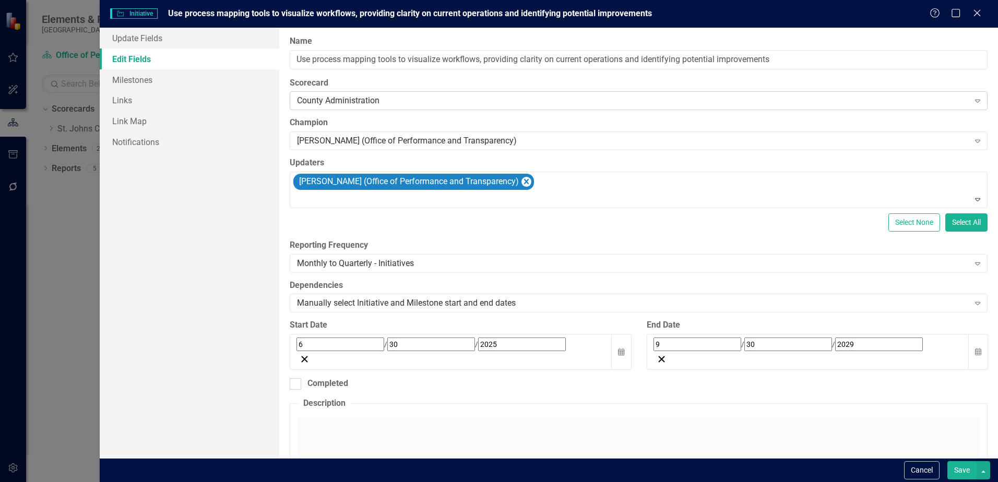
click at [330, 98] on div "County Administration" at bounding box center [633, 101] width 672 height 12
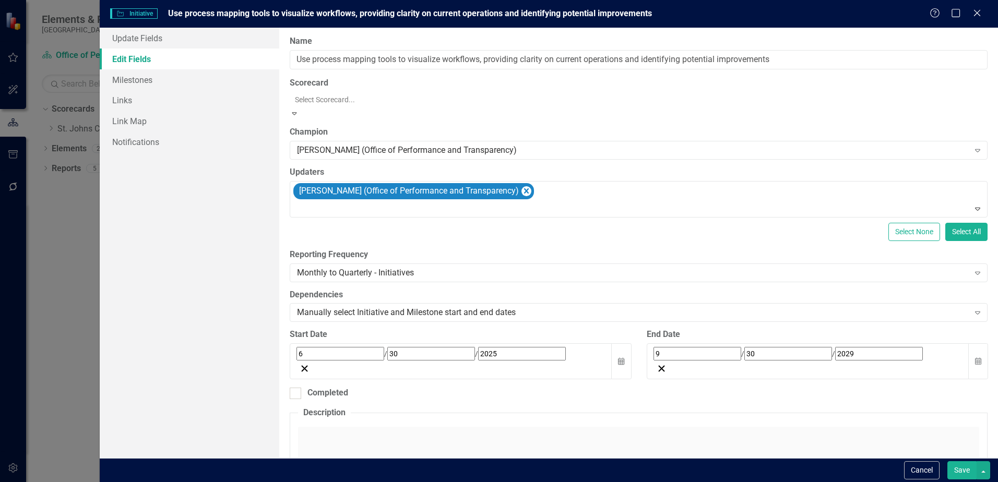
scroll to position [156, 0]
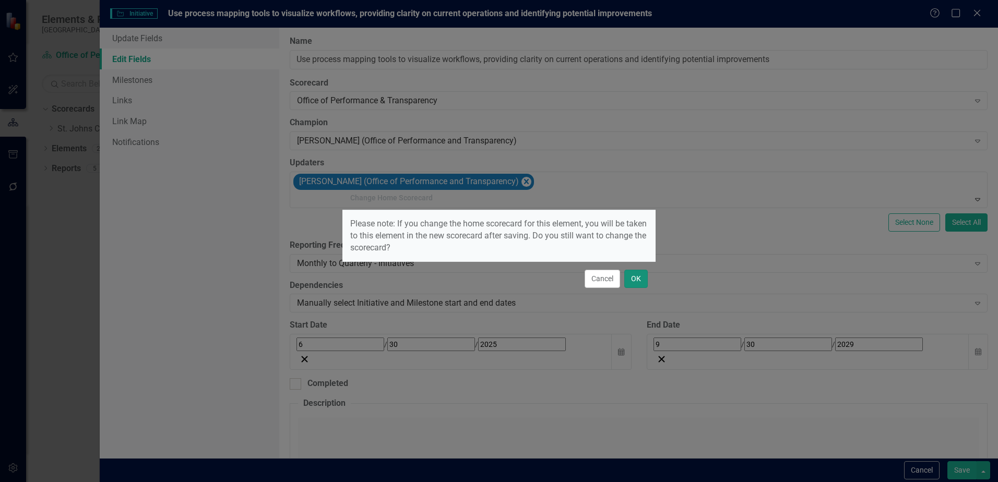
click at [640, 280] on button "OK" at bounding box center [635, 279] width 23 height 18
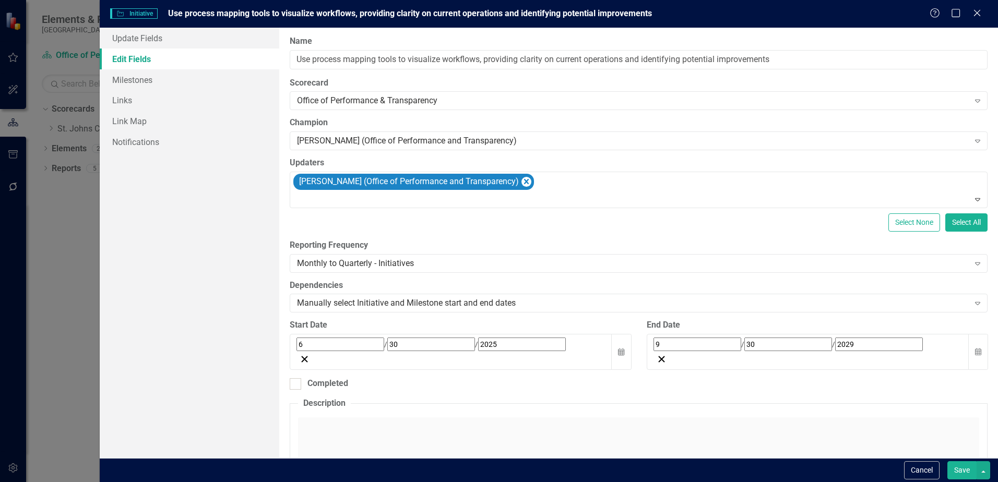
click at [963, 466] on button "Save" at bounding box center [961, 470] width 29 height 18
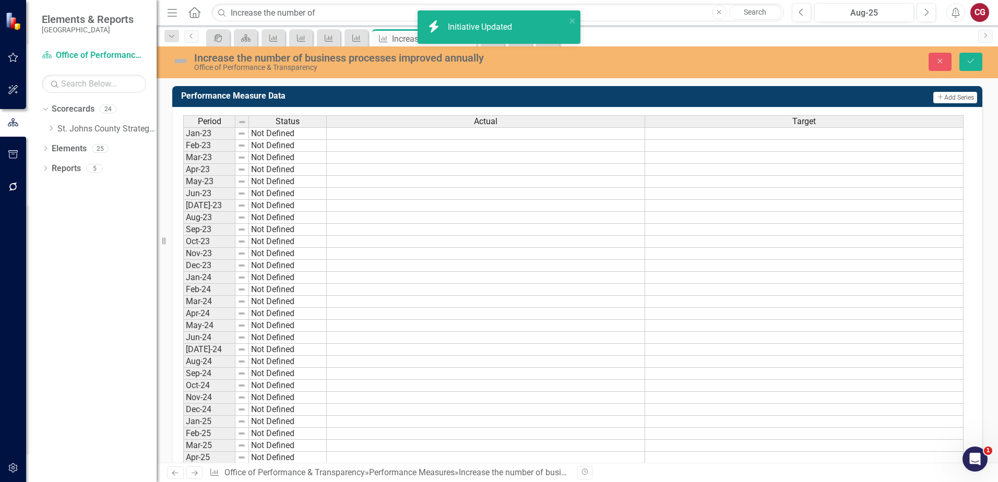
scroll to position [877, 0]
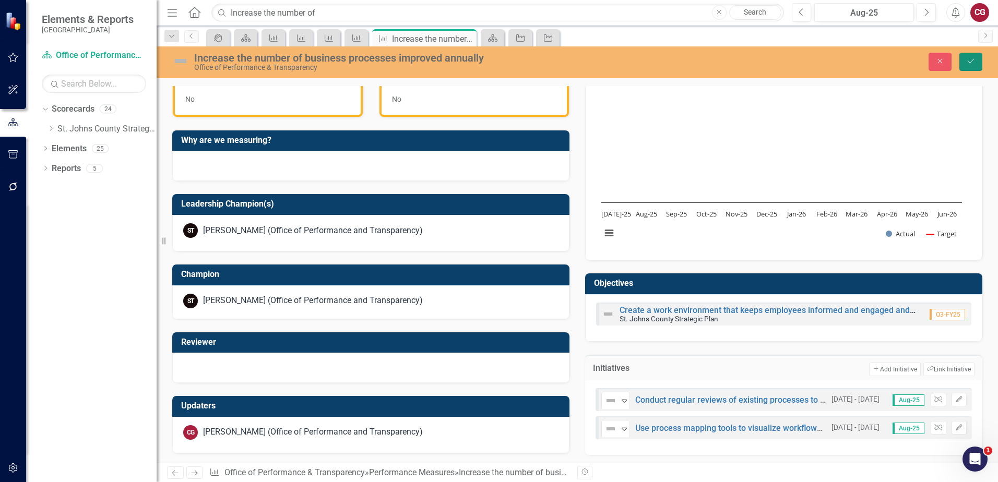
click at [971, 65] on icon "Save" at bounding box center [970, 60] width 9 height 7
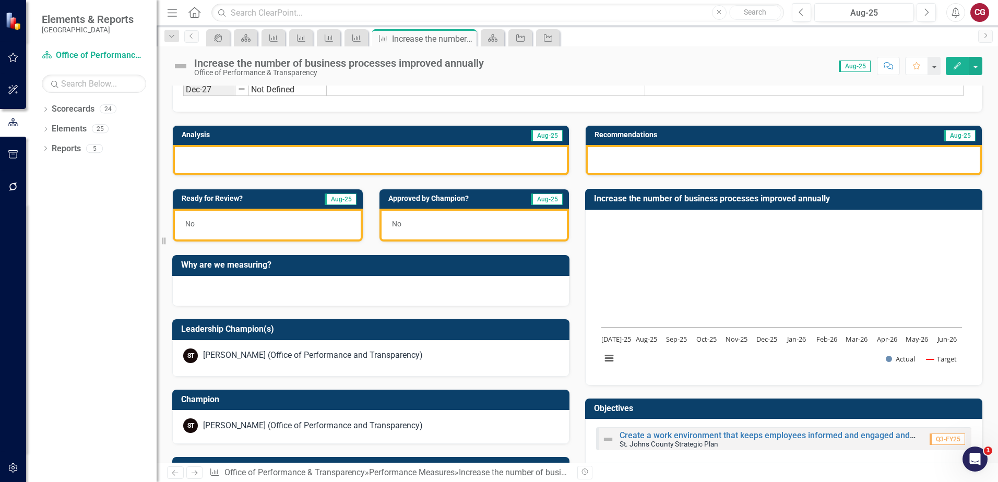
scroll to position [877, 0]
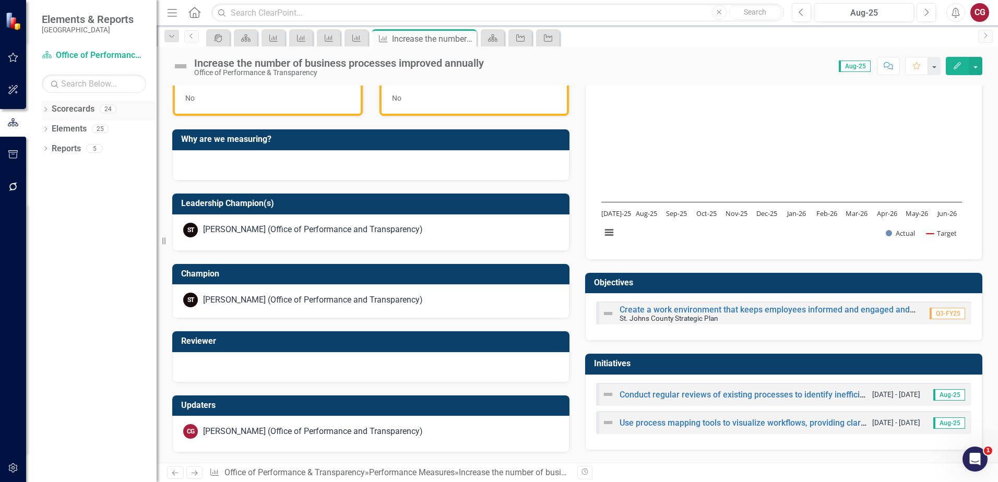
click at [44, 107] on icon "Dropdown" at bounding box center [45, 110] width 7 height 6
click at [52, 130] on icon "Dropdown" at bounding box center [51, 128] width 8 height 6
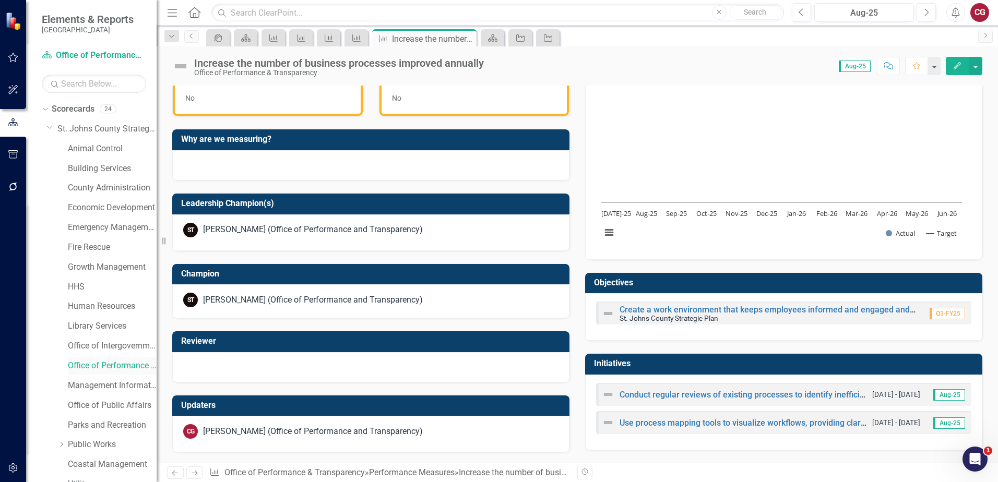
click at [134, 366] on link "Office of Performance & Transparency" at bounding box center [112, 366] width 89 height 12
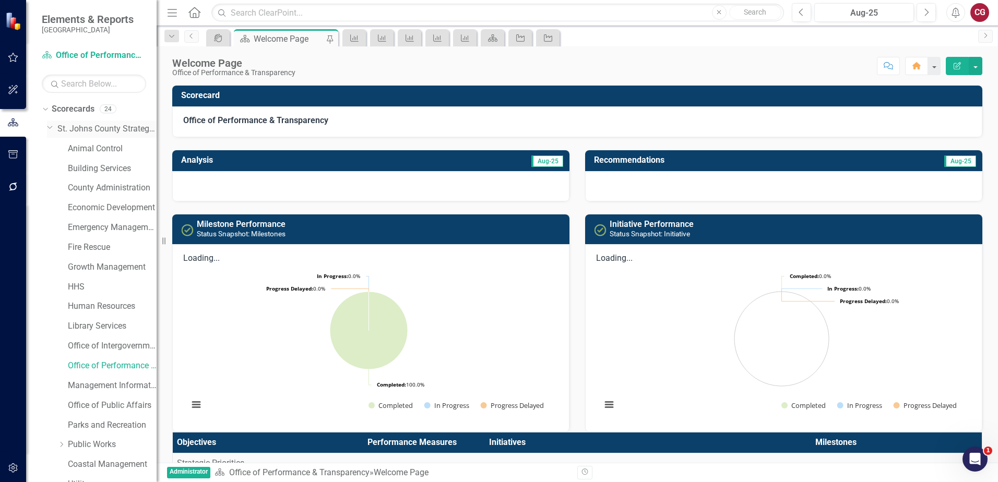
click at [96, 125] on link "St. Johns County Strategic Plan" at bounding box center [106, 129] width 99 height 12
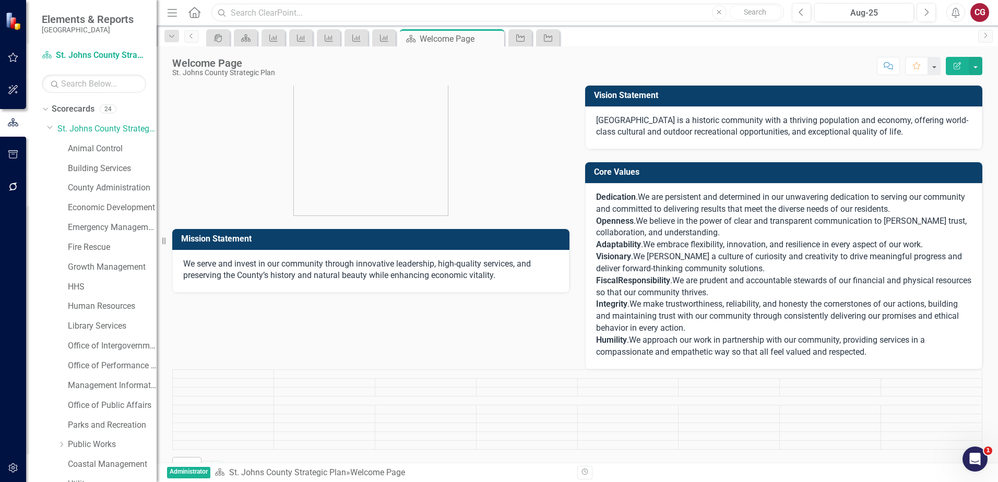
click at [340, 5] on input "text" at bounding box center [497, 13] width 572 height 18
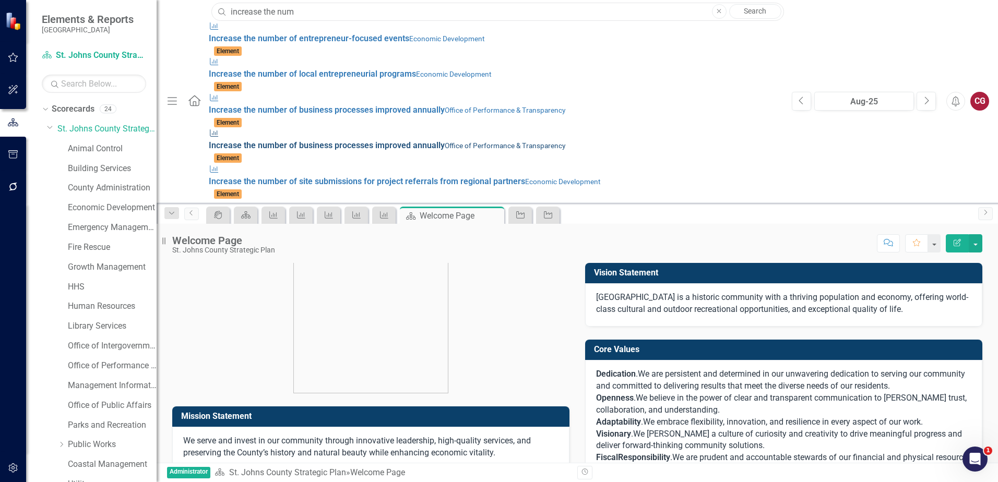
type input "increase the num"
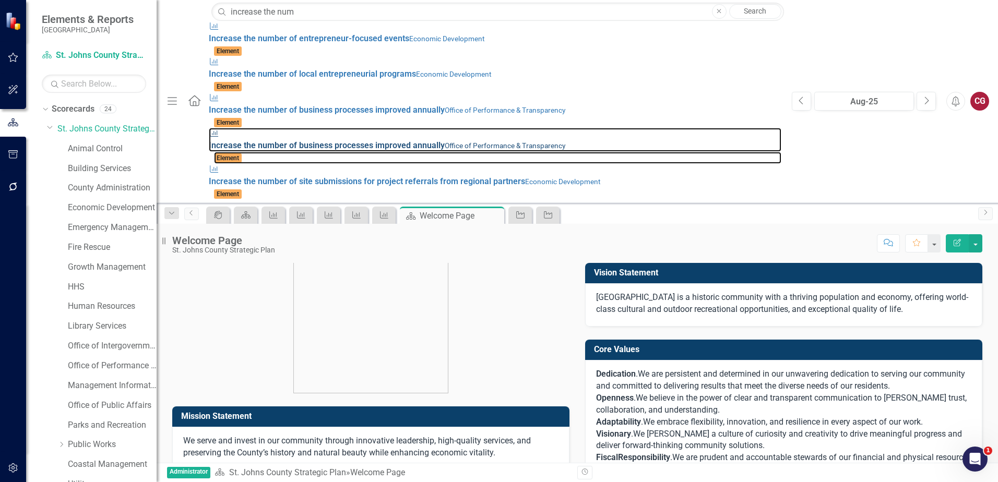
click at [445, 141] on small "Office of Performance & Transparency" at bounding box center [505, 145] width 121 height 8
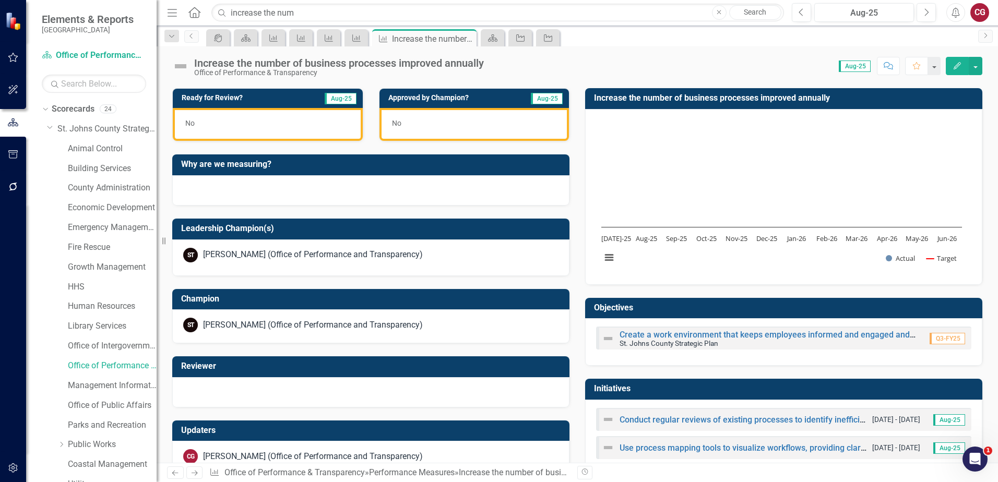
scroll to position [877, 0]
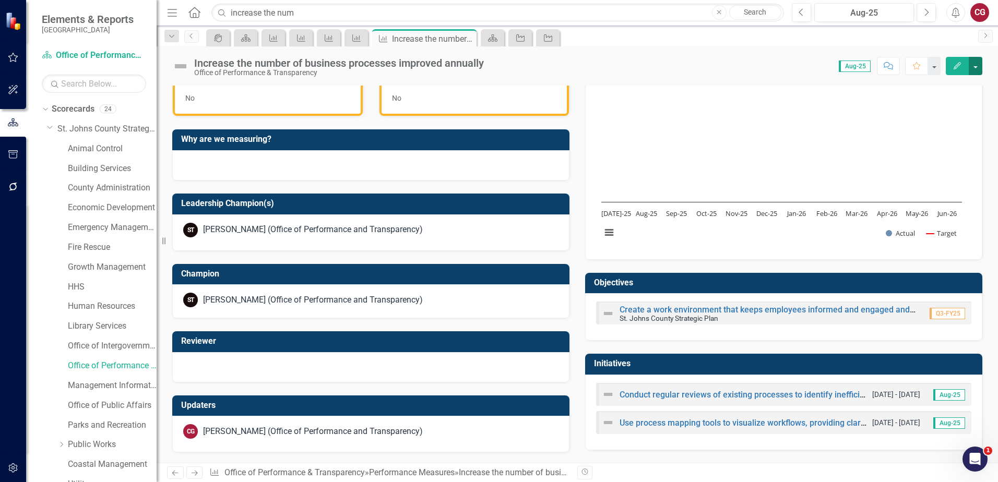
click at [976, 71] on button "button" at bounding box center [976, 66] width 14 height 18
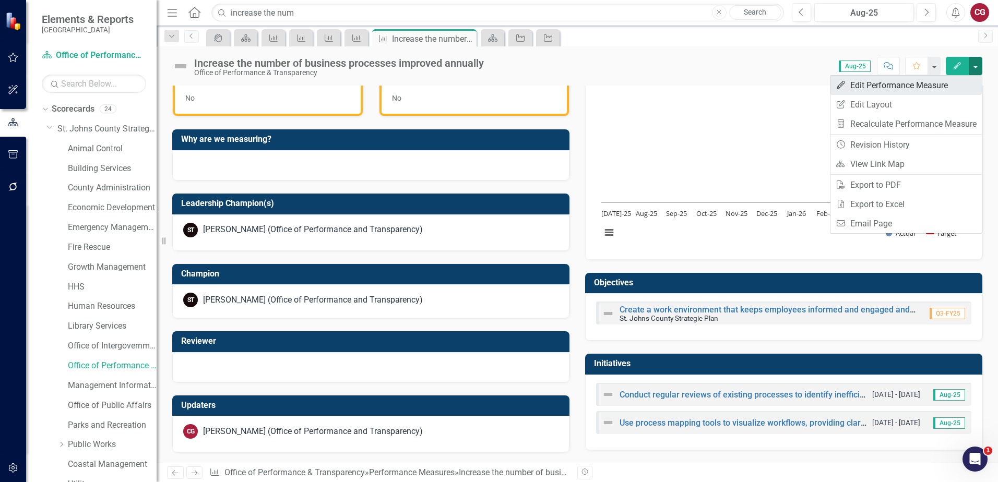
click at [938, 92] on link "Edit Edit Performance Measure" at bounding box center [905, 85] width 151 height 19
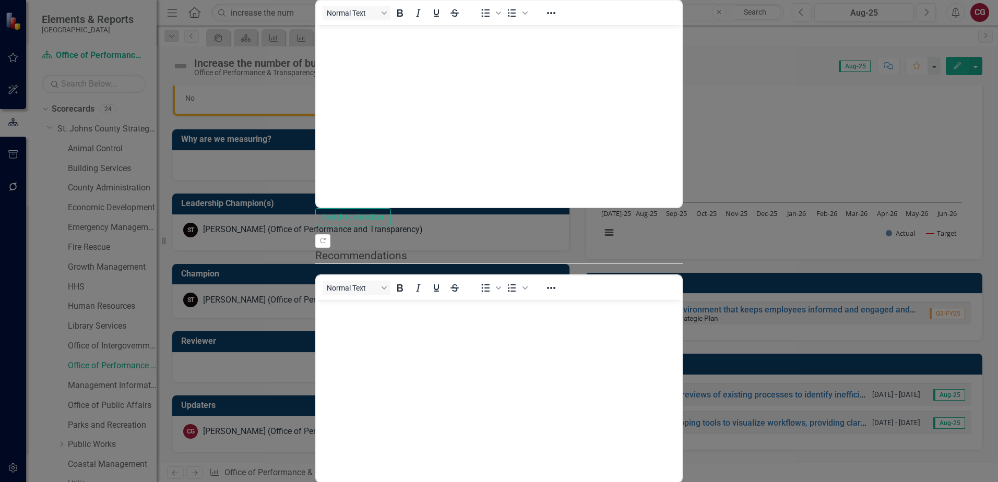
scroll to position [0, 0]
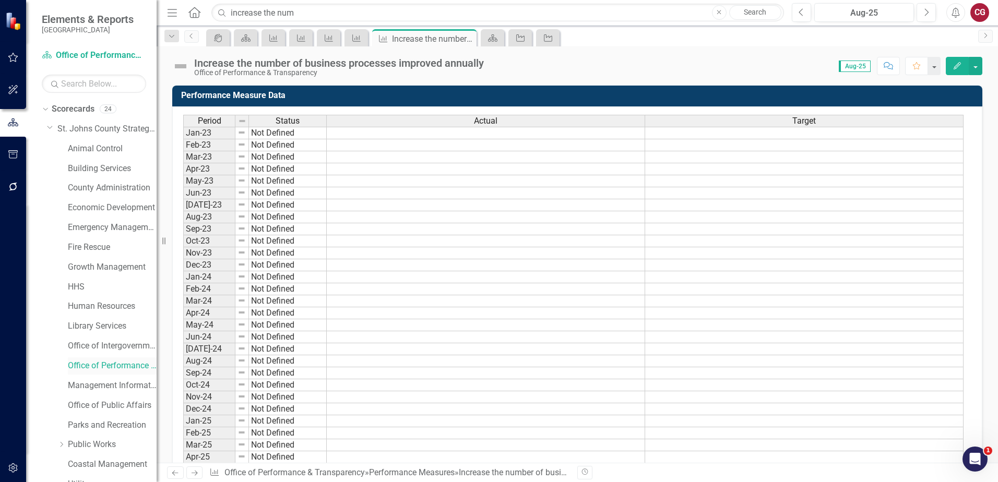
click at [95, 363] on link "Office of Performance & Transparency" at bounding box center [112, 366] width 89 height 12
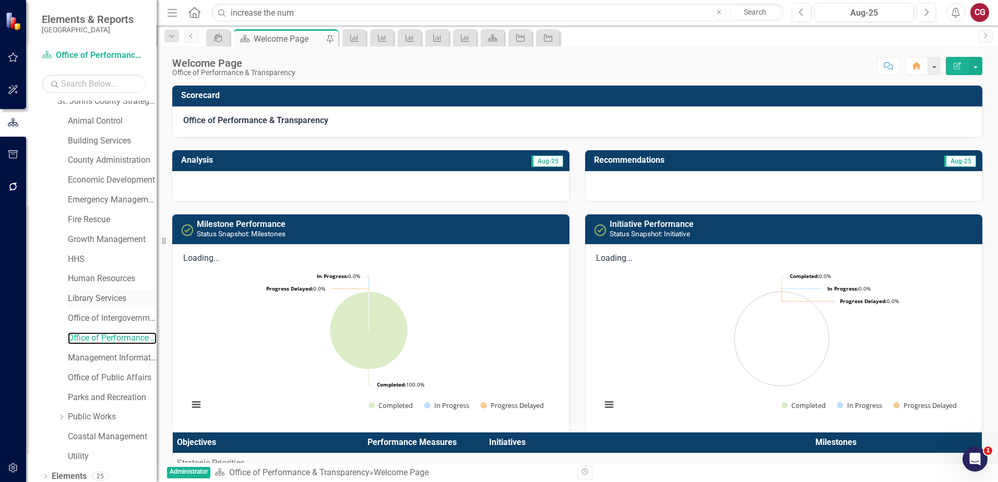
scroll to position [53, 0]
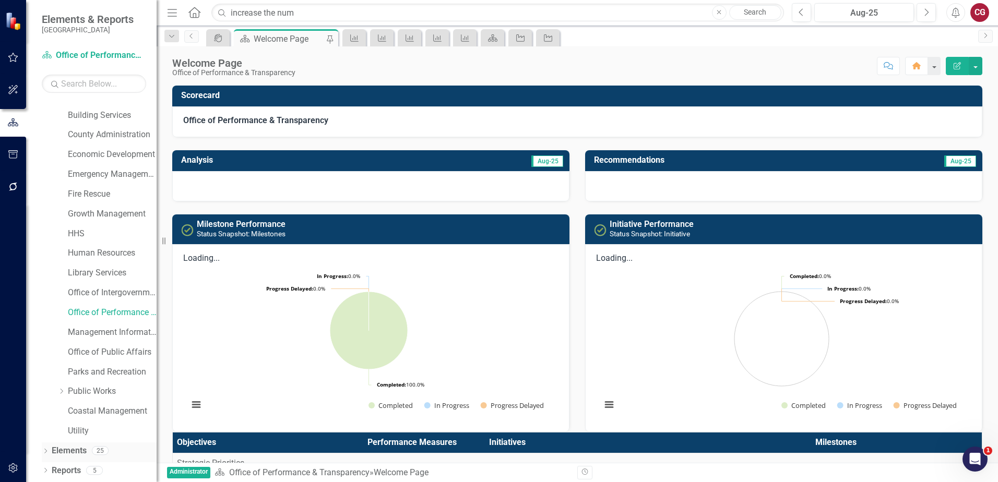
click at [56, 451] on link "Elements" at bounding box center [69, 451] width 35 height 12
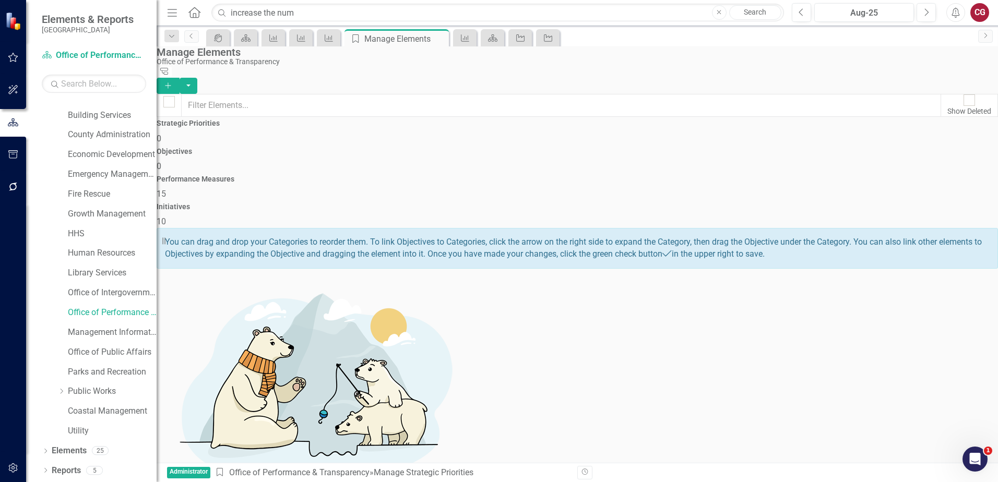
click at [711, 175] on div "Performance Measures 15" at bounding box center [577, 187] width 841 height 25
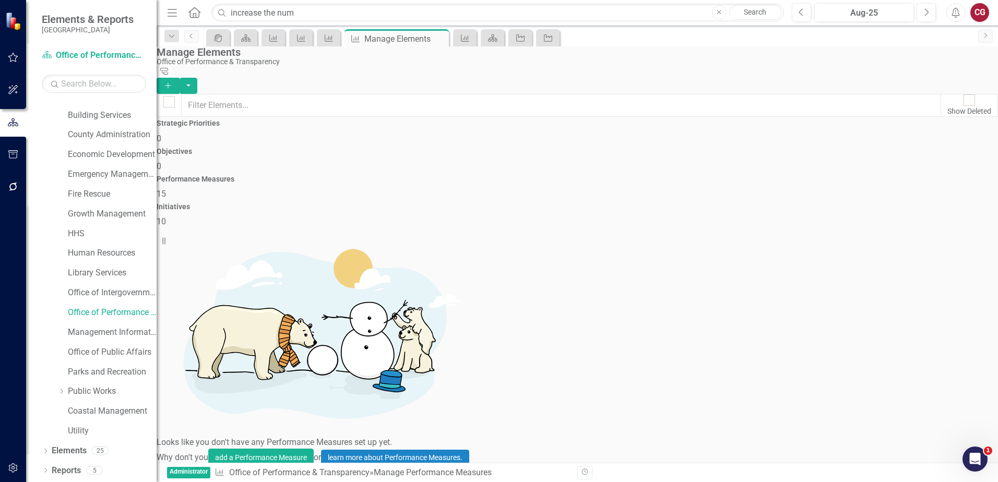
scroll to position [219, 0]
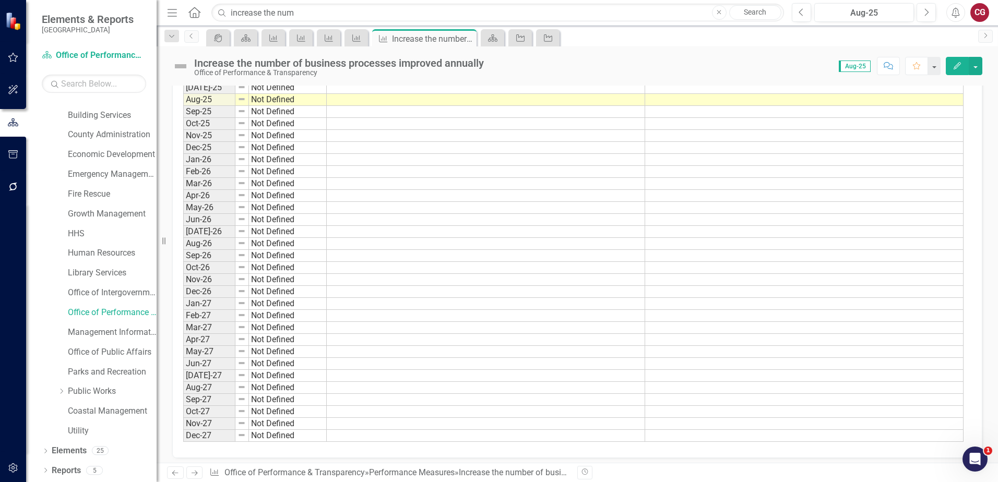
scroll to position [199, 0]
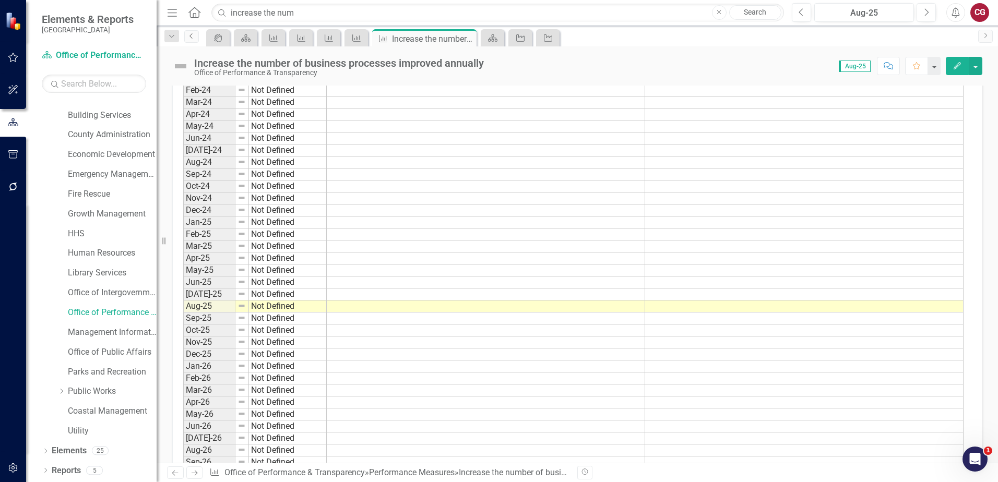
click at [190, 41] on link "Previous" at bounding box center [191, 36] width 15 height 13
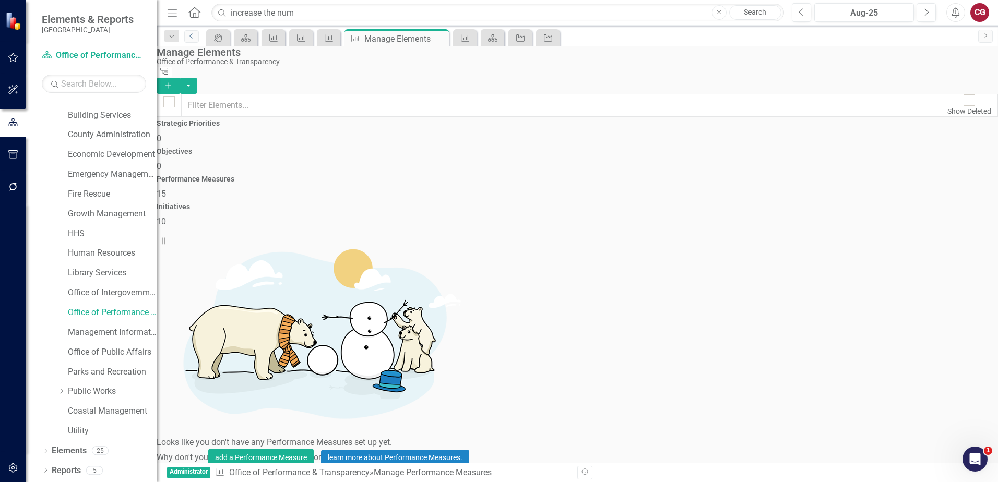
scroll to position [219, 0]
click at [983, 455] on div "Open Intercom Messenger" at bounding box center [973, 457] width 34 height 34
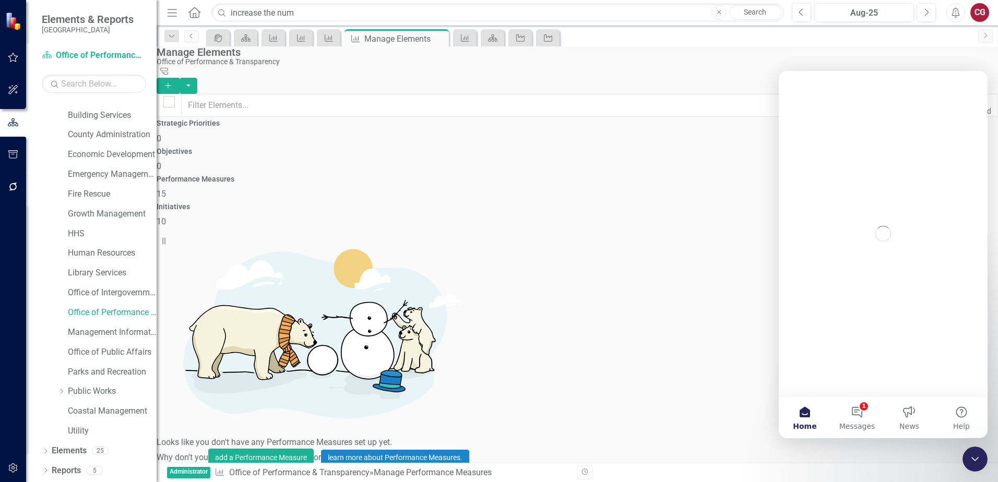
scroll to position [0, 0]
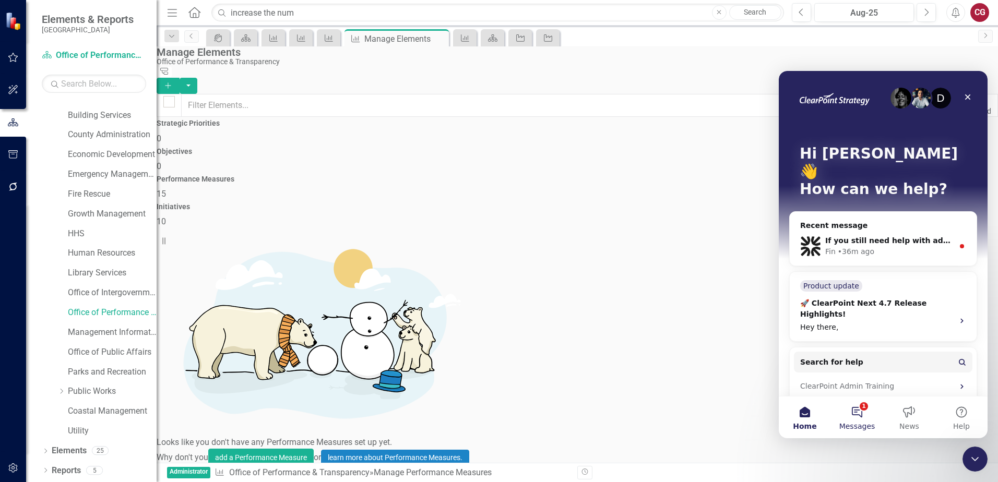
click at [856, 414] on button "1 Messages" at bounding box center [857, 418] width 52 height 42
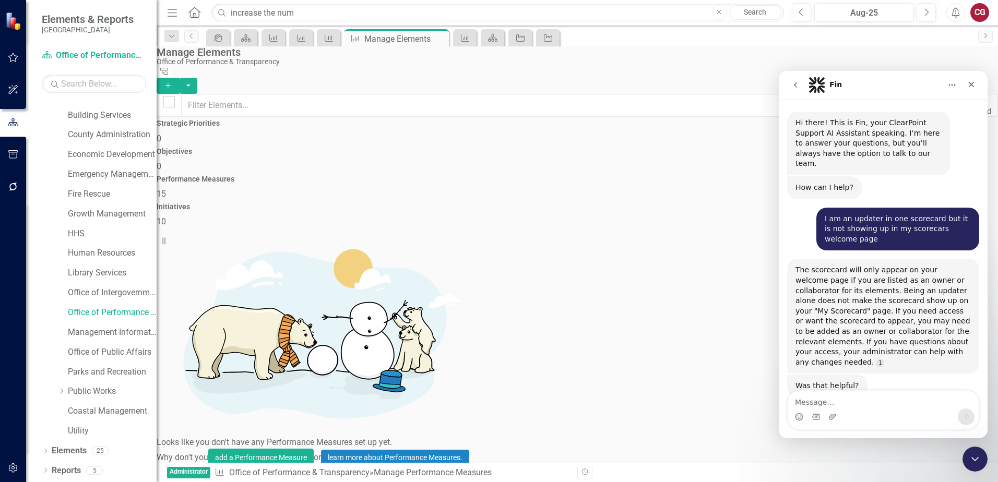
scroll to position [12, 0]
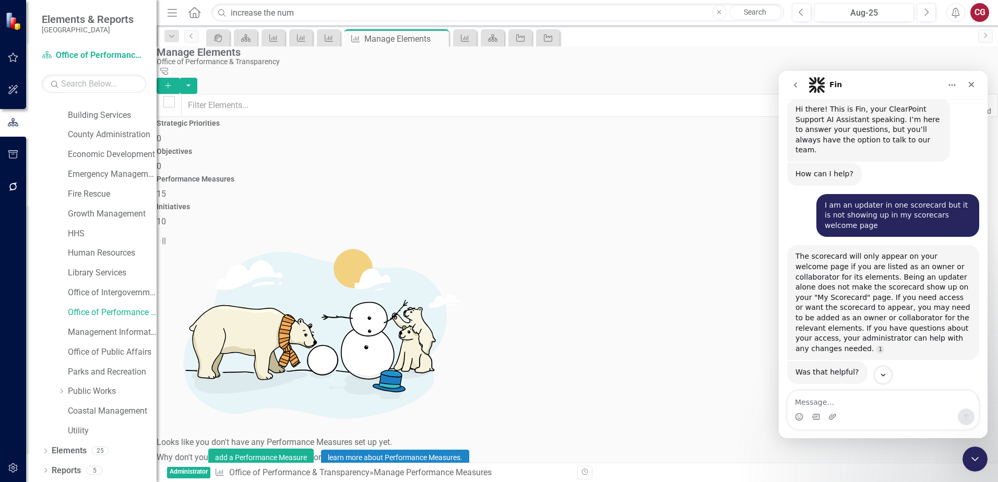
click at [826, 407] on textarea "Message…" at bounding box center [882, 400] width 191 height 18
type textarea "why wont this element show up in my scorecard"
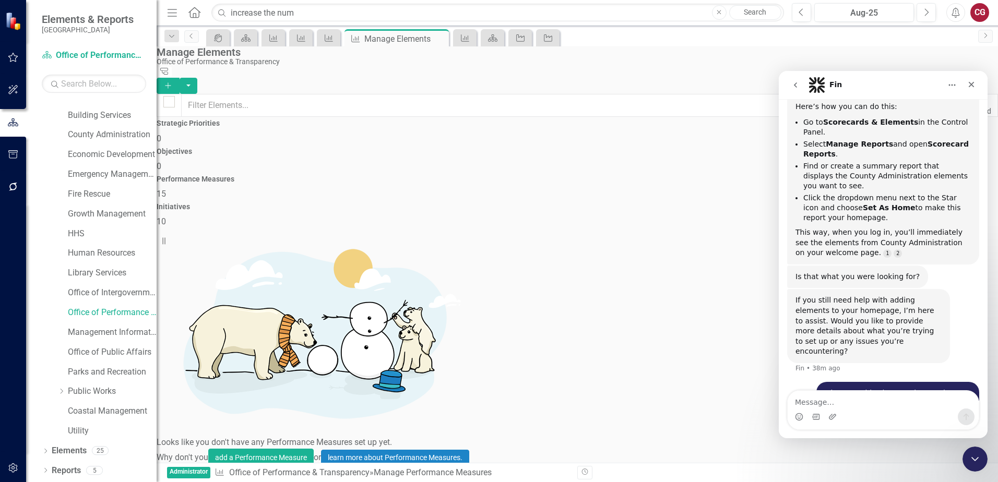
scroll to position [637, 0]
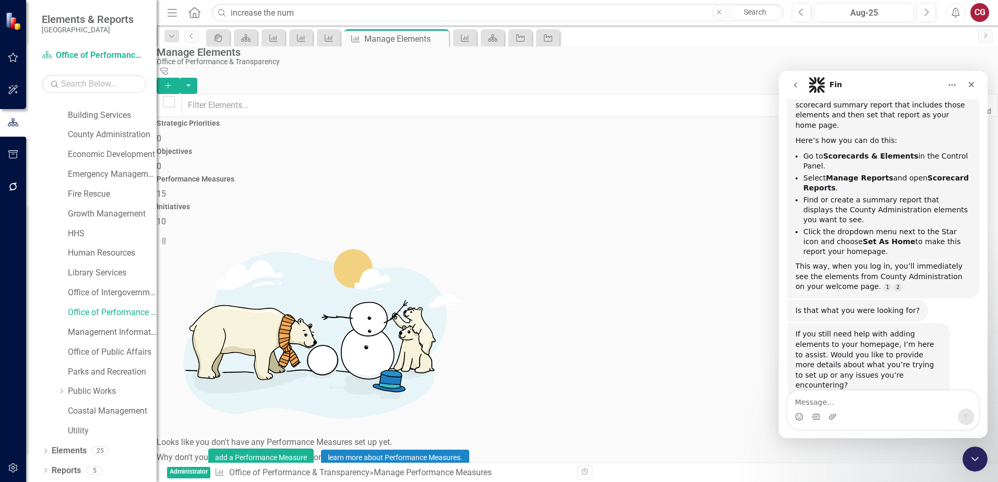
click at [886, 407] on textarea "Message…" at bounding box center [882, 400] width 191 height 18
click at [972, 453] on icon "Close Intercom Messenger" at bounding box center [973, 457] width 13 height 13
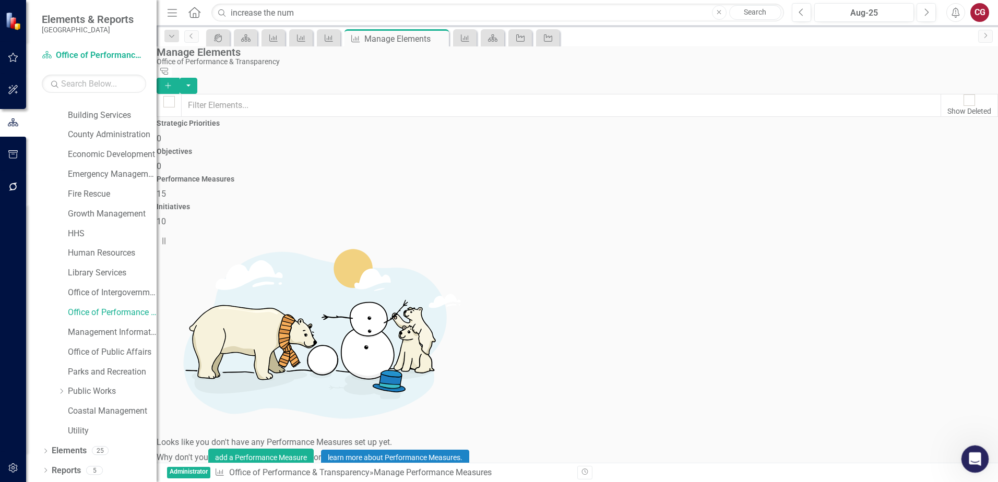
click at [978, 460] on div "Open Intercom Messenger" at bounding box center [973, 457] width 34 height 34
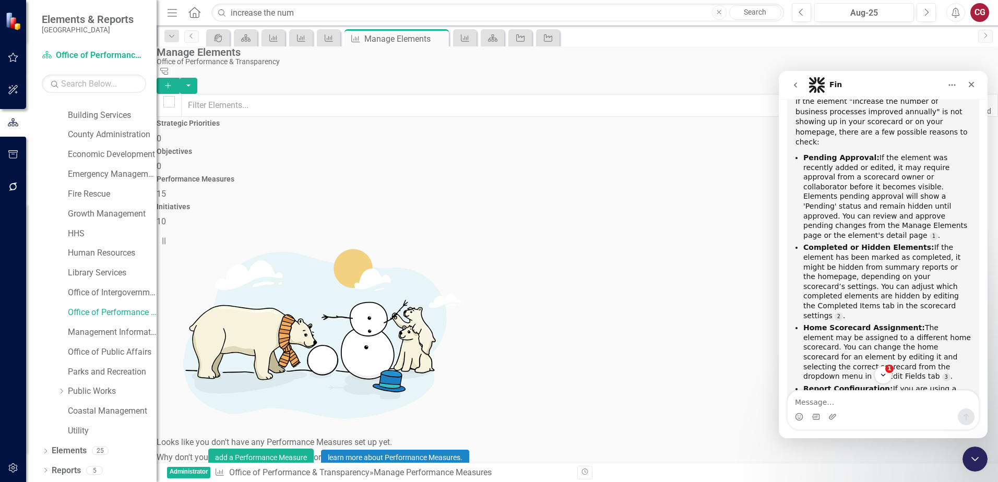
scroll to position [1051, 0]
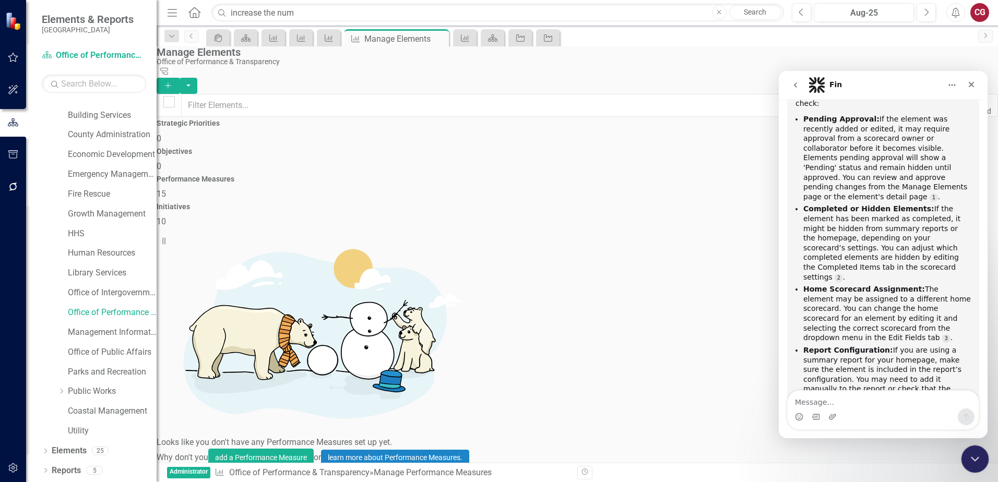
click at [974, 450] on div "Close Intercom Messenger" at bounding box center [973, 457] width 25 height 25
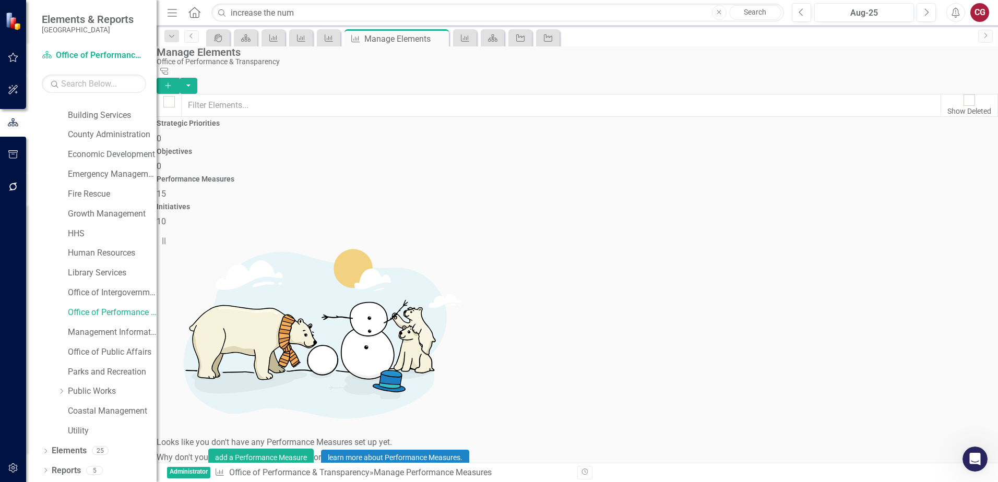
scroll to position [219, 0]
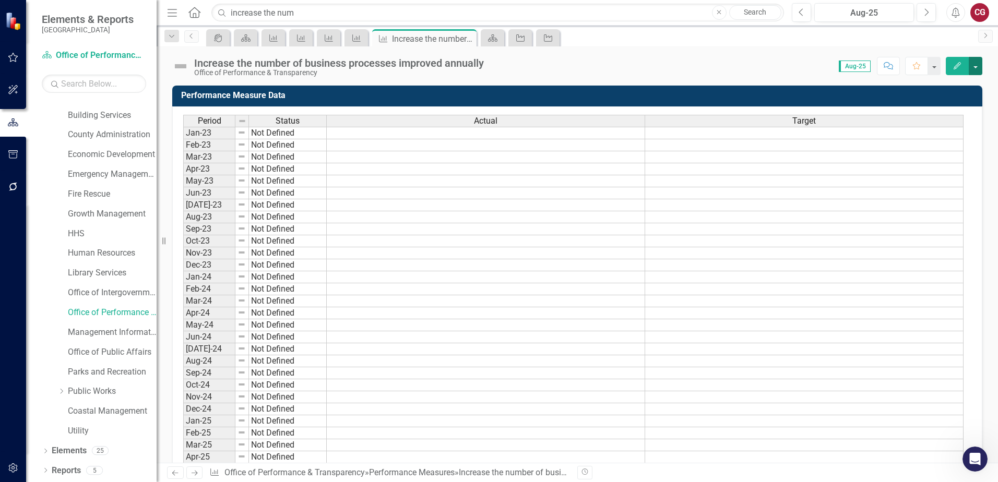
click at [973, 67] on button "button" at bounding box center [976, 66] width 14 height 18
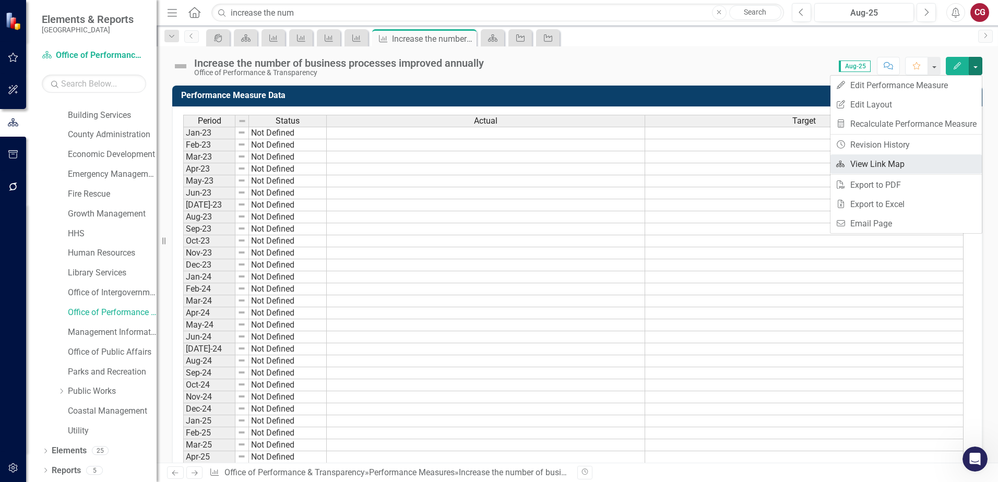
click at [898, 159] on link "Link Map View Link Map" at bounding box center [905, 163] width 151 height 19
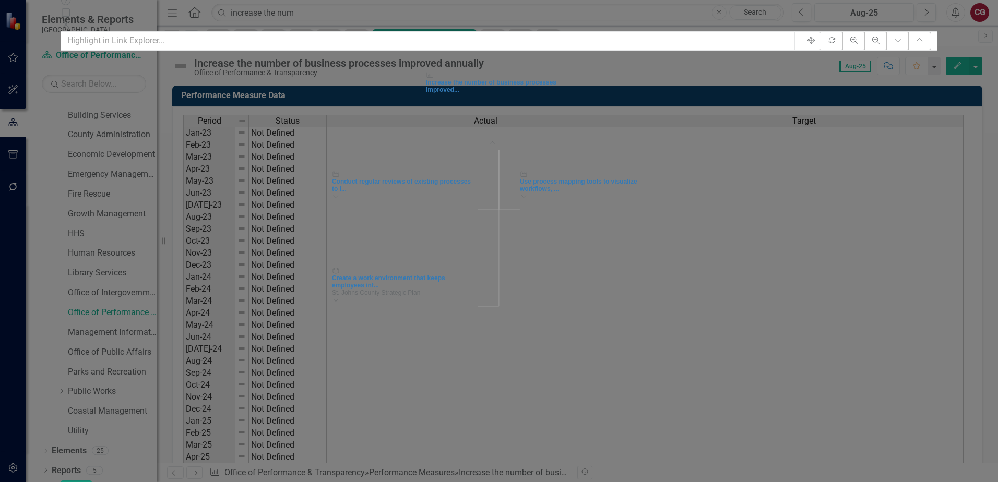
click at [92, 481] on button "Close" at bounding box center [76, 490] width 31 height 18
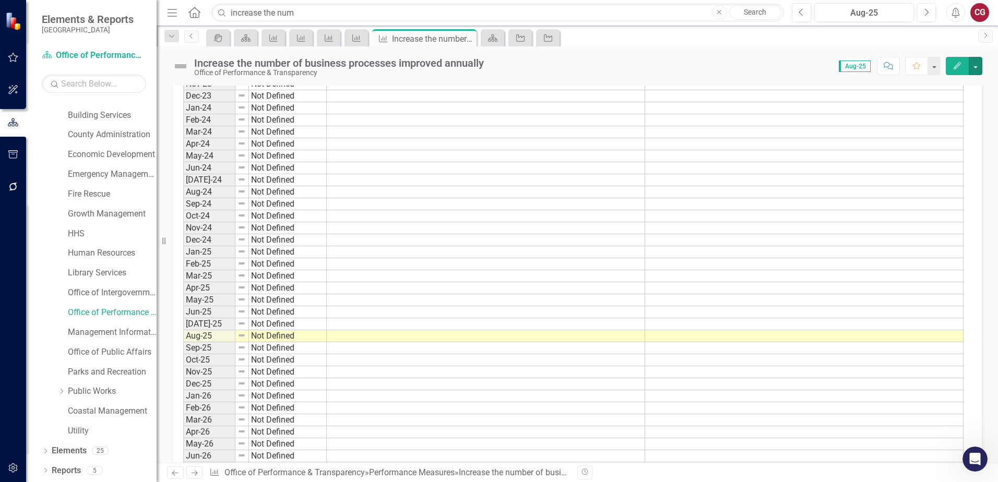
scroll to position [209, 0]
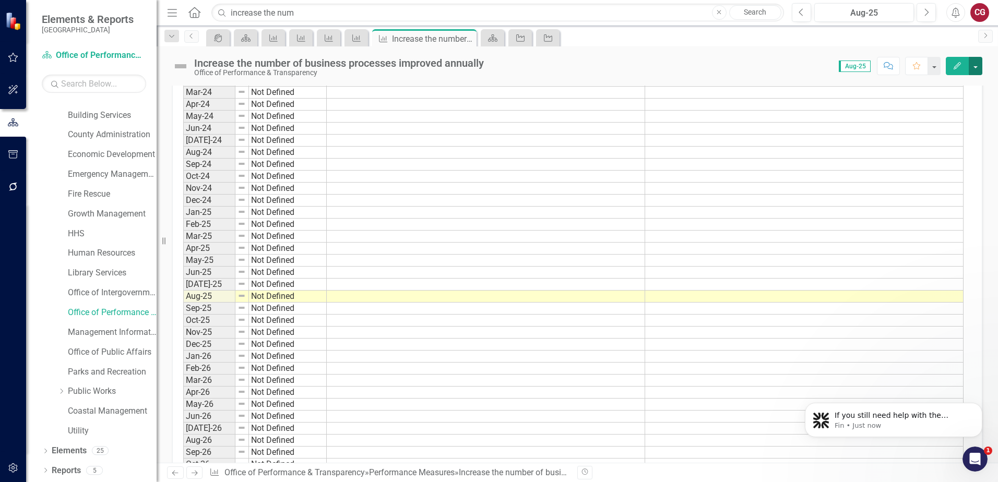
click at [974, 66] on button "button" at bounding box center [976, 66] width 14 height 18
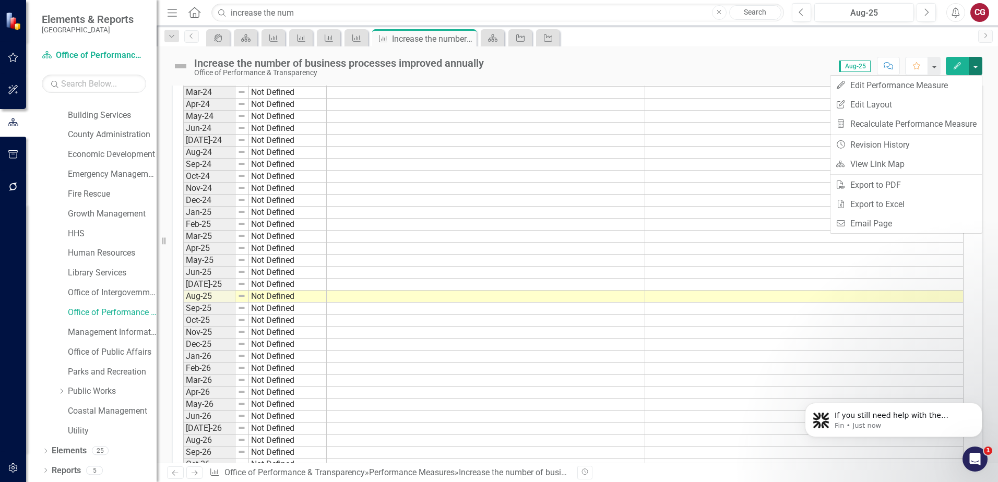
scroll to position [1098, 0]
click at [886, 110] on link "Edit Report Edit Layout" at bounding box center [905, 104] width 151 height 19
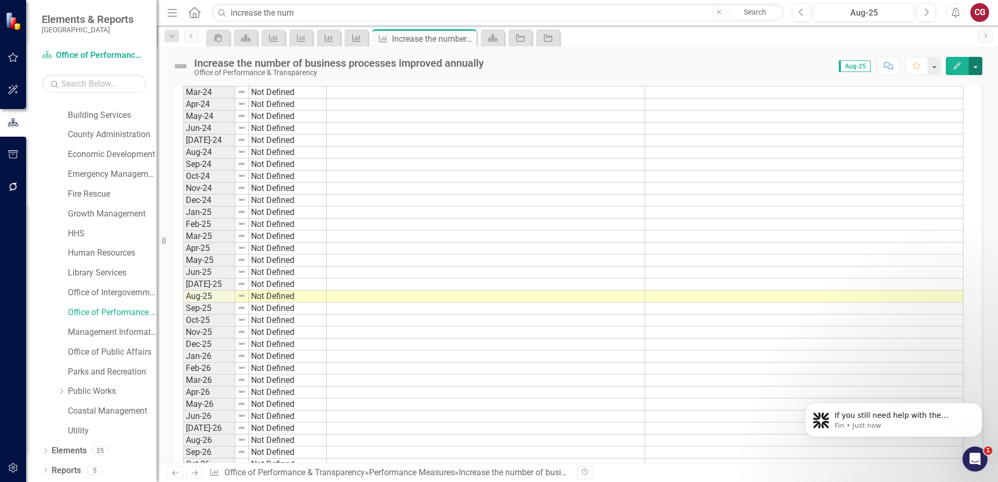
click at [972, 65] on button "button" at bounding box center [976, 66] width 14 height 18
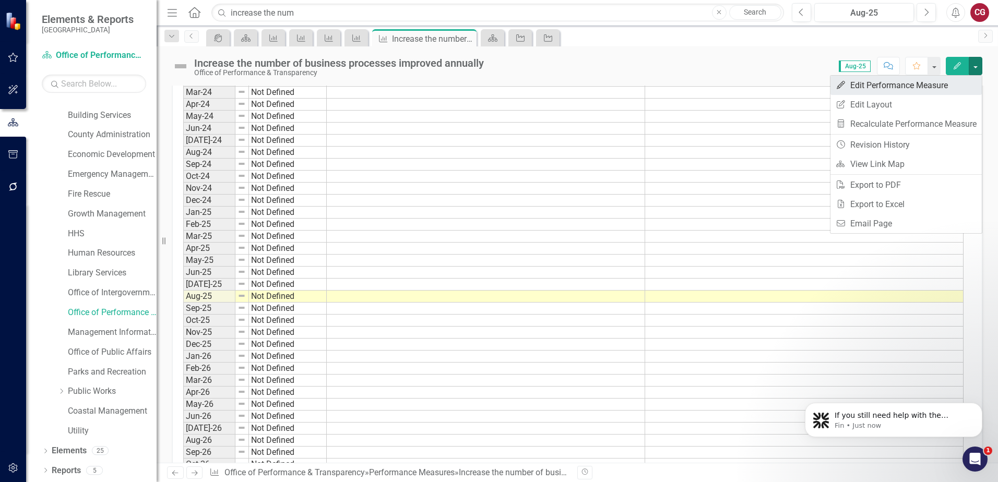
click at [894, 85] on link "Edit Edit Performance Measure" at bounding box center [905, 85] width 151 height 19
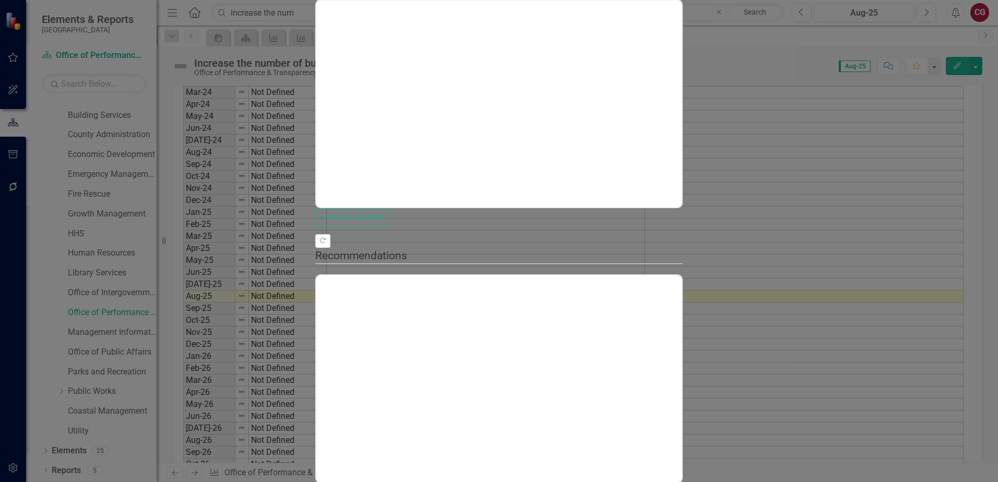
scroll to position [0, 0]
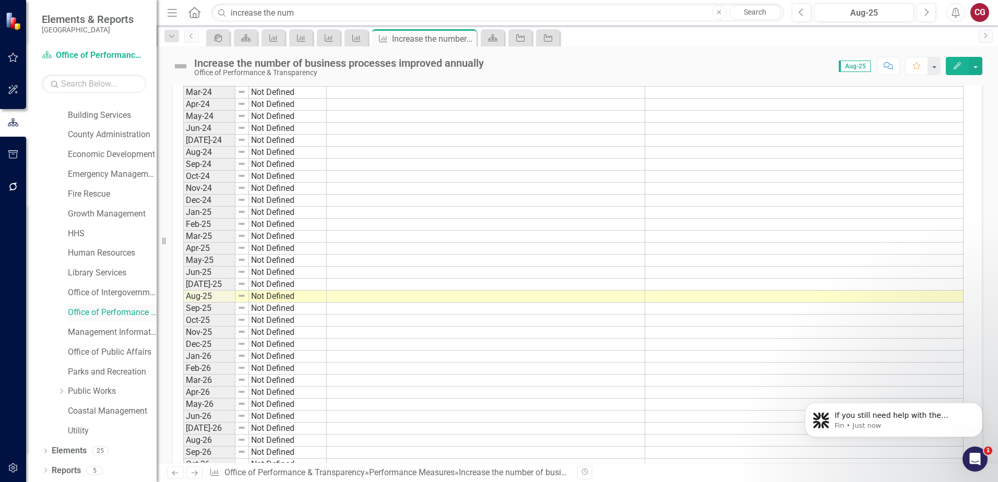
click at [110, 316] on link "Office of Performance & Transparency" at bounding box center [112, 313] width 89 height 12
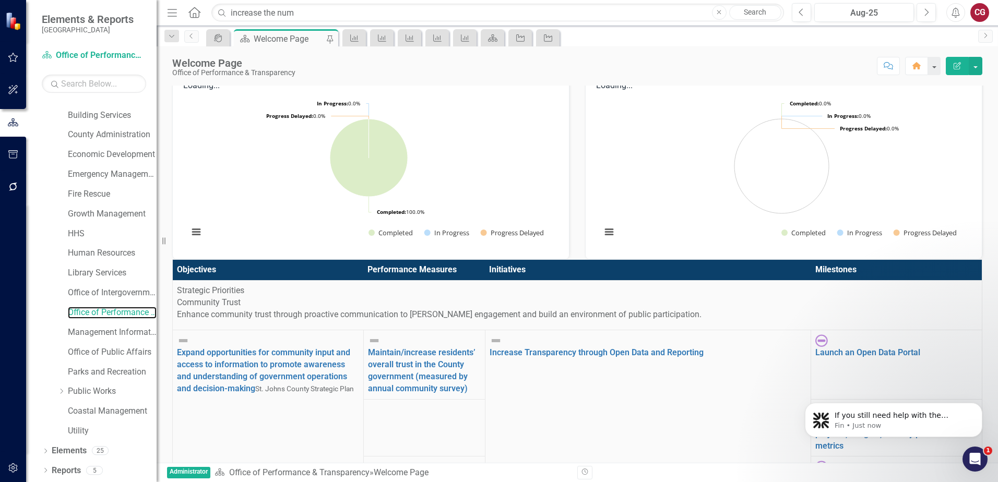
scroll to position [209, 0]
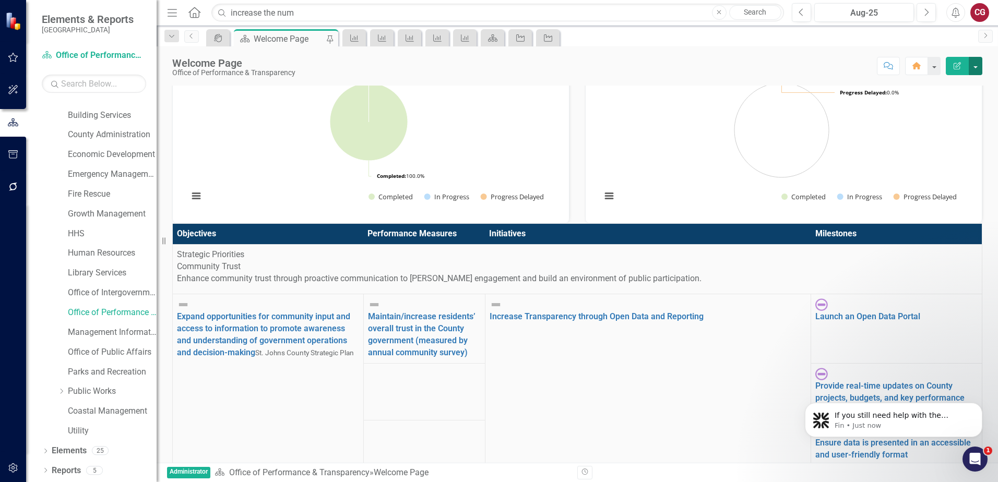
click at [976, 64] on button "button" at bounding box center [976, 66] width 14 height 18
click at [953, 82] on link "Edit Edit Scorecard" at bounding box center [939, 85] width 85 height 19
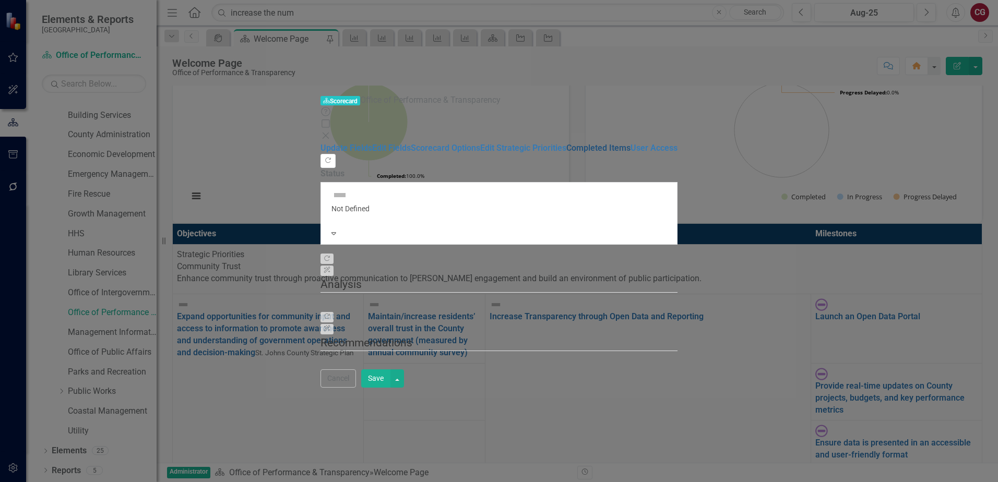
click at [566, 143] on link "Completed Items" at bounding box center [598, 148] width 64 height 10
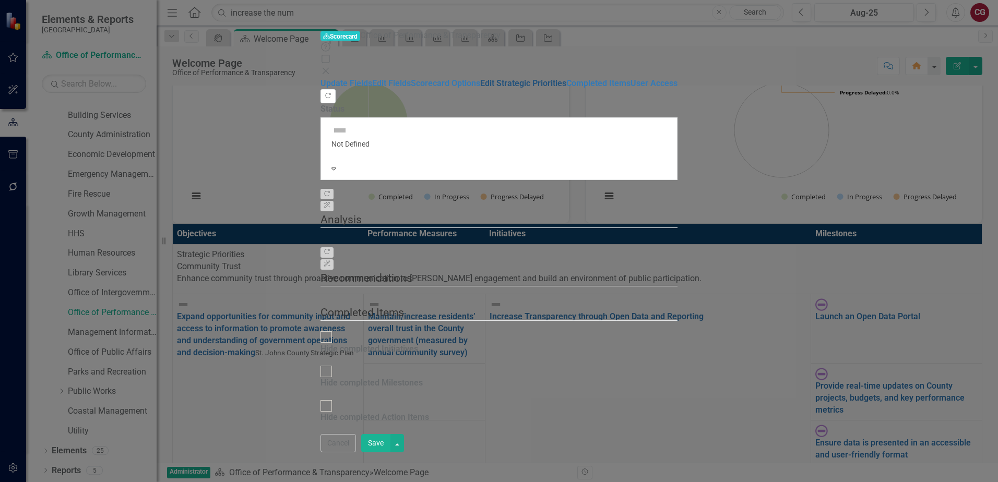
click at [480, 88] on link "Edit Strategic Priorities" at bounding box center [523, 83] width 86 height 10
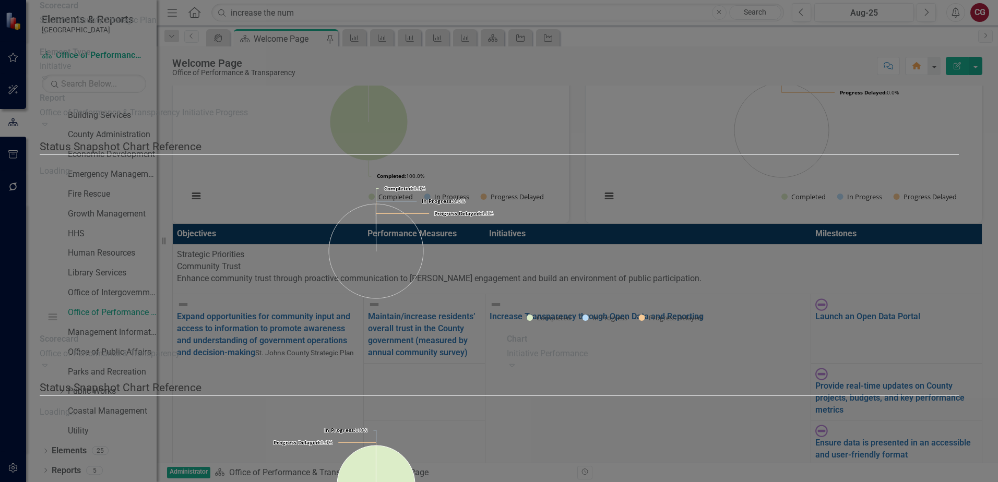
scroll to position [439, 0]
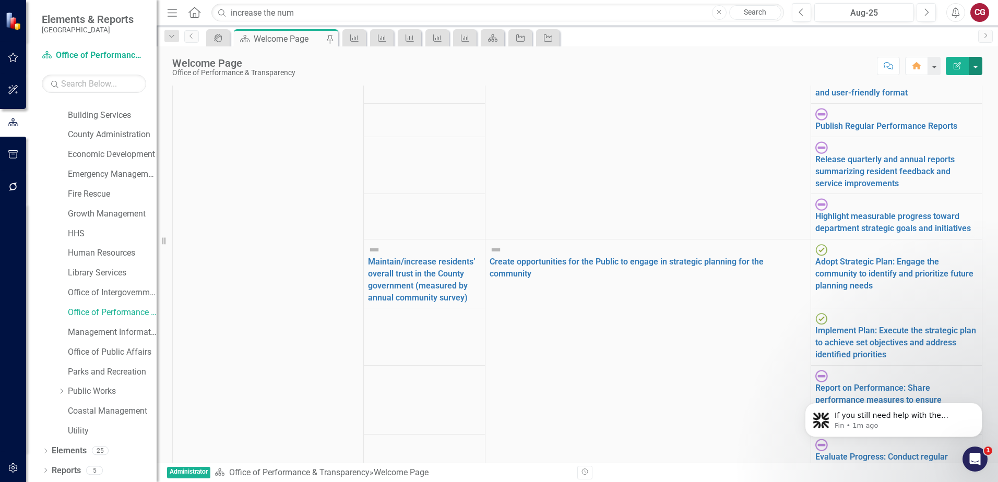
scroll to position [574, 0]
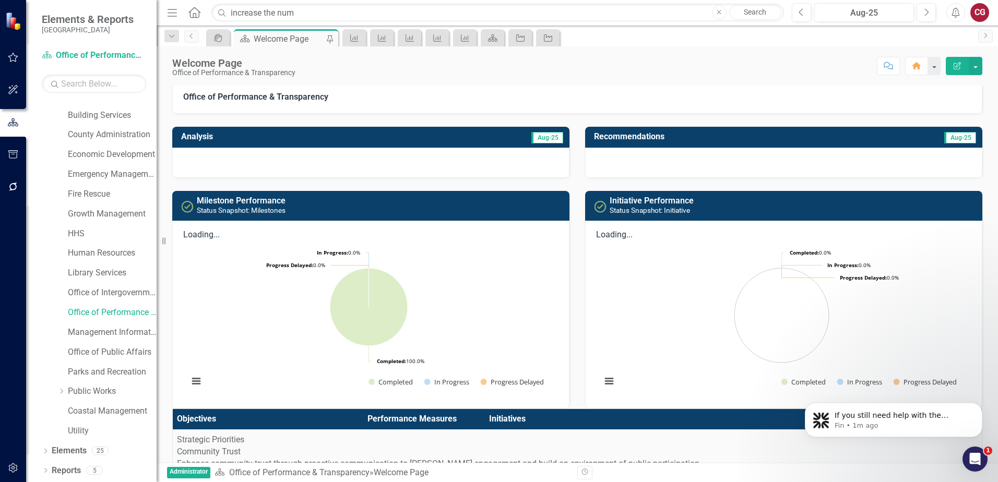
scroll to position [0, 0]
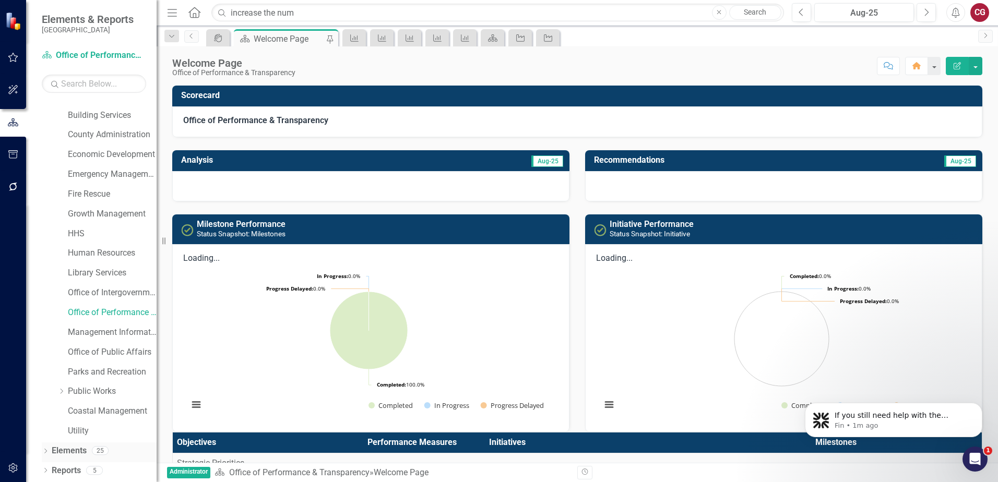
click at [79, 448] on link "Elements" at bounding box center [69, 451] width 35 height 12
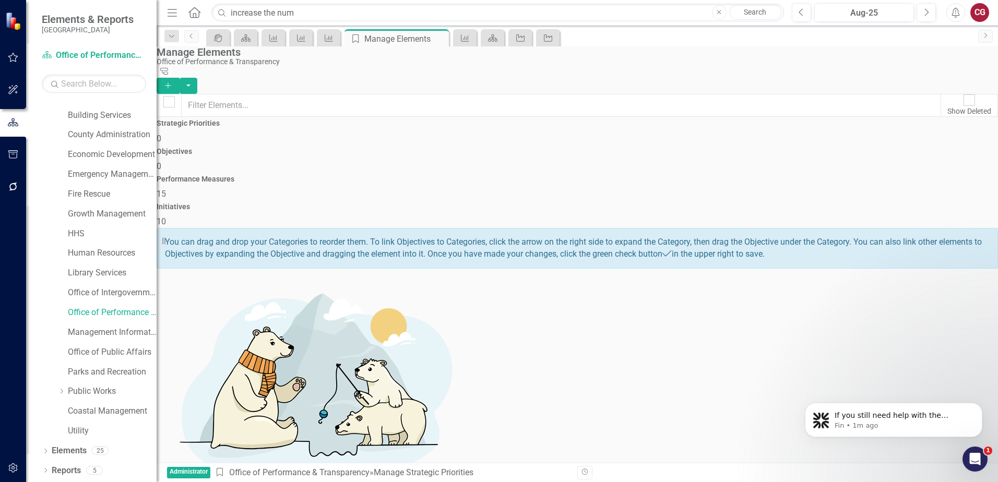
click at [166, 189] on span "15" at bounding box center [161, 194] width 9 height 10
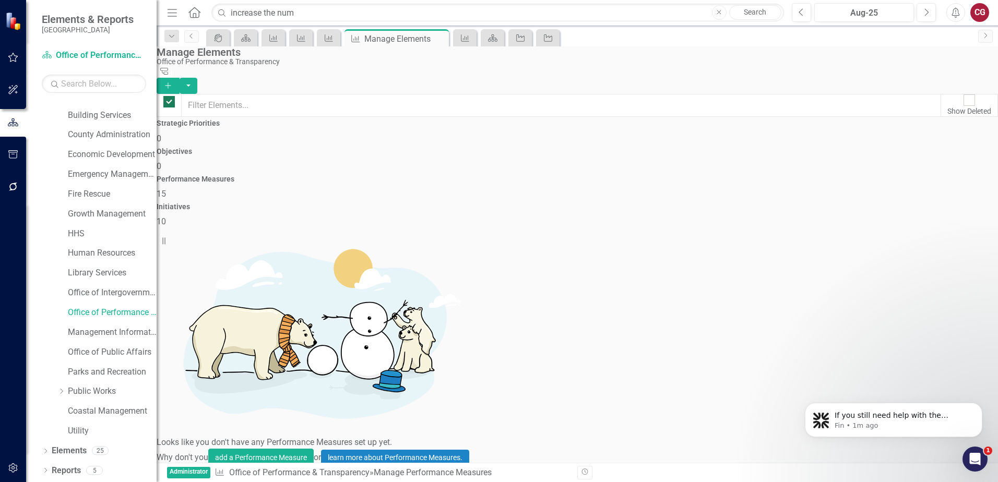
checkbox input "false"
click at [982, 407] on icon "Dismiss notification" at bounding box center [979, 406] width 6 height 6
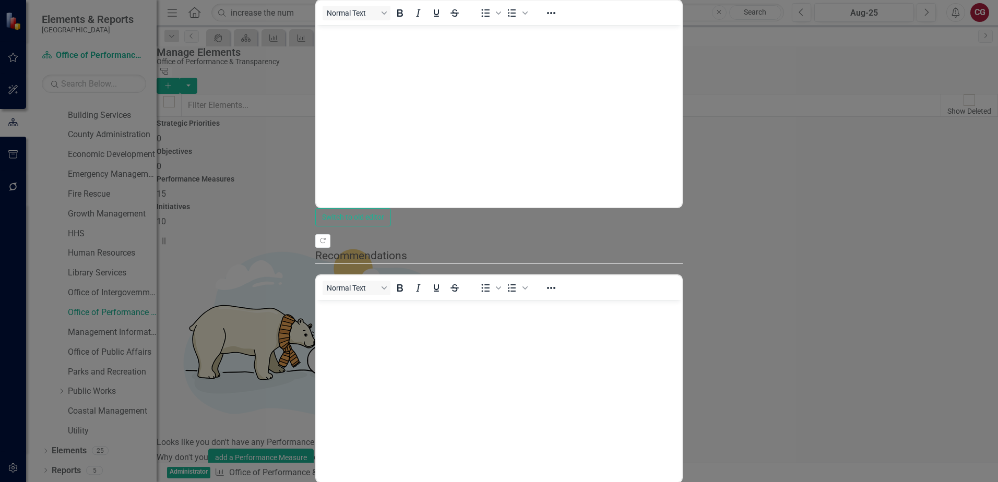
scroll to position [0, 0]
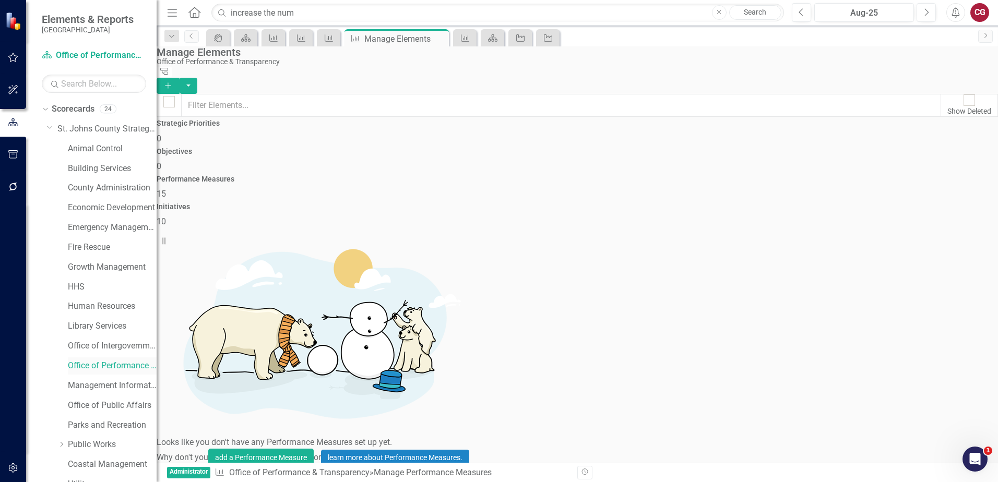
click at [117, 364] on link "Office of Performance & Transparency" at bounding box center [112, 366] width 89 height 12
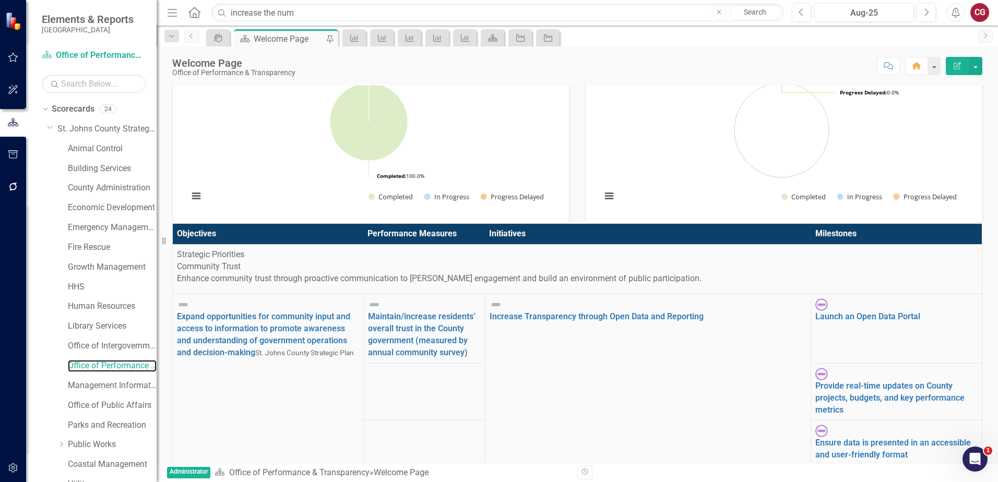
scroll to position [52, 0]
click at [362, 8] on input "increase the num" at bounding box center [497, 13] width 572 height 18
drag, startPoint x: 351, startPoint y: 18, endPoint x: 139, endPoint y: 3, distance: 212.9
click at [139, 3] on div "Elements & Reports St. Johns County Scorecard Office of Performance & Transpare…" at bounding box center [499, 241] width 998 height 482
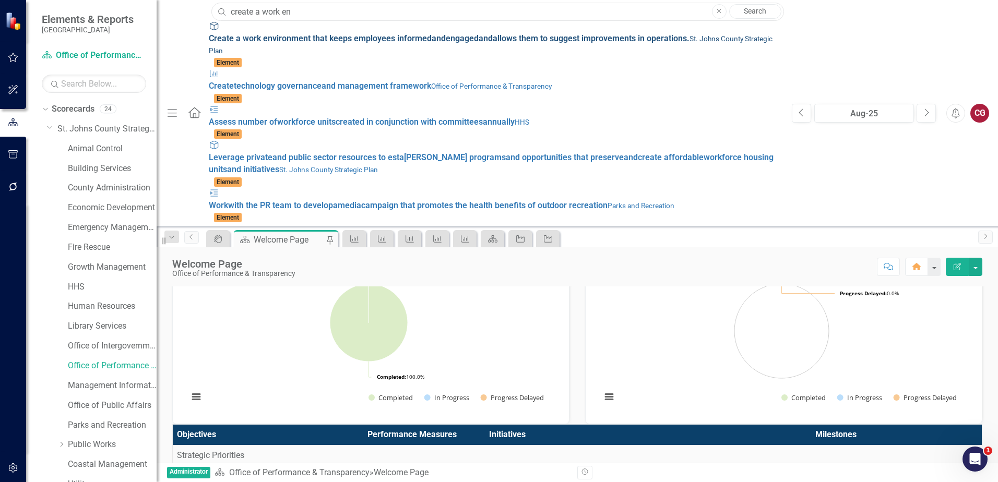
type input "create a work en"
click at [209, 42] on small "St. Johns County Strategic Plan" at bounding box center [491, 44] width 564 height 20
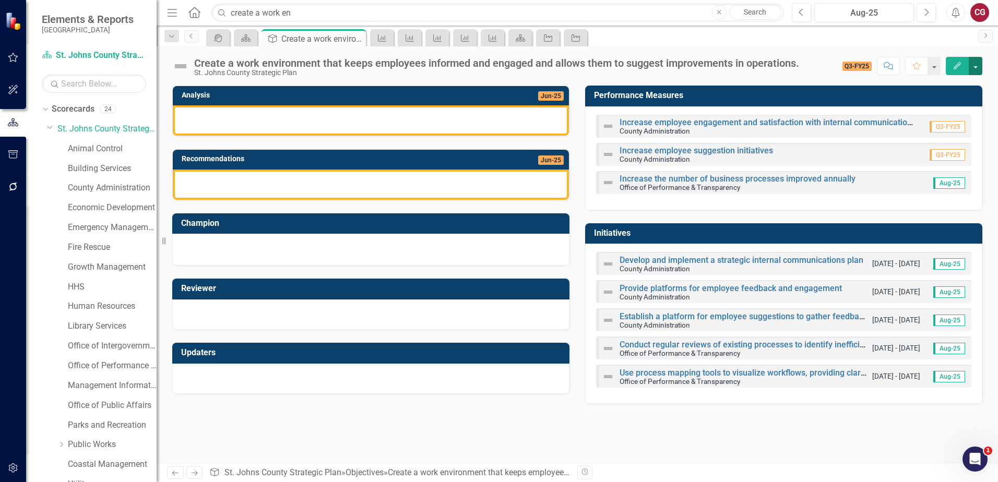
click at [975, 64] on button "button" at bounding box center [976, 66] width 14 height 18
click at [739, 46] on div "Dropdown Search icon.portal Success Portal Pin Scorecard Welcome Page Pin Objec…" at bounding box center [577, 36] width 841 height 21
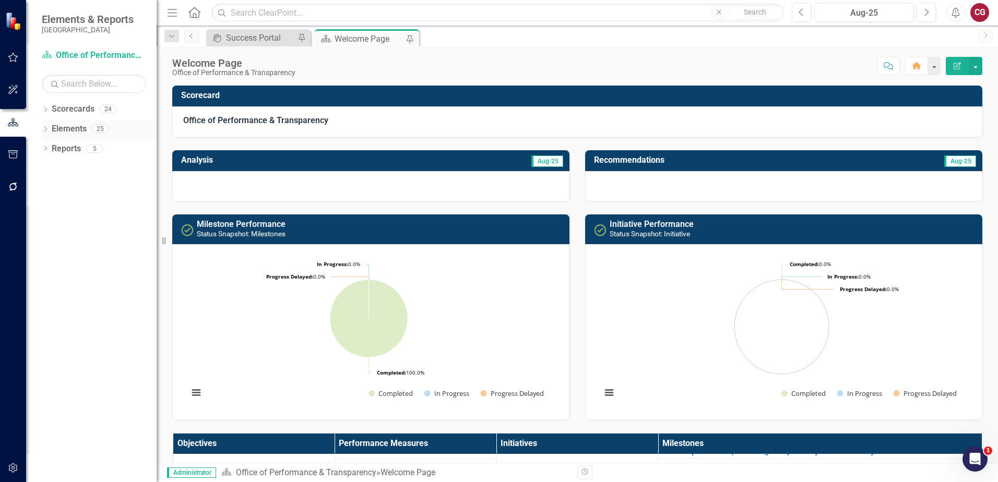
click at [87, 128] on div "Elements 25" at bounding box center [104, 131] width 105 height 20
click at [87, 126] on div "Elements 25" at bounding box center [104, 131] width 105 height 20
click at [46, 129] on icon "Dropdown" at bounding box center [45, 130] width 7 height 6
click at [45, 106] on div "Dropdown" at bounding box center [45, 110] width 7 height 9
click at [52, 128] on icon "Dropdown" at bounding box center [51, 128] width 8 height 6
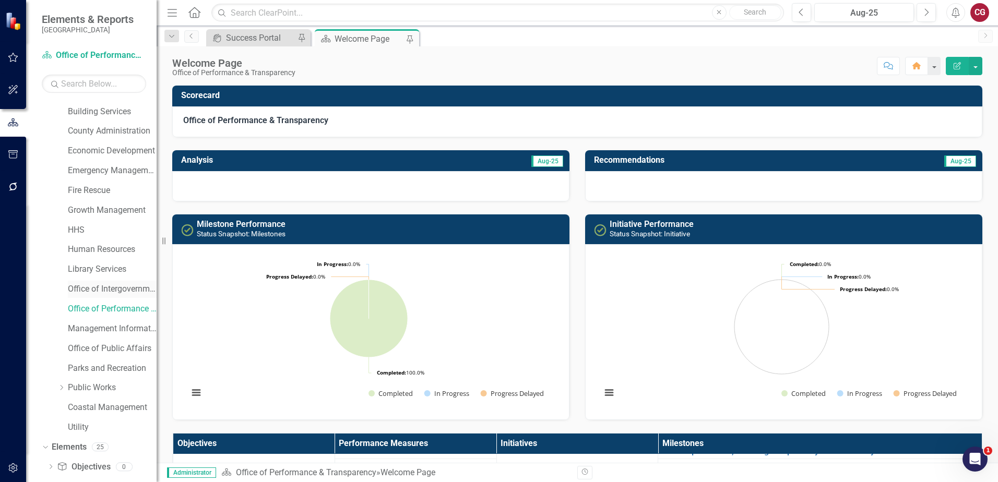
scroll to position [112, 0]
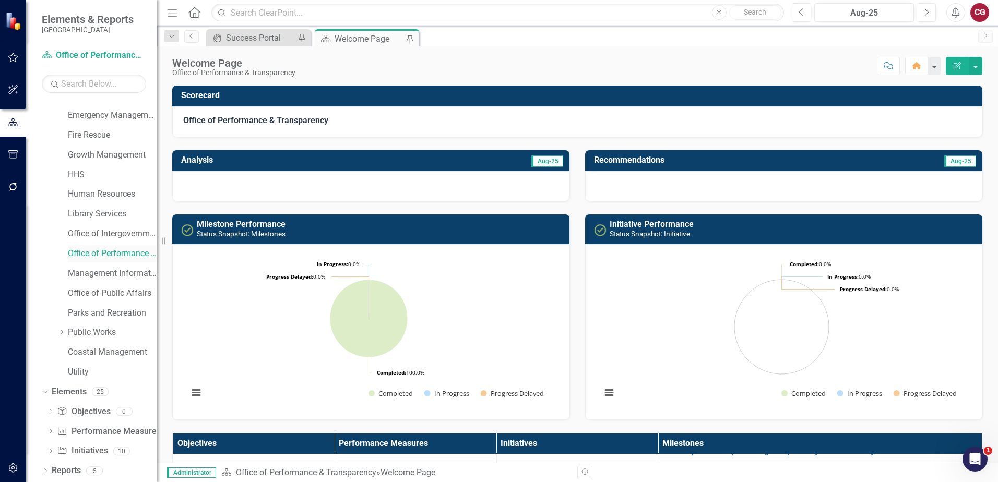
click at [102, 250] on link "Office of Performance & Transparency" at bounding box center [112, 254] width 89 height 12
click at [77, 388] on link "Elements" at bounding box center [69, 392] width 35 height 12
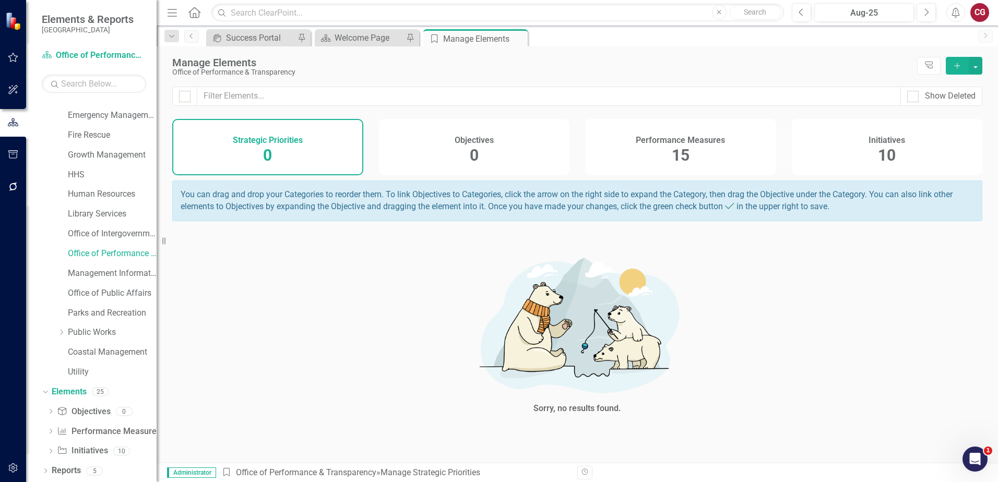
click at [680, 147] on span "15" at bounding box center [681, 155] width 18 height 18
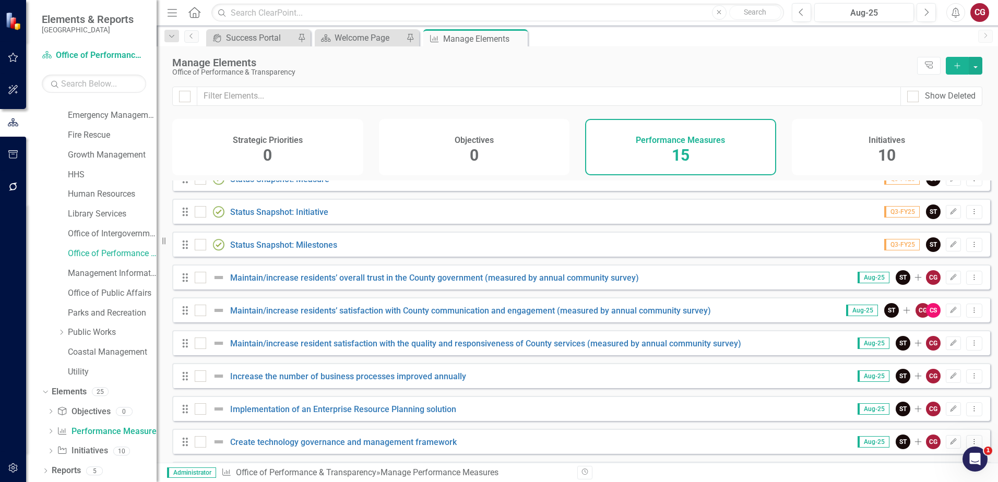
scroll to position [219, 0]
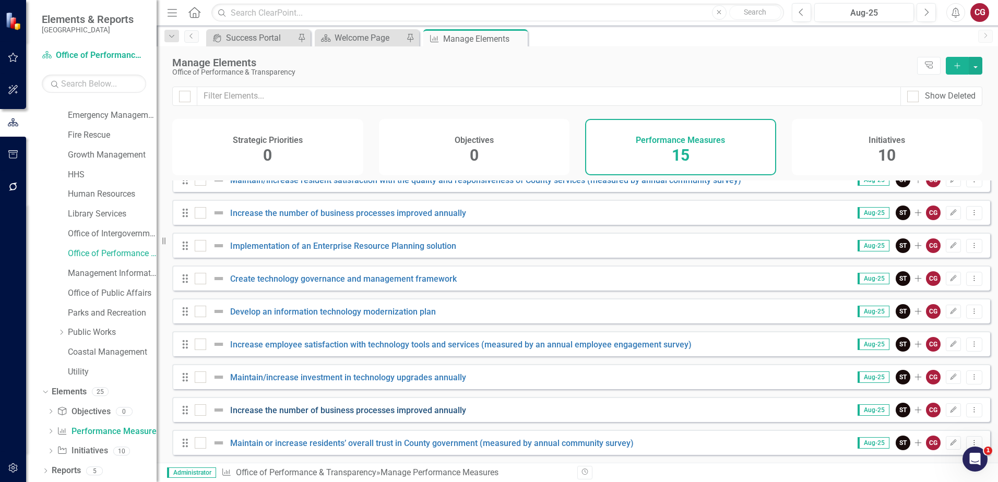
click at [315, 414] on link "Increase the number of business processes improved annually" at bounding box center [348, 410] width 236 height 10
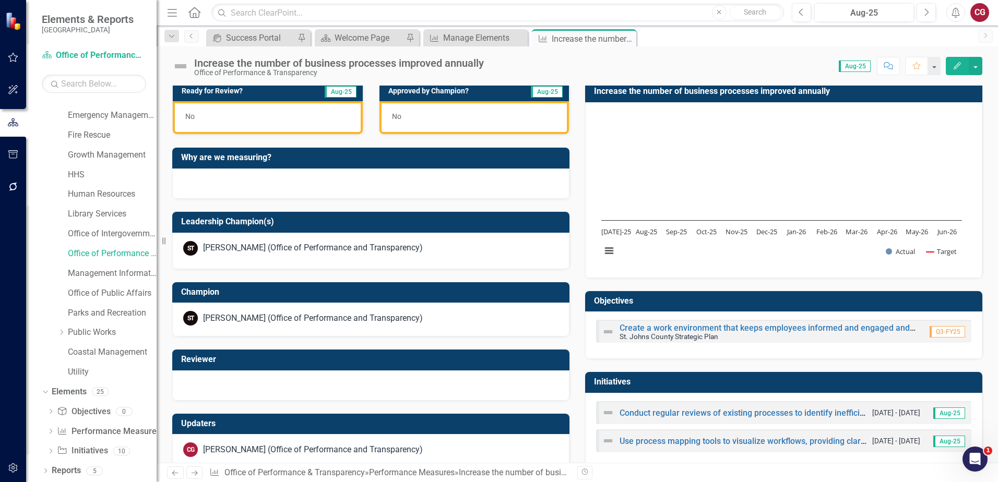
scroll to position [877, 0]
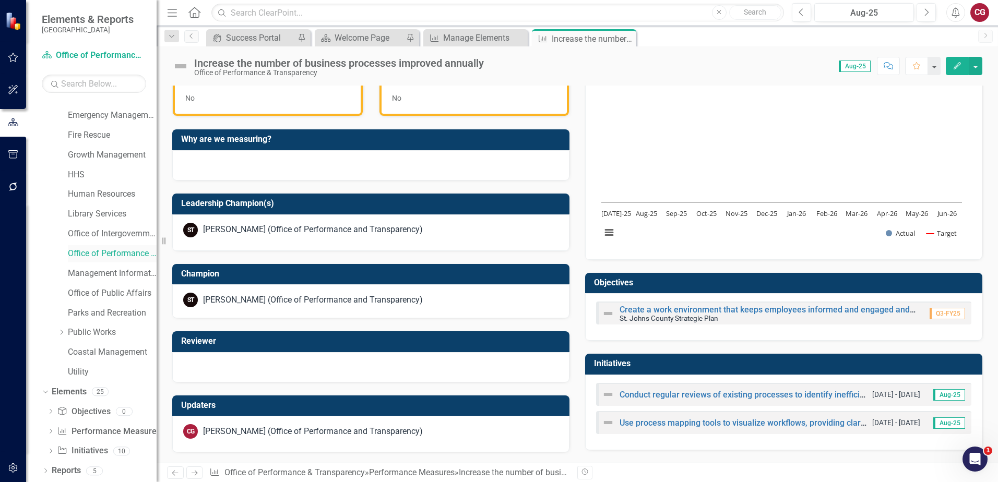
click at [103, 255] on link "Office of Performance & Transparency" at bounding box center [112, 254] width 89 height 12
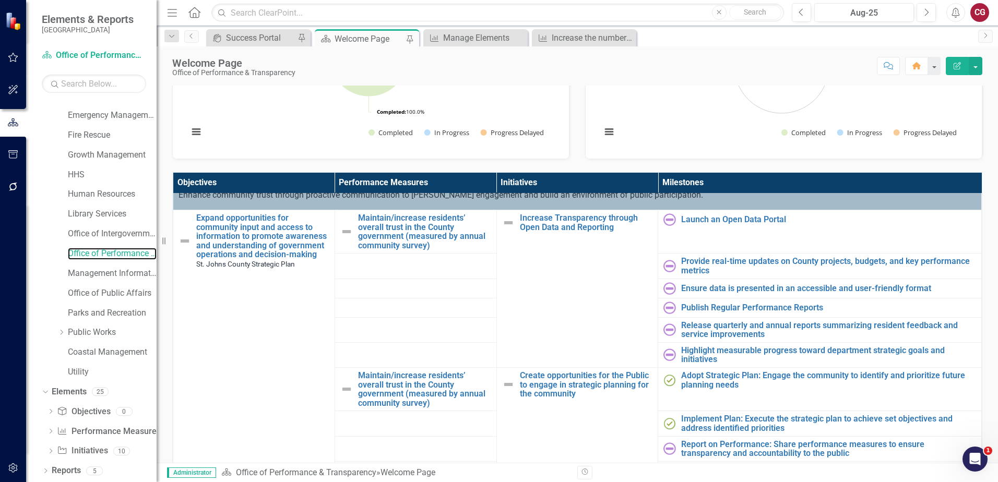
scroll to position [52, 0]
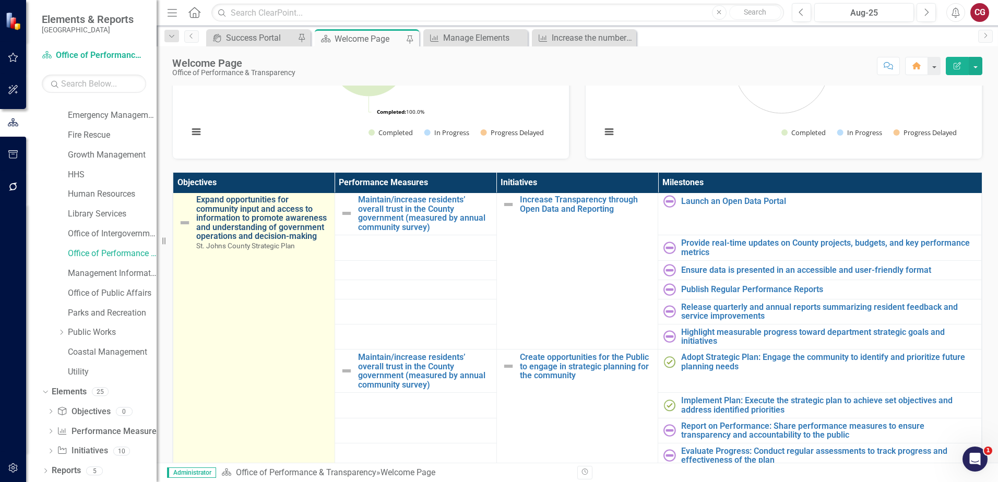
click at [248, 237] on link "Expand opportunities for community input and access to information to promote a…" at bounding box center [262, 218] width 133 height 46
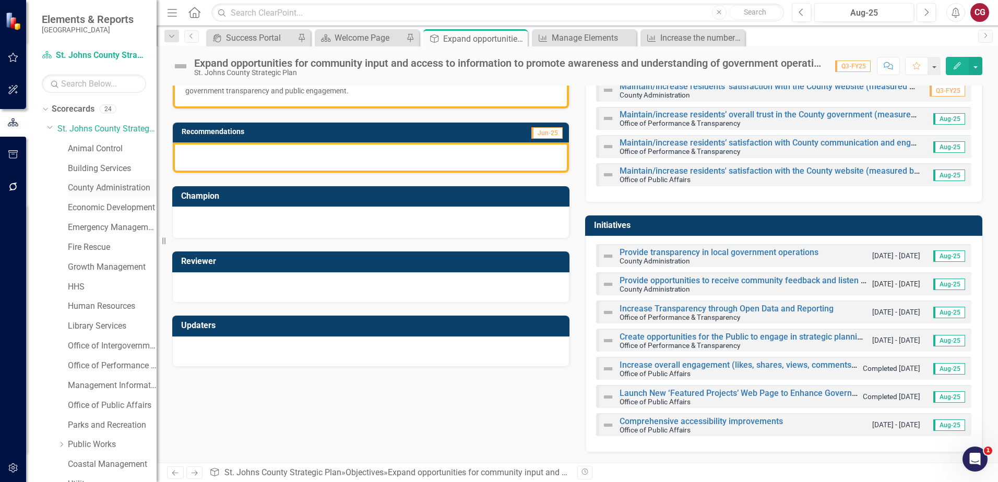
click at [90, 183] on link "County Administration" at bounding box center [112, 188] width 89 height 12
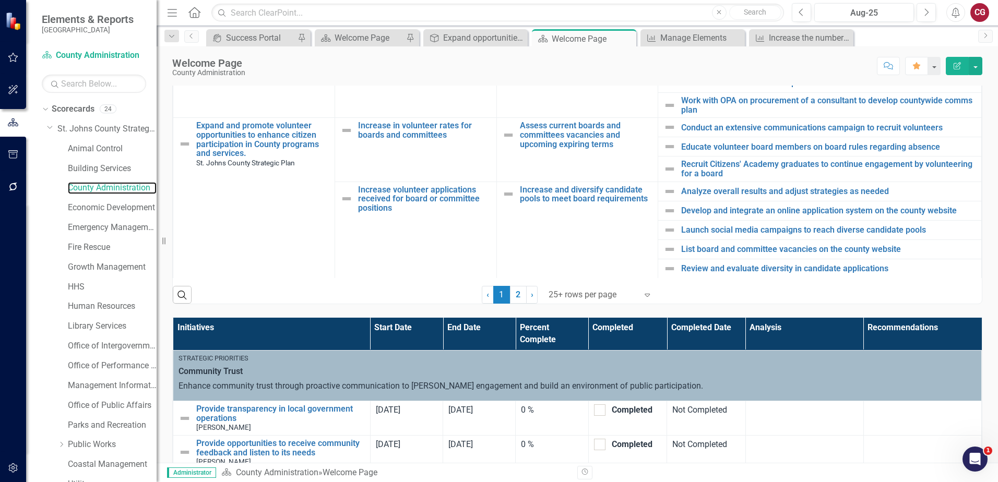
scroll to position [531, 0]
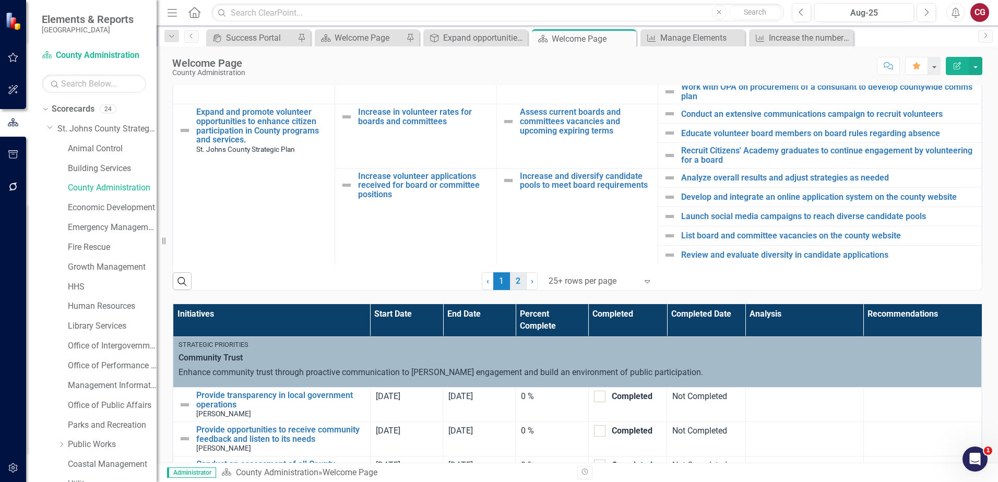
click at [512, 281] on link "2" at bounding box center [518, 281] width 17 height 18
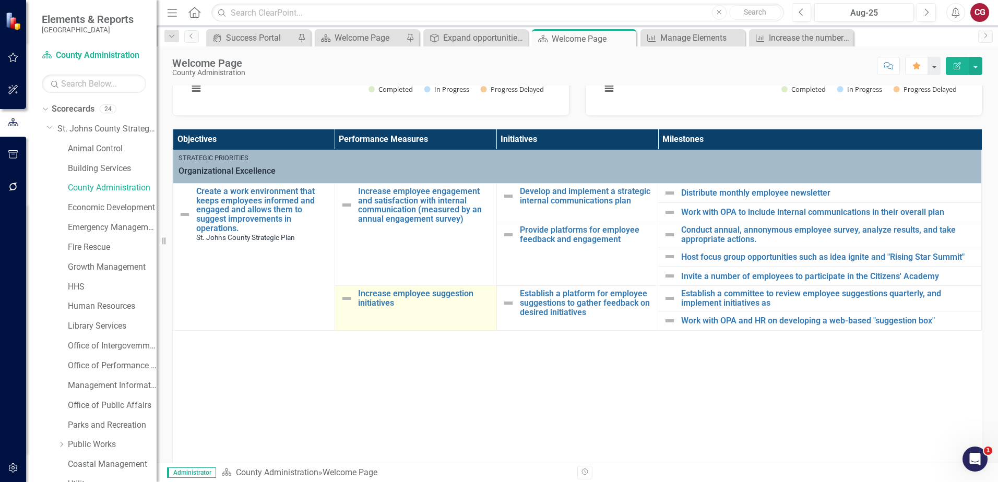
scroll to position [322, 0]
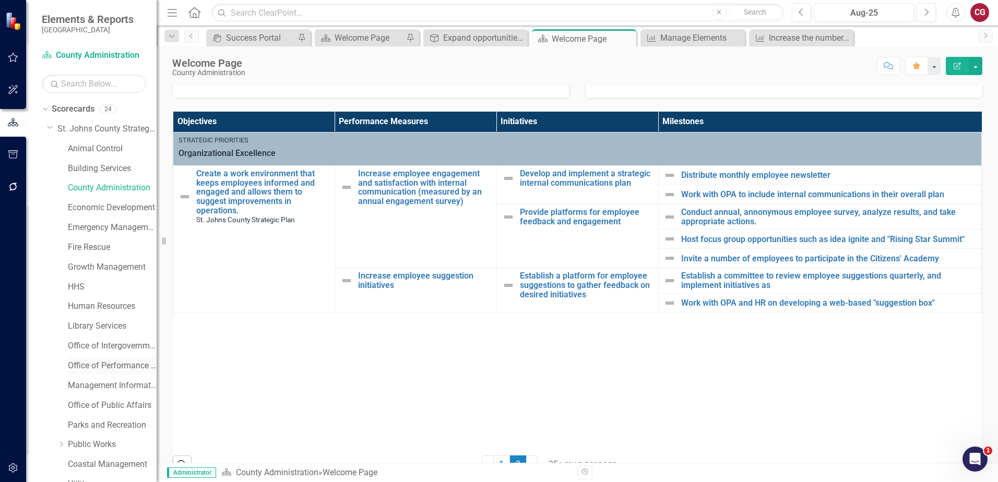
click at [91, 367] on link "Office of Performance & Transparency" at bounding box center [112, 366] width 89 height 12
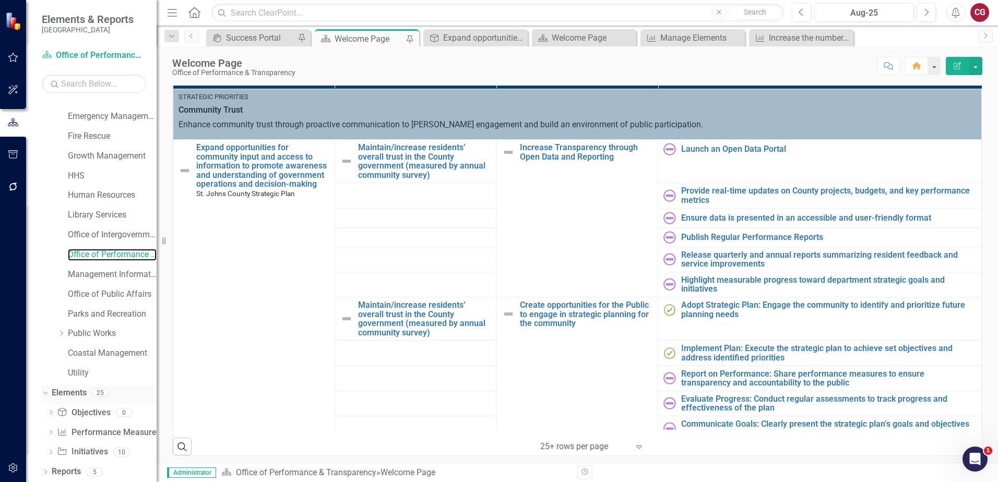
scroll to position [112, 0]
click at [63, 391] on link "Elements" at bounding box center [69, 392] width 35 height 12
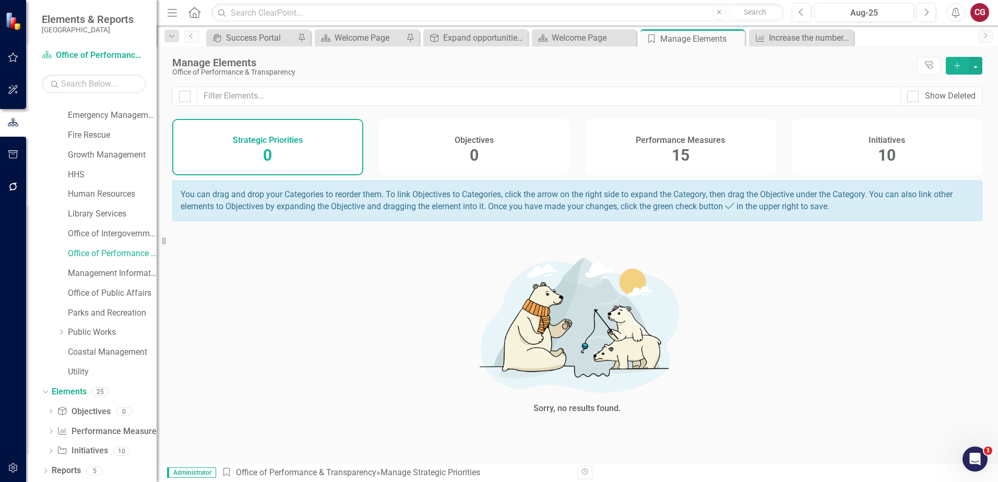
click at [677, 151] on span "15" at bounding box center [681, 155] width 18 height 18
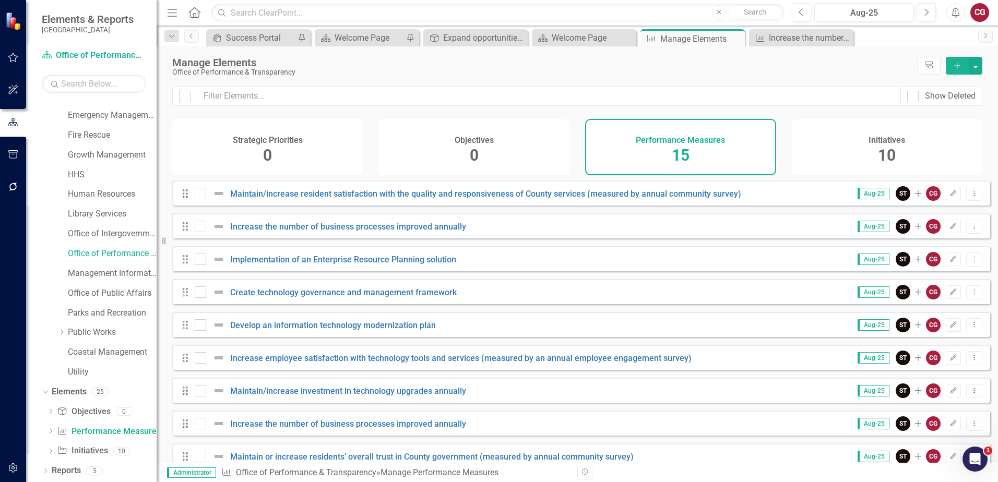
scroll to position [219, 0]
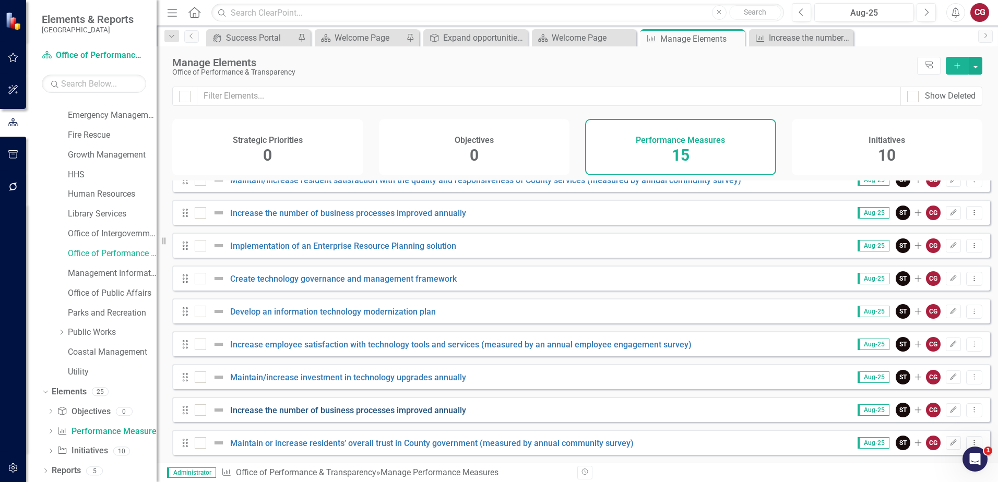
click at [414, 413] on link "Increase the number of business processes improved annually" at bounding box center [348, 410] width 236 height 10
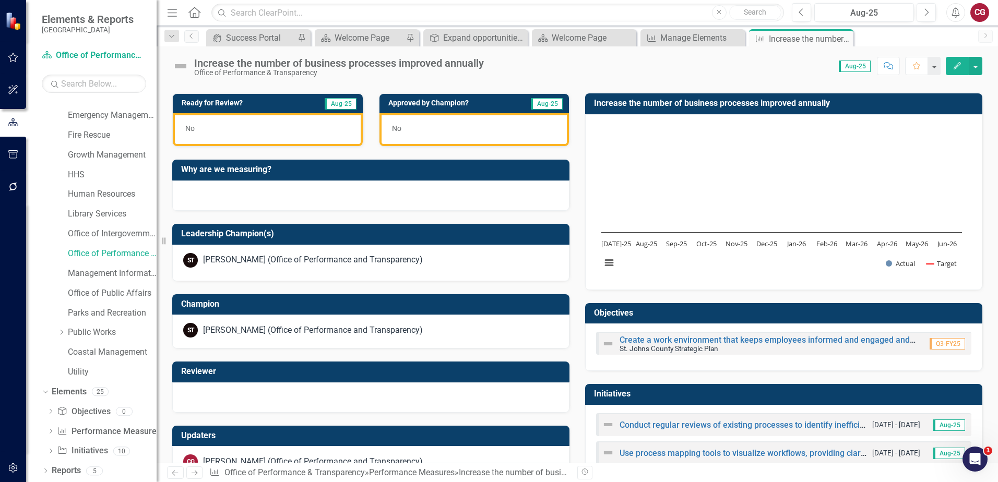
scroll to position [877, 0]
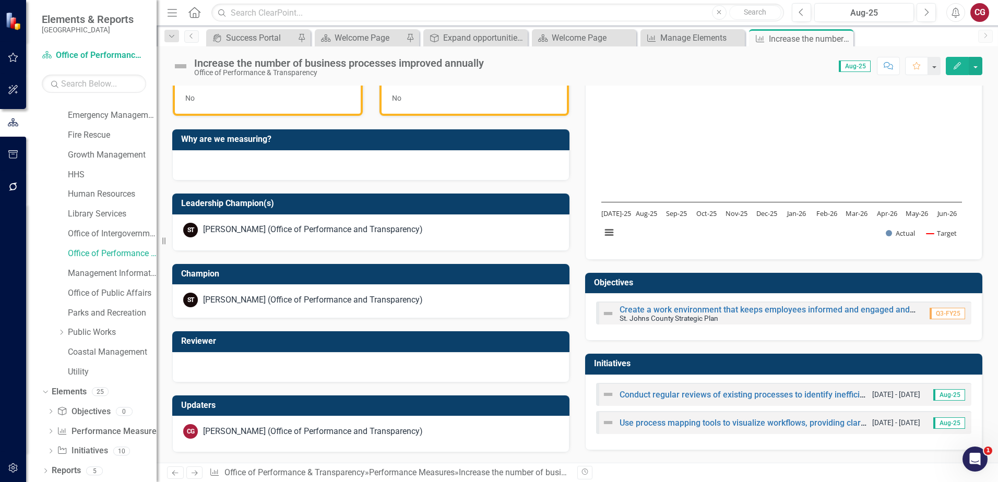
click at [904, 361] on h3 "Initiatives" at bounding box center [785, 363] width 383 height 9
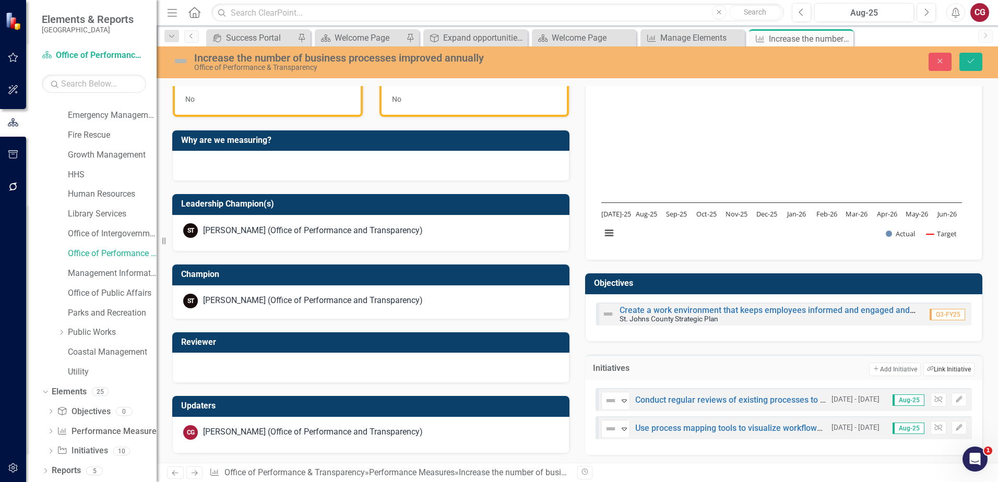
click at [929, 373] on button "Link Tag Link Initiative" at bounding box center [948, 370] width 51 height 14
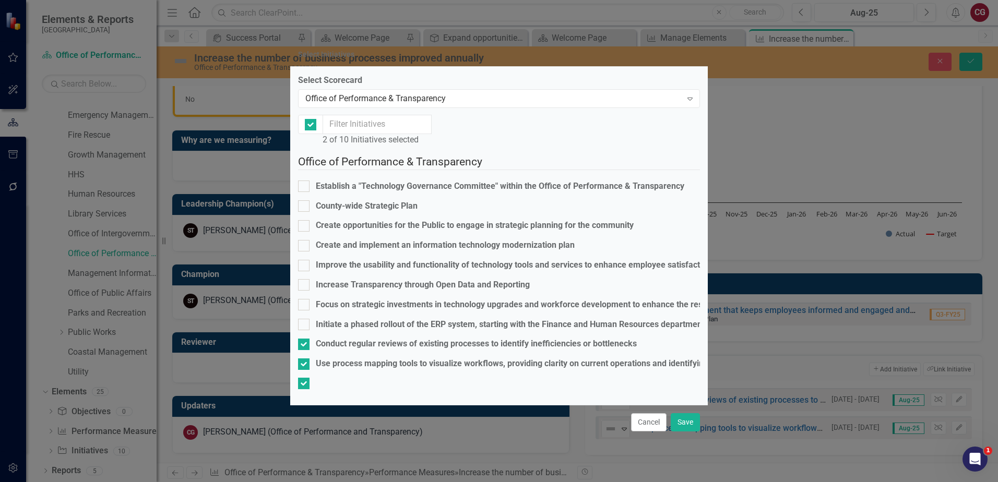
checkbox input "false"
click at [591, 101] on div "Office of Performance & Transparency" at bounding box center [493, 99] width 376 height 12
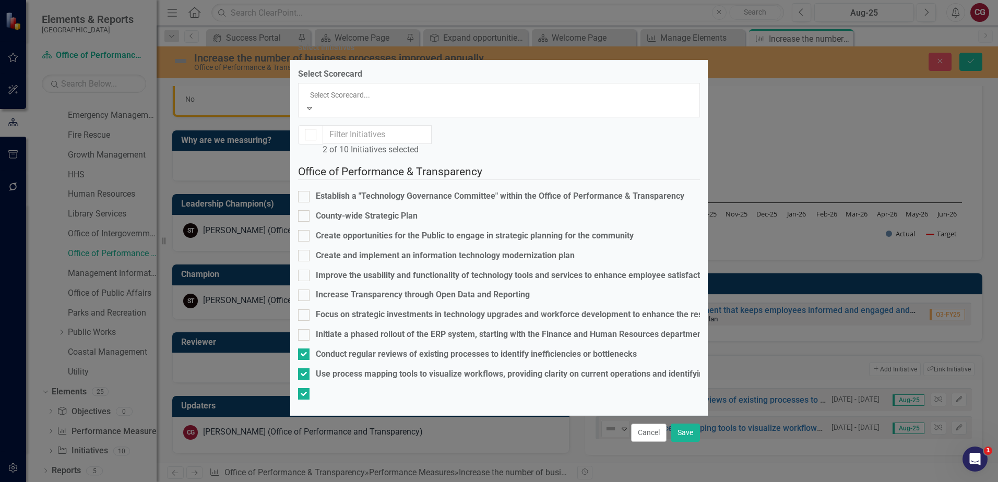
scroll to position [0, 0]
click at [437, 482] on div "St. Johns County Strategic Plan" at bounding box center [499, 488] width 998 height 12
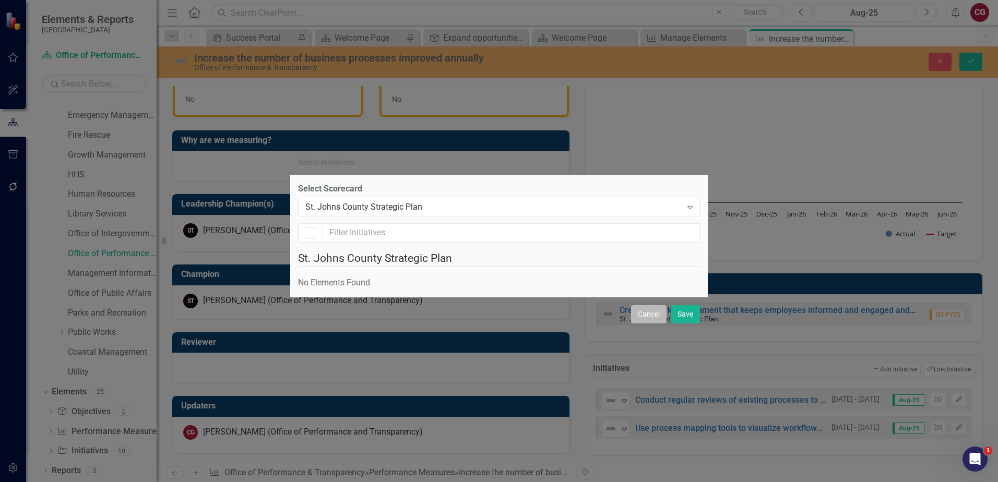
click at [642, 324] on button "Cancel" at bounding box center [648, 314] width 35 height 18
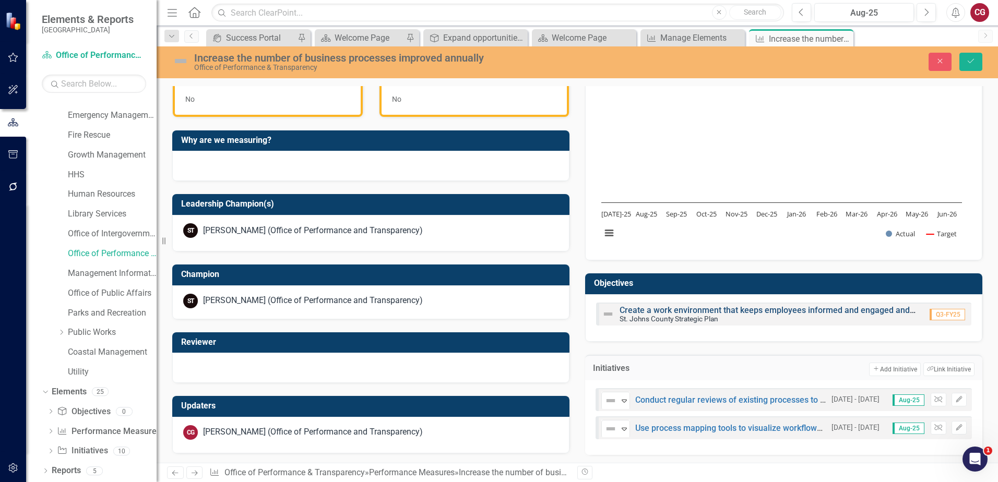
click at [678, 310] on link "Create a work environment that keeps employees informed and engaged and allows …" at bounding box center [863, 310] width 488 height 10
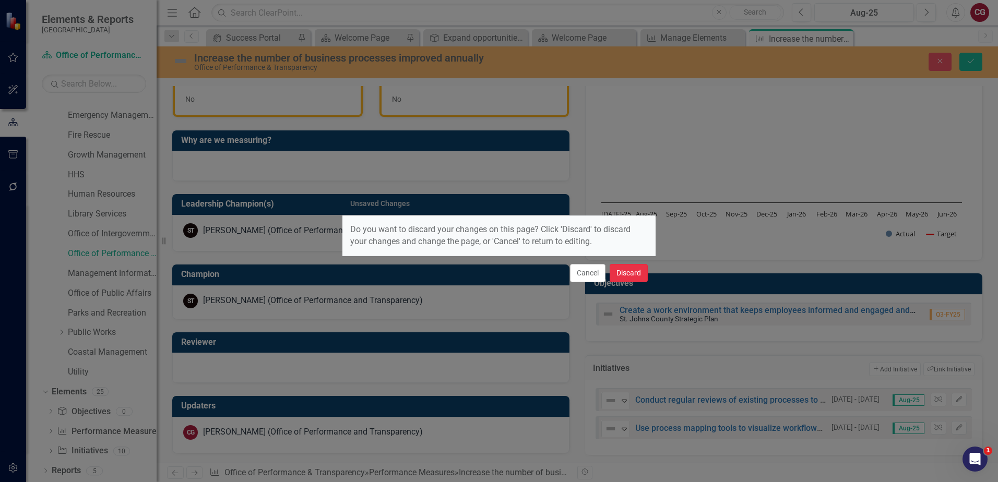
click at [622, 275] on button "Discard" at bounding box center [628, 273] width 38 height 18
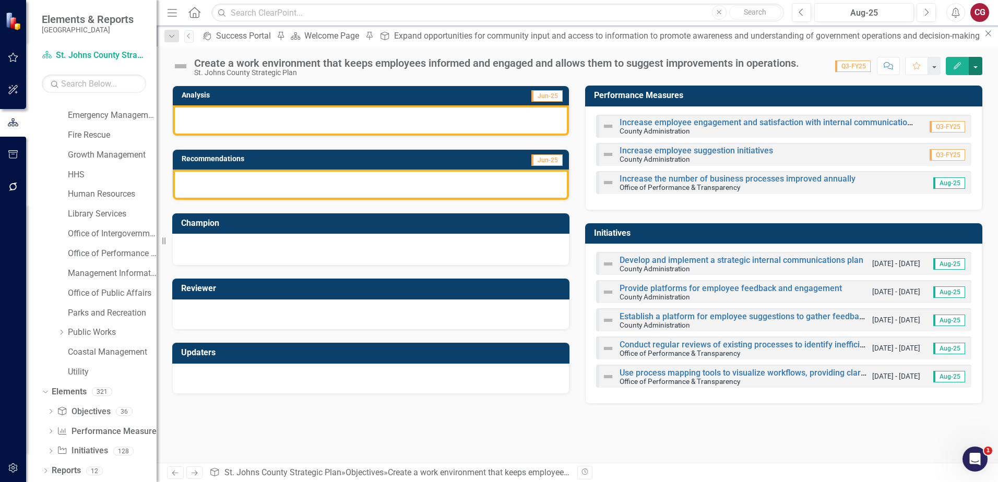
click at [971, 65] on button "button" at bounding box center [976, 66] width 14 height 18
click at [914, 88] on link "Edit Edit Objective" at bounding box center [939, 85] width 85 height 19
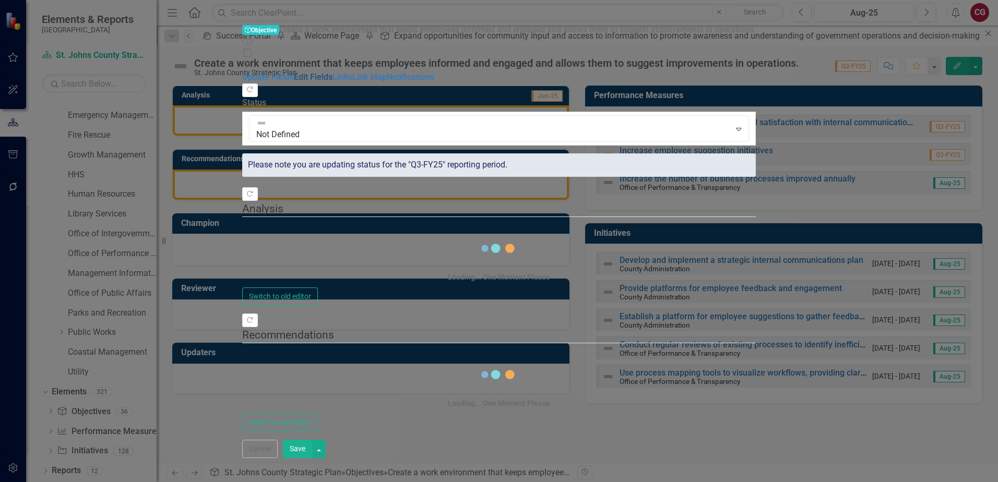
click at [294, 72] on link "Edit Fields" at bounding box center [313, 77] width 39 height 10
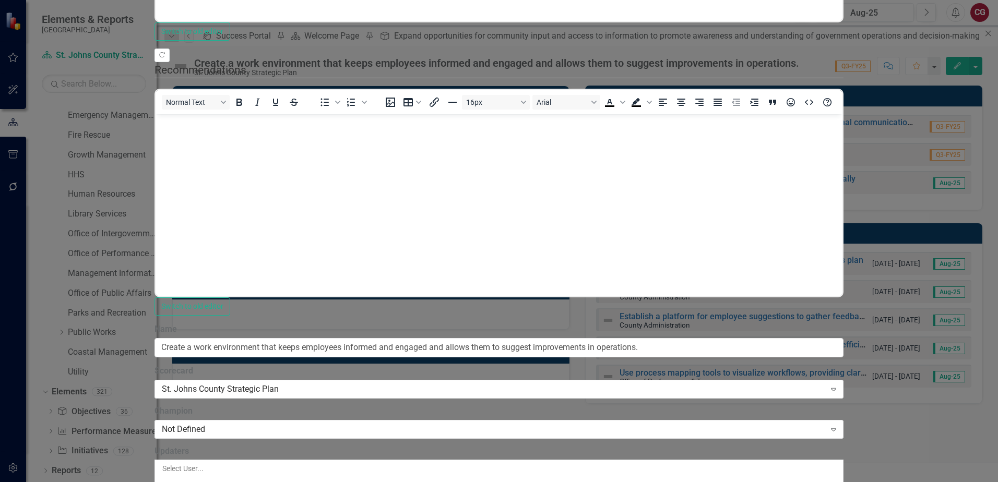
scroll to position [339, 0]
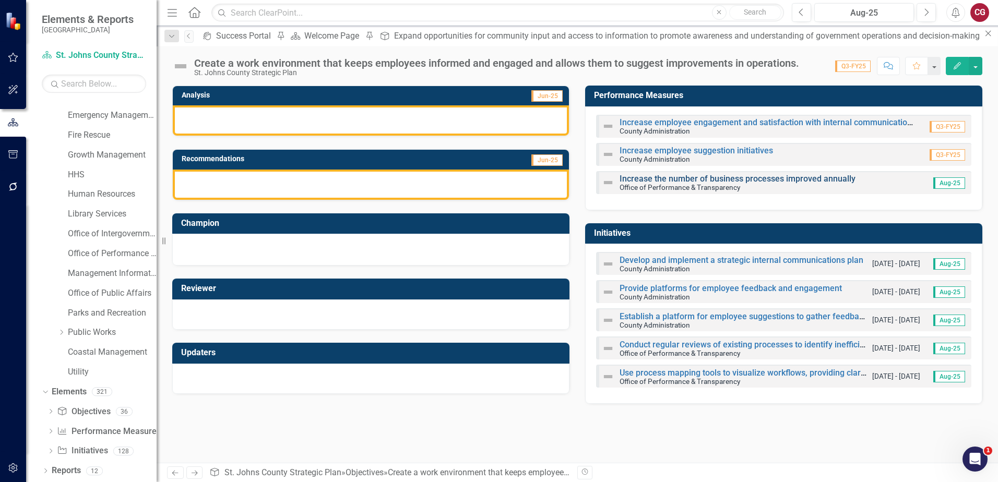
click at [654, 182] on link "Increase the number of business processes improved annually" at bounding box center [737, 179] width 236 height 10
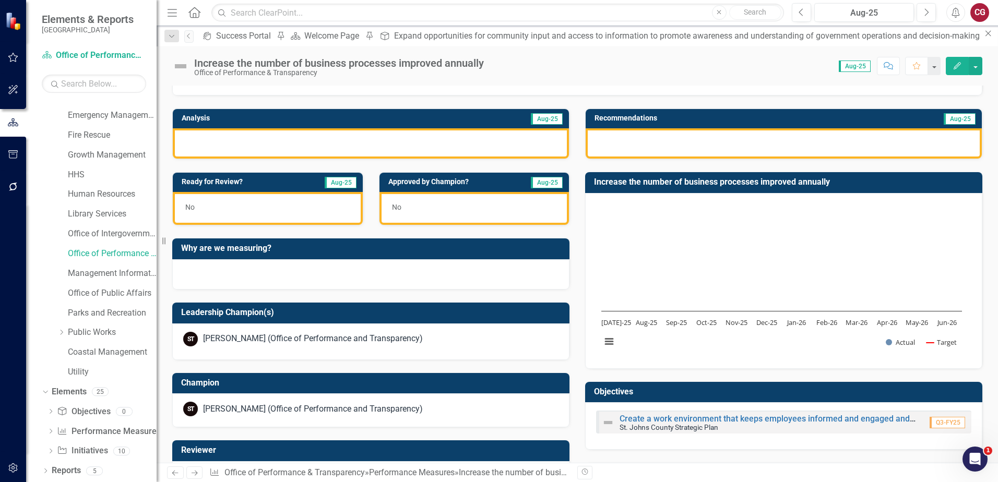
scroll to position [877, 0]
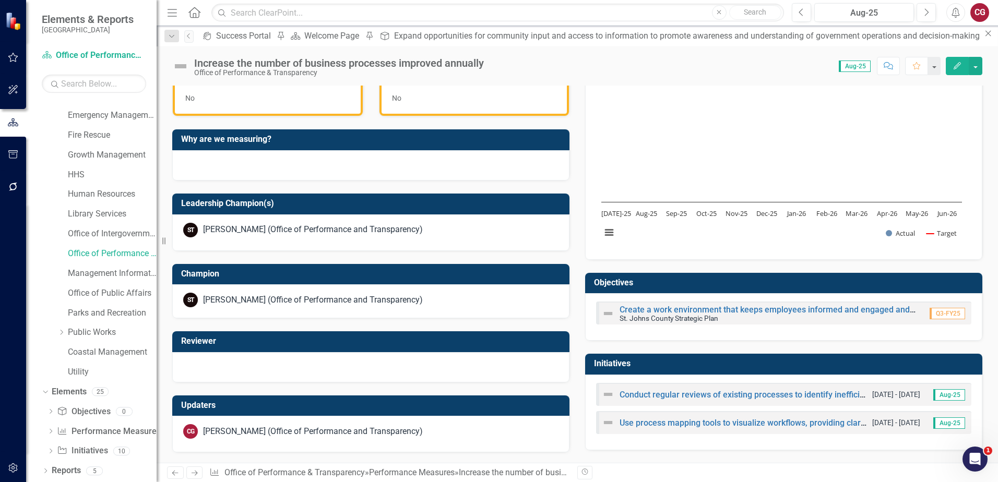
click at [869, 365] on h3 "Initiatives" at bounding box center [785, 363] width 383 height 9
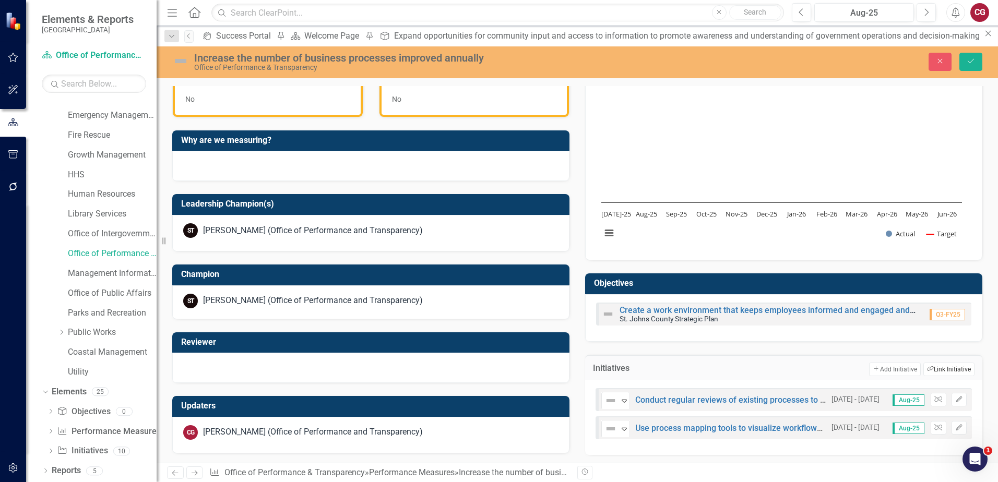
click at [933, 368] on button "Link Tag Link Initiative" at bounding box center [948, 370] width 51 height 14
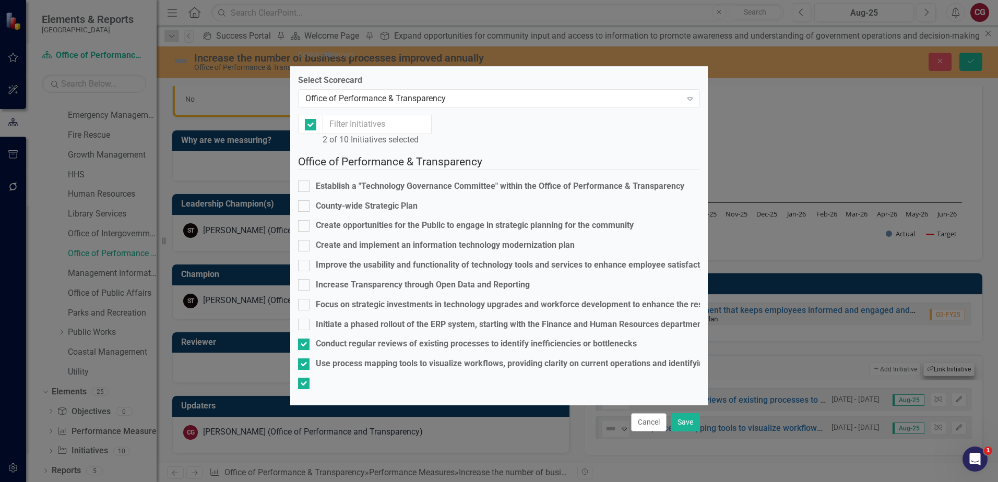
checkbox input "false"
click at [683, 428] on button "Save" at bounding box center [685, 422] width 29 height 18
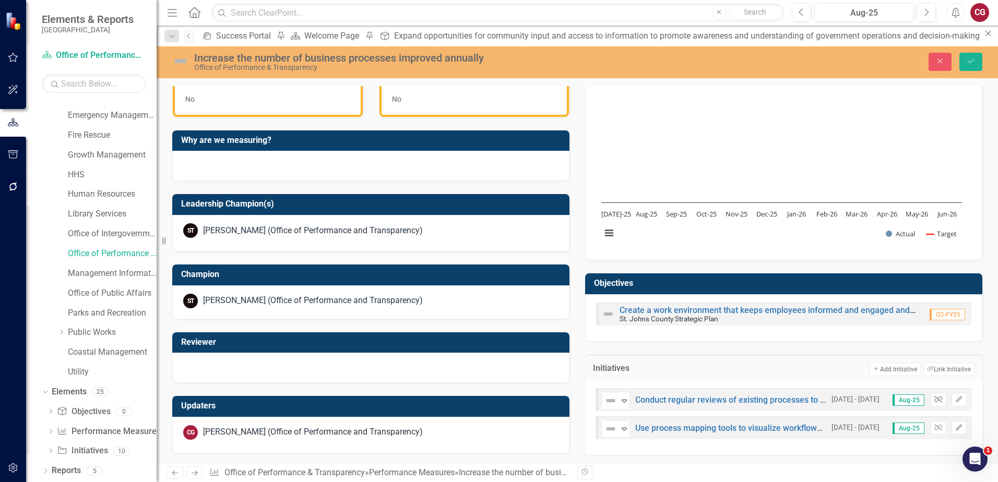
click at [934, 401] on icon "button" at bounding box center [938, 399] width 8 height 6
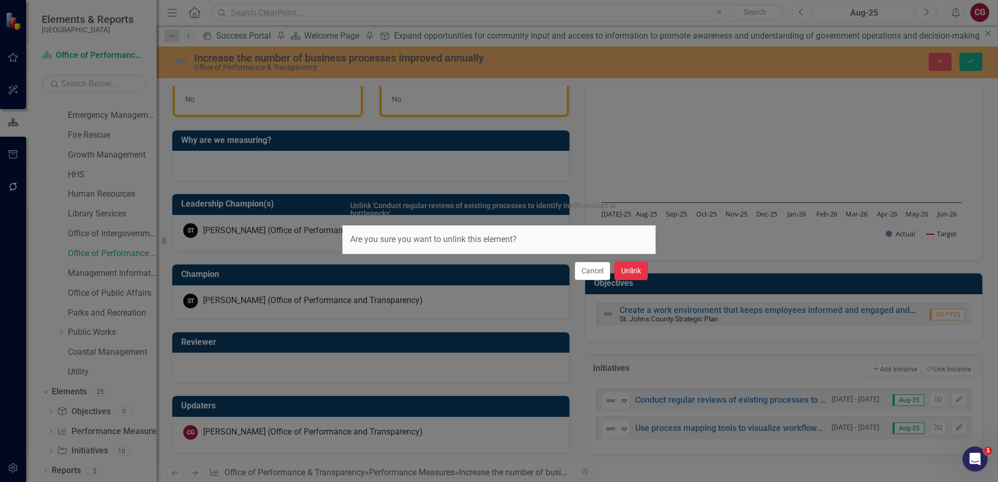
click at [629, 269] on button "Unlink" at bounding box center [630, 271] width 33 height 18
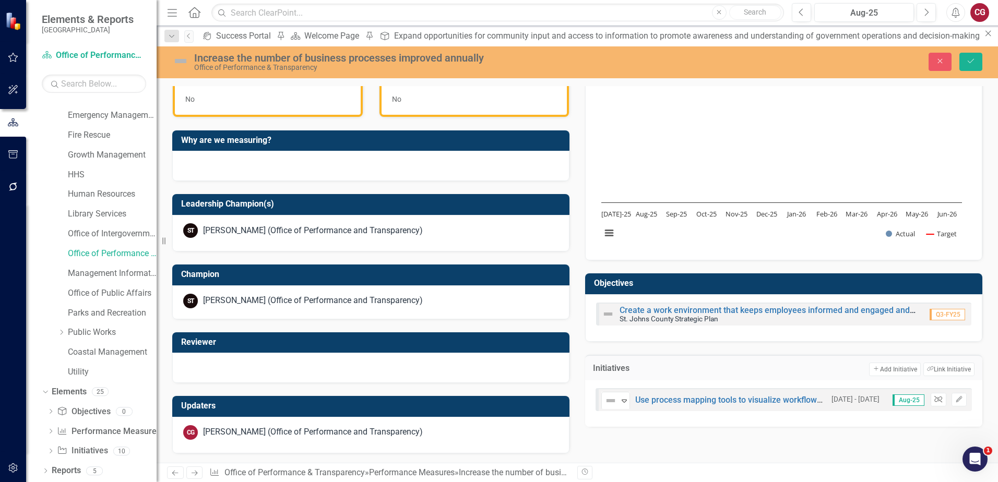
click at [934, 402] on icon "Unlink" at bounding box center [938, 400] width 8 height 6
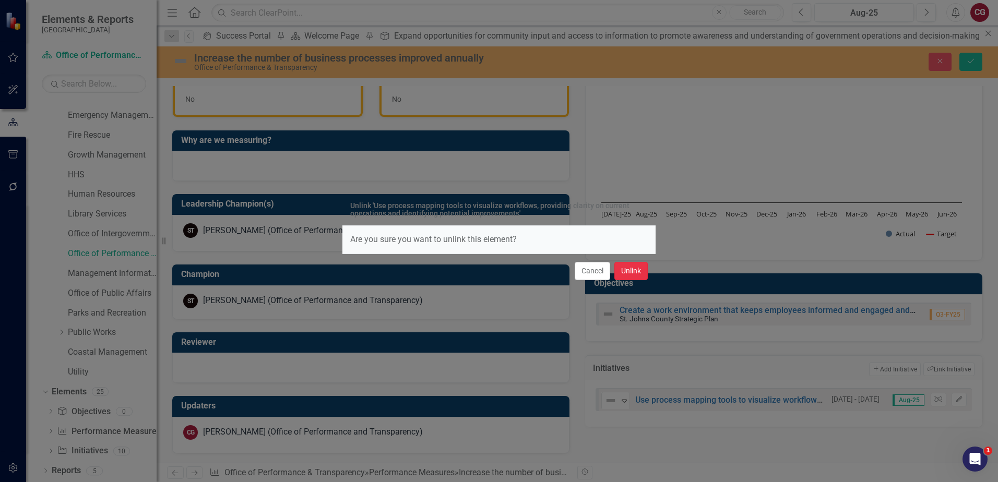
click at [638, 273] on button "Unlink" at bounding box center [630, 271] width 33 height 18
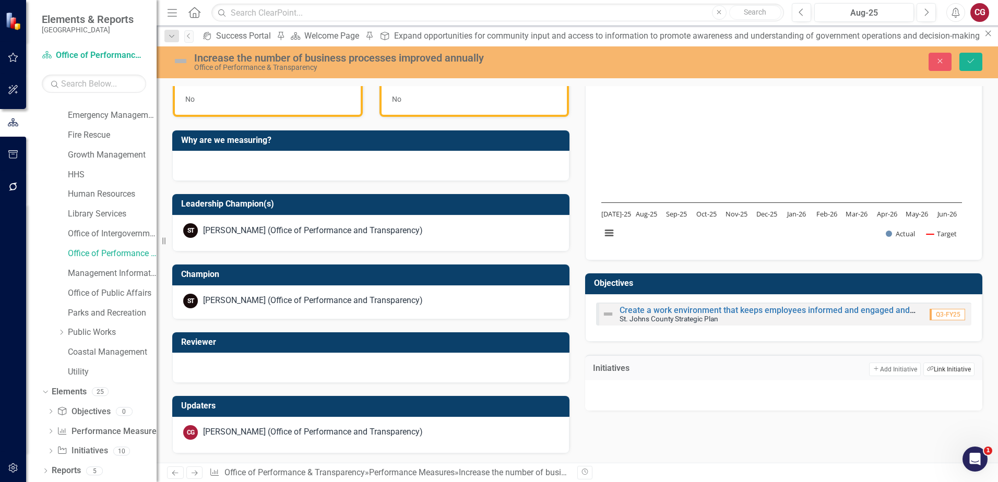
click at [951, 370] on button "Link Tag Link Initiative" at bounding box center [948, 370] width 51 height 14
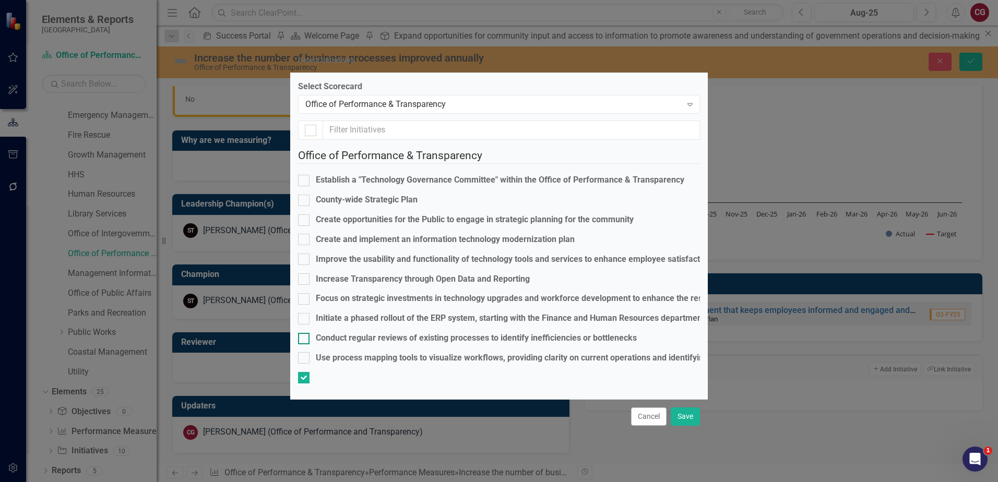
click at [309, 333] on div at bounding box center [303, 338] width 11 height 11
click at [305, 333] on input "Conduct regular reviews of existing processes to identify inefficiencies or bot…" at bounding box center [301, 336] width 7 height 7
checkbox input "true"
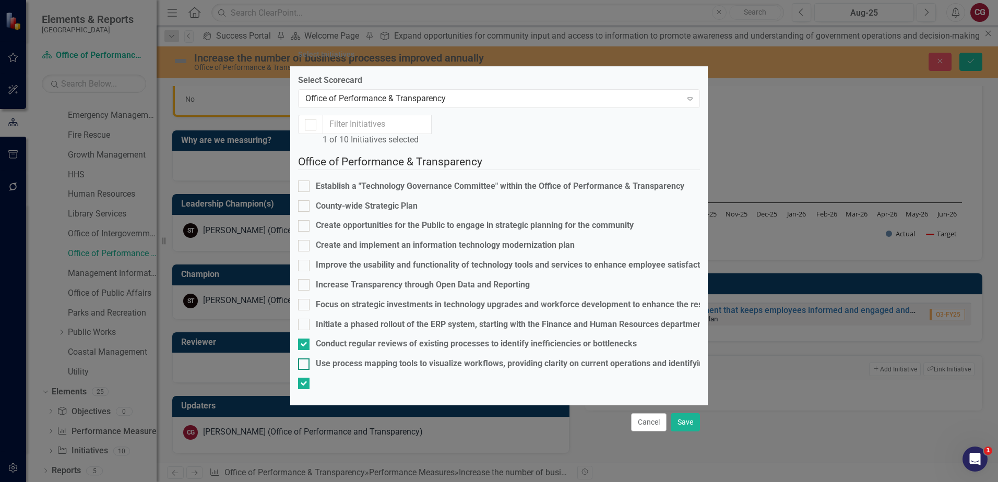
click at [305, 358] on input "Use process mapping tools to visualize workflows, providing clarity on current …" at bounding box center [301, 361] width 7 height 7
checkbox input "true"
click at [691, 425] on button "Save" at bounding box center [685, 422] width 29 height 18
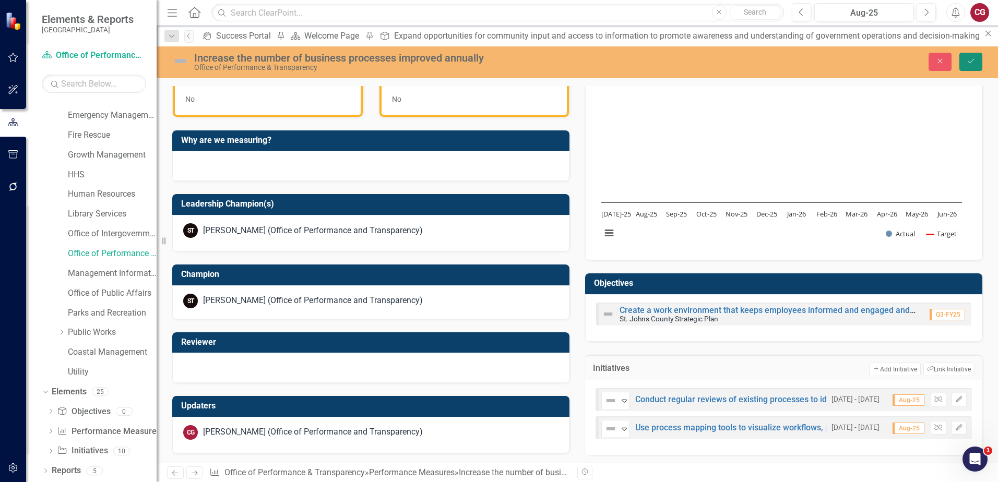
click at [970, 67] on button "Save" at bounding box center [970, 62] width 23 height 18
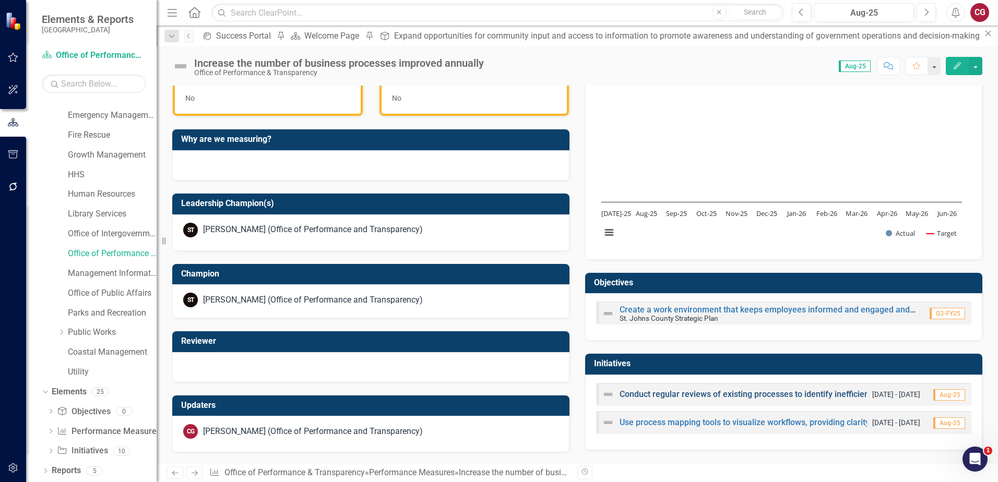
click at [751, 398] on link "Conduct regular reviews of existing processes to identify inefficiencies or bot…" at bounding box center [779, 394] width 320 height 10
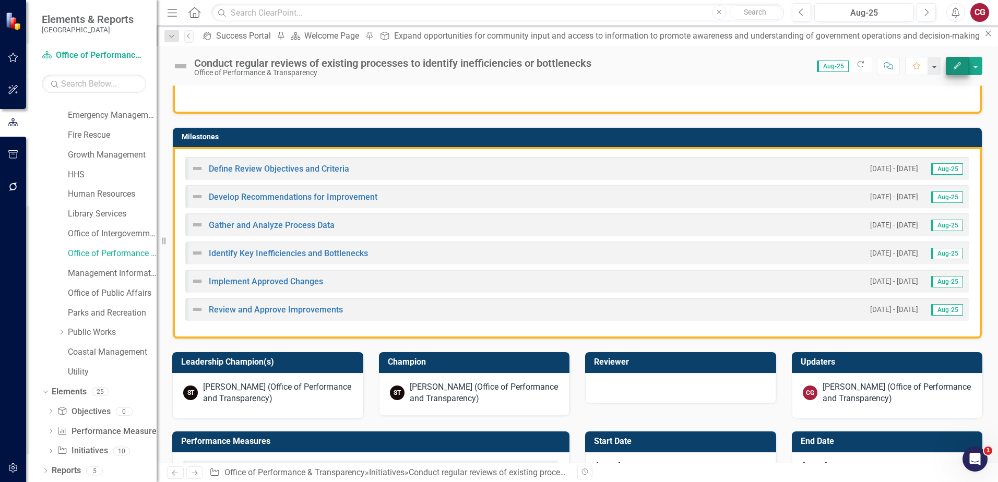
scroll to position [172, 0]
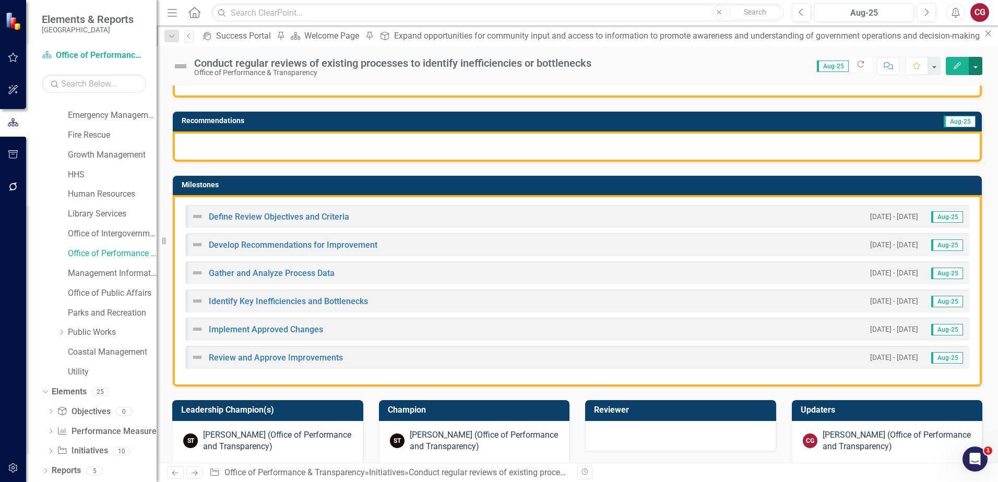
click at [978, 67] on button "button" at bounding box center [976, 66] width 14 height 18
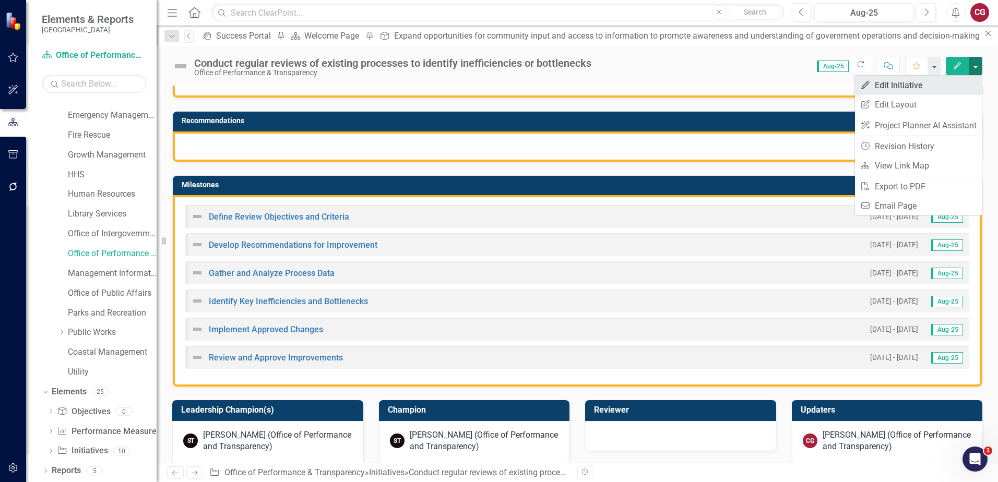
click at [901, 88] on link "Edit Edit Initiative" at bounding box center [918, 85] width 127 height 19
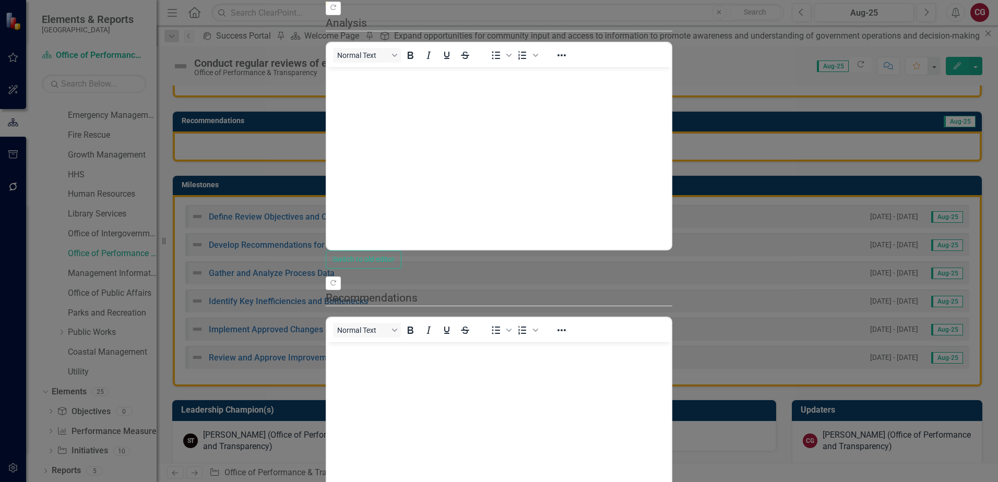
scroll to position [291, 0]
drag, startPoint x: 117, startPoint y: 61, endPoint x: 136, endPoint y: 61, distance: 19.3
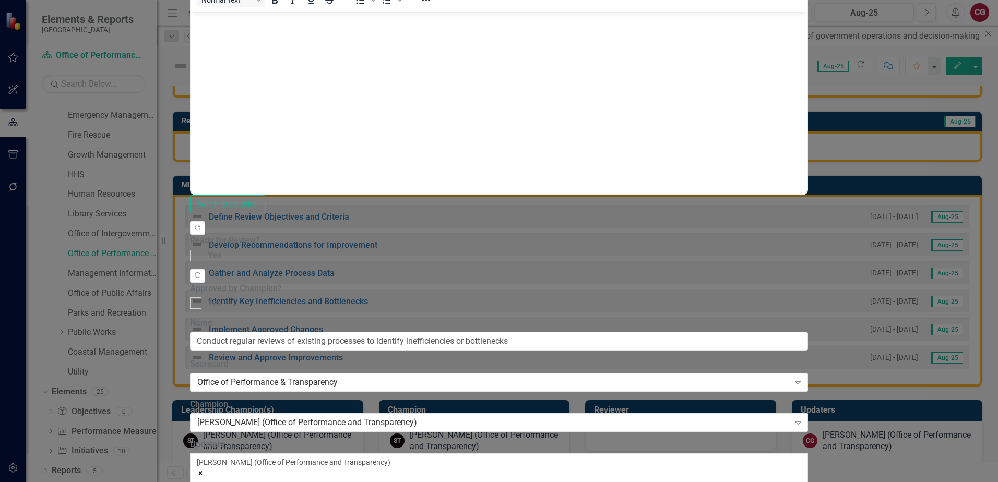
scroll to position [104, 0]
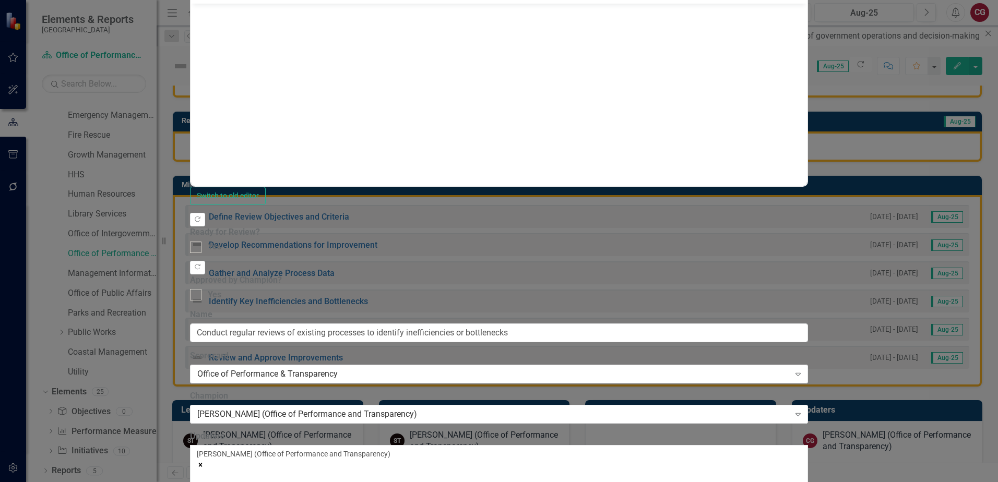
scroll to position [157, 0]
click at [425, 482] on div "All Periods" at bounding box center [499, 488] width 998 height 12
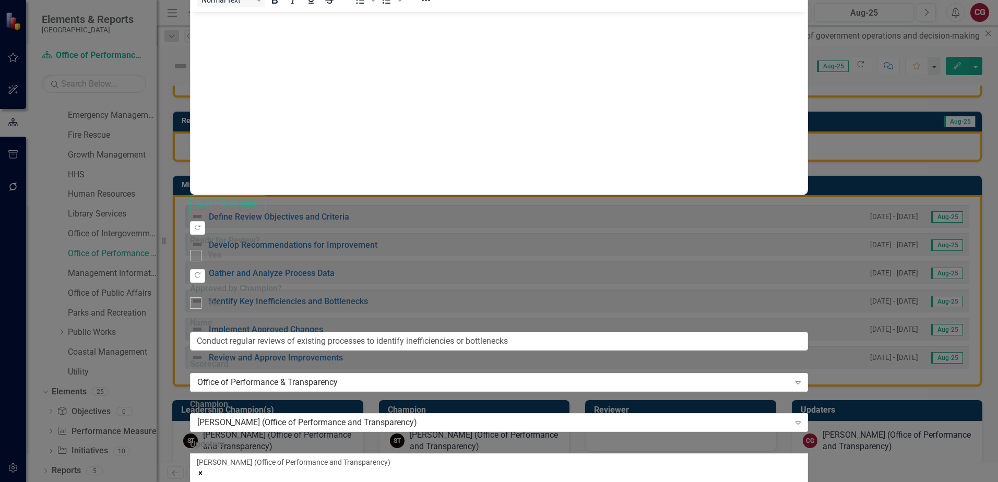
scroll to position [104, 0]
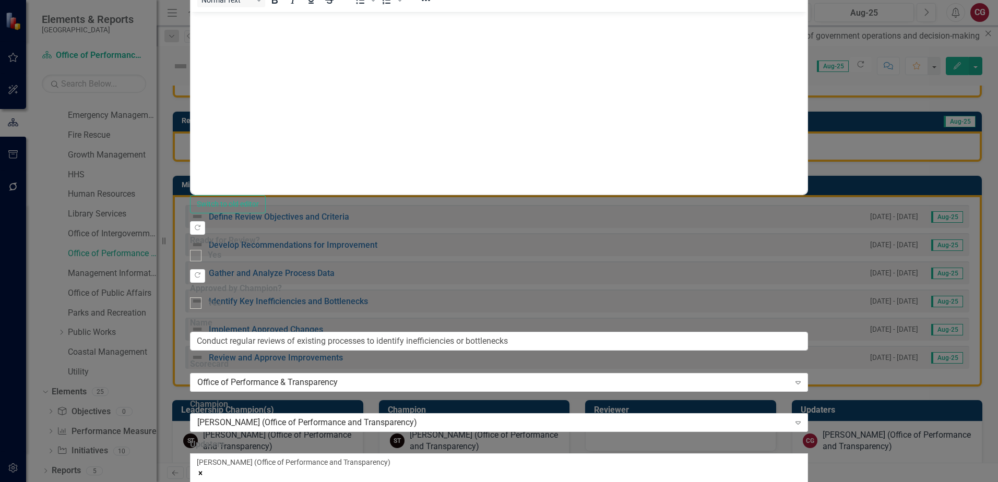
scroll to position [348, 0]
drag, startPoint x: 440, startPoint y: 431, endPoint x: 273, endPoint y: 415, distance: 167.7
click at [273, 415] on div "Update Fields Edit Fields Milestones Links Link Map Notifications "Update" fiel…" at bounding box center [499, 252] width 618 height 1436
type input "Office of Performance & Transparency"
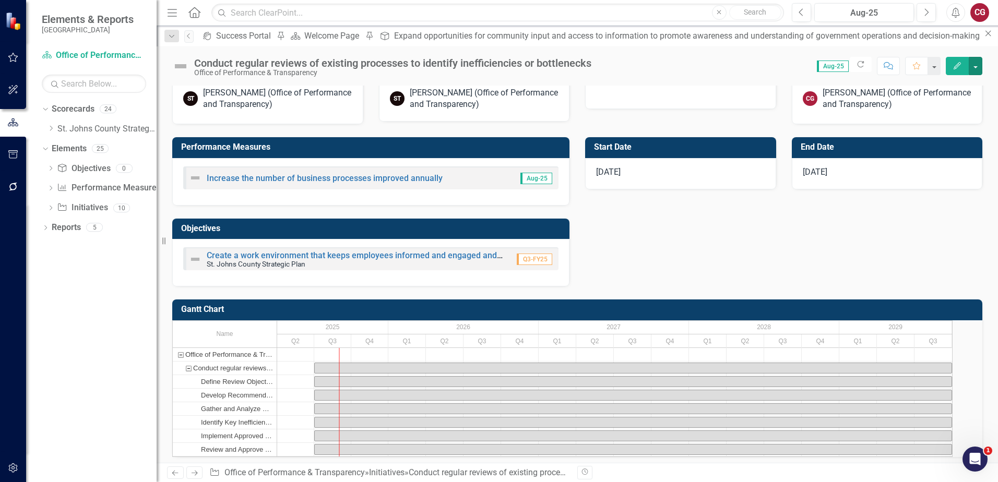
scroll to position [537, 0]
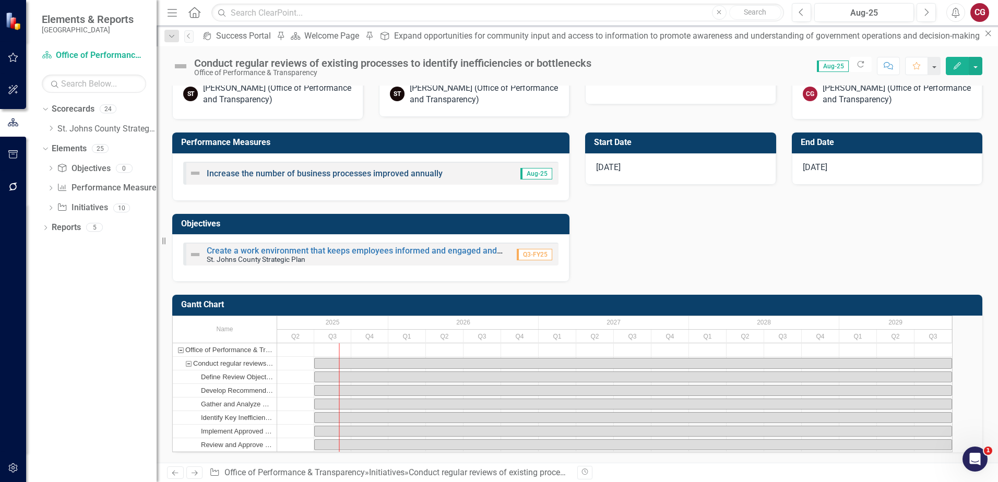
click at [310, 169] on link "Increase the number of business processes improved annually" at bounding box center [325, 174] width 236 height 10
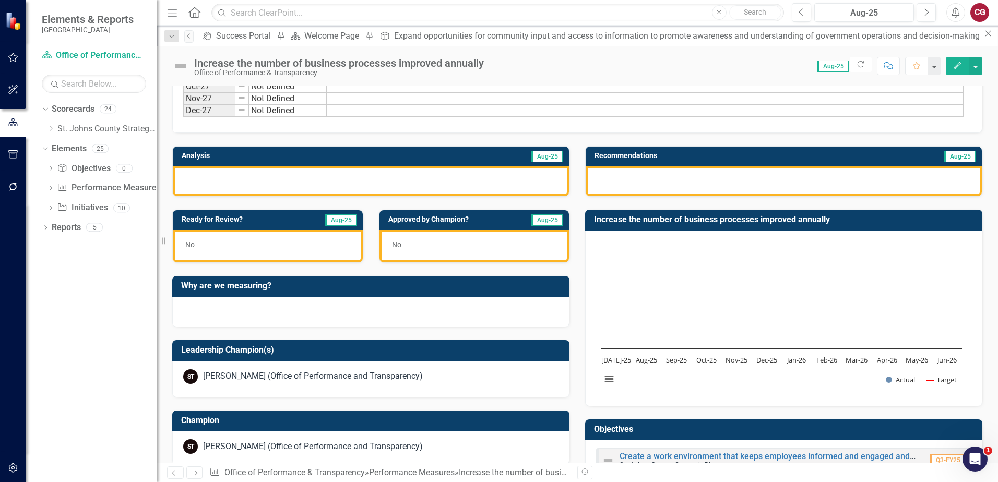
scroll to position [877, 0]
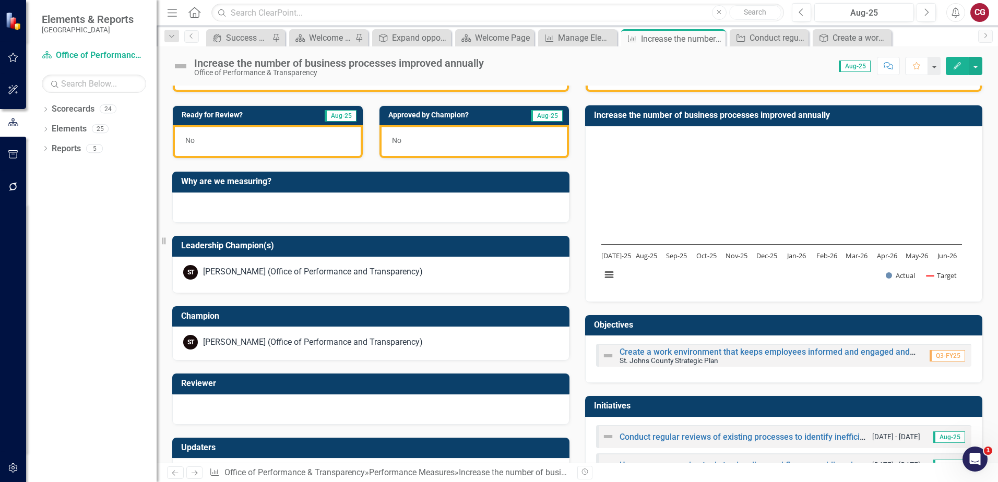
scroll to position [877, 0]
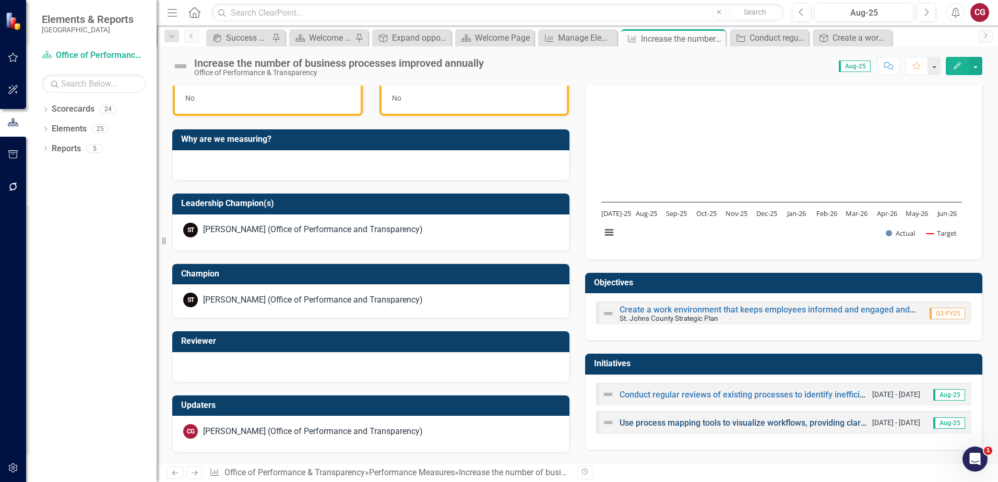
click at [738, 423] on link "Use process mapping tools to visualize workflows, providing clarity on current …" at bounding box center [860, 423] width 482 height 10
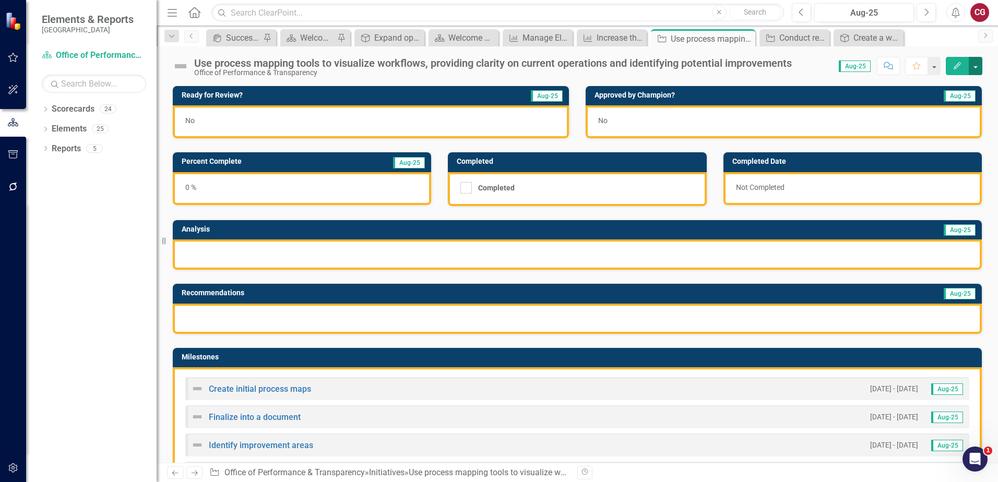
click at [977, 68] on button "button" at bounding box center [976, 66] width 14 height 18
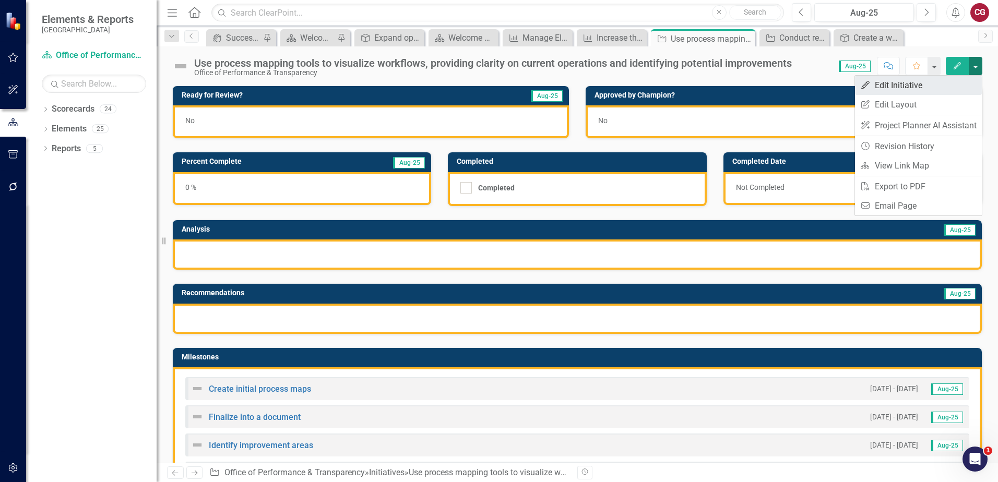
click at [906, 86] on link "Edit Edit Initiative" at bounding box center [918, 85] width 127 height 19
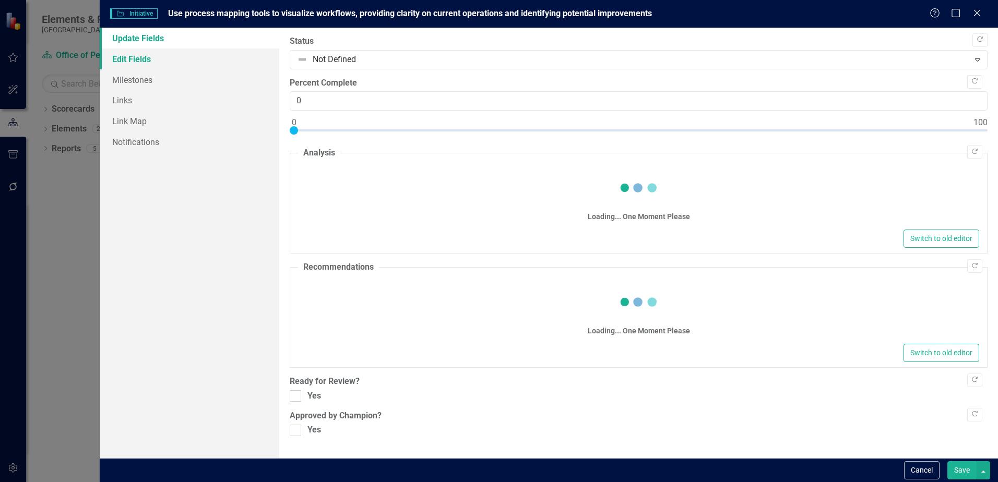
click at [114, 52] on link "Edit Fields" at bounding box center [190, 59] width 180 height 21
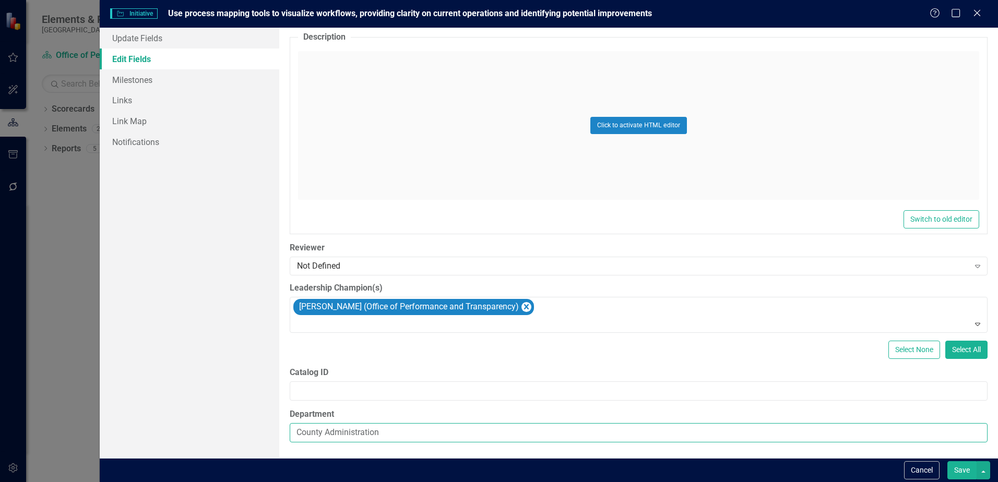
click at [445, 425] on input "County Administration" at bounding box center [639, 432] width 698 height 19
drag, startPoint x: 442, startPoint y: 425, endPoint x: 249, endPoint y: 422, distance: 192.6
click at [249, 422] on div "Update Fields Edit Fields Milestones Links Link Map Notifications "Update" fiel…" at bounding box center [549, 243] width 898 height 431
type input "Office of Performance & Transparency"
click at [968, 473] on button "Save" at bounding box center [961, 470] width 29 height 18
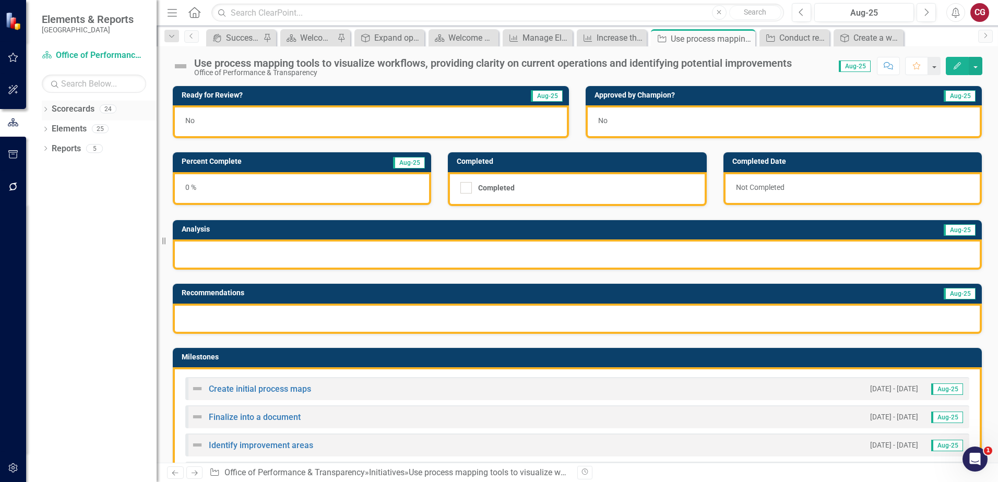
click at [44, 109] on icon "Dropdown" at bounding box center [45, 110] width 7 height 6
click at [51, 125] on icon "Dropdown" at bounding box center [51, 128] width 8 height 6
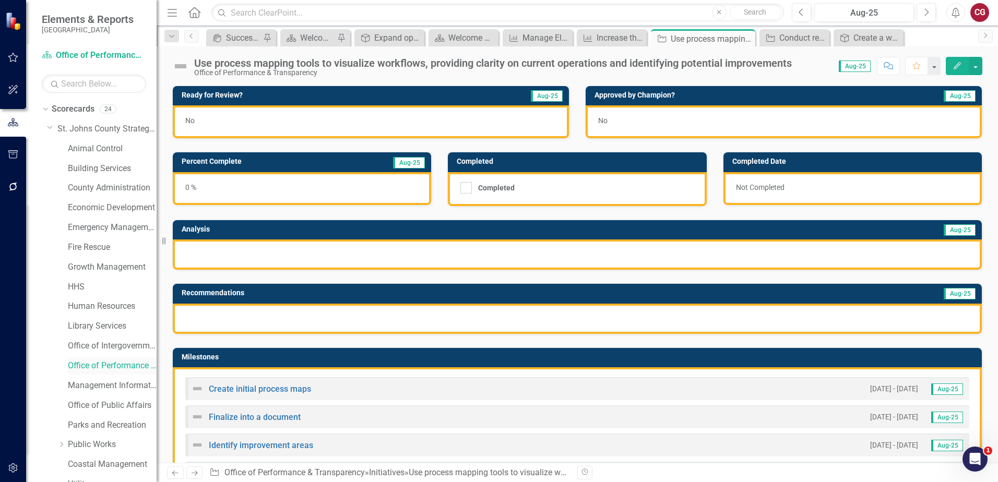
click at [96, 367] on link "Office of Performance & Transparency" at bounding box center [112, 366] width 89 height 12
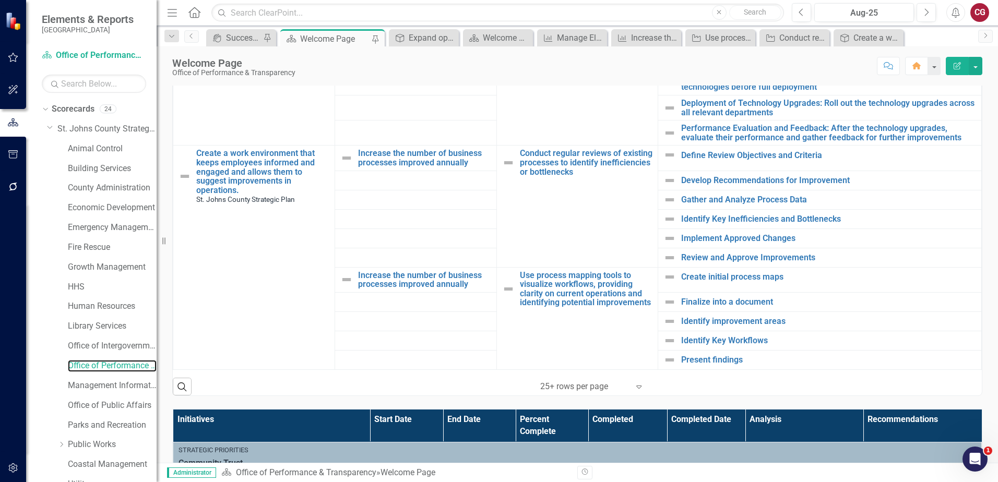
scroll to position [417, 0]
